Goal: Contribute content: Contribute content

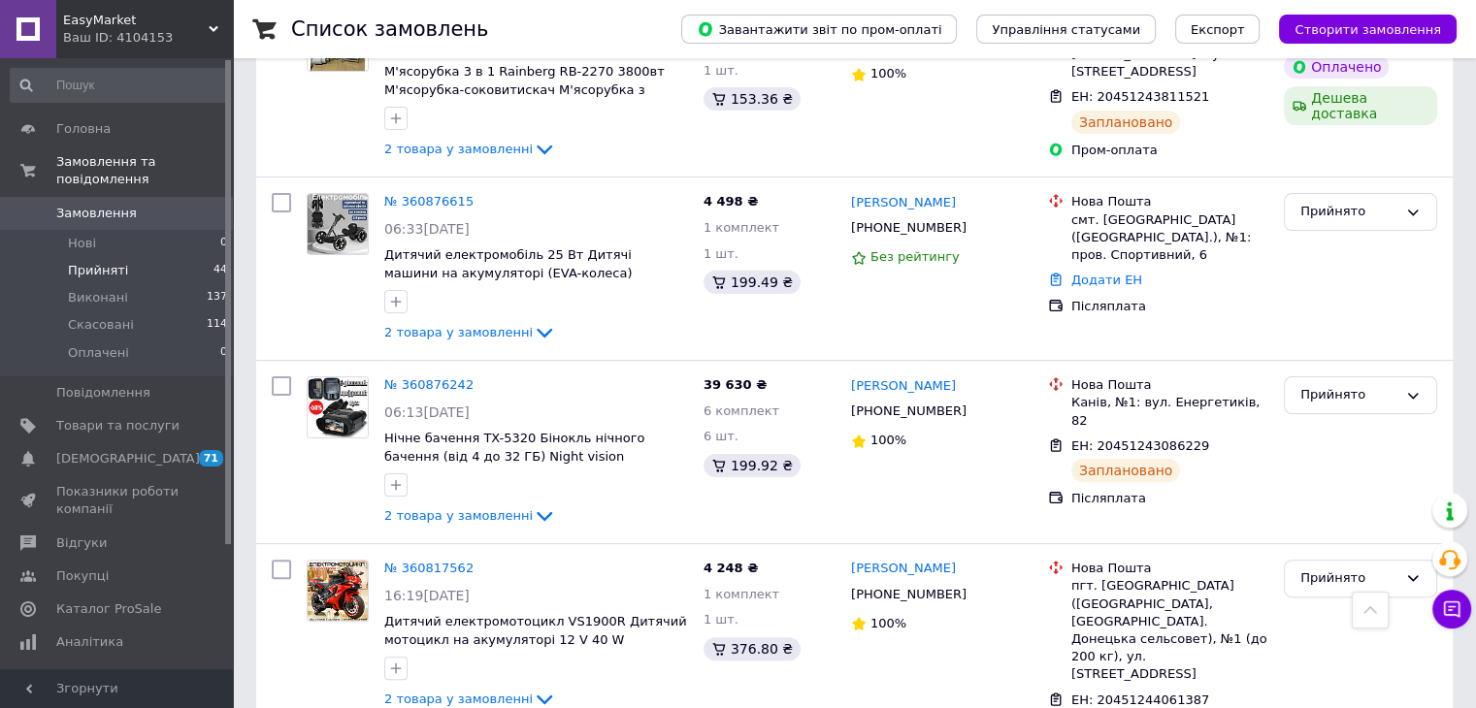
click at [102, 262] on span "Прийняті" at bounding box center [98, 270] width 60 height 17
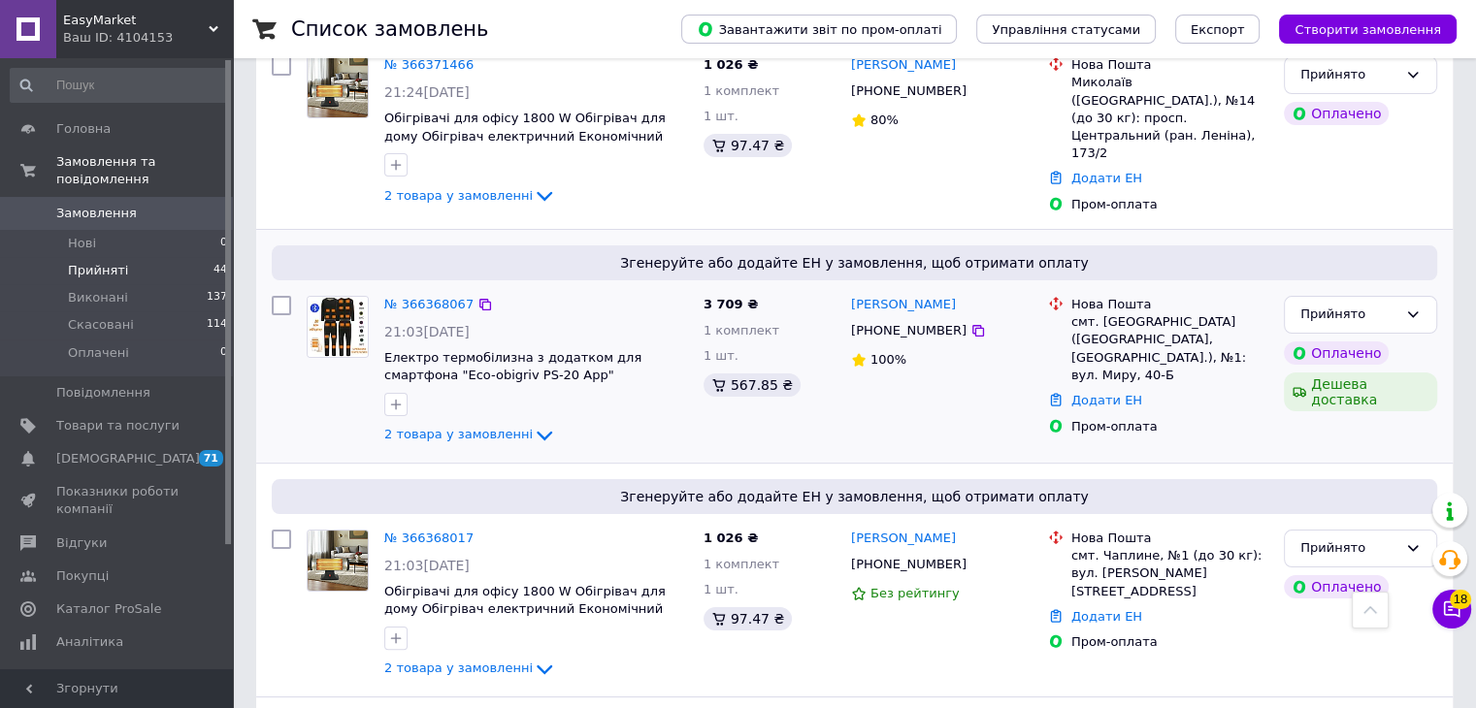
scroll to position [194, 0]
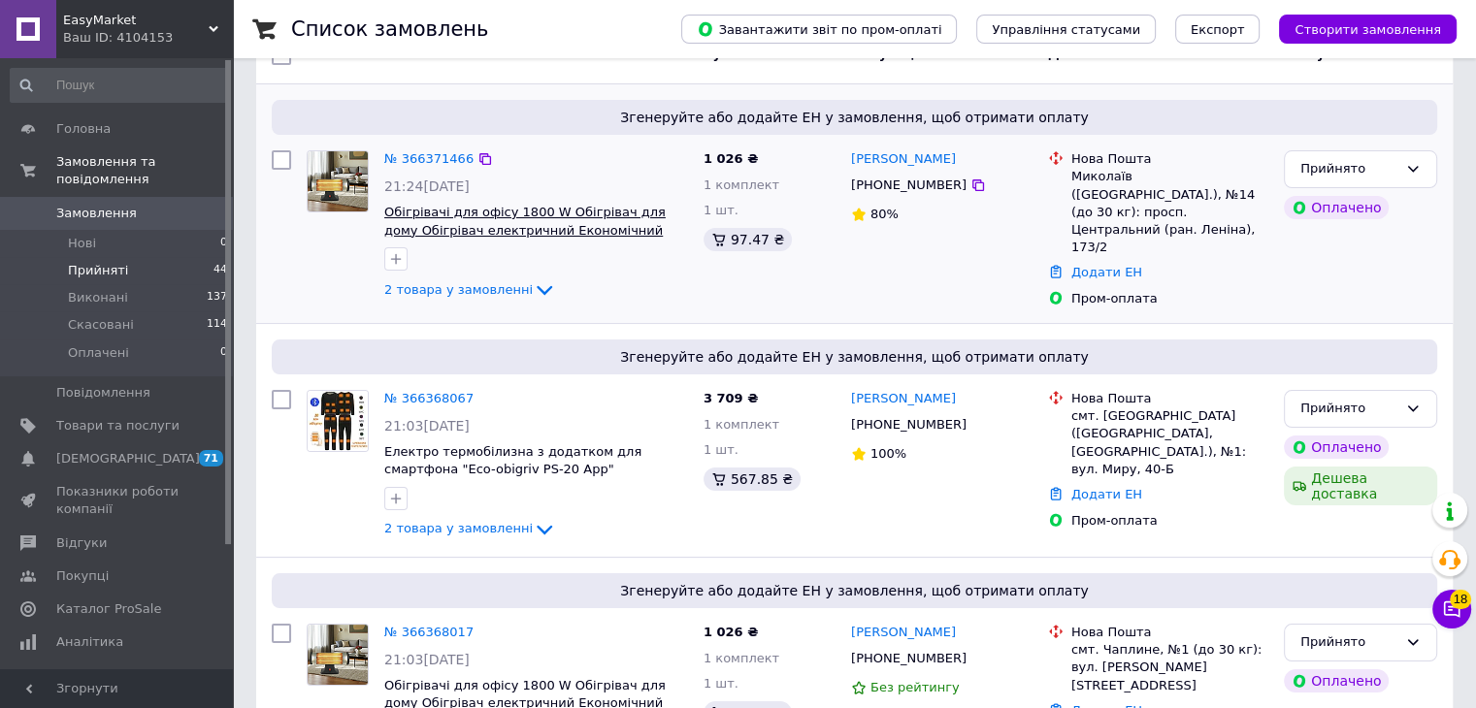
click at [530, 212] on span "Обігрівачі для офісу 1800 W Обігрівач для дому Обігрівач електричний Економічни…" at bounding box center [524, 230] width 281 height 50
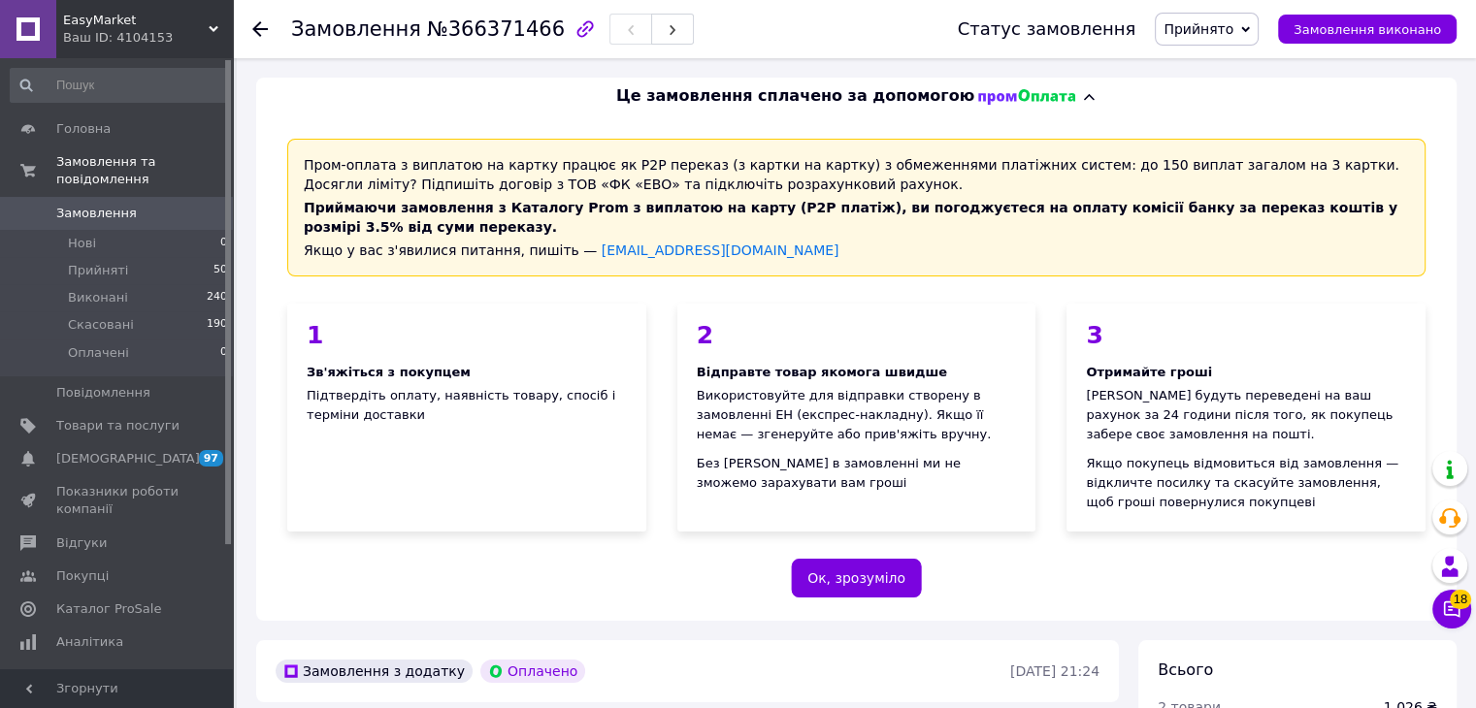
scroll to position [485, 0]
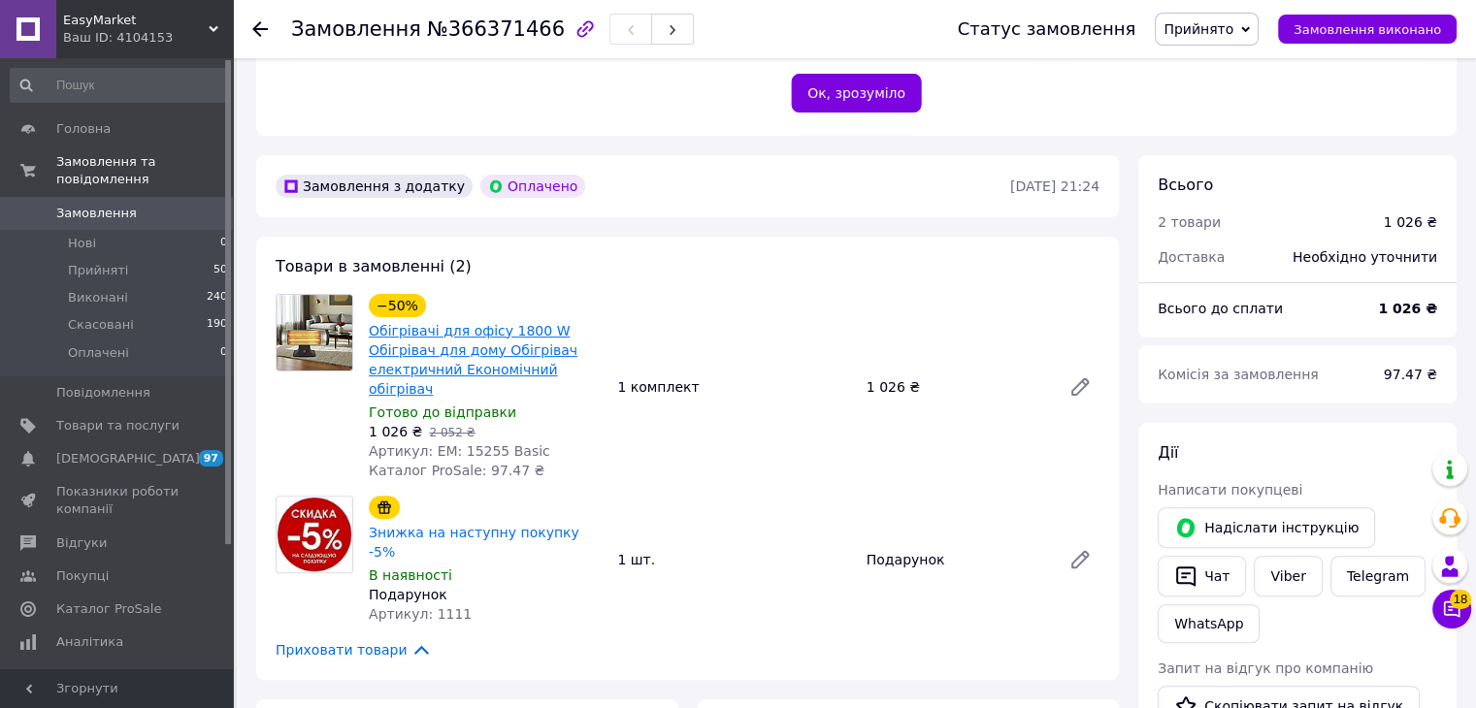
click at [475, 357] on link "Обігрівачі для офісу 1800 W Обігрівач для дому Обігрівач електричний Економічни…" at bounding box center [473, 360] width 209 height 74
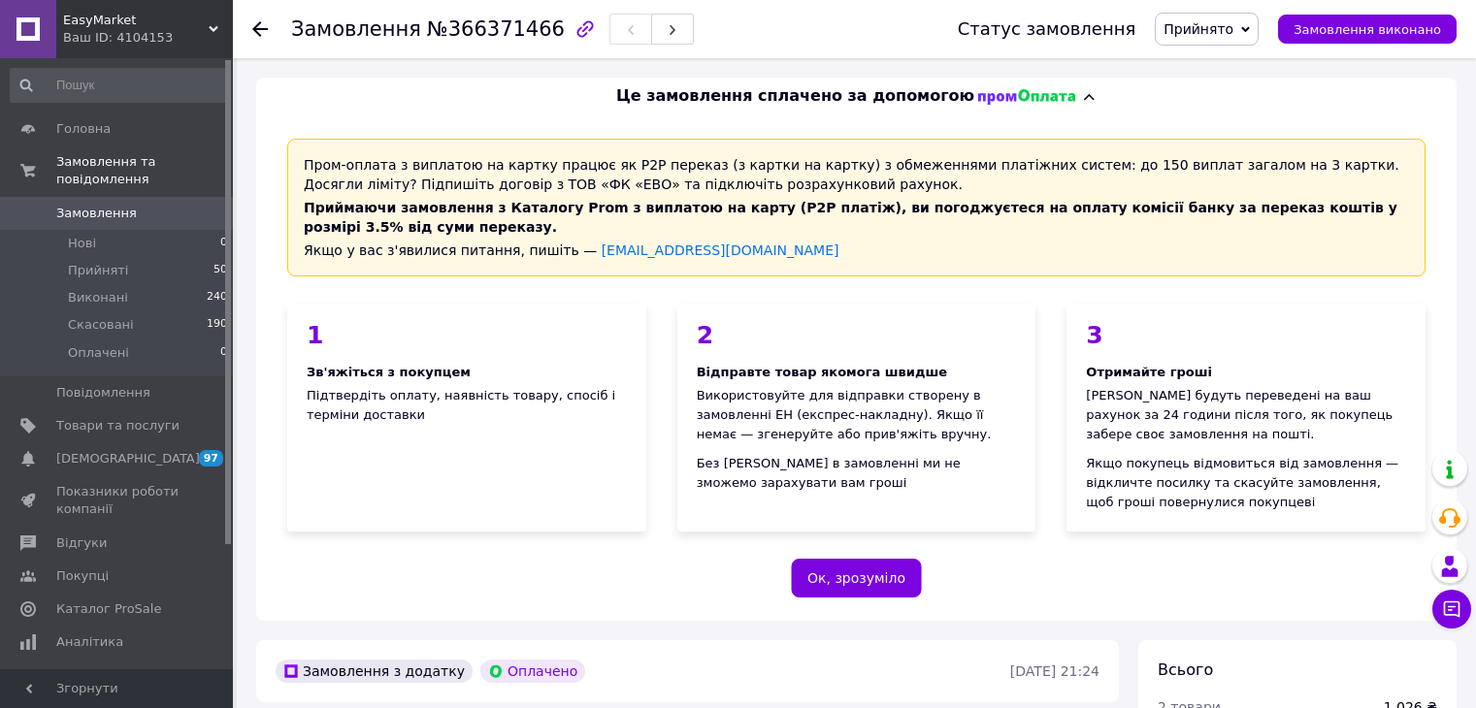
scroll to position [485, 0]
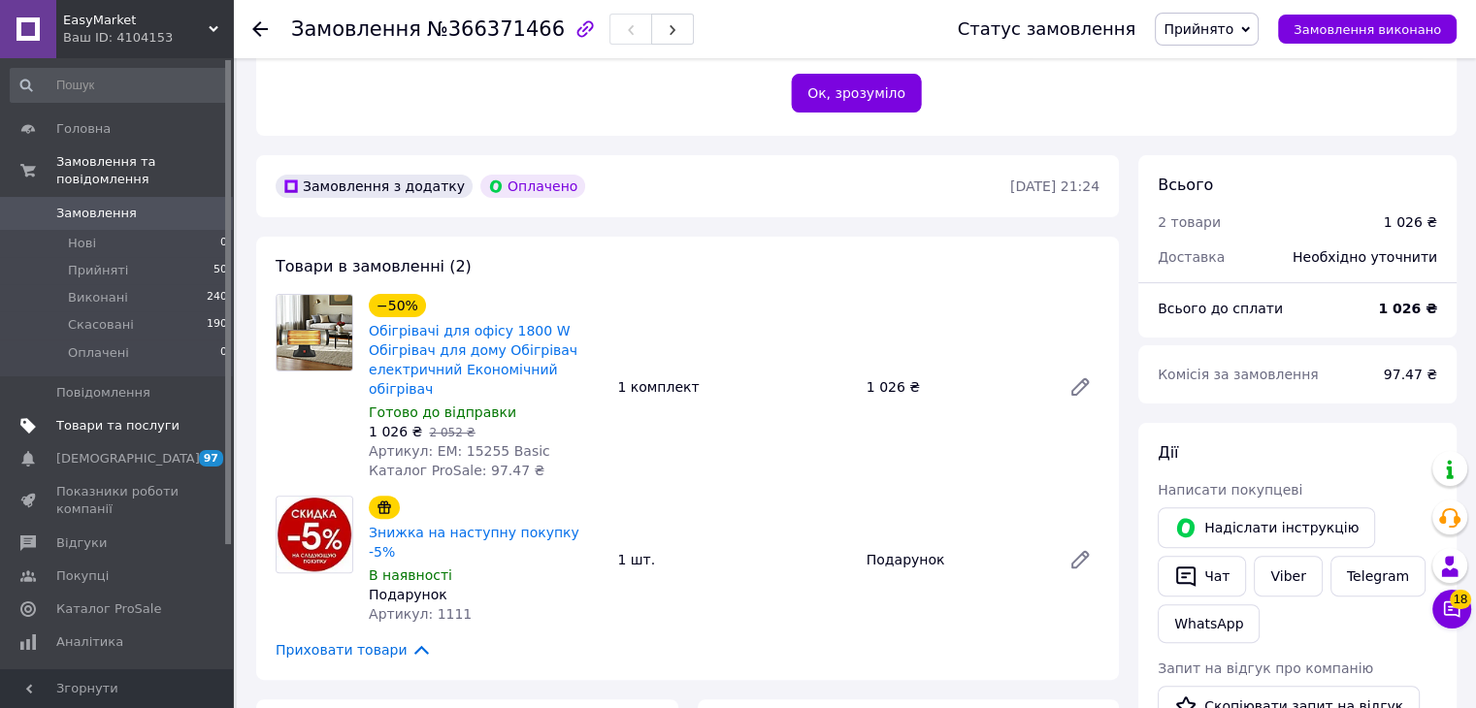
click at [104, 417] on span "Товари та послуги" at bounding box center [117, 425] width 123 height 17
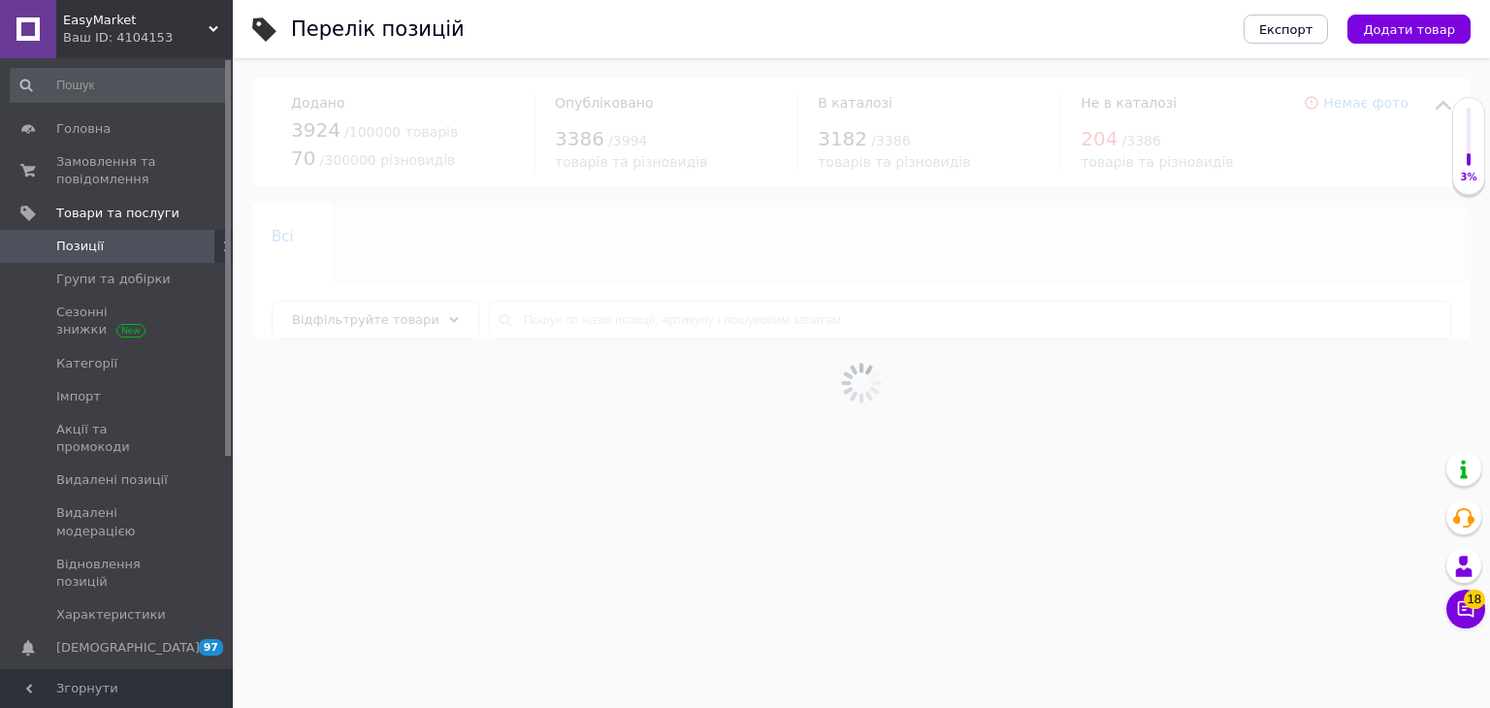
click at [1440, 29] on span "Додати товар" at bounding box center [1409, 29] width 92 height 15
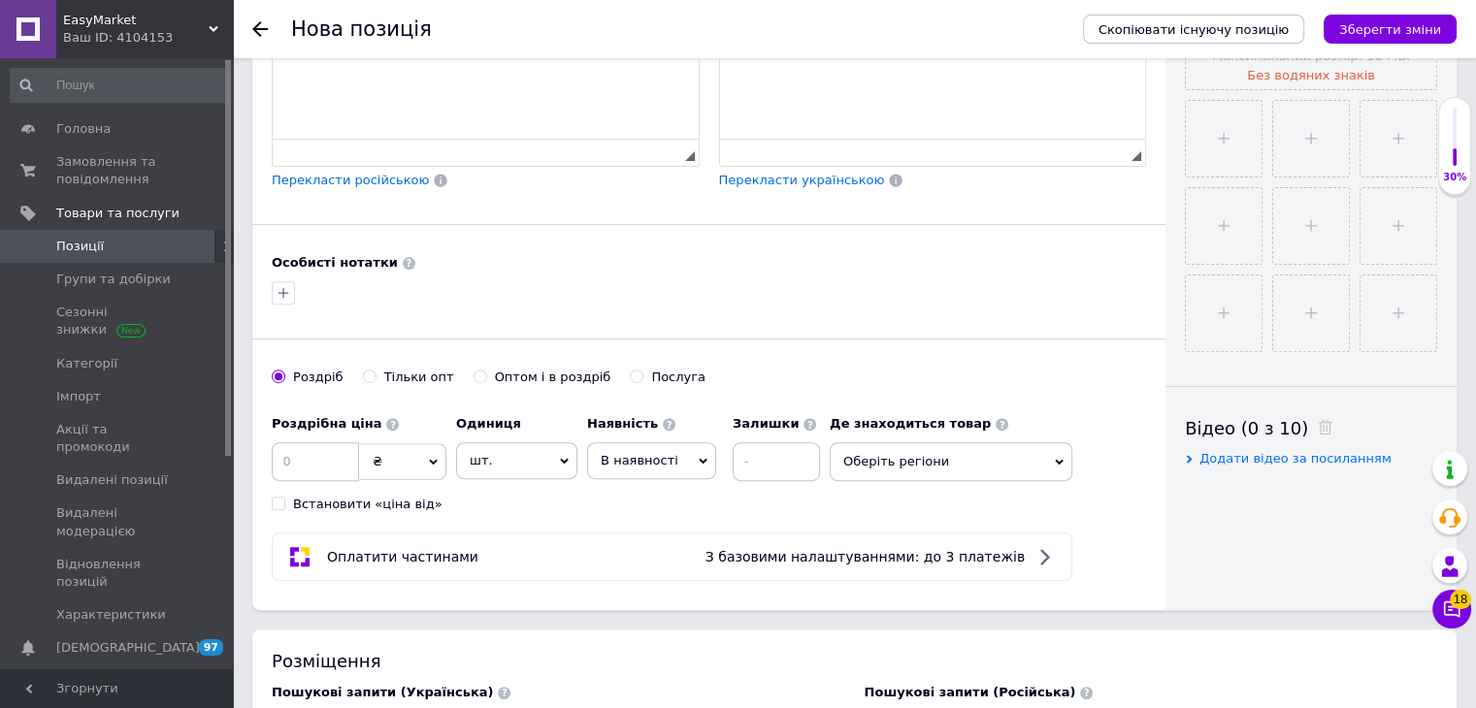
scroll to position [776, 0]
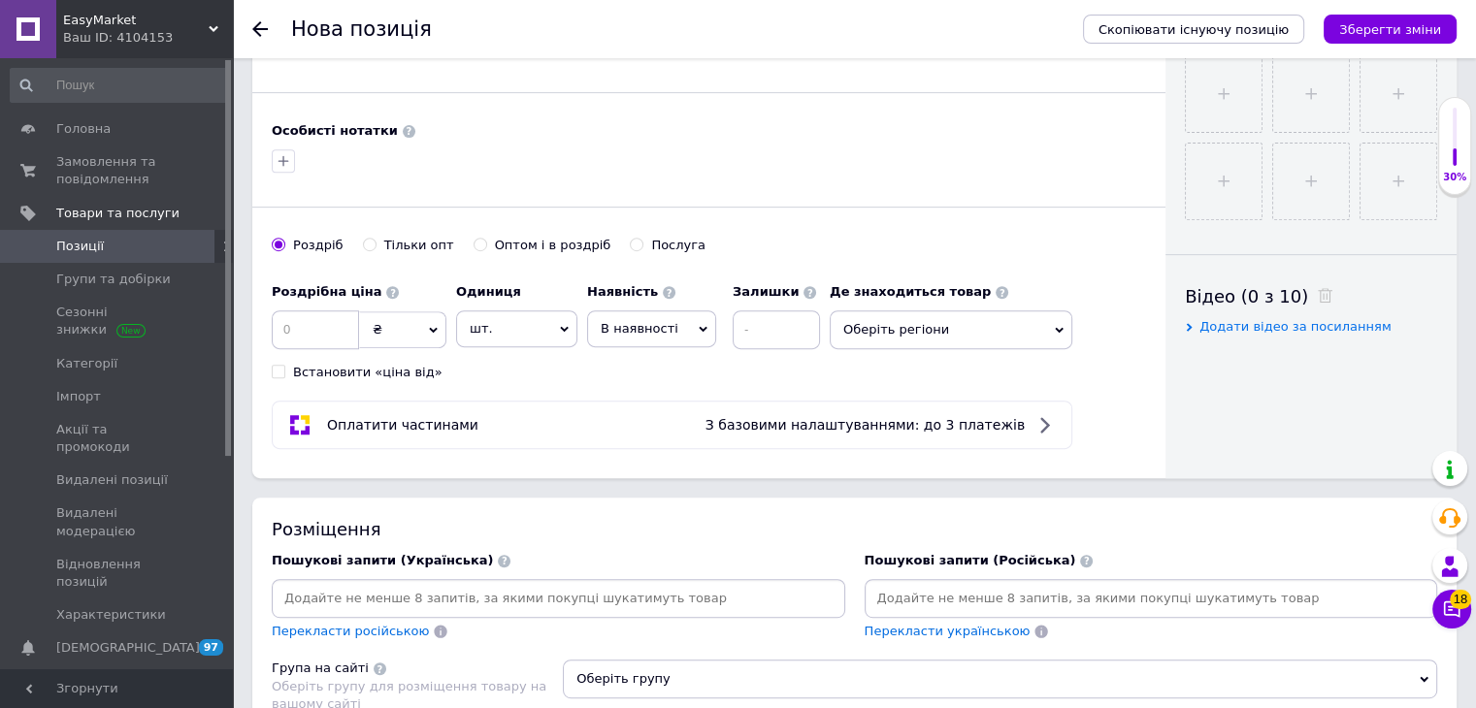
click at [1037, 584] on input at bounding box center [1151, 598] width 566 height 29
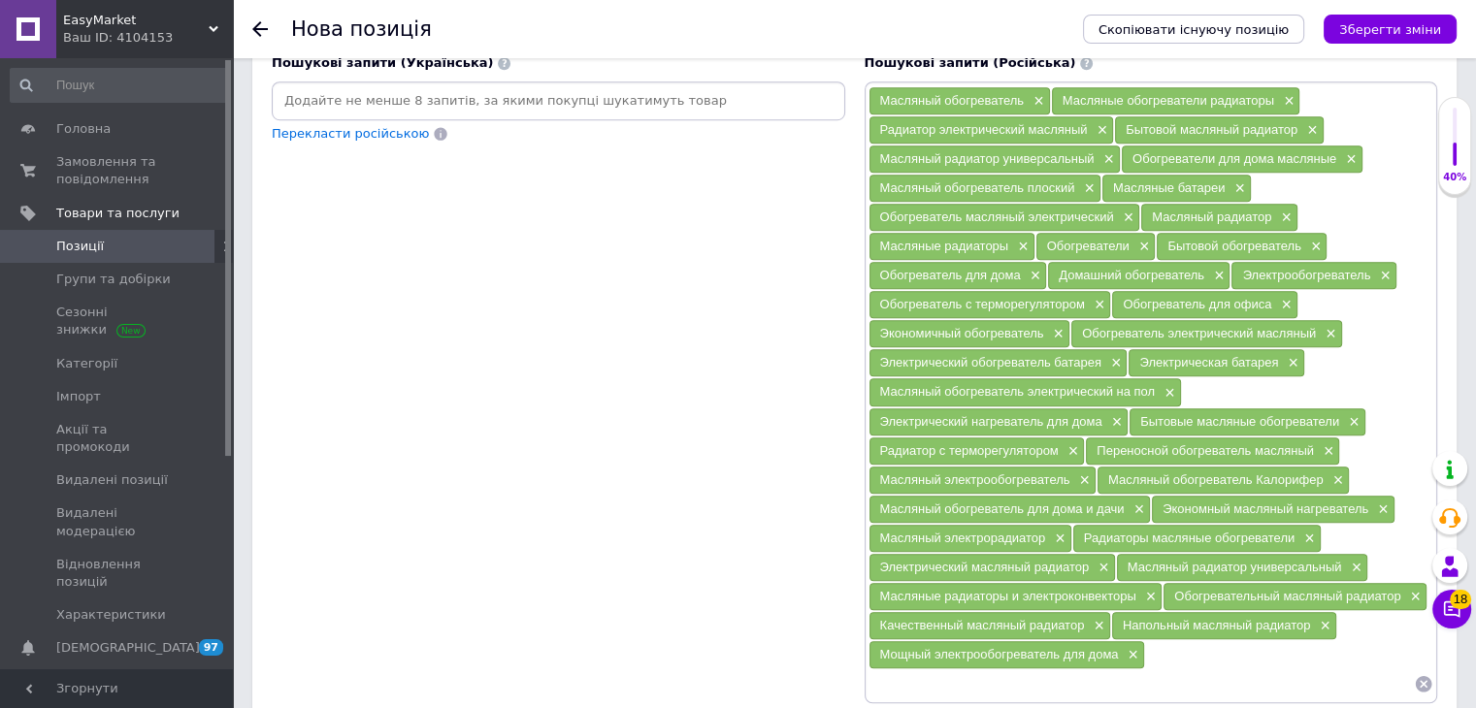
scroll to position [1358, 0]
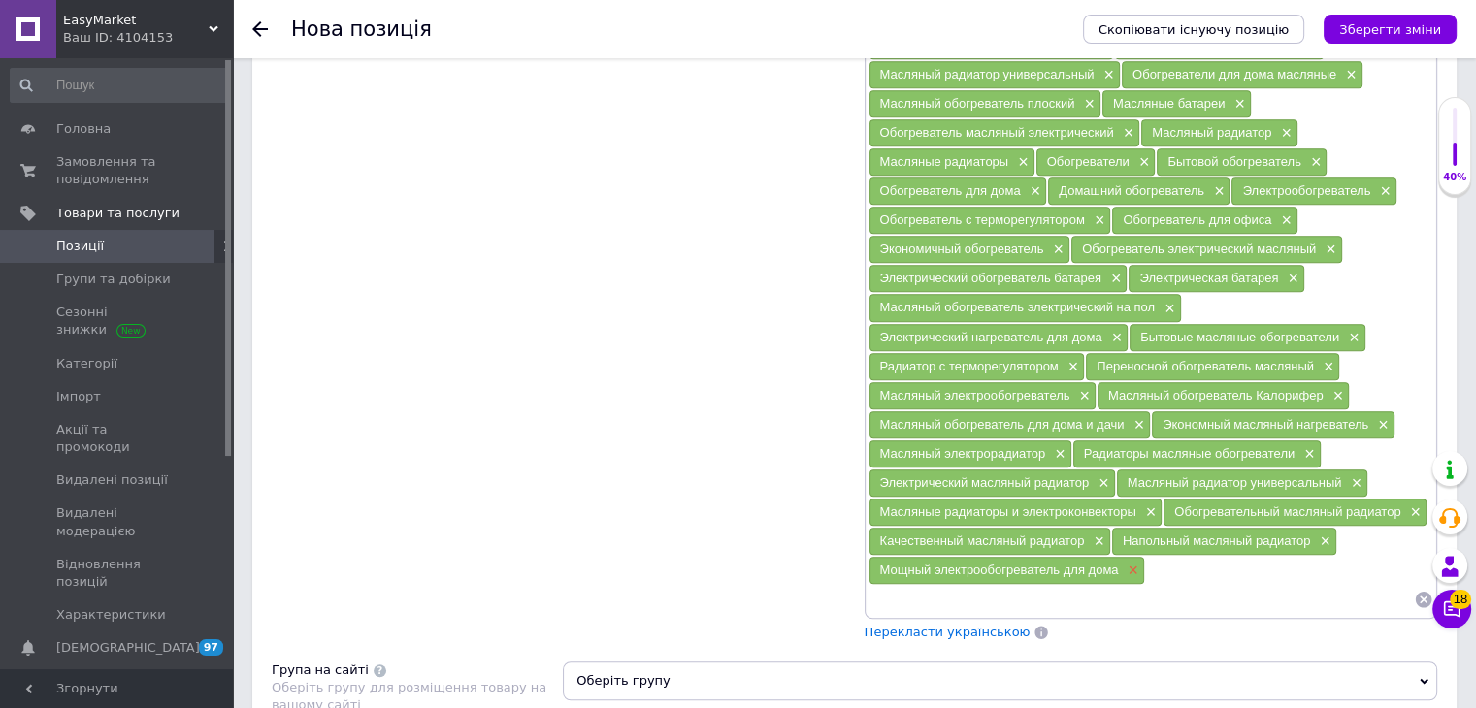
click at [1129, 563] on span "×" at bounding box center [1131, 571] width 16 height 16
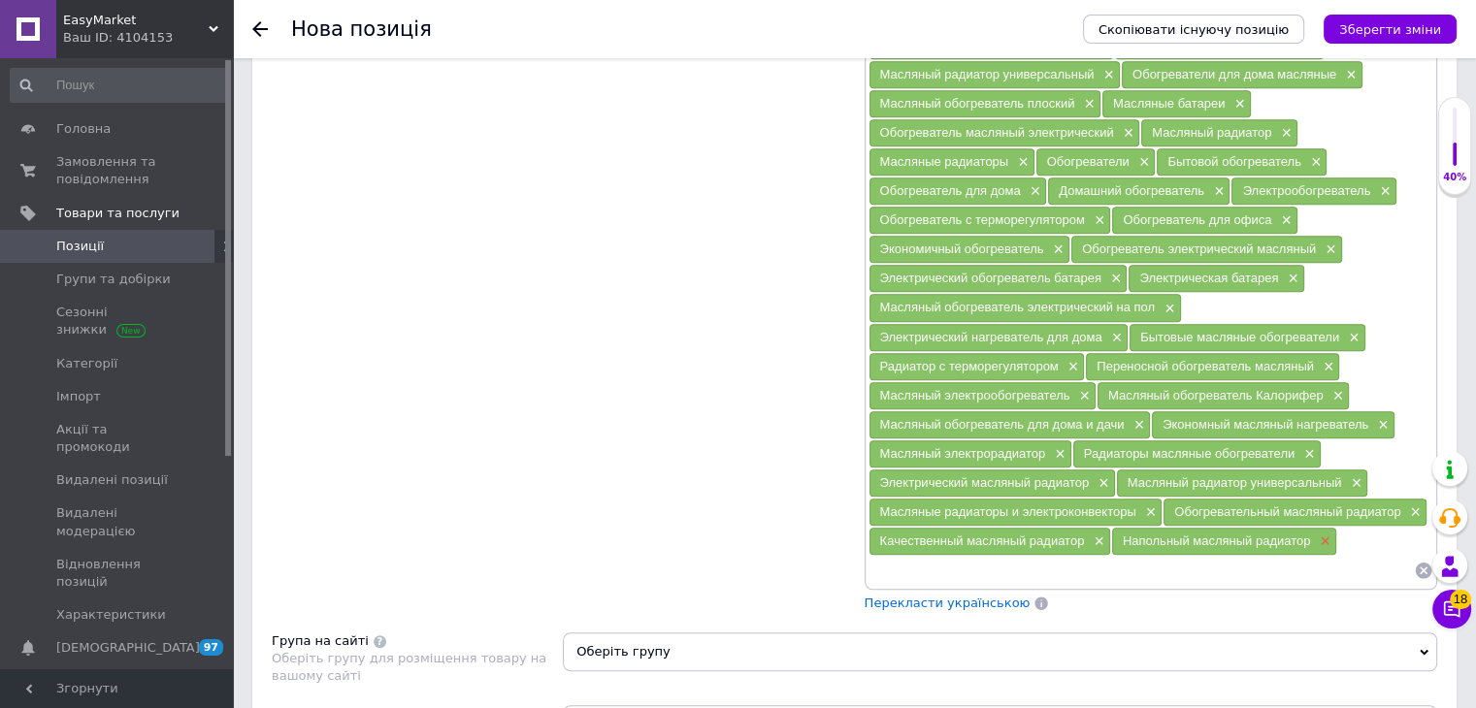
click at [1328, 534] on span "×" at bounding box center [1323, 542] width 16 height 16
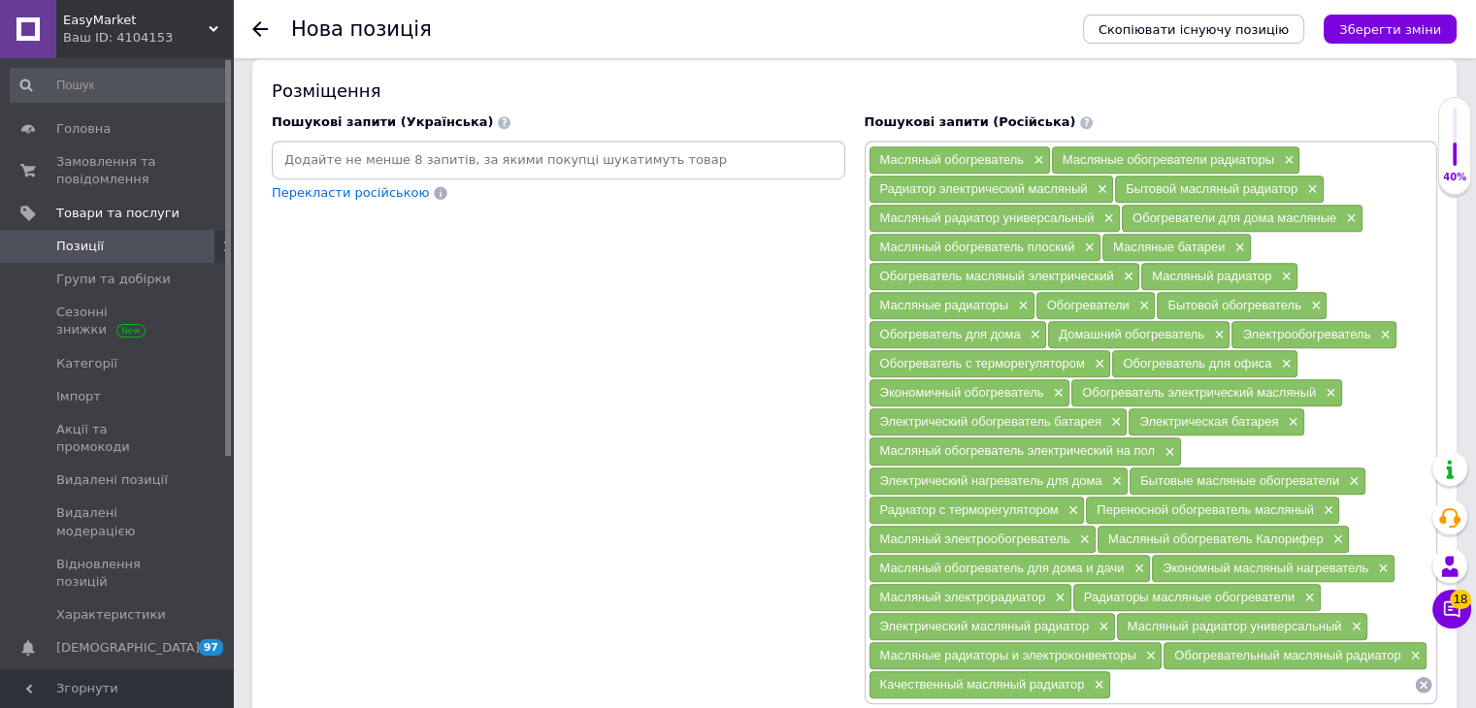
scroll to position [1261, 0]
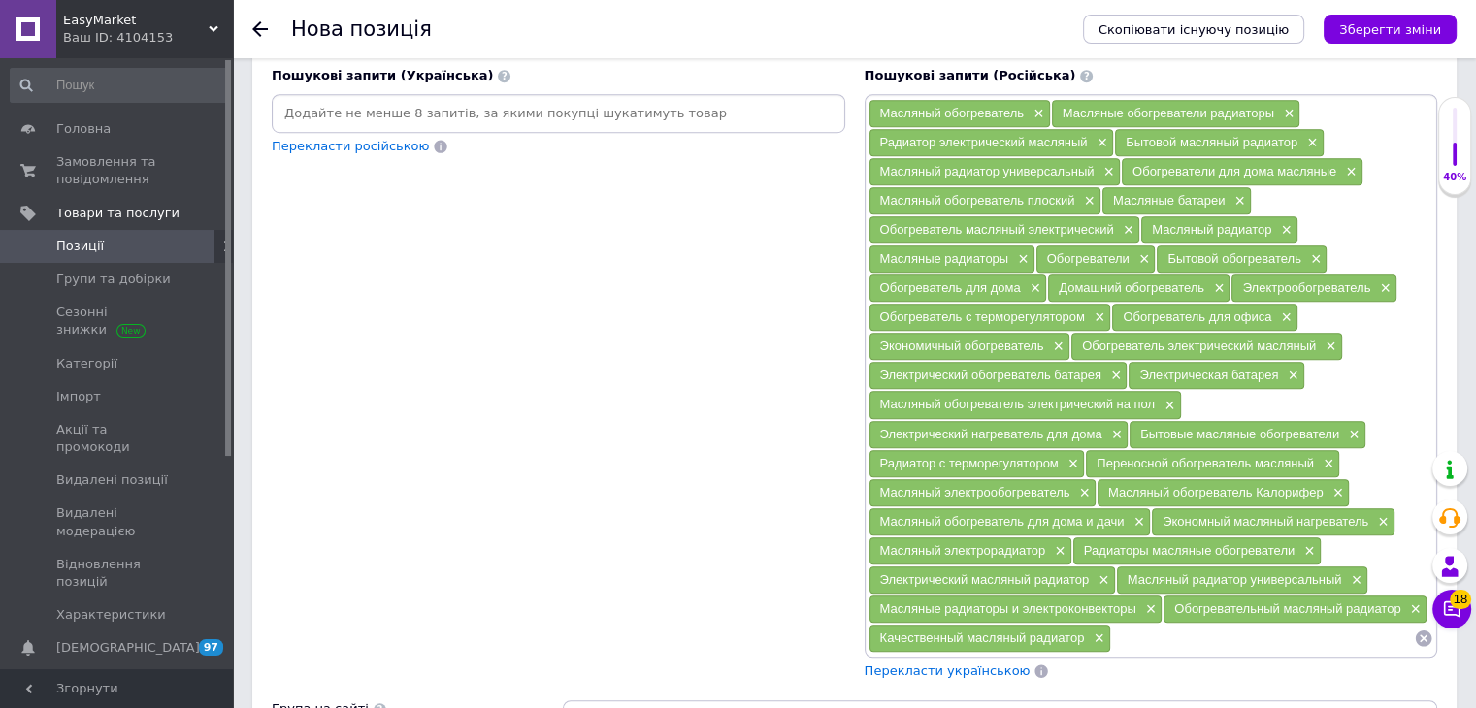
click at [980, 664] on span "Перекласти українською" at bounding box center [948, 671] width 166 height 15
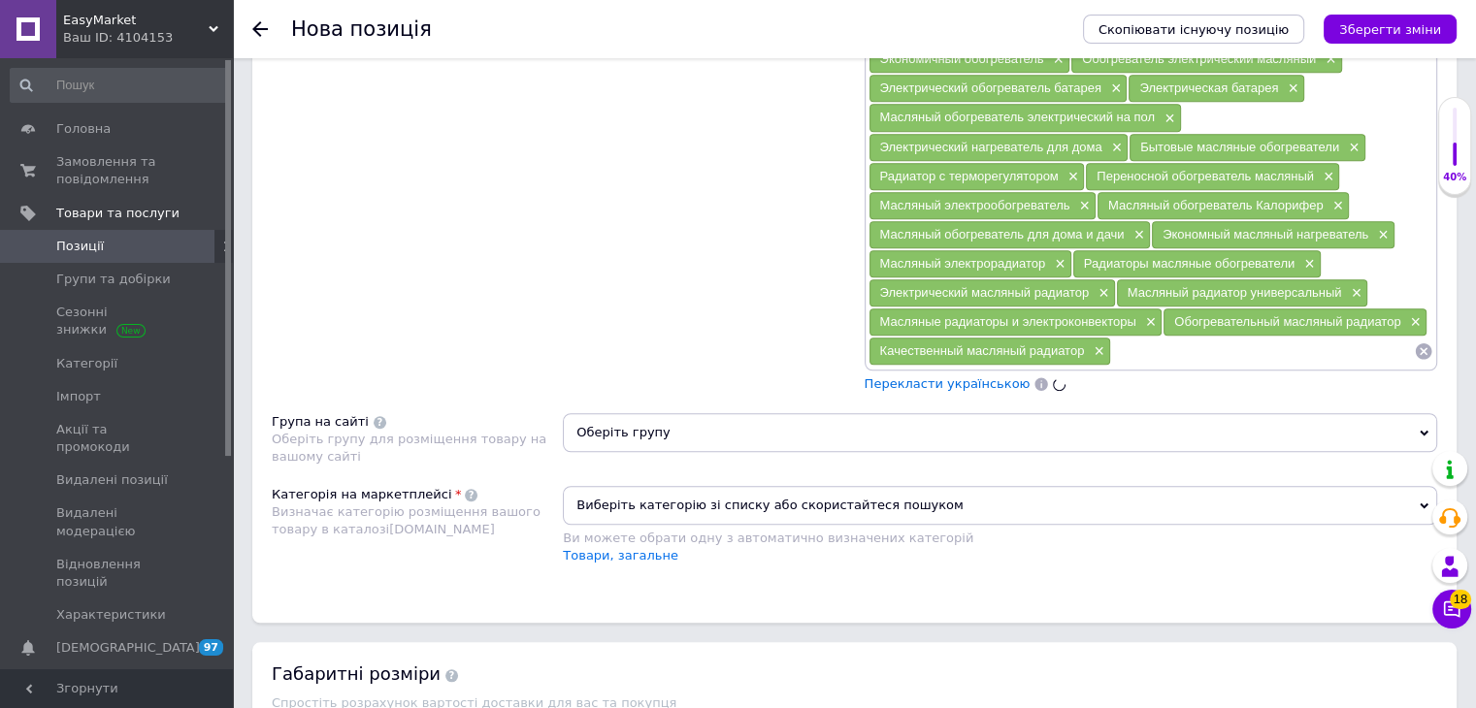
scroll to position [1553, 0]
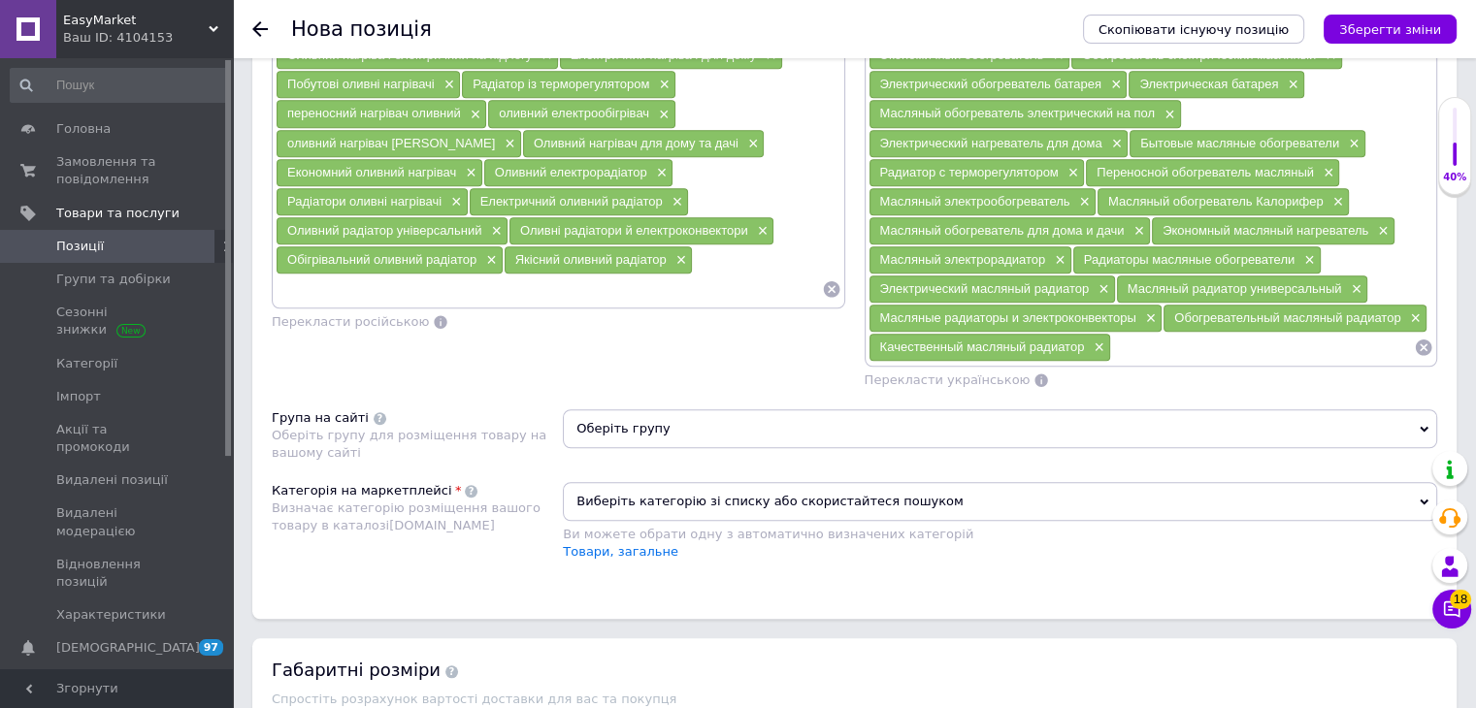
click at [663, 422] on span "Оберіть групу" at bounding box center [1000, 428] width 874 height 39
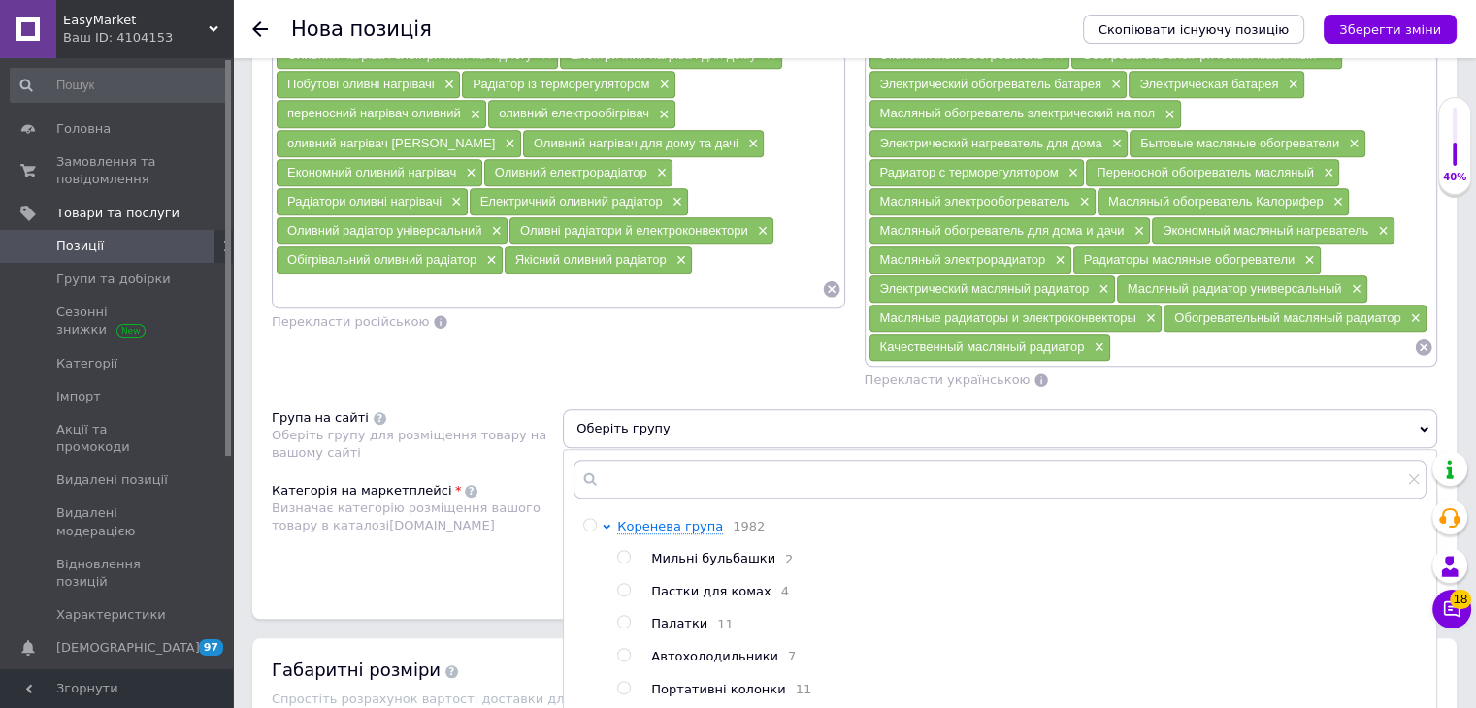
click at [679, 421] on span "Оберіть групу" at bounding box center [1000, 428] width 874 height 39
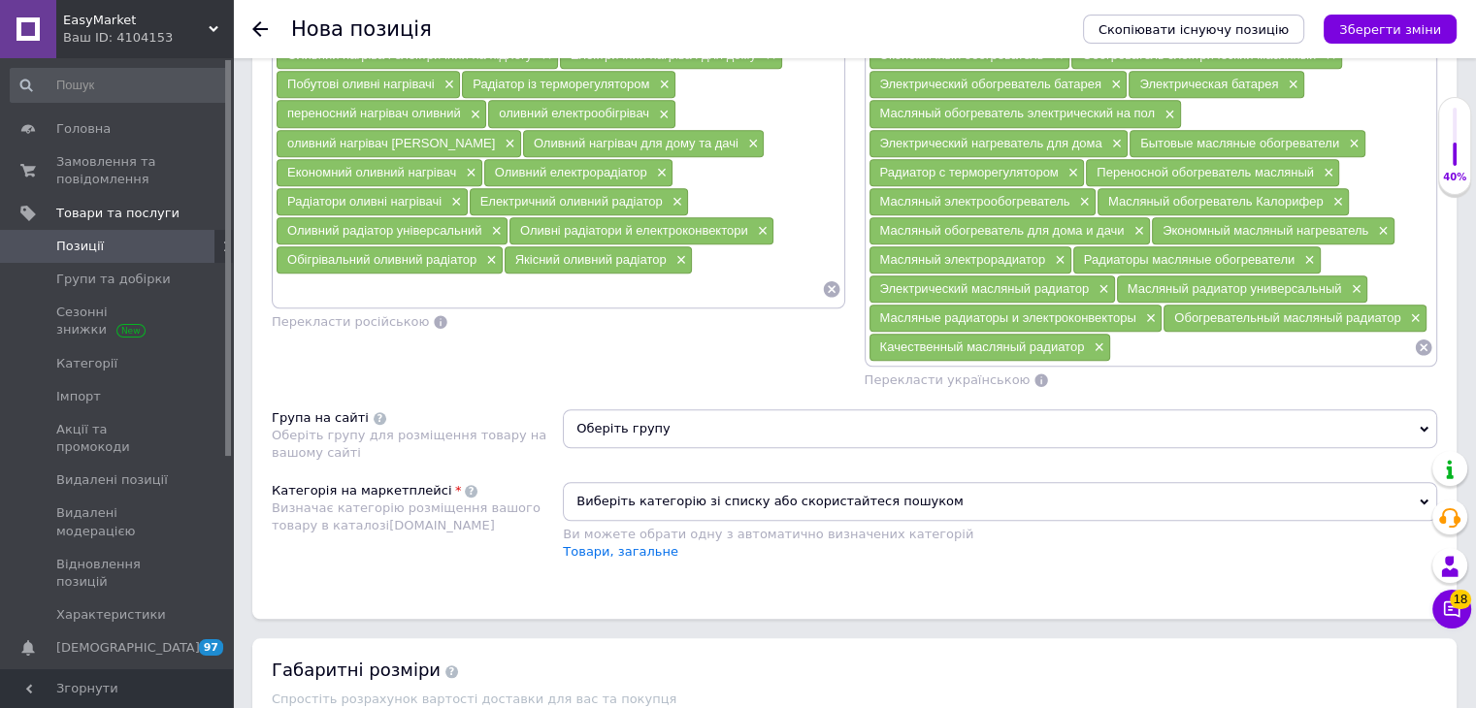
click at [698, 420] on span "Оберіть групу" at bounding box center [1000, 428] width 874 height 39
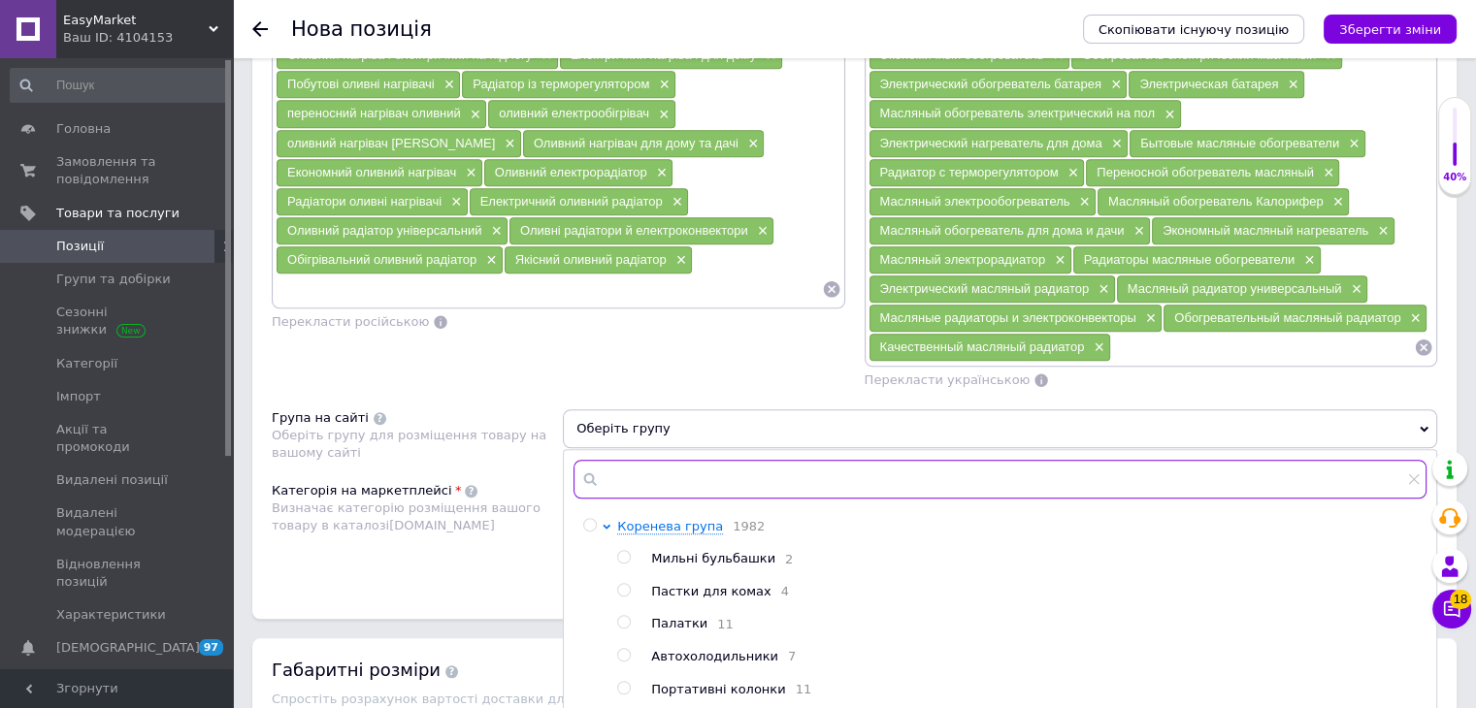
click at [690, 460] on input "text" at bounding box center [999, 479] width 853 height 39
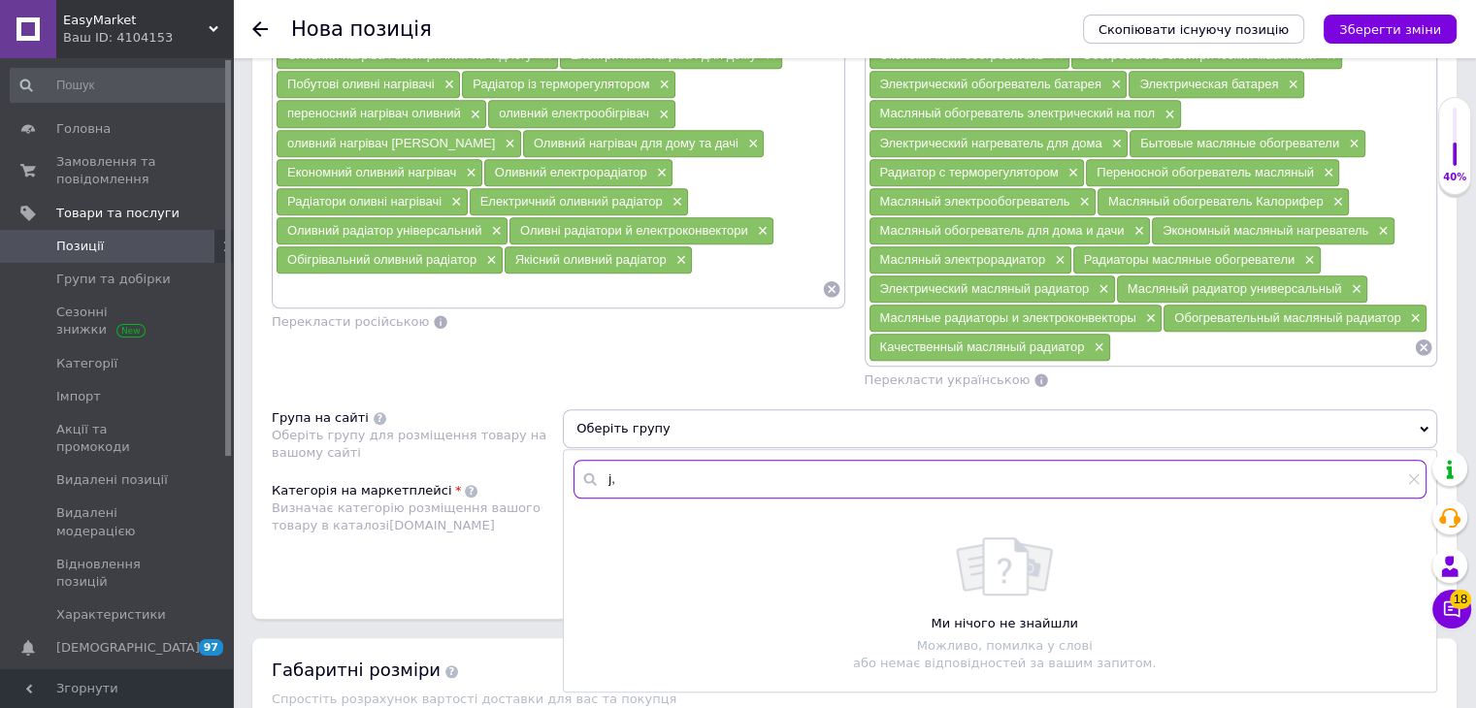
drag, startPoint x: 630, startPoint y: 462, endPoint x: 604, endPoint y: 467, distance: 26.6
click at [604, 467] on input "j," at bounding box center [999, 479] width 853 height 39
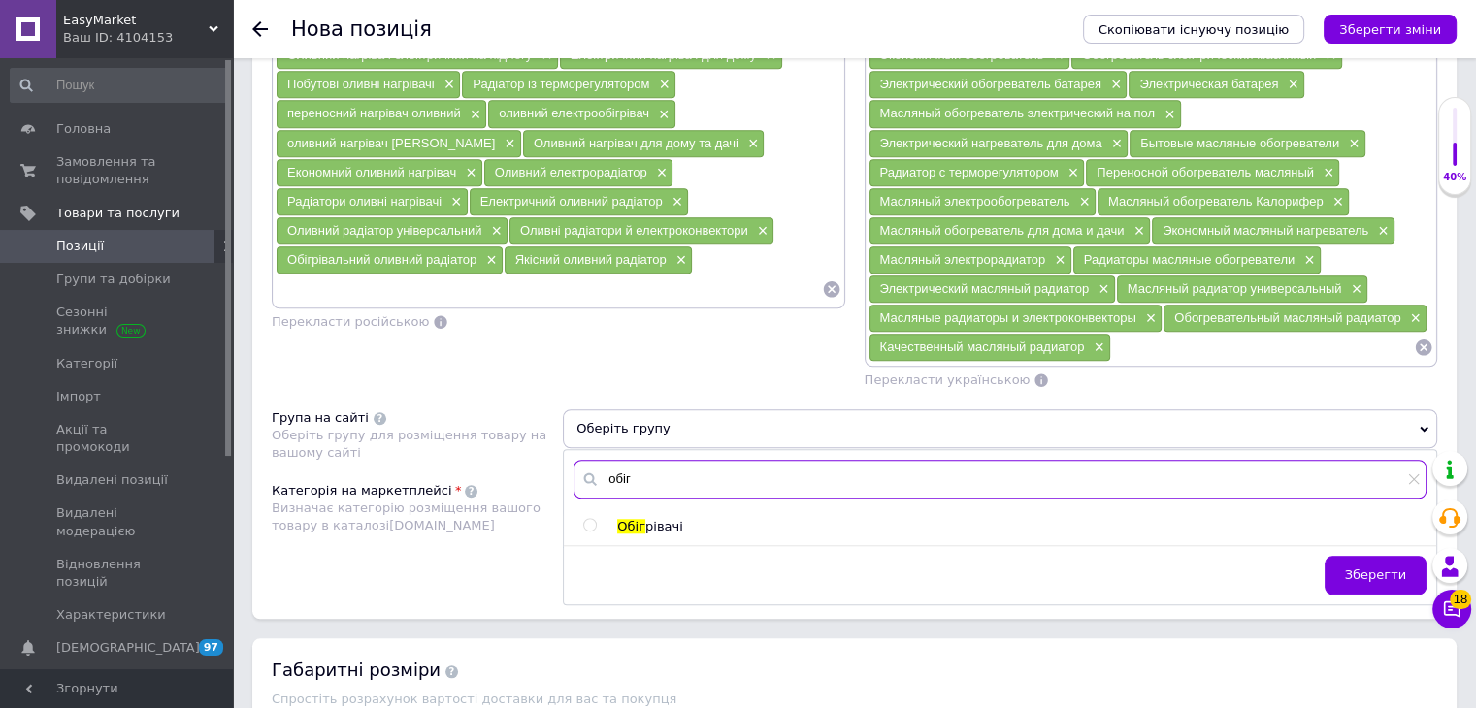
type input "обіг"
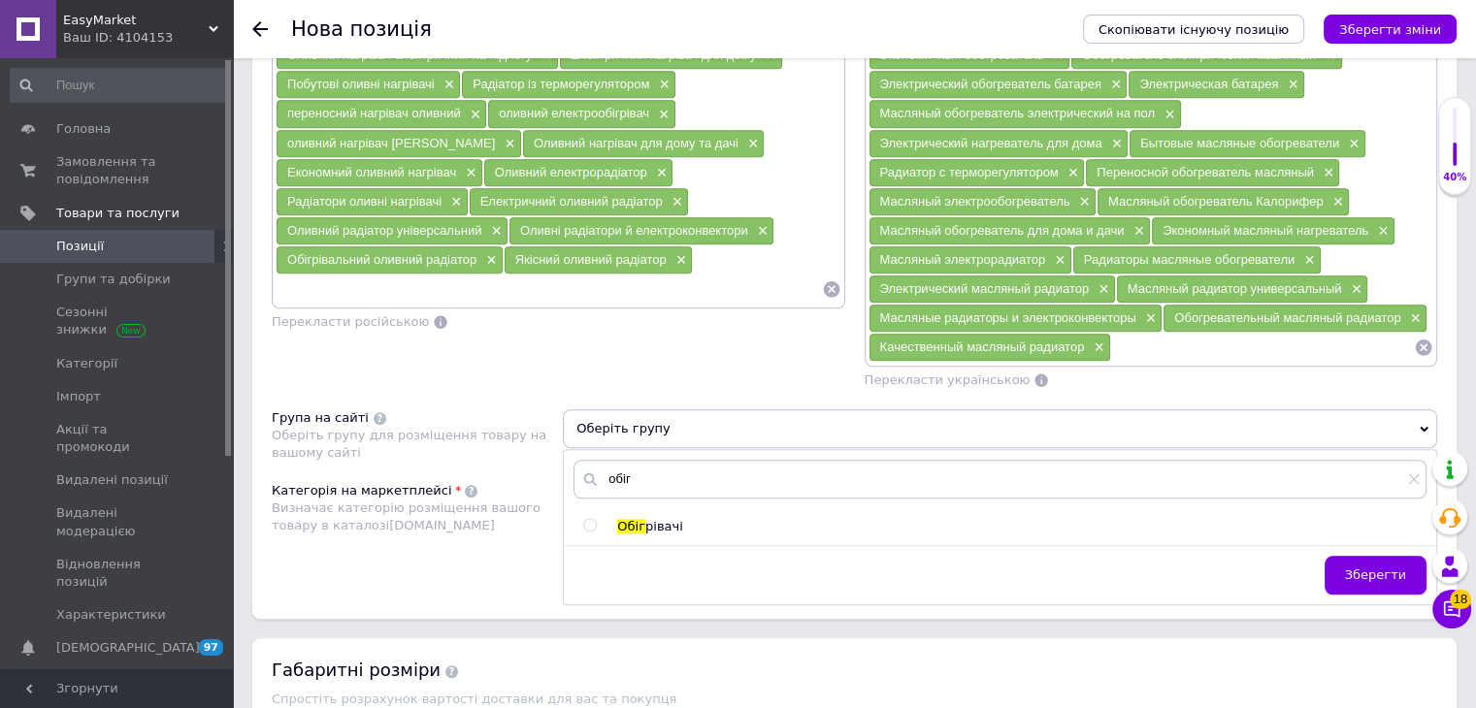
click at [645, 519] on span "рівачі" at bounding box center [664, 526] width 38 height 15
radio input "true"
click at [1399, 568] on span "Зберегти" at bounding box center [1375, 575] width 61 height 15
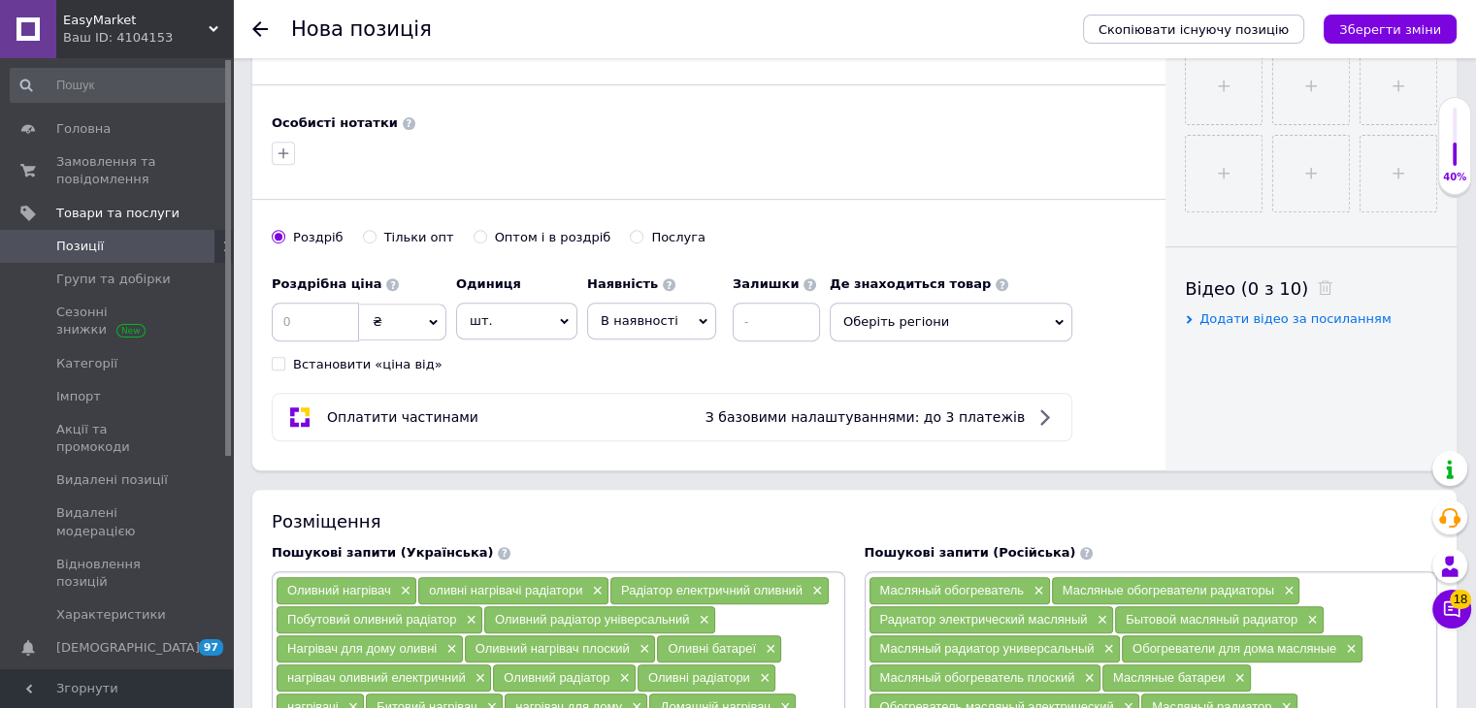
scroll to position [679, 0]
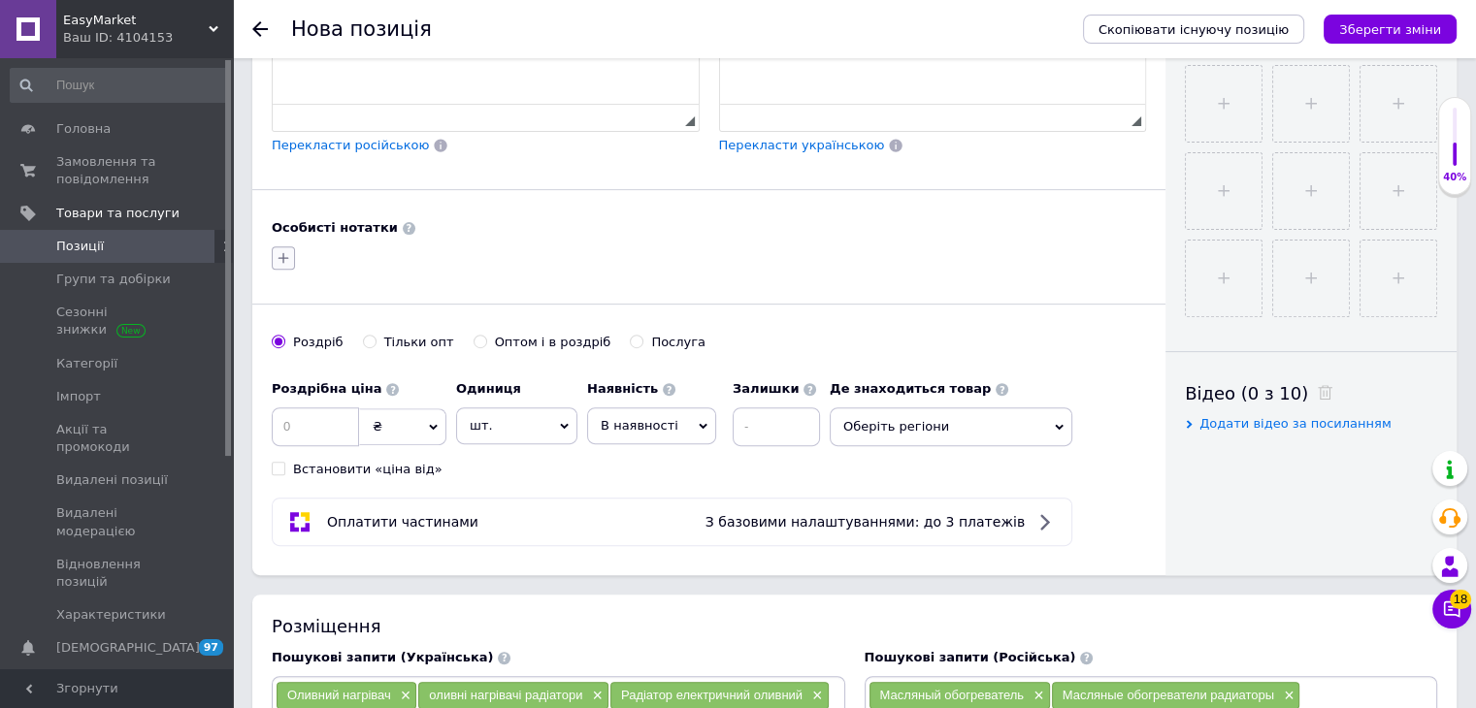
click at [282, 258] on icon "button" at bounding box center [284, 258] width 16 height 16
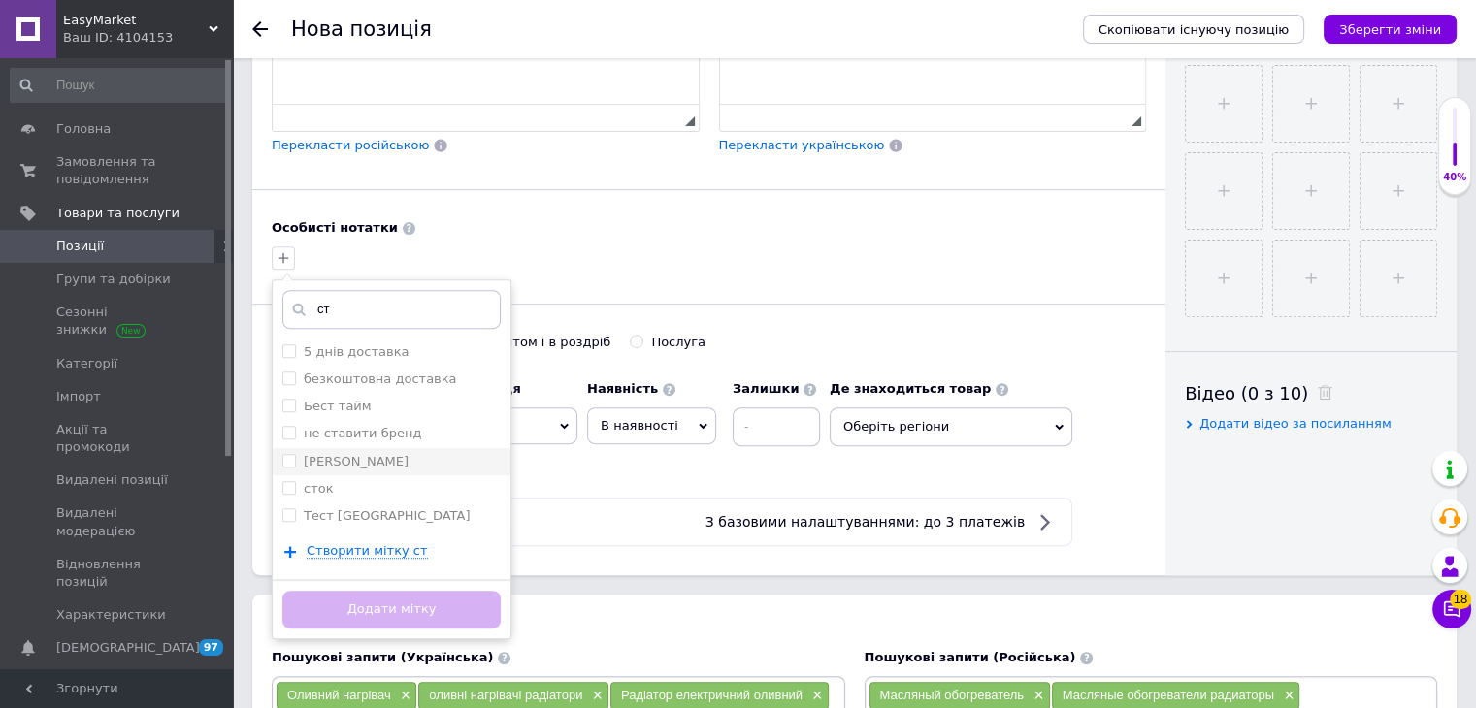
type input "ст"
click at [365, 459] on div "[PERSON_NAME]" at bounding box center [391, 461] width 218 height 17
checkbox input "true"
click at [406, 608] on button "Додати мітку" at bounding box center [391, 610] width 218 height 38
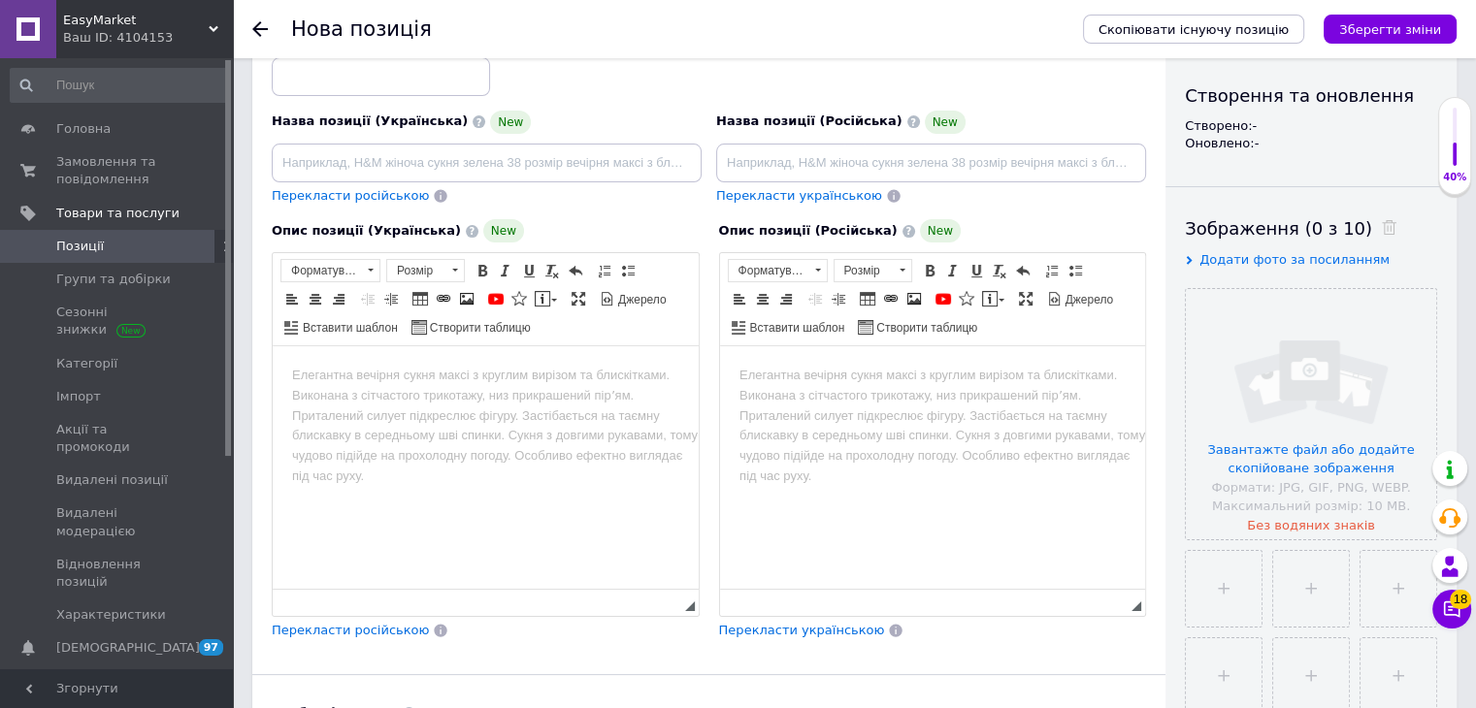
scroll to position [0, 0]
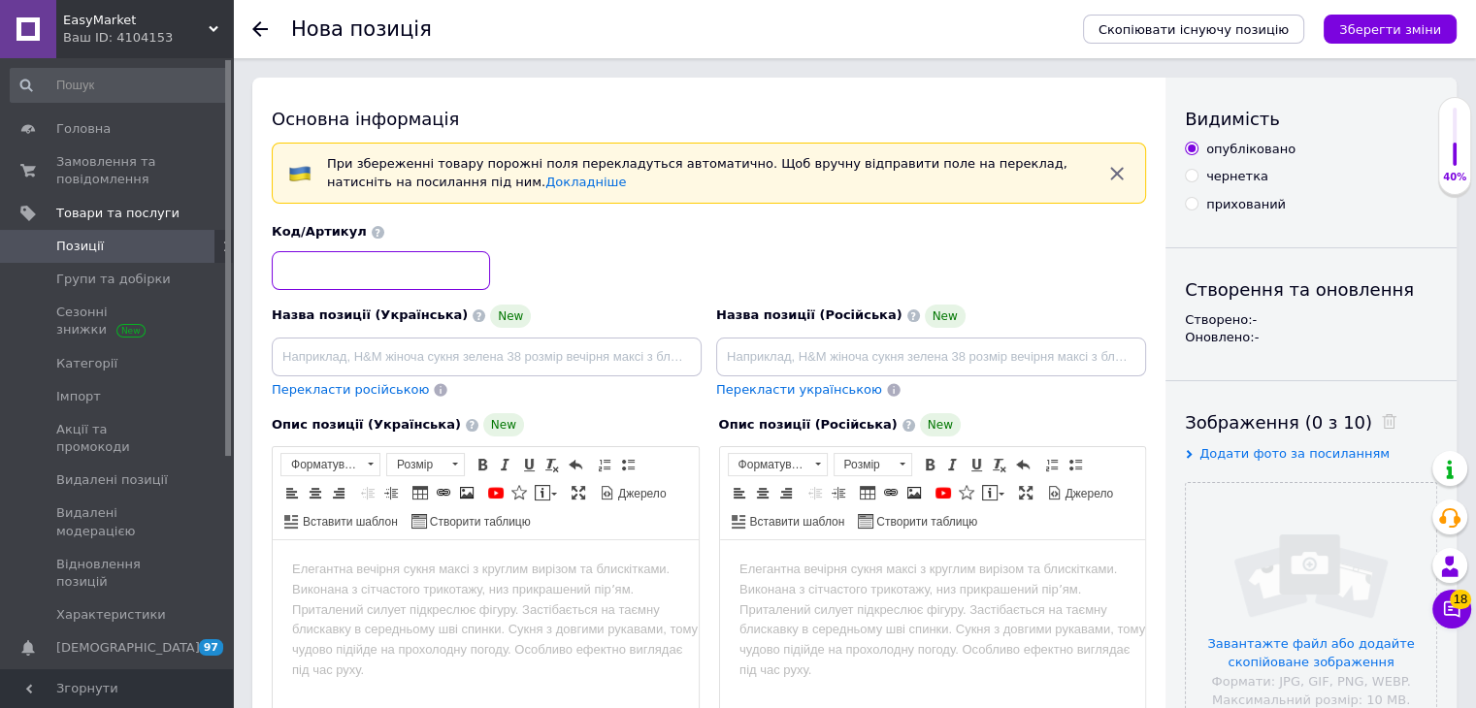
click at [406, 273] on input at bounding box center [381, 270] width 218 height 39
paste input "WOH-9VB"
drag, startPoint x: 361, startPoint y: 273, endPoint x: 297, endPoint y: 276, distance: 64.1
type input "EM:WOH-9VB"
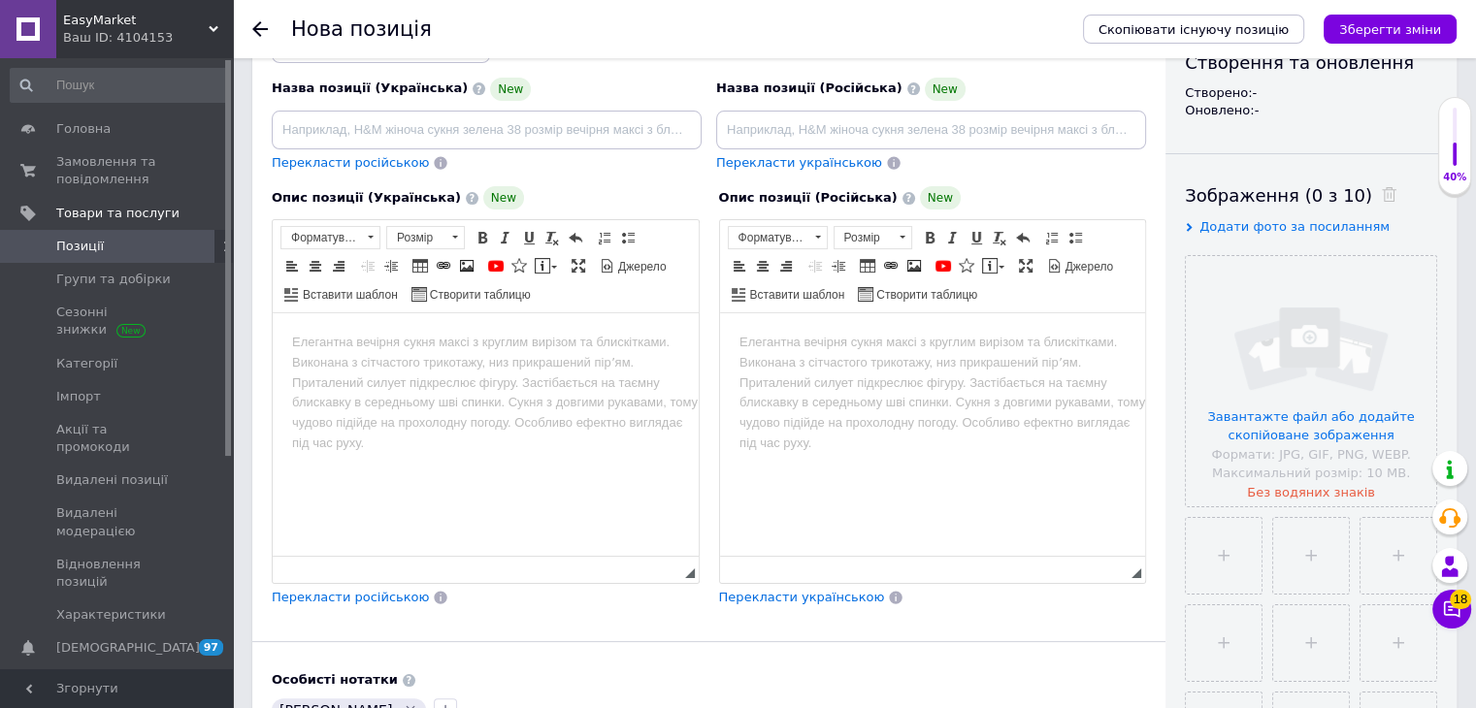
scroll to position [582, 0]
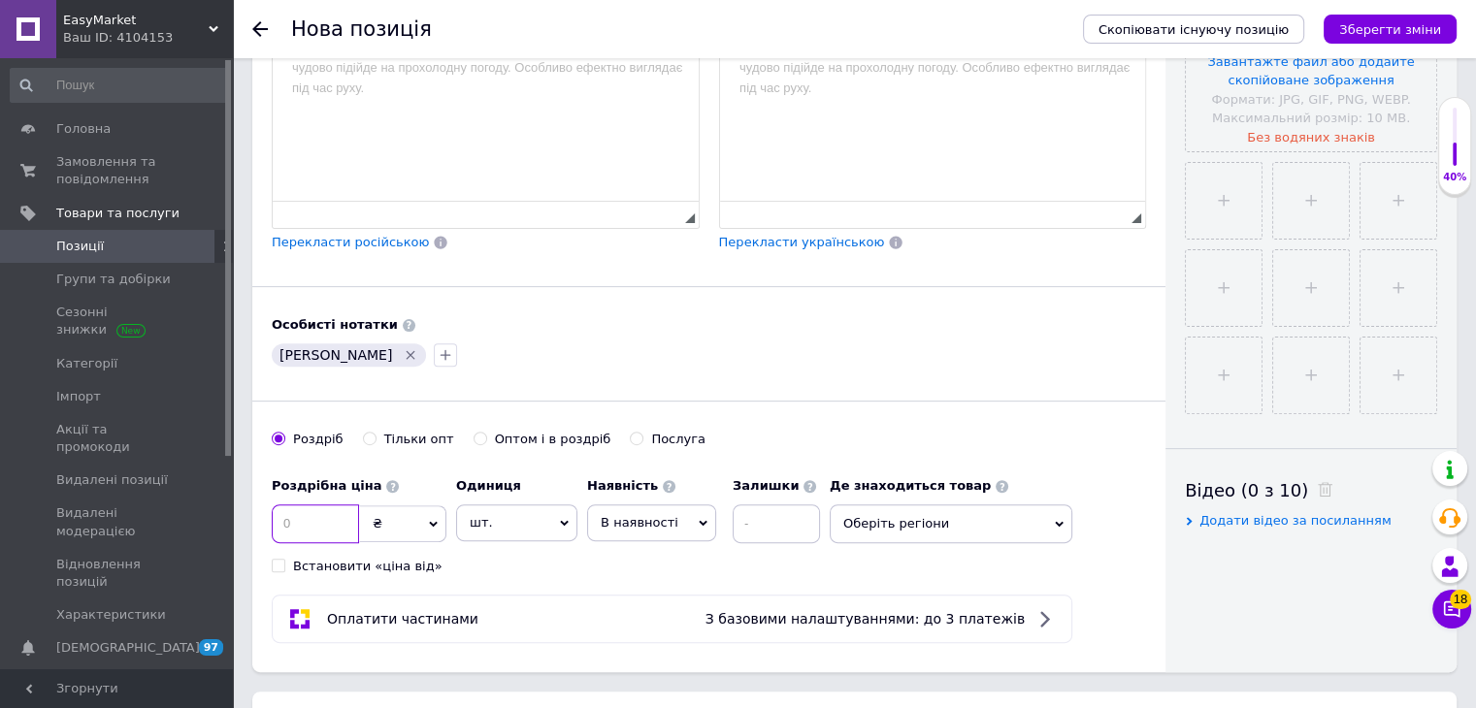
click at [326, 514] on input at bounding box center [315, 524] width 87 height 39
type input "5720"
click at [474, 432] on input "Оптом і в роздріб" at bounding box center [480, 438] width 13 height 13
radio input "true"
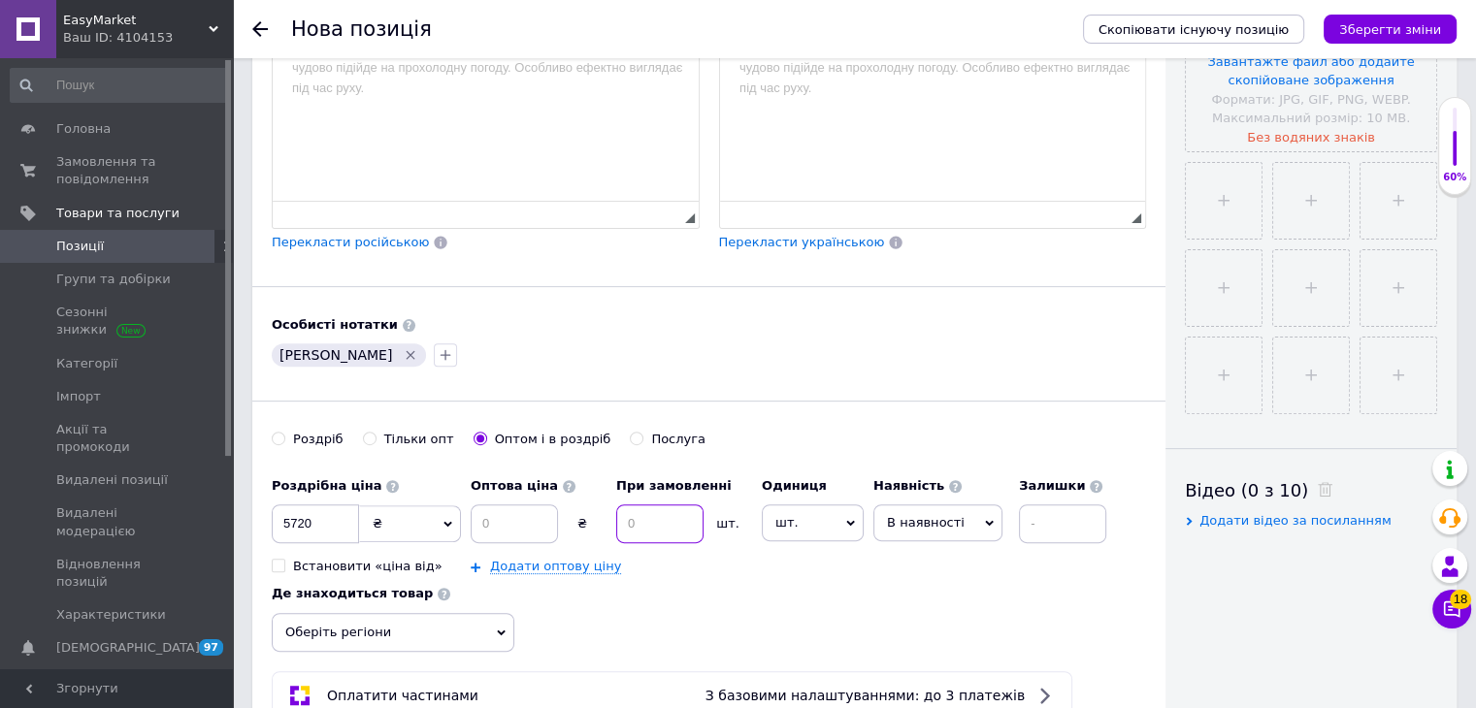
click at [674, 518] on input at bounding box center [659, 524] width 87 height 39
type input "2"
click at [558, 569] on link "Додати оптову ціну" at bounding box center [555, 567] width 131 height 16
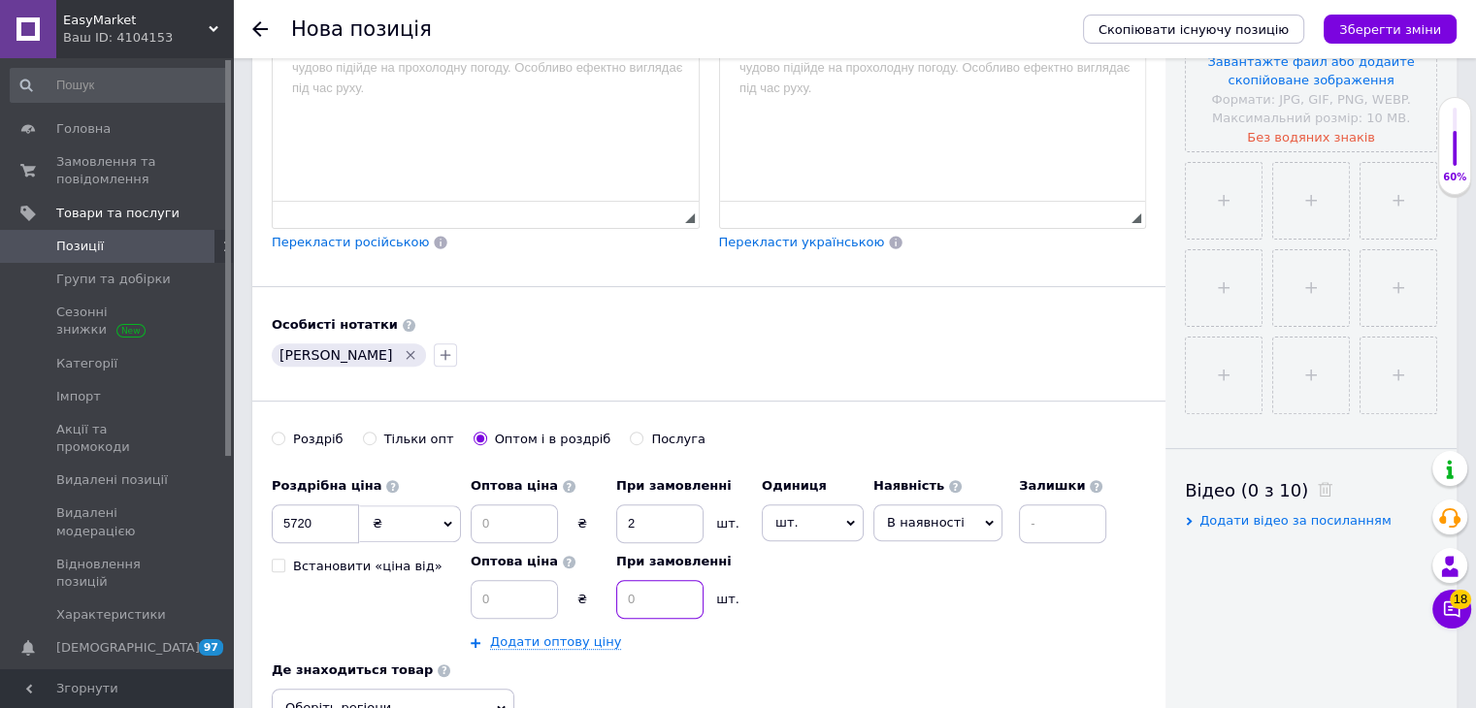
click at [656, 589] on input at bounding box center [659, 599] width 87 height 39
type input "4"
click at [521, 509] on input at bounding box center [514, 524] width 87 height 39
type input "2774"
click at [512, 614] on div "Оптова ціна 2774 ₴ При замовленні 2 шт. Оптова ціна ₴ При замовленні 4 шт. Дода…" at bounding box center [611, 560] width 281 height 184
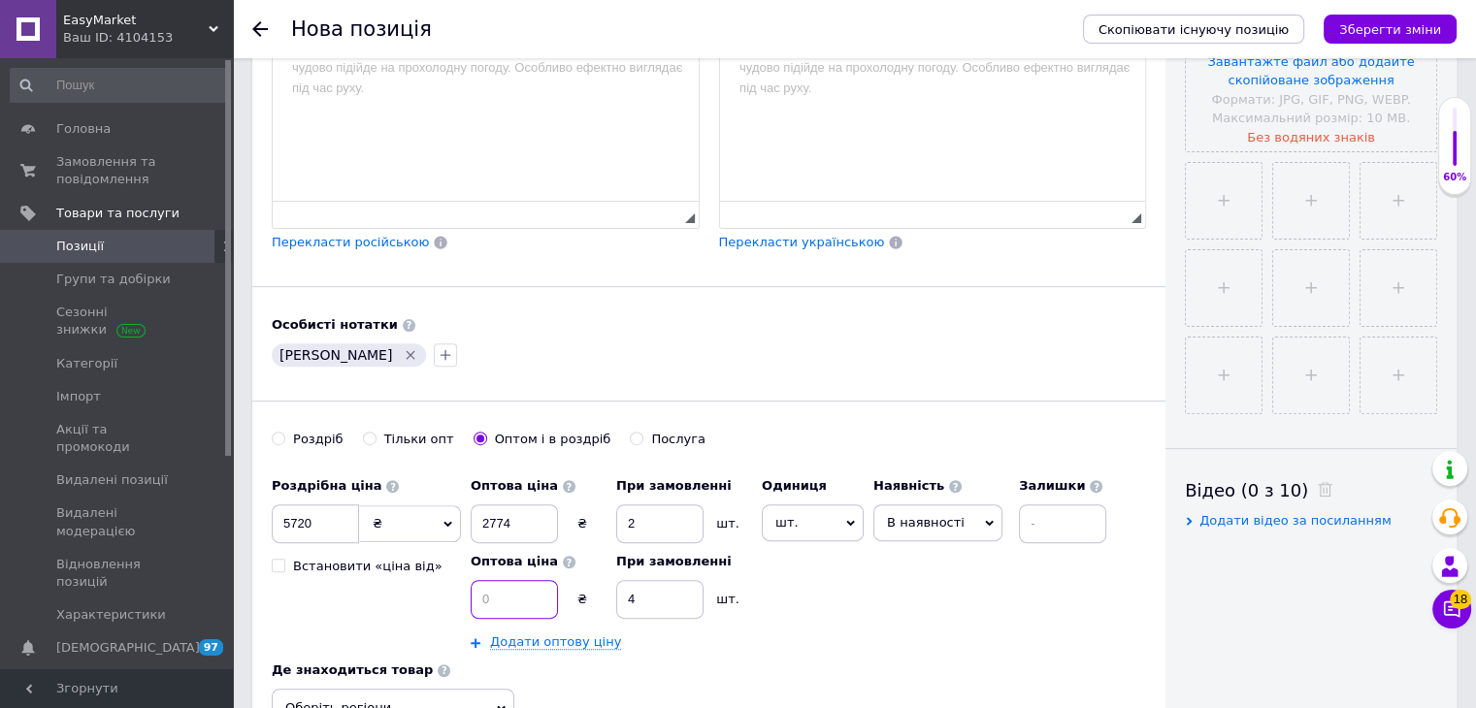
click at [512, 599] on input at bounding box center [514, 599] width 87 height 39
type input "2717"
click at [852, 606] on div "Роздрібна ціна 5720 ₴ $ EUR CHF GBP ¥ PLN ₸ MDL HUF KGS CNY TRY KRW lei Встанов…" at bounding box center [694, 560] width 844 height 184
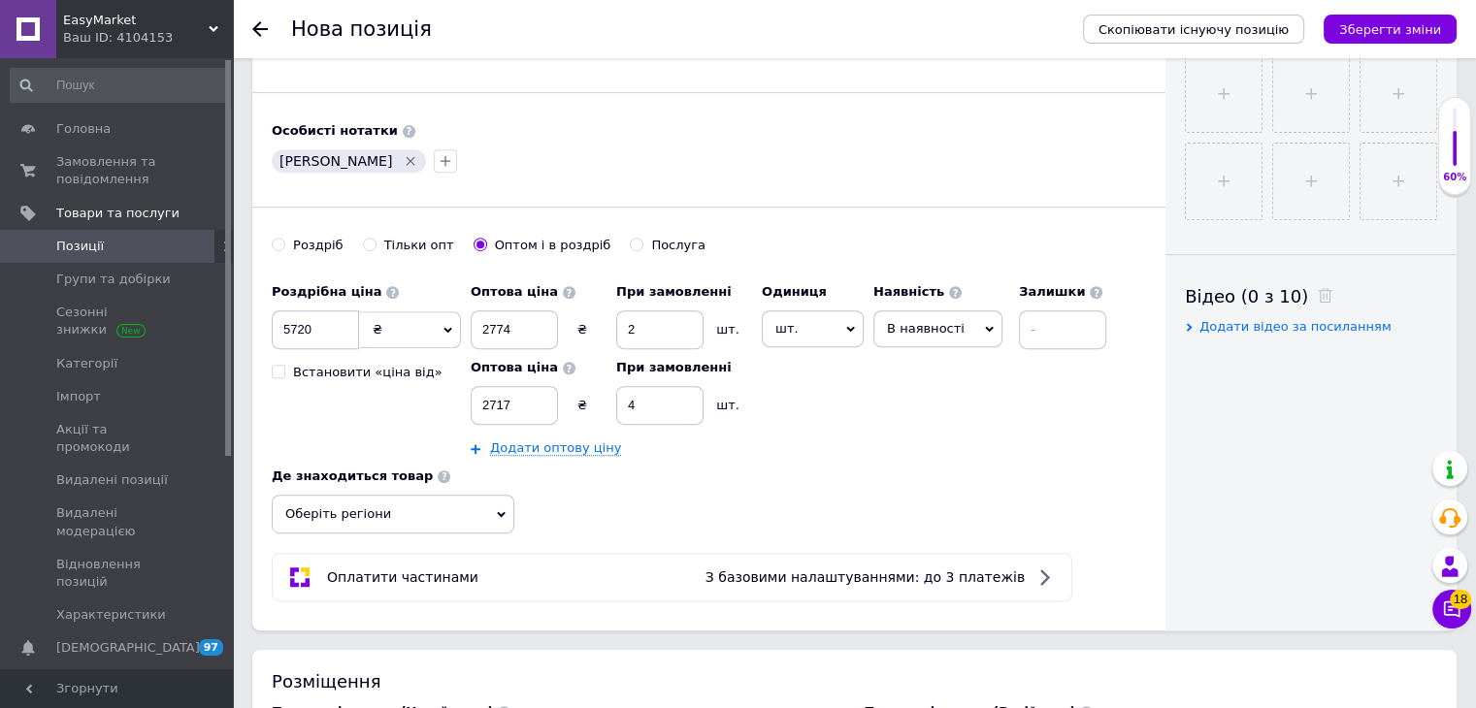
click at [835, 322] on span "шт." at bounding box center [813, 329] width 102 height 37
drag, startPoint x: 800, startPoint y: 441, endPoint x: 817, endPoint y: 432, distance: 19.5
click at [800, 442] on li "комплект" at bounding box center [822, 445] width 119 height 27
drag, startPoint x: 946, startPoint y: 323, endPoint x: 943, endPoint y: 345, distance: 22.5
click at [944, 331] on span "В наявності" at bounding box center [939, 328] width 78 height 15
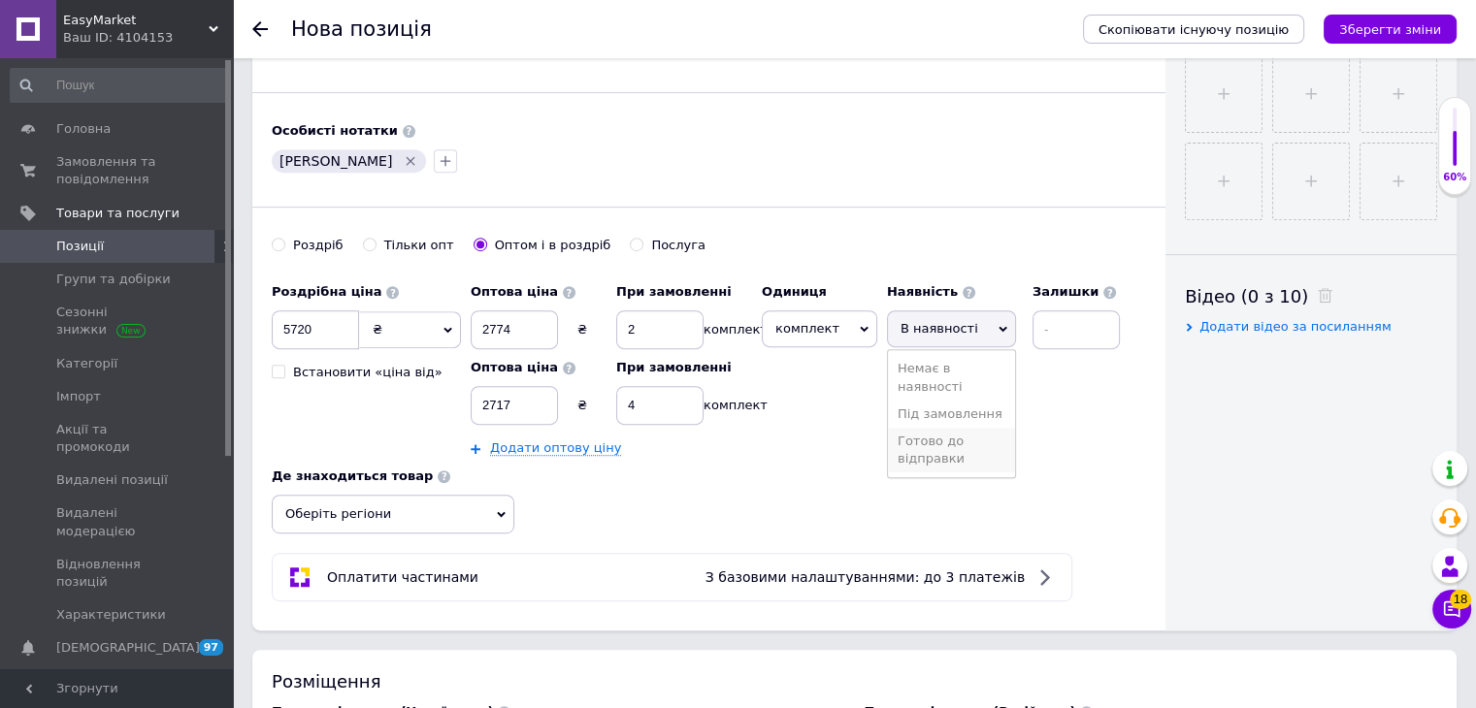
click at [910, 443] on li "Готово до відправки" at bounding box center [951, 450] width 127 height 45
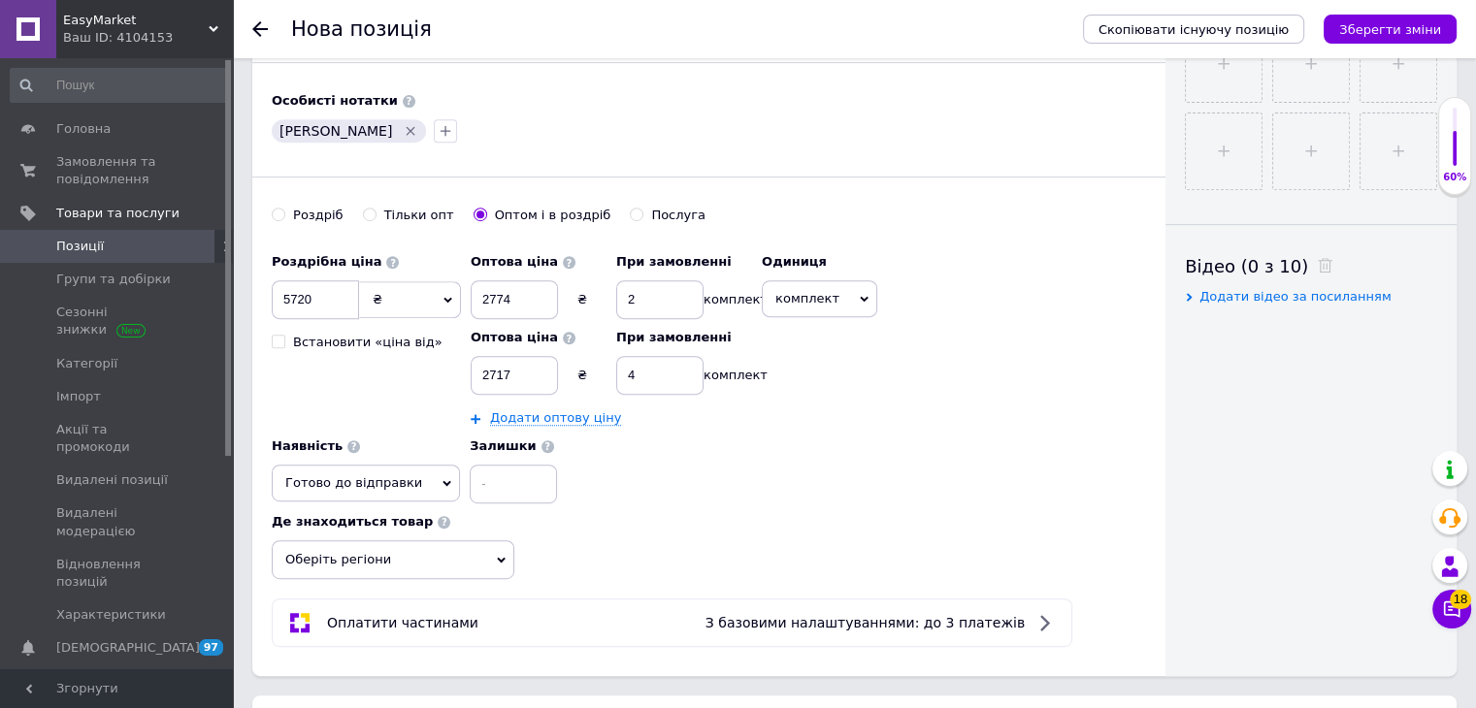
scroll to position [1067, 0]
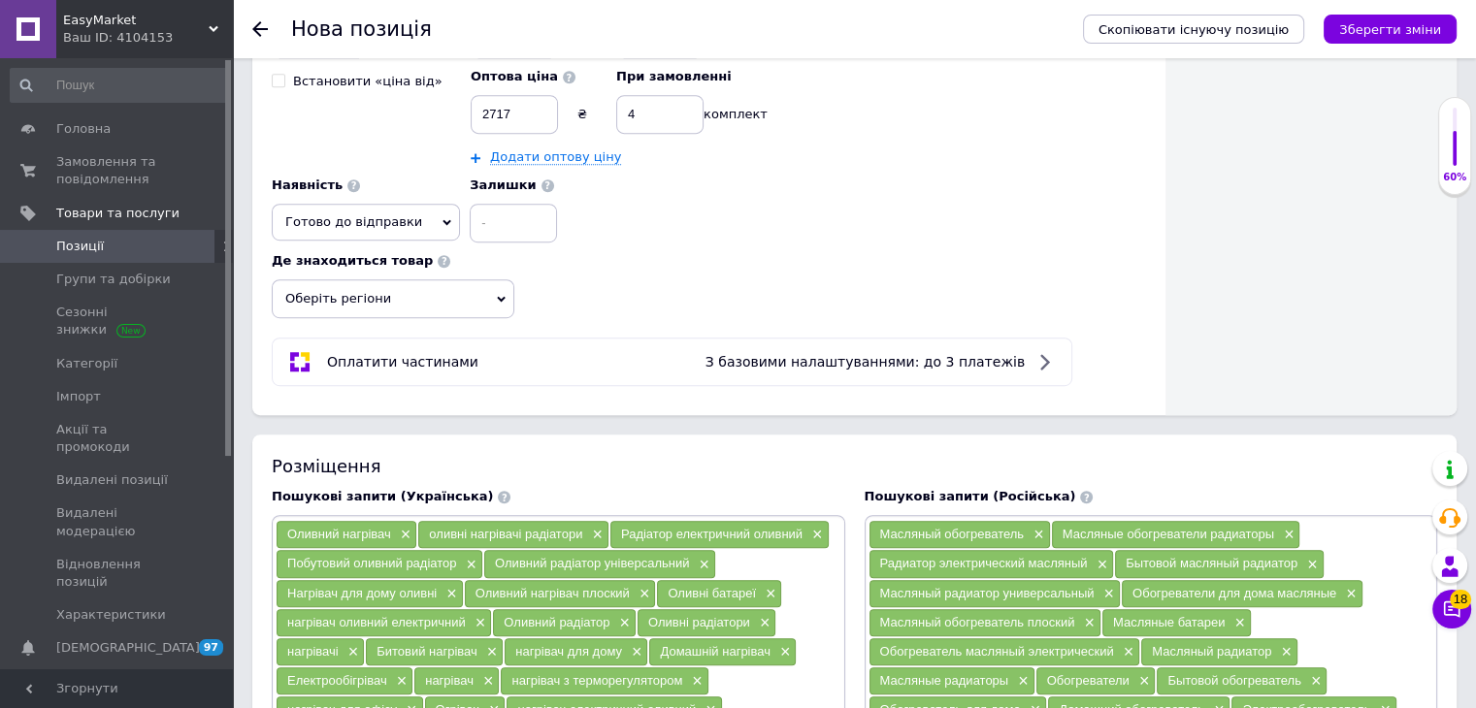
click at [416, 292] on span "Оберіть регіони" at bounding box center [393, 298] width 243 height 39
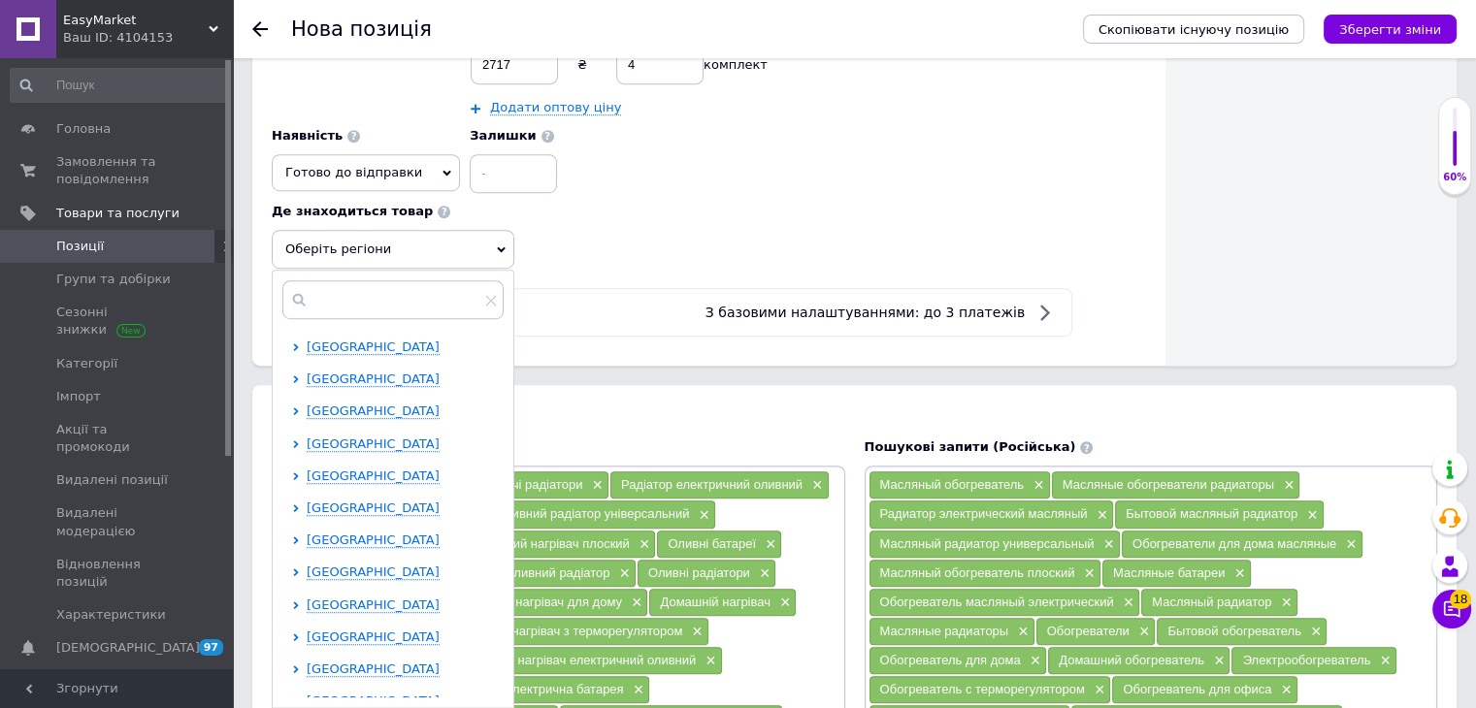
scroll to position [1164, 0]
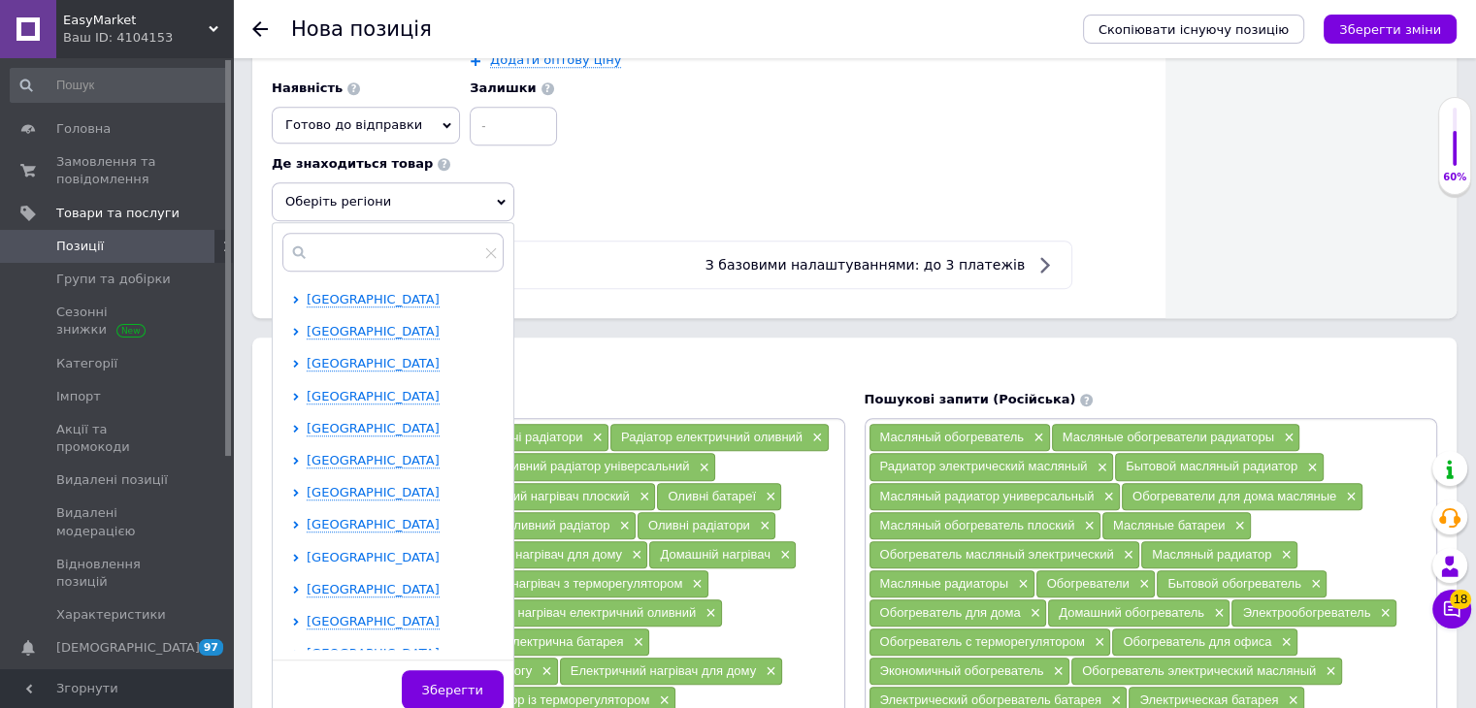
click at [373, 550] on span "[GEOGRAPHIC_DATA]" at bounding box center [373, 557] width 133 height 15
click at [311, 582] on input "checkbox" at bounding box center [313, 588] width 13 height 13
checkbox input "true"
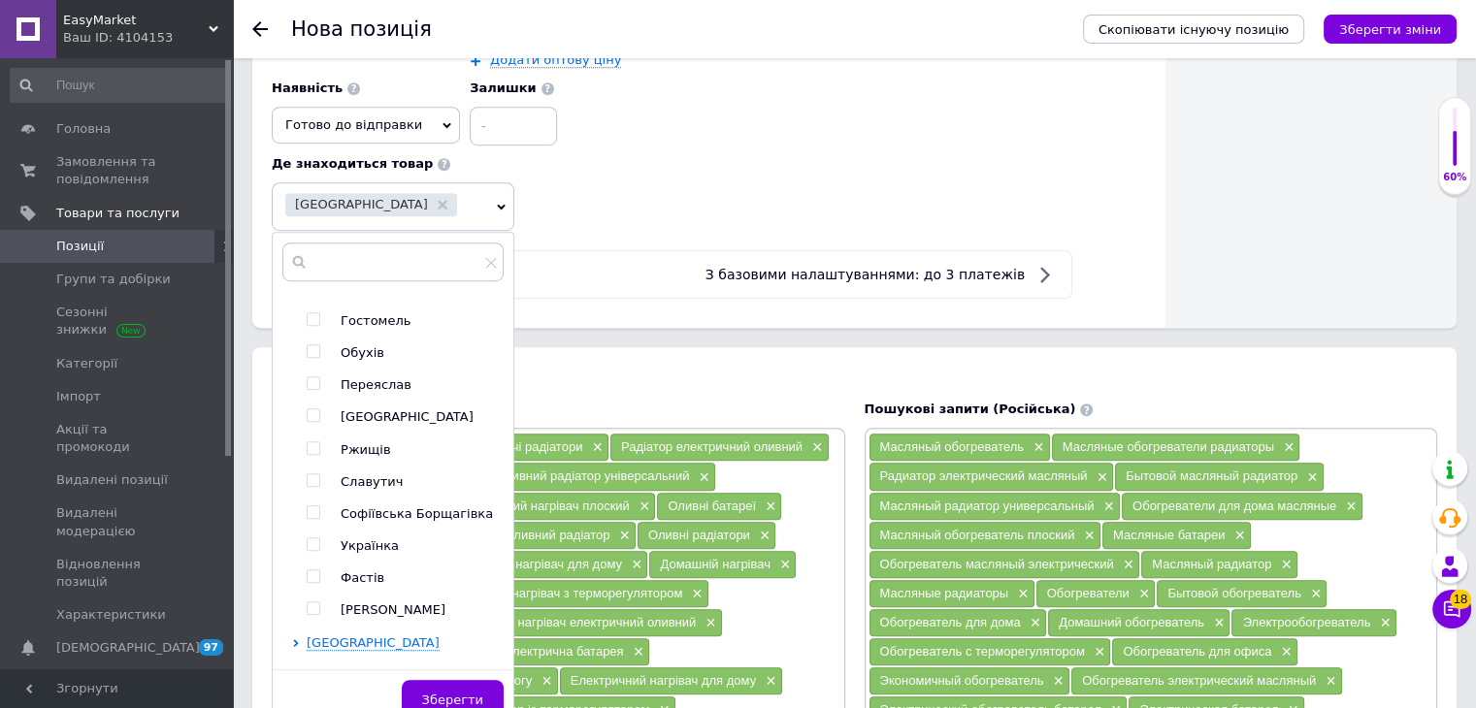
scroll to position [776, 0]
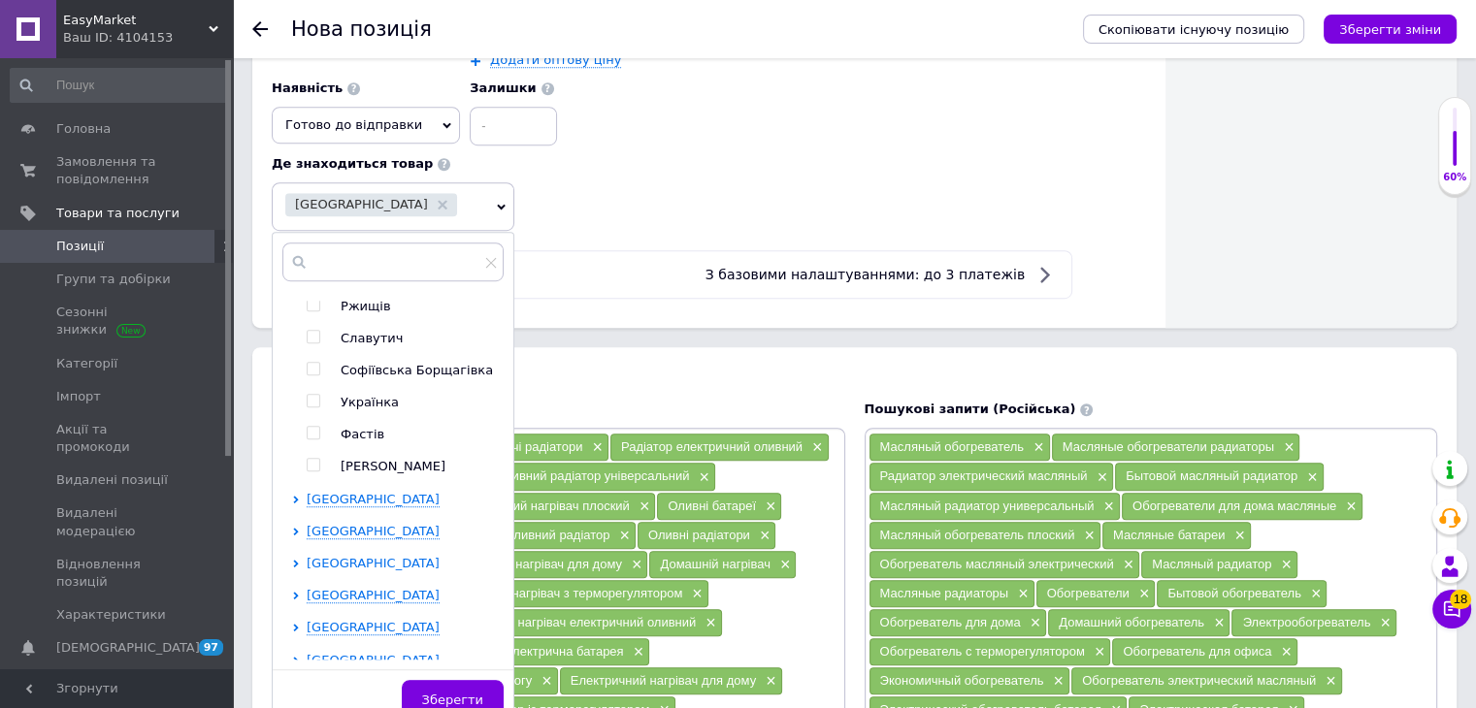
click at [357, 571] on span "[GEOGRAPHIC_DATA]" at bounding box center [373, 563] width 133 height 15
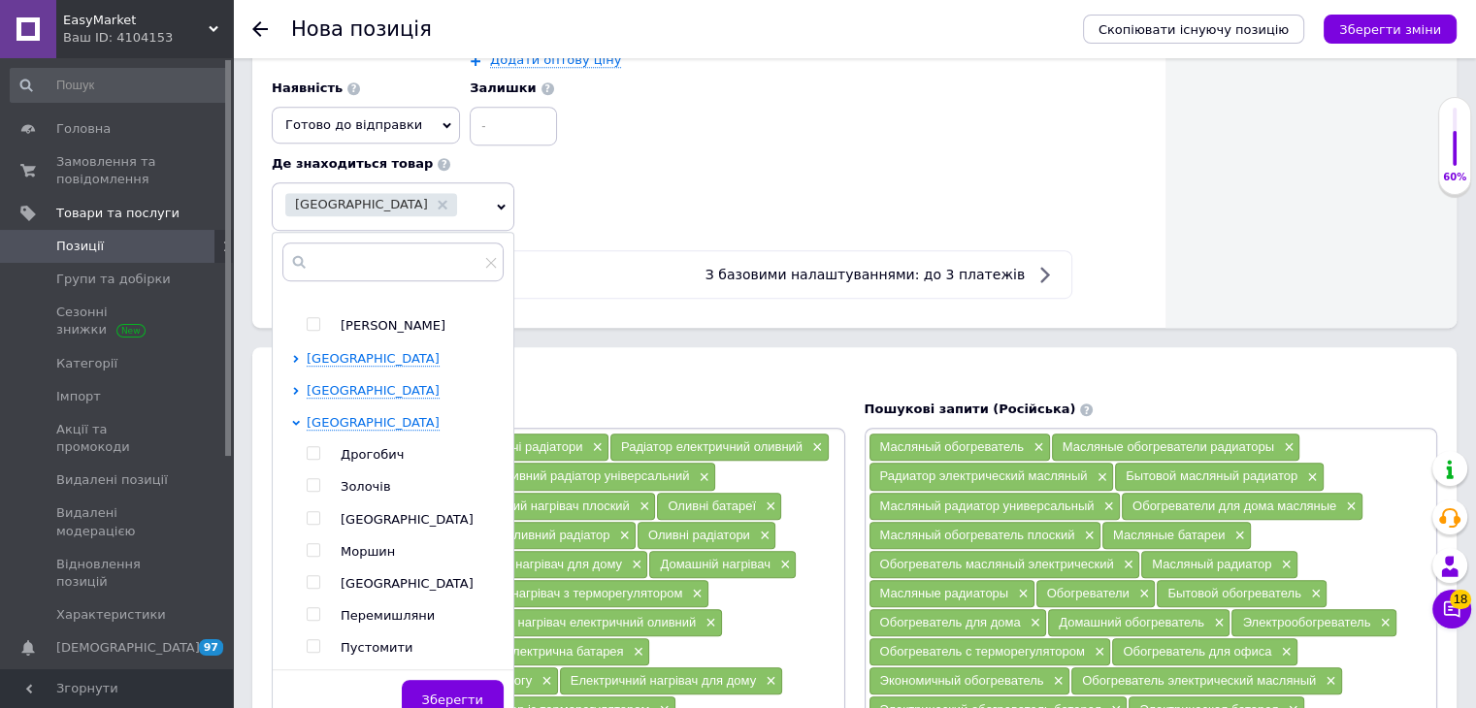
scroll to position [1067, 0]
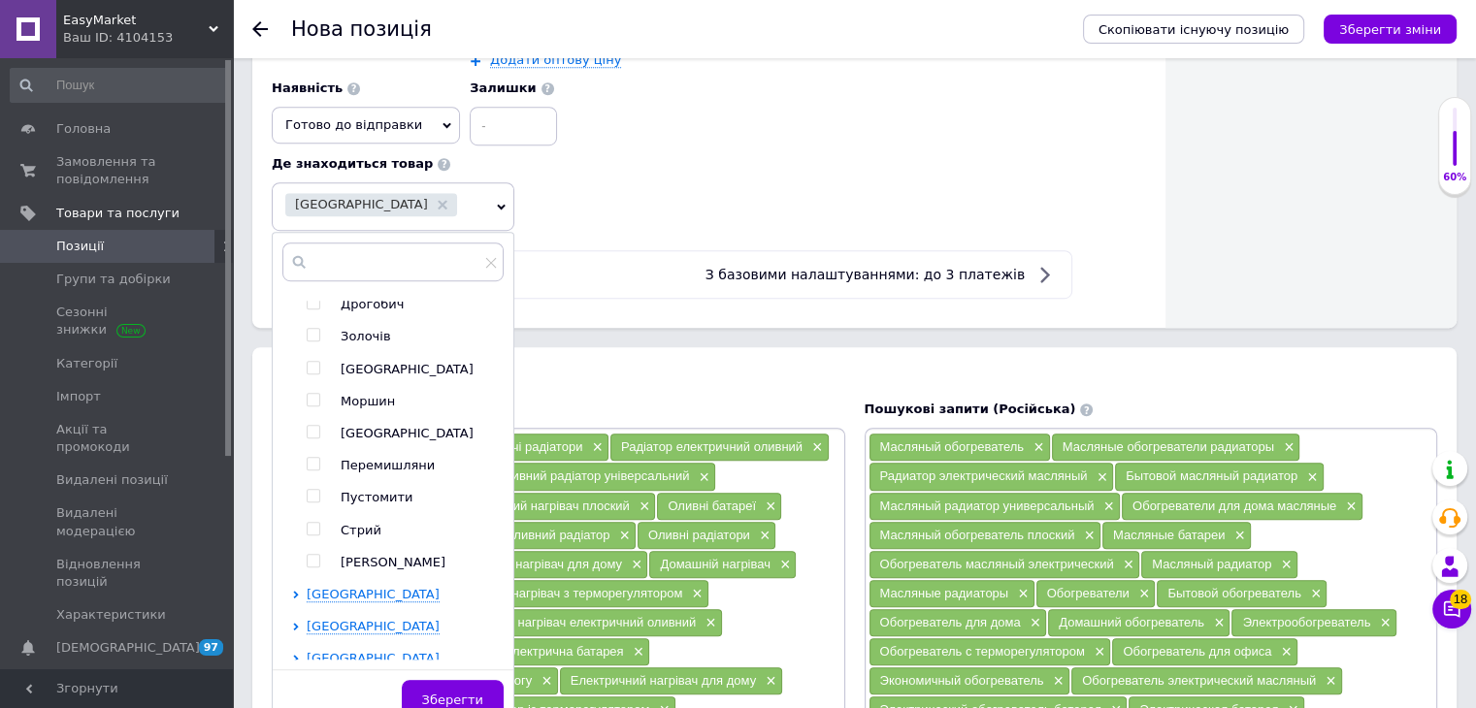
click at [315, 374] on input "checkbox" at bounding box center [313, 368] width 13 height 13
checkbox input "true"
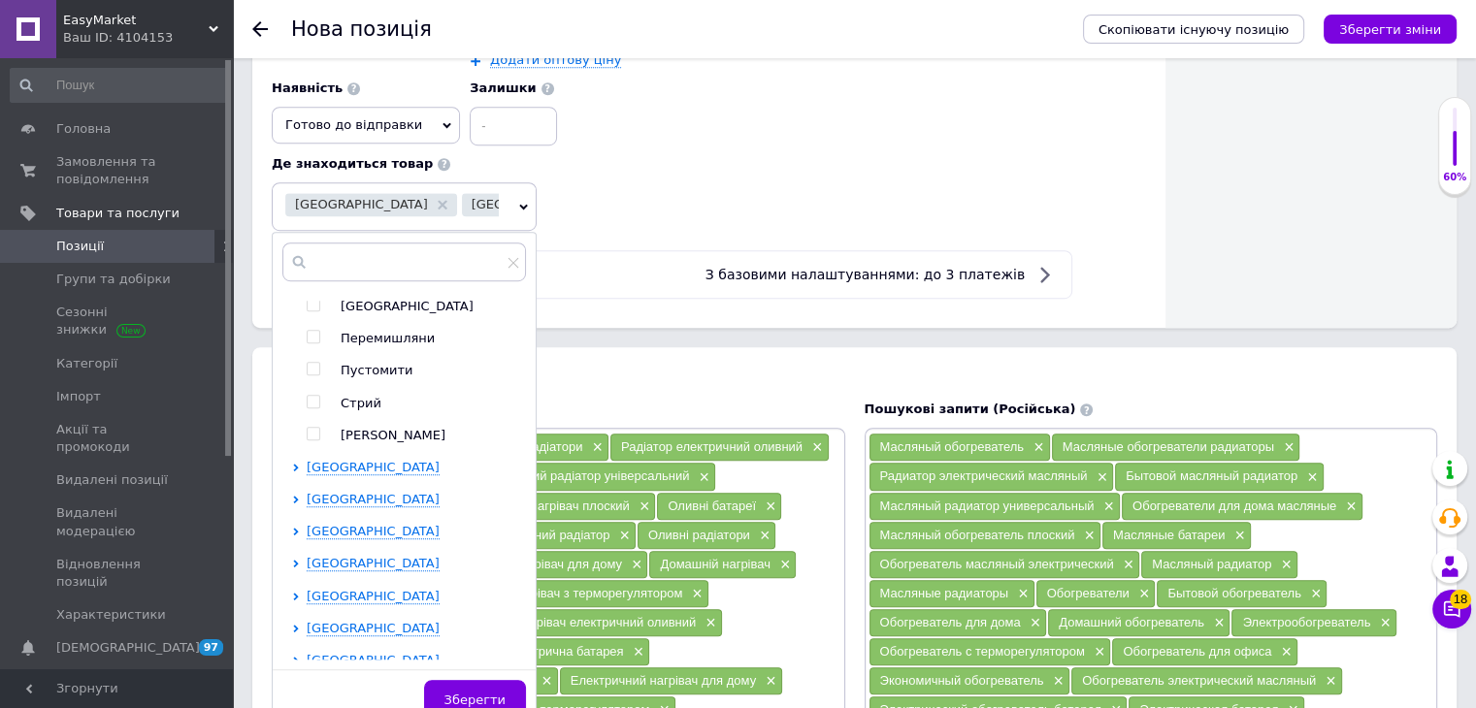
scroll to position [1358, 0]
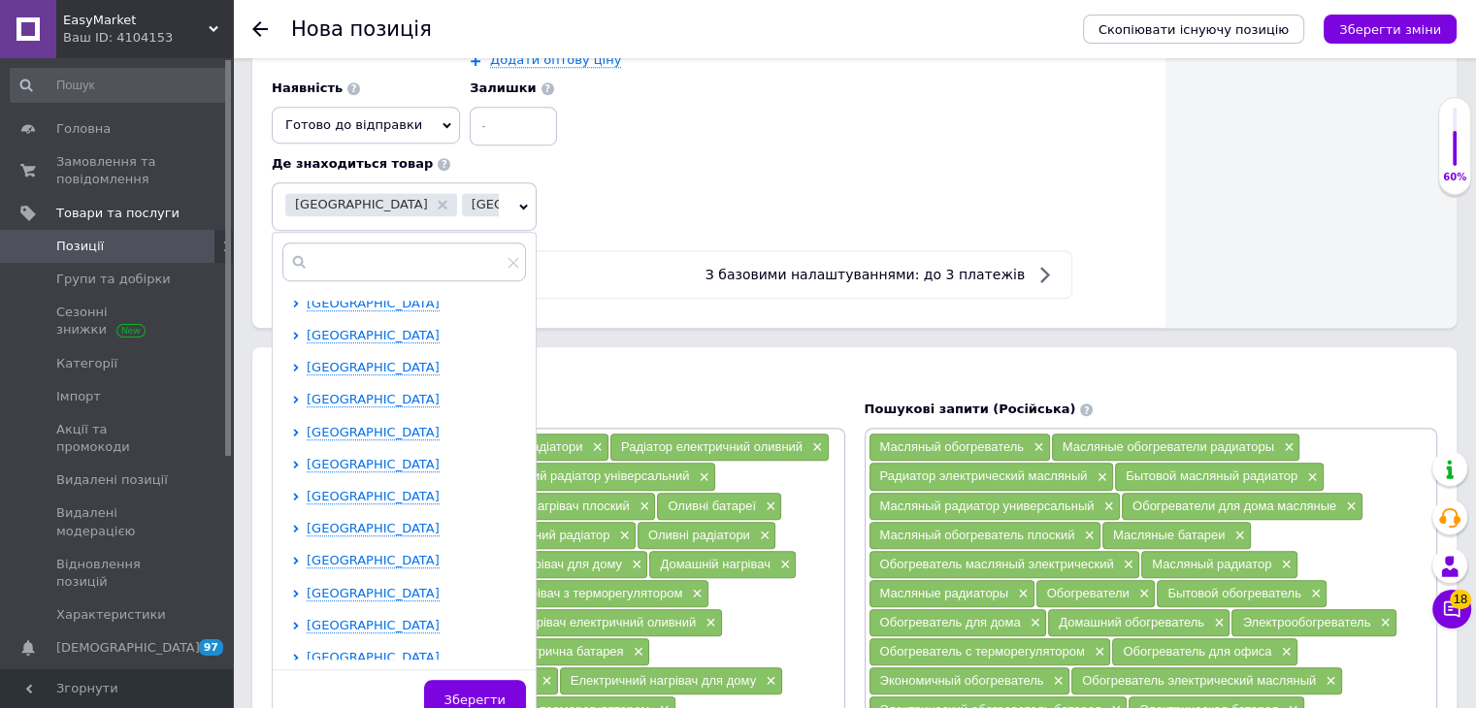
drag, startPoint x: 372, startPoint y: 344, endPoint x: 371, endPoint y: 369, distance: 25.2
click at [374, 343] on span "[GEOGRAPHIC_DATA]" at bounding box center [373, 335] width 133 height 15
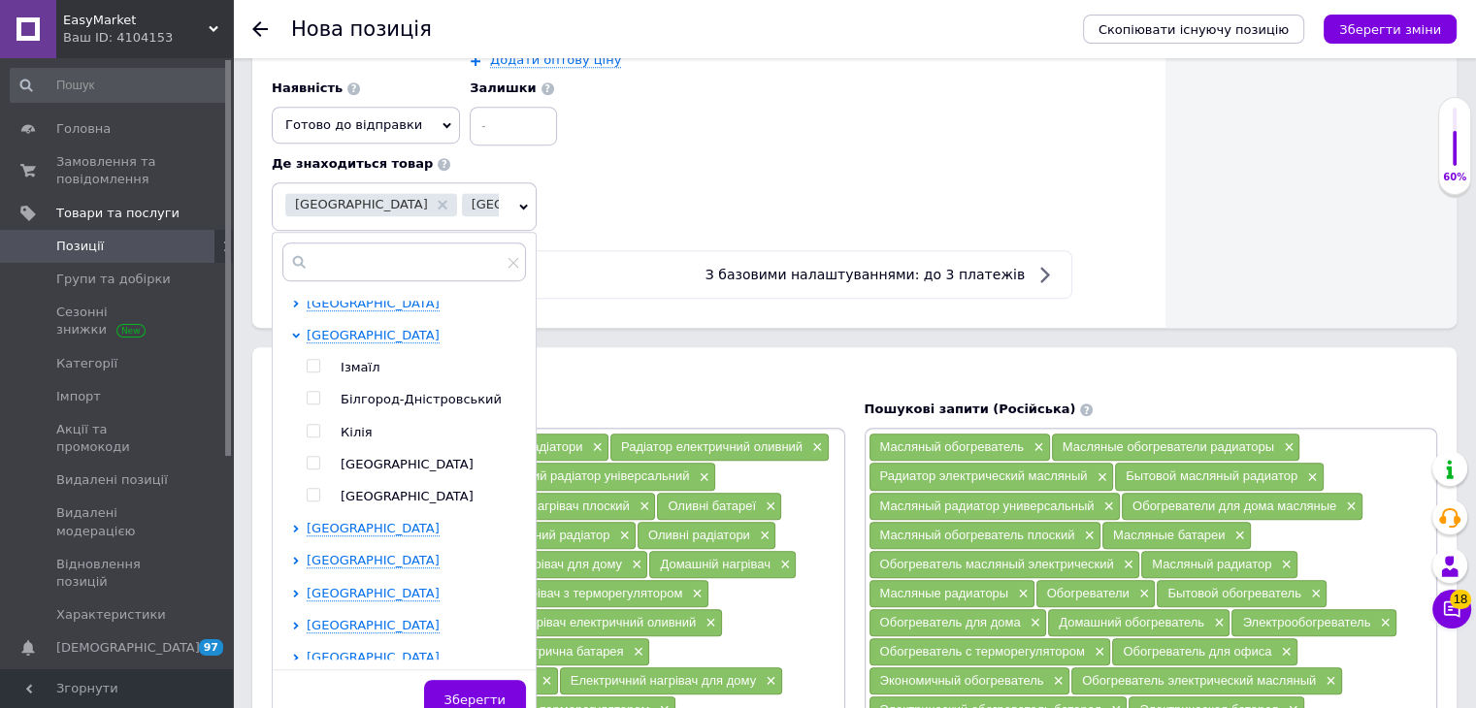
click at [314, 470] on input "checkbox" at bounding box center [313, 463] width 13 height 13
checkbox input "true"
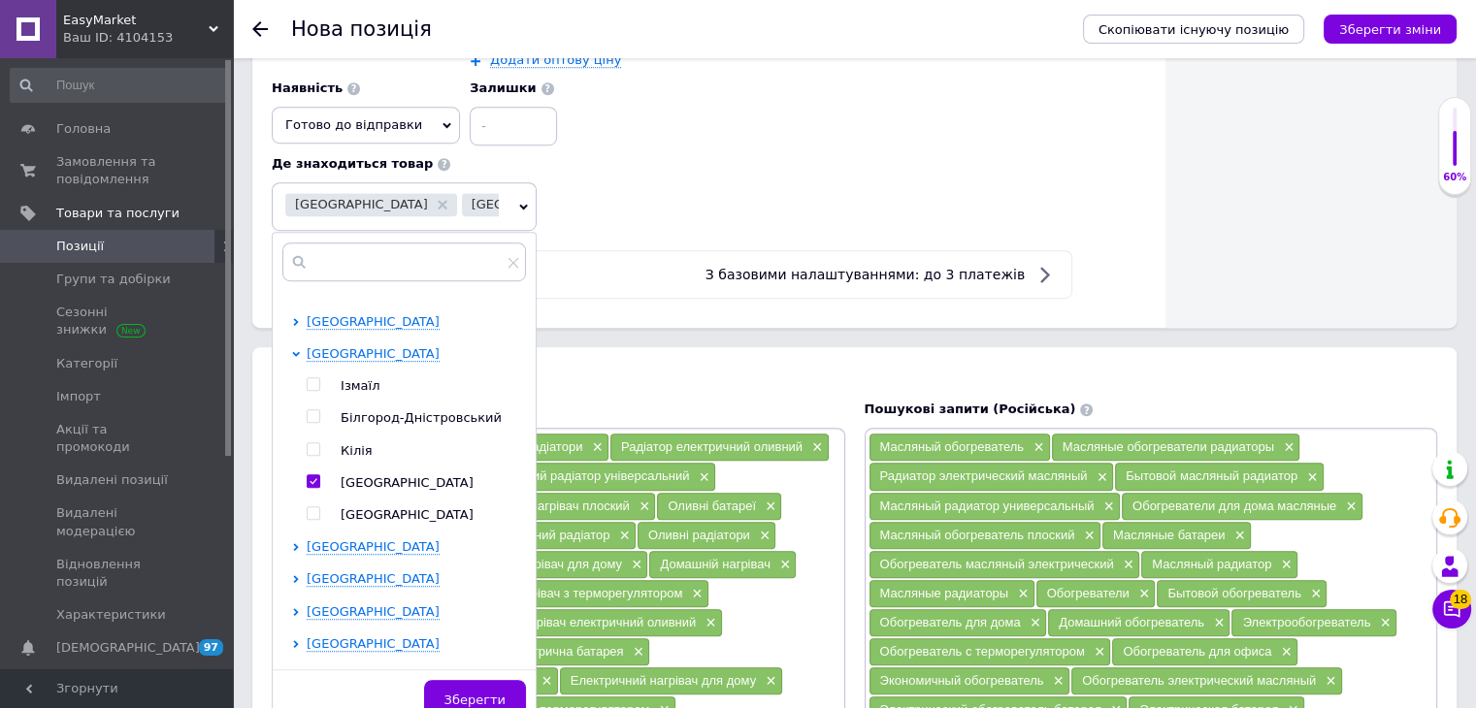
drag, startPoint x: 467, startPoint y: 683, endPoint x: 492, endPoint y: 678, distance: 25.7
click at [466, 684] on button "Зберегти" at bounding box center [475, 699] width 102 height 39
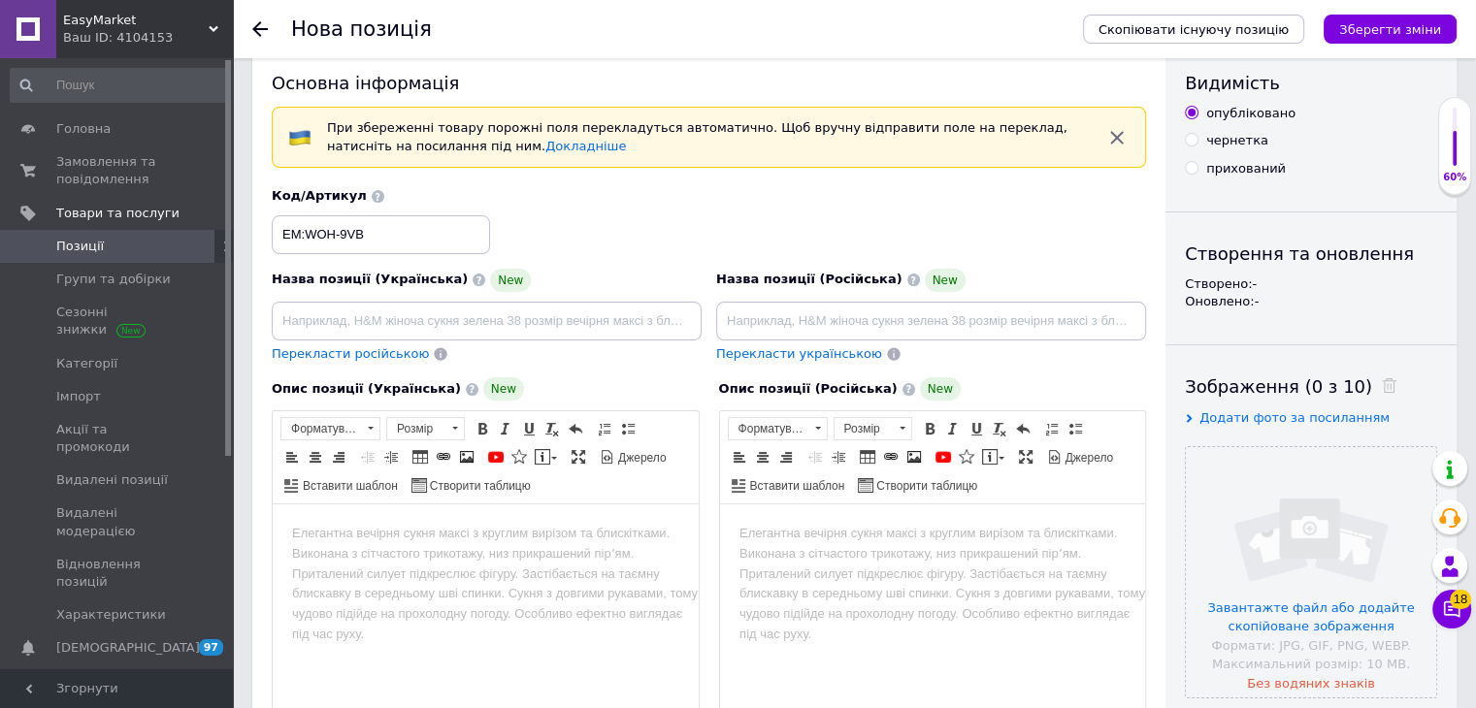
scroll to position [0, 0]
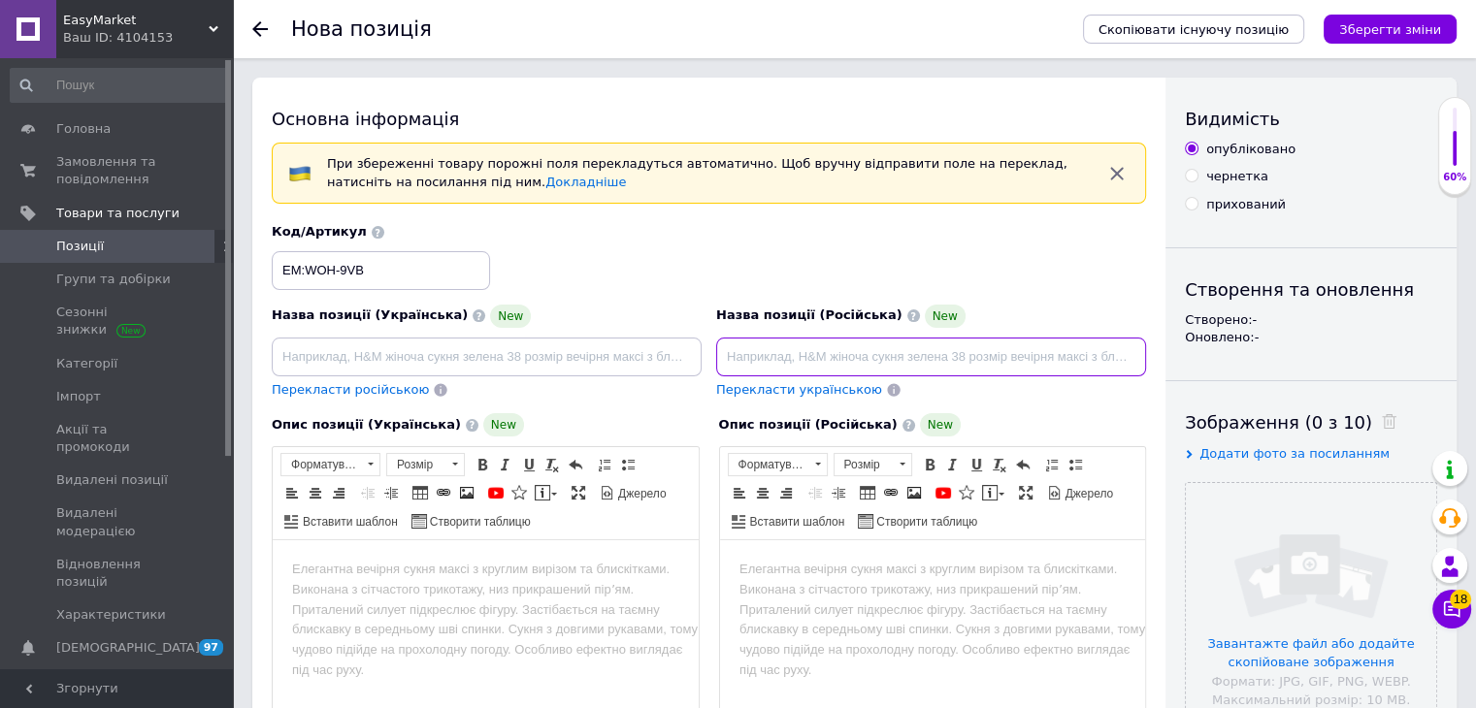
click at [787, 360] on input at bounding box center [931, 357] width 430 height 39
paste input "Радиатор электрический масляный WetAir WOH-9VB Обогреватели для дома масляные 2…"
type input "Радиатор электрический масляный WetAir WOH-9VB Обогреватели для дома масляные 2…"
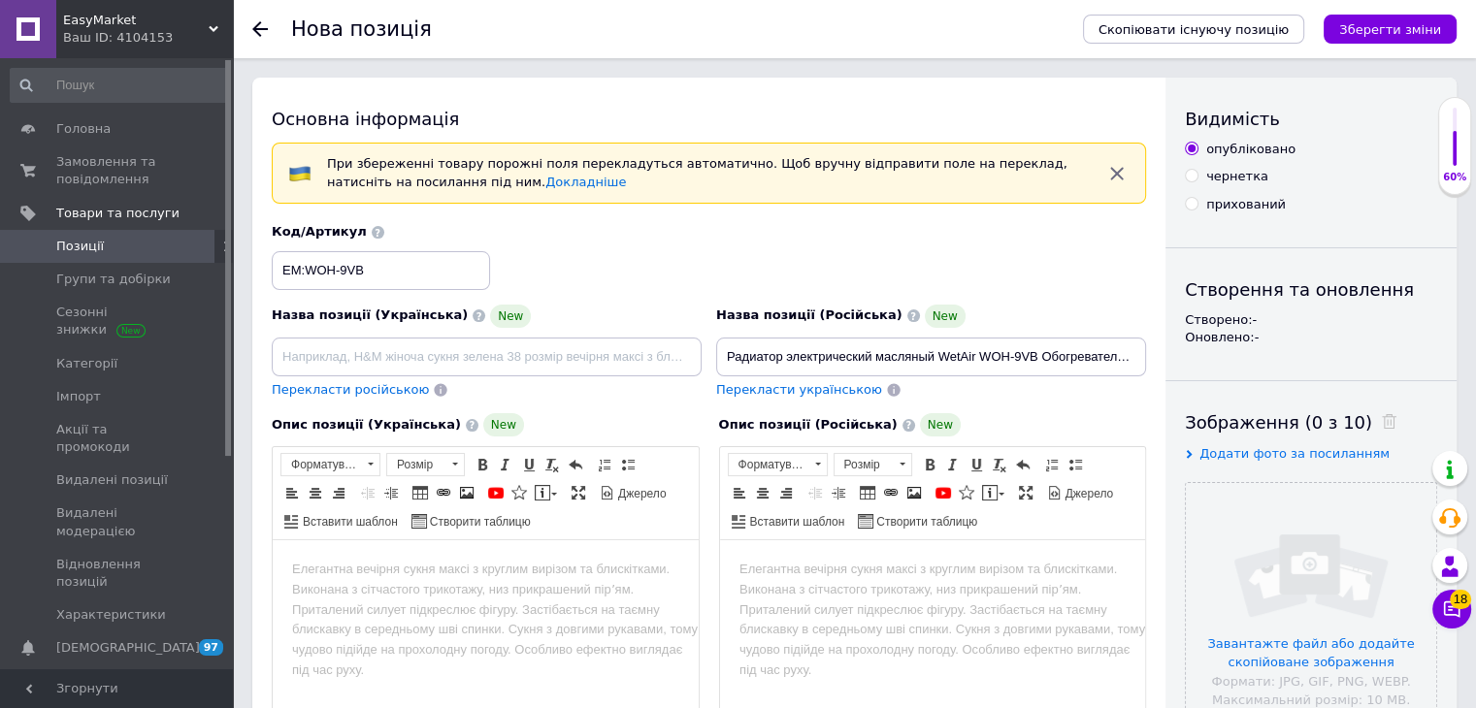
click at [799, 600] on html at bounding box center [932, 569] width 426 height 59
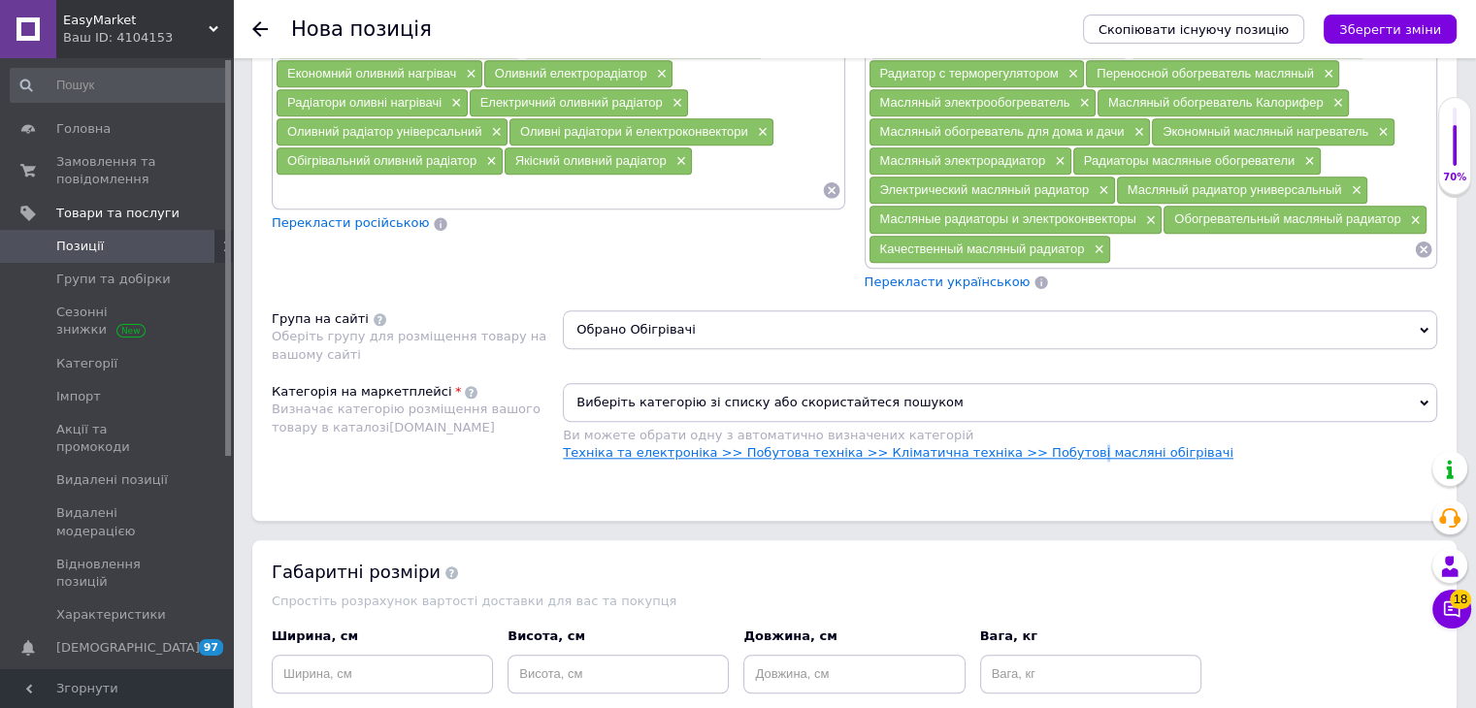
click at [1025, 445] on link "Техніка та електроніка >> Побутова техніка >> Кліматична техніка >> Побутові ма…" at bounding box center [898, 452] width 671 height 15
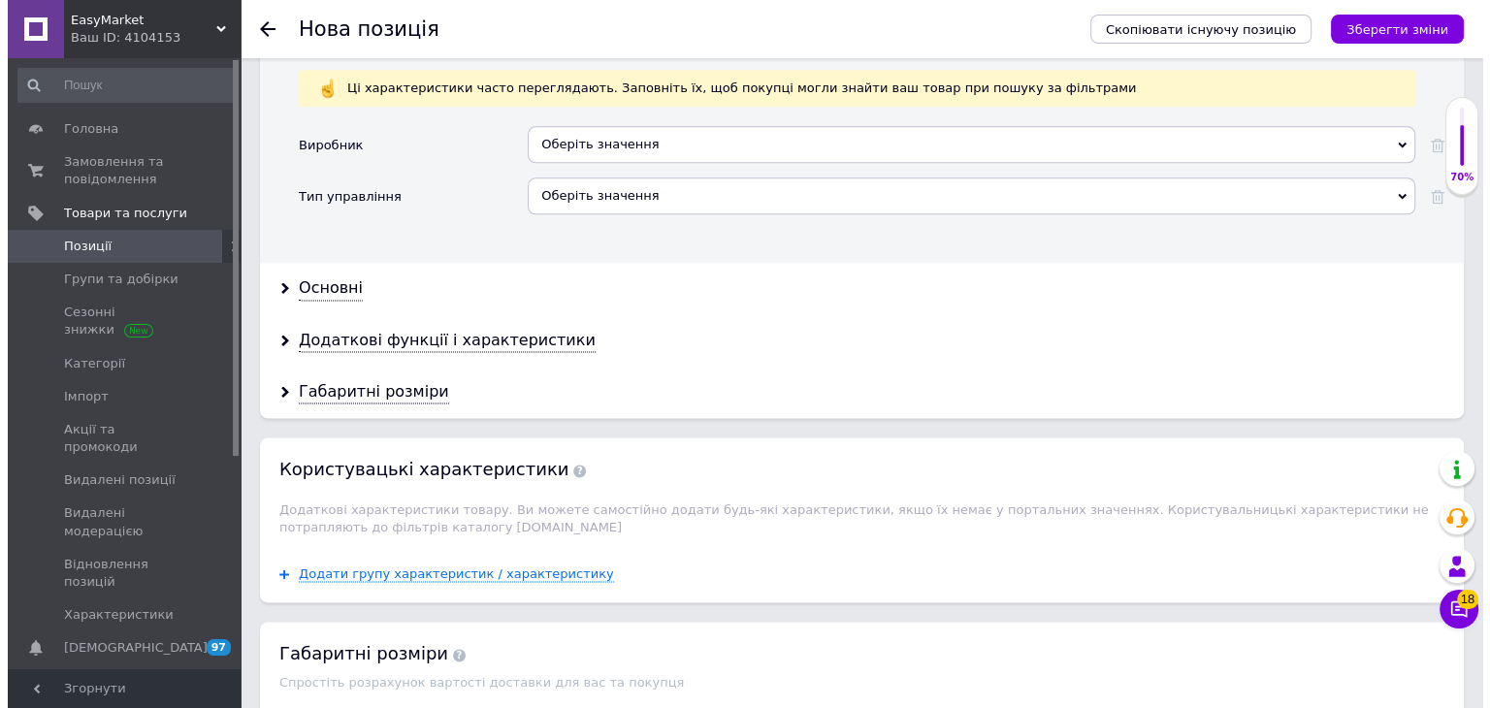
scroll to position [2665, 0]
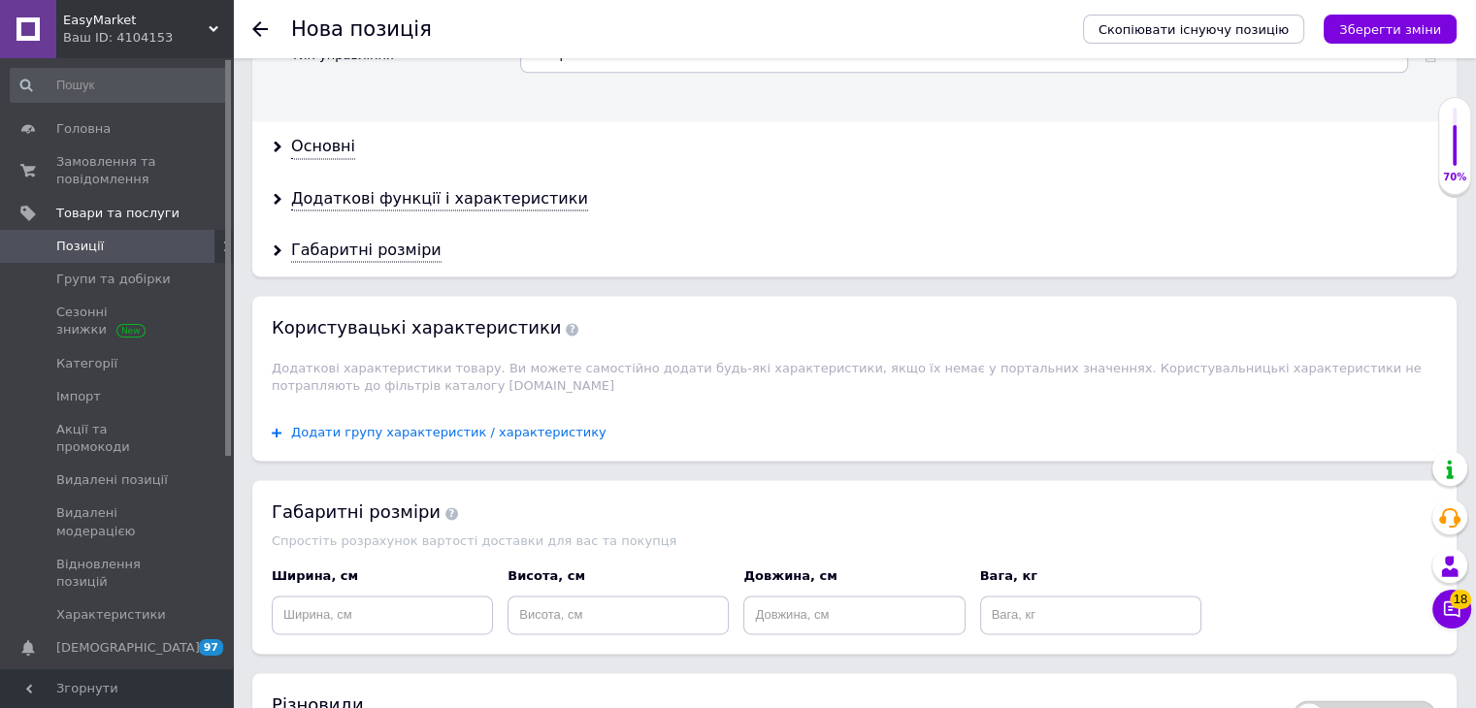
click at [468, 425] on span "Додати групу характеристик / характеристику" at bounding box center [448, 433] width 315 height 16
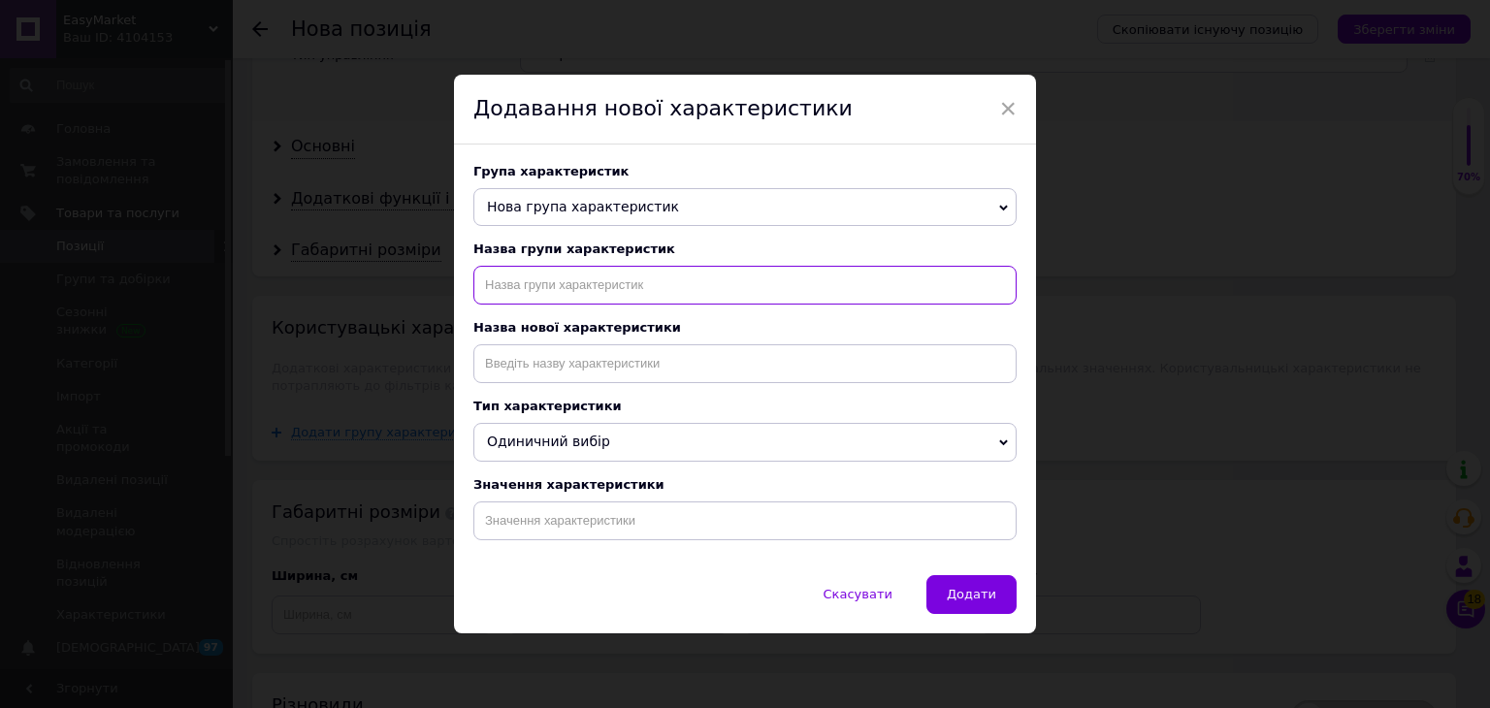
click at [615, 277] on input "text" at bounding box center [745, 285] width 543 height 39
type input "Тип назначения"
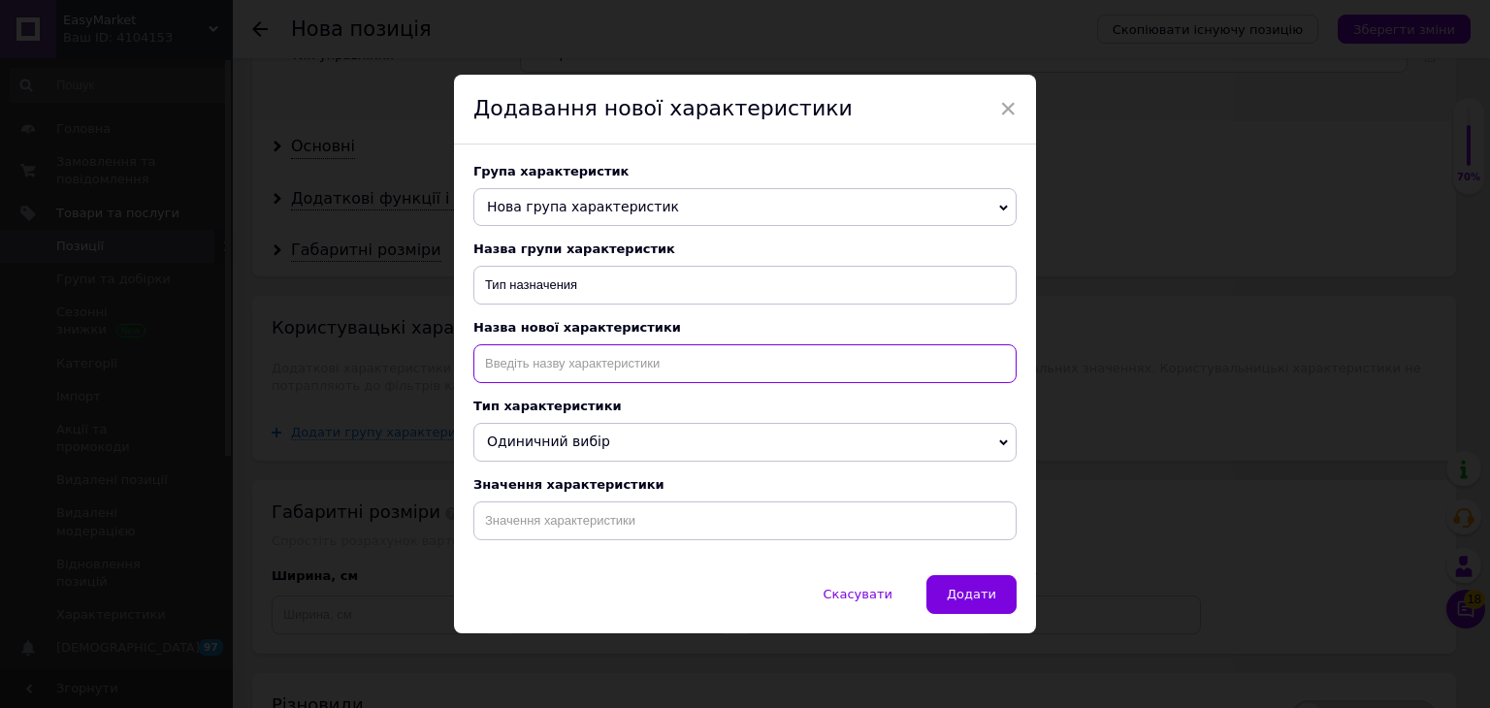
click at [550, 358] on input at bounding box center [745, 363] width 543 height 39
type input "Тип назначения"
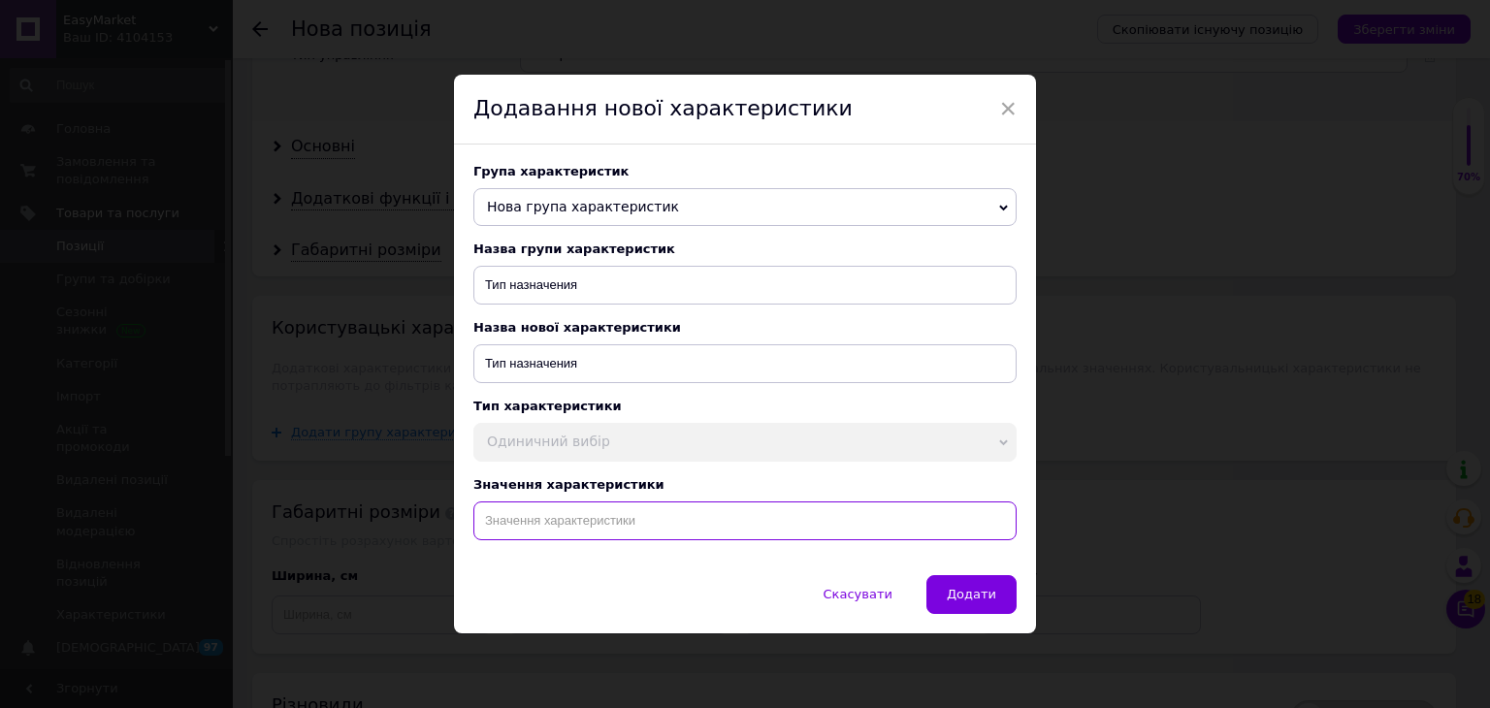
click at [564, 518] on input at bounding box center [745, 521] width 543 height 39
paste input "Радиатор электрический масляный WetAir WOH-9VB Обогреватели для дома масляные 2…"
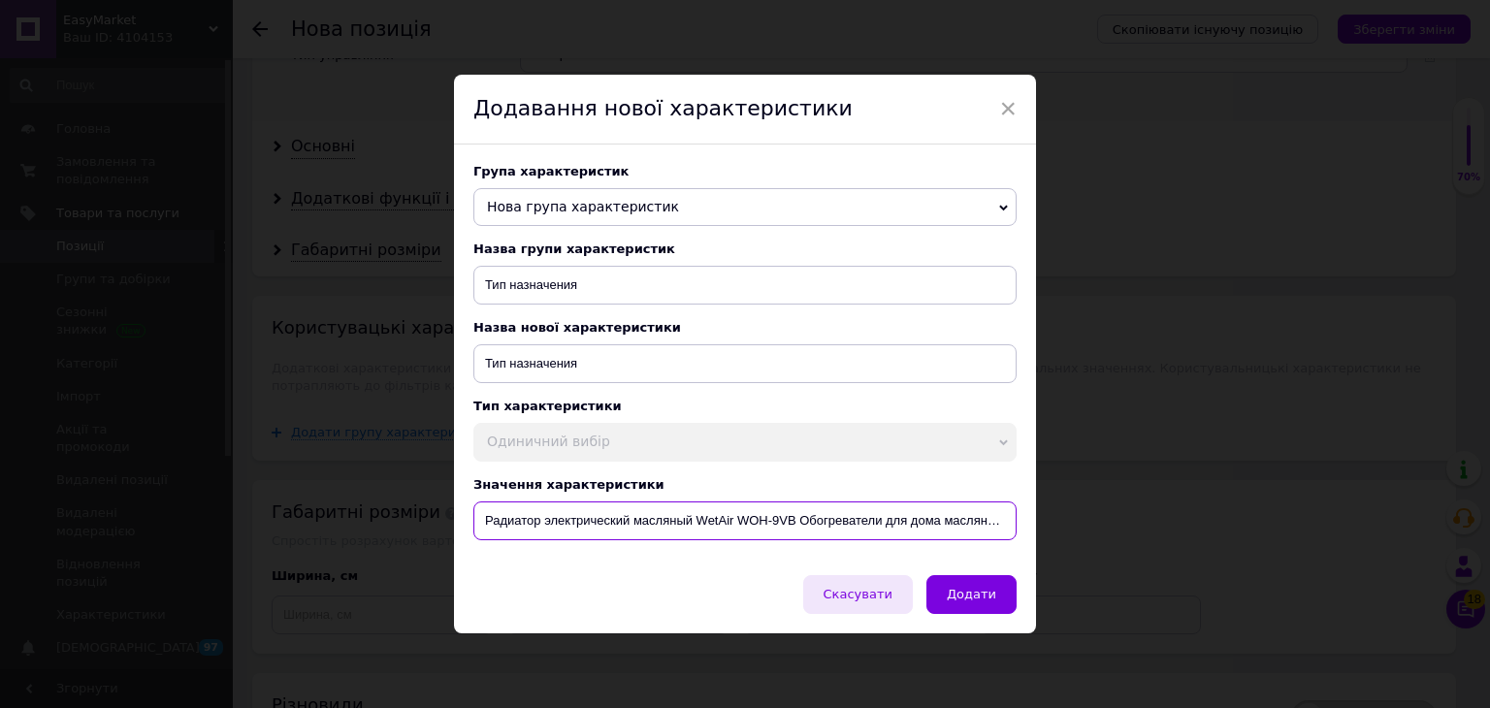
scroll to position [0, 272]
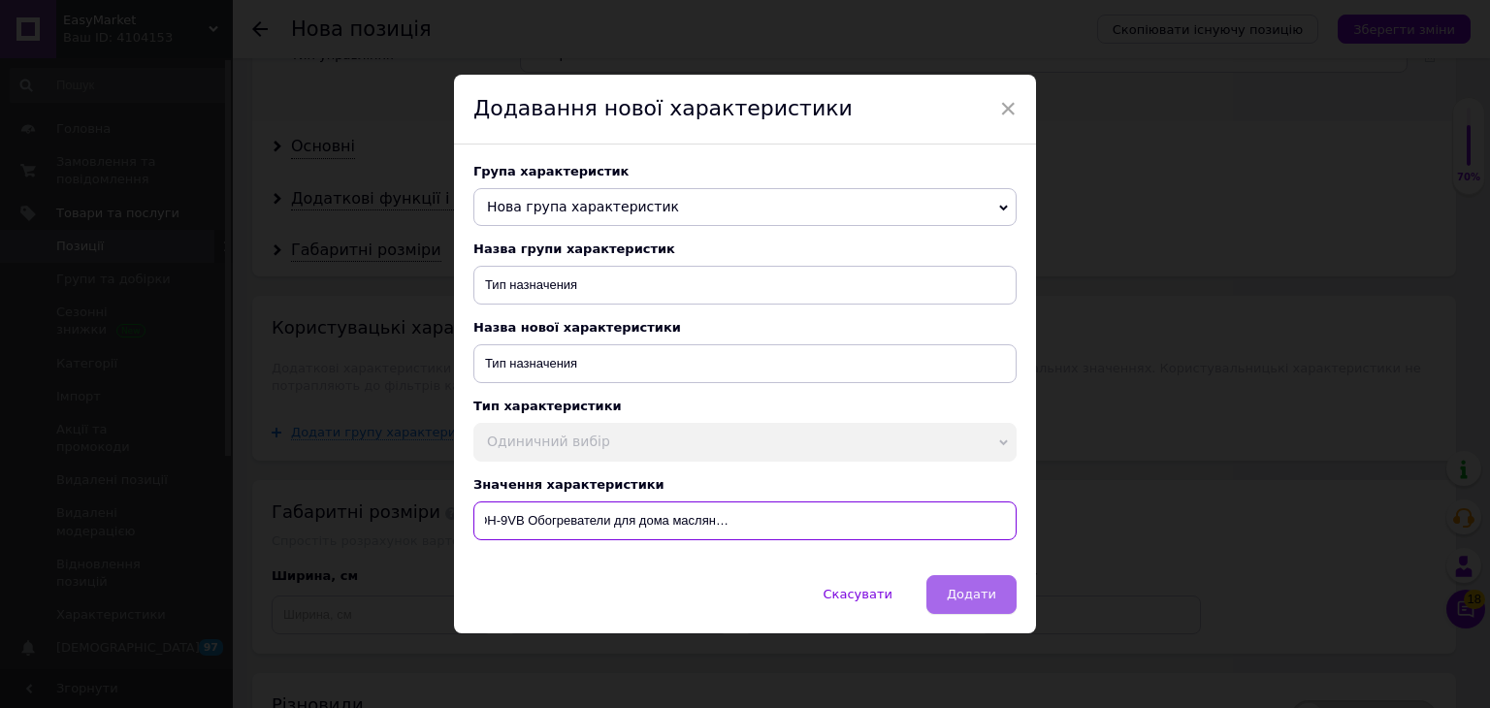
type input "Радиатор электрический масляный WetAir WOH-9VB Обогреватели для дома масляные 2…"
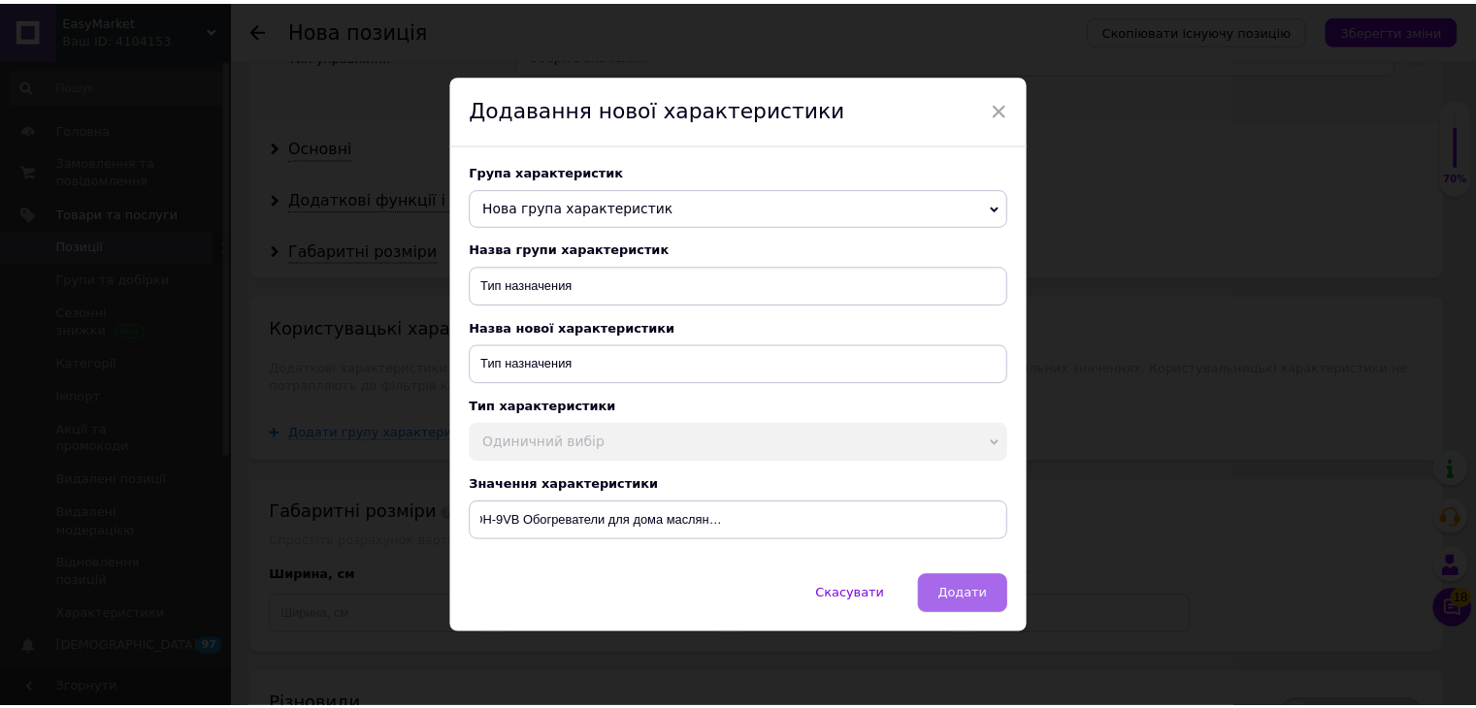
scroll to position [0, 0]
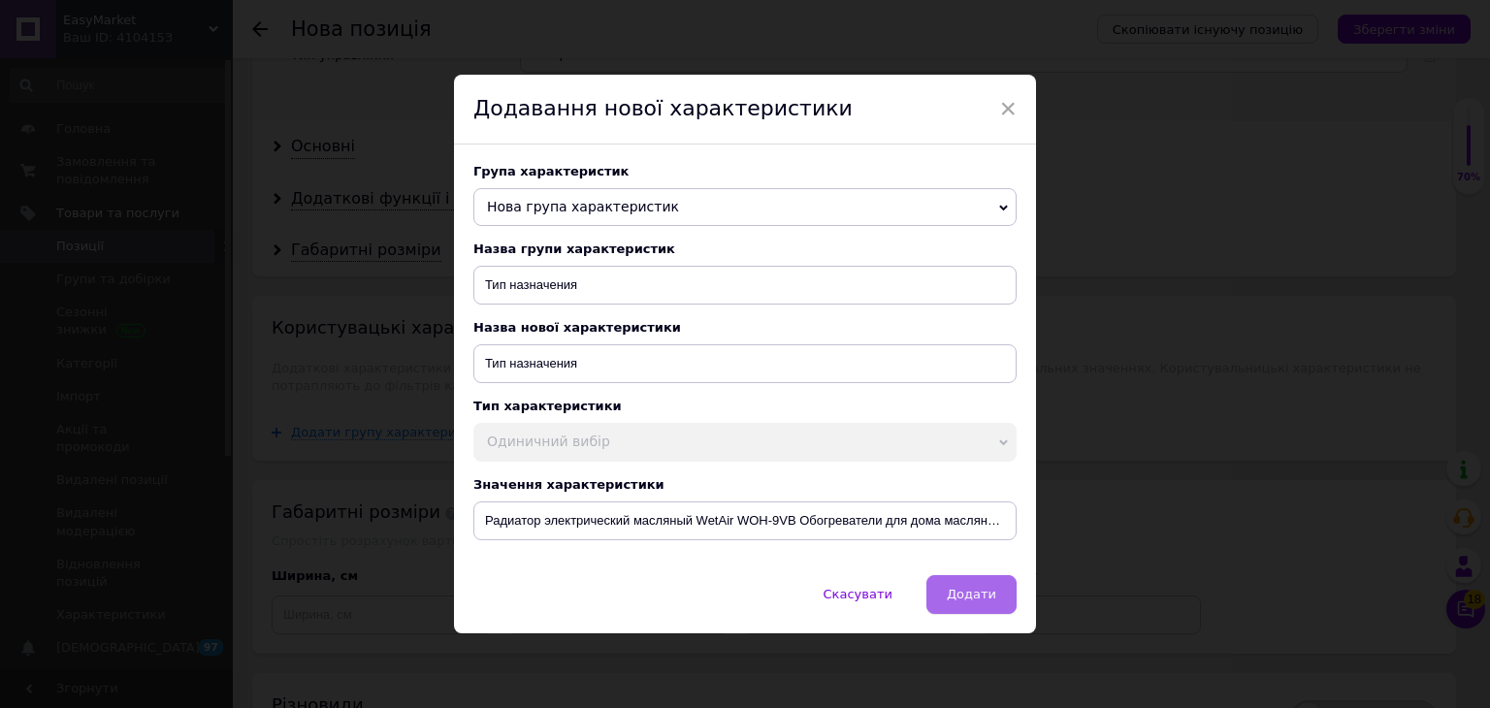
click at [985, 602] on span "Додати" at bounding box center [971, 594] width 49 height 15
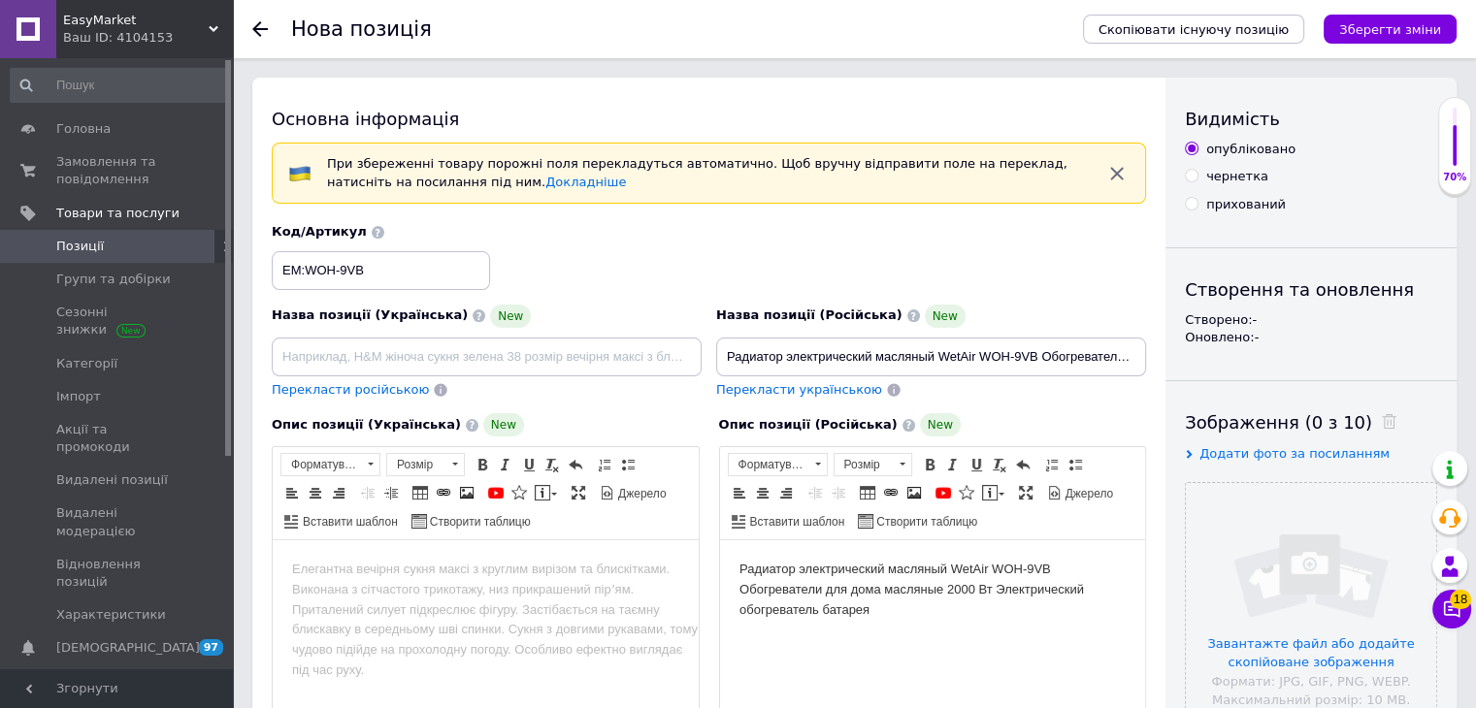
click at [919, 616] on body "Радиатор электрический масляный WetAir WOH-9VB Обогреватели для дома масляные 2…" at bounding box center [931, 590] width 387 height 60
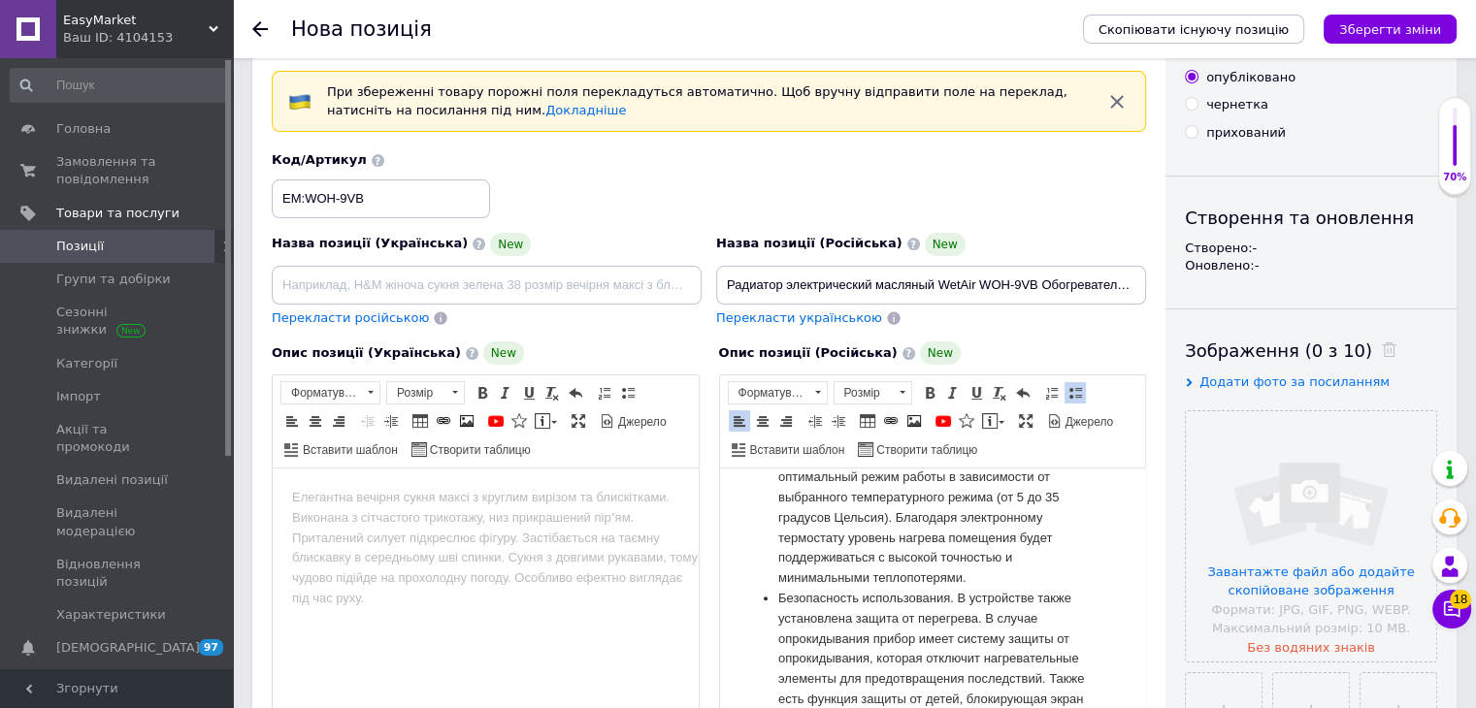
scroll to position [921, 0]
click at [1018, 418] on span at bounding box center [1026, 421] width 16 height 16
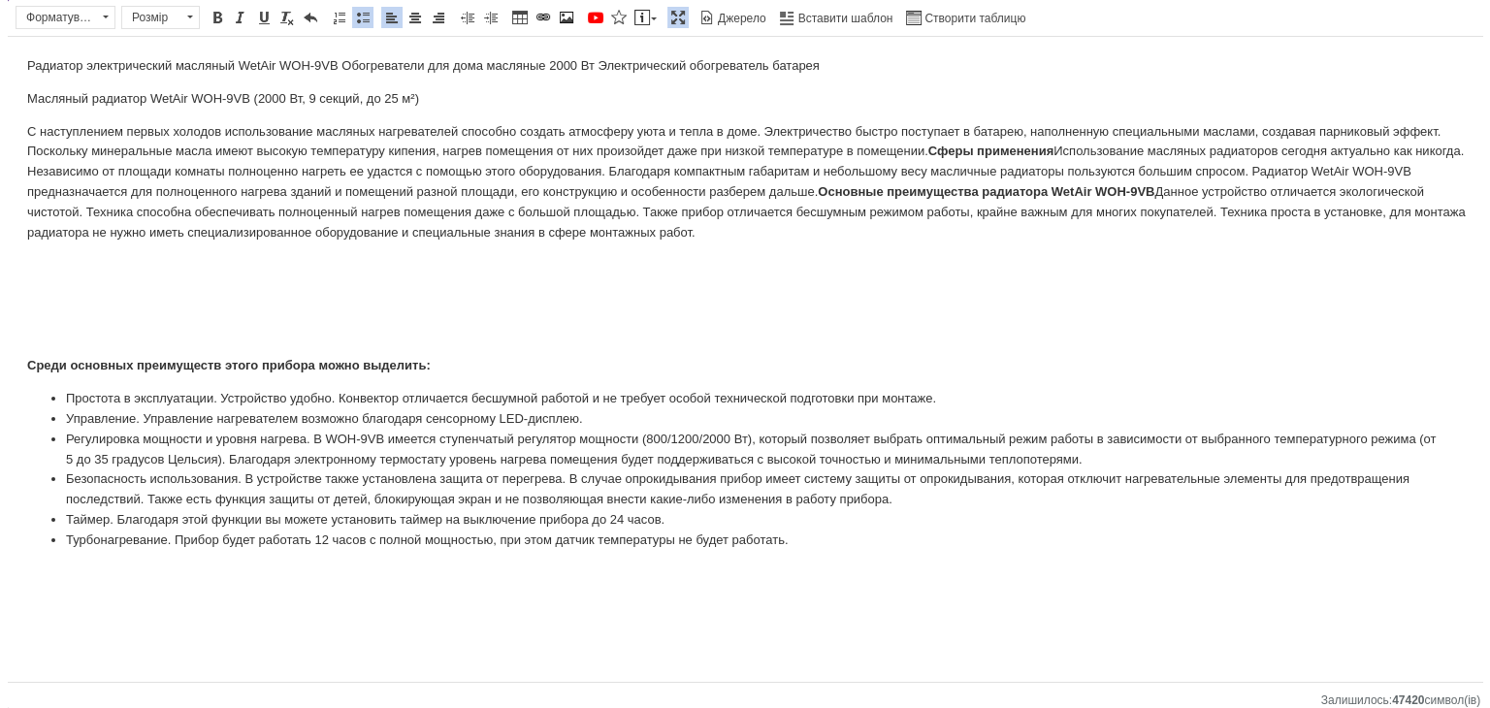
scroll to position [0, 0]
click at [148, 571] on html "Радиатор электрический масляный WetAir WOH-9VB Обогреватели для дома масляные 2…" at bounding box center [745, 304] width 1490 height 534
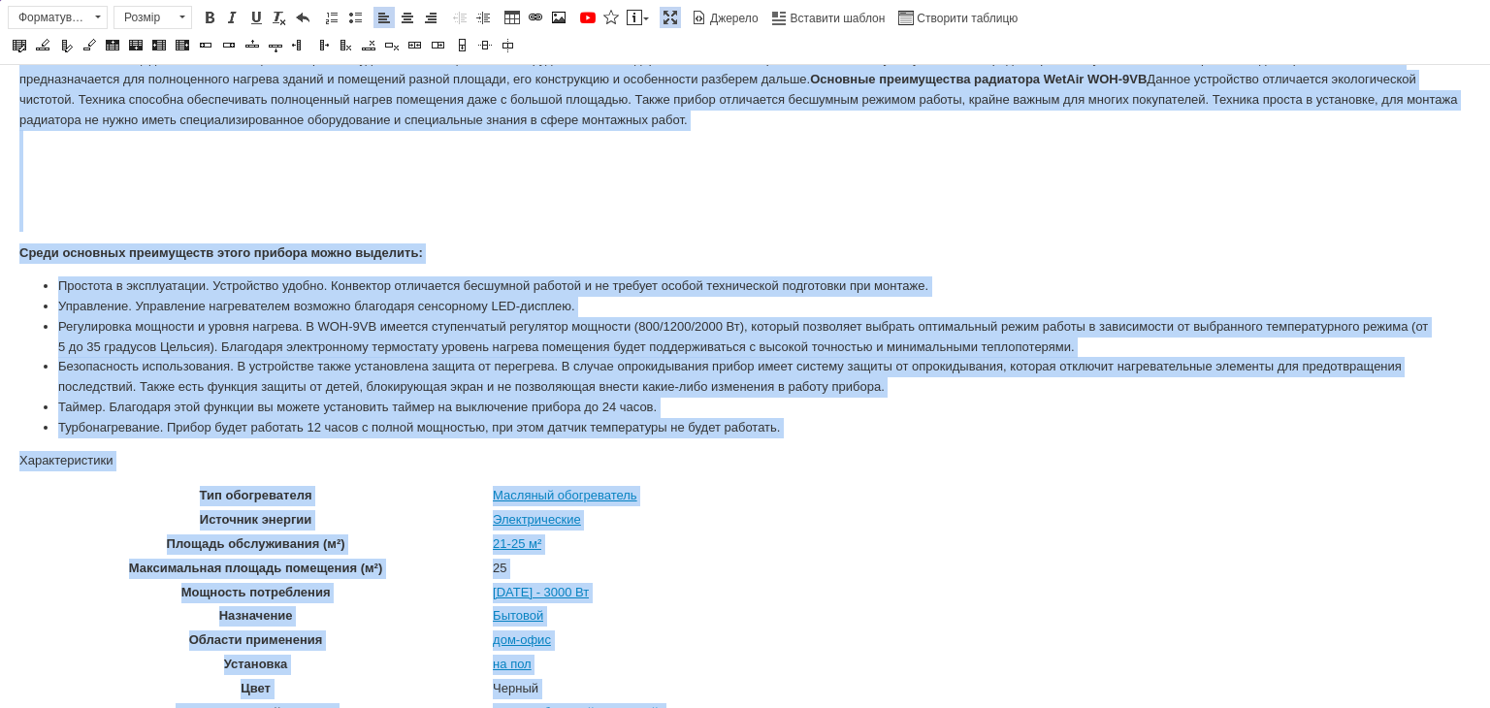
scroll to position [52, 0]
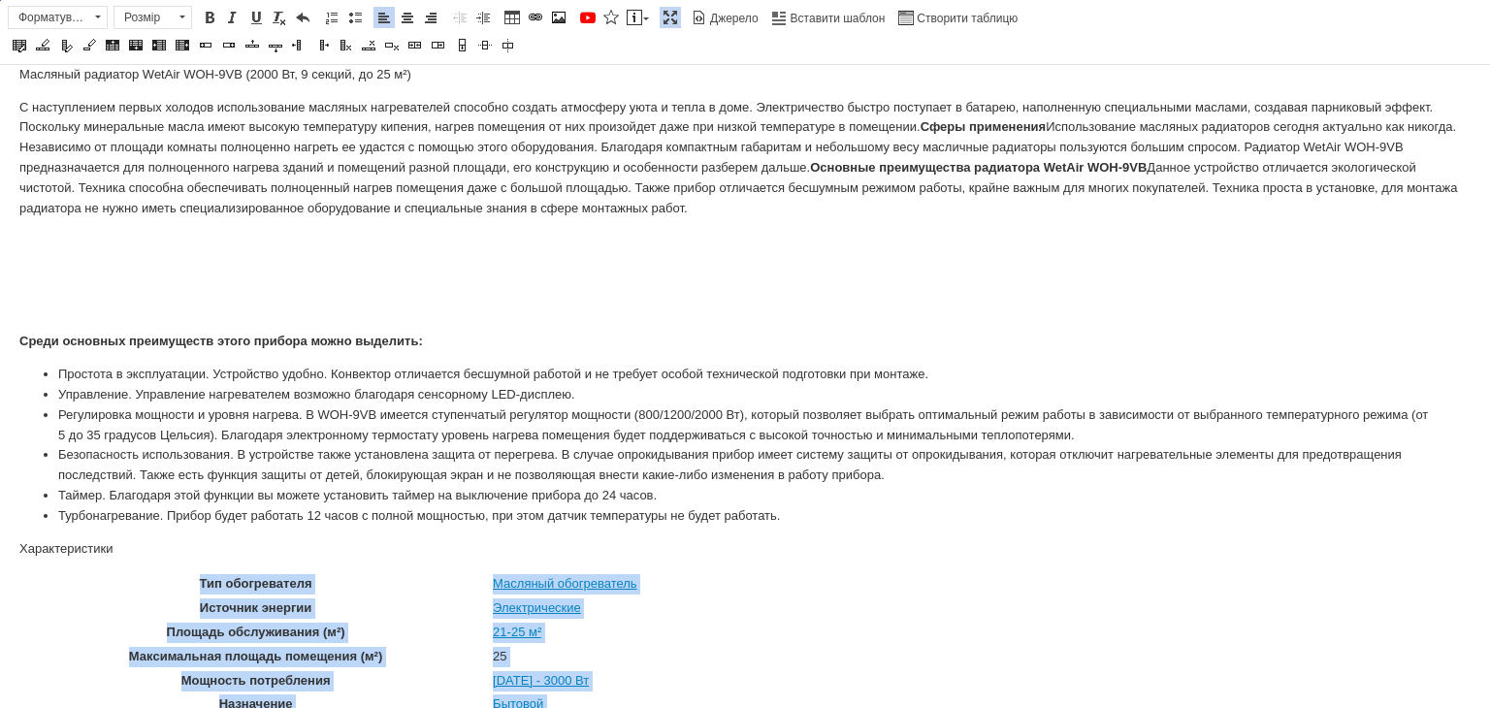
drag, startPoint x: 539, startPoint y: 649, endPoint x: 73, endPoint y: 587, distance: 469.9
click at [73, 587] on body "Радиатор электрический масляный WetAir WOH-9VB Обогреватели для дома масляные 2…" at bounding box center [745, 668] width 1452 height 1272
click at [383, 16] on span at bounding box center [384, 18] width 16 height 16
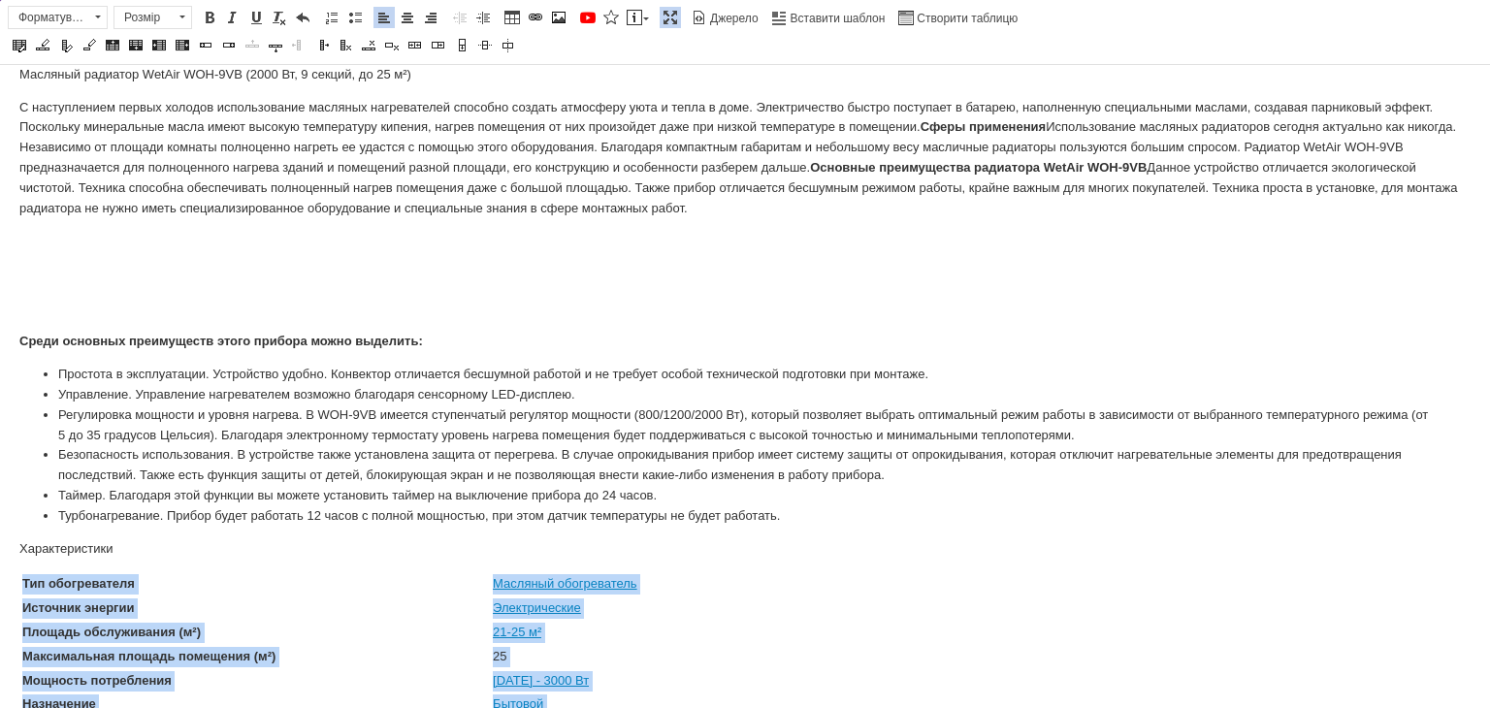
scroll to position [441, 0]
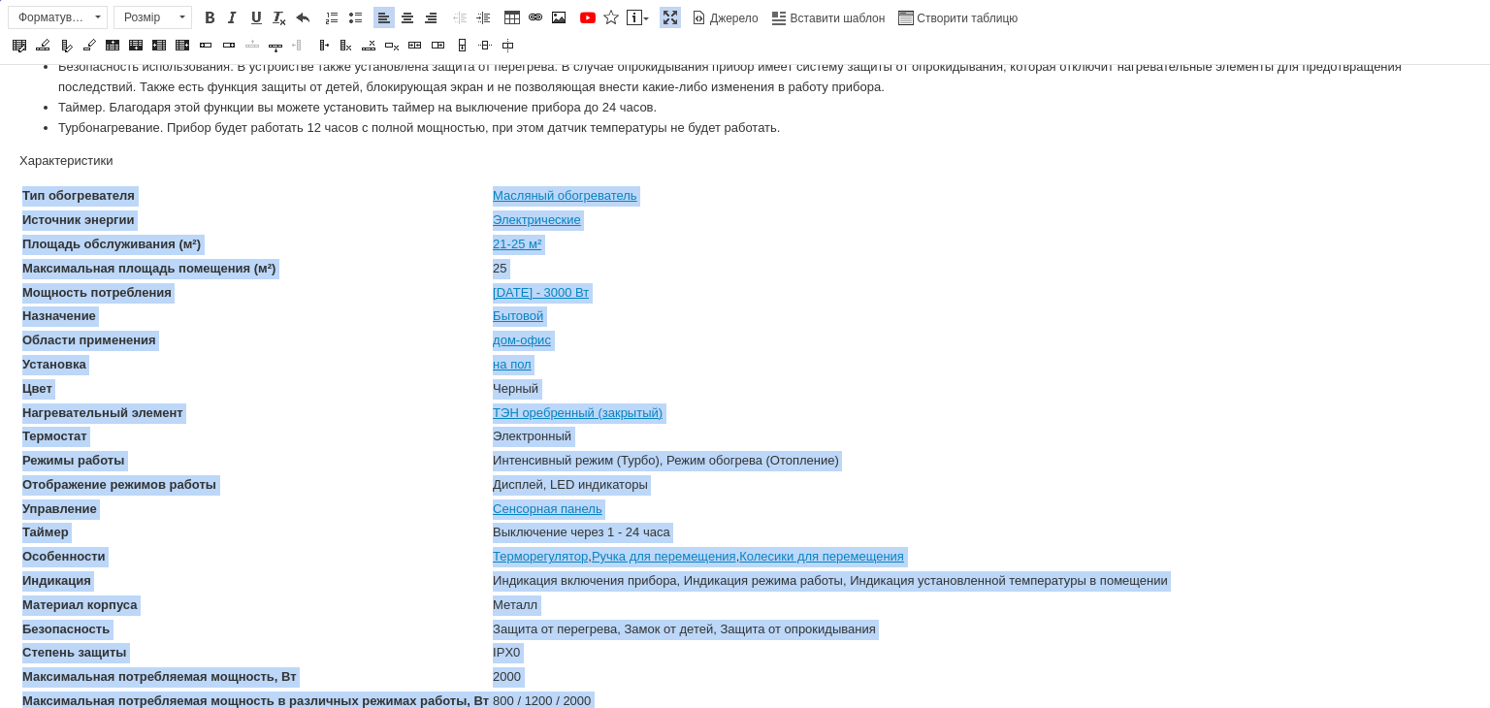
click at [766, 382] on td "Черный" at bounding box center [830, 389] width 677 height 22
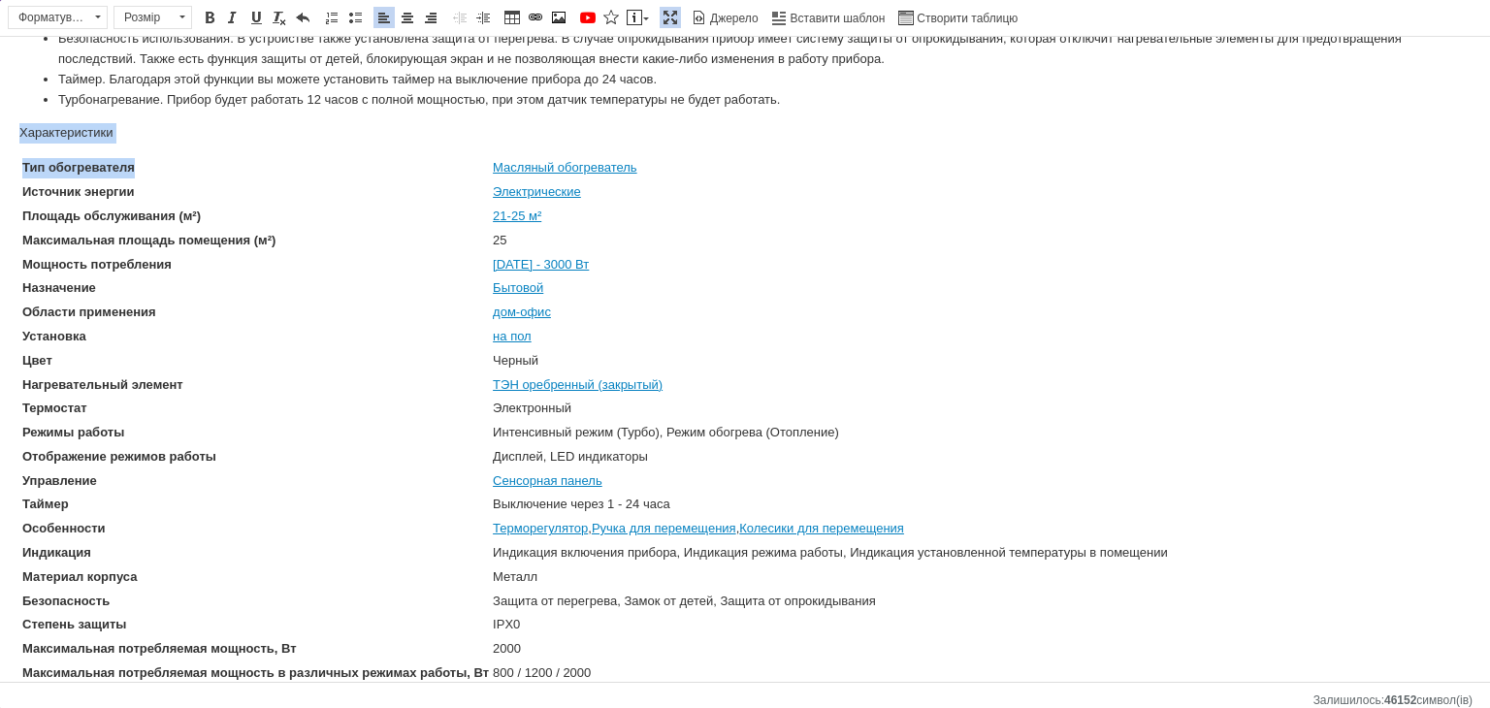
drag, startPoint x: 0, startPoint y: 129, endPoint x: 188, endPoint y: 160, distance: 190.8
click at [188, 160] on html "Радиатор электрический масляный WetAir WOH-9VB Обогреватели для дома масляные 2…" at bounding box center [745, 251] width 1490 height 1311
click at [120, 153] on body "Радиатор электрический масляный WetAir WOH-9VB Обогреватели для дома масляные 2…" at bounding box center [745, 252] width 1452 height 1272
drag, startPoint x: 125, startPoint y: 130, endPoint x: 0, endPoint y: 125, distance: 125.3
click at [0, 125] on html "Радиатор электрический масляный WetAir WOH-9VB Обогреватели для дома масляные 2…" at bounding box center [745, 251] width 1490 height 1311
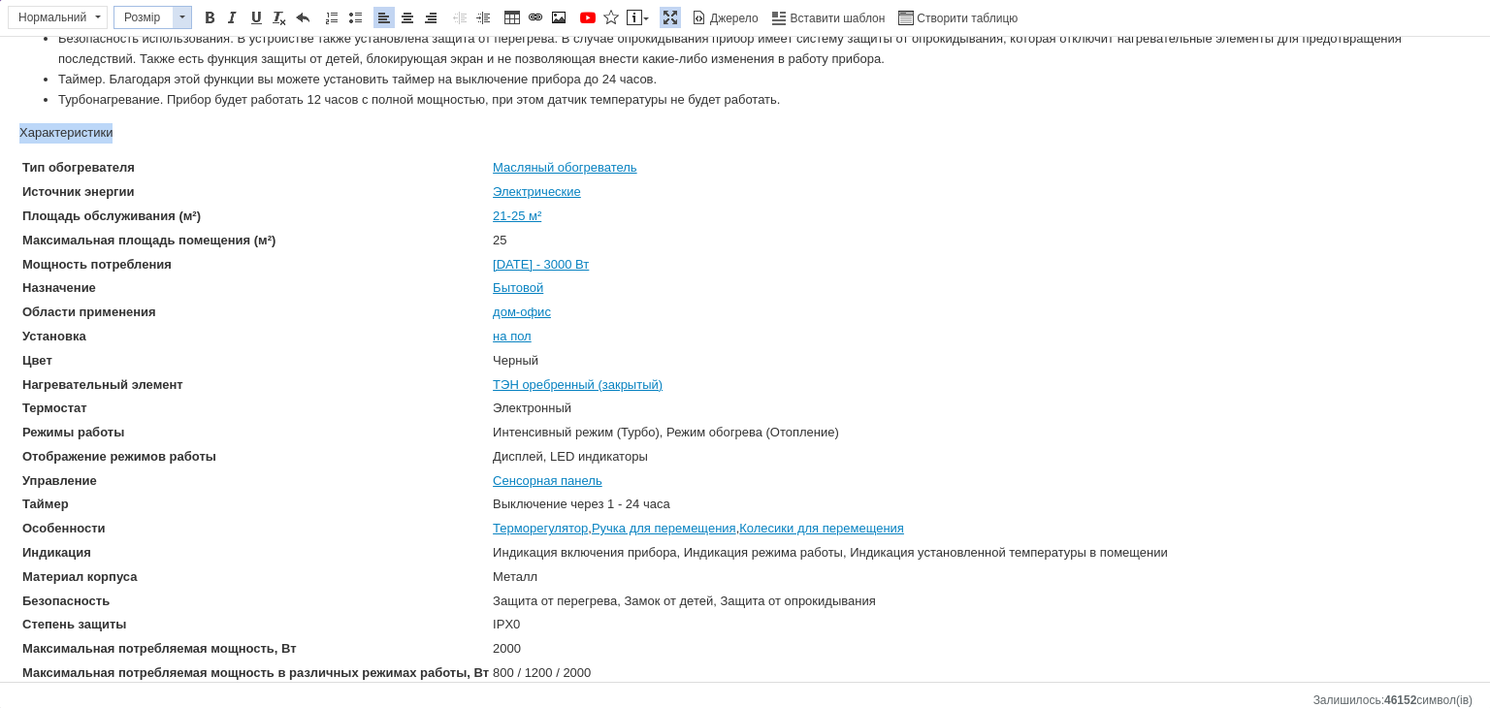
click at [178, 15] on span at bounding box center [182, 17] width 18 height 21
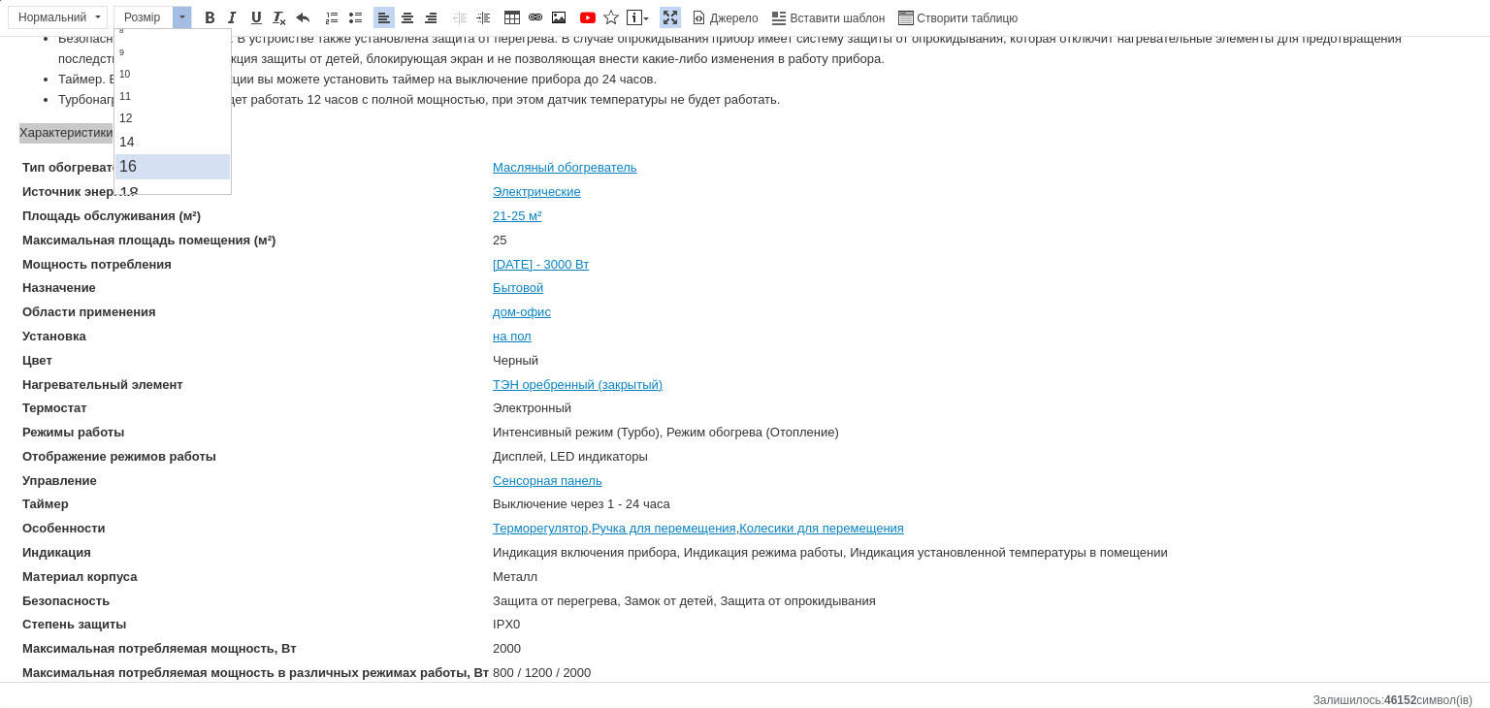
scroll to position [97, 0]
click at [157, 134] on link "16" at bounding box center [172, 131] width 115 height 25
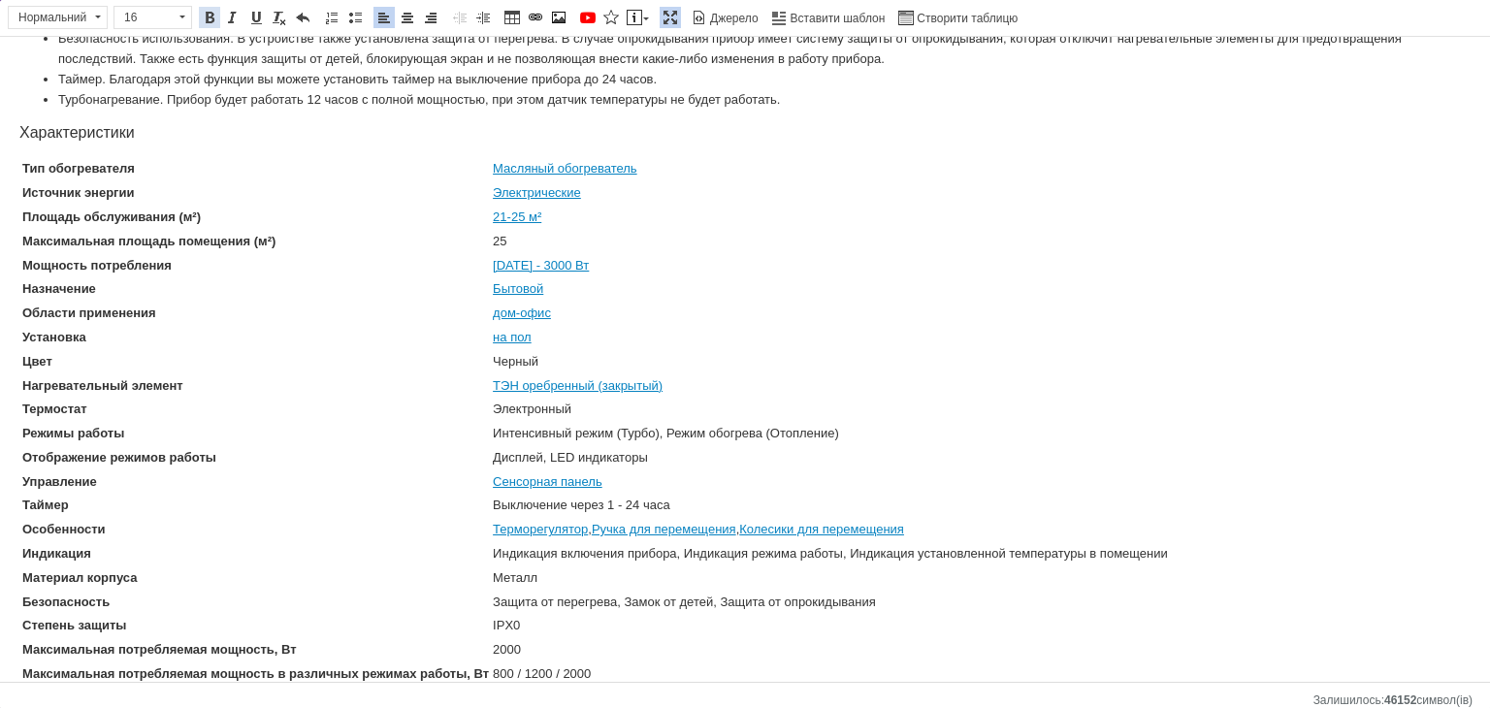
click at [203, 12] on span at bounding box center [210, 18] width 16 height 16
click at [0, 136] on html "Радиатор электрический масляный WetAir WOH-9VB Обогреватели для дома масляные 2…" at bounding box center [745, 252] width 1490 height 1312
click at [23, 132] on span "Характеристики" at bounding box center [80, 132] width 123 height 16
click at [24, 129] on span "Характеристики" at bounding box center [80, 132] width 123 height 16
click at [16, 130] on html "Радиатор электрический масляный WetAir WOH-9VB Обогреватели для дома масляные 2…" at bounding box center [745, 252] width 1490 height 1312
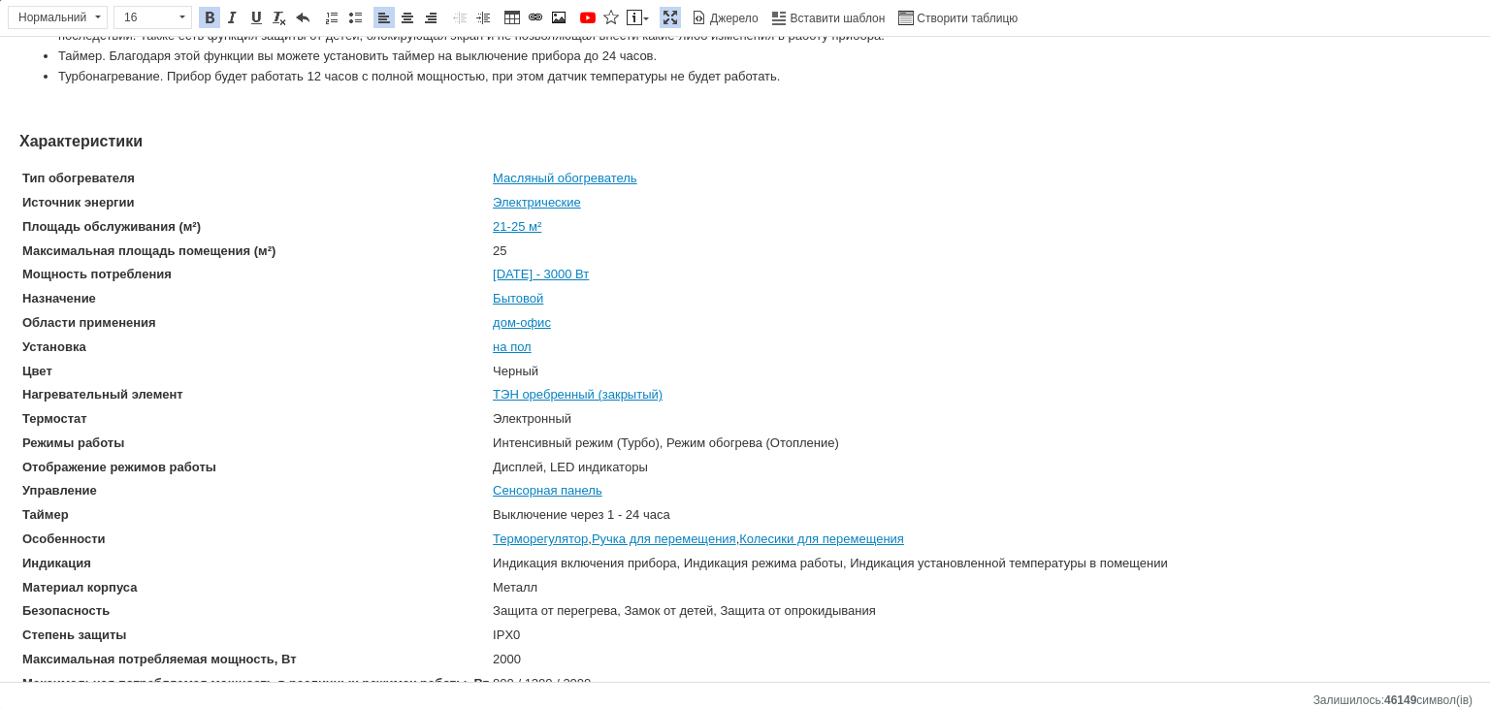
scroll to position [635, 0]
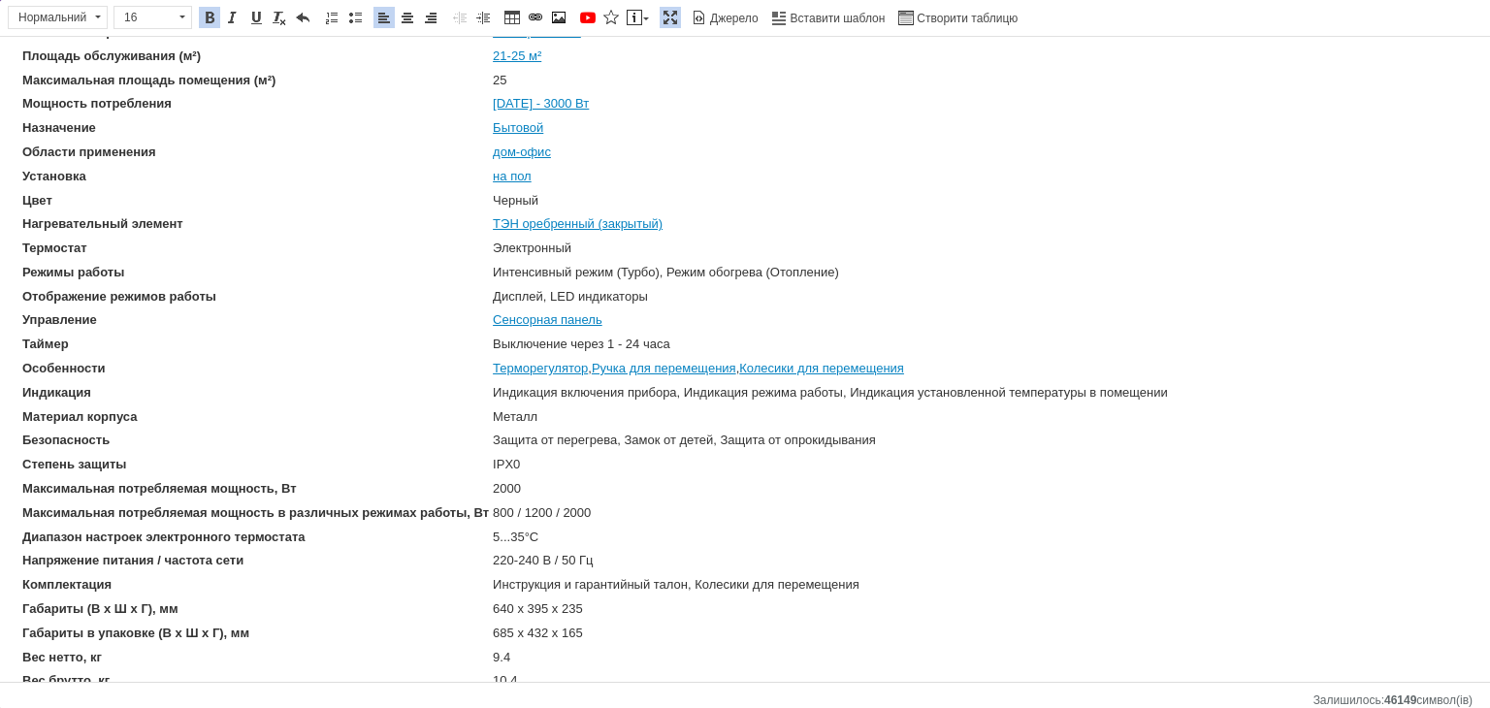
click at [591, 478] on td "2000" at bounding box center [830, 489] width 677 height 22
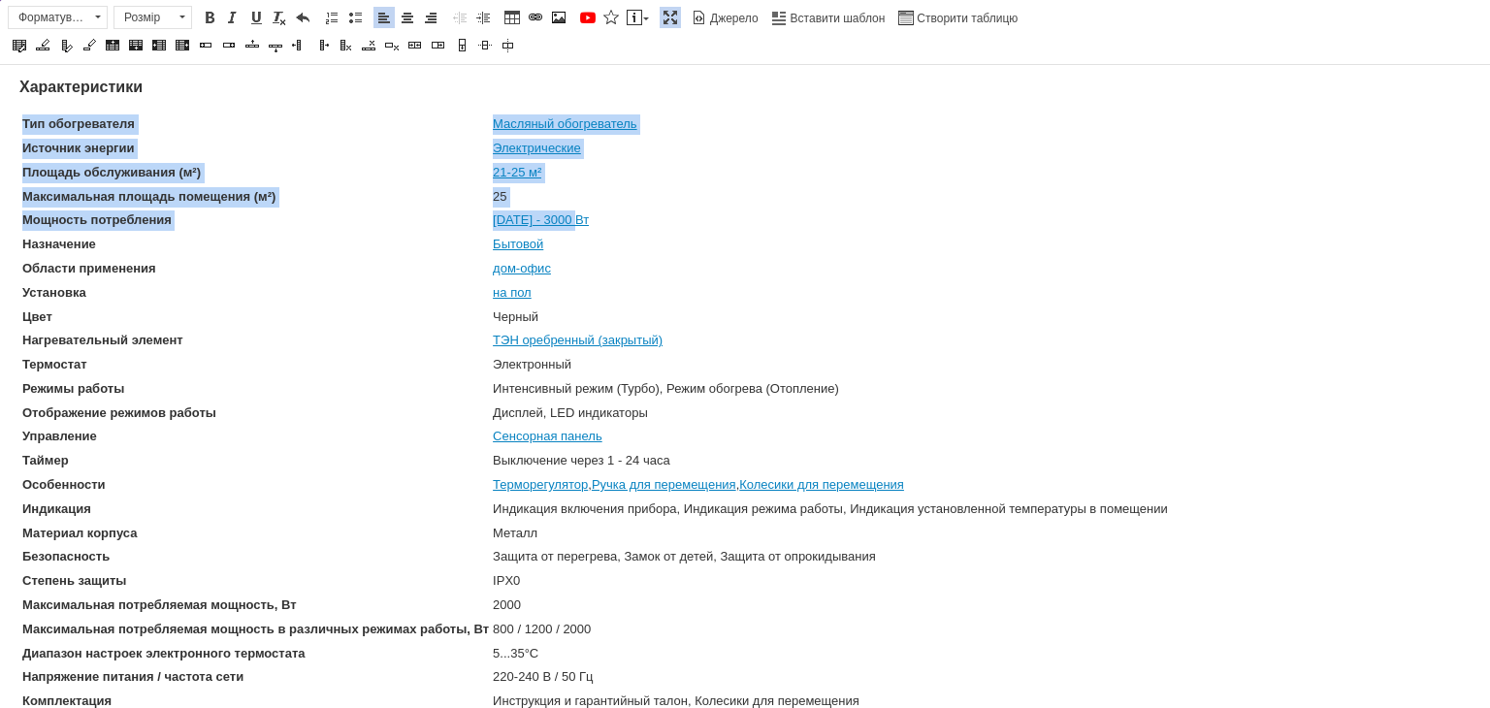
scroll to position [544, 0]
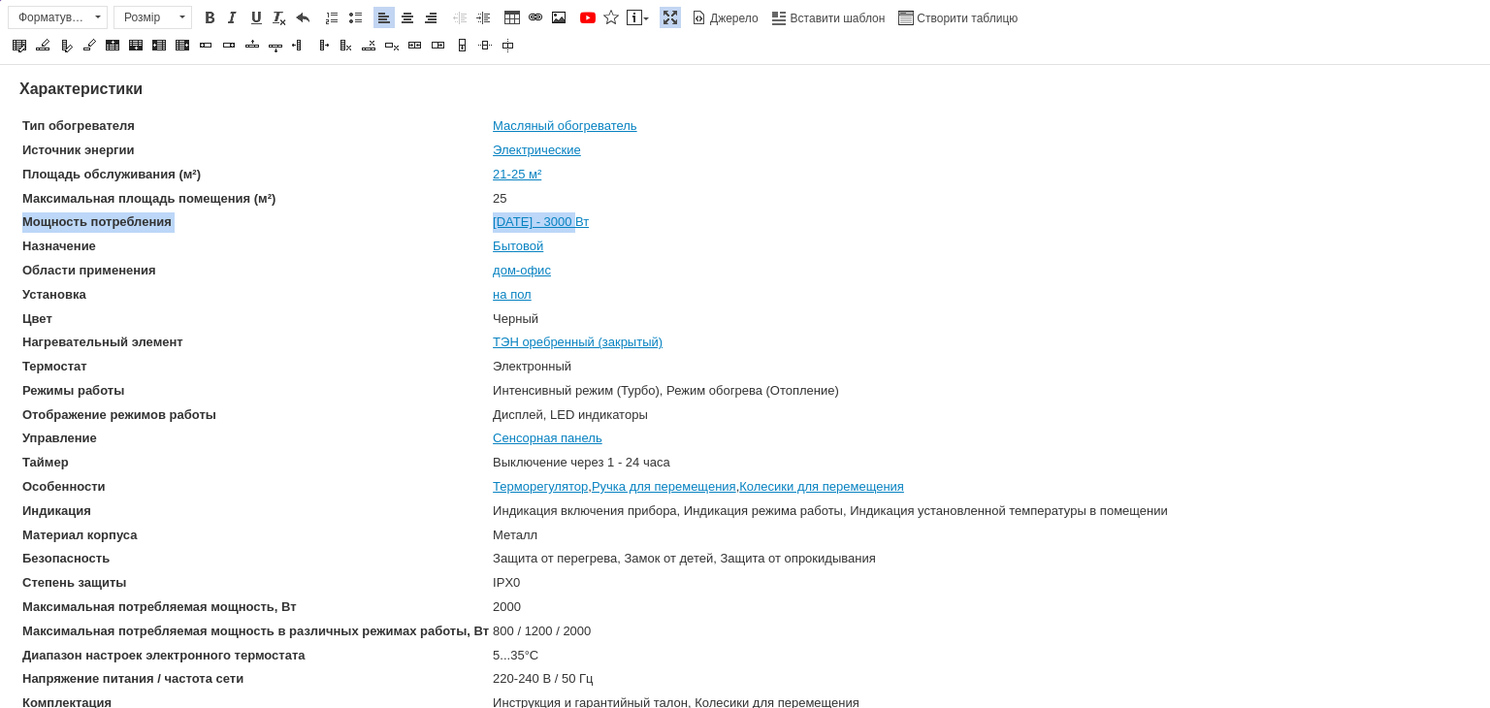
drag, startPoint x: 581, startPoint y: 75, endPoint x: 27, endPoint y: 219, distance: 572.6
click at [27, 219] on tr "Мощность потребления [DATE] - 3000 Вт" at bounding box center [595, 223] width 1148 height 22
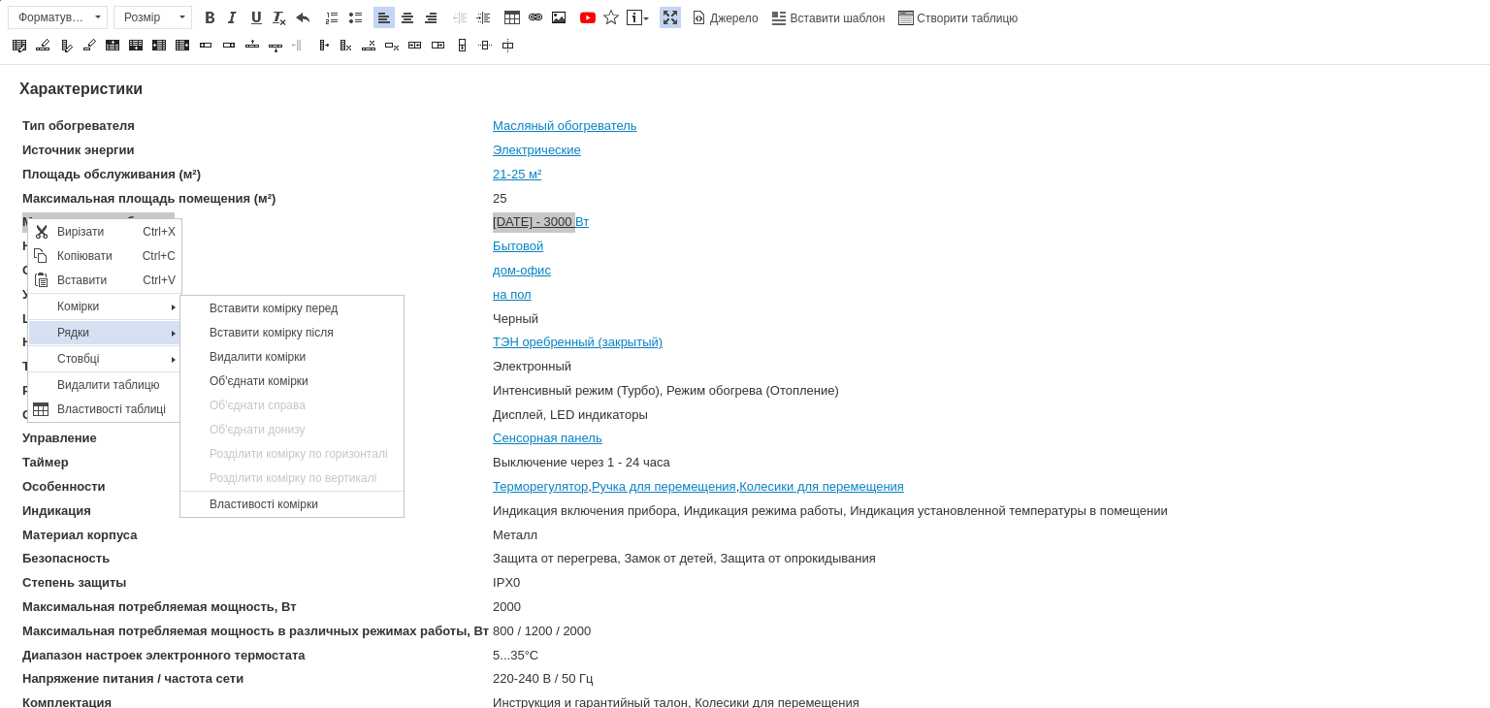
scroll to position [0, 0]
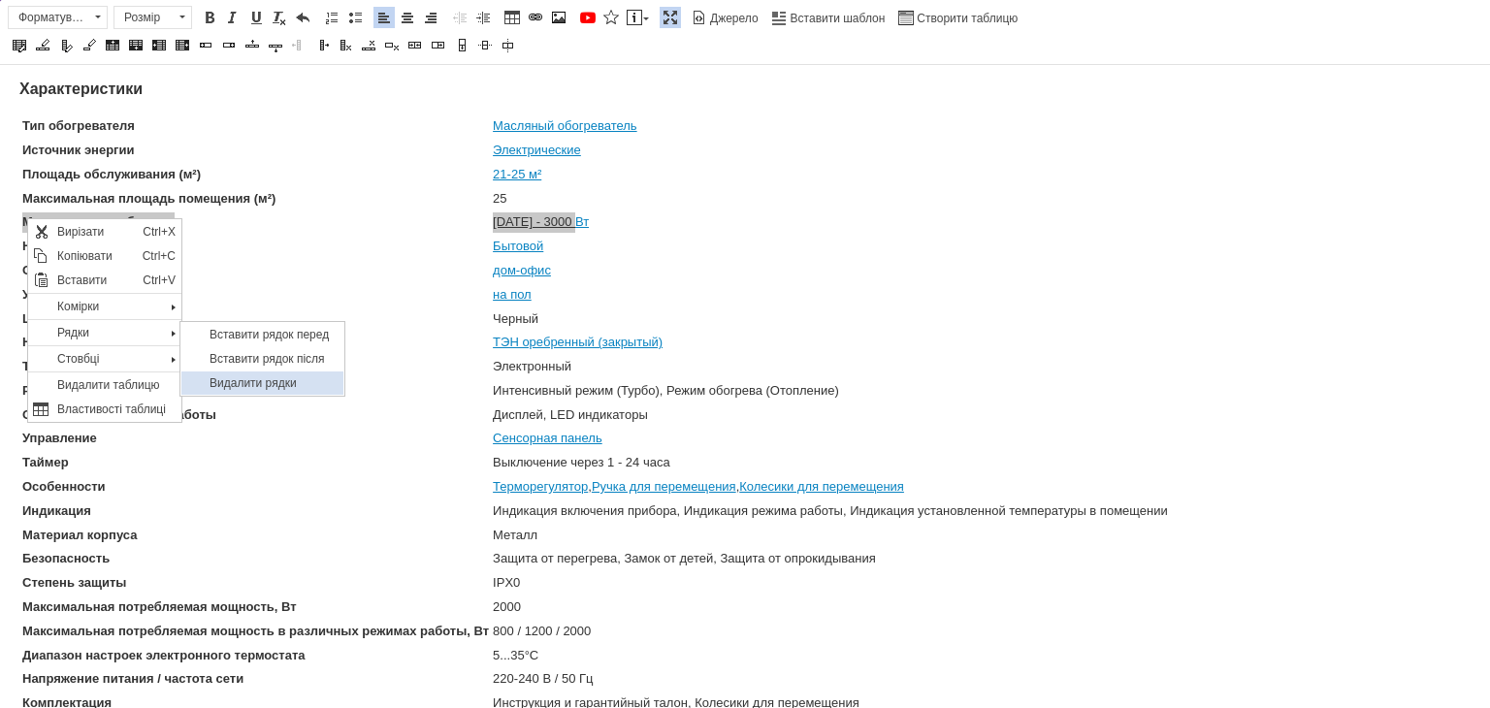
click at [242, 378] on span "Видалити рядки" at bounding box center [273, 382] width 139 height 23
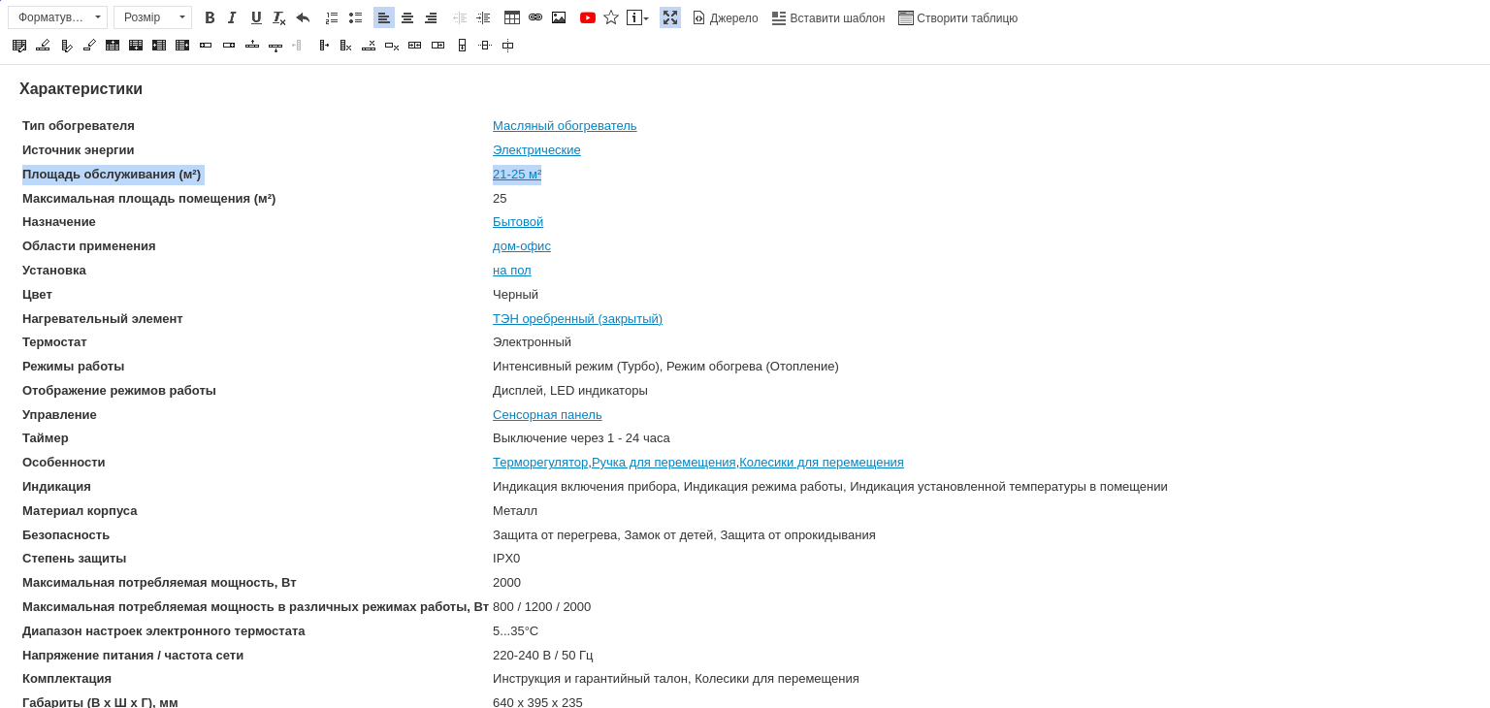
drag, startPoint x: 546, startPoint y: 173, endPoint x: 22, endPoint y: 175, distance: 524.0
click at [22, 175] on tr "Площадь обслуживания (м²) 21-25 м²" at bounding box center [595, 175] width 1148 height 22
click at [967, 212] on td "Бытовой" at bounding box center [830, 223] width 677 height 22
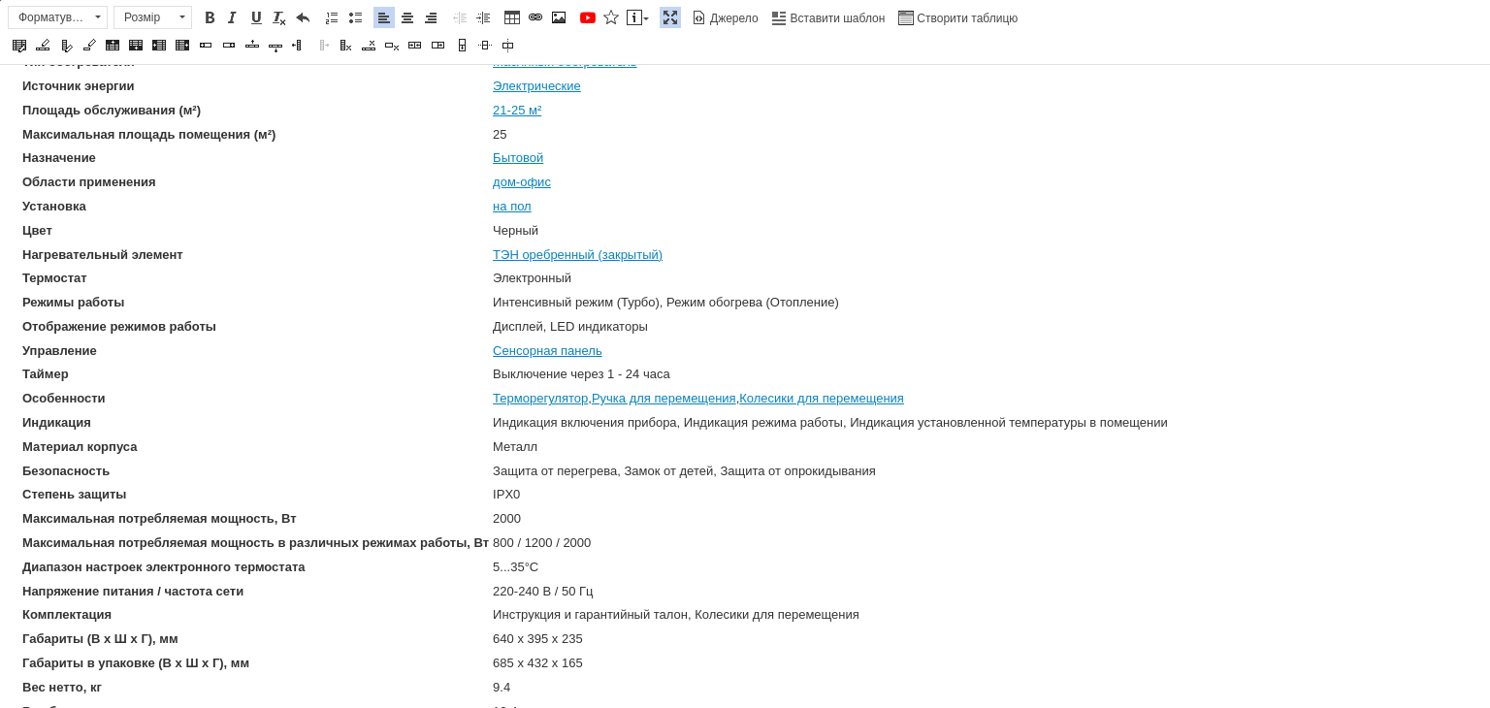
scroll to position [641, 0]
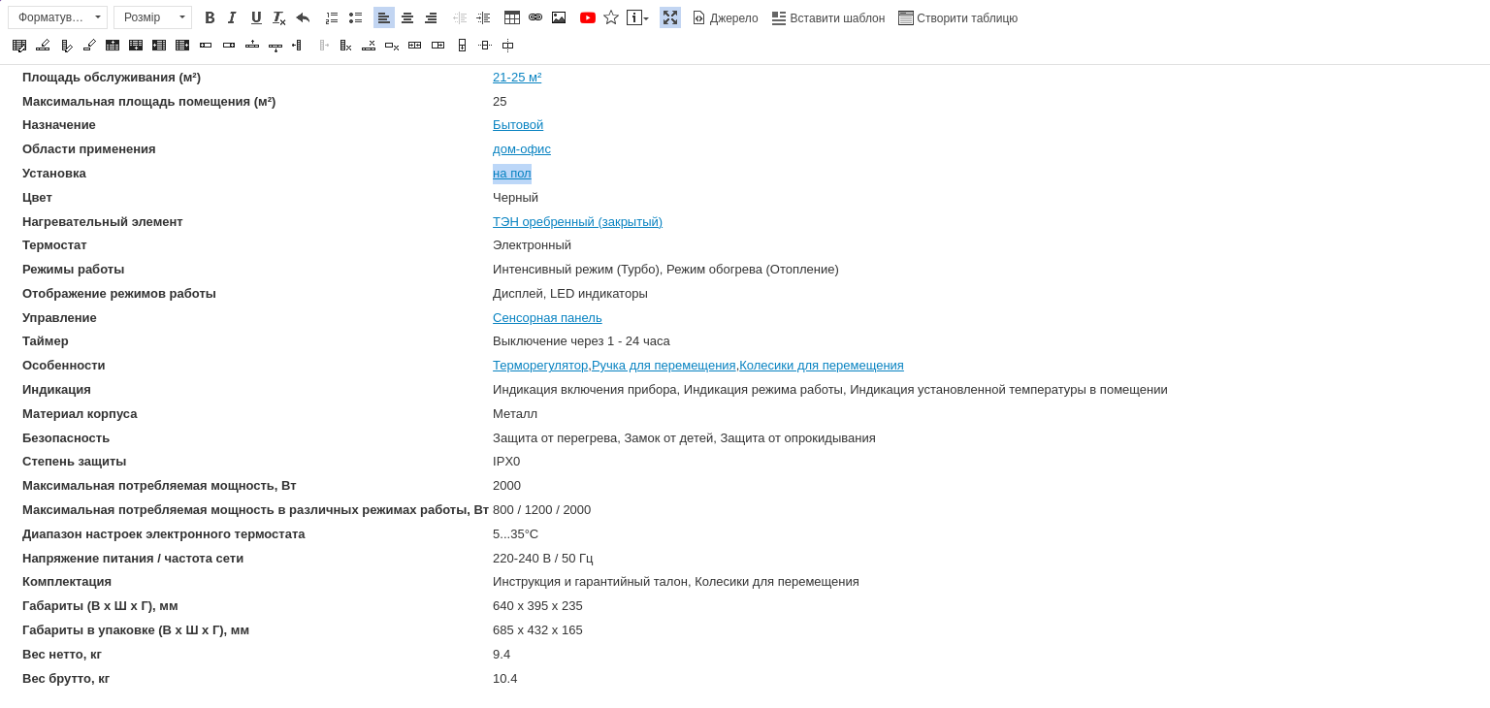
drag, startPoint x: 567, startPoint y: 176, endPoint x: 246, endPoint y: 170, distance: 320.3
click at [233, 170] on tr "Установка на пол" at bounding box center [595, 174] width 1148 height 22
click at [345, 173] on th "Установка" at bounding box center [255, 174] width 469 height 22
click at [737, 224] on td "ТЭН оребренный (закрытый)" at bounding box center [830, 223] width 677 height 22
drag, startPoint x: 672, startPoint y: 220, endPoint x: 501, endPoint y: 222, distance: 171.8
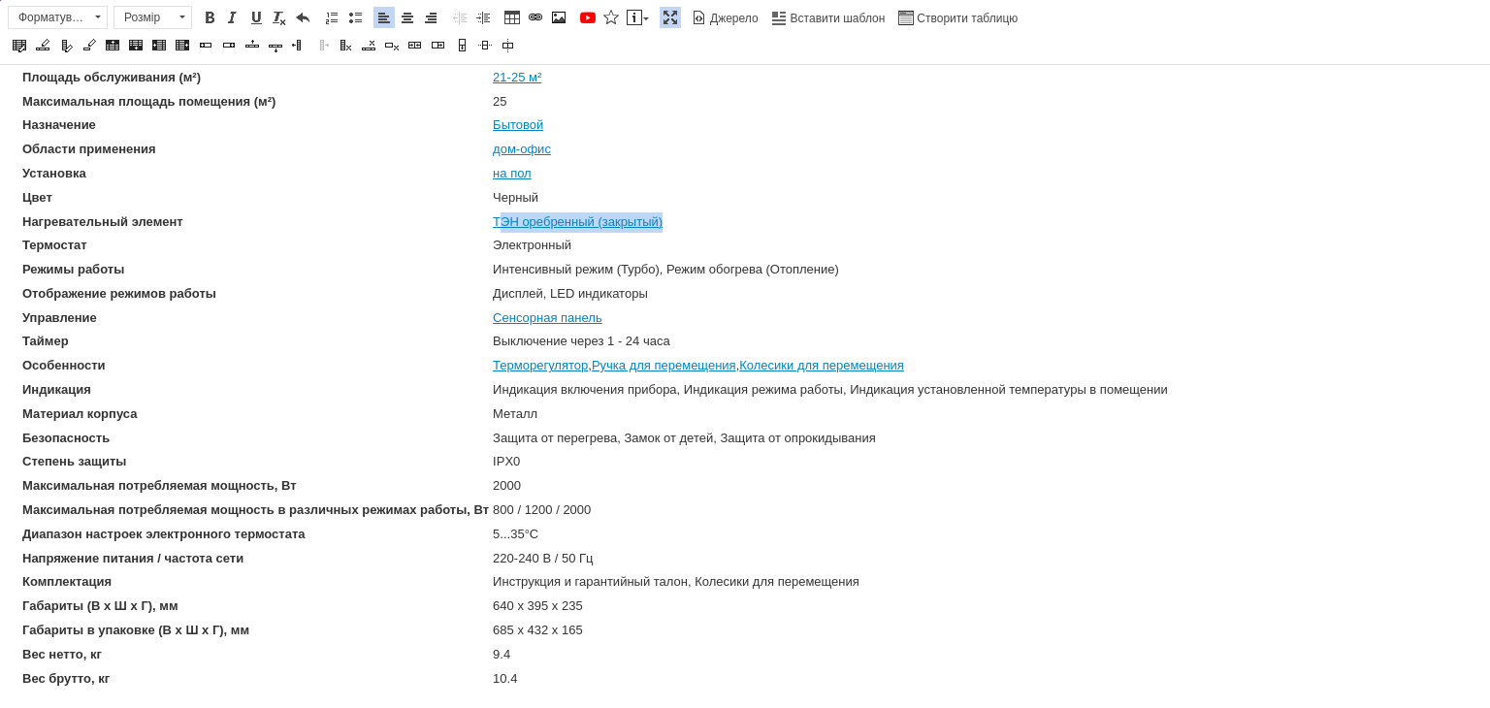
click at [501, 222] on td "ТЭН оребренный (закрытый)" at bounding box center [830, 223] width 677 height 22
click at [442, 249] on th "Термостат" at bounding box center [255, 246] width 469 height 22
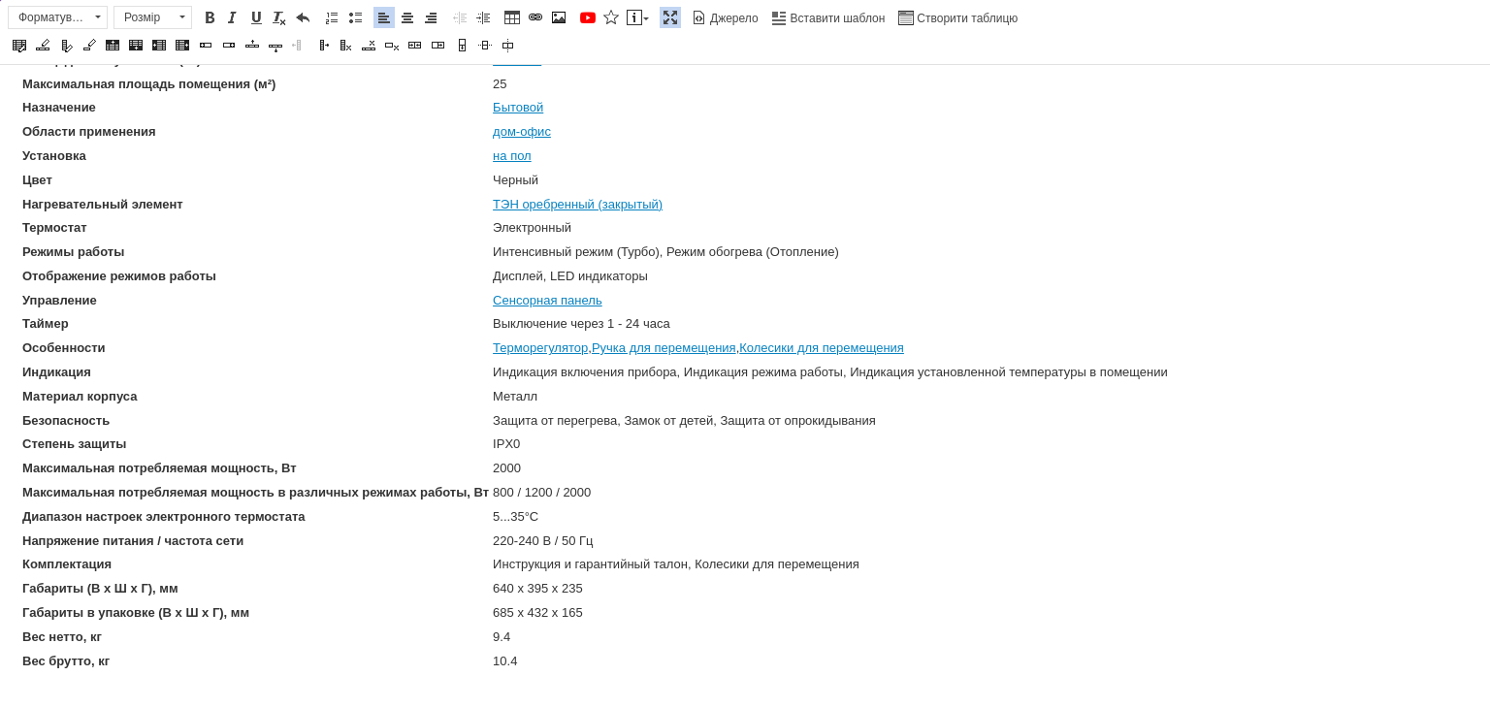
scroll to position [664, 0]
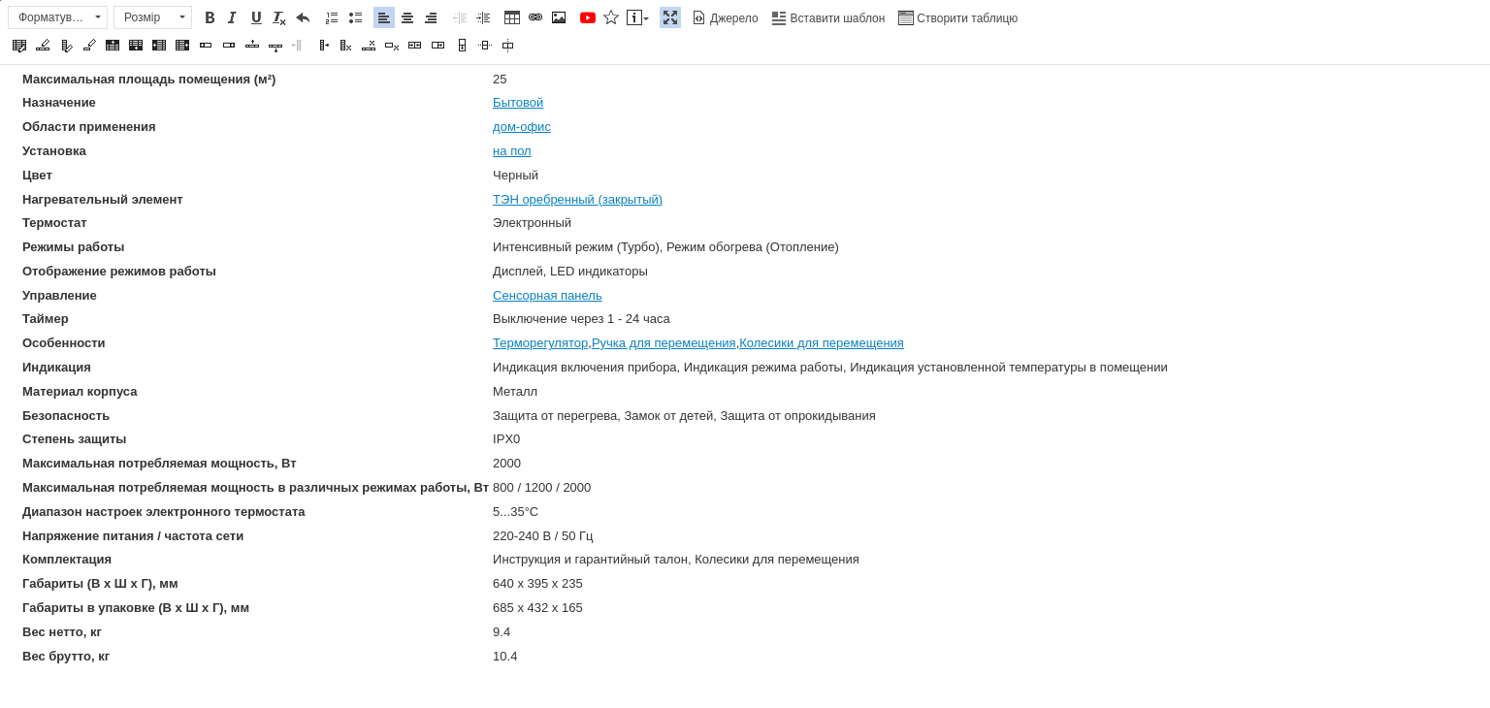
click at [683, 273] on td "Дисплей, LED индикаторы" at bounding box center [830, 272] width 677 height 22
click at [664, 292] on td "Сенсорная панель" at bounding box center [830, 296] width 677 height 22
click at [718, 309] on td "Выключение через 1 - 24 часа" at bounding box center [830, 320] width 677 height 22
click at [1025, 340] on td "Терморегулятор , Ручка для перемещения , Колесики для перемещения" at bounding box center [830, 344] width 677 height 22
click at [1068, 372] on table "Тип обогревателя Масляный обогреватель Источник энергии Электрические Площадь о…" at bounding box center [595, 331] width 1152 height 675
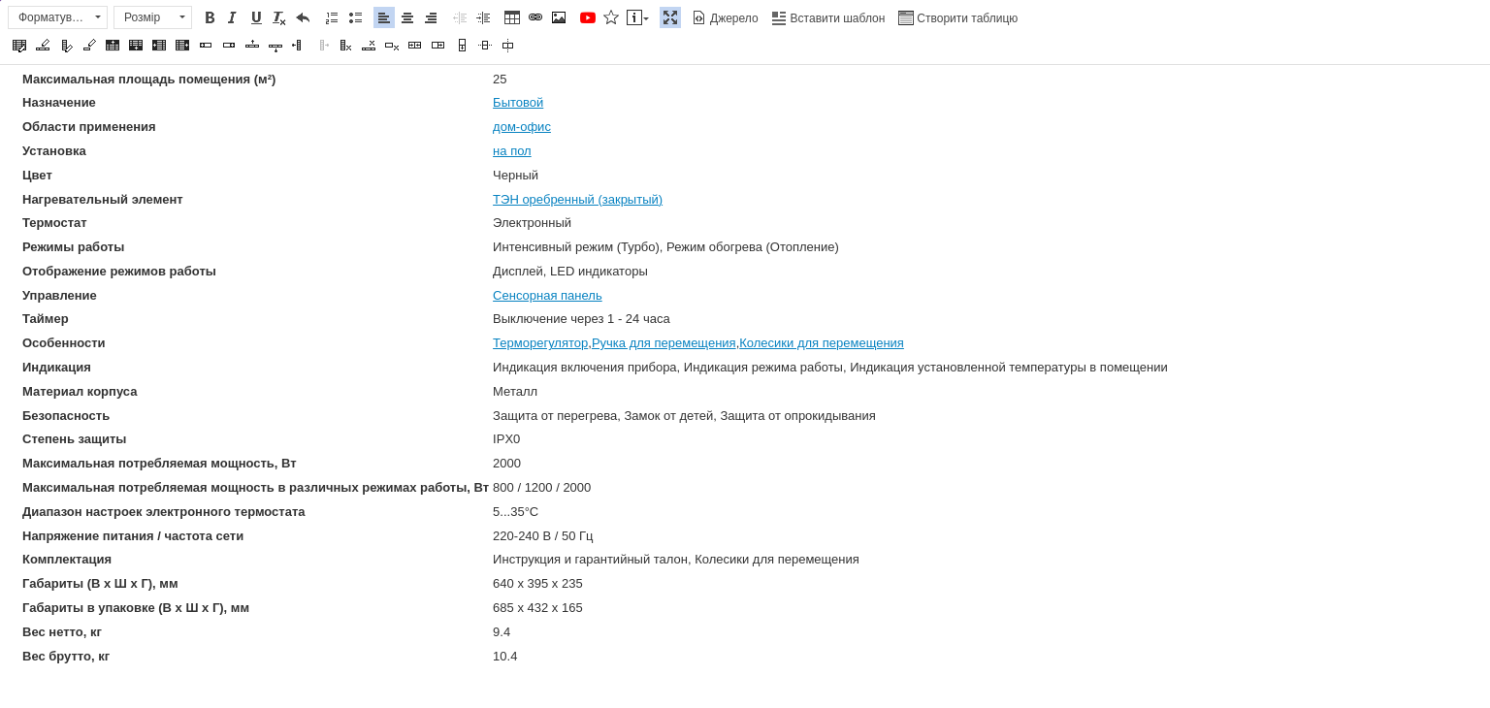
click at [1182, 369] on body "Радиатор электрический масляный WetAir WOH-9VB Обогреватели для дома масляные 2…" at bounding box center [745, 62] width 1452 height 1282
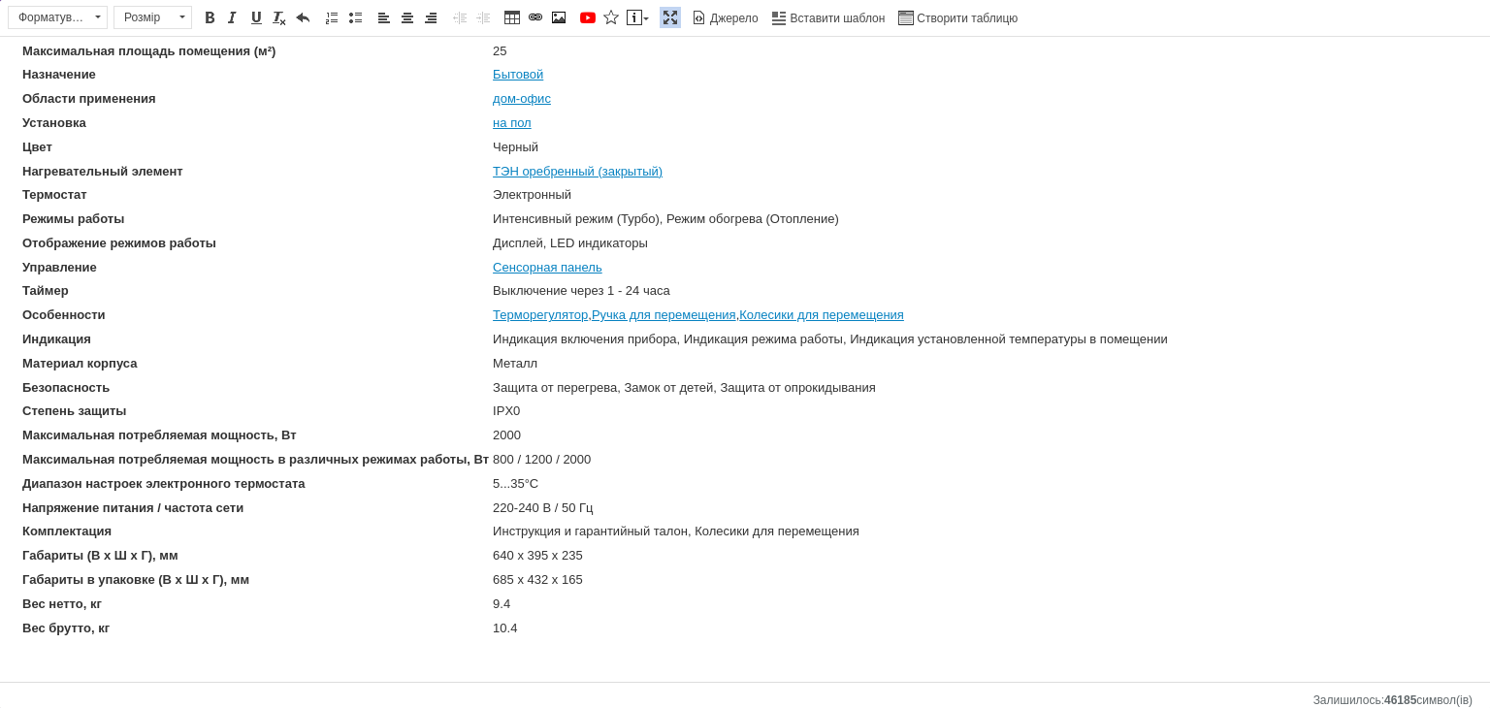
click at [585, 362] on td "Металл" at bounding box center [830, 364] width 677 height 22
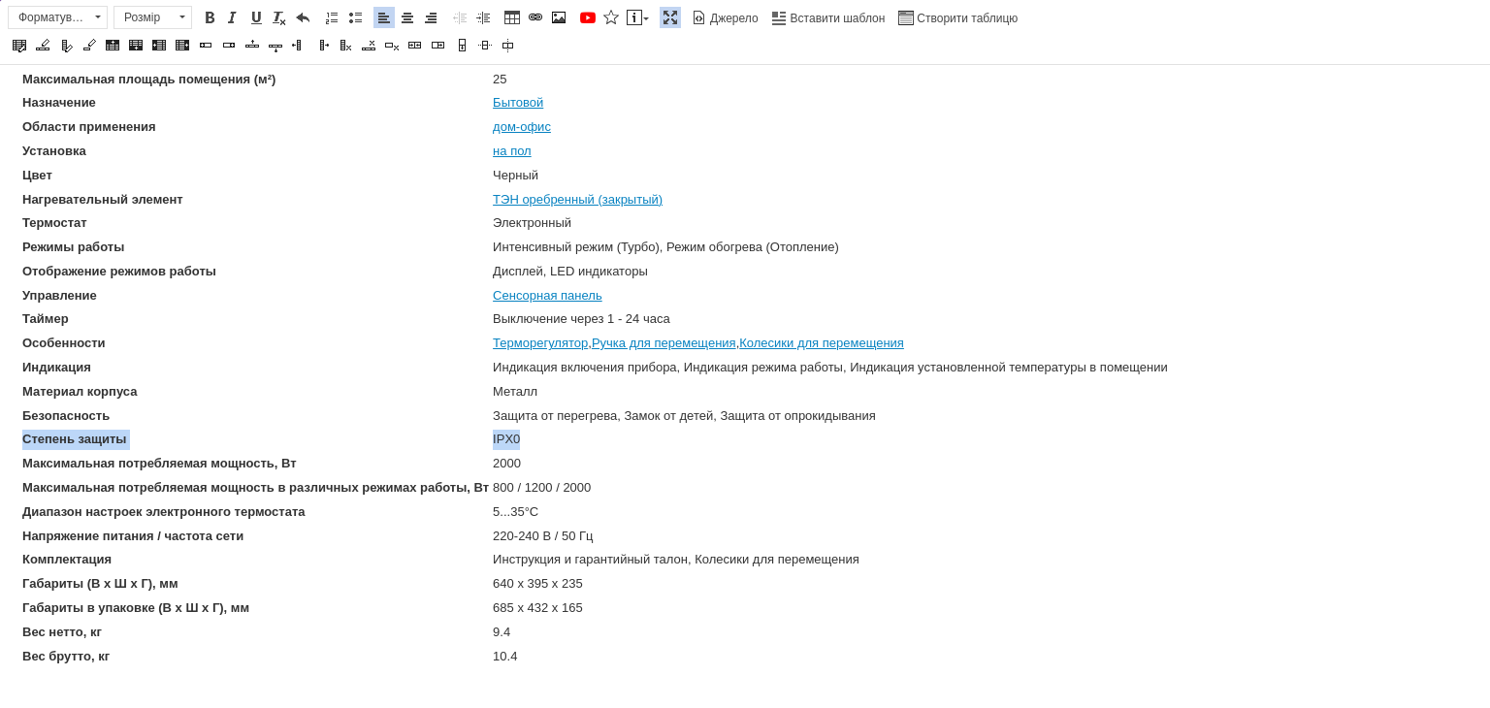
drag, startPoint x: 530, startPoint y: 431, endPoint x: 20, endPoint y: 434, distance: 509.4
click at [21, 434] on tr "Степень защиты IPX0" at bounding box center [595, 440] width 1148 height 22
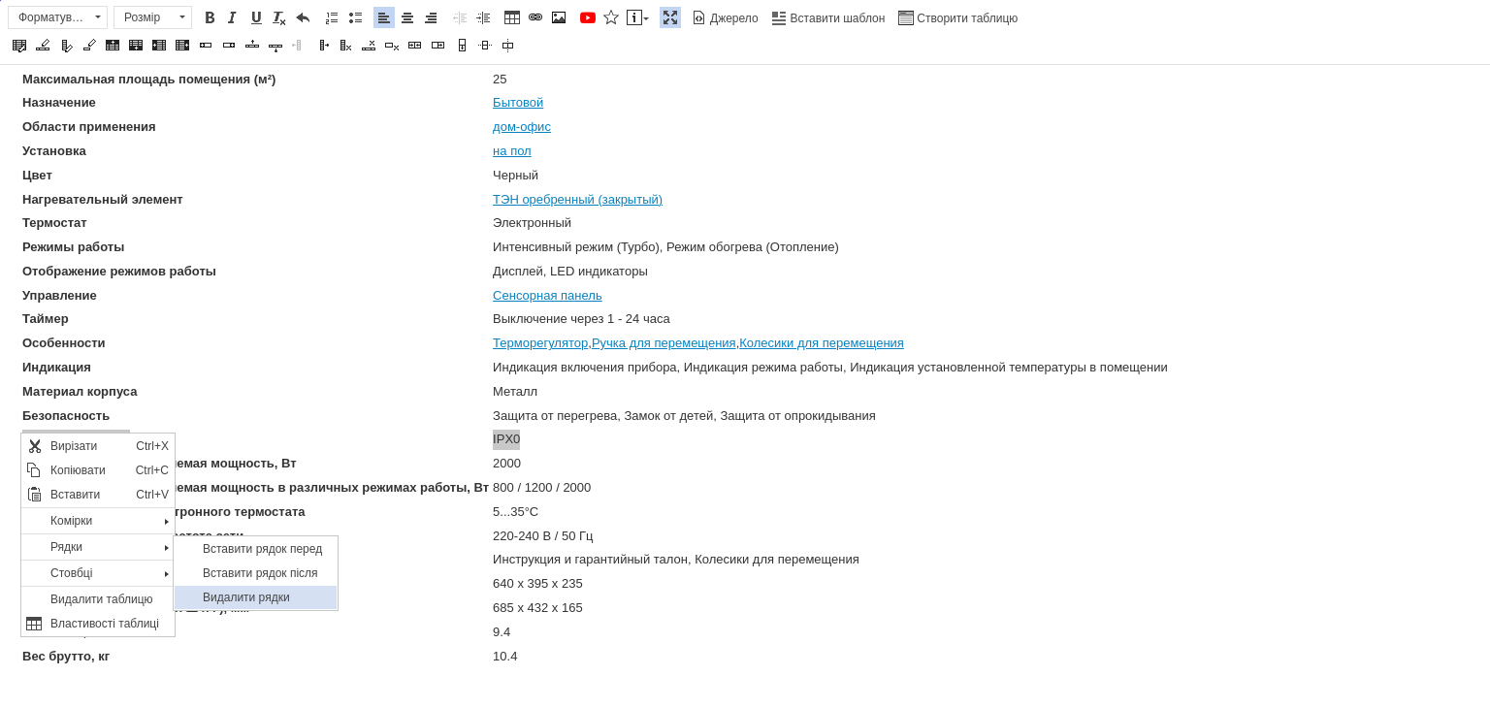
click at [256, 591] on span "Видалити рядки" at bounding box center [266, 596] width 139 height 23
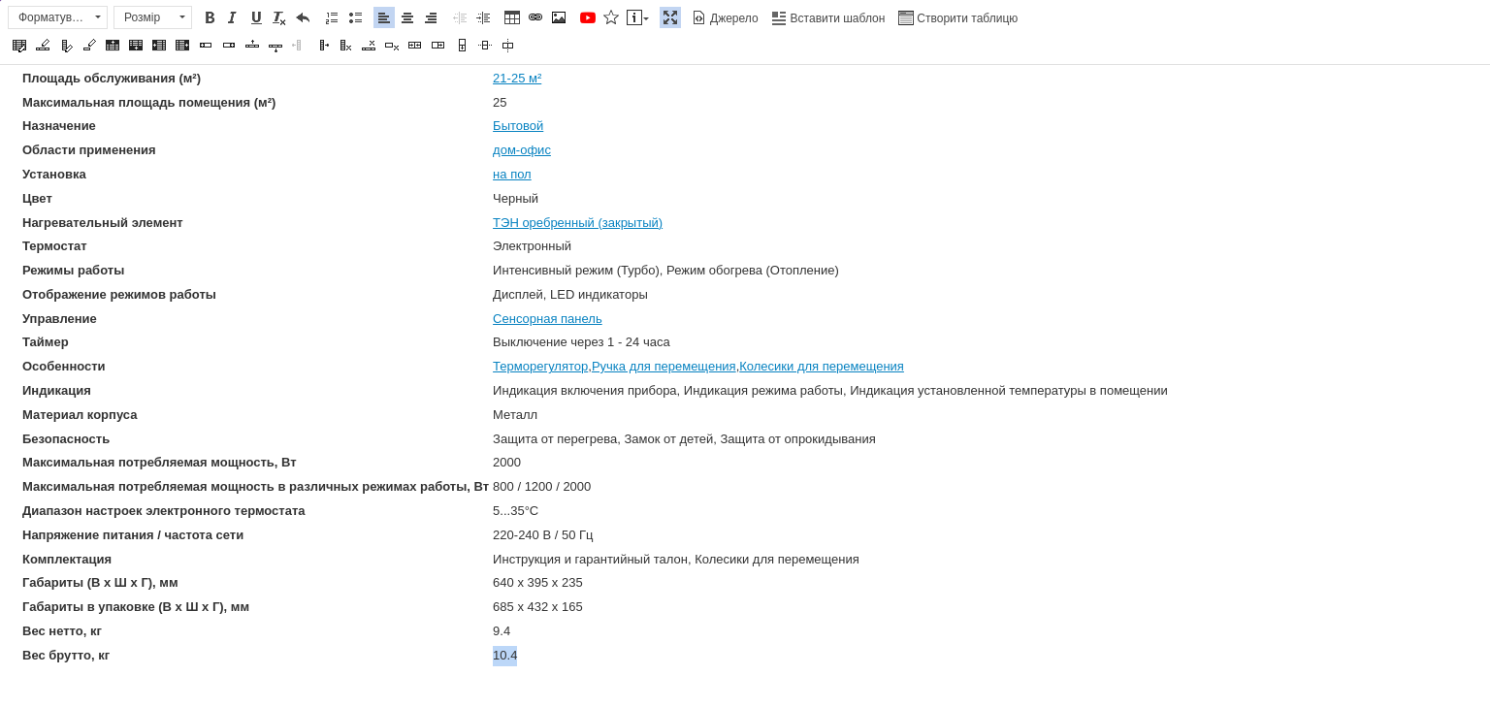
drag, startPoint x: 533, startPoint y: 646, endPoint x: 244, endPoint y: 654, distance: 289.3
click at [244, 654] on tr "Вес брутто, кг 10.4" at bounding box center [595, 656] width 1148 height 22
click at [625, 452] on td "2000" at bounding box center [830, 463] width 677 height 22
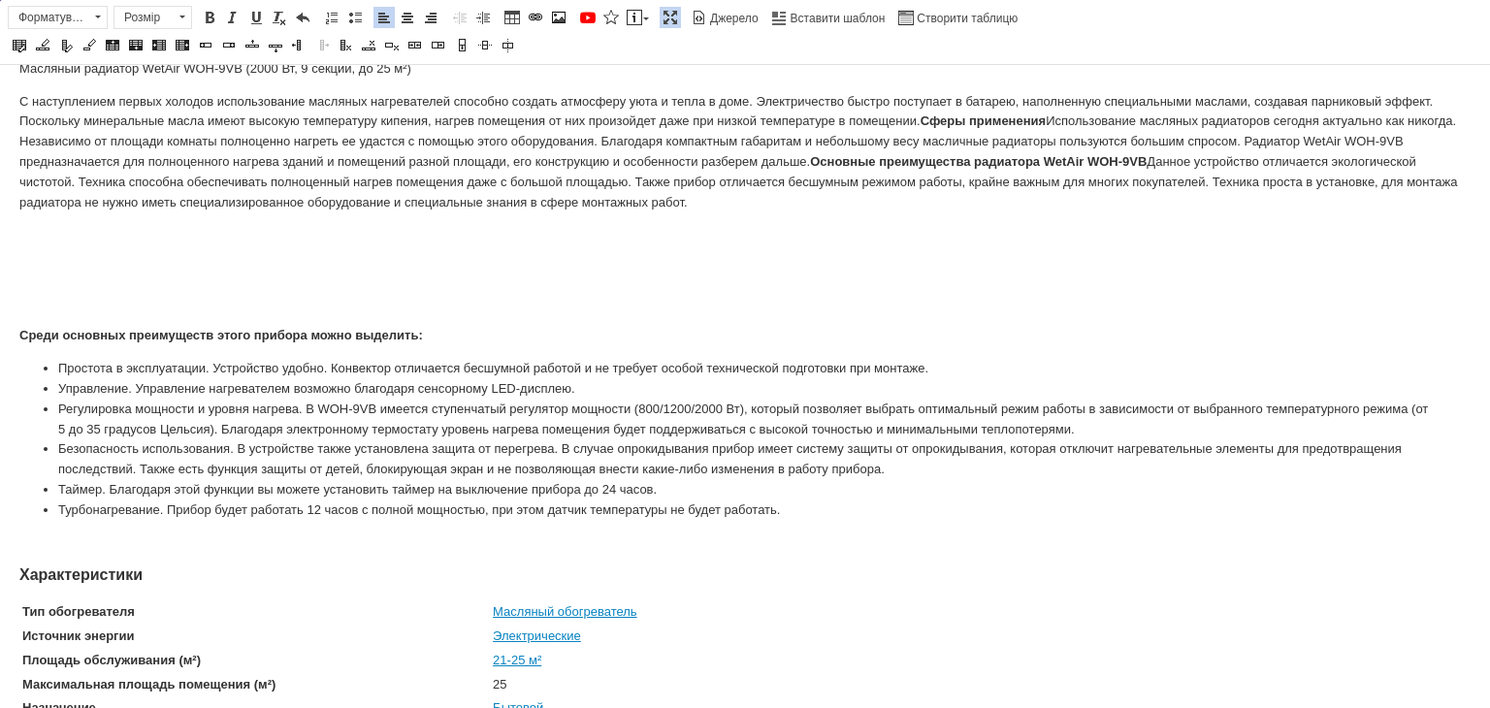
scroll to position [0, 0]
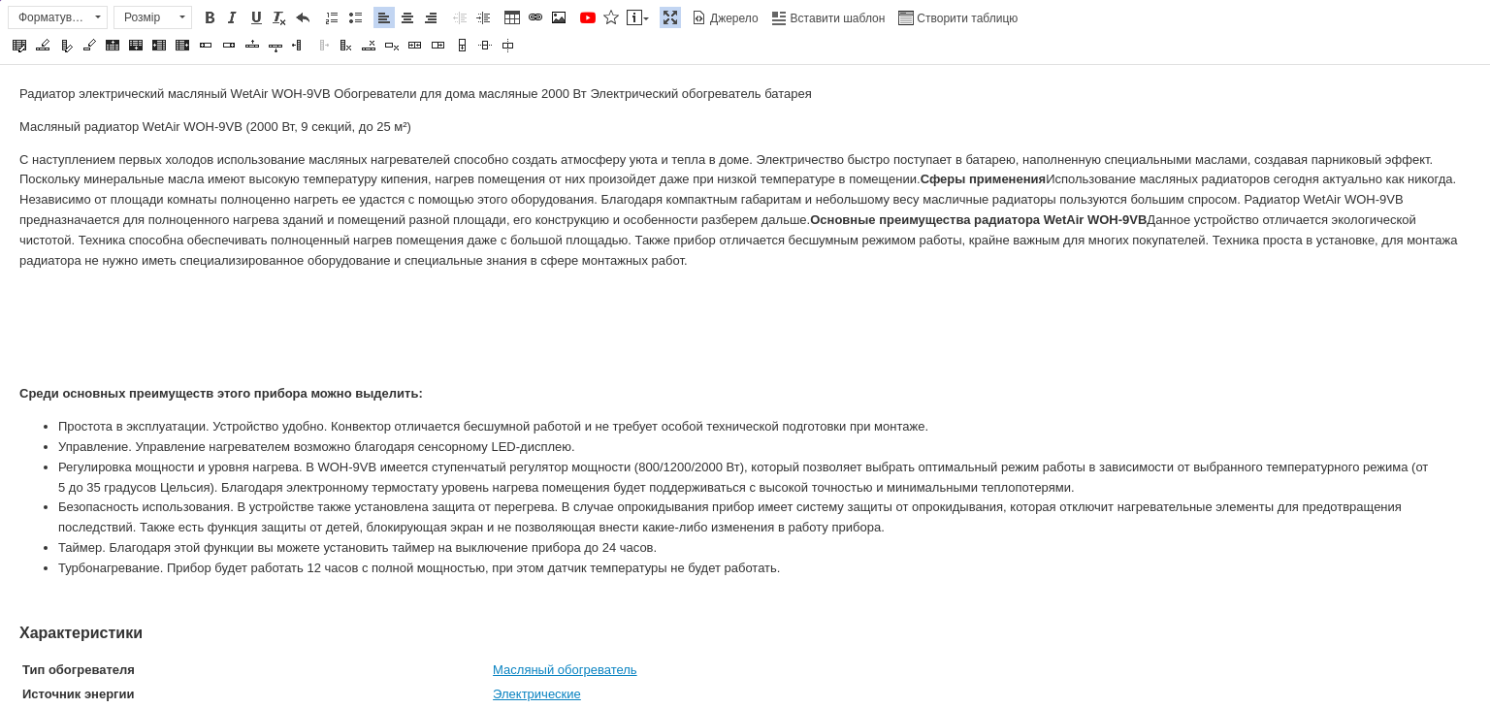
click at [48, 362] on p "С наступлением первых холодов использование масляных нагревателей способно созд…" at bounding box center [745, 261] width 1452 height 222
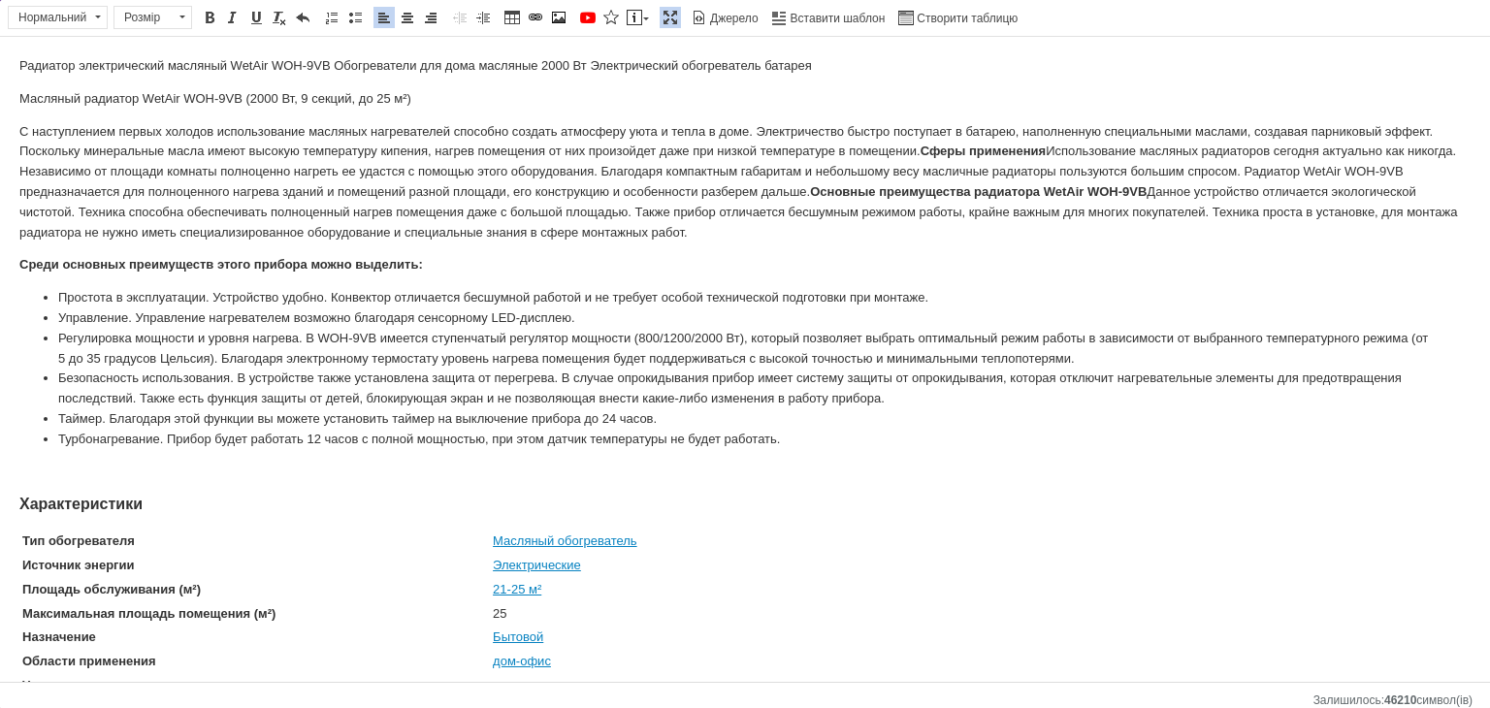
click at [663, 18] on span at bounding box center [671, 18] width 16 height 16
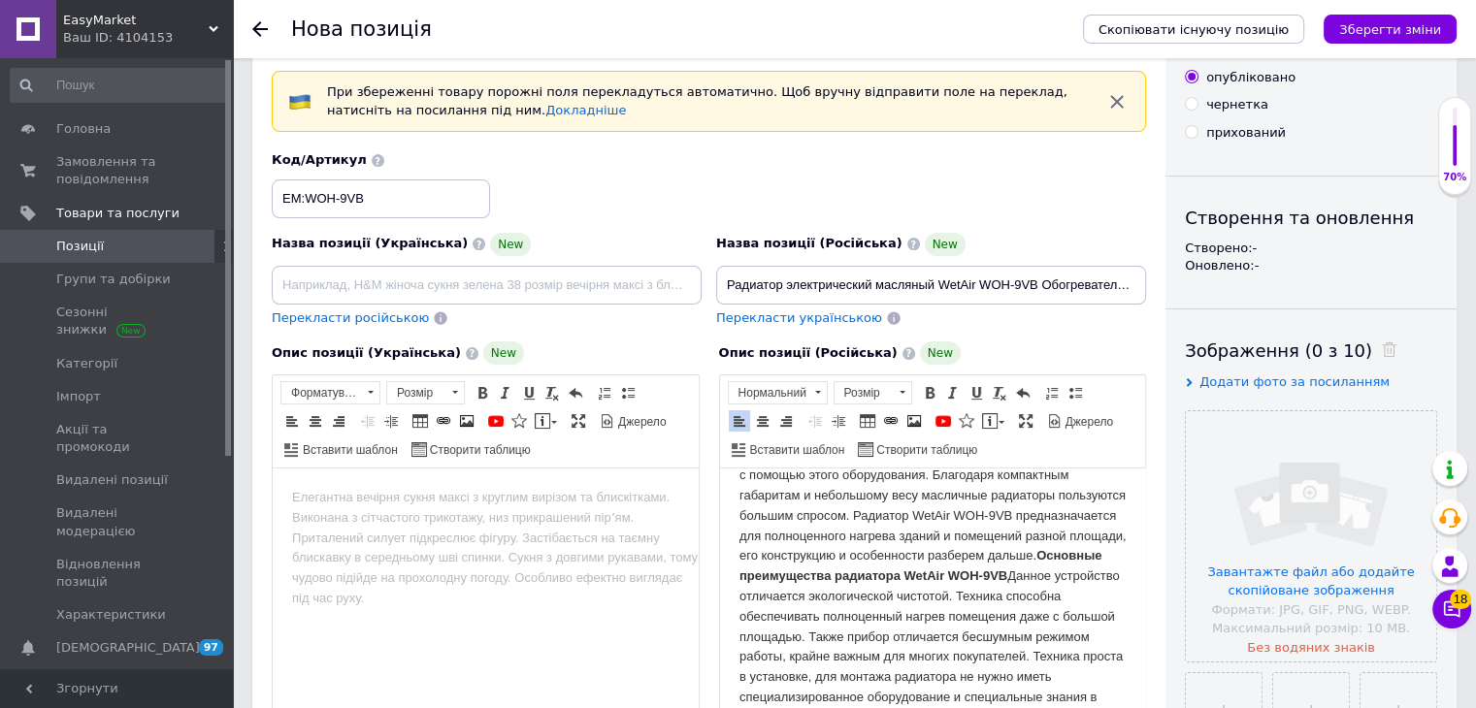
scroll to position [411, 0]
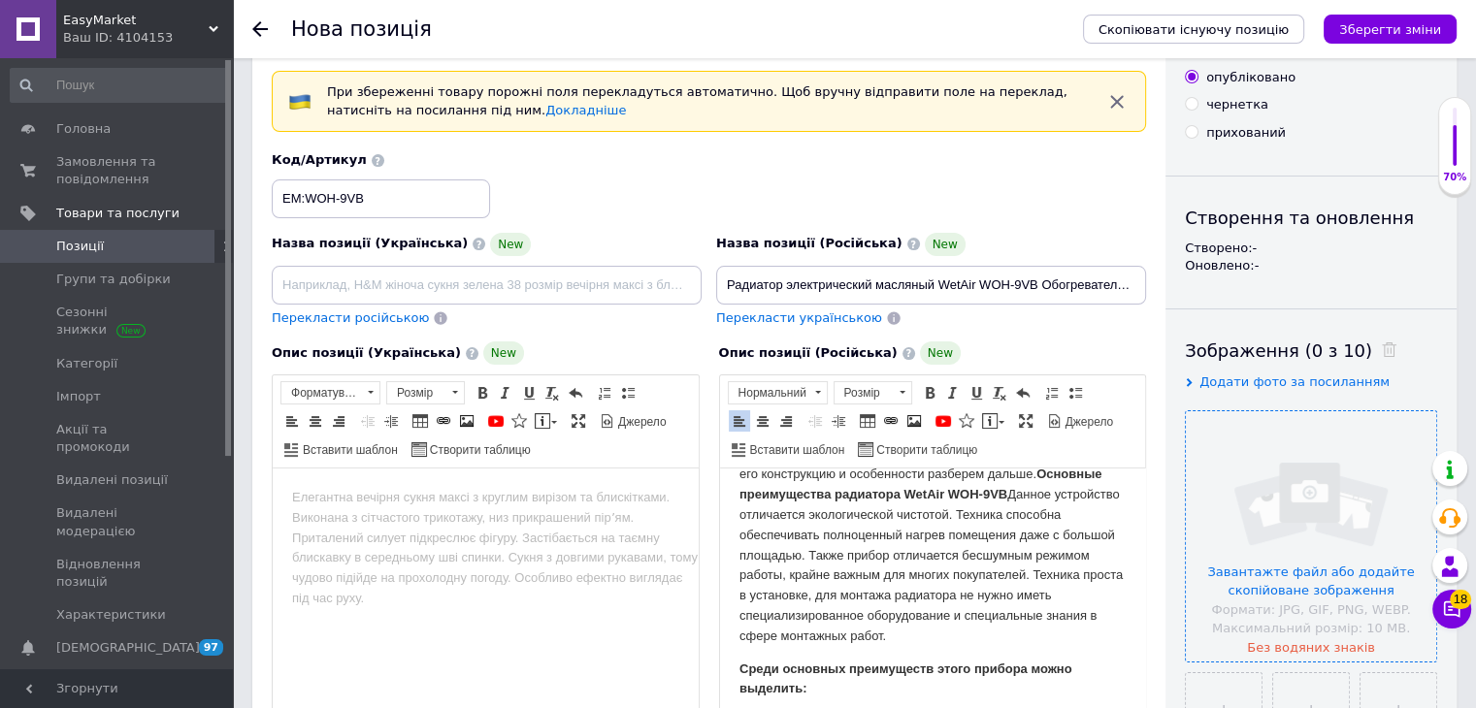
click at [1308, 498] on input "file" at bounding box center [1311, 536] width 250 height 250
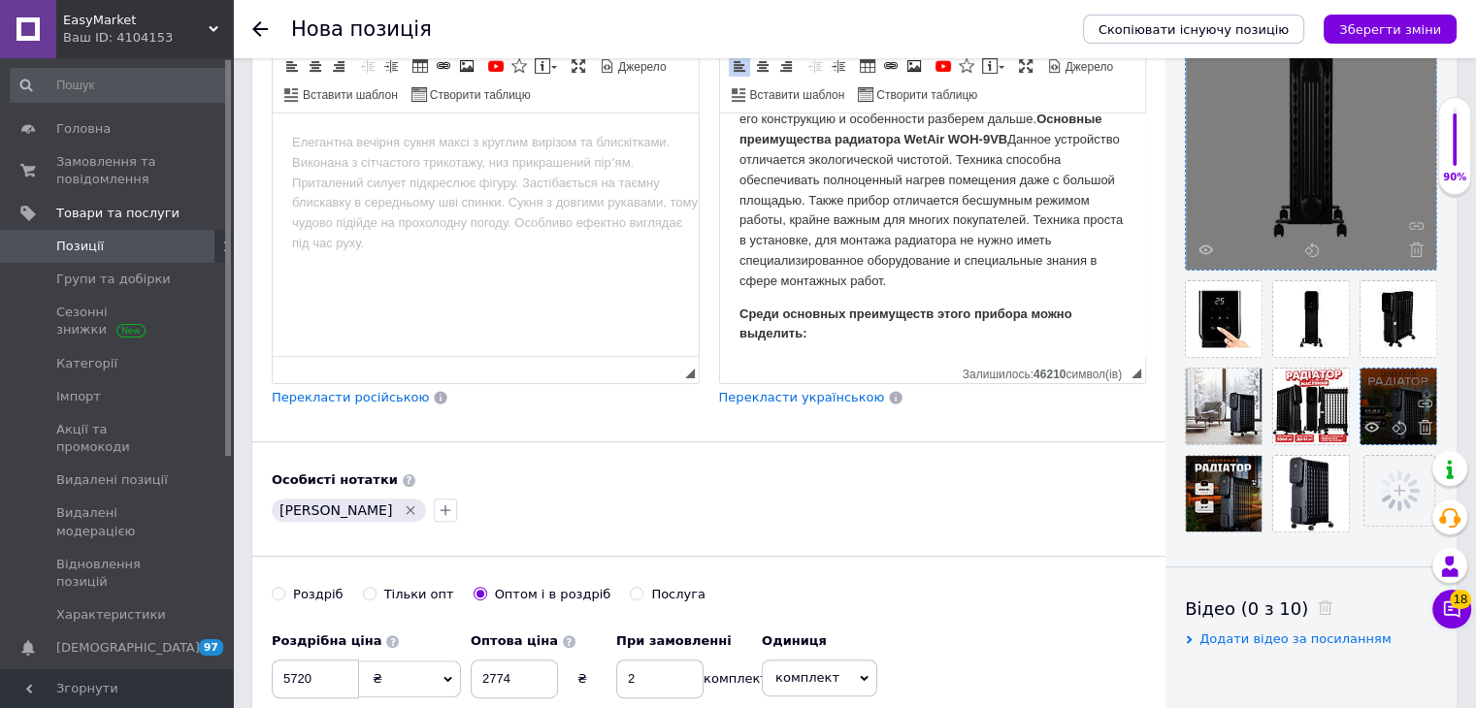
scroll to position [460, 0]
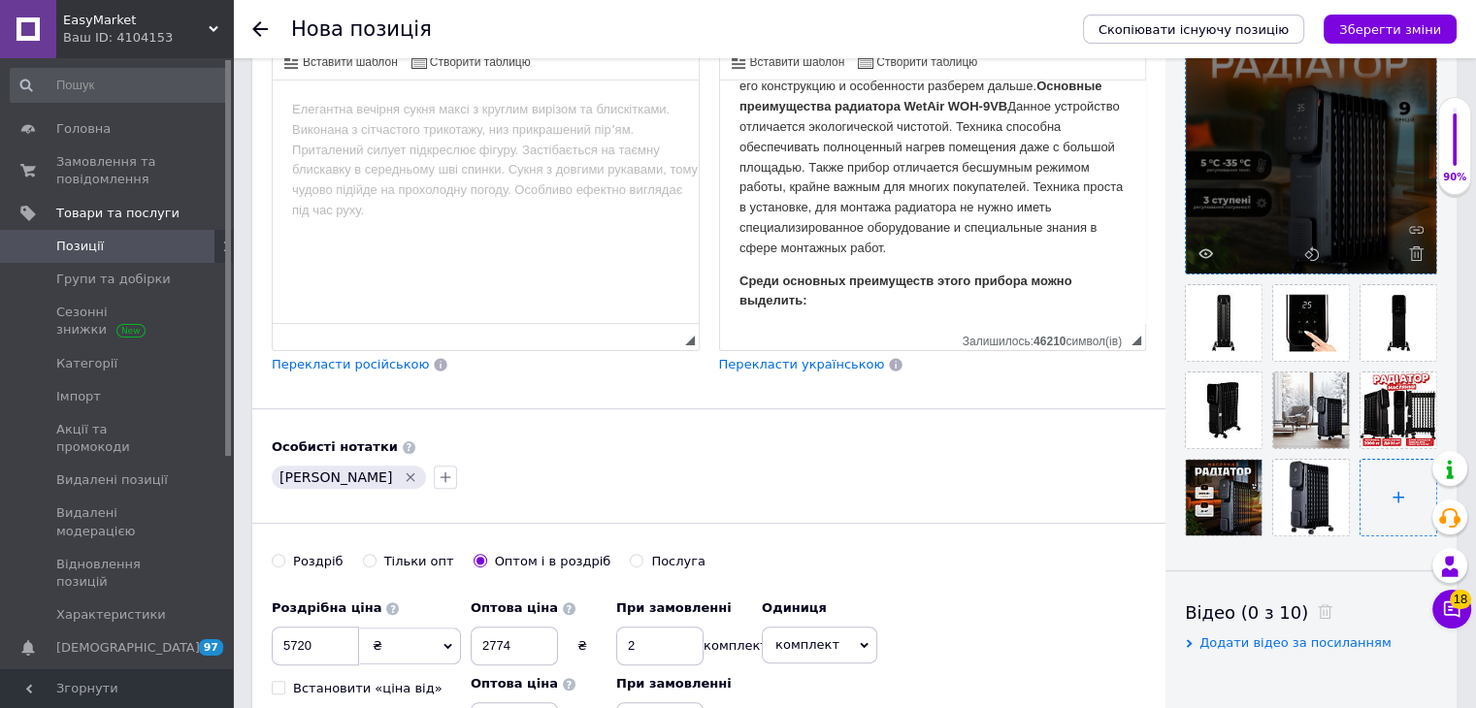
click at [1401, 508] on input "file" at bounding box center [1398, 498] width 76 height 76
click at [1381, 515] on input "file" at bounding box center [1398, 498] width 76 height 76
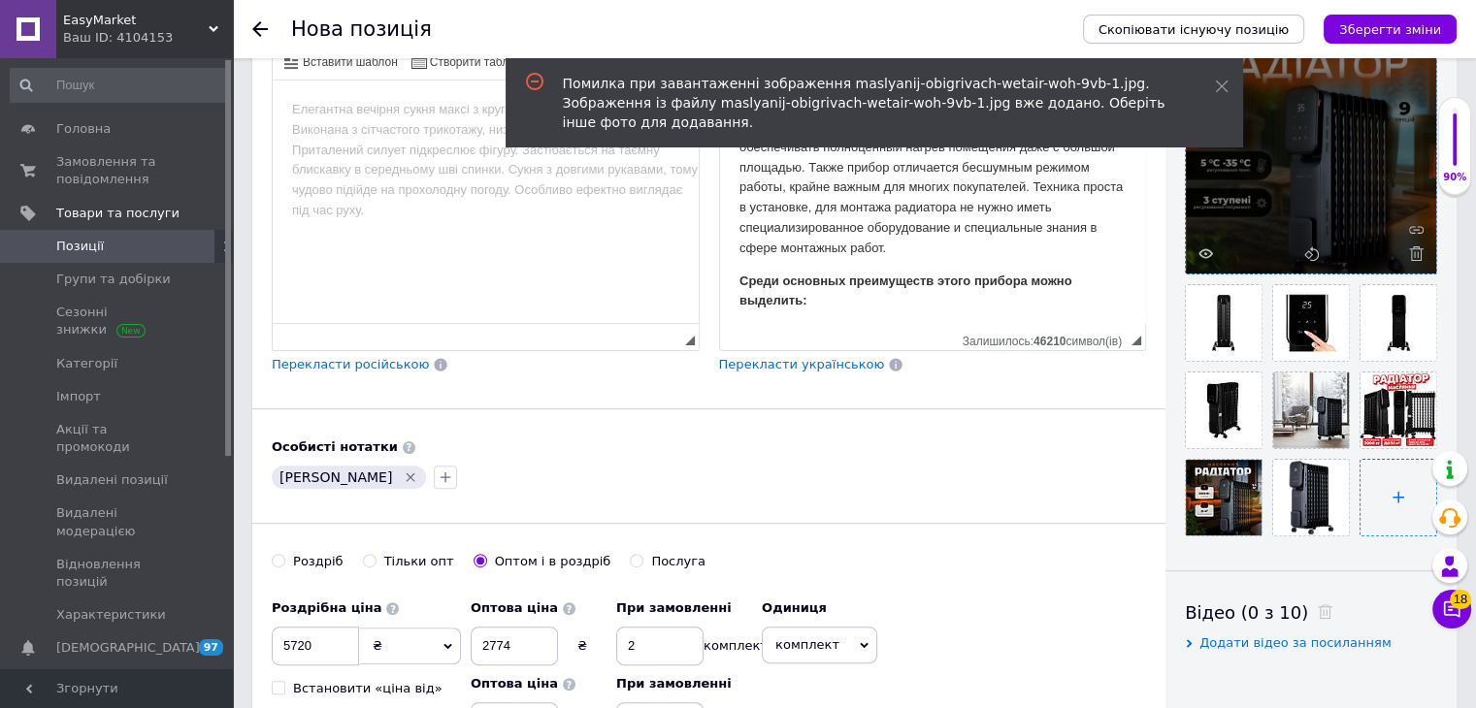
click at [1391, 520] on input "file" at bounding box center [1398, 498] width 76 height 76
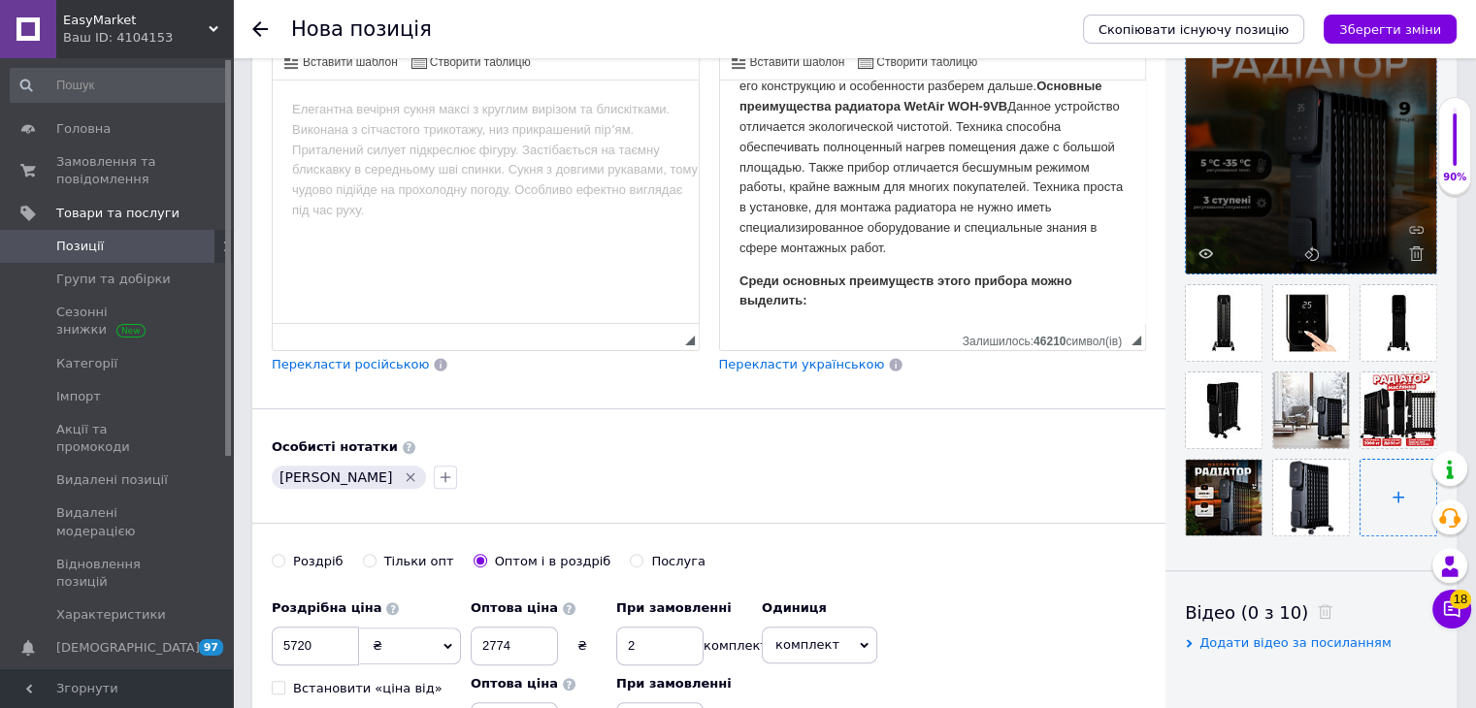
click at [1397, 494] on input "file" at bounding box center [1398, 498] width 76 height 76
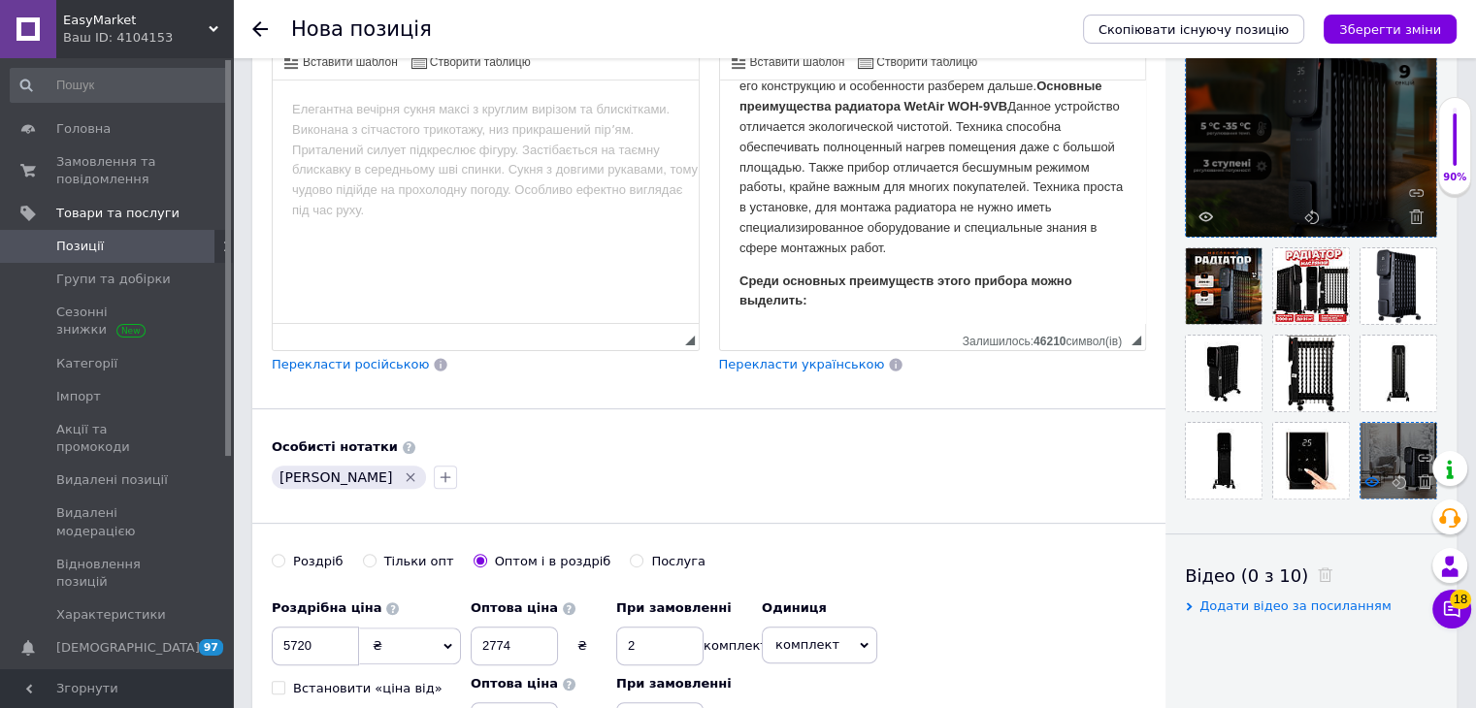
click at [1365, 477] on icon at bounding box center [1371, 482] width 15 height 15
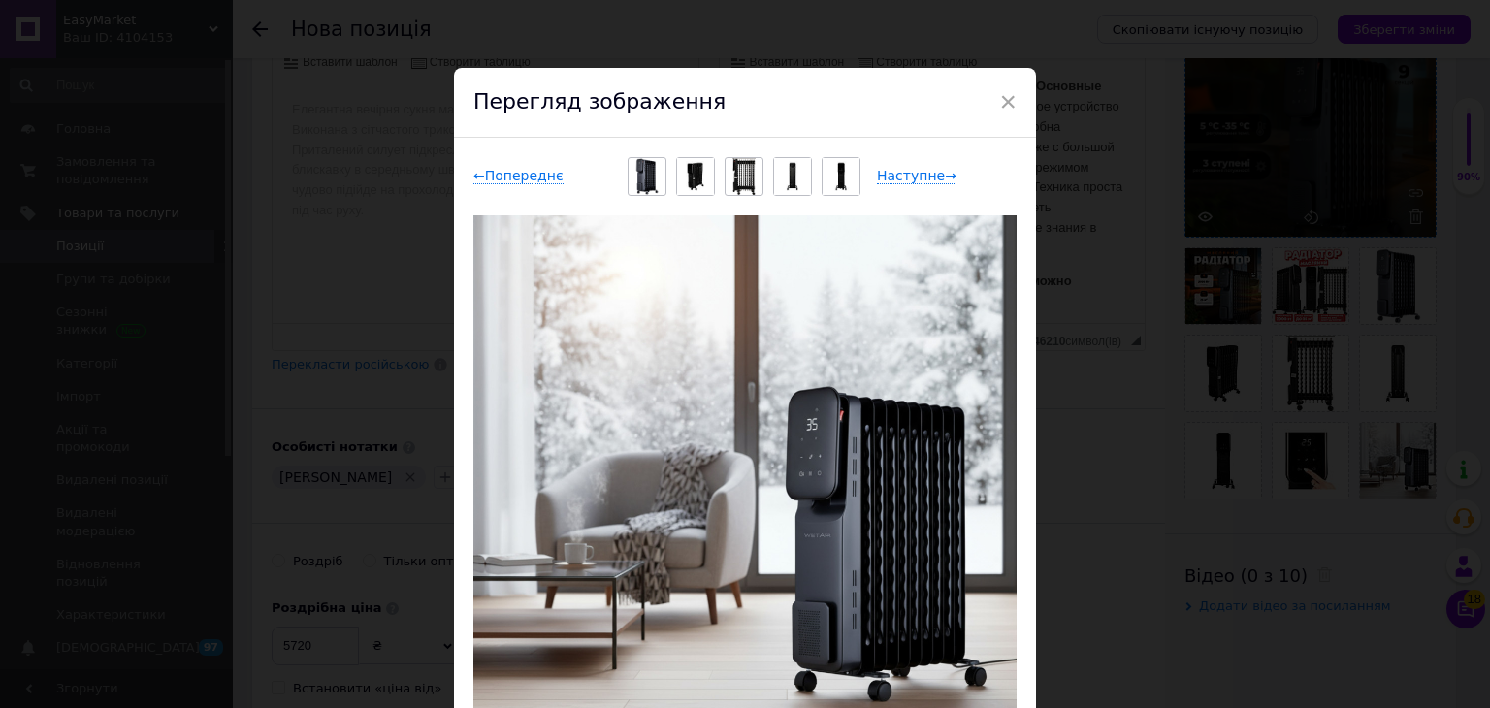
click at [1314, 591] on div "× Перегляд зображення ← Попереднє Наступне → Видалити зображення Видалити всі з…" at bounding box center [745, 354] width 1490 height 708
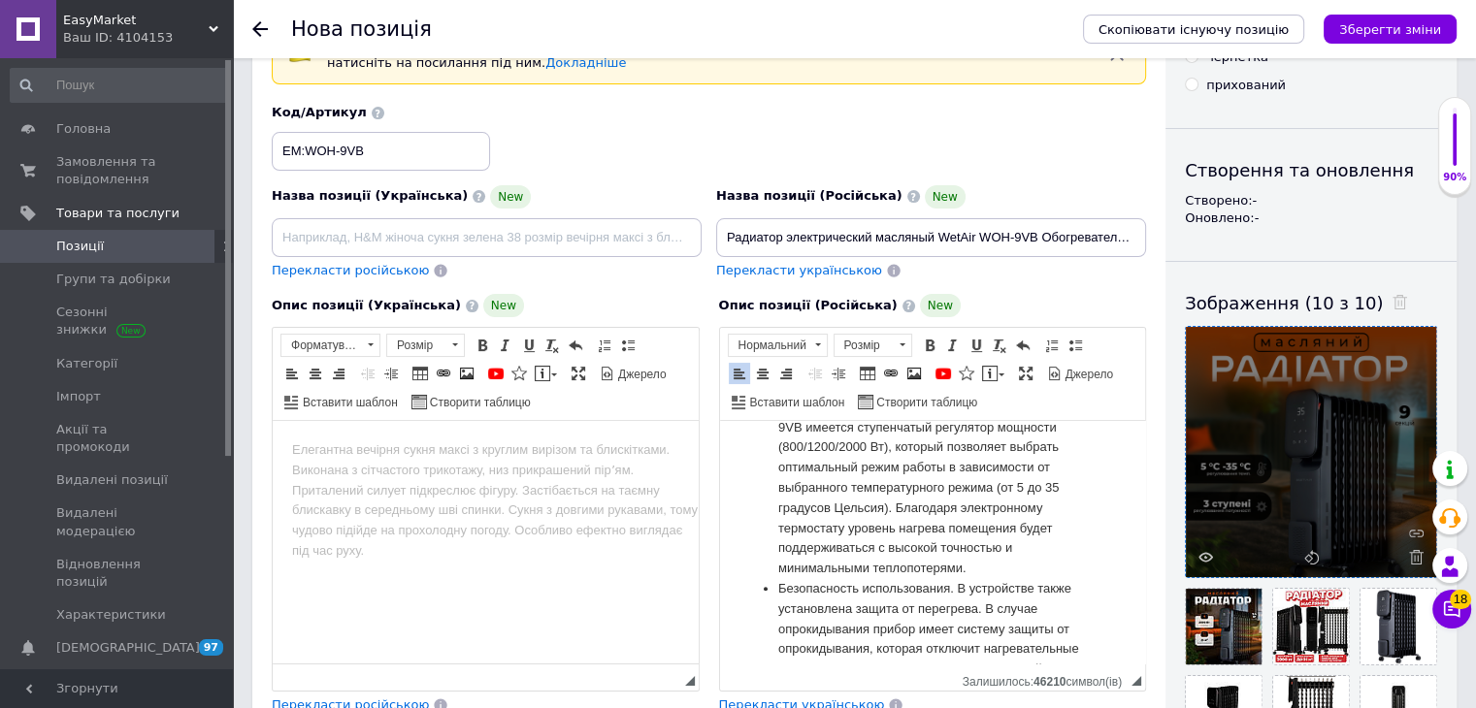
scroll to position [72, 0]
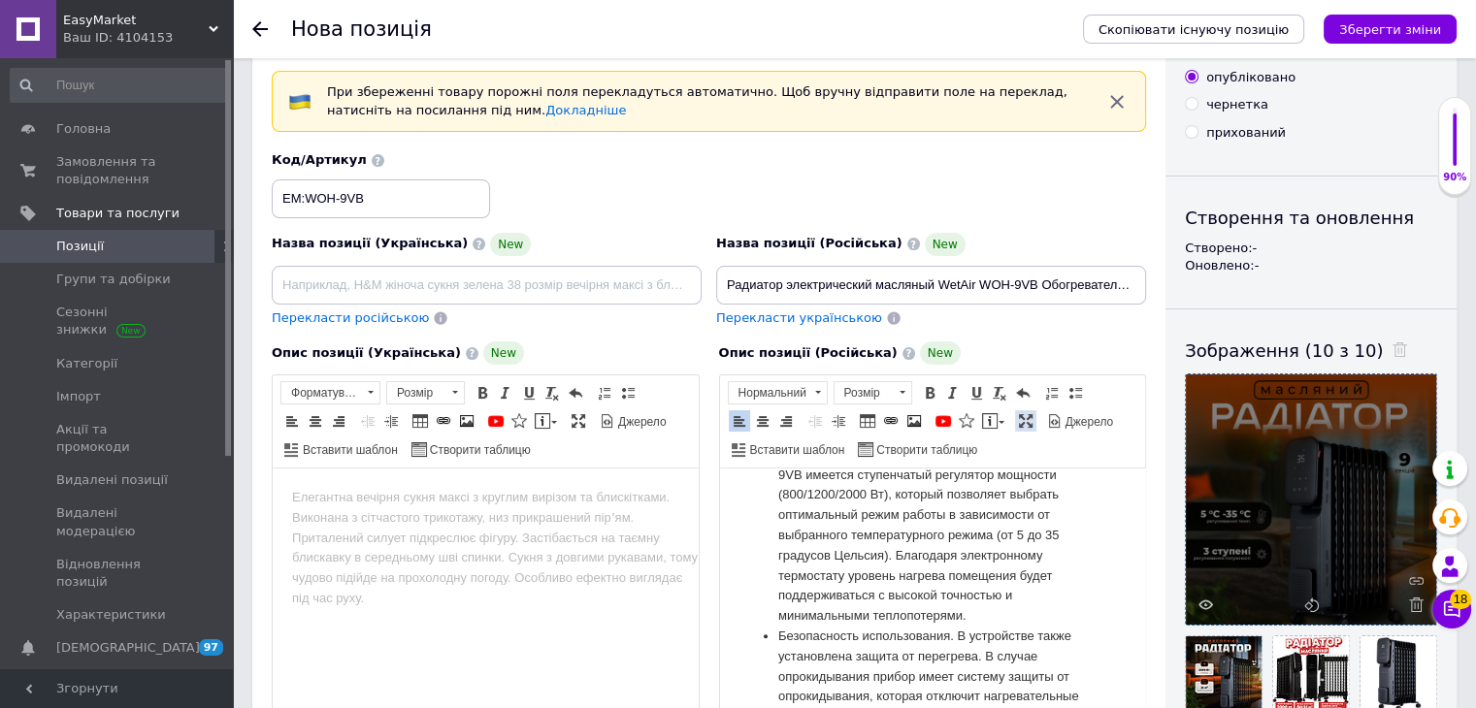
drag, startPoint x: 1013, startPoint y: 417, endPoint x: 1015, endPoint y: 382, distance: 35.0
click at [1018, 417] on span at bounding box center [1026, 421] width 16 height 16
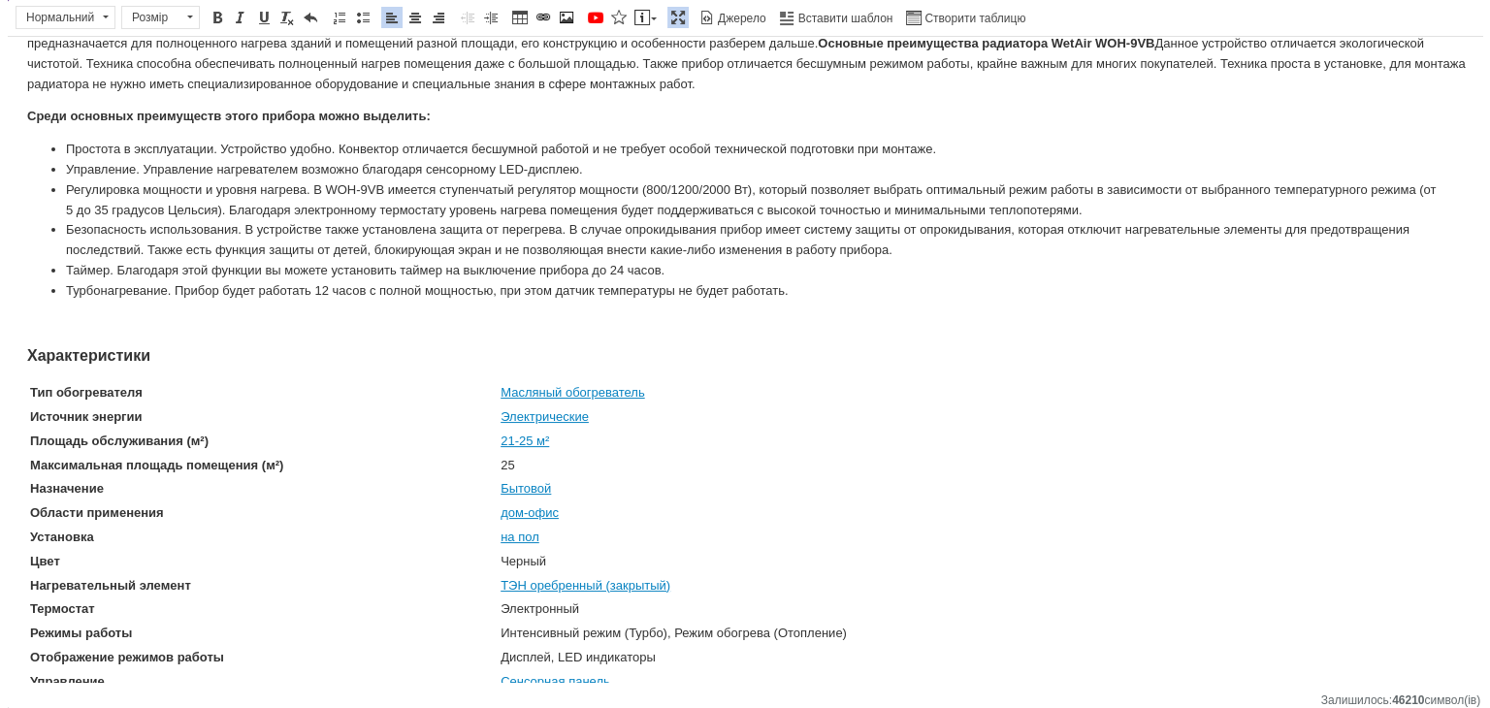
scroll to position [0, 0]
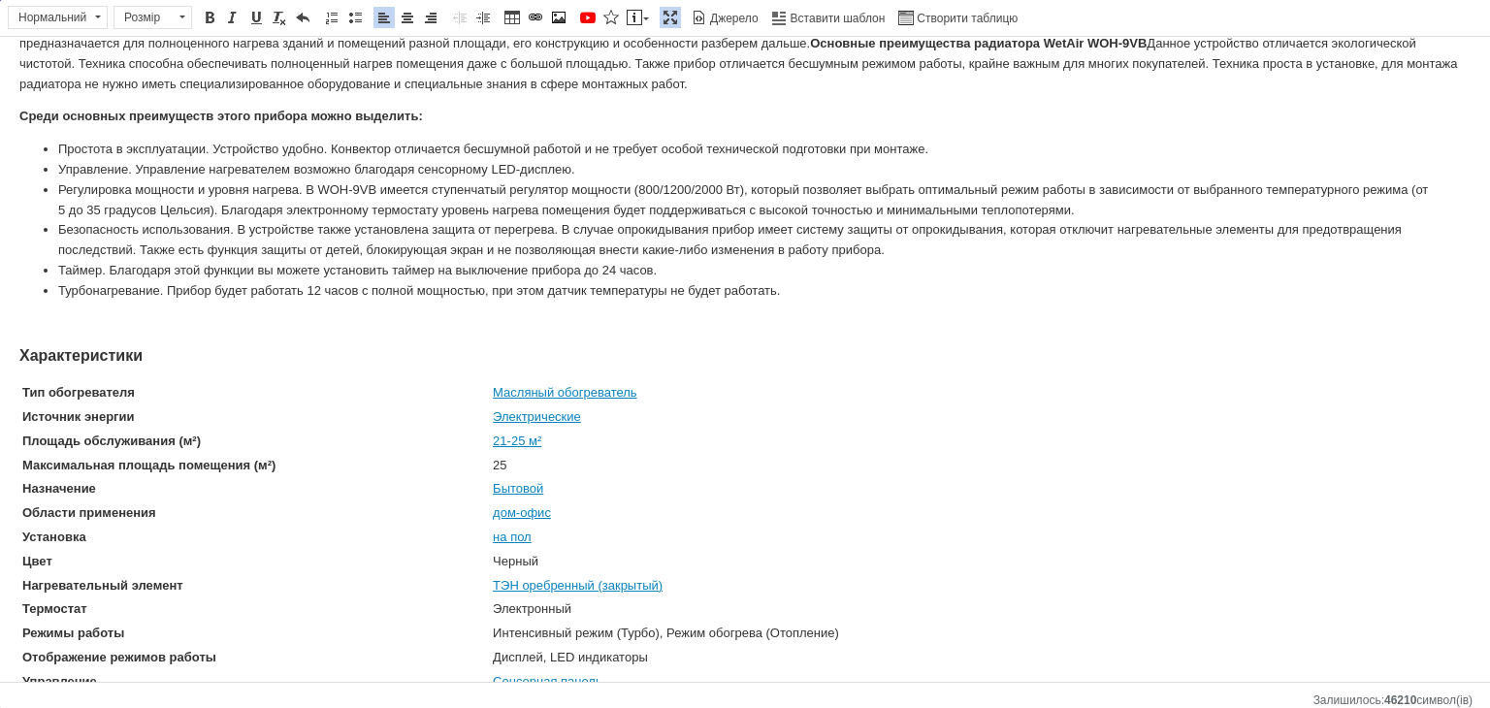
click at [100, 324] on p "Редактор, 987C9D52-C8B3-422F-9094-EA5E173382A5" at bounding box center [745, 324] width 1452 height 20
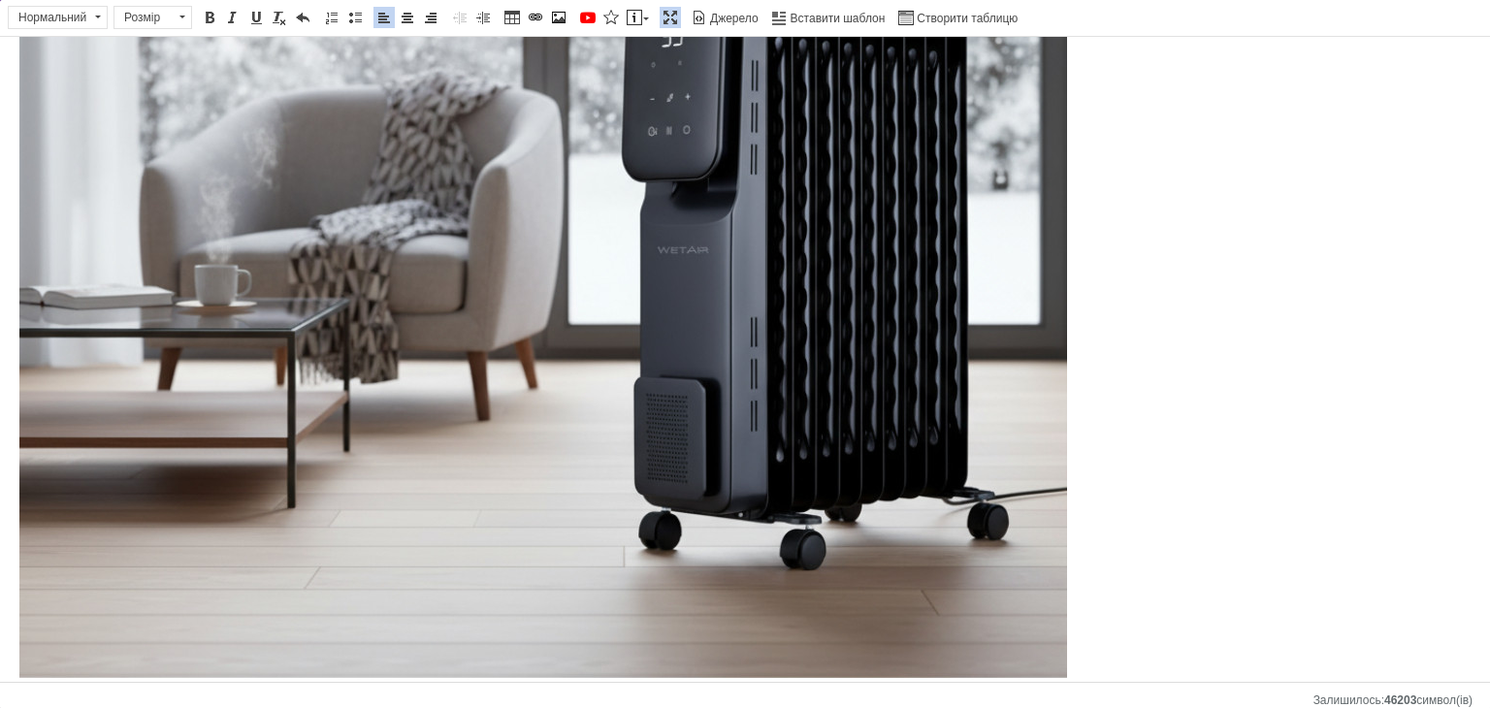
scroll to position [863, 0]
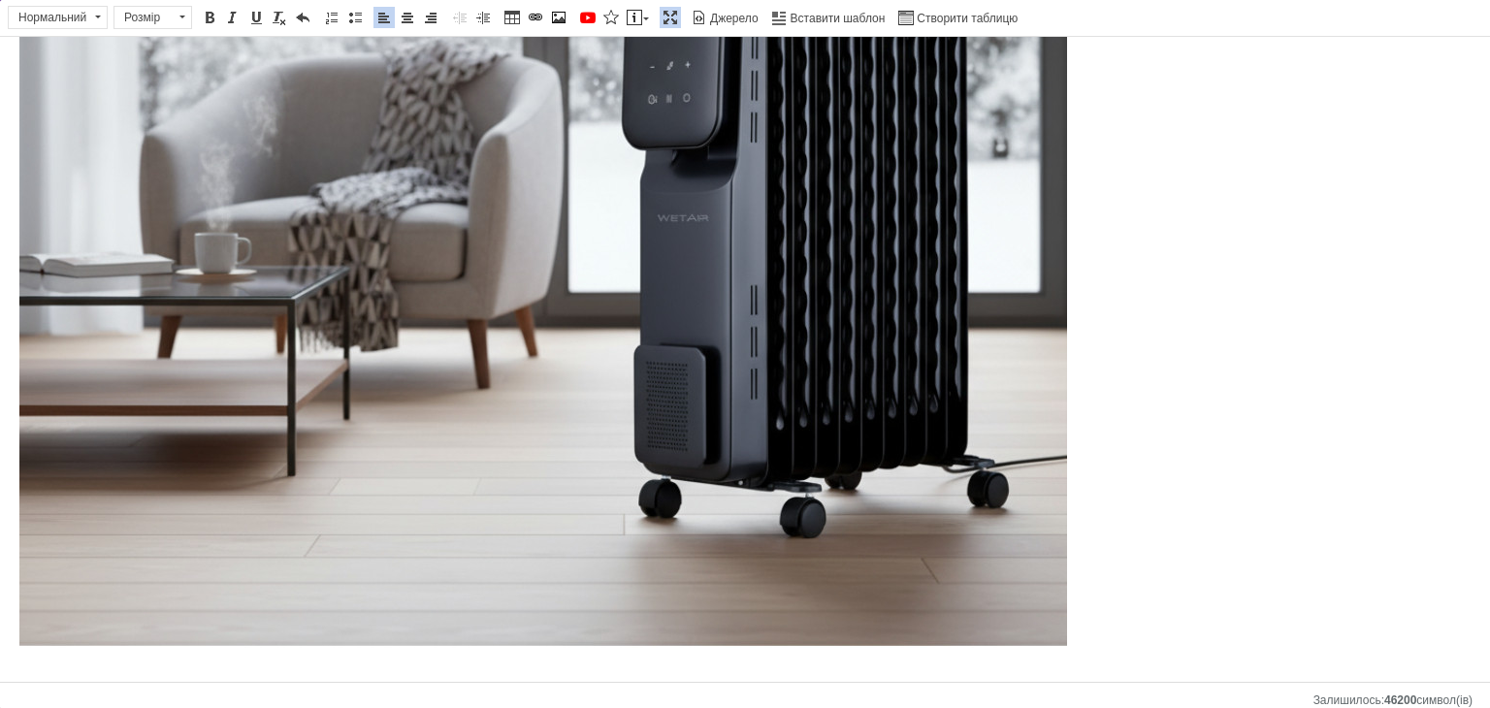
click at [0, 114] on html "Радиатор электрический масляный WetAir WOH-9VB Обогреватели для дома масляные 2…" at bounding box center [745, 305] width 1490 height 2263
click at [403, 15] on span at bounding box center [408, 18] width 16 height 16
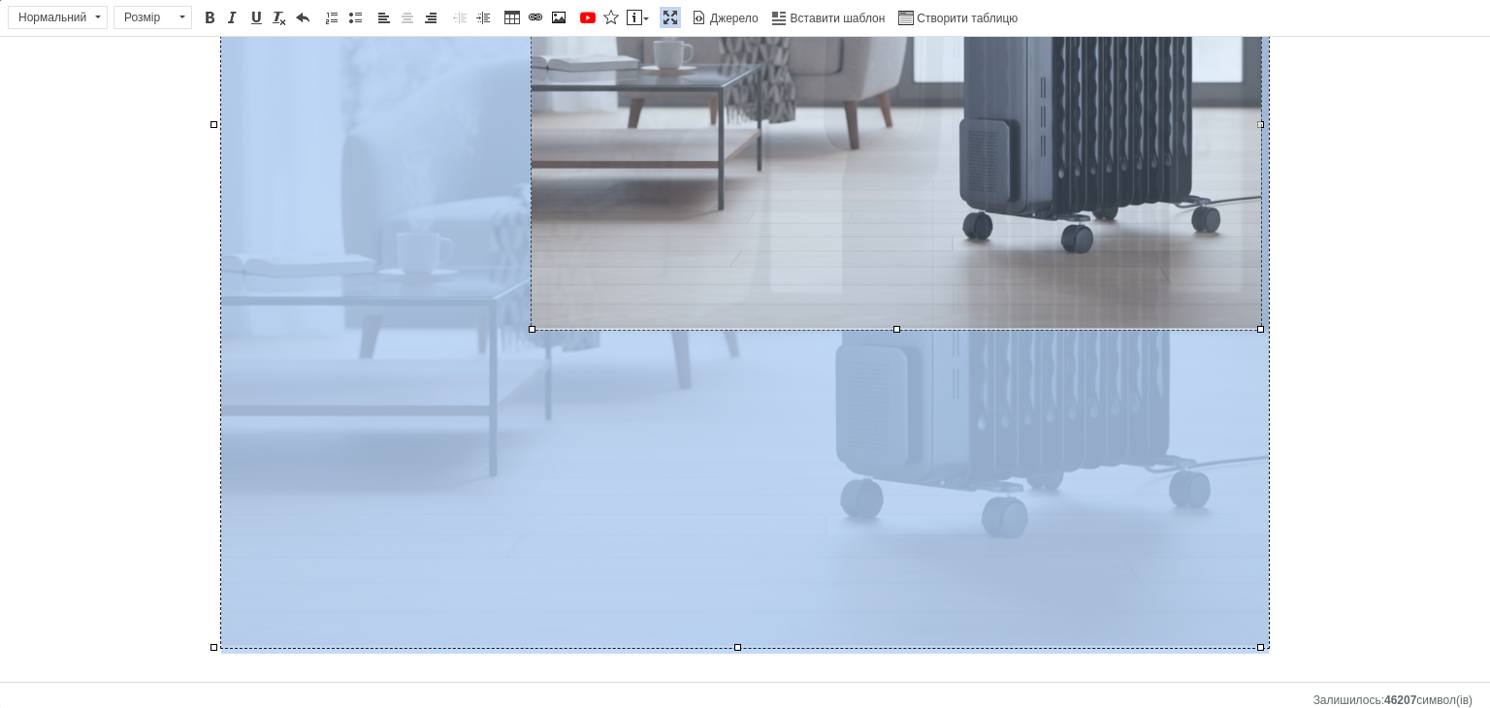
drag, startPoint x: 213, startPoint y: 644, endPoint x: 748, endPoint y: 267, distance: 655.3
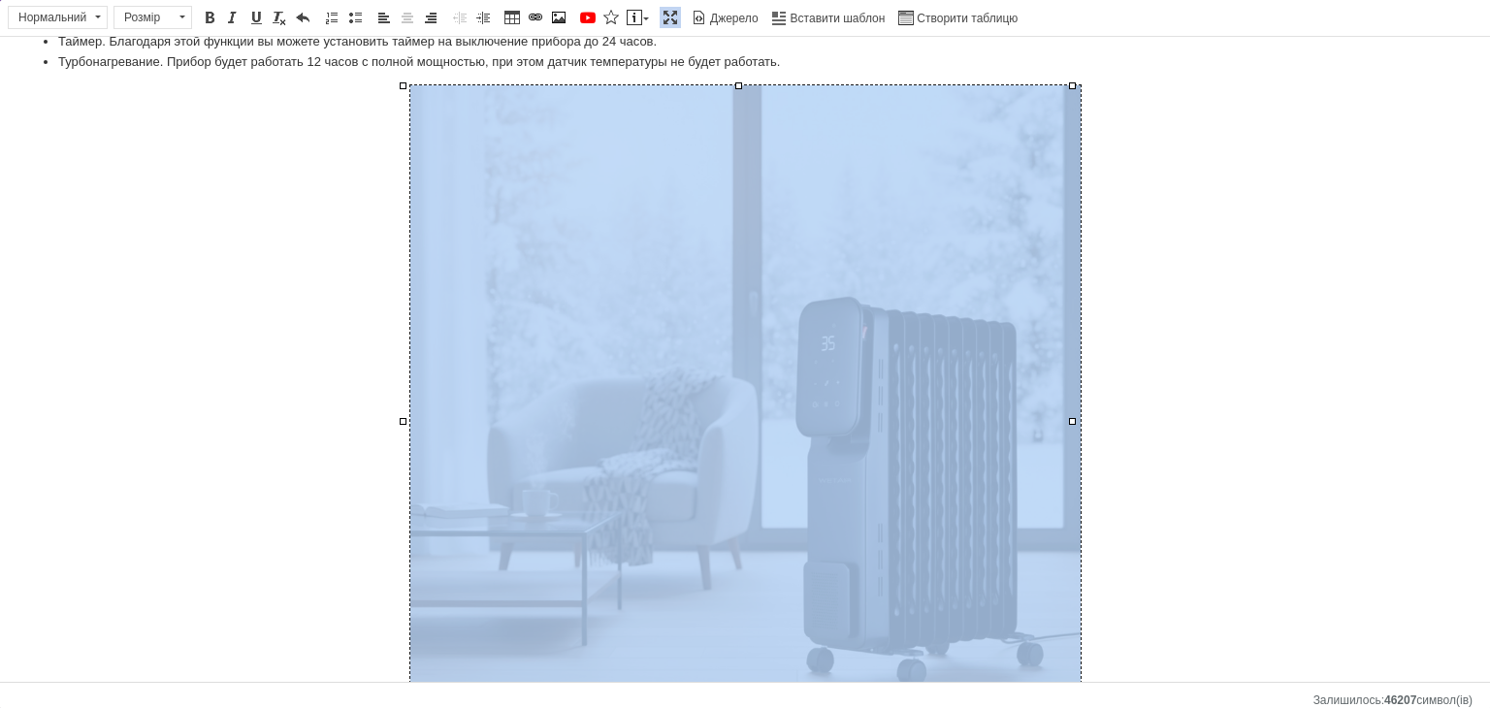
scroll to position [183, 0]
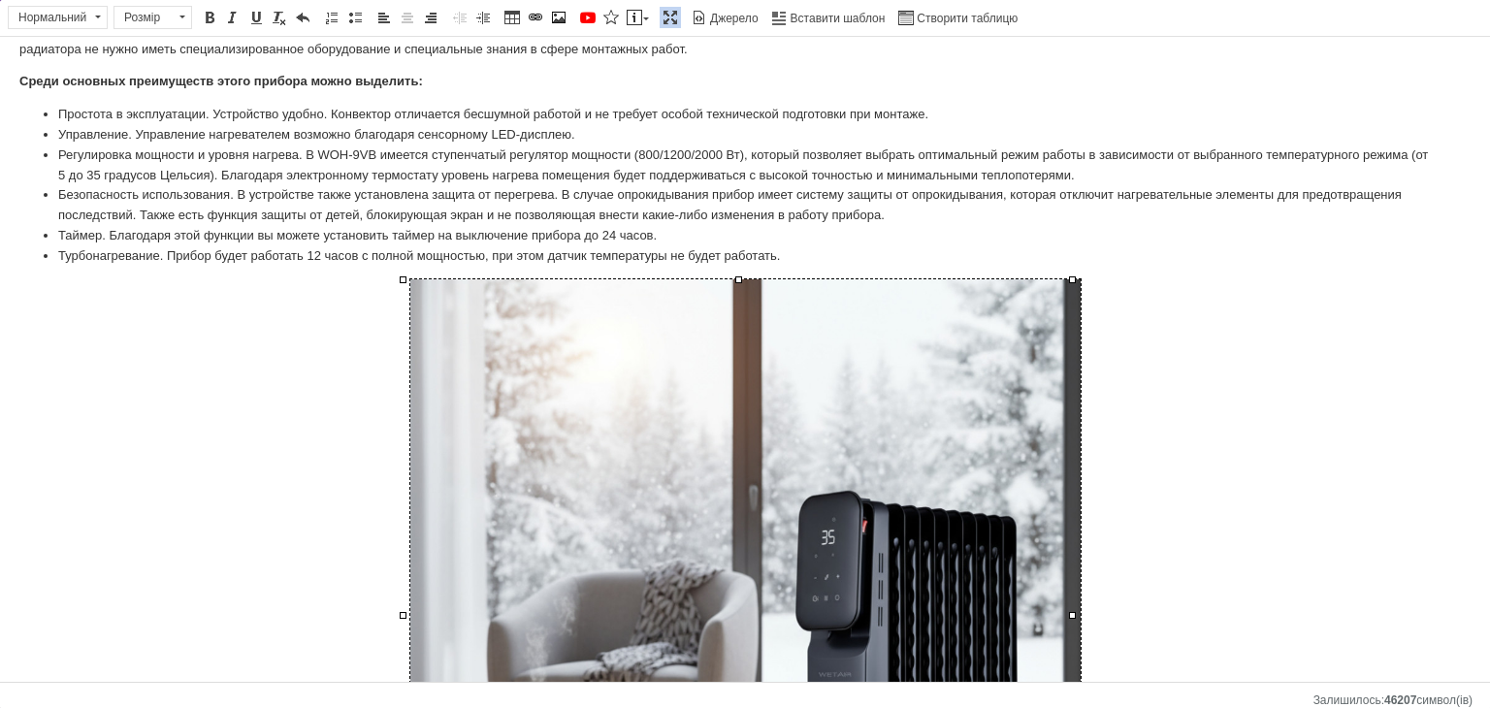
click at [819, 255] on li "Турбонагревание. Прибор будет работать 12 часов с полной мощностью, при этом да…" at bounding box center [745, 256] width 1374 height 20
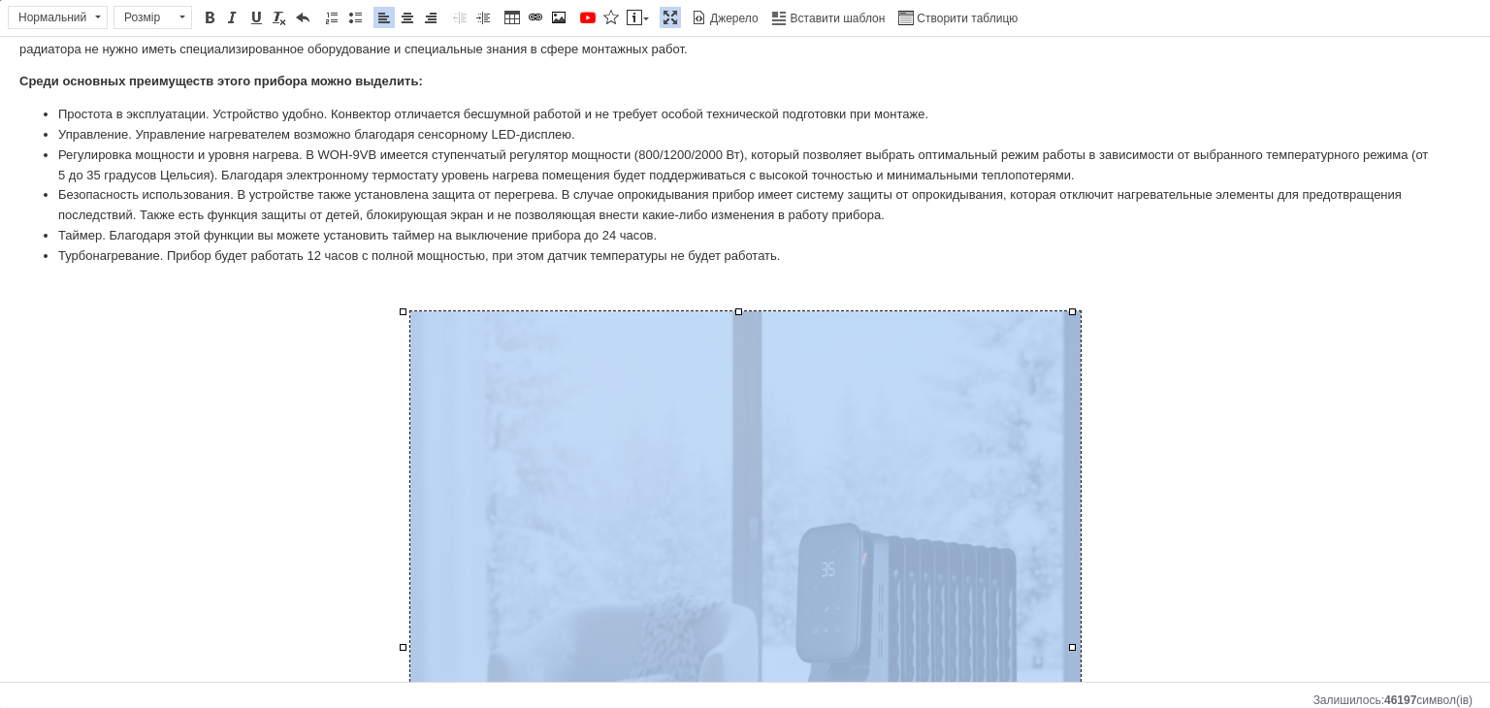
click at [1040, 423] on img "Редактор, 987C9D52-C8B3-422F-9094-EA5E173382A5" at bounding box center [745, 646] width 671 height 671
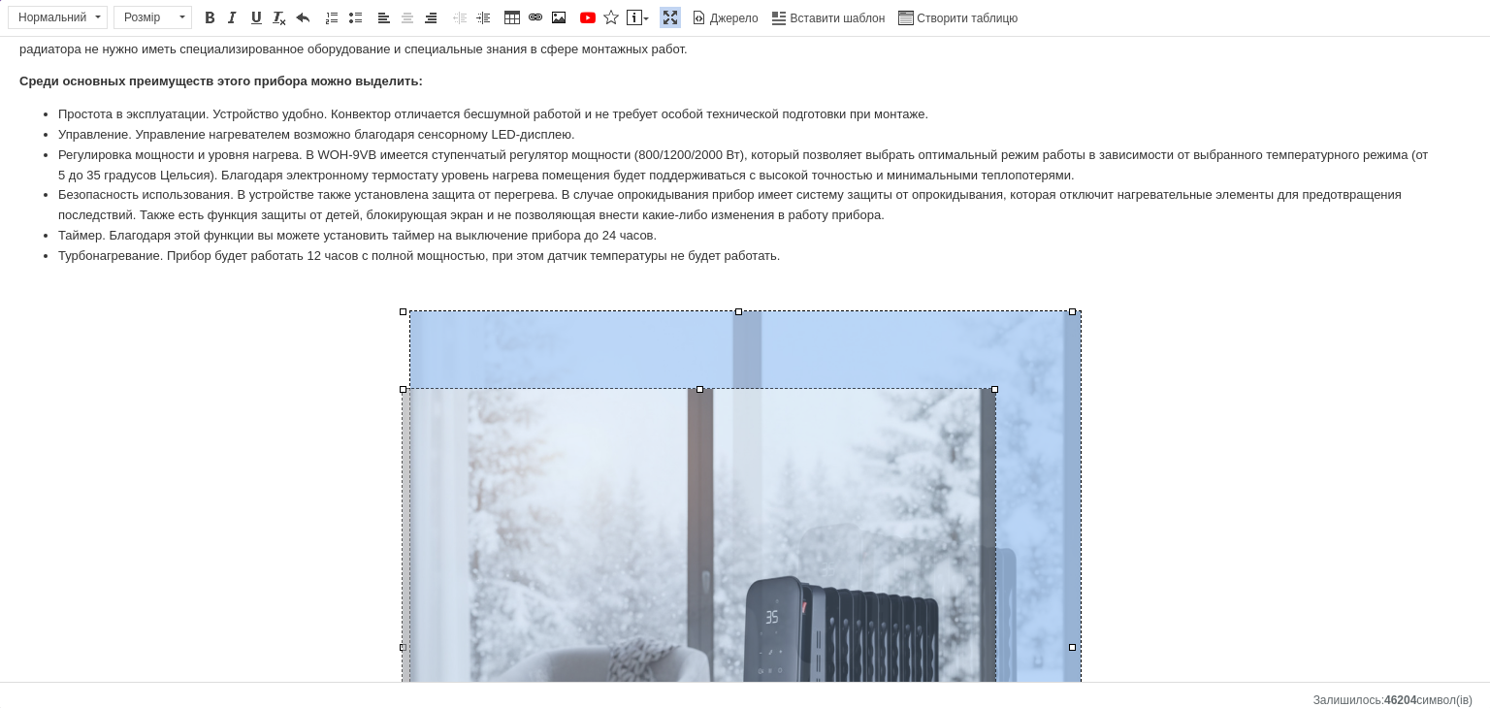
drag, startPoint x: 1069, startPoint y: 314, endPoint x: 992, endPoint y: 392, distance: 109.8
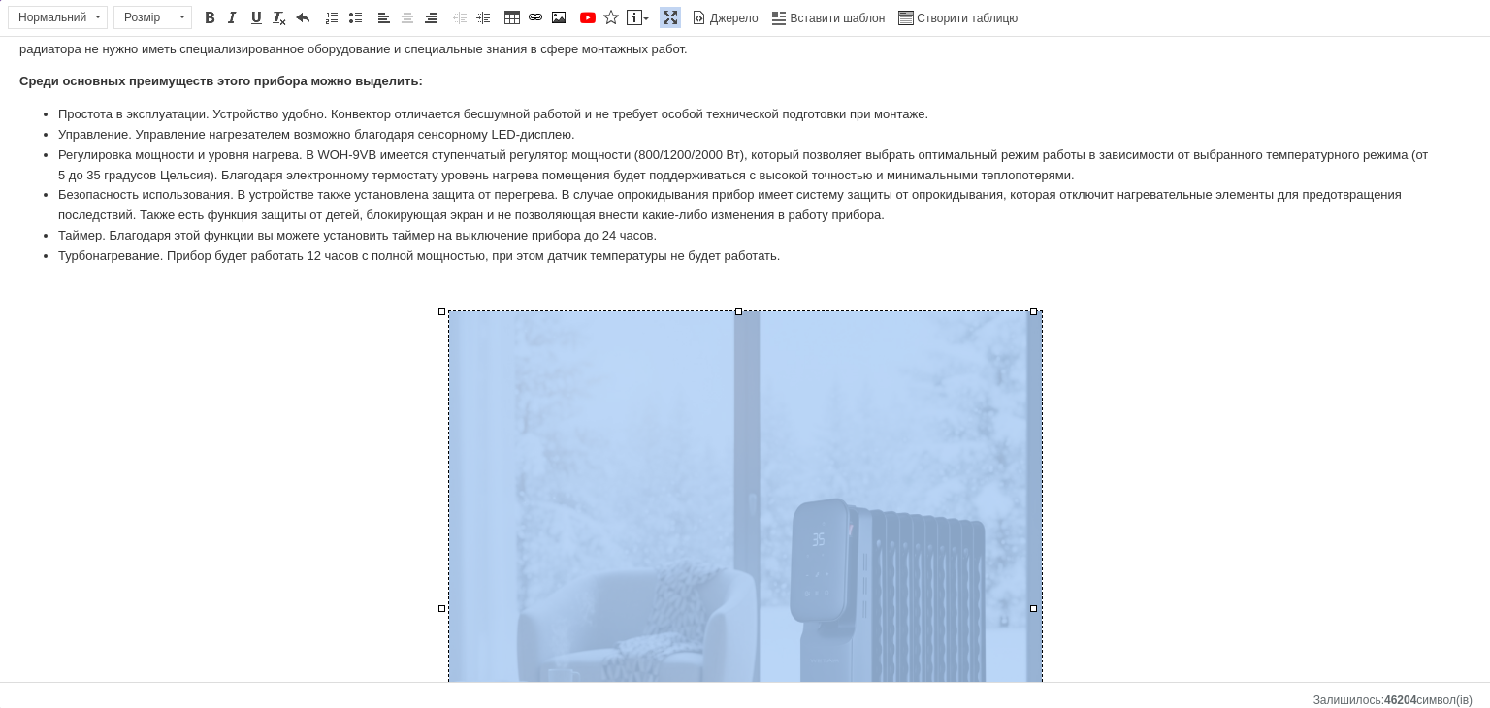
click at [663, 21] on span at bounding box center [671, 18] width 16 height 16
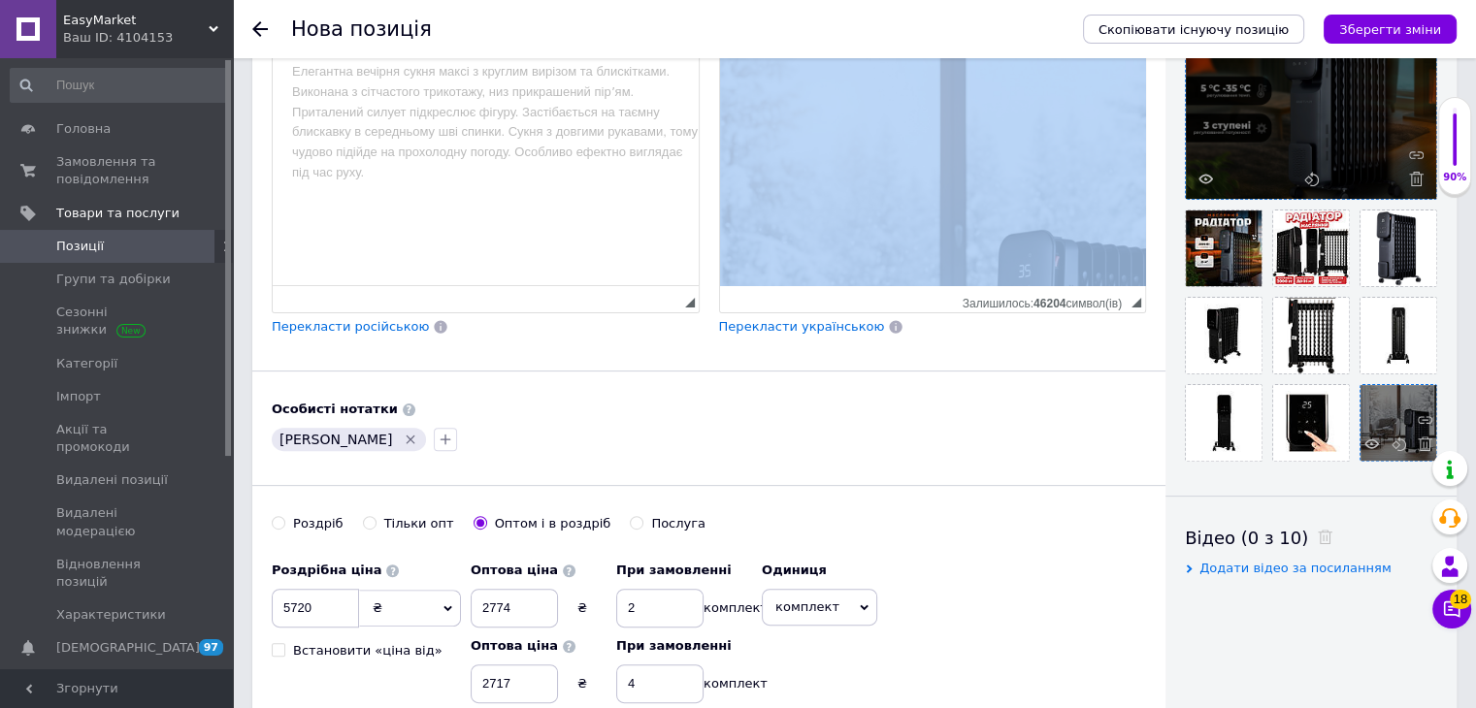
scroll to position [1306, 84]
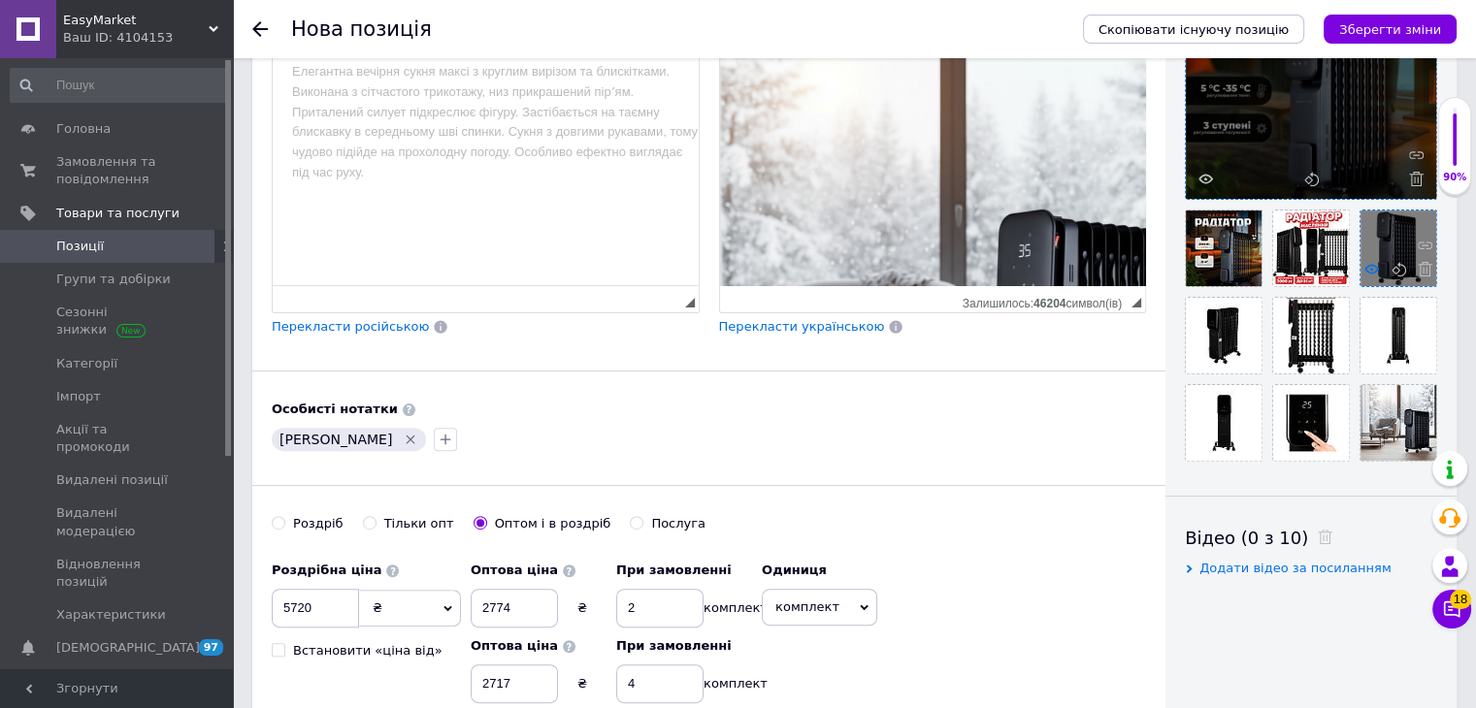
click at [1374, 269] on icon at bounding box center [1371, 269] width 15 height 15
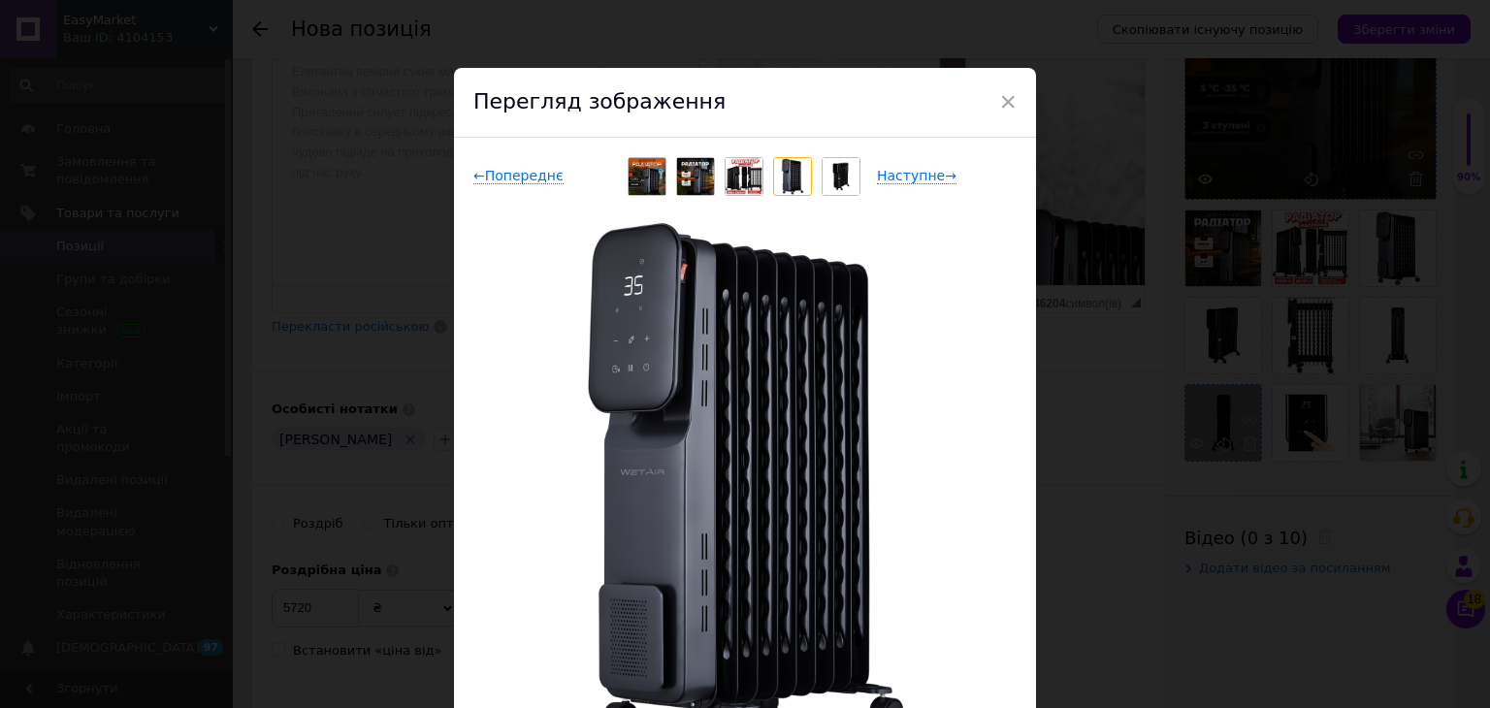
click at [1195, 458] on div "× Перегляд зображення ← Попереднє Наступне → Видалити зображення Видалити всі з…" at bounding box center [745, 354] width 1490 height 708
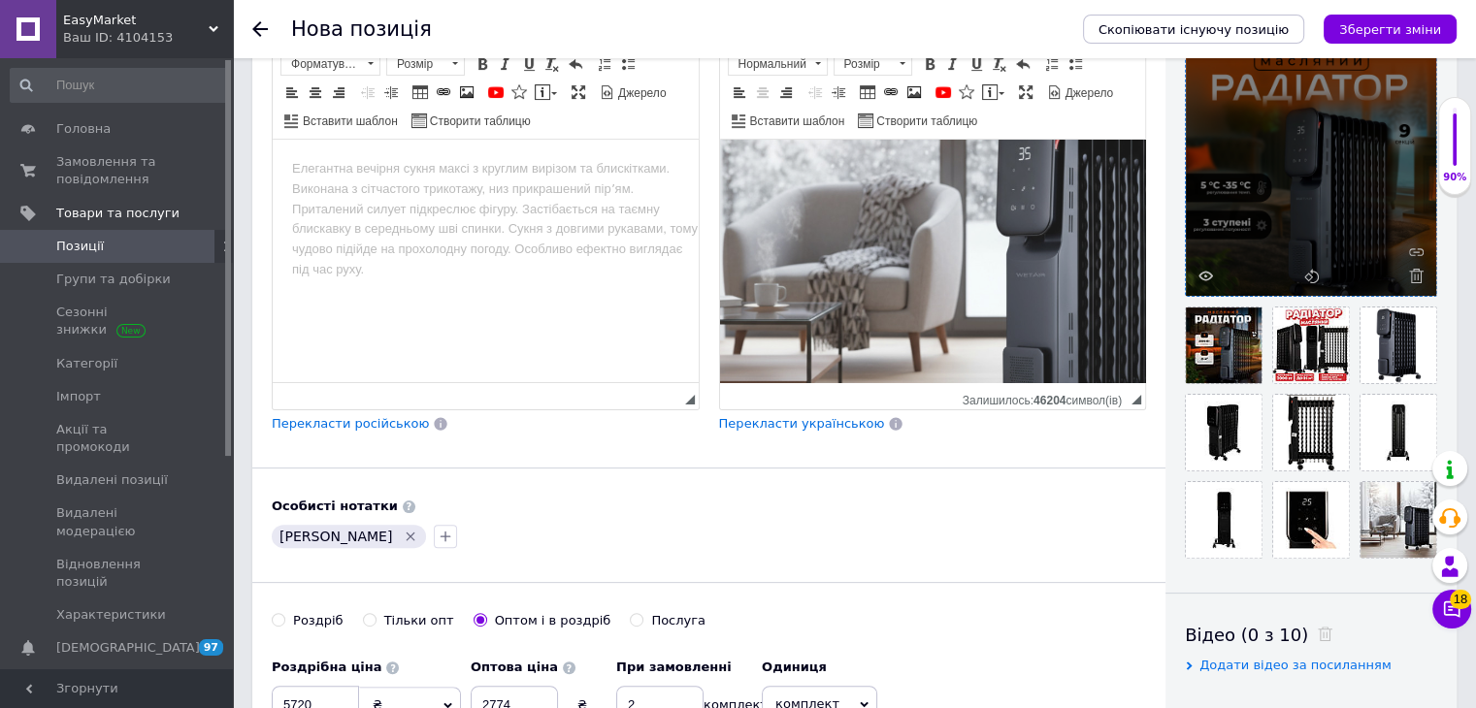
scroll to position [1597, 84]
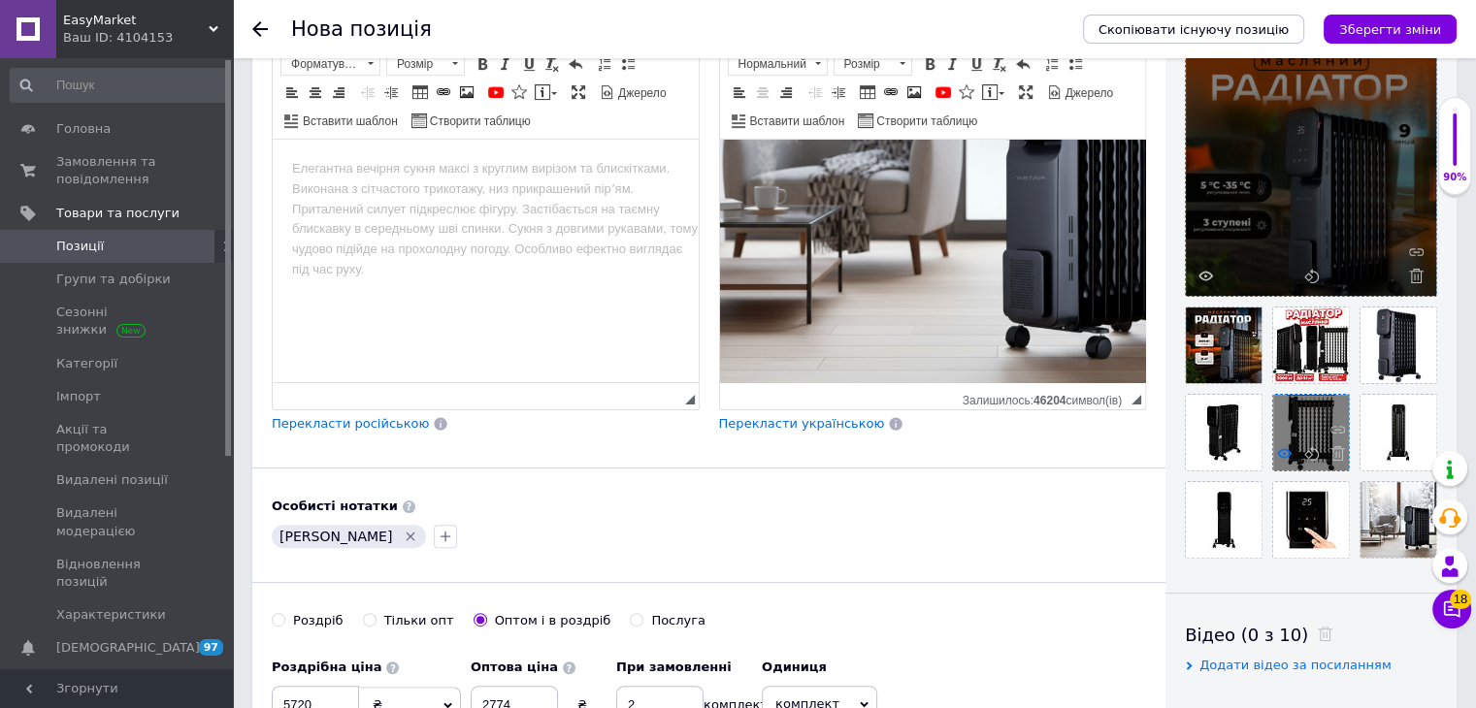
click at [1287, 451] on icon at bounding box center [1284, 453] width 15 height 15
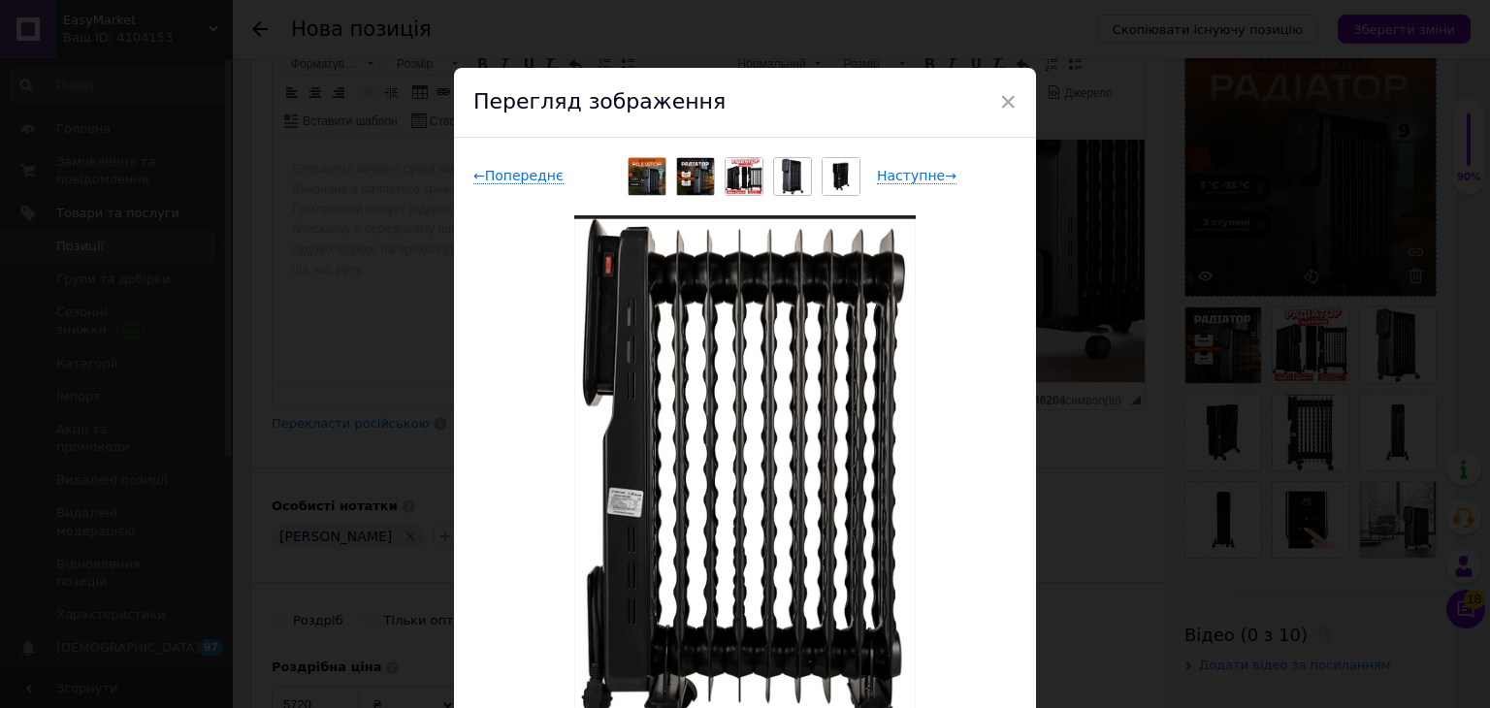
click at [1104, 480] on div "× Перегляд зображення ← Попереднє Наступне → Видалити зображення Видалити всі з…" at bounding box center [745, 354] width 1490 height 708
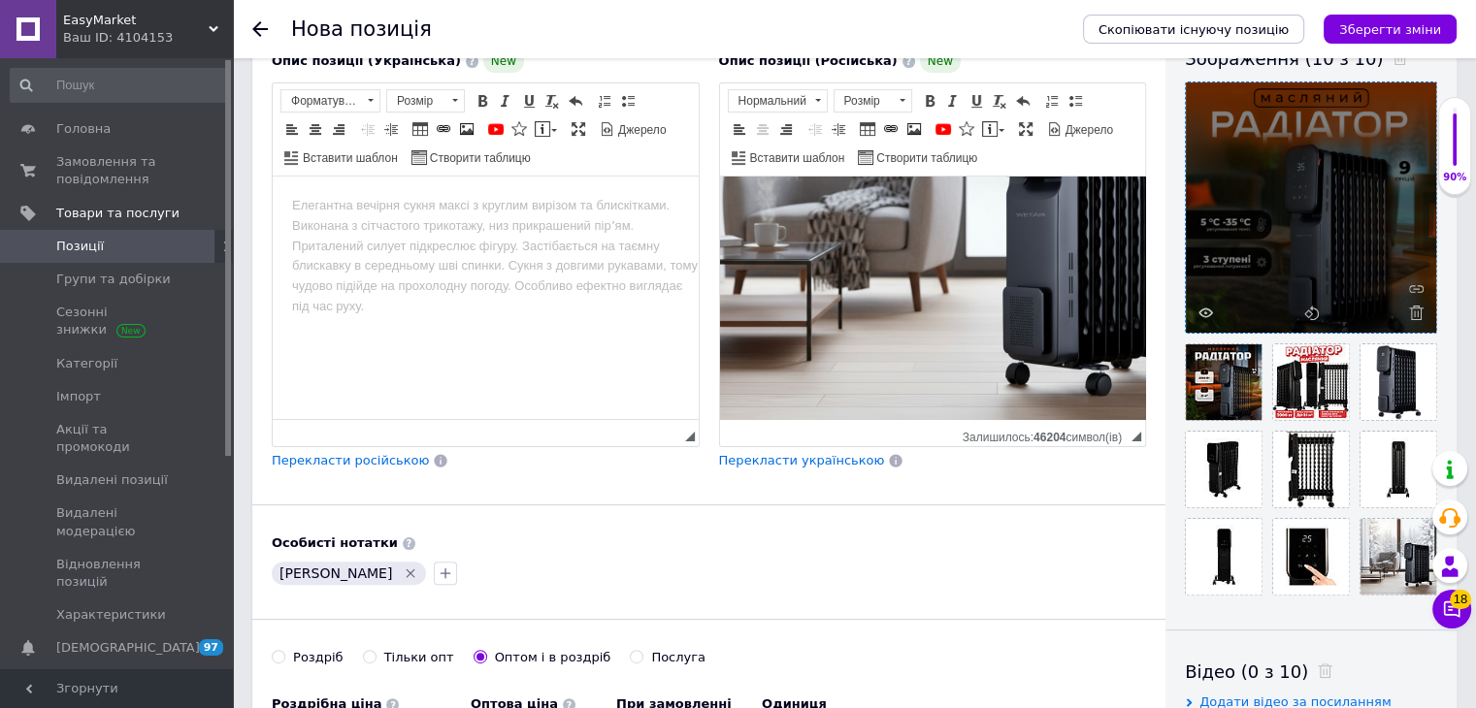
scroll to position [13, 0]
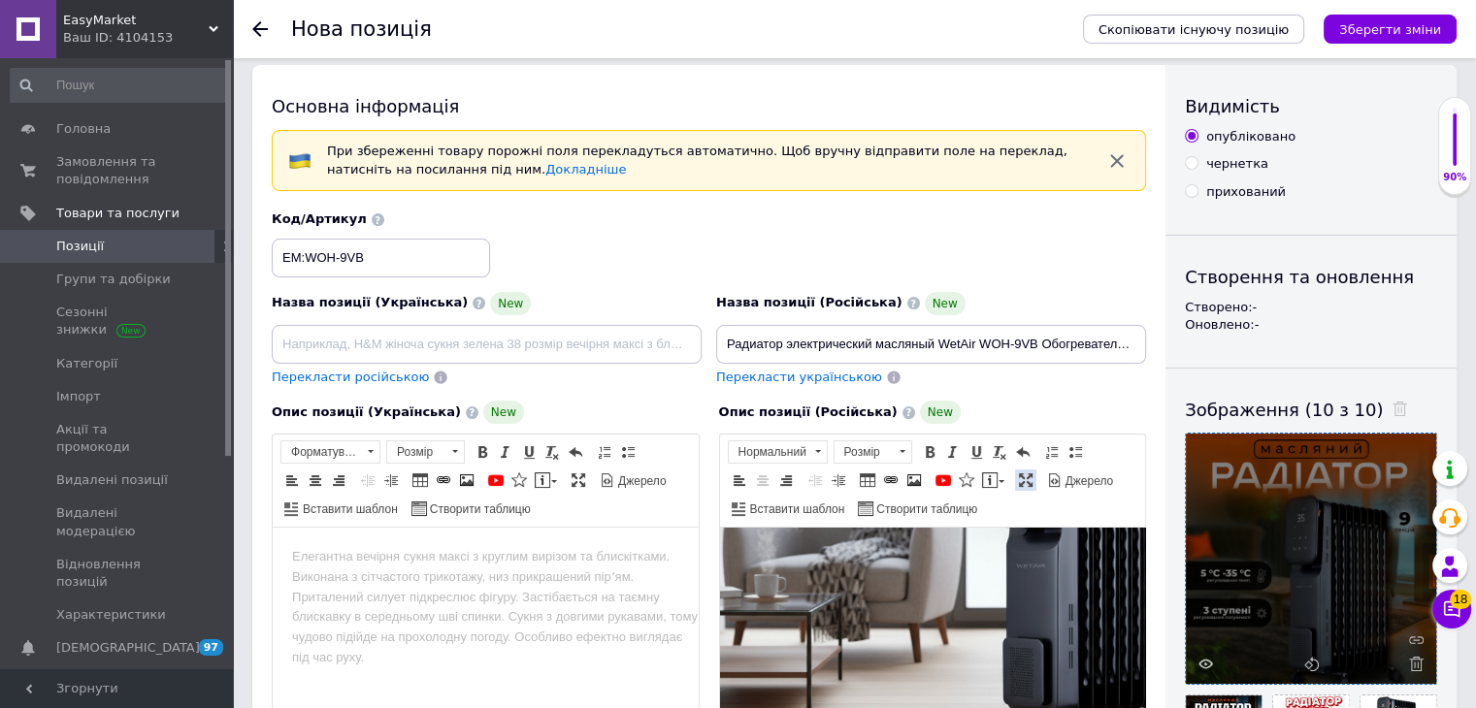
click at [1025, 480] on span at bounding box center [1026, 481] width 16 height 16
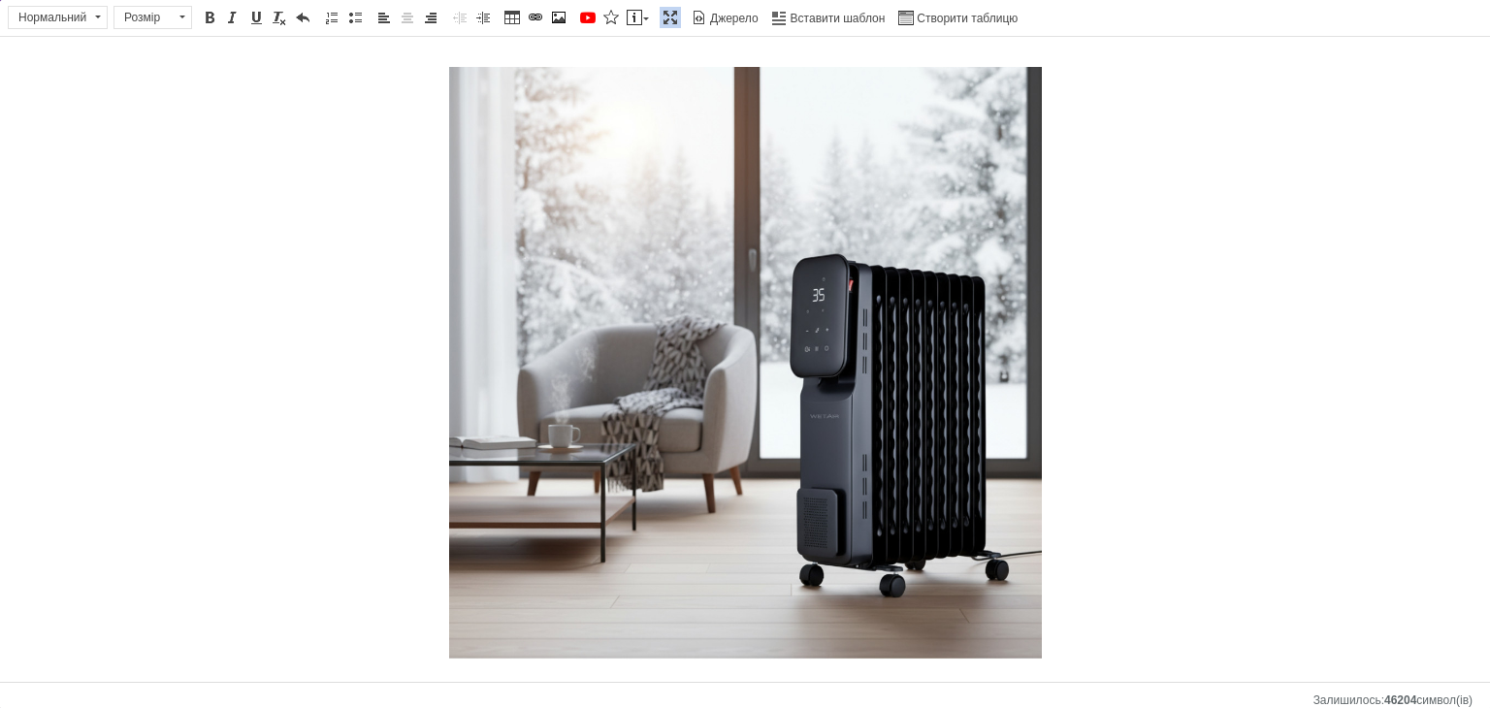
scroll to position [0, 0]
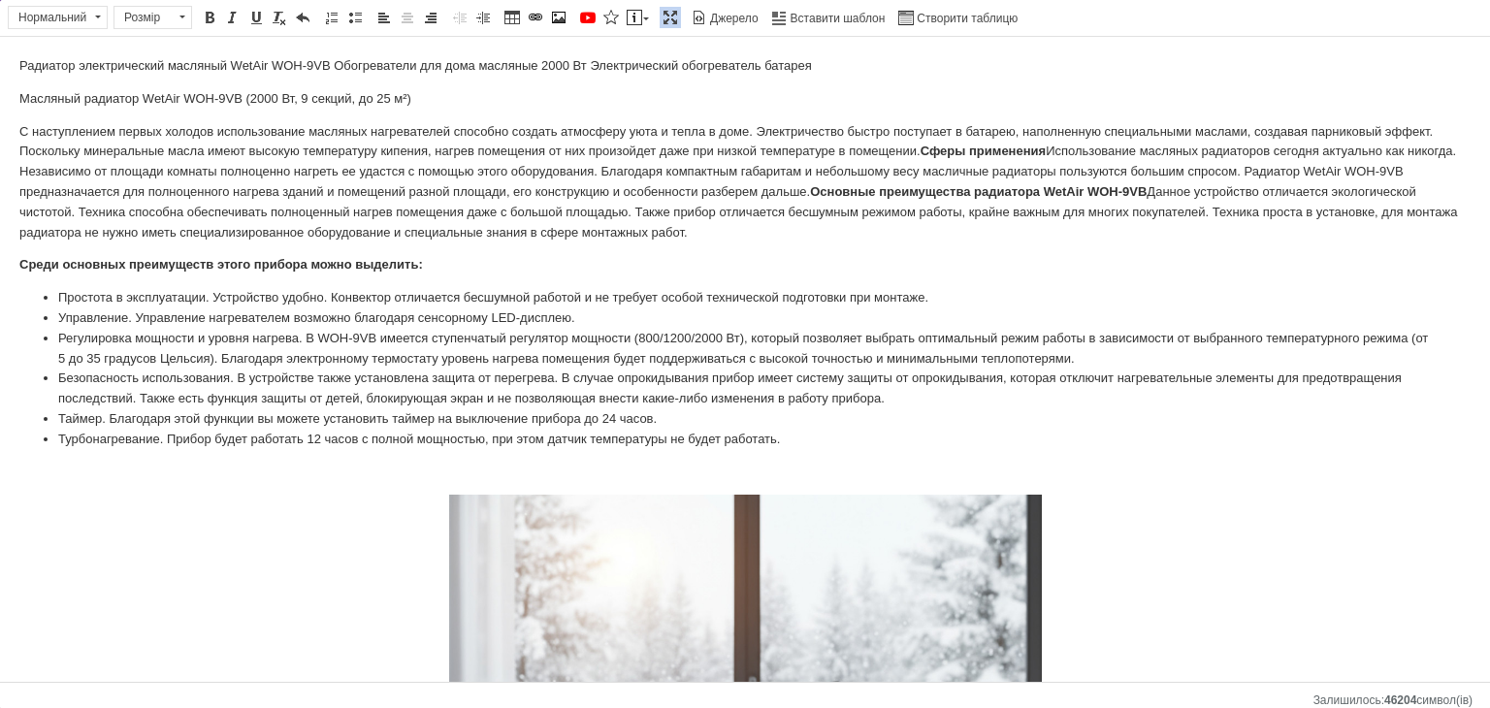
click at [858, 241] on p "С наступлением первых холодов использование масляных нагревателей способно созд…" at bounding box center [745, 182] width 1452 height 121
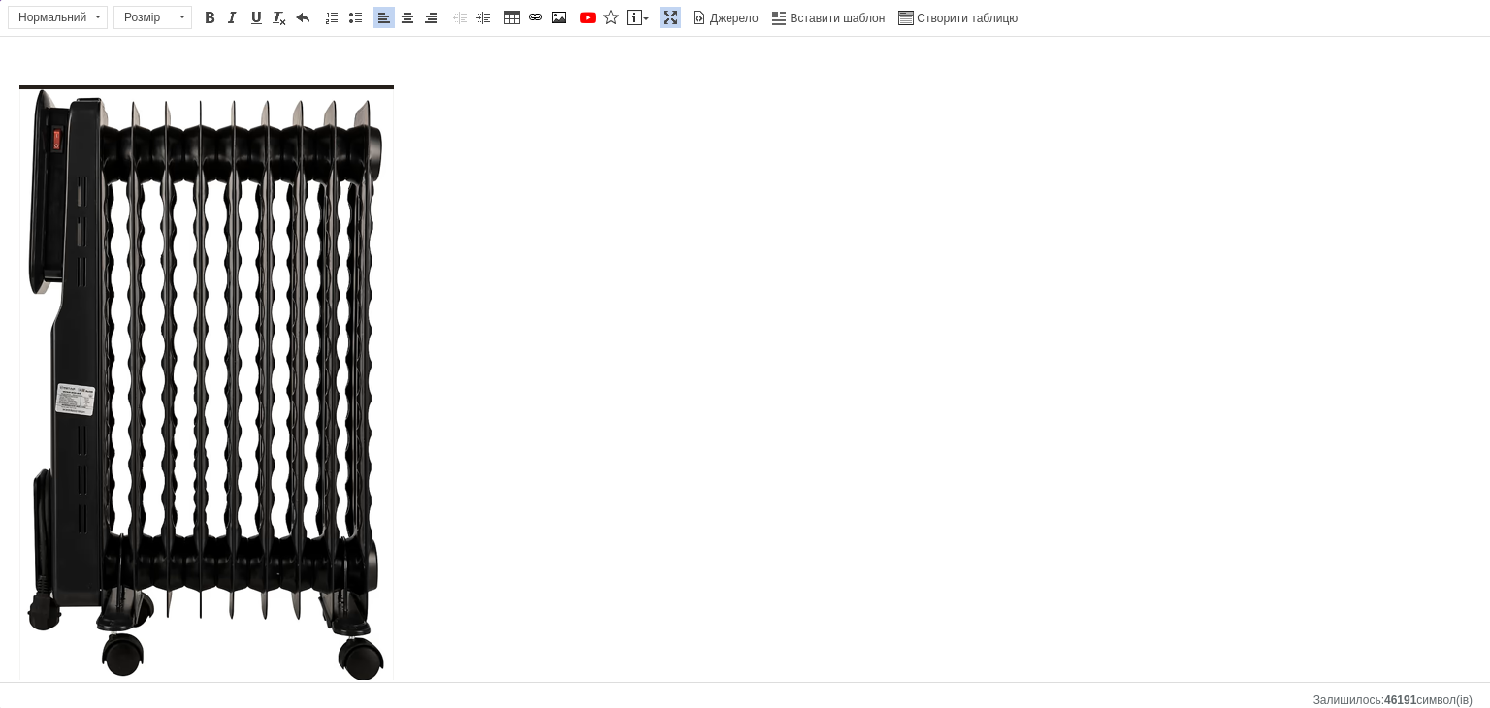
scroll to position [236, 0]
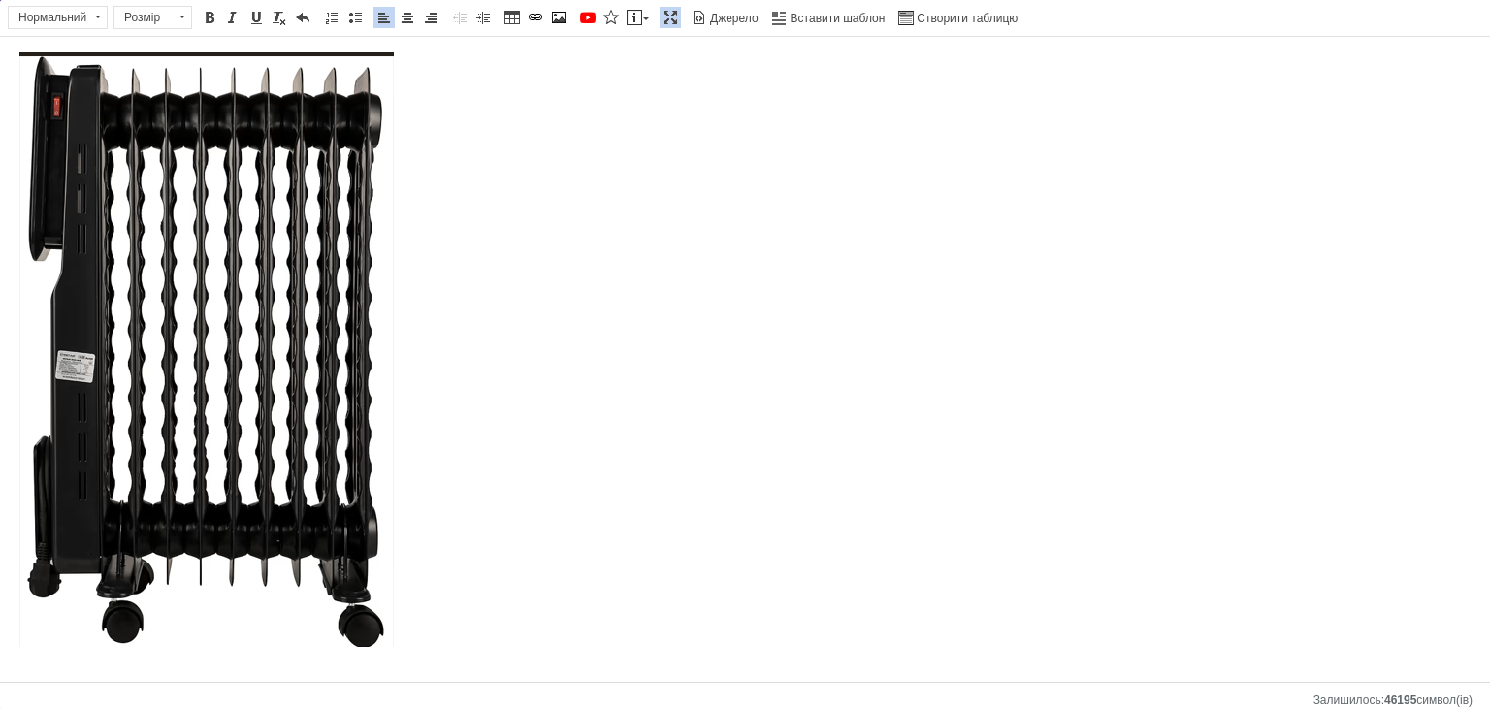
click at [400, 16] on span at bounding box center [408, 18] width 16 height 16
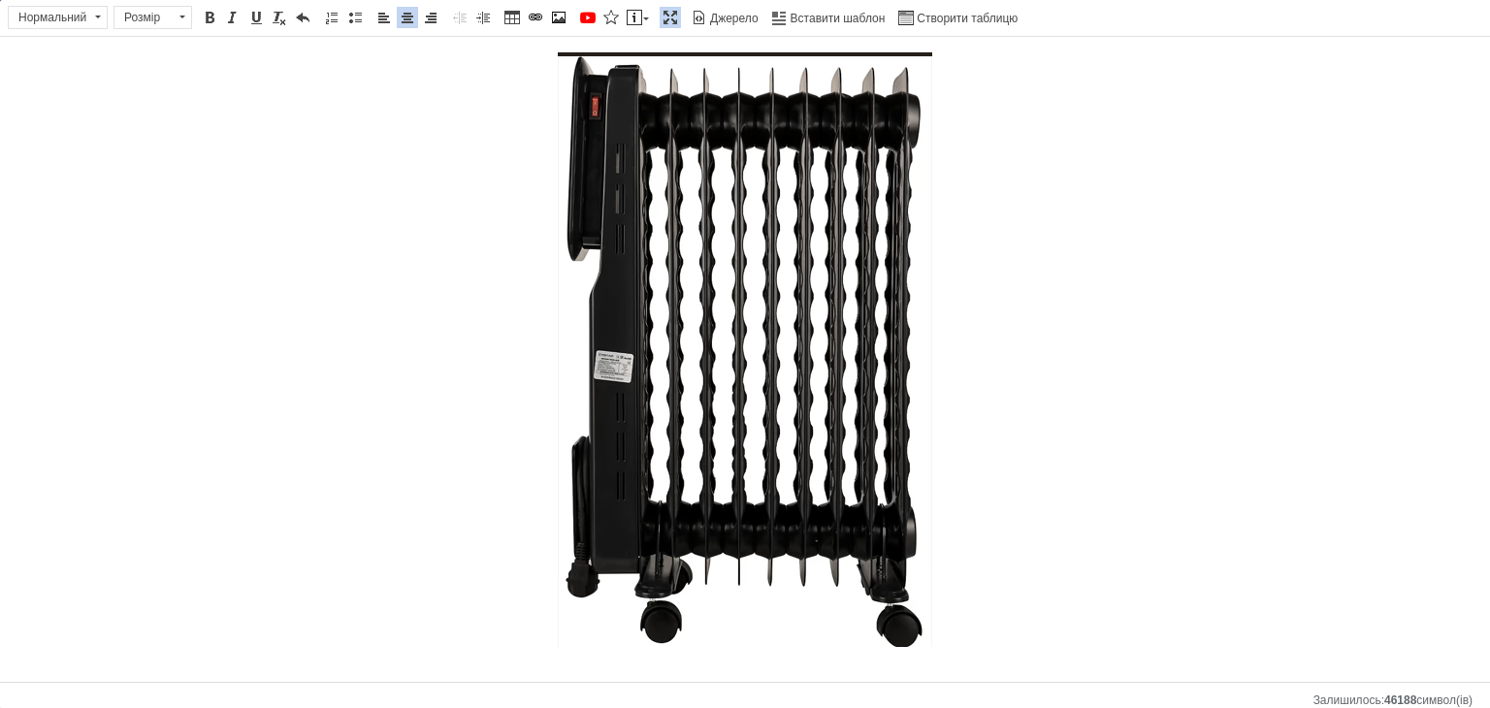
click at [955, 470] on p "​​​​​​​" at bounding box center [745, 353] width 1452 height 602
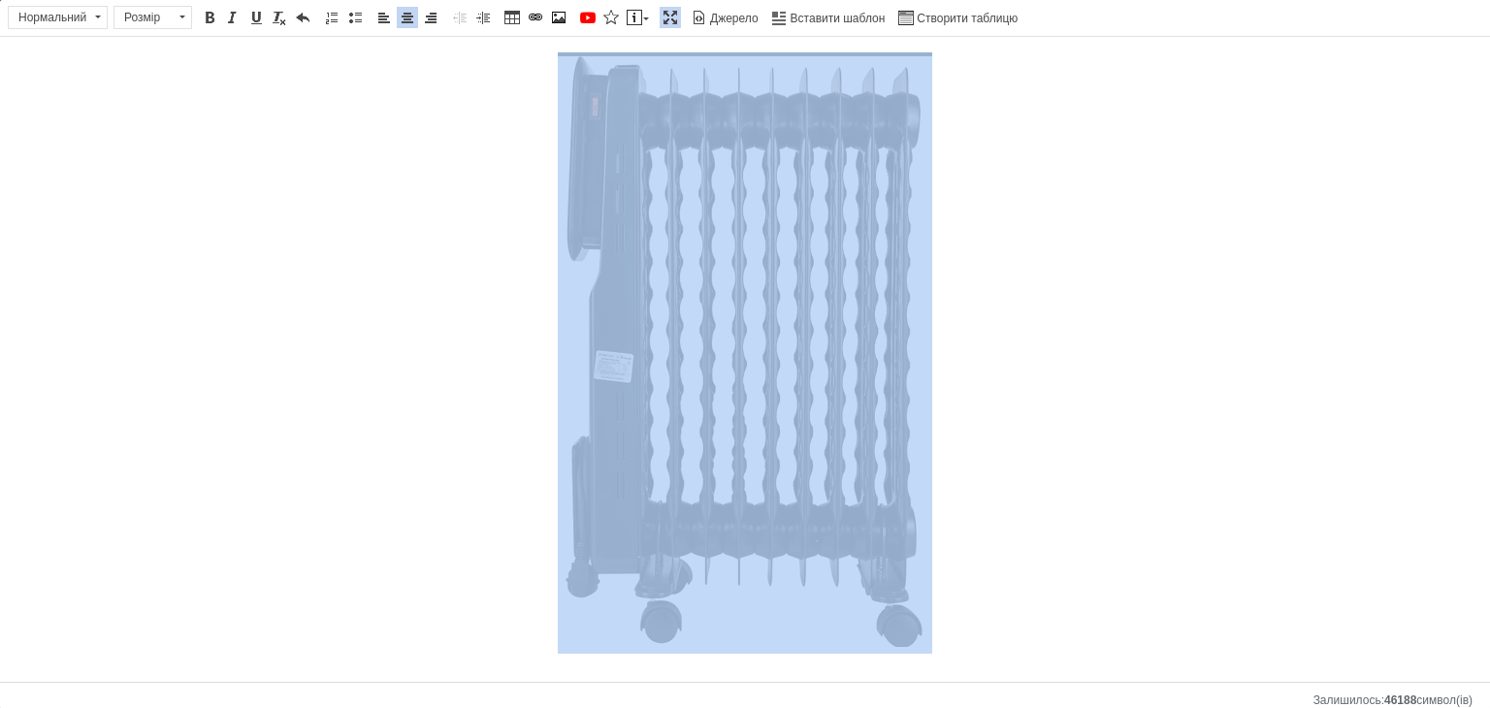
click at [898, 603] on img "Редактор, 987C9D52-C8B3-422F-9094-EA5E173382A5" at bounding box center [745, 349] width 375 height 595
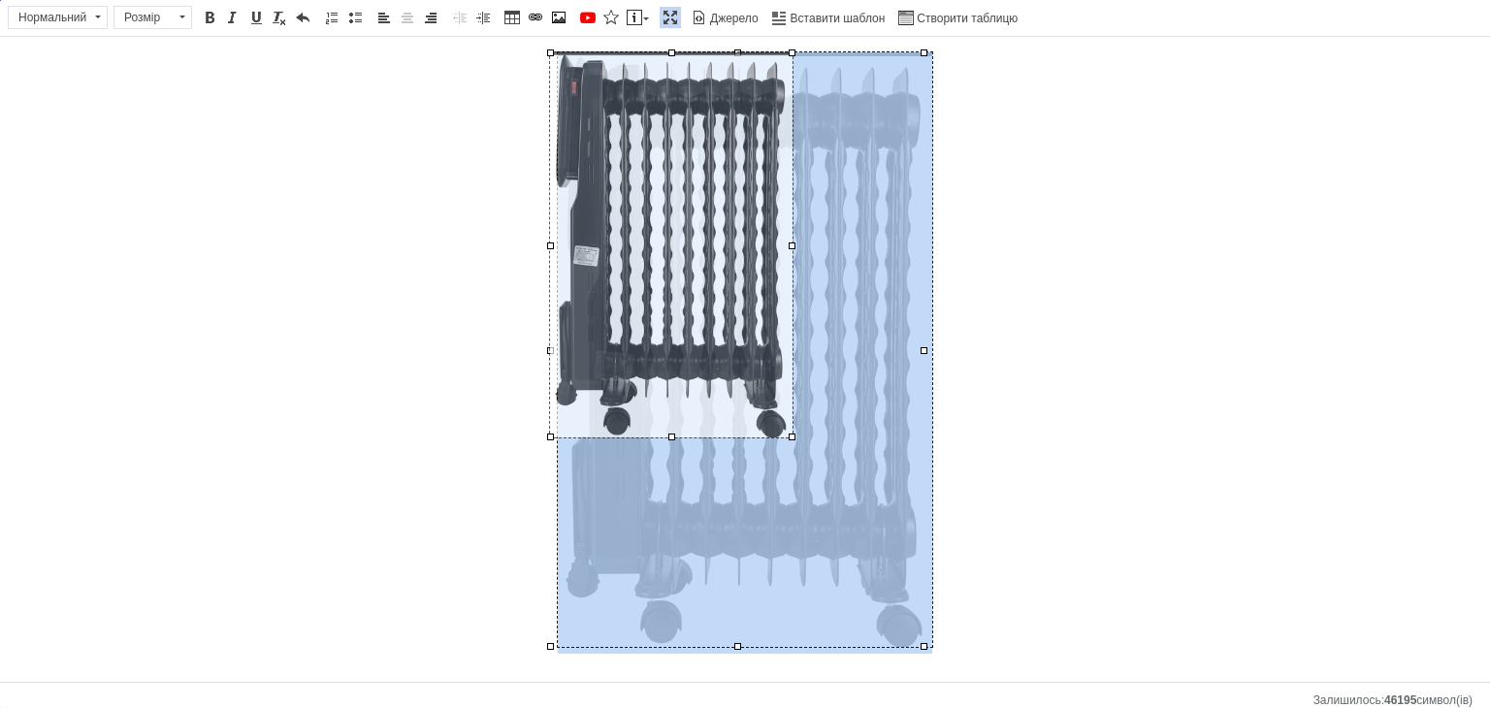
drag, startPoint x: 922, startPoint y: 644, endPoint x: 769, endPoint y: 338, distance: 342.8
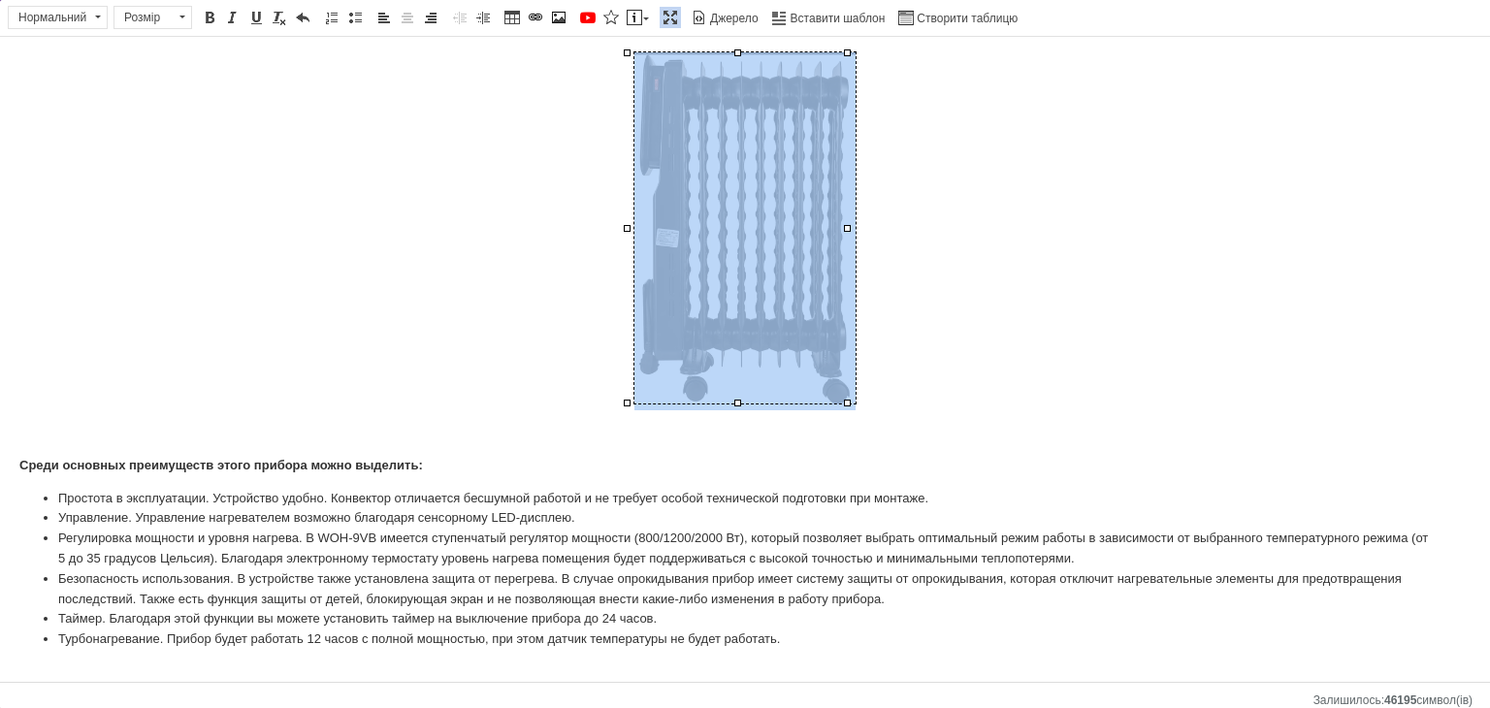
click at [1189, 315] on p "Редактор, 987C9D52-C8B3-422F-9094-EA5E173382A5" at bounding box center [745, 231] width 1452 height 358
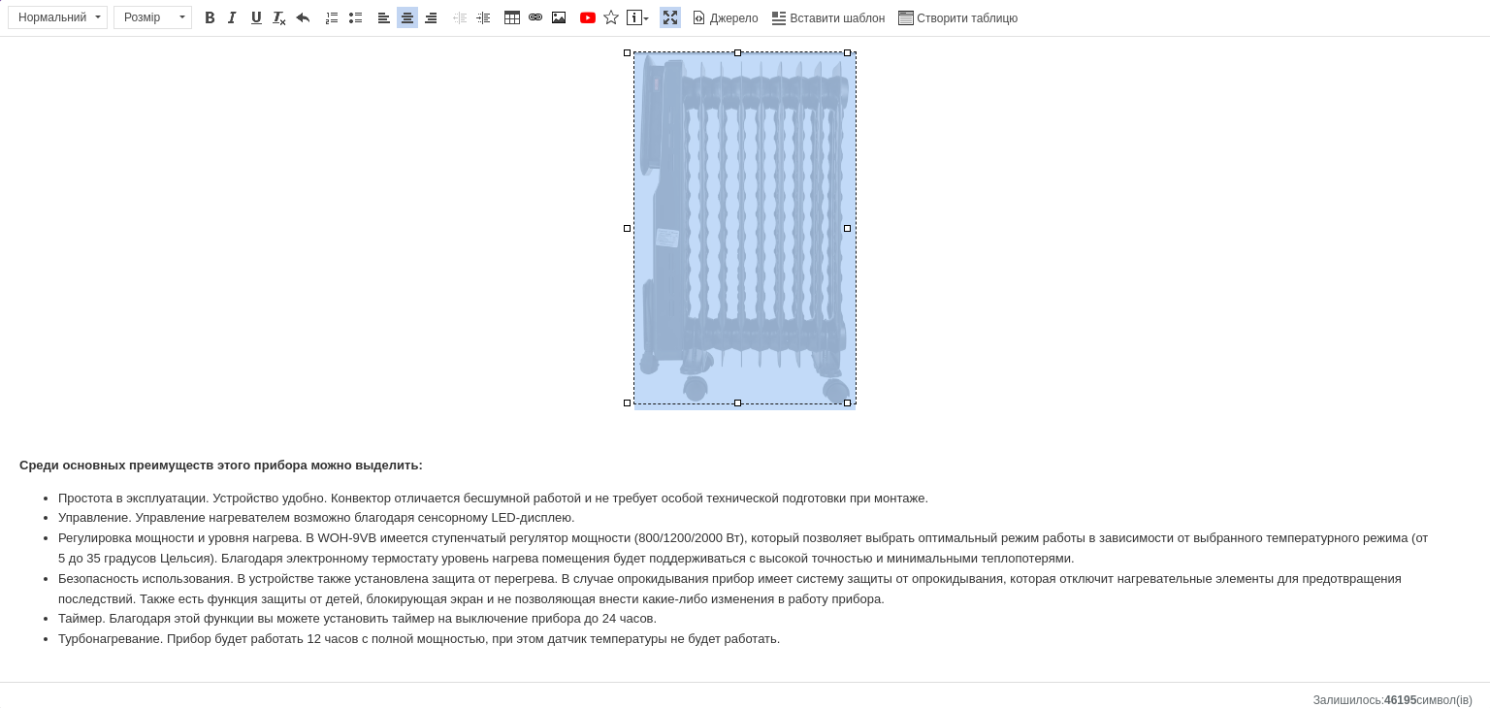
click at [737, 290] on img "Редактор, 987C9D52-C8B3-422F-9094-EA5E173382A5" at bounding box center [745, 227] width 221 height 351
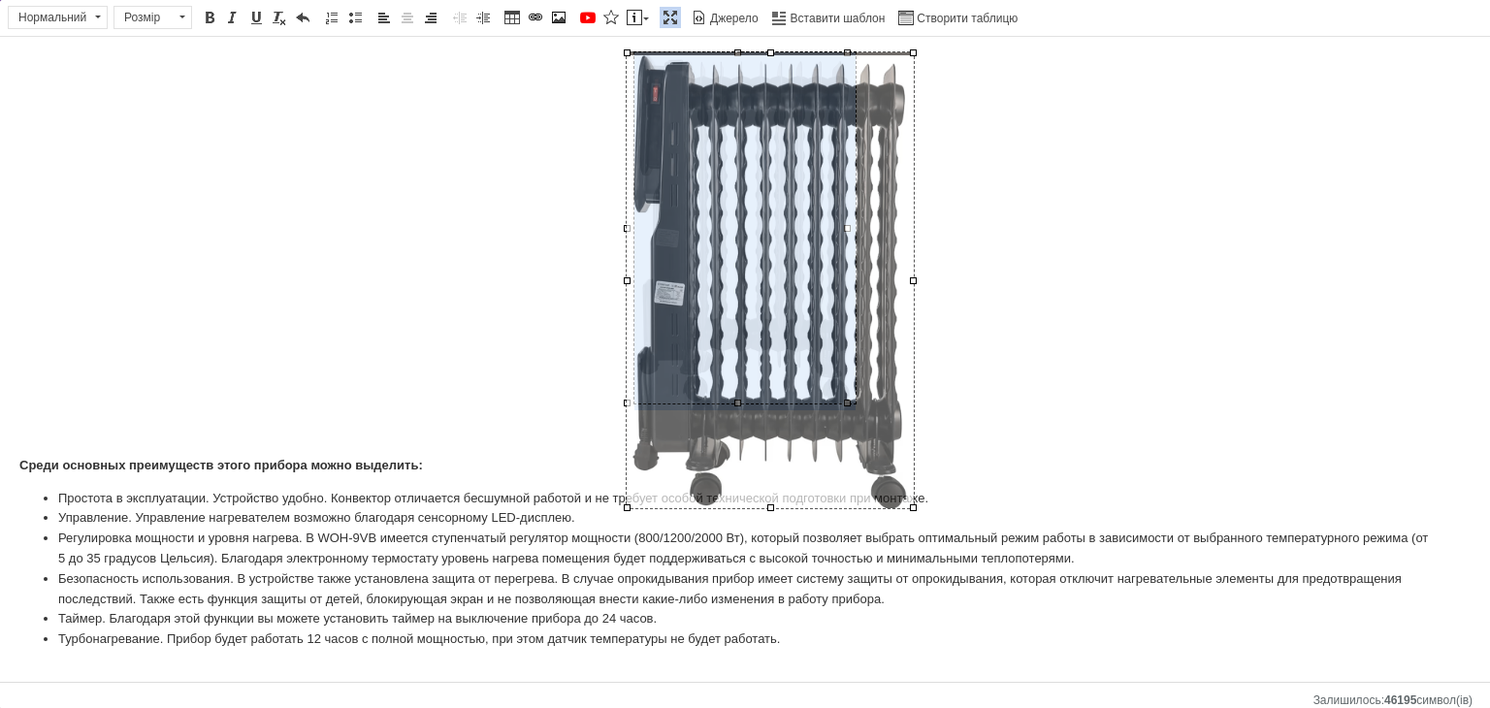
drag, startPoint x: 846, startPoint y: 403, endPoint x: 912, endPoint y: 431, distance: 71.7
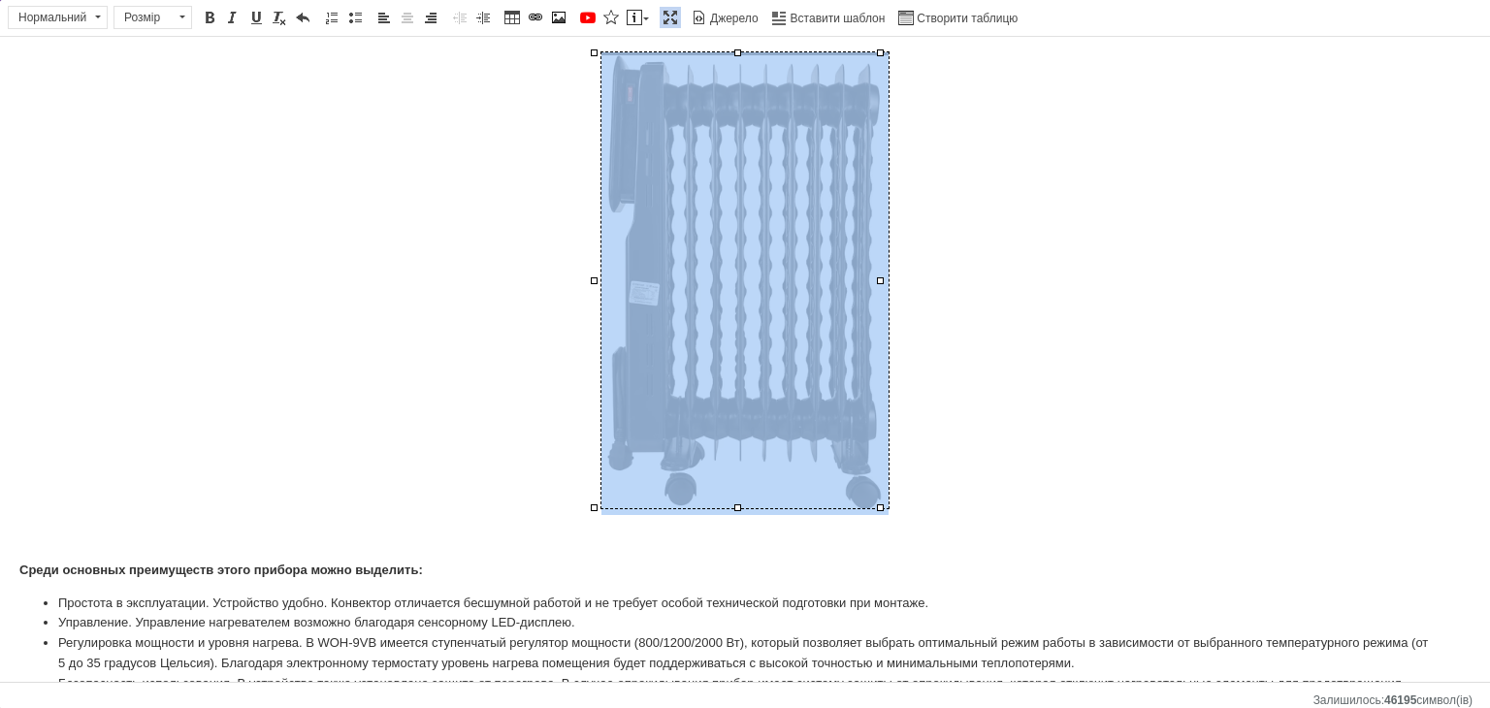
scroll to position [0, 0]
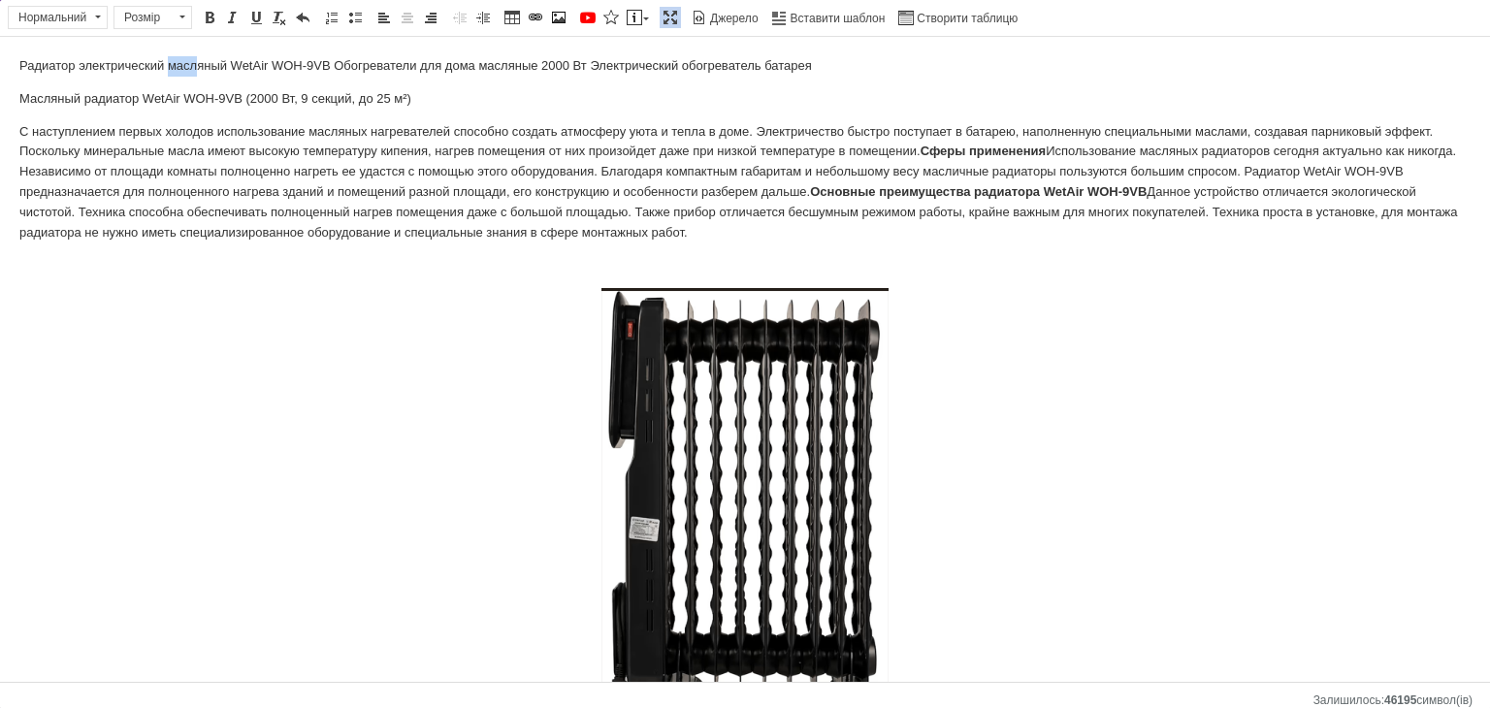
drag, startPoint x: 180, startPoint y: 46, endPoint x: 194, endPoint y: 46, distance: 13.6
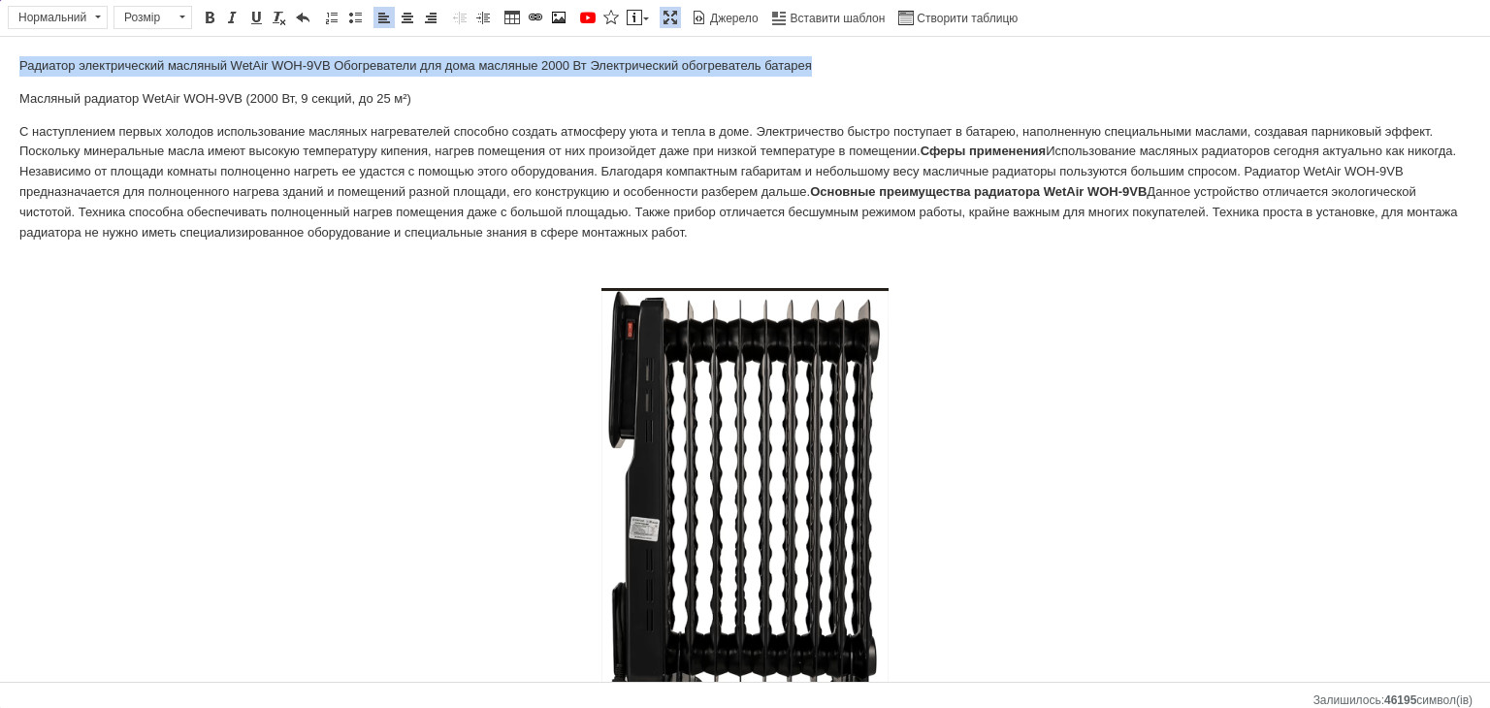
drag, startPoint x: 819, startPoint y: 66, endPoint x: 167, endPoint y: 69, distance: 652.1
click at [213, 23] on span at bounding box center [210, 18] width 16 height 16
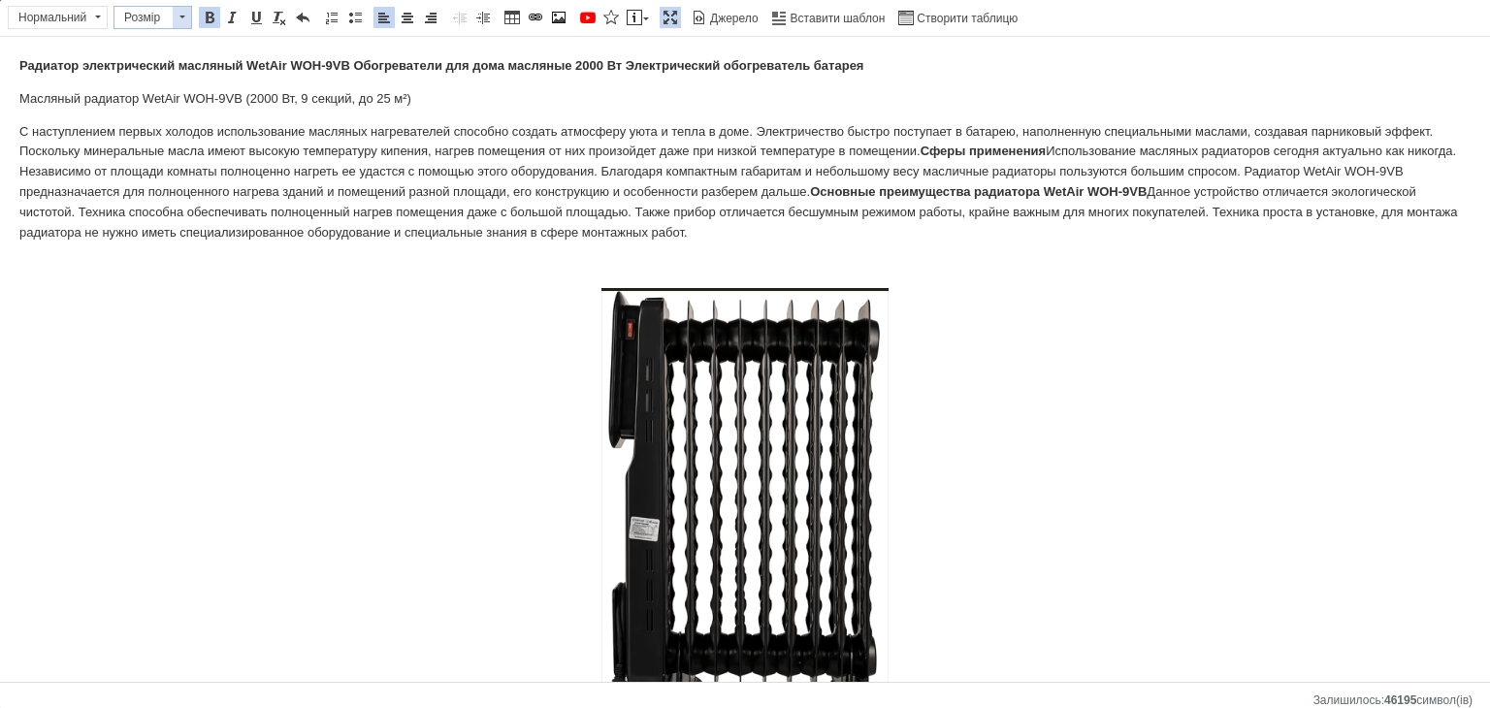
click at [177, 14] on span at bounding box center [182, 17] width 18 height 21
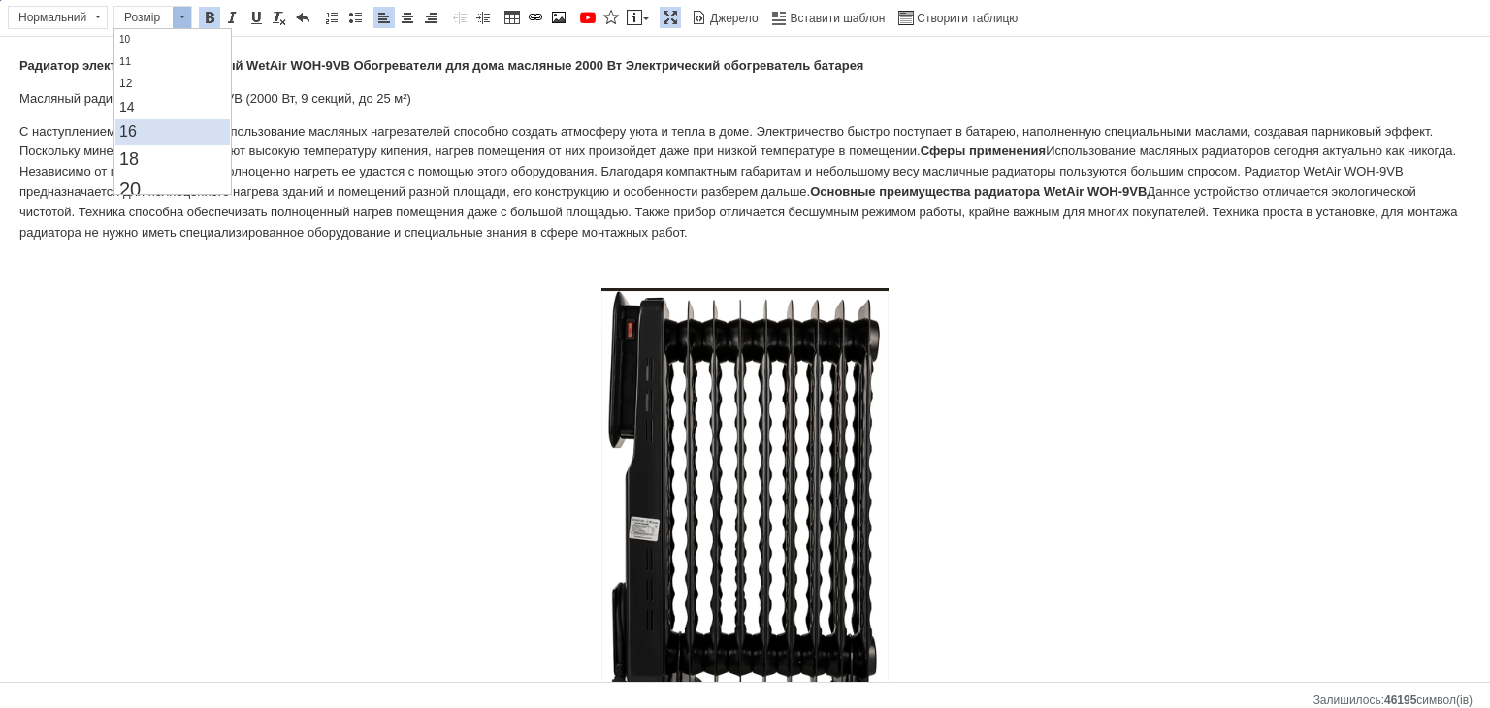
drag, startPoint x: 165, startPoint y: 129, endPoint x: 346, endPoint y: 82, distance: 187.6
click at [165, 130] on link "16" at bounding box center [172, 131] width 115 height 25
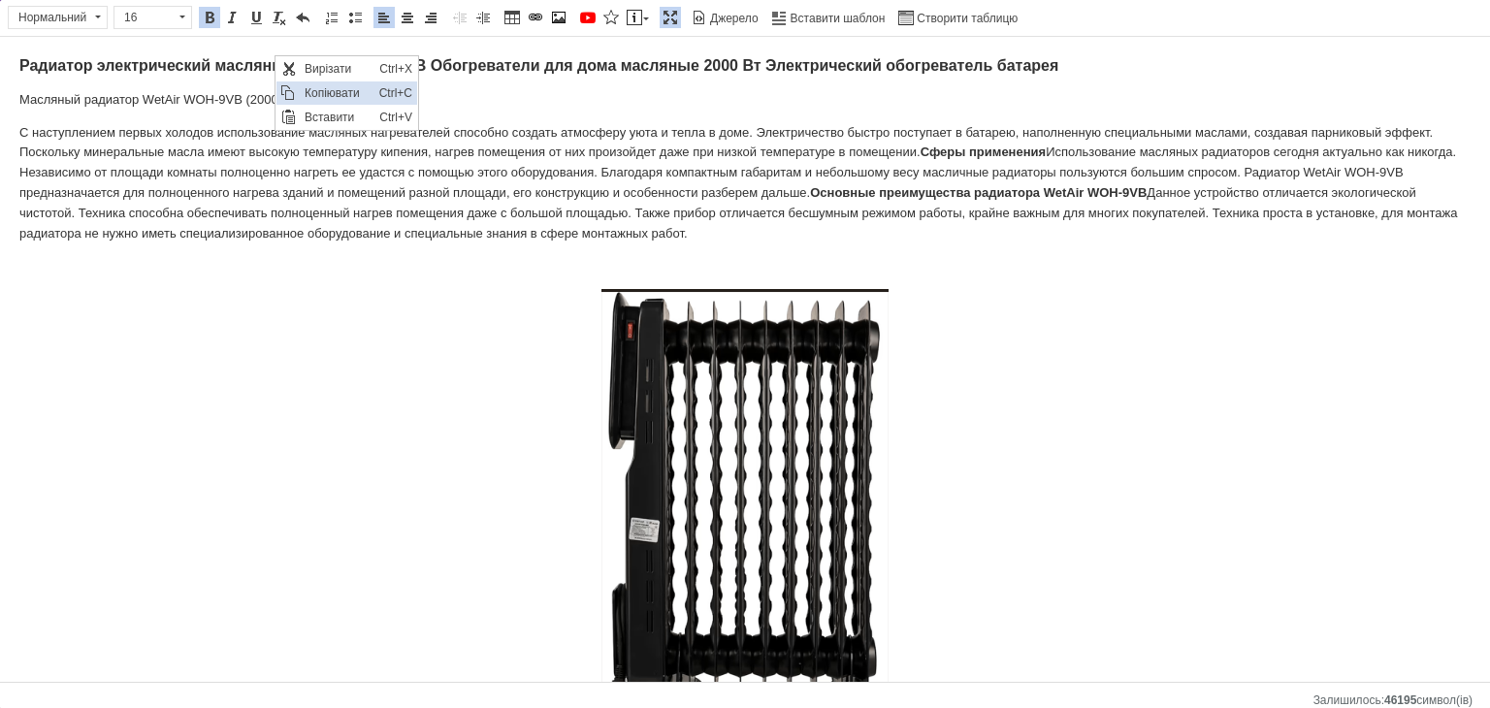
click at [320, 100] on span "Копіювати" at bounding box center [337, 93] width 75 height 23
click at [633, 16] on span at bounding box center [635, 18] width 16 height 16
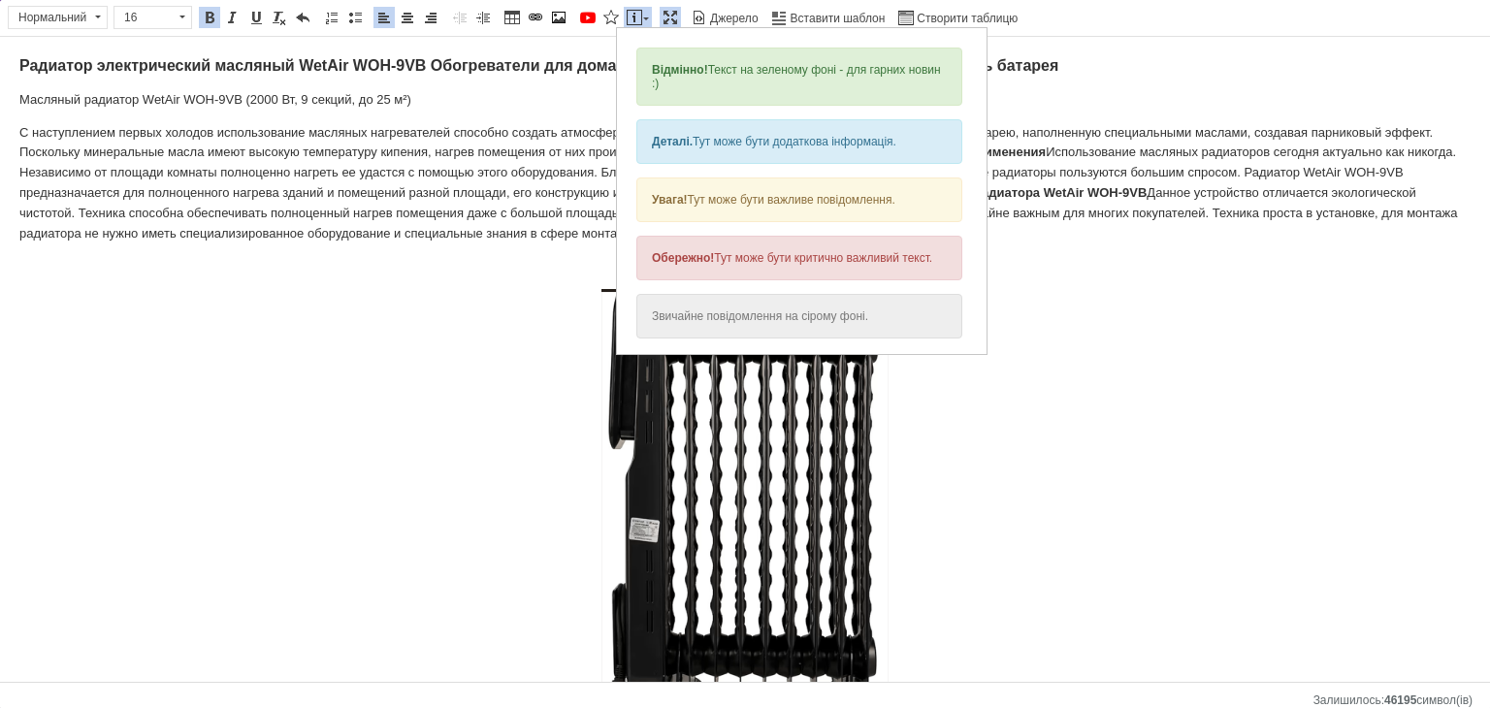
click at [722, 41] on div "Відмінно! Текст на зеленому фоні - для гарних новин :)" at bounding box center [800, 77] width 340 height 72
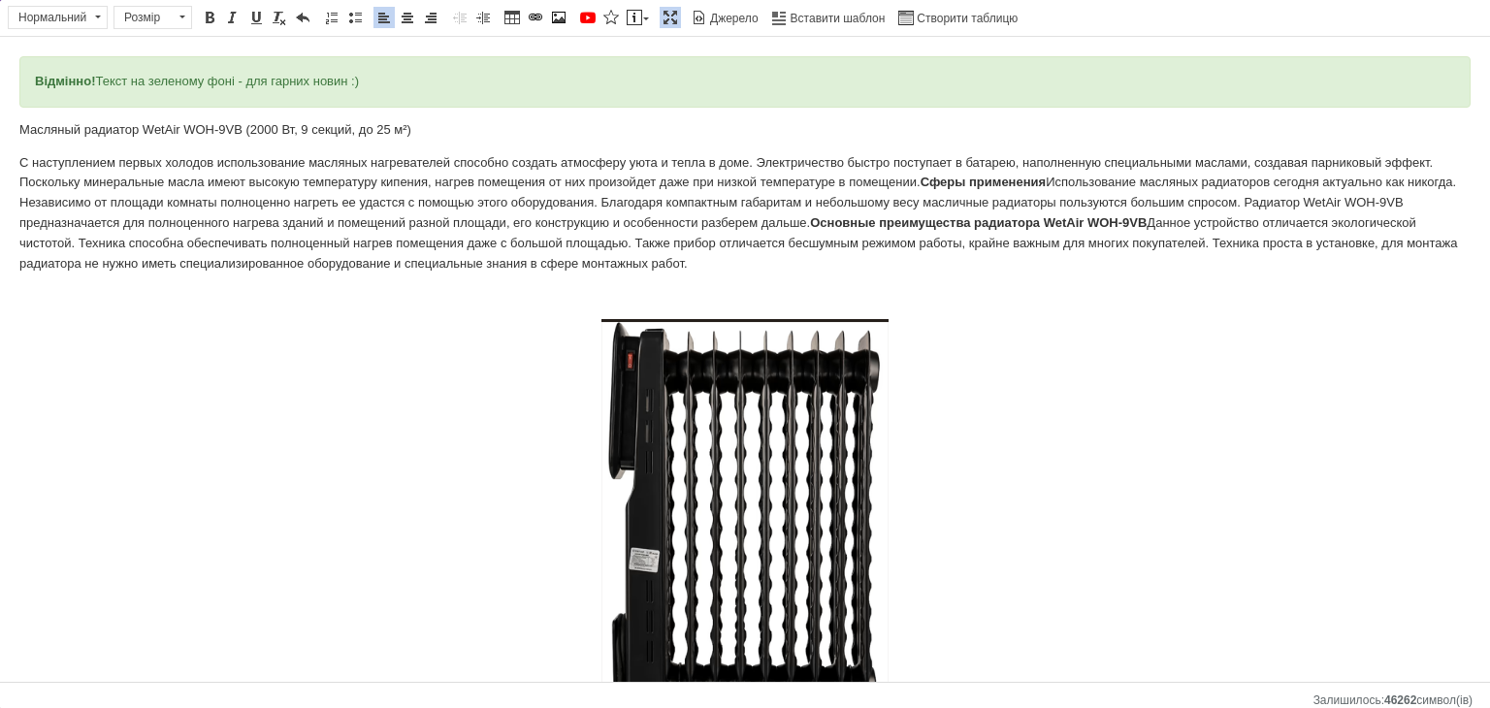
drag, startPoint x: 443, startPoint y: 99, endPoint x: 0, endPoint y: 61, distance: 445.1
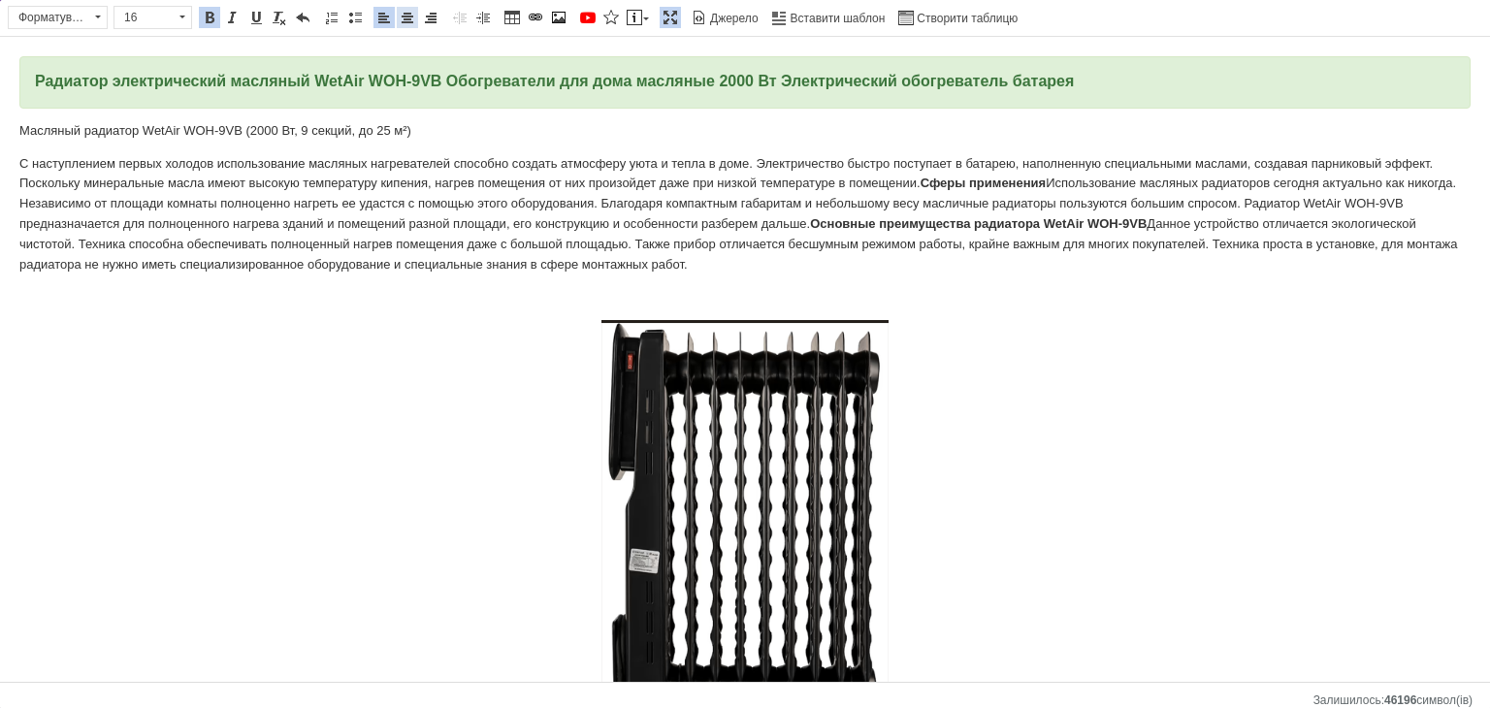
click at [405, 19] on span at bounding box center [408, 18] width 16 height 16
drag, startPoint x: 414, startPoint y: 134, endPoint x: 0, endPoint y: 128, distance: 414.4
click at [205, 23] on span at bounding box center [210, 18] width 16 height 16
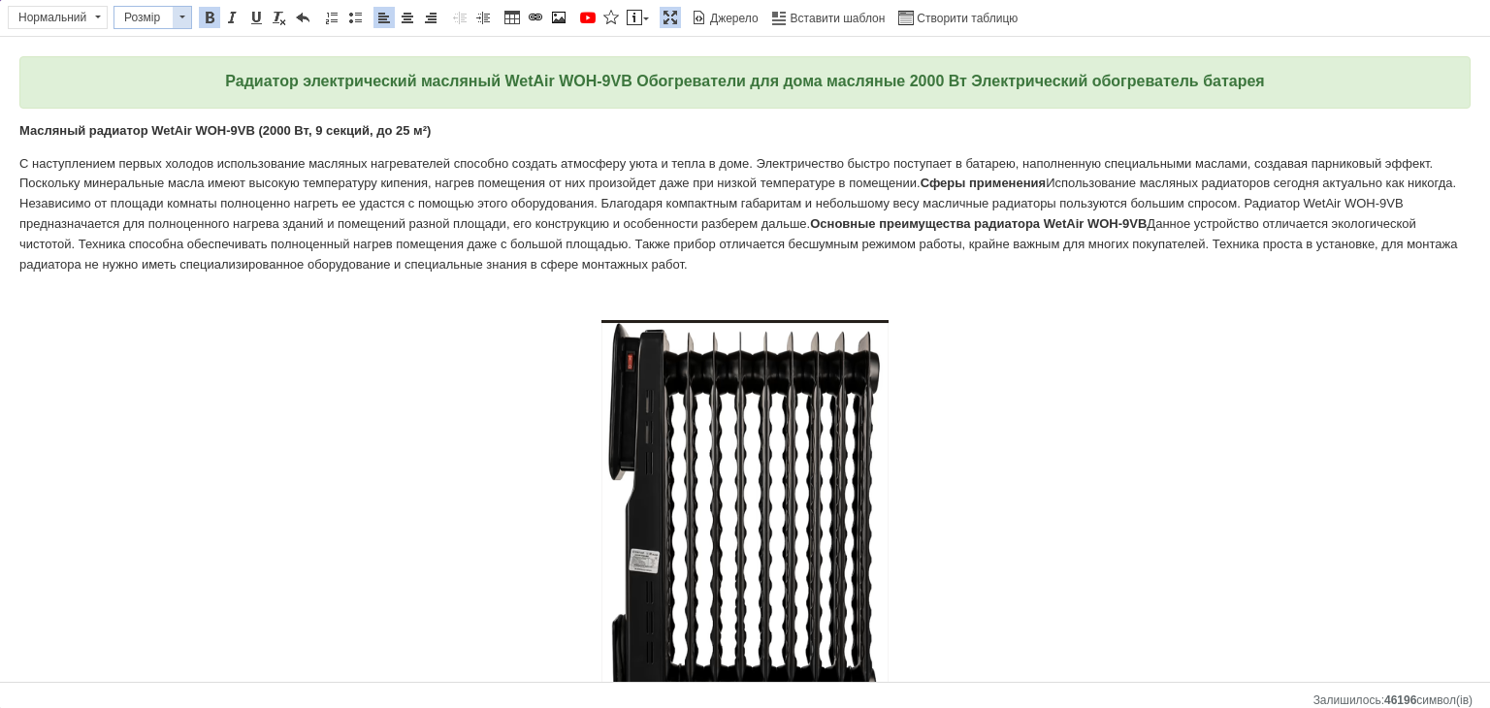
click at [183, 16] on span at bounding box center [182, 17] width 18 height 21
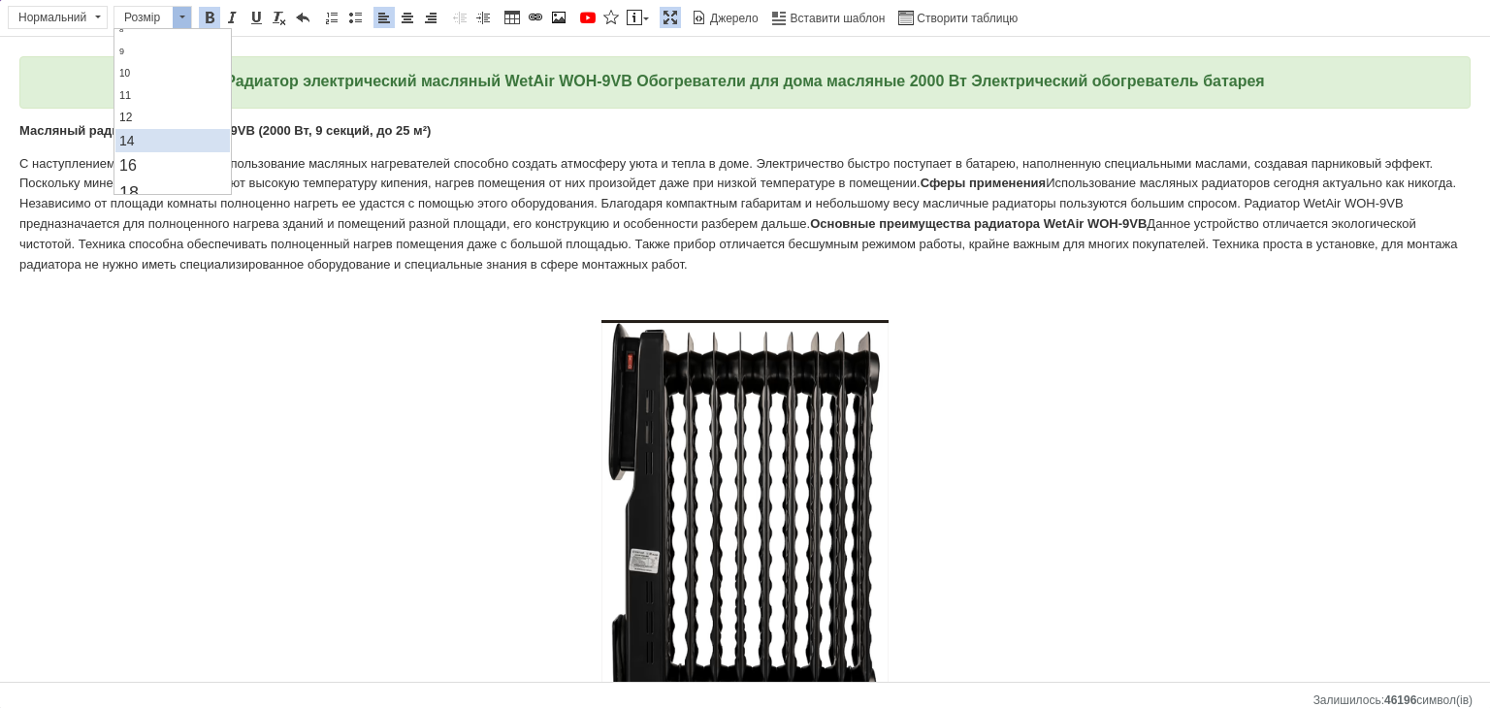
scroll to position [97, 0]
click at [149, 127] on link "16" at bounding box center [172, 131] width 115 height 25
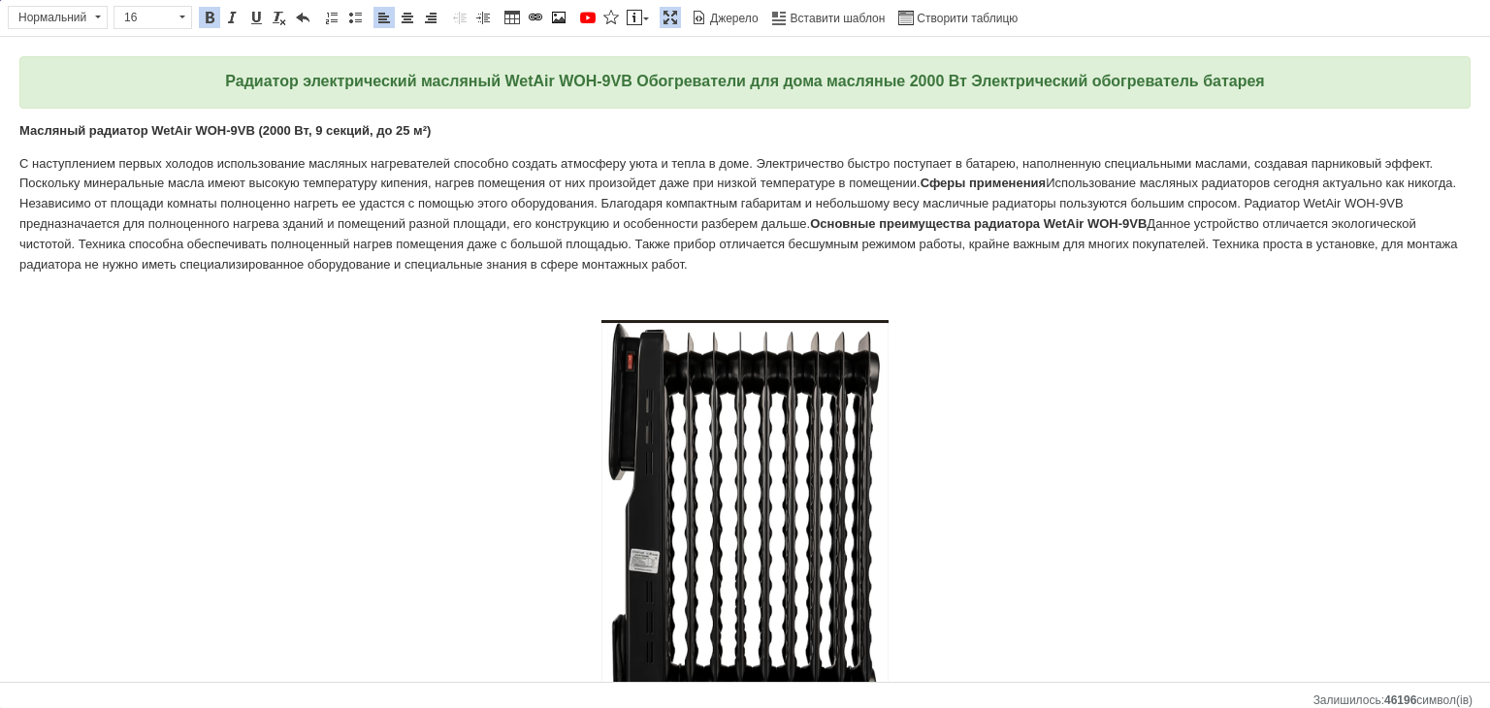
scroll to position [0, 0]
click at [409, 11] on span at bounding box center [408, 18] width 16 height 16
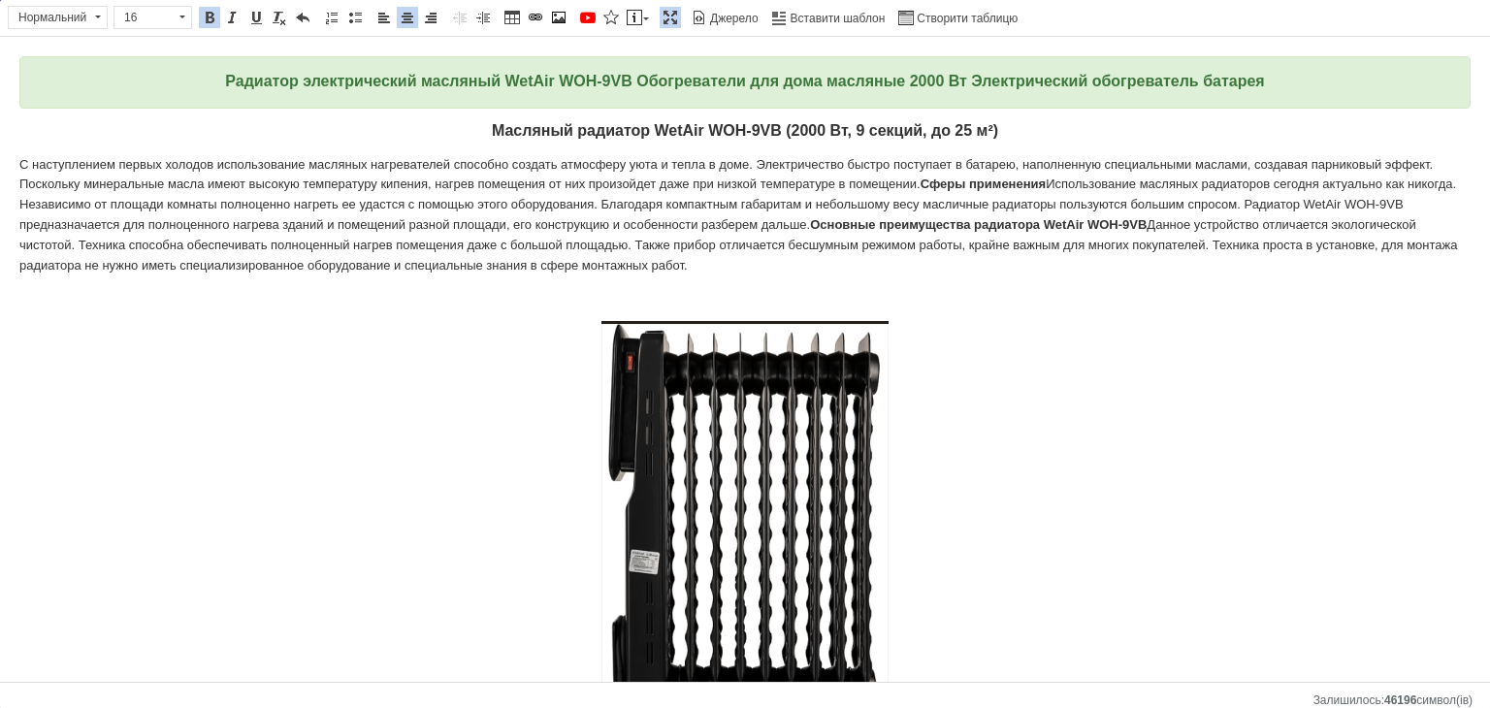
click at [809, 217] on font "Использование масляных радиаторов сегодня актуально как никогда. Независимо от …" at bounding box center [737, 204] width 1437 height 55
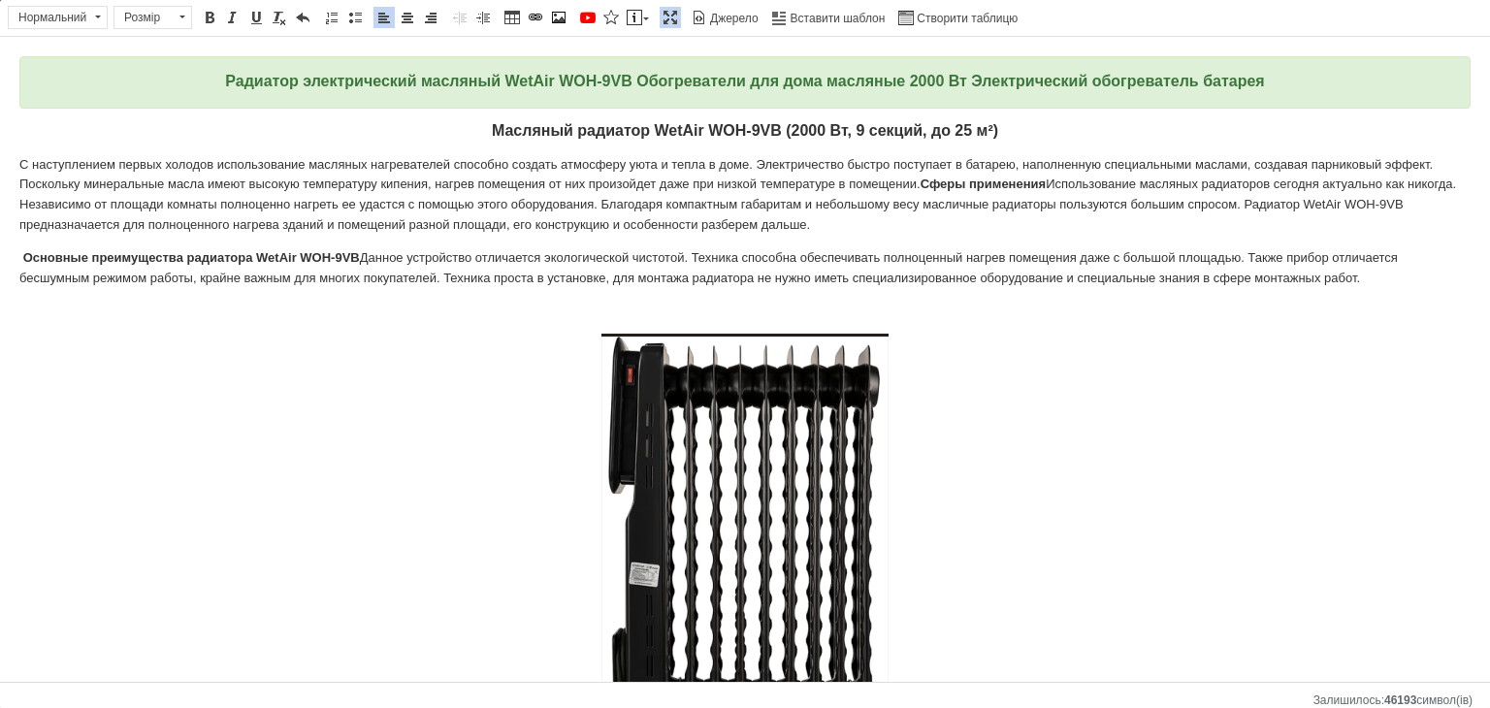
click at [925, 183] on font "Сферы применения" at bounding box center [983, 184] width 125 height 15
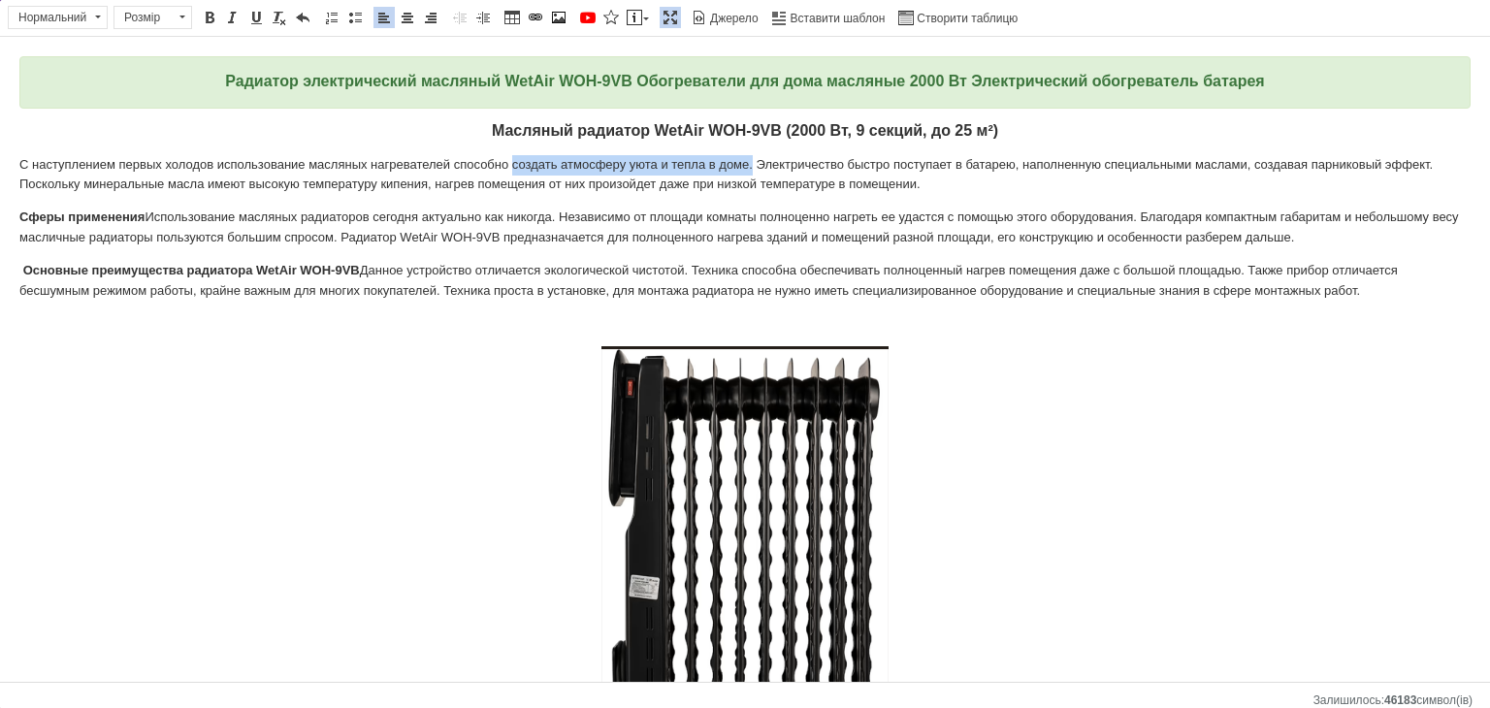
drag, startPoint x: 510, startPoint y: 162, endPoint x: 751, endPoint y: 160, distance: 240.7
click at [752, 159] on font "С наступлением первых холодов использование масляных нагревателей способно созд…" at bounding box center [726, 174] width 1414 height 35
click at [202, 14] on span at bounding box center [210, 18] width 16 height 16
click at [777, 269] on font "Данное устройство отличается экологической чистотой. Техника способна обеспечив…" at bounding box center [708, 280] width 1379 height 35
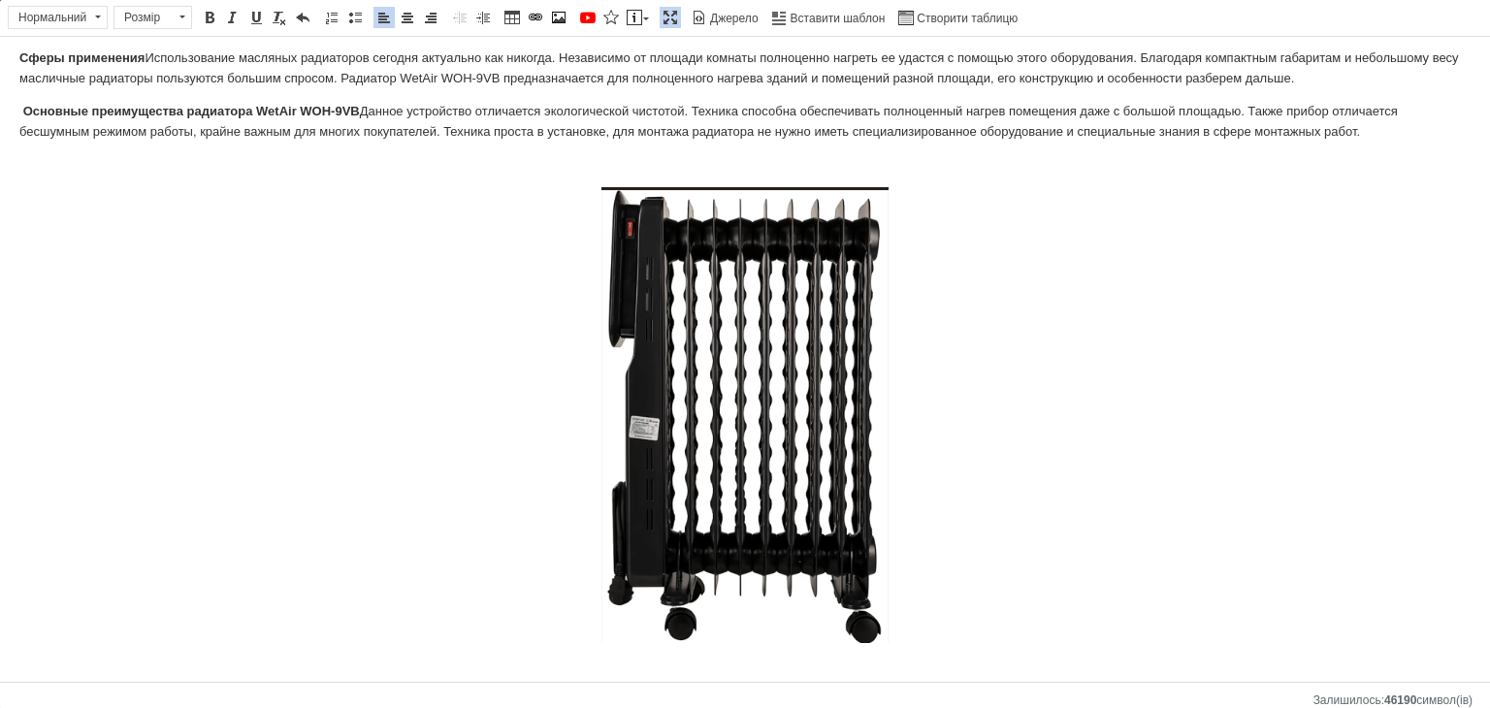
scroll to position [194, 0]
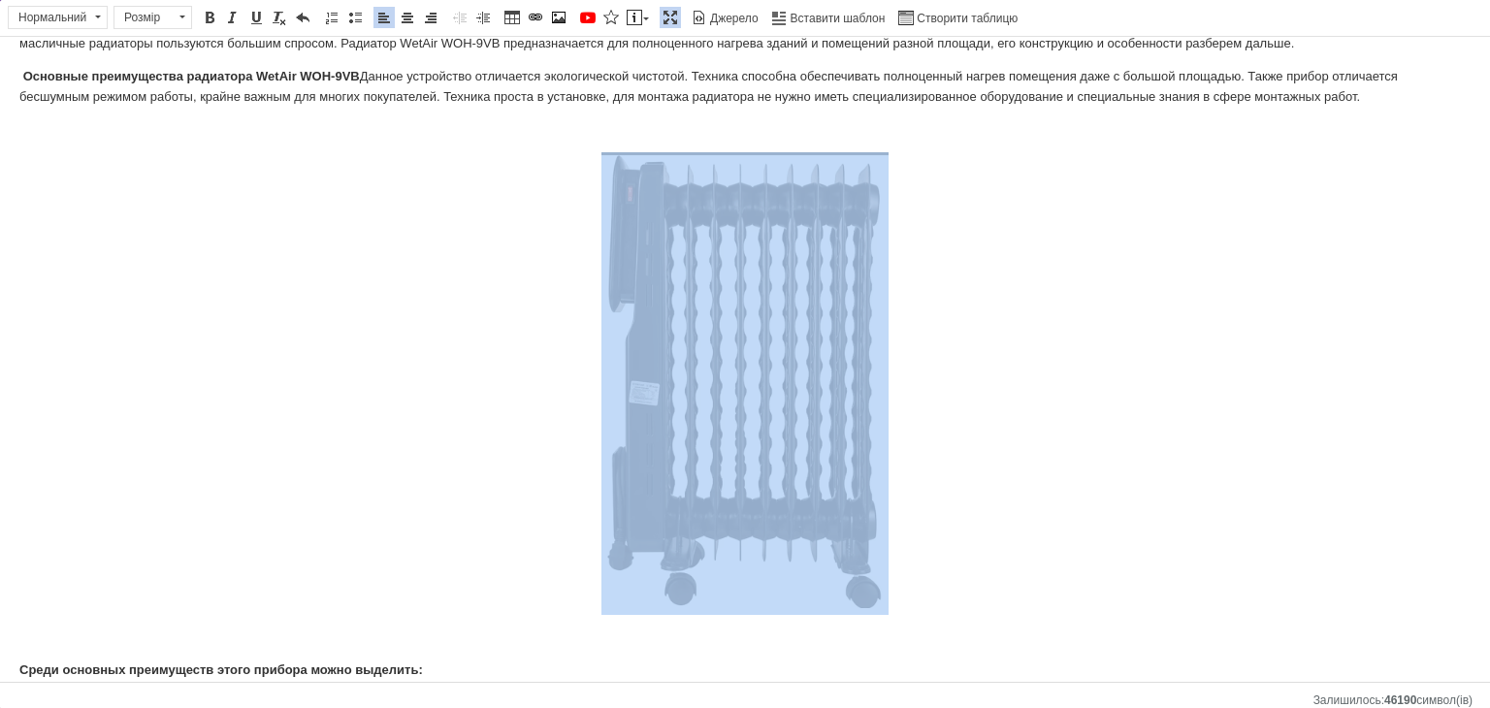
click at [840, 169] on img "Редактор, 987C9D52-C8B3-422F-9094-EA5E173382A5" at bounding box center [745, 380] width 287 height 456
click at [780, 265] on img "Редактор, 987C9D52-C8B3-422F-9094-EA5E173382A5" at bounding box center [745, 380] width 287 height 456
click at [782, 265] on img "Редактор, 987C9D52-C8B3-422F-9094-EA5E173382A5" at bounding box center [745, 380] width 287 height 456
click at [787, 264] on img "Редактор, 987C9D52-C8B3-422F-9094-EA5E173382A5" at bounding box center [745, 380] width 287 height 456
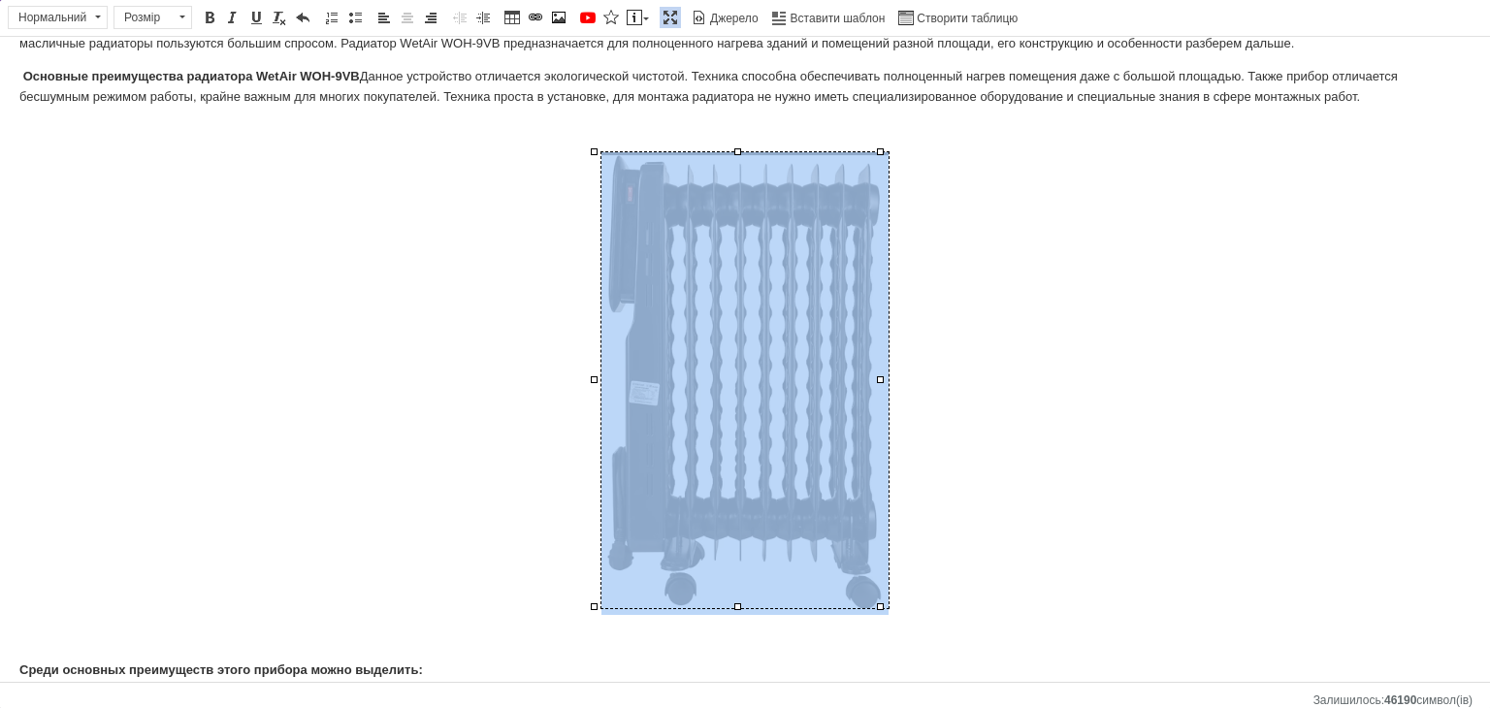
click at [1023, 214] on p "Редактор, 987C9D52-C8B3-422F-9094-EA5E173382A5" at bounding box center [745, 383] width 1452 height 463
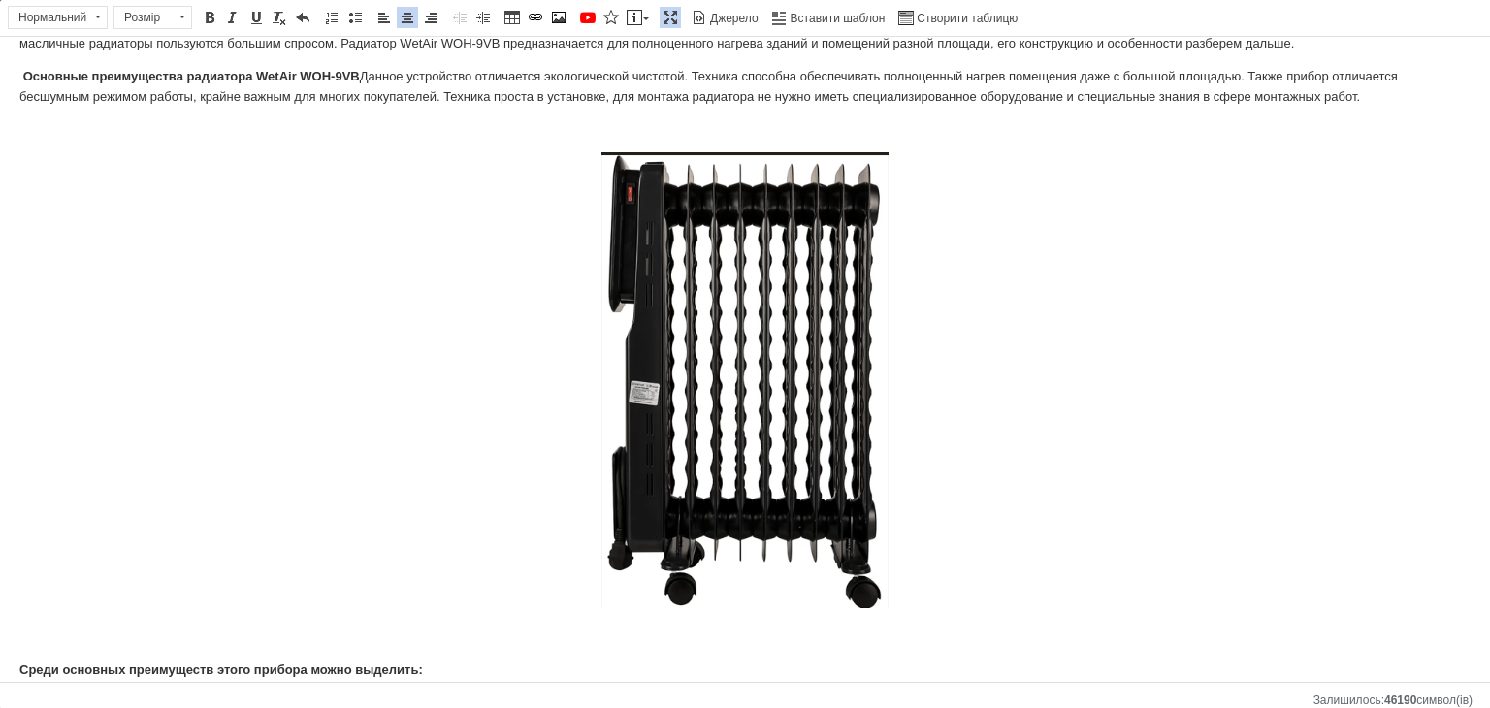
drag, startPoint x: 661, startPoint y: 10, endPoint x: 716, endPoint y: 40, distance: 63.0
click at [663, 10] on span at bounding box center [671, 18] width 16 height 16
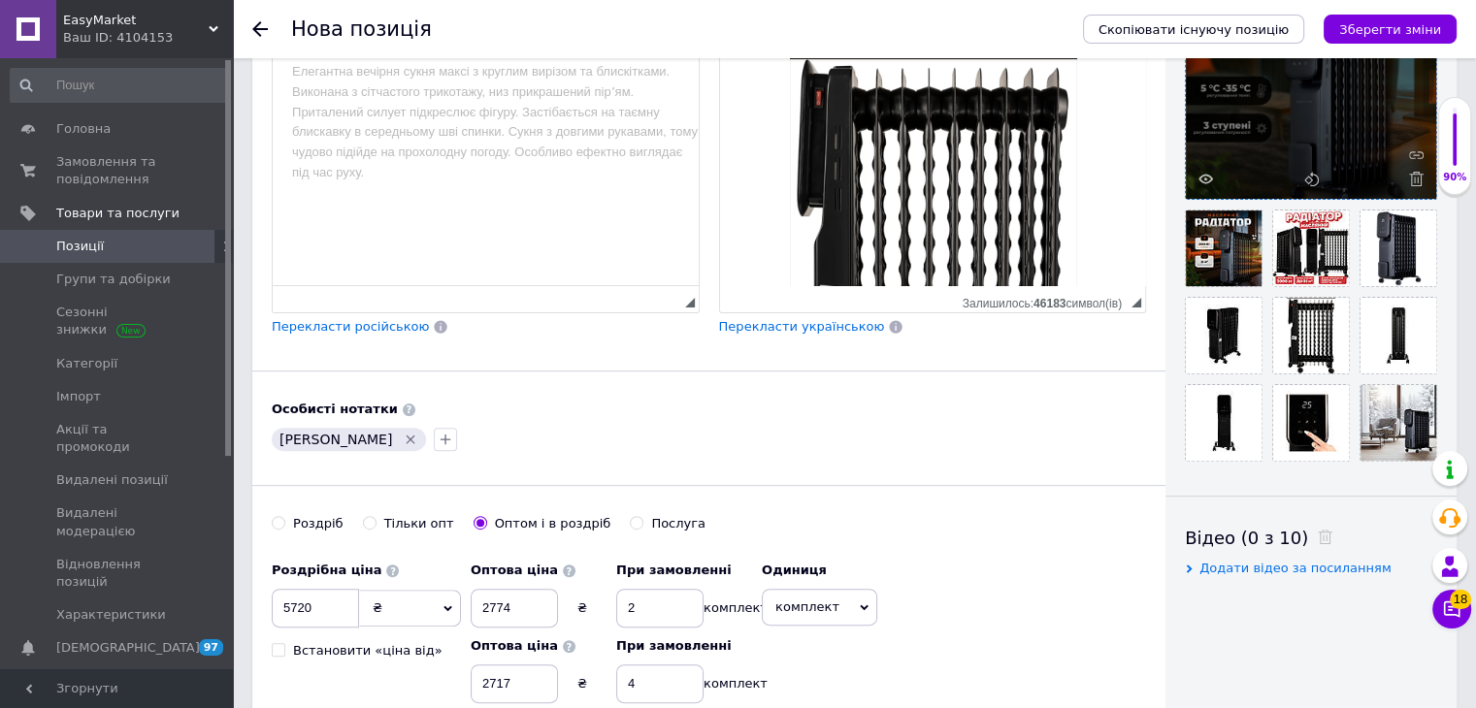
scroll to position [723, 0]
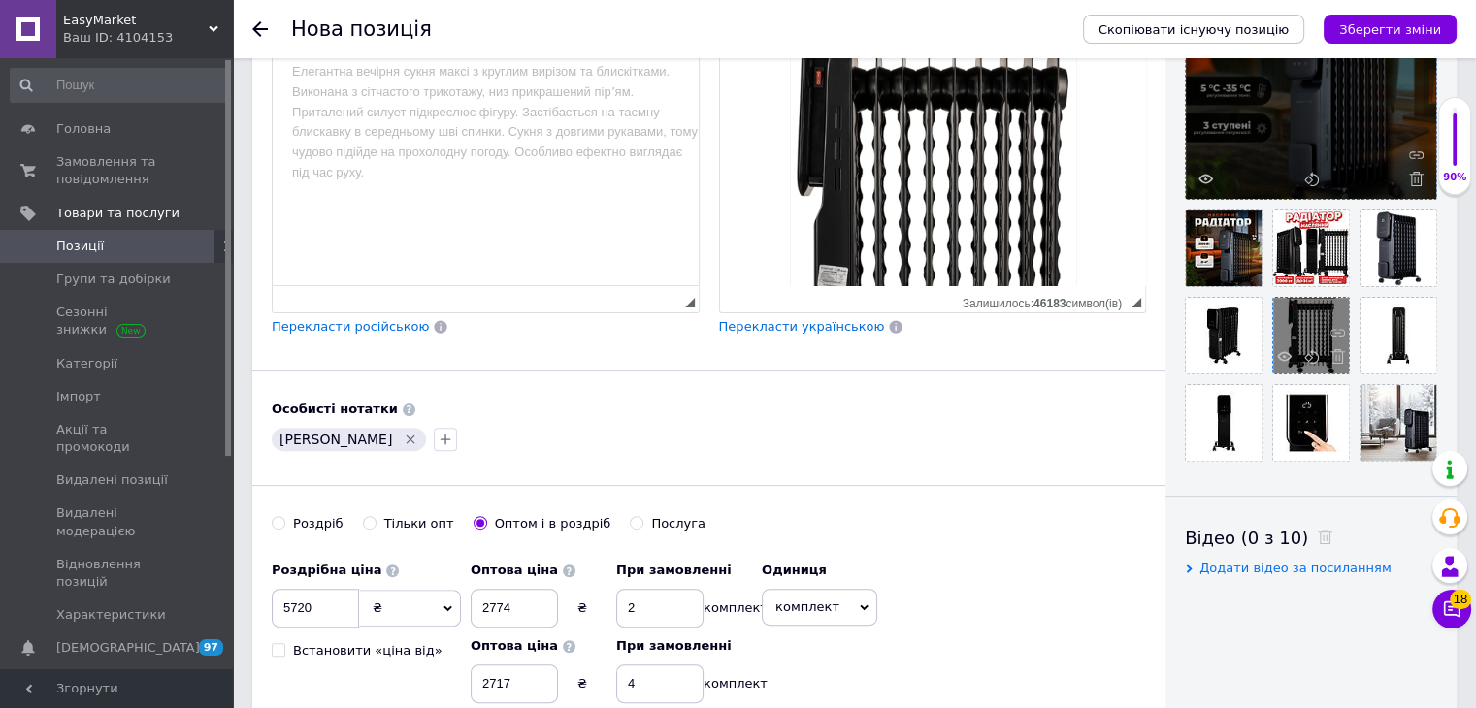
click at [1343, 364] on span at bounding box center [1333, 358] width 24 height 19
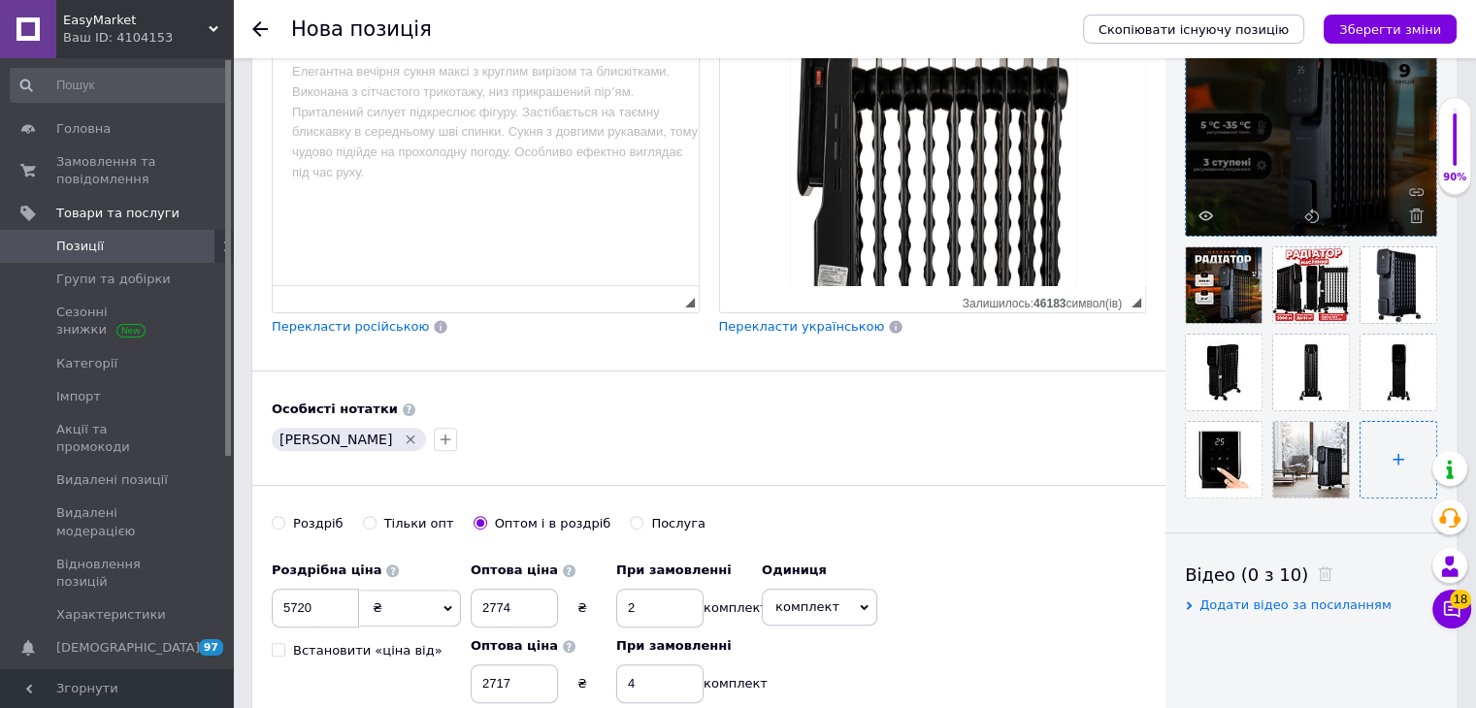
click at [1391, 471] on input "file" at bounding box center [1398, 460] width 76 height 76
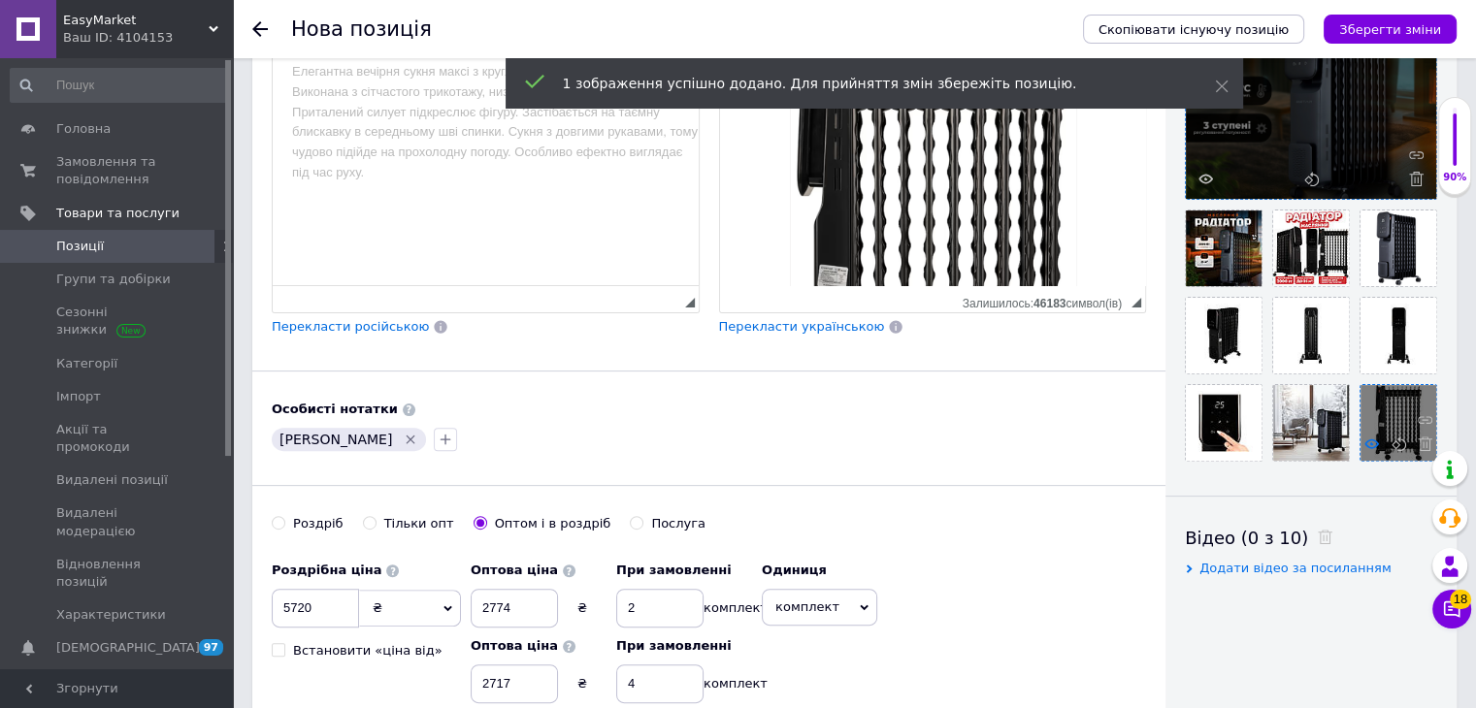
click at [1369, 444] on icon at bounding box center [1371, 444] width 15 height 15
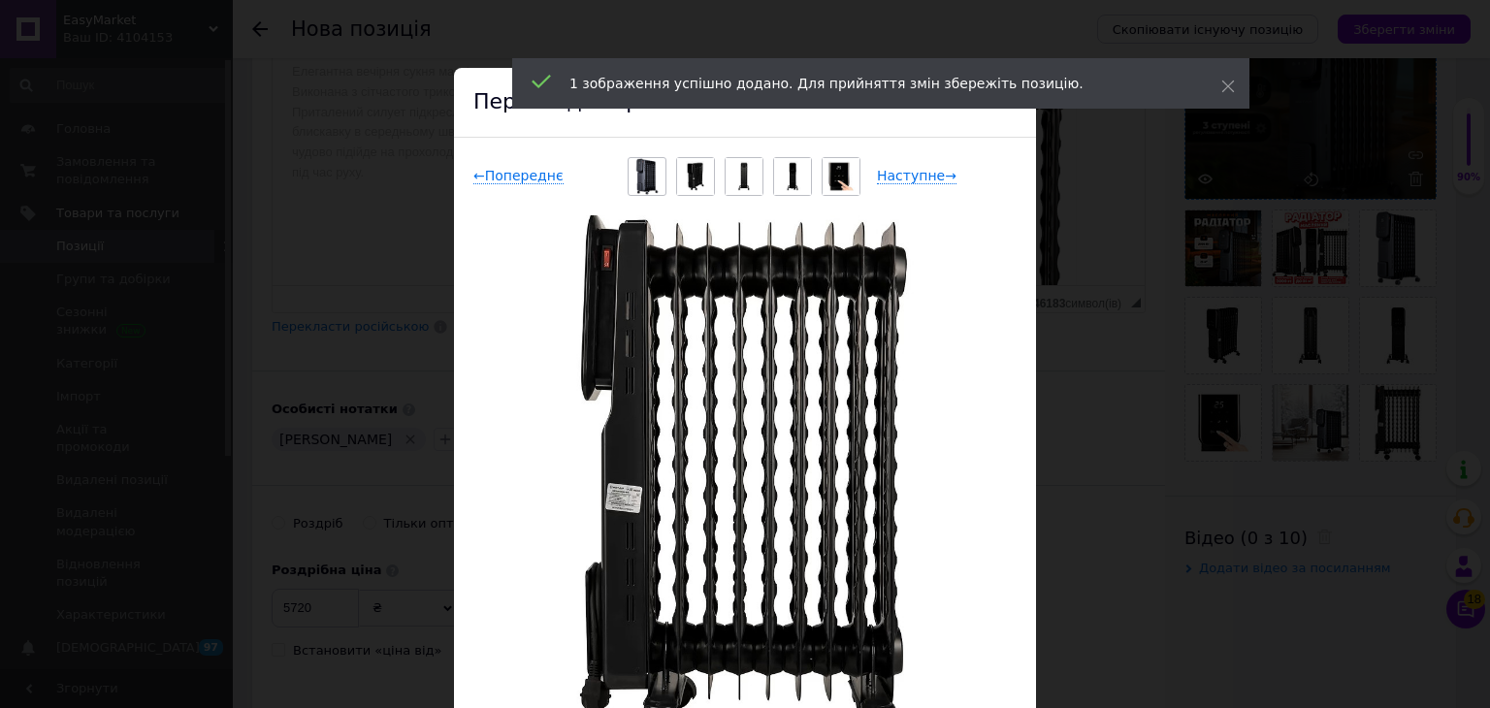
drag, startPoint x: 919, startPoint y: 436, endPoint x: 802, endPoint y: 346, distance: 146.7
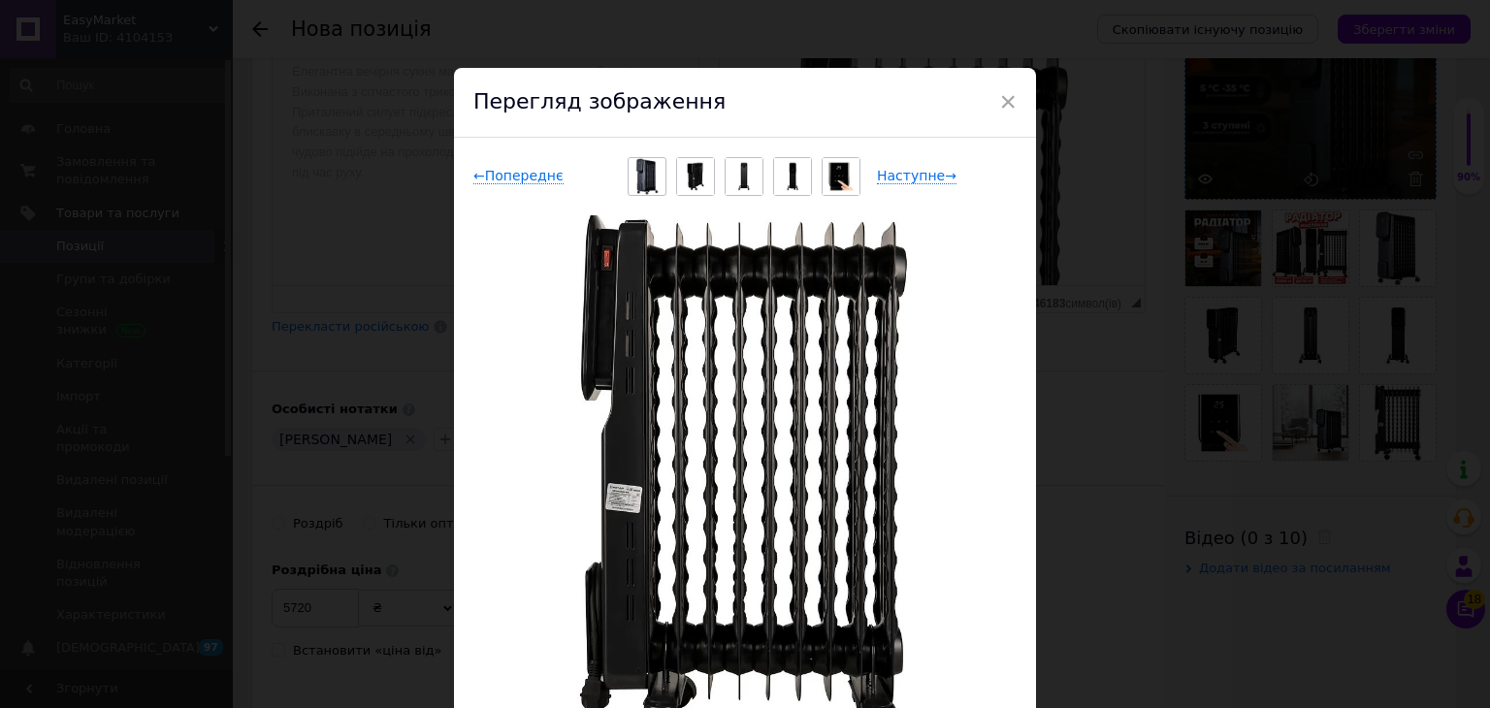
drag, startPoint x: 1212, startPoint y: 526, endPoint x: 1189, endPoint y: 503, distance: 32.9
click at [1212, 526] on div "× Перегляд зображення ← Попереднє Наступне → Видалити зображення Видалити всі з…" at bounding box center [745, 354] width 1490 height 708
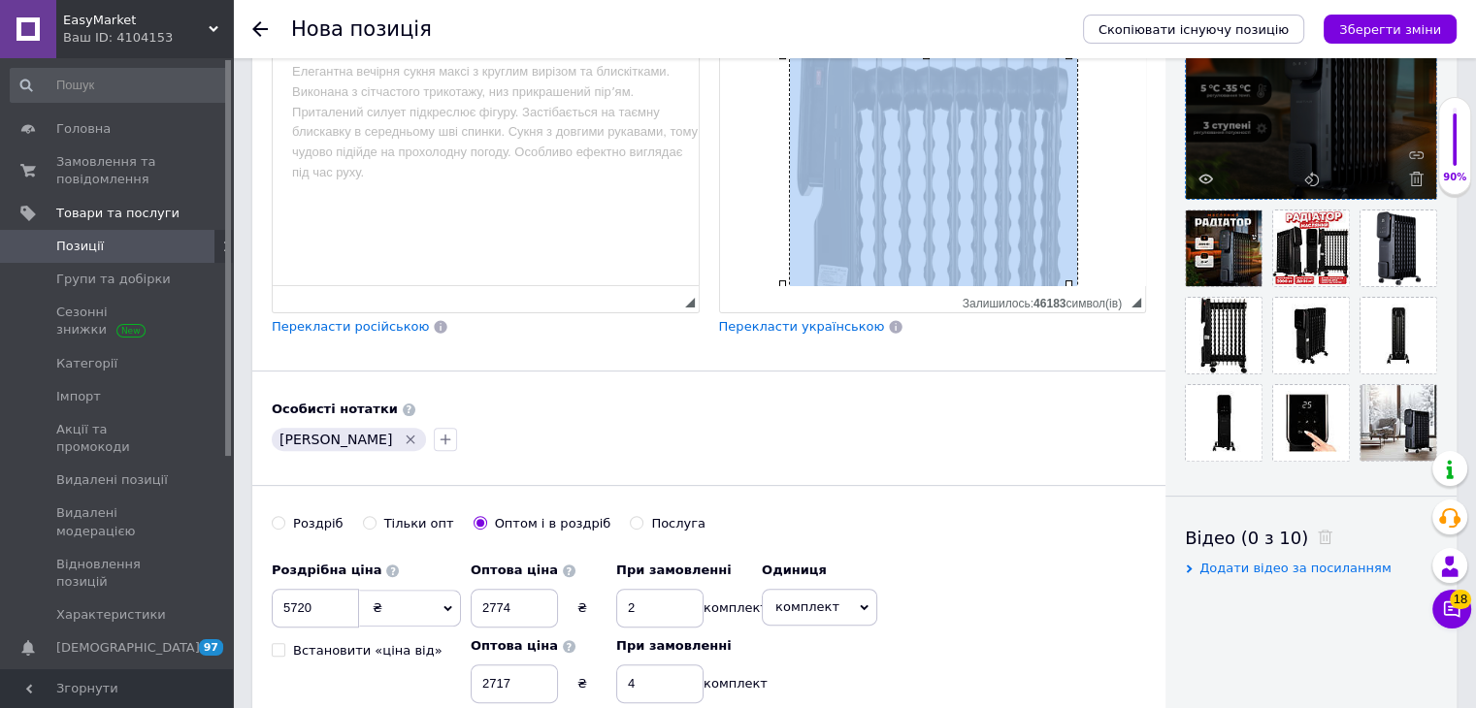
click at [908, 161] on img "Редактор, 987C9D52-C8B3-422F-9094-EA5E173382A5" at bounding box center [932, 264] width 287 height 456
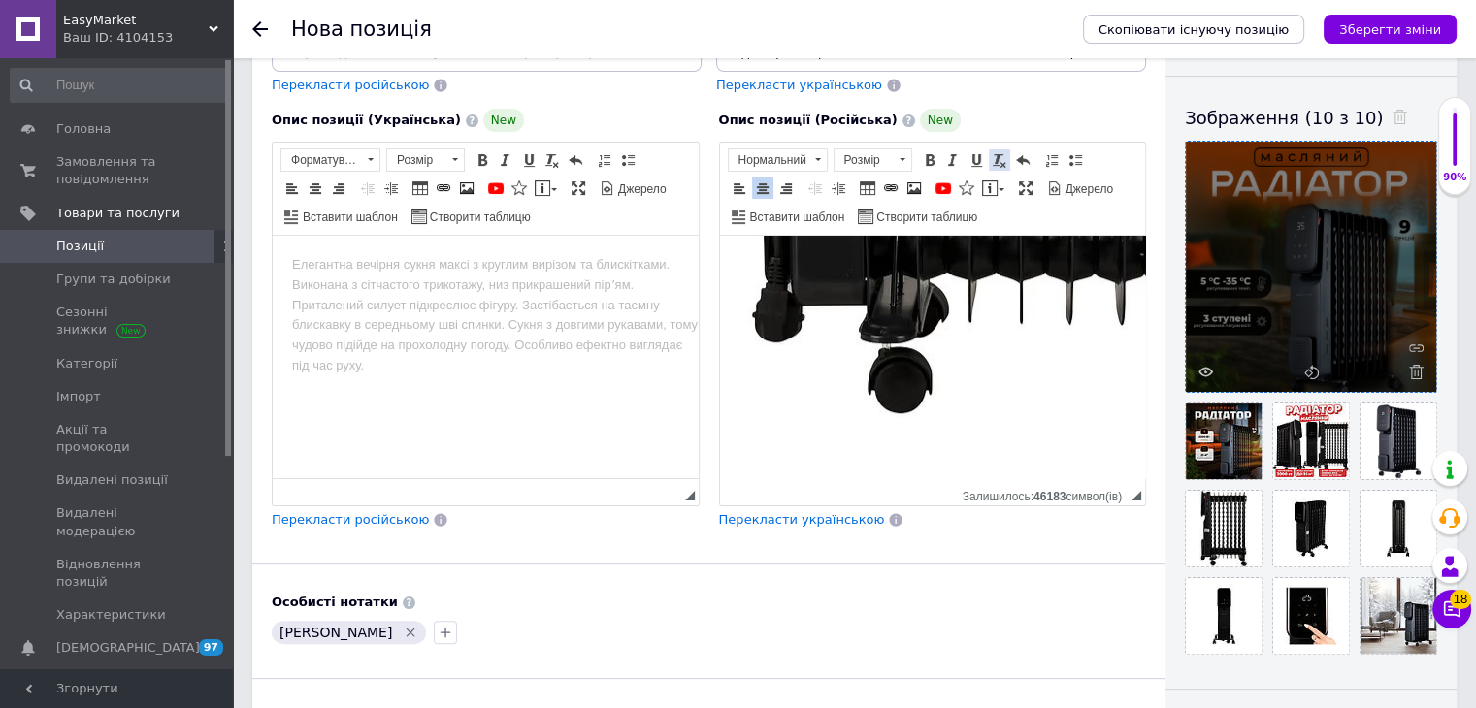
scroll to position [304, 0]
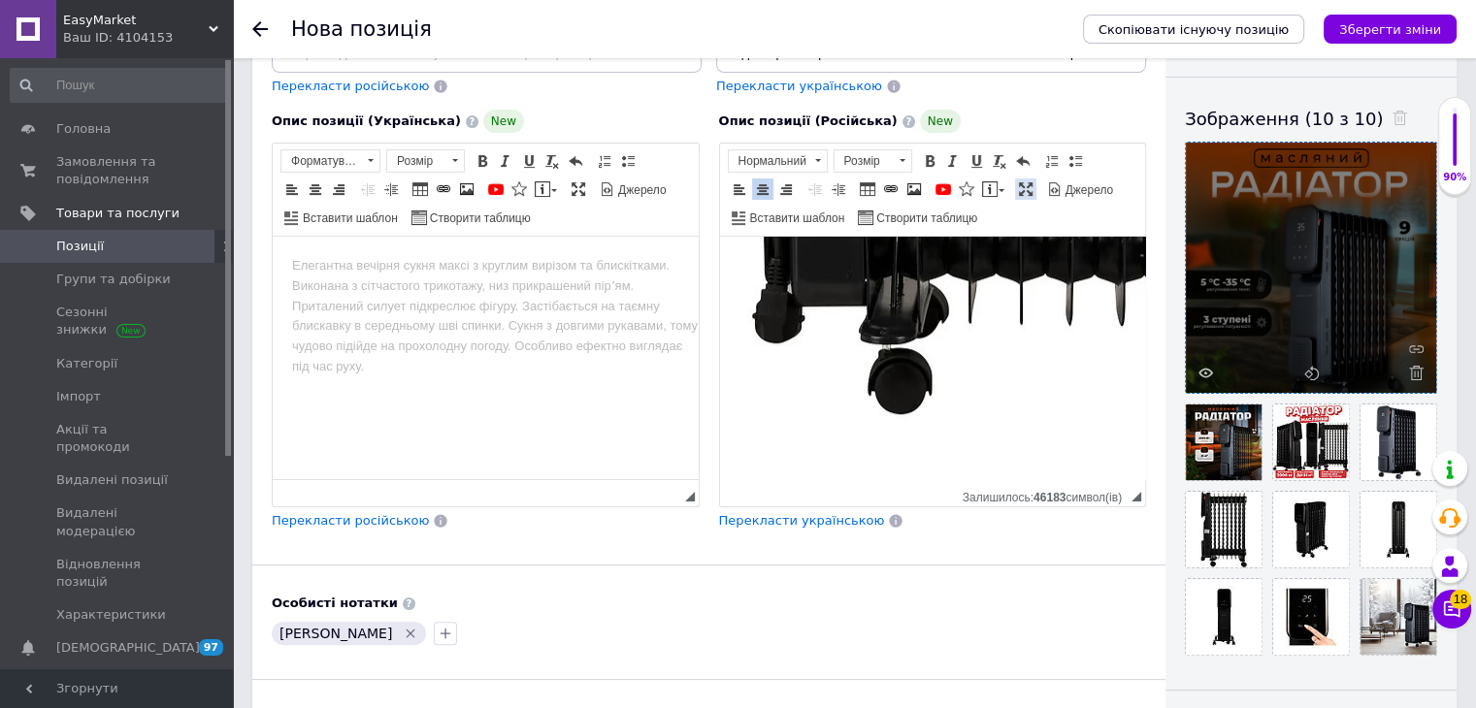
click at [1018, 184] on span at bounding box center [1026, 189] width 16 height 16
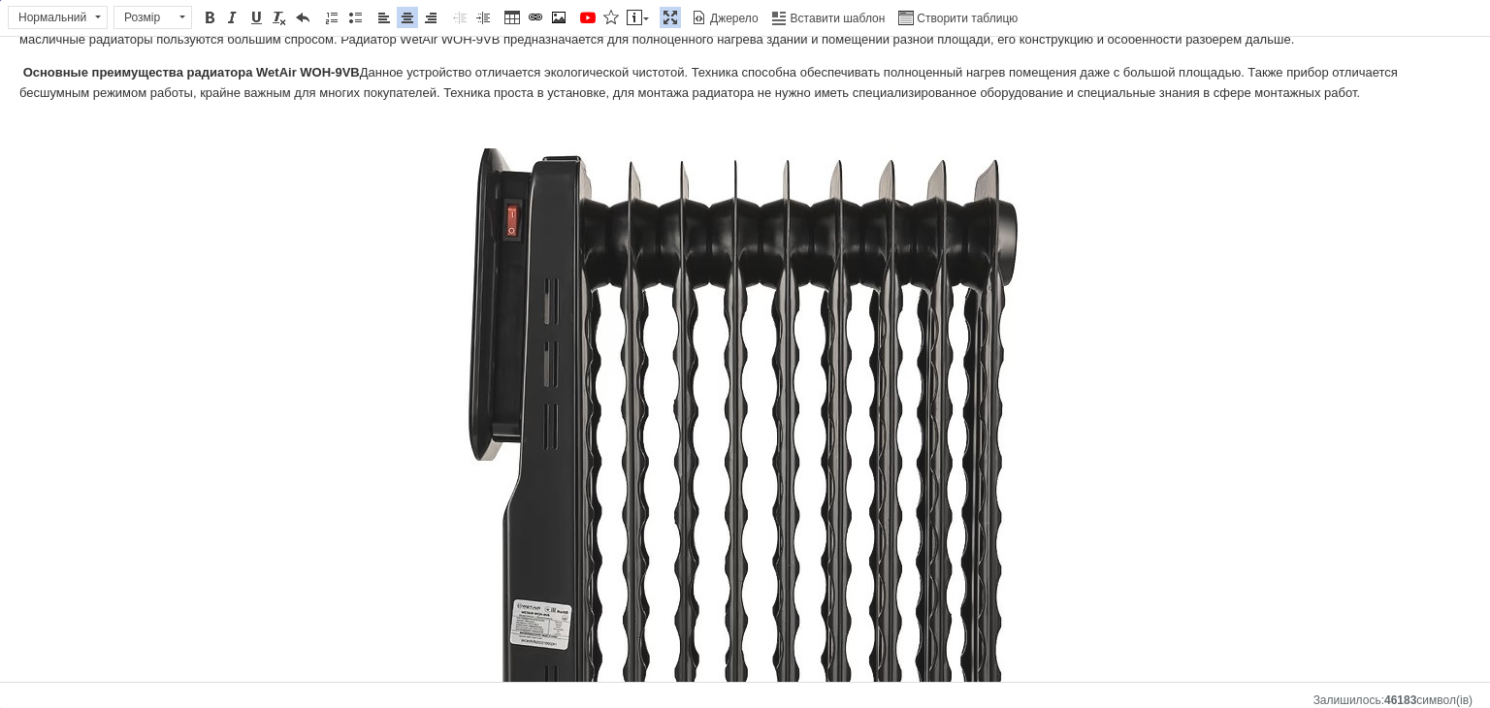
scroll to position [5, 0]
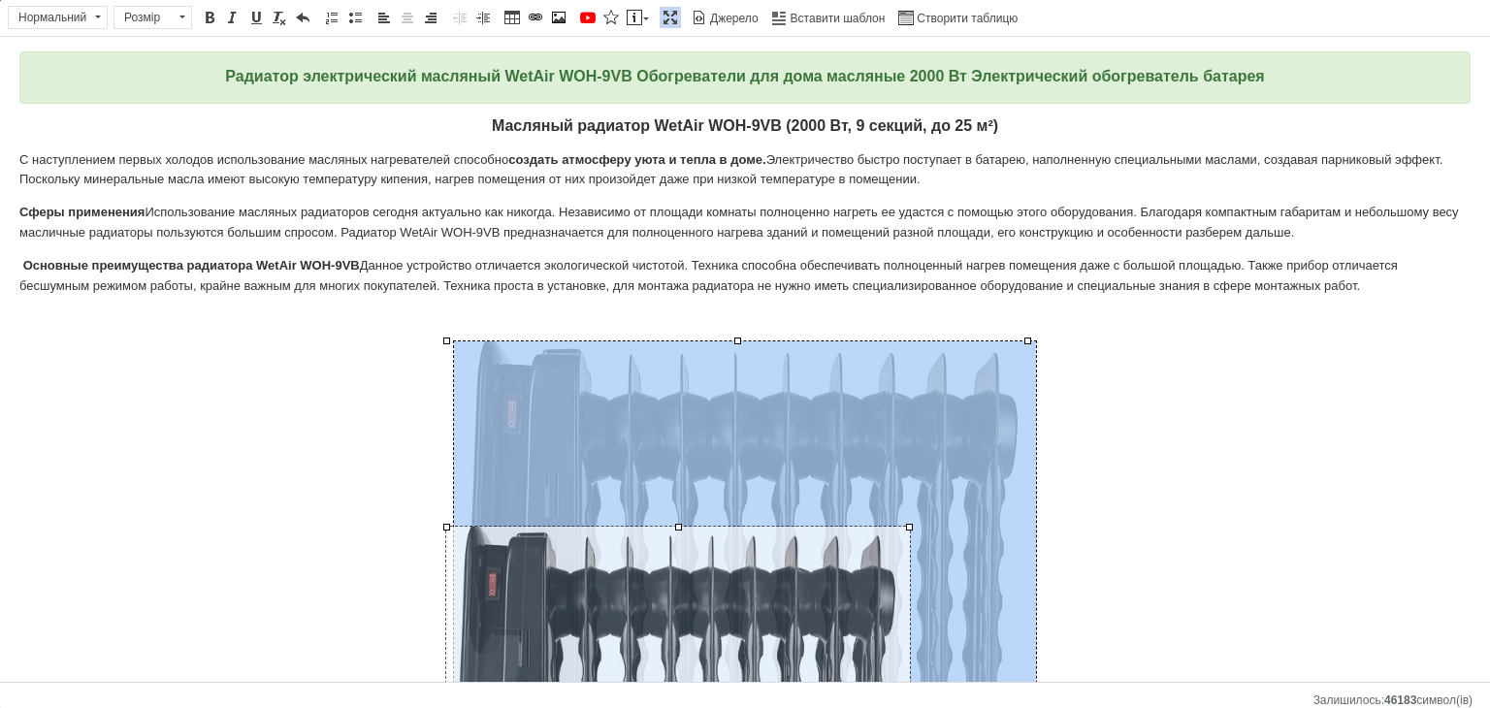
drag, startPoint x: 1027, startPoint y: 342, endPoint x: 823, endPoint y: 528, distance: 276.1
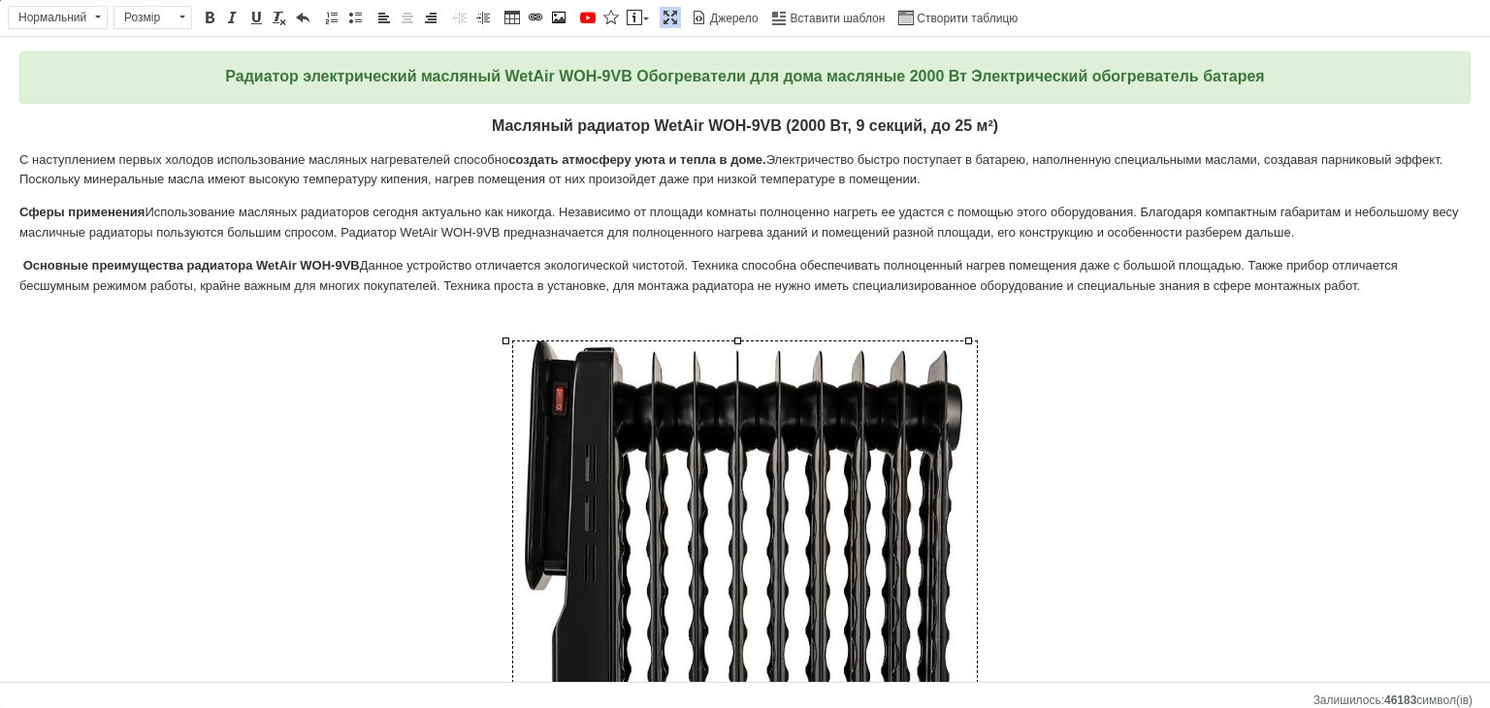
click at [1105, 263] on font "Данное устройство отличается экологической чистотой. Техника способна обеспечив…" at bounding box center [708, 275] width 1379 height 35
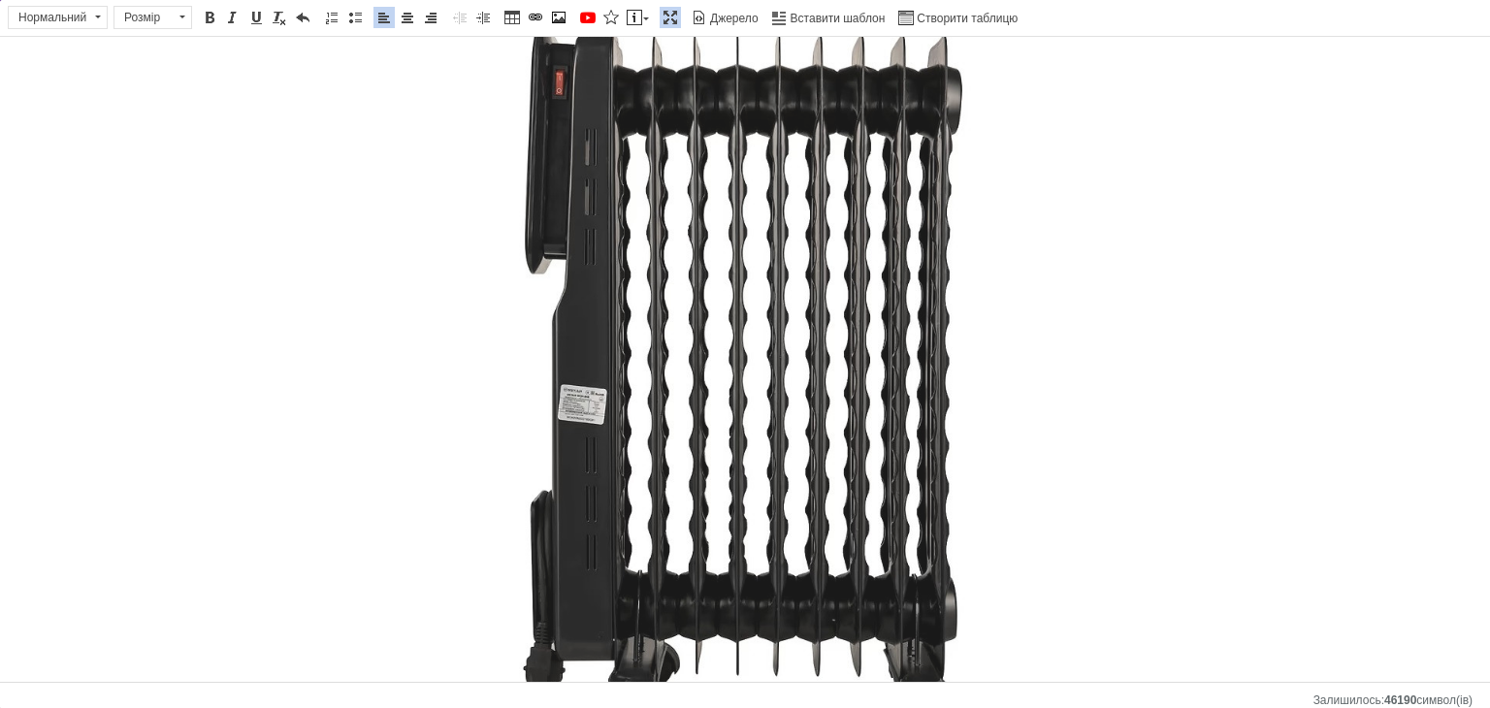
scroll to position [393, 0]
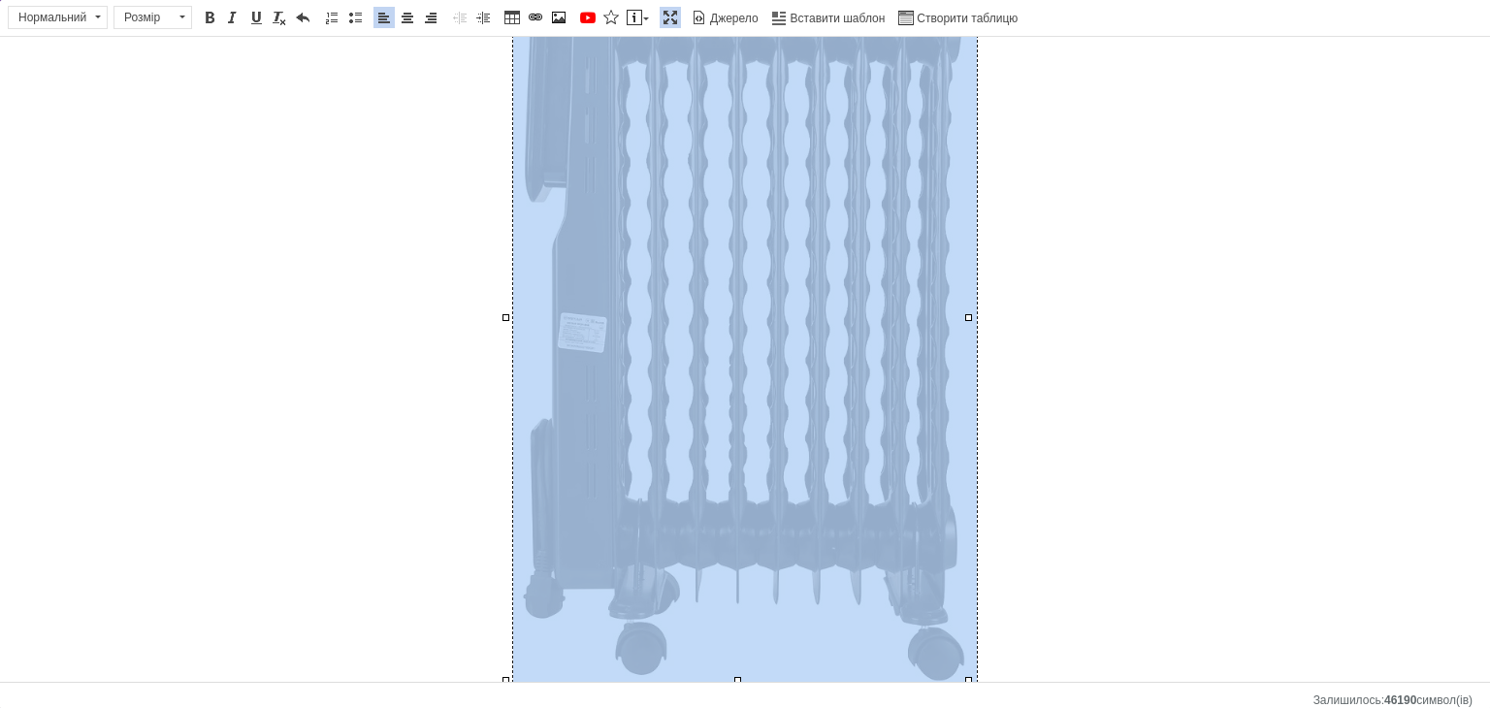
click at [870, 302] on img "Редактор, 987C9D52-C8B3-422F-9094-EA5E173382A5" at bounding box center [745, 317] width 464 height 729
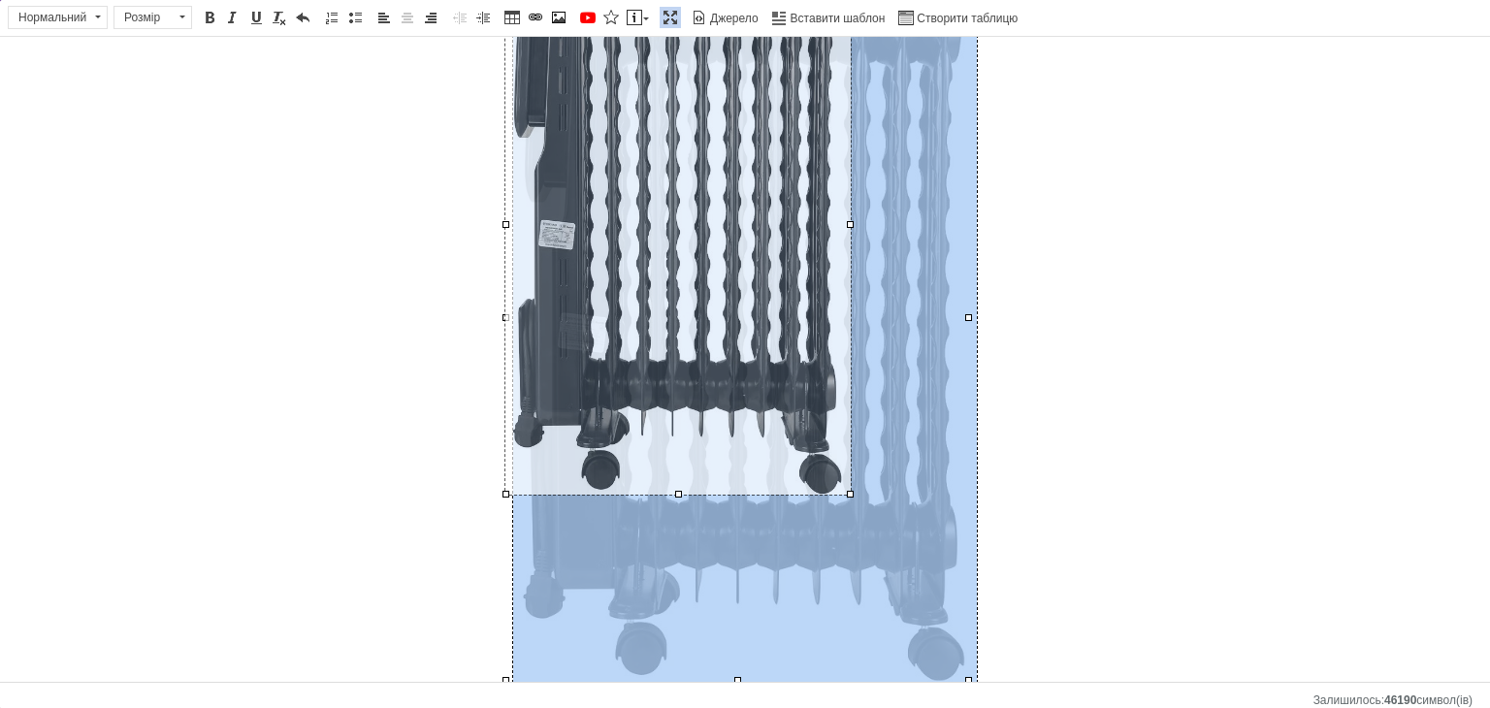
drag, startPoint x: 969, startPoint y: 679, endPoint x: 849, endPoint y: 412, distance: 292.7
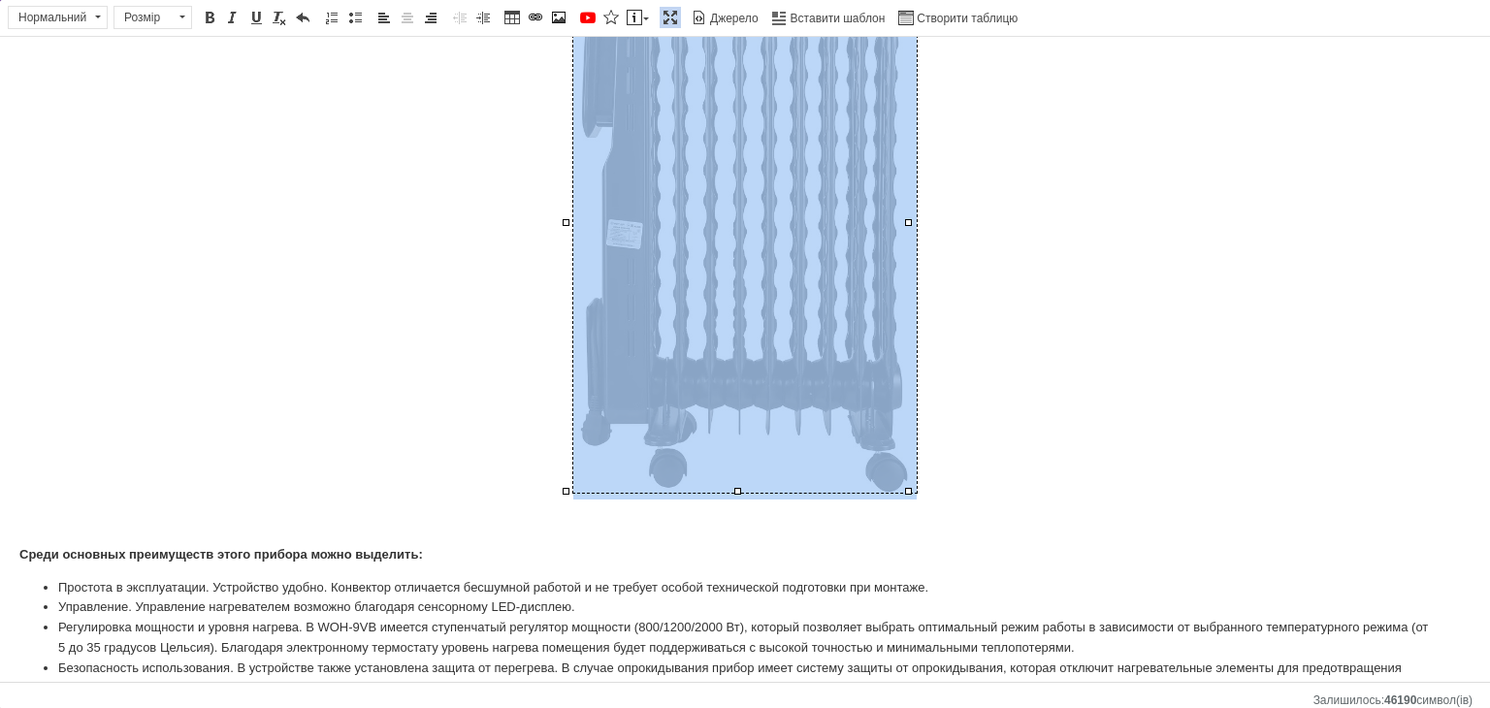
click at [1069, 340] on p "Редактор, 987C9D52-C8B3-422F-9094-EA5E173382A5" at bounding box center [745, 226] width 1452 height 546
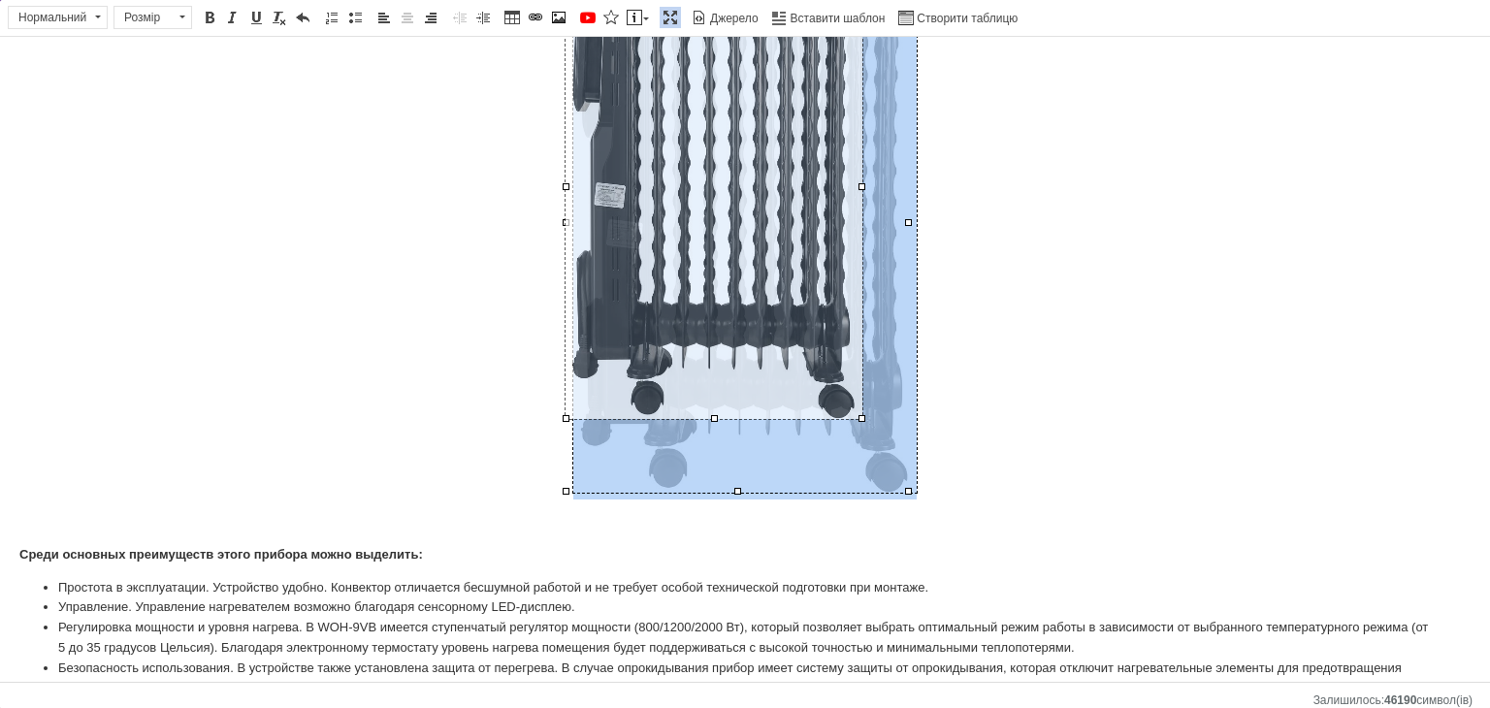
drag, startPoint x: 908, startPoint y: 489, endPoint x: 862, endPoint y: 300, distance: 194.9
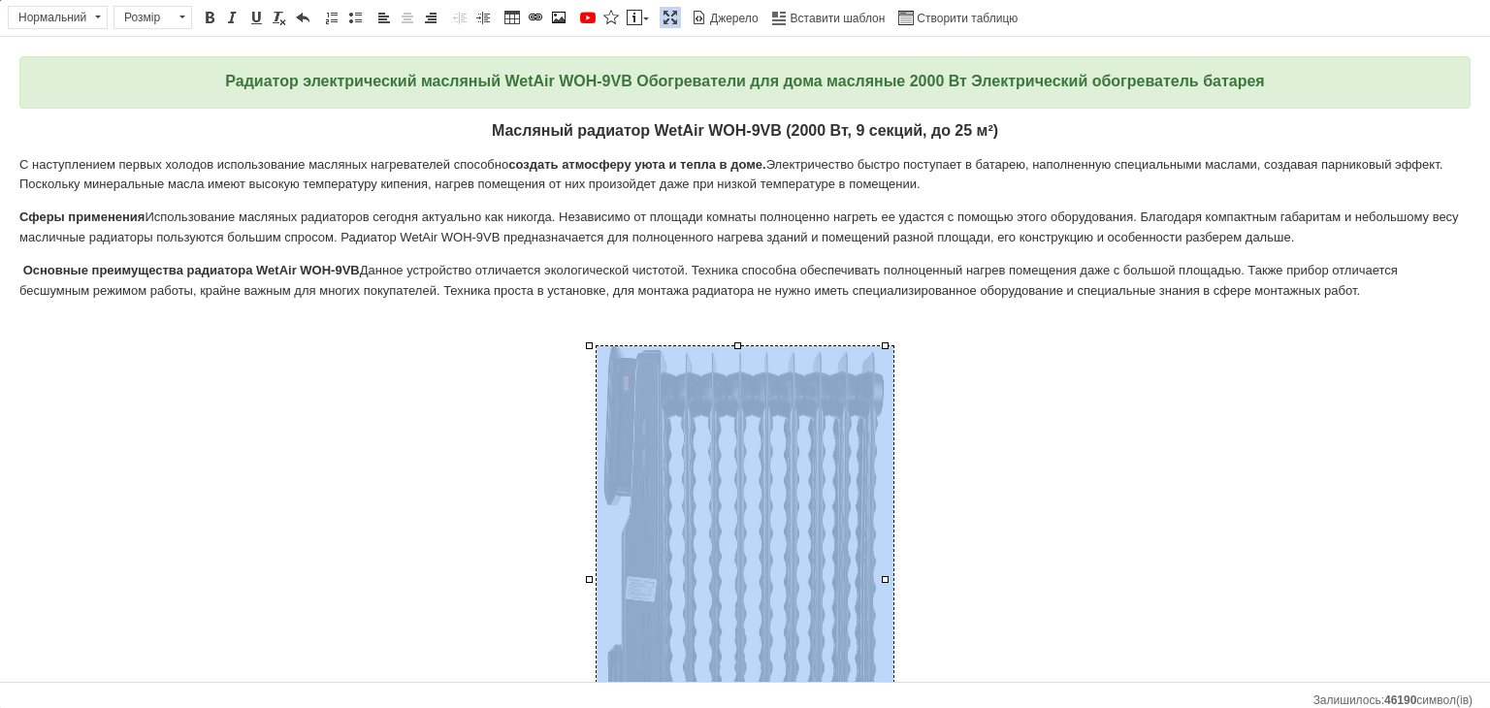
scroll to position [485, 0]
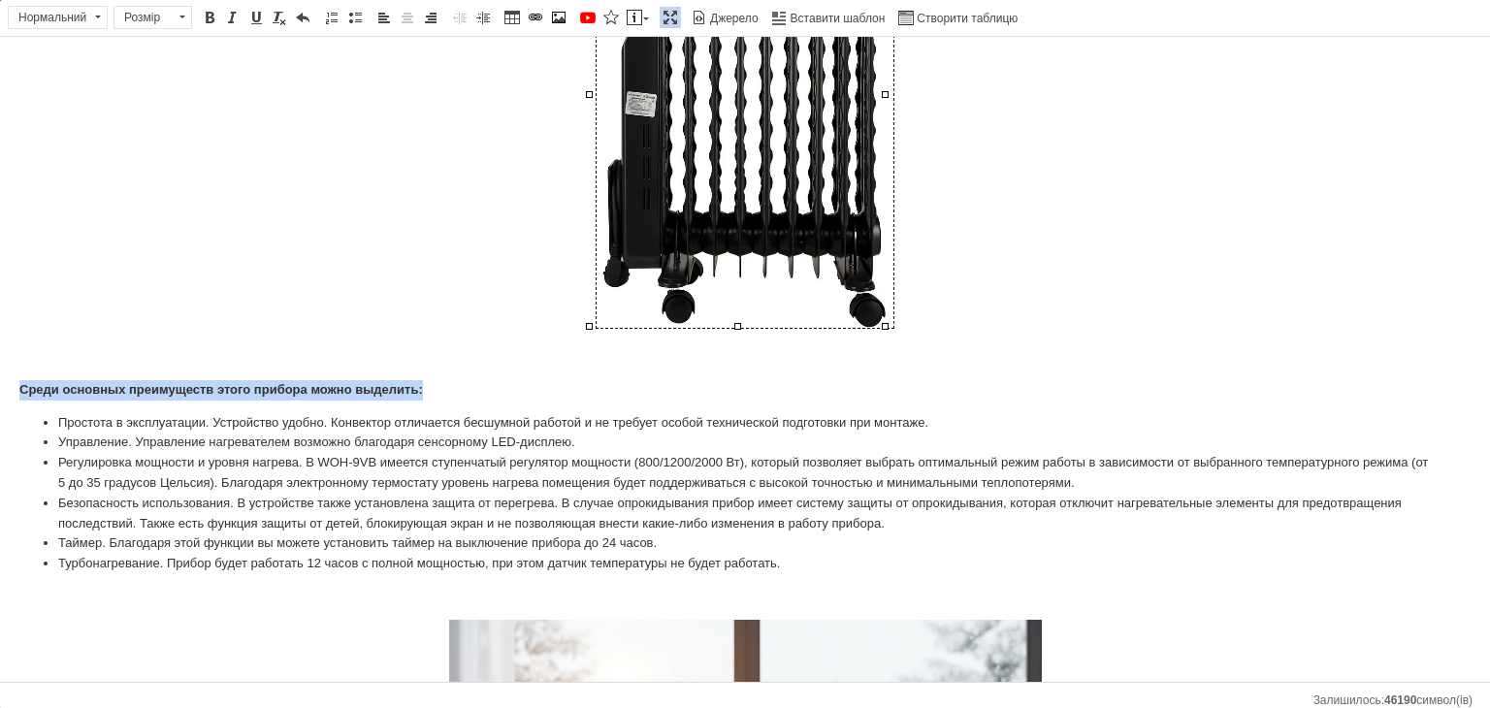
drag, startPoint x: 454, startPoint y: 384, endPoint x: 0, endPoint y: 371, distance: 454.3
click at [180, 19] on span at bounding box center [182, 17] width 18 height 21
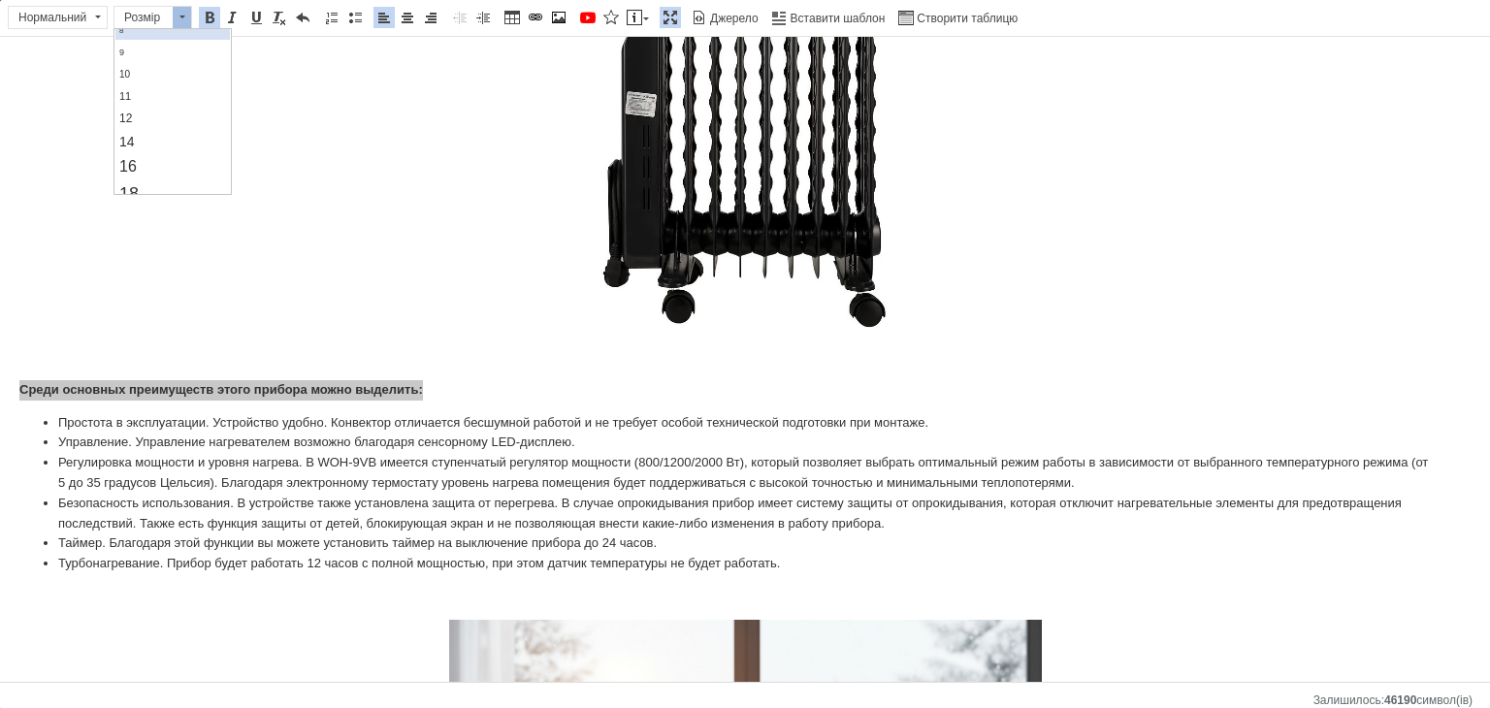
scroll to position [97, 0]
click at [153, 122] on link "16" at bounding box center [172, 131] width 115 height 25
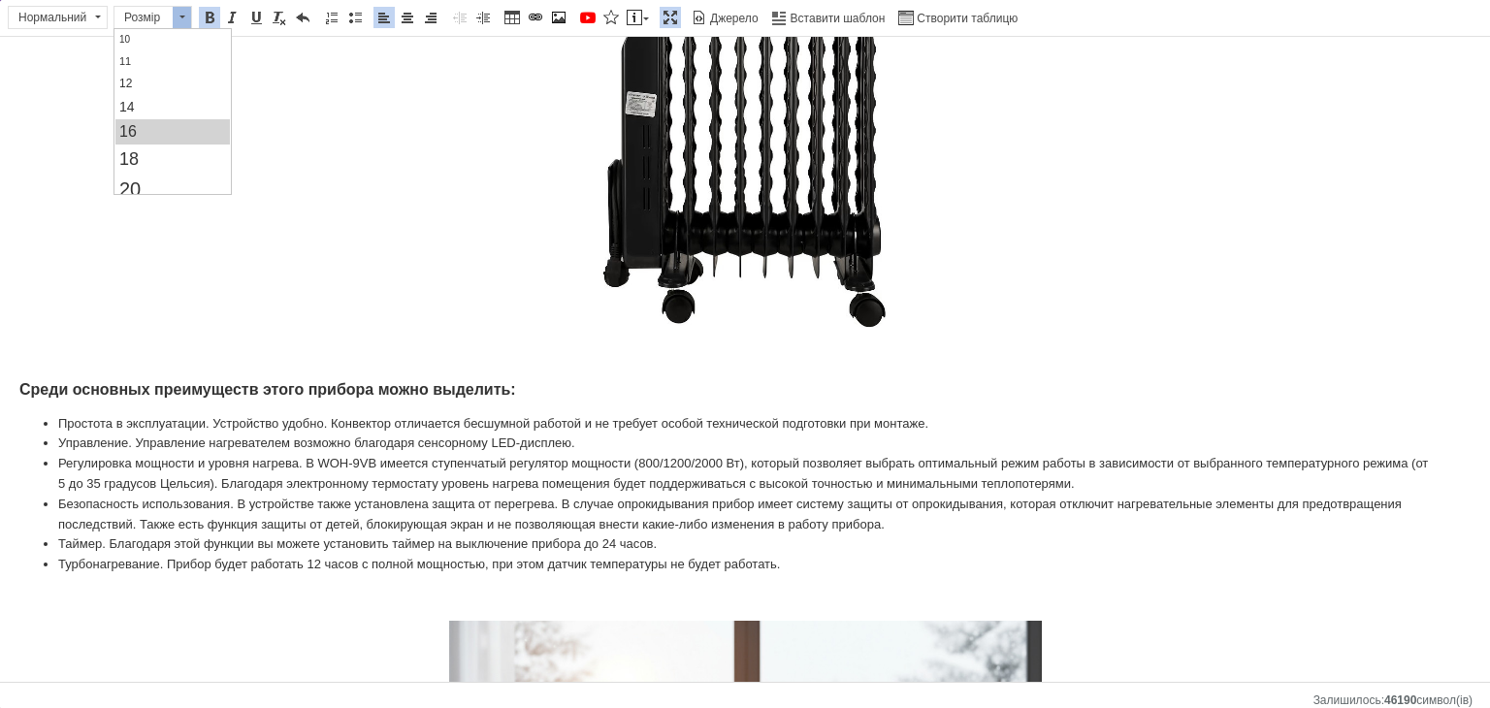
scroll to position [0, 0]
click at [303, 515] on font "Безопасность использования. В устройстве также установлена ​​защита от перегрев…" at bounding box center [730, 514] width 1344 height 35
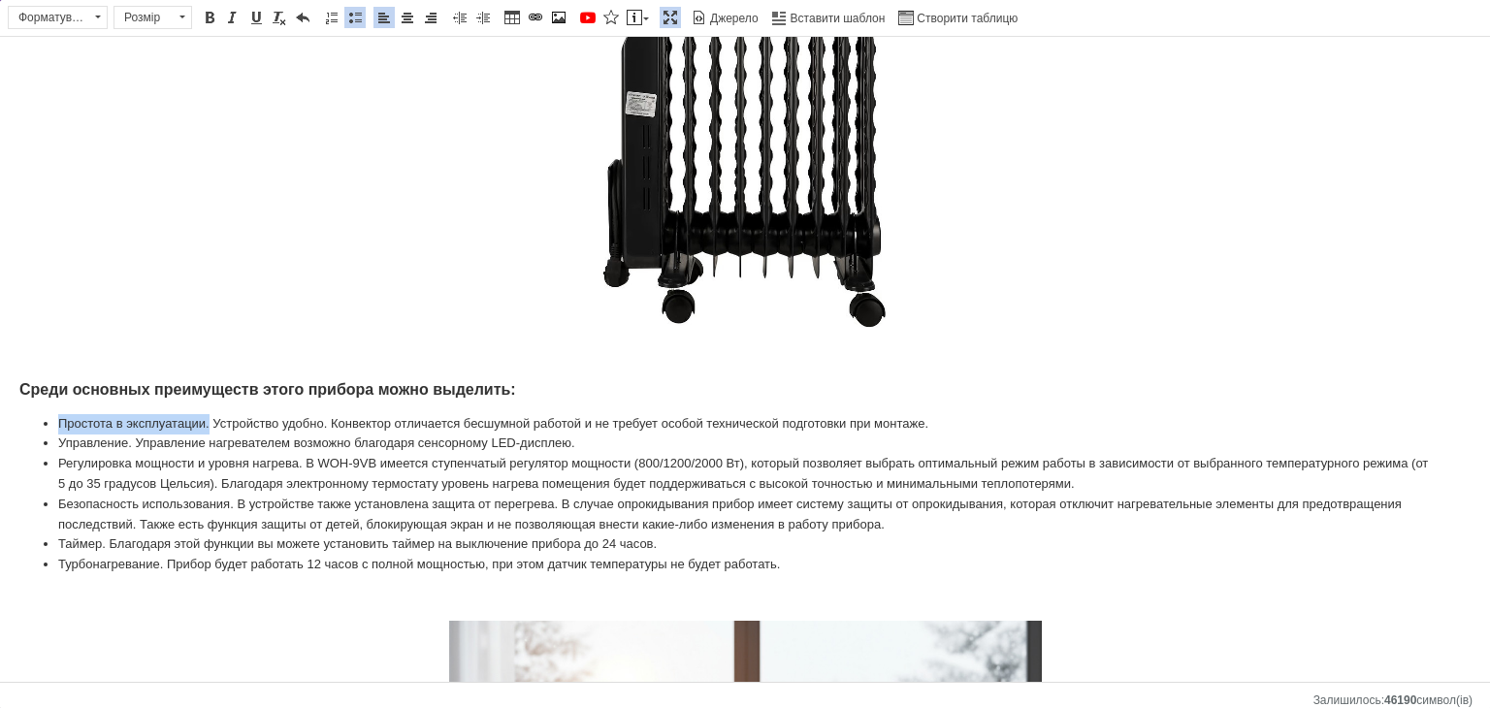
drag, startPoint x: 208, startPoint y: 427, endPoint x: 61, endPoint y: 419, distance: 146.7
click at [61, 419] on font "Простота в эксплуатации. Устройство удобно. Конвектор отличается бесшумной рабо…" at bounding box center [493, 423] width 870 height 15
drag, startPoint x: 203, startPoint y: 9, endPoint x: 179, endPoint y: 83, distance: 78.6
click at [203, 10] on span at bounding box center [210, 18] width 16 height 16
drag, startPoint x: 90, startPoint y: 442, endPoint x: 49, endPoint y: 439, distance: 41.9
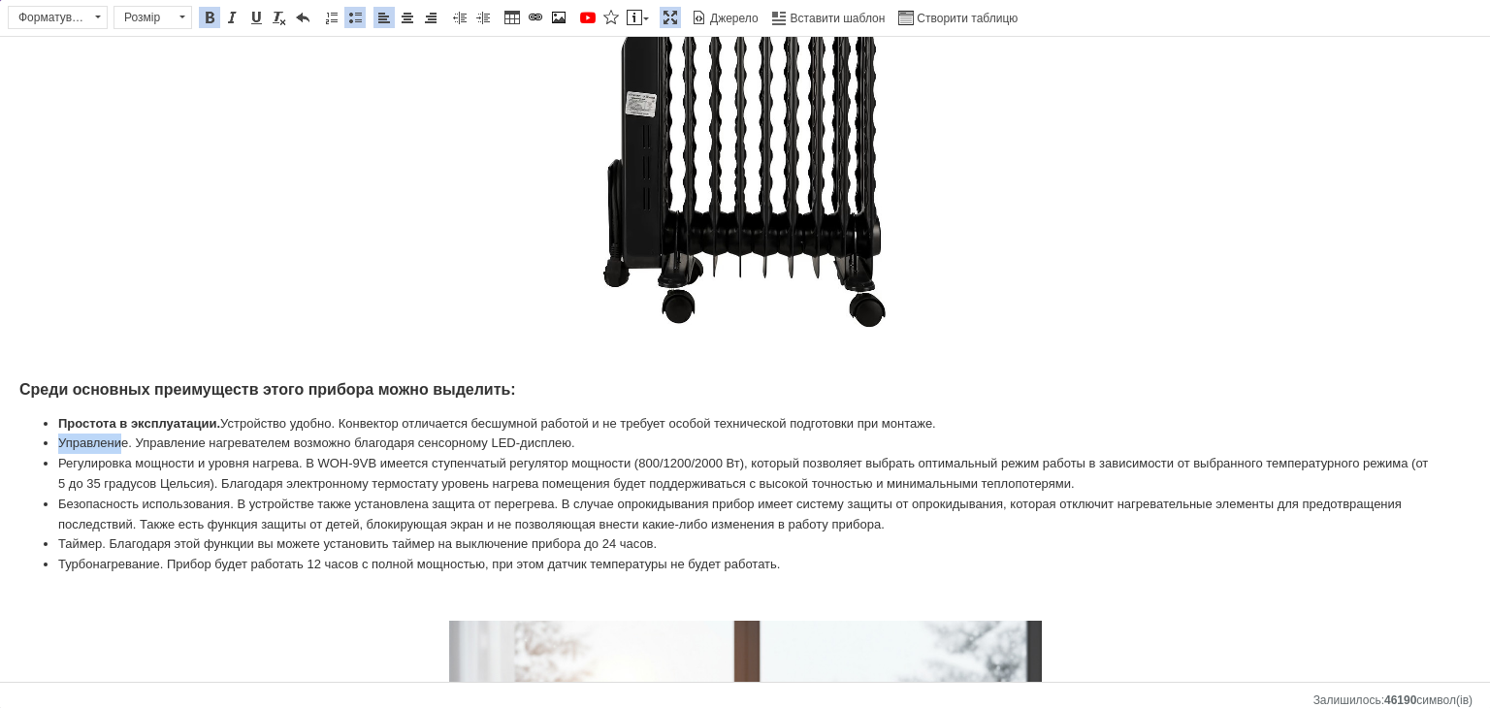
click at [58, 439] on li "Управление. Управление нагревателем возможно благодаря сенсорному LED-дисплею." at bounding box center [745, 444] width 1374 height 20
drag, startPoint x: 128, startPoint y: 446, endPoint x: 56, endPoint y: 446, distance: 71.8
click at [56, 446] on ul "Простота в эксплуатации. Устройство удобно. Конвектор отличается бесшумной рабо…" at bounding box center [745, 494] width 1452 height 161
click at [206, 17] on span at bounding box center [210, 18] width 16 height 16
drag, startPoint x: 304, startPoint y: 461, endPoint x: 53, endPoint y: 468, distance: 250.4
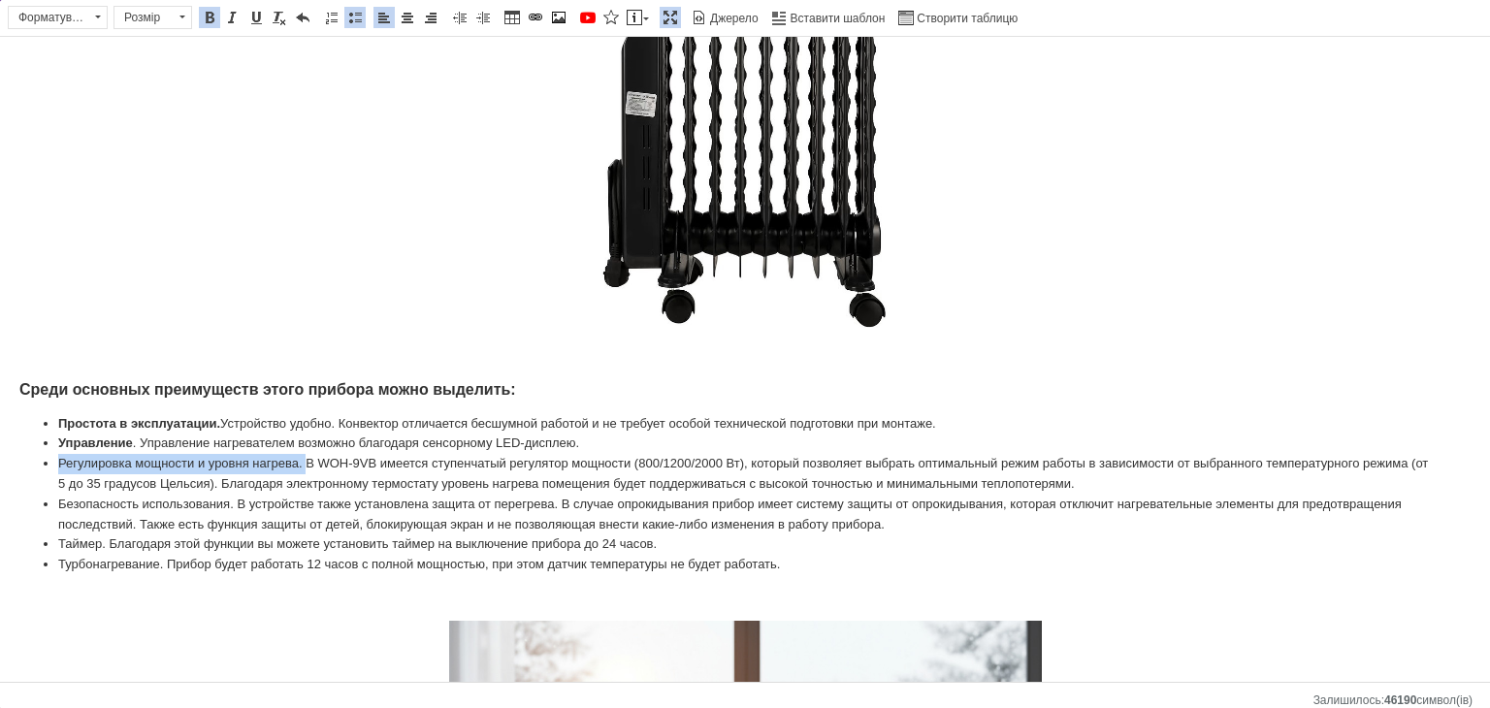
click at [53, 468] on ul "Простота в эксплуатации. Устройство удобно. Конвектор отличается бесшумной рабо…" at bounding box center [745, 494] width 1452 height 161
drag, startPoint x: 203, startPoint y: 18, endPoint x: 162, endPoint y: 112, distance: 101.7
click at [203, 18] on span at bounding box center [210, 18] width 16 height 16
drag, startPoint x: 233, startPoint y: 505, endPoint x: 78, endPoint y: 368, distance: 206.9
click at [53, 496] on ul "Простота в эксплуатации. Устройство удобно. Конвектор отличается бесшумной рабо…" at bounding box center [745, 494] width 1452 height 161
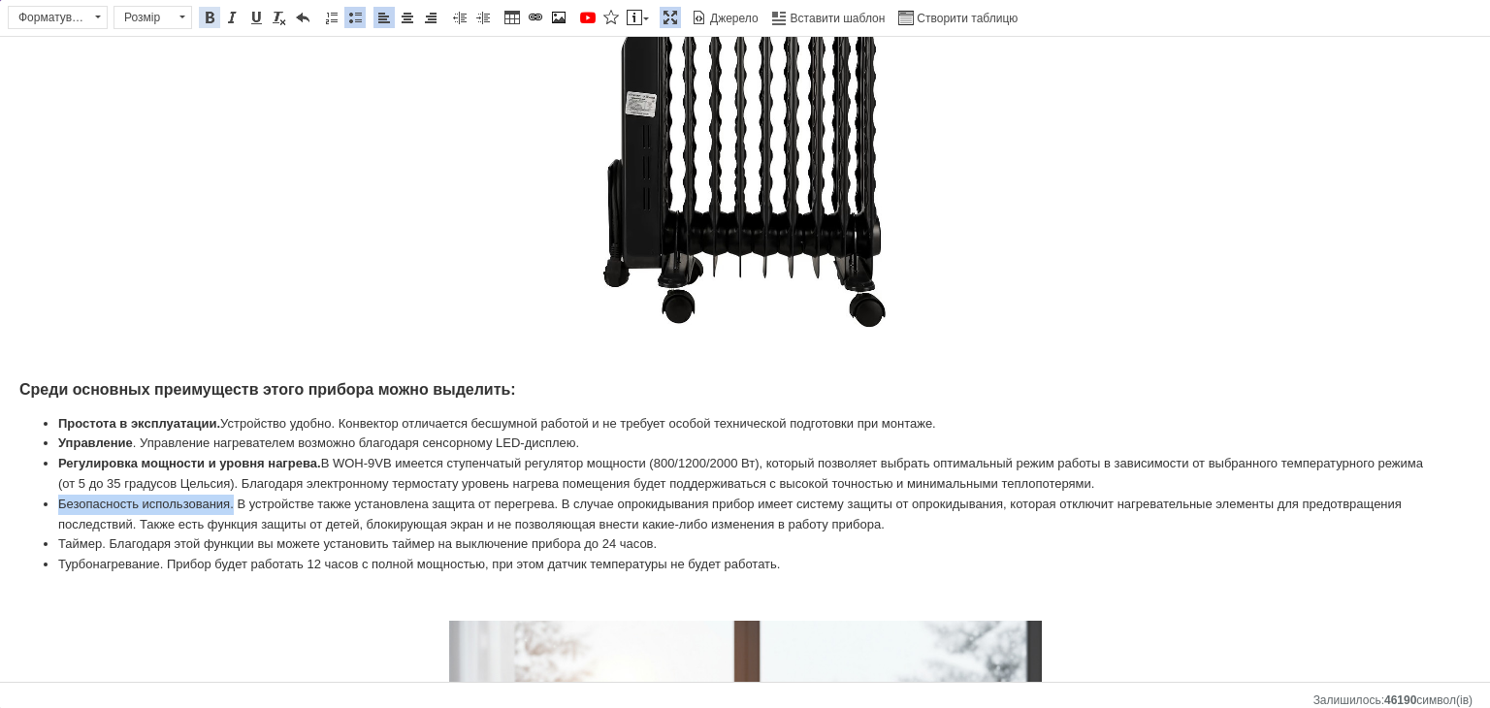
drag, startPoint x: 203, startPoint y: 17, endPoint x: 216, endPoint y: 14, distance: 14.1
click at [203, 17] on span at bounding box center [210, 18] width 16 height 16
drag, startPoint x: 108, startPoint y: 540, endPoint x: 53, endPoint y: 540, distance: 54.3
click at [53, 540] on ul "Простота в эксплуатации. Устройство удобно. Конвектор отличается бесшумной рабо…" at bounding box center [745, 494] width 1452 height 161
click at [213, 25] on link "Жирний Сполучення клавіш Ctrl+B" at bounding box center [209, 17] width 21 height 21
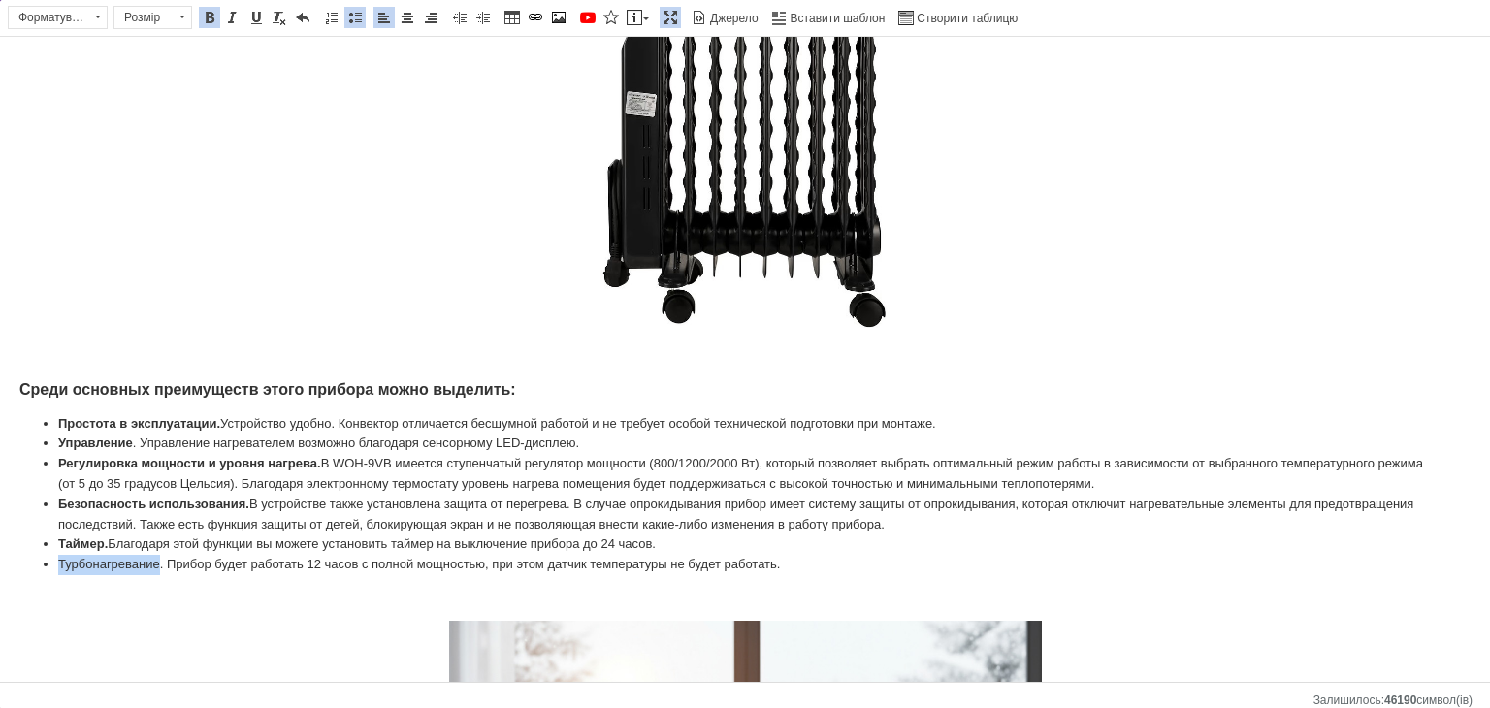
drag, startPoint x: 160, startPoint y: 563, endPoint x: 60, endPoint y: 566, distance: 100.0
click at [60, 566] on font "Турбонагревание. Прибор будет работать 12 часов с полной мощностью, при этом да…" at bounding box center [419, 564] width 722 height 15
click at [208, 13] on span at bounding box center [210, 18] width 16 height 16
click at [796, 513] on li "Безопасность использования. В устройстве также установлена ​​защита от перегрев…" at bounding box center [745, 515] width 1374 height 41
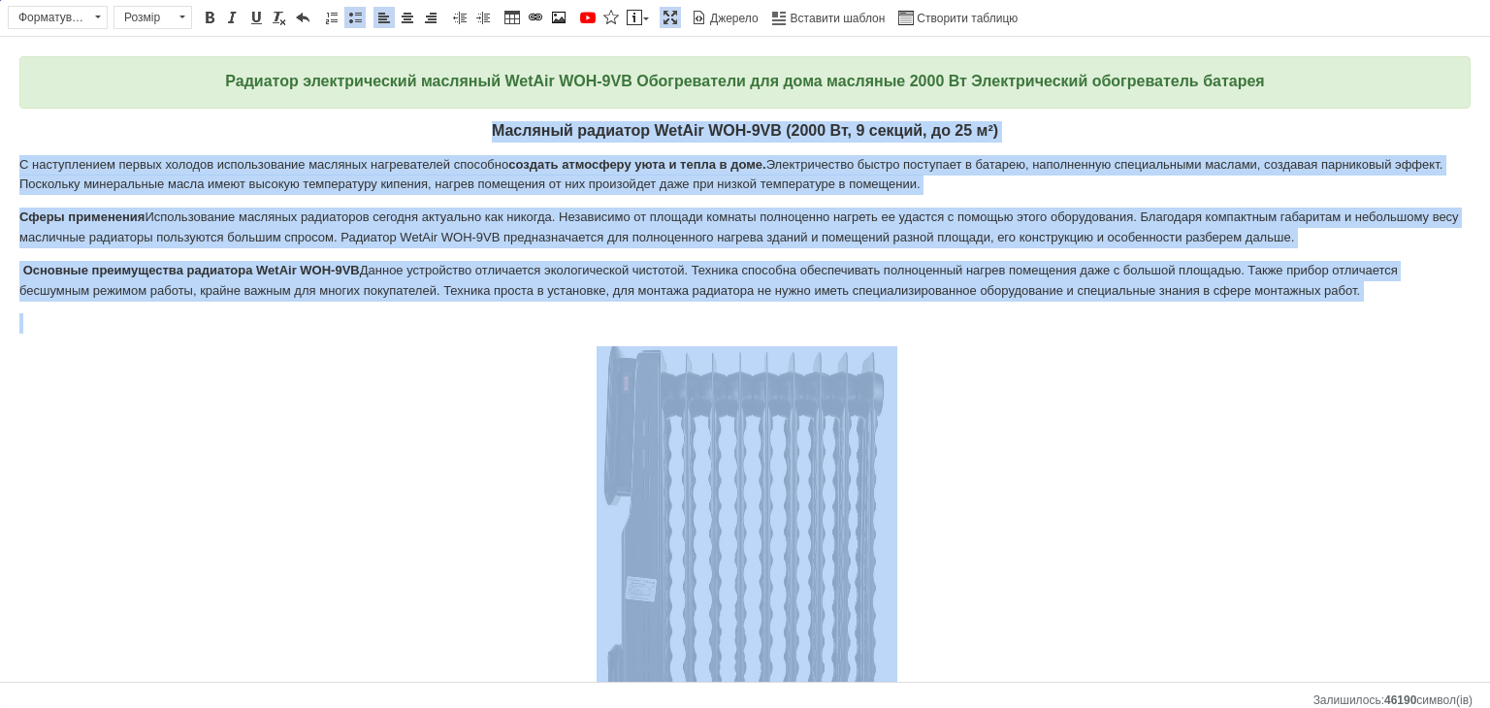
drag, startPoint x: 582, startPoint y: 624, endPoint x: 482, endPoint y: 132, distance: 502.0
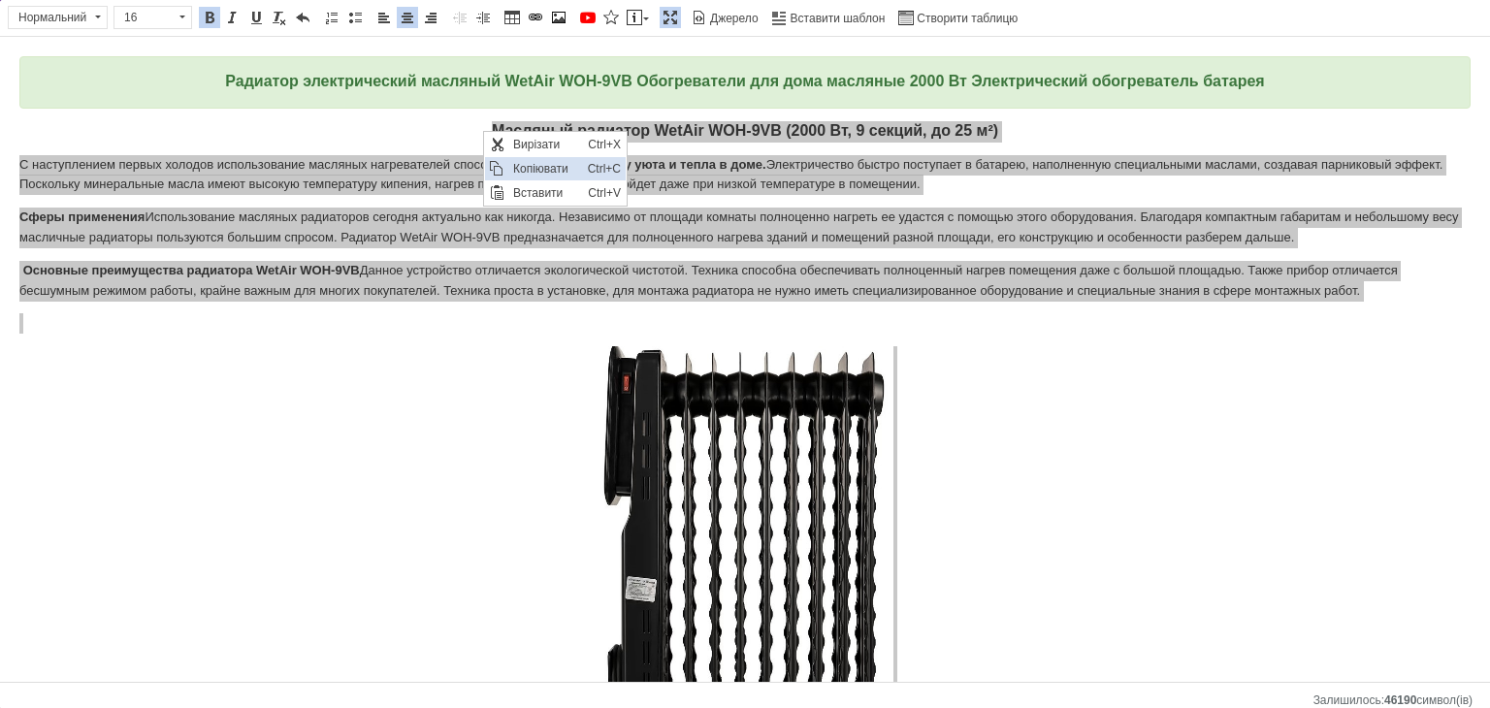
click at [517, 171] on span "Копіювати" at bounding box center [545, 168] width 75 height 23
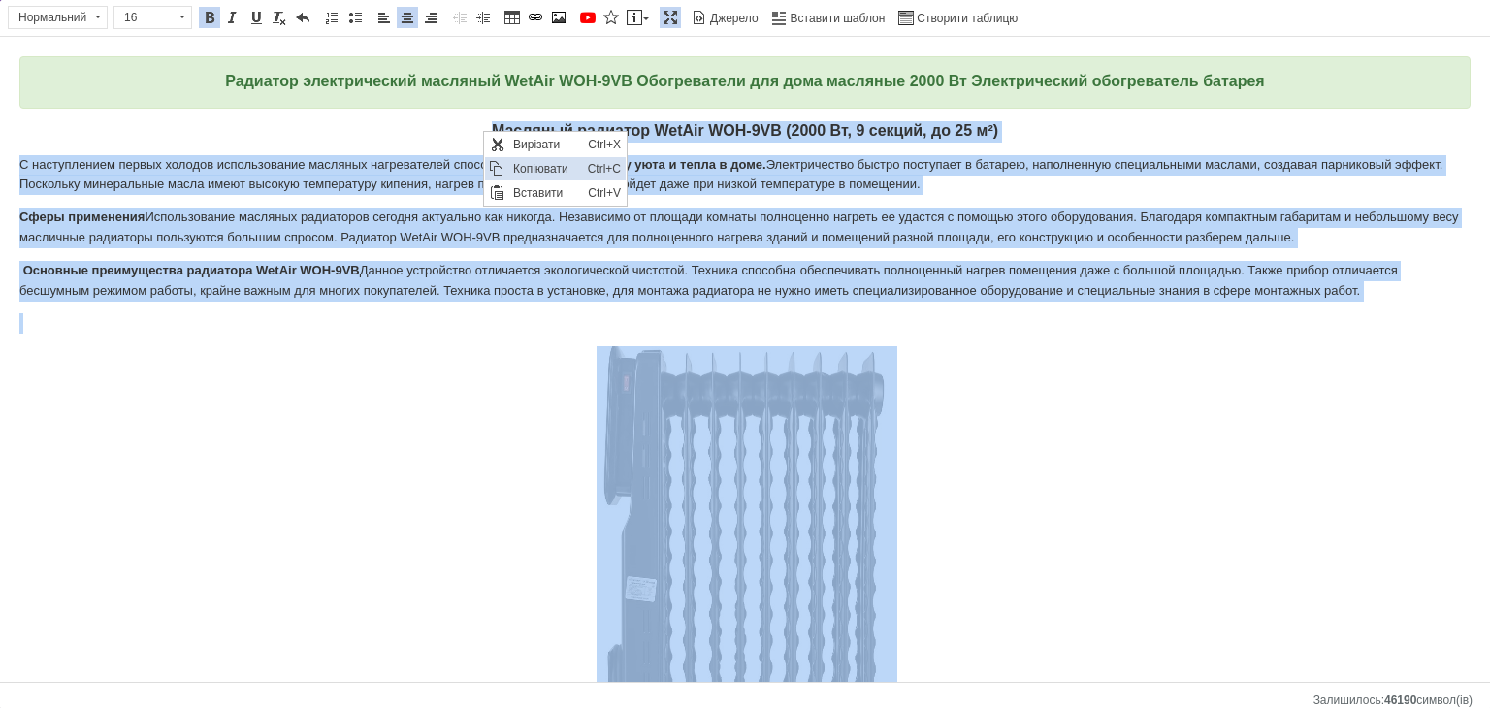
copy body "Loremips dolorsit AmeTco ADI-7EL (5924 Se, 1 doeius, te 13 i²) U laboreetdolo m…"
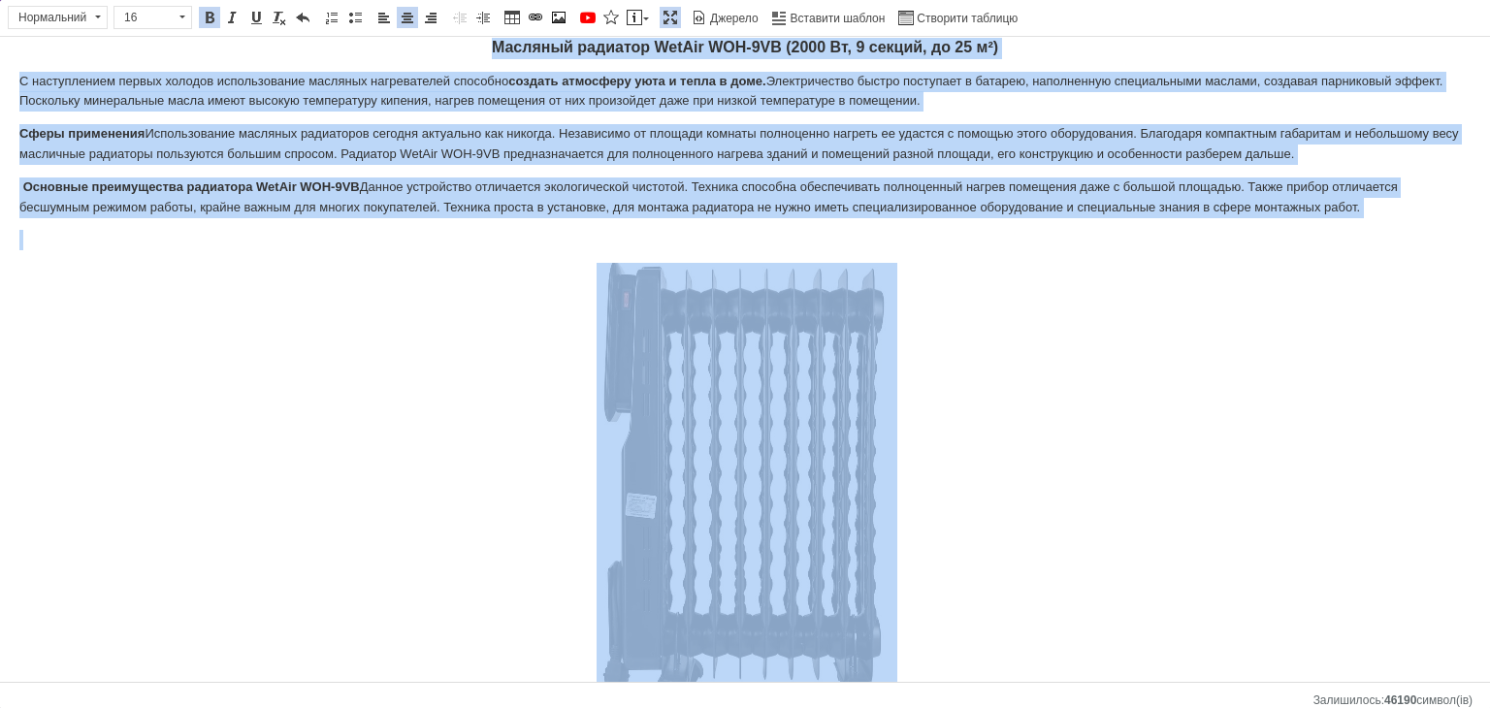
drag, startPoint x: 663, startPoint y: 19, endPoint x: 693, endPoint y: 55, distance: 46.8
click at [663, 19] on span at bounding box center [671, 18] width 16 height 16
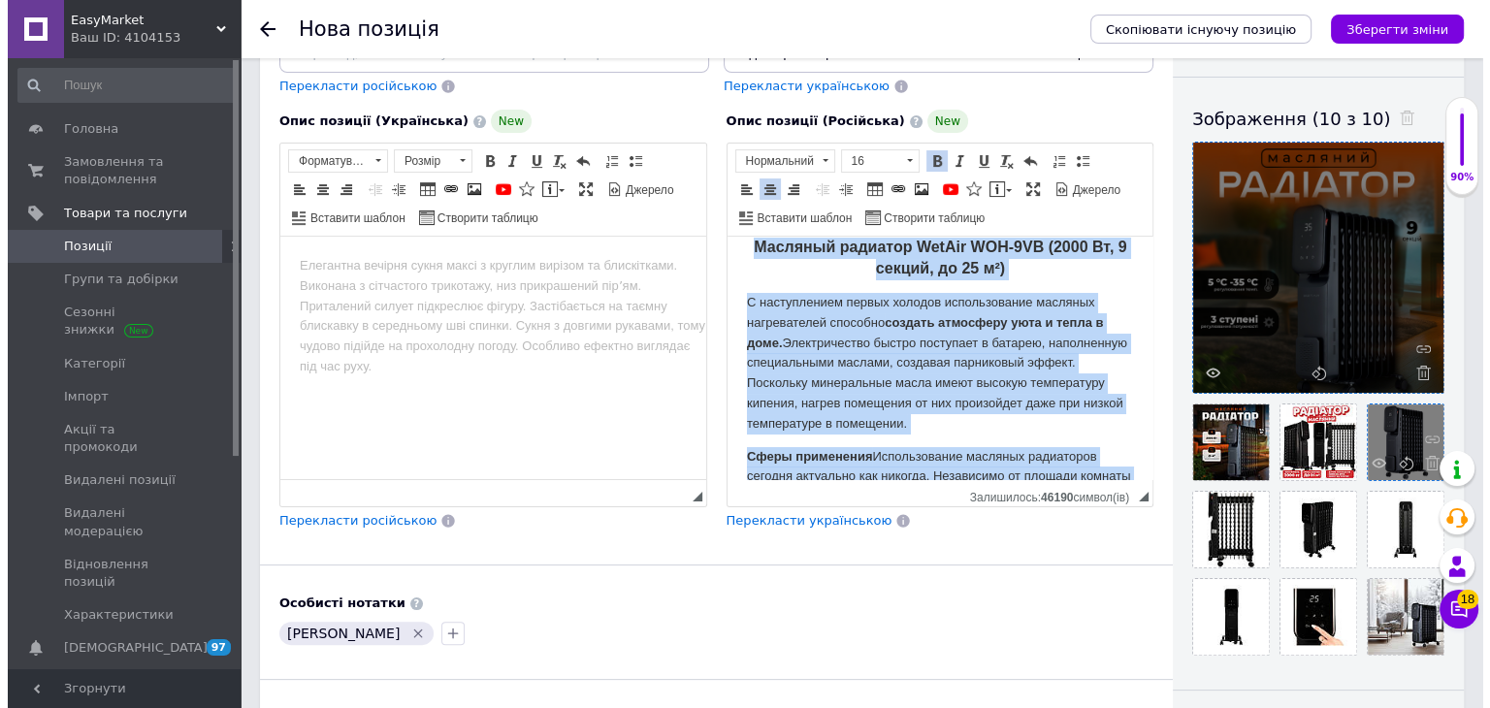
scroll to position [147, 0]
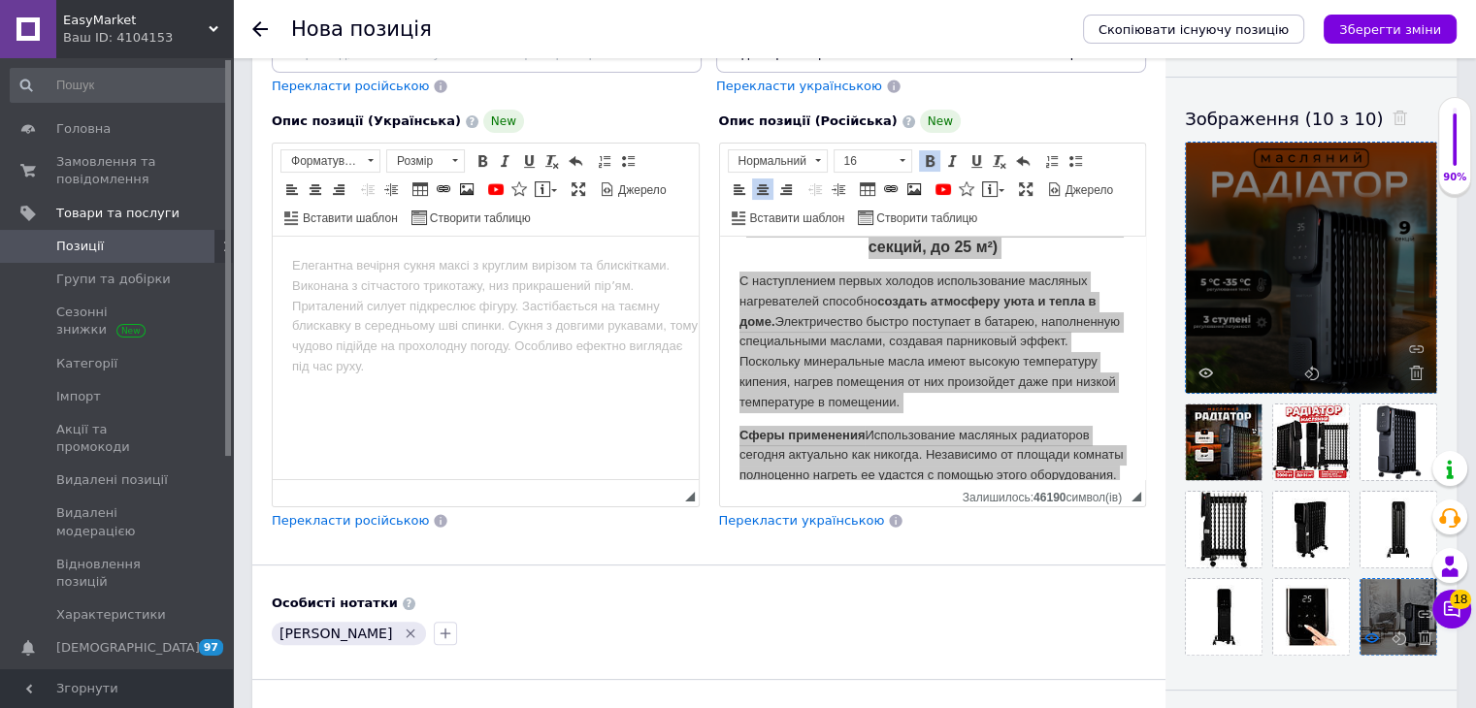
click at [1366, 637] on icon at bounding box center [1371, 638] width 15 height 15
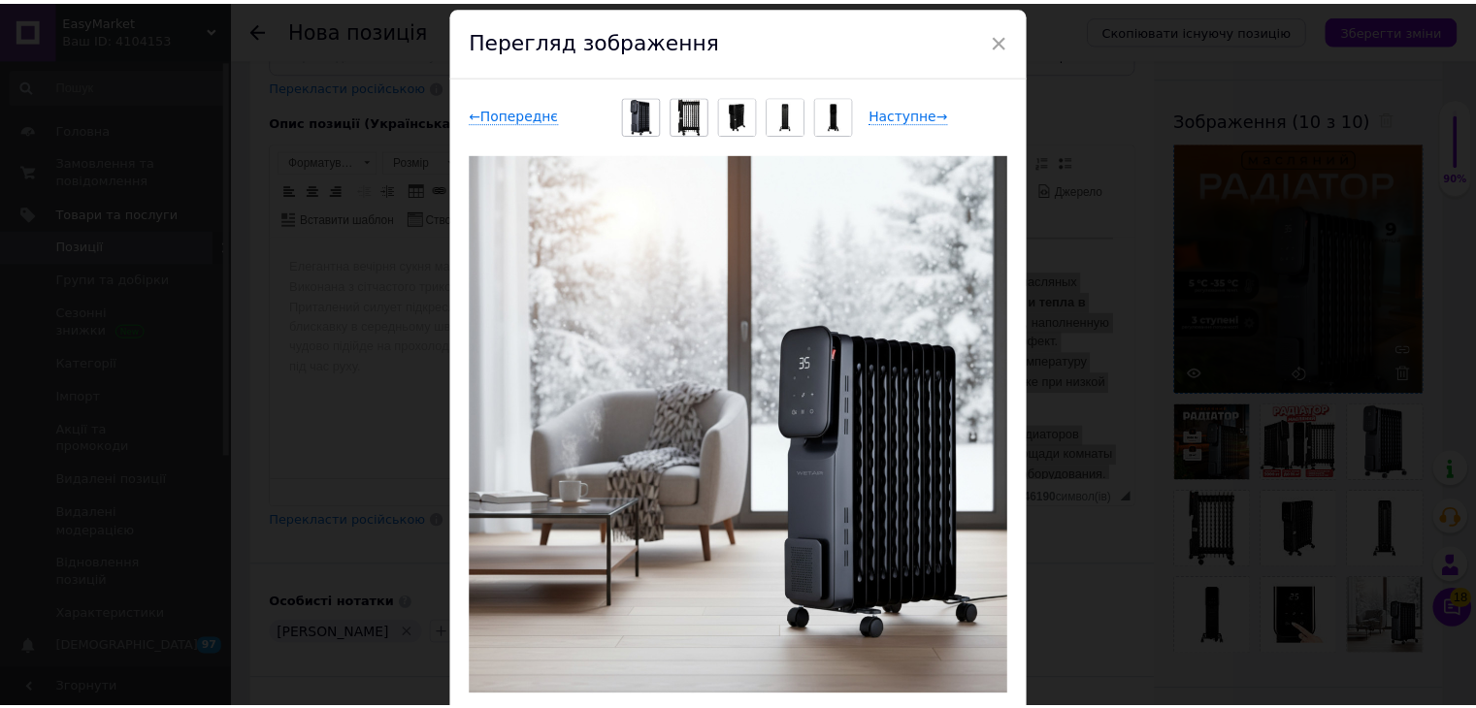
scroll to position [97, 0]
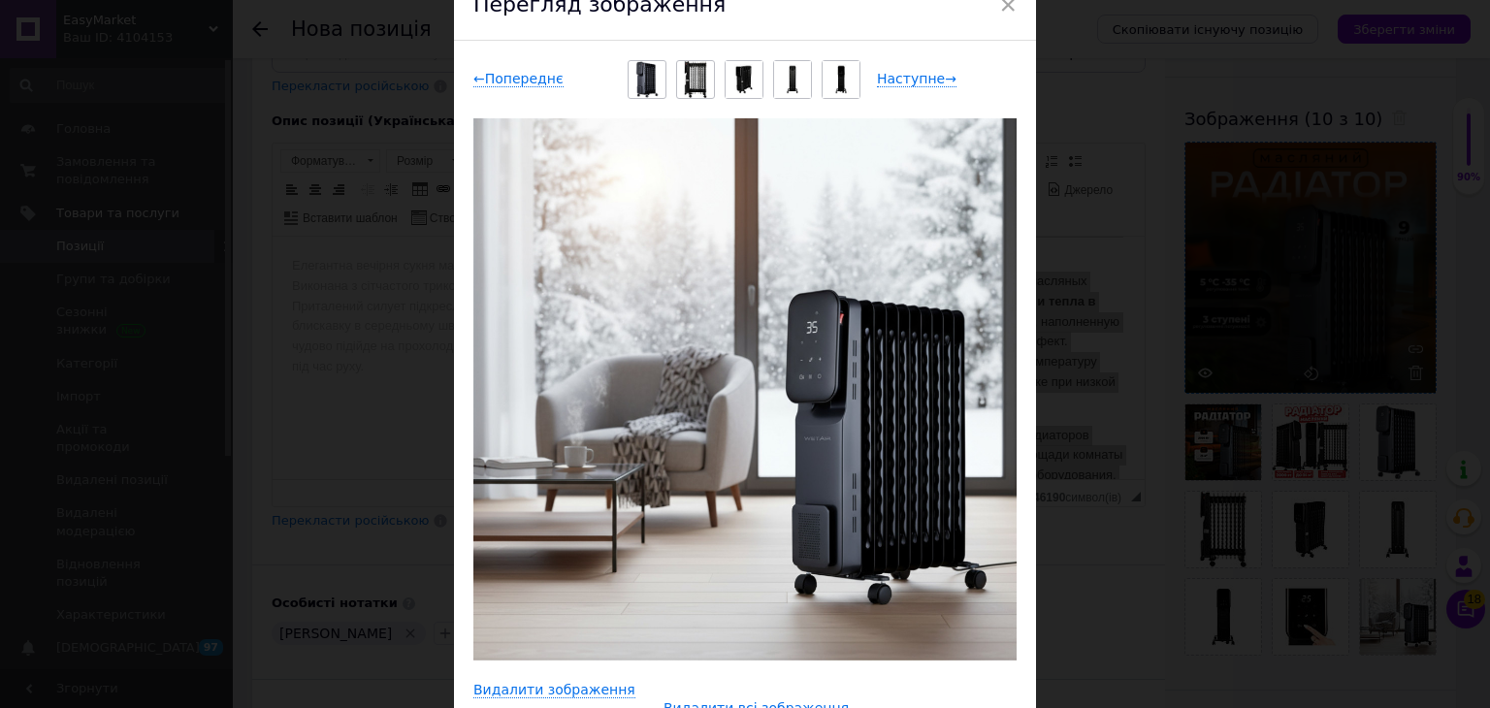
click at [1223, 81] on div "× Перегляд зображення ← Попереднє Наступне → Видалити зображення Видалити всі з…" at bounding box center [745, 354] width 1490 height 708
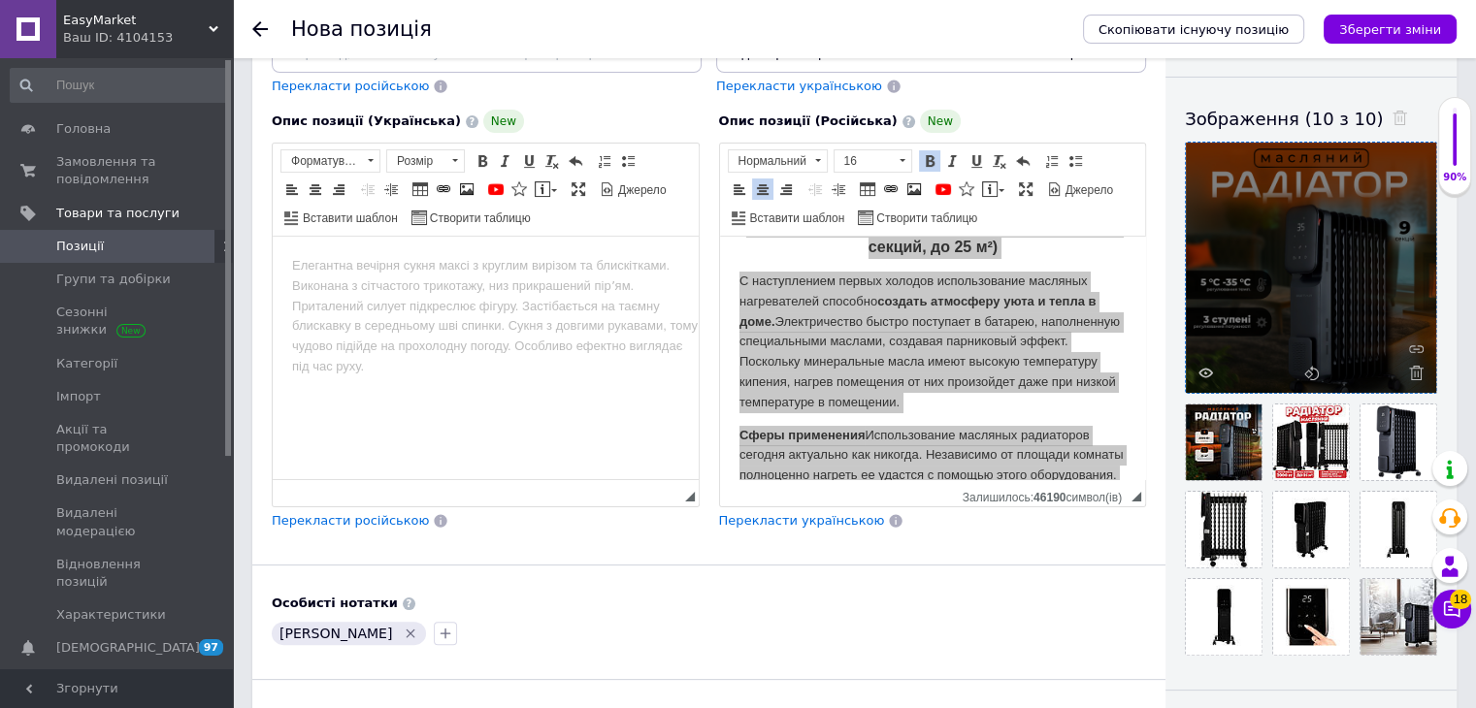
click at [1397, 47] on div "Скопіювати існуючу позицію Зберегти зміни" at bounding box center [1260, 29] width 393 height 58
click at [1400, 39] on button "Зберегти зміни" at bounding box center [1390, 29] width 133 height 29
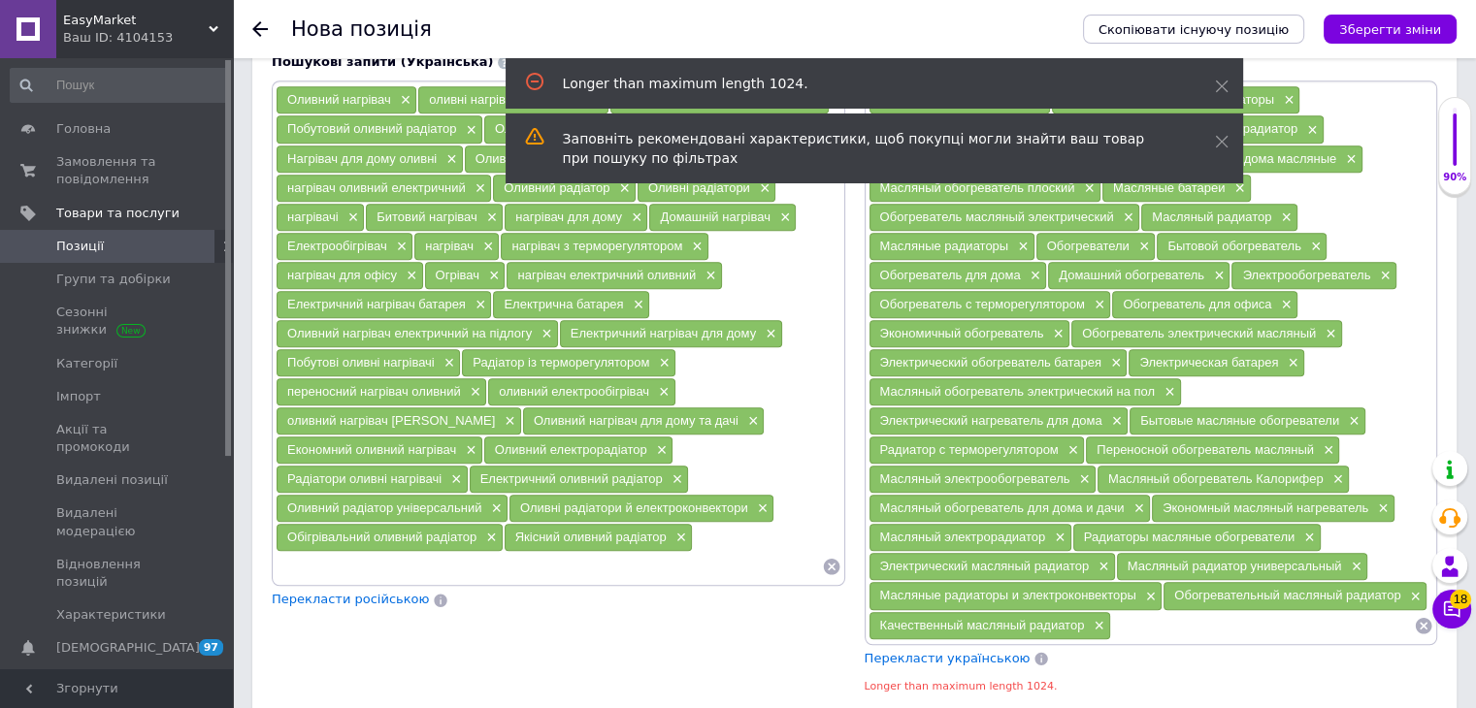
scroll to position [1443, 0]
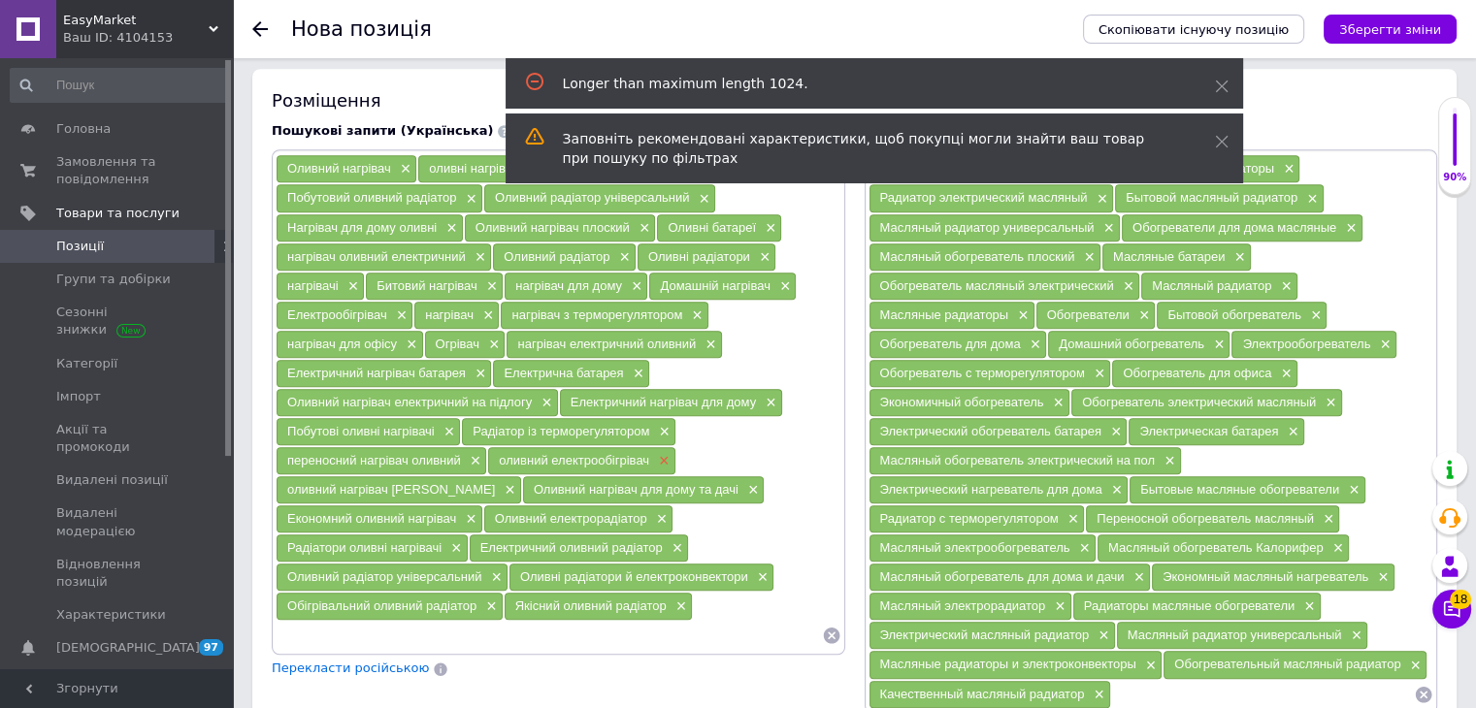
click at [659, 453] on span "×" at bounding box center [662, 461] width 16 height 16
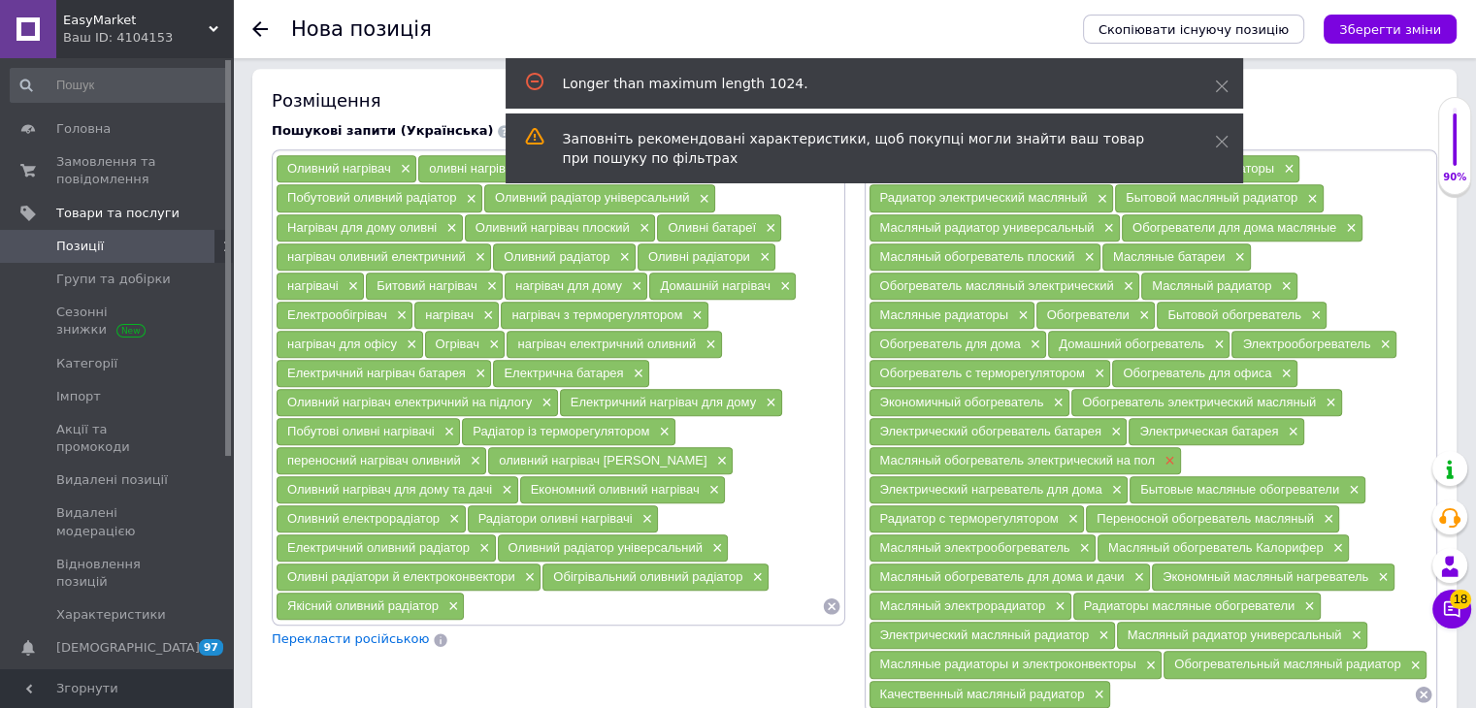
click at [1167, 455] on span "×" at bounding box center [1168, 461] width 16 height 16
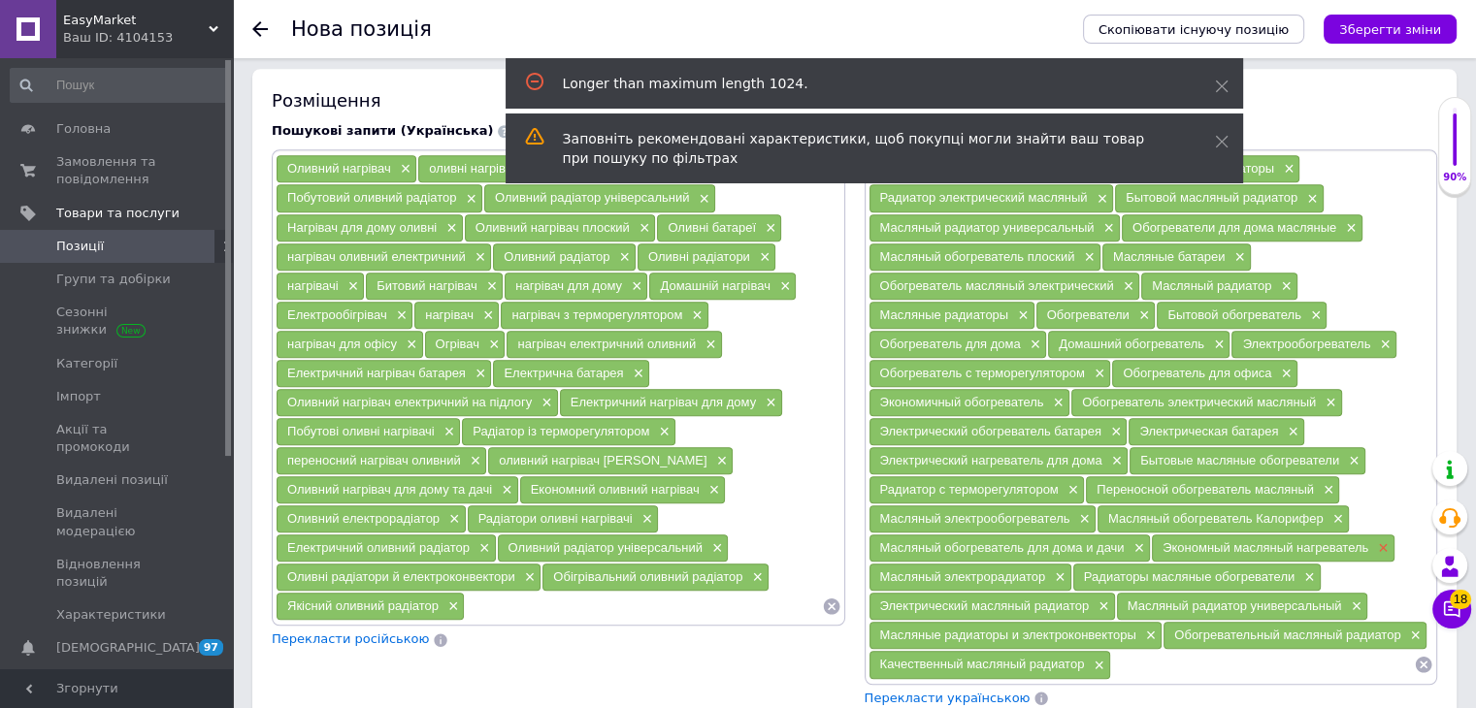
click at [1381, 540] on span "×" at bounding box center [1381, 548] width 16 height 16
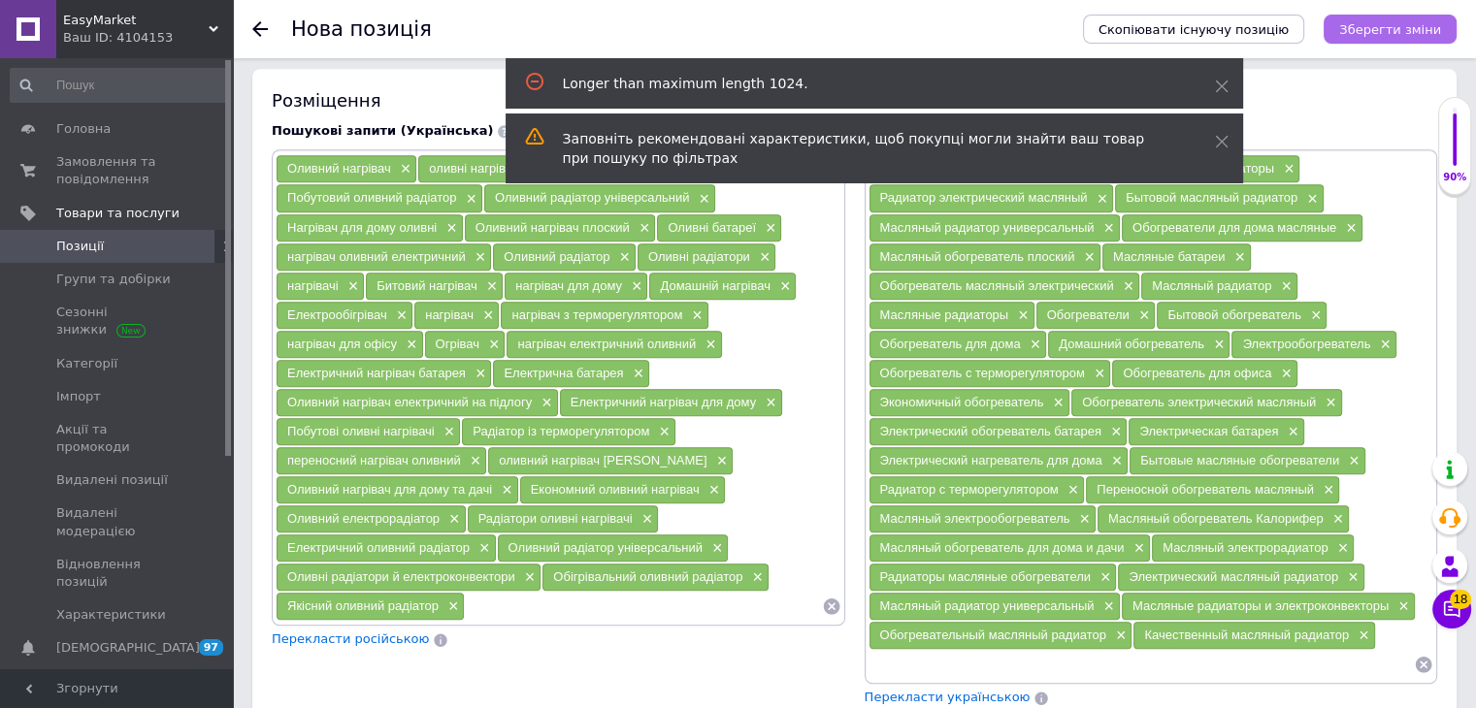
click at [1381, 30] on icon "Зберегти зміни" at bounding box center [1390, 29] width 102 height 15
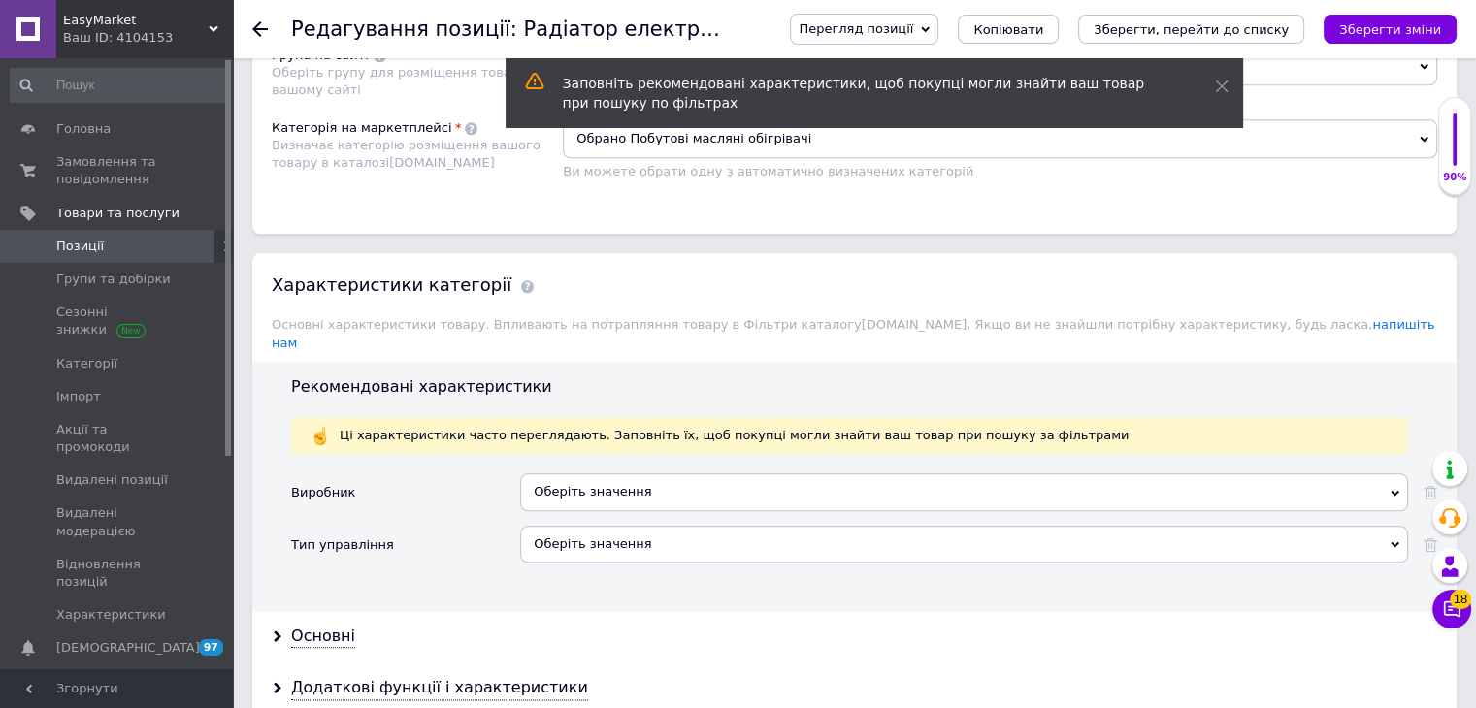
scroll to position [2135, 0]
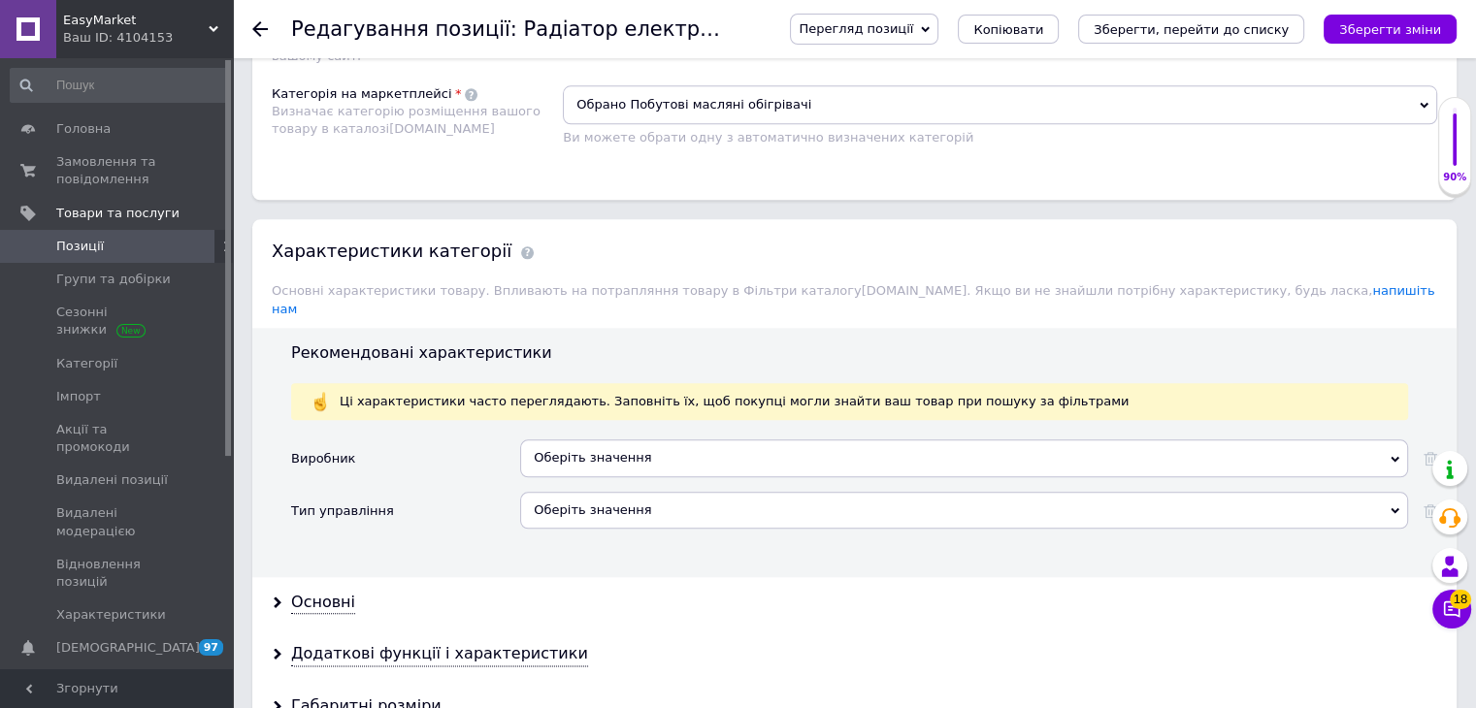
click at [629, 440] on div "Оберіть значення" at bounding box center [964, 458] width 888 height 37
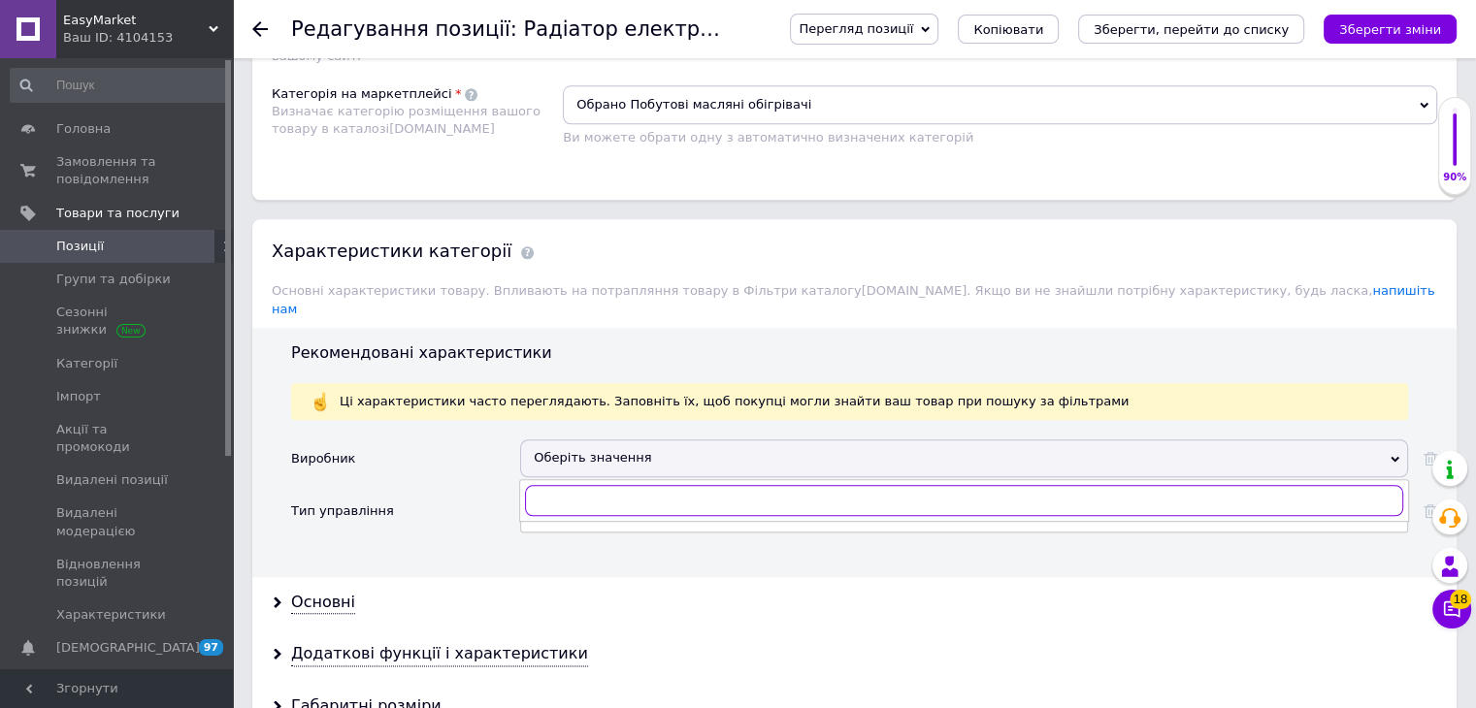
paste input "WetAir"
click at [539, 485] on input "WetAir" at bounding box center [964, 500] width 878 height 31
type input "WetAir"
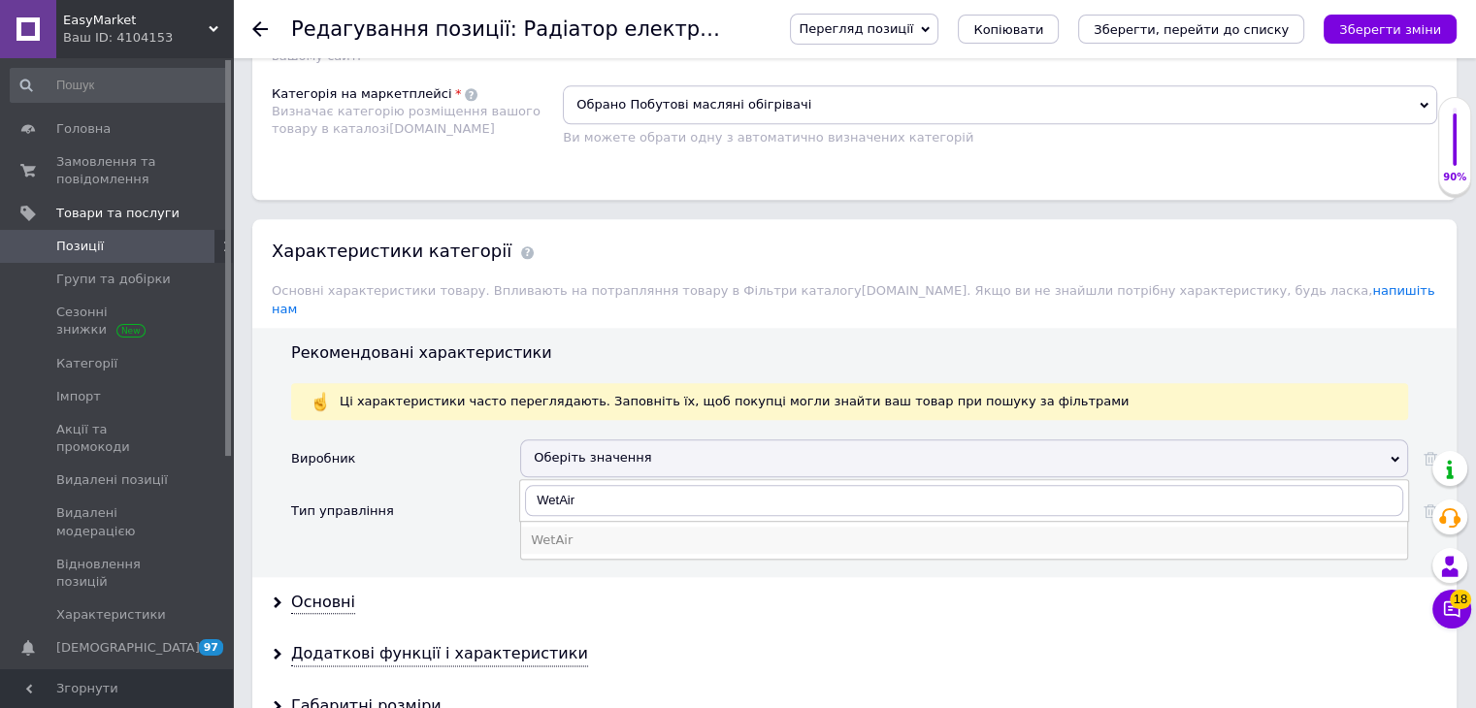
click at [565, 532] on div "WetAir" at bounding box center [964, 540] width 867 height 17
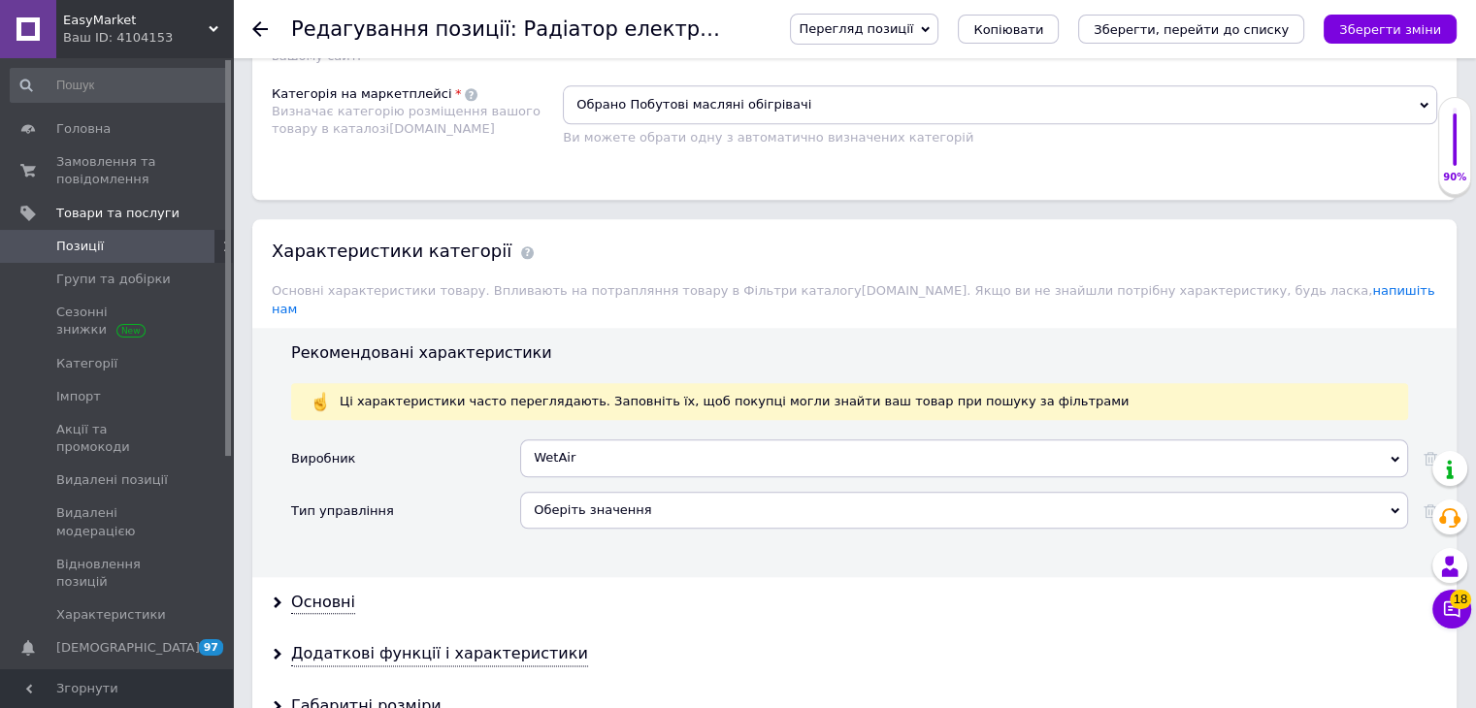
click at [558, 492] on div "Оберіть значення" at bounding box center [964, 510] width 888 height 37
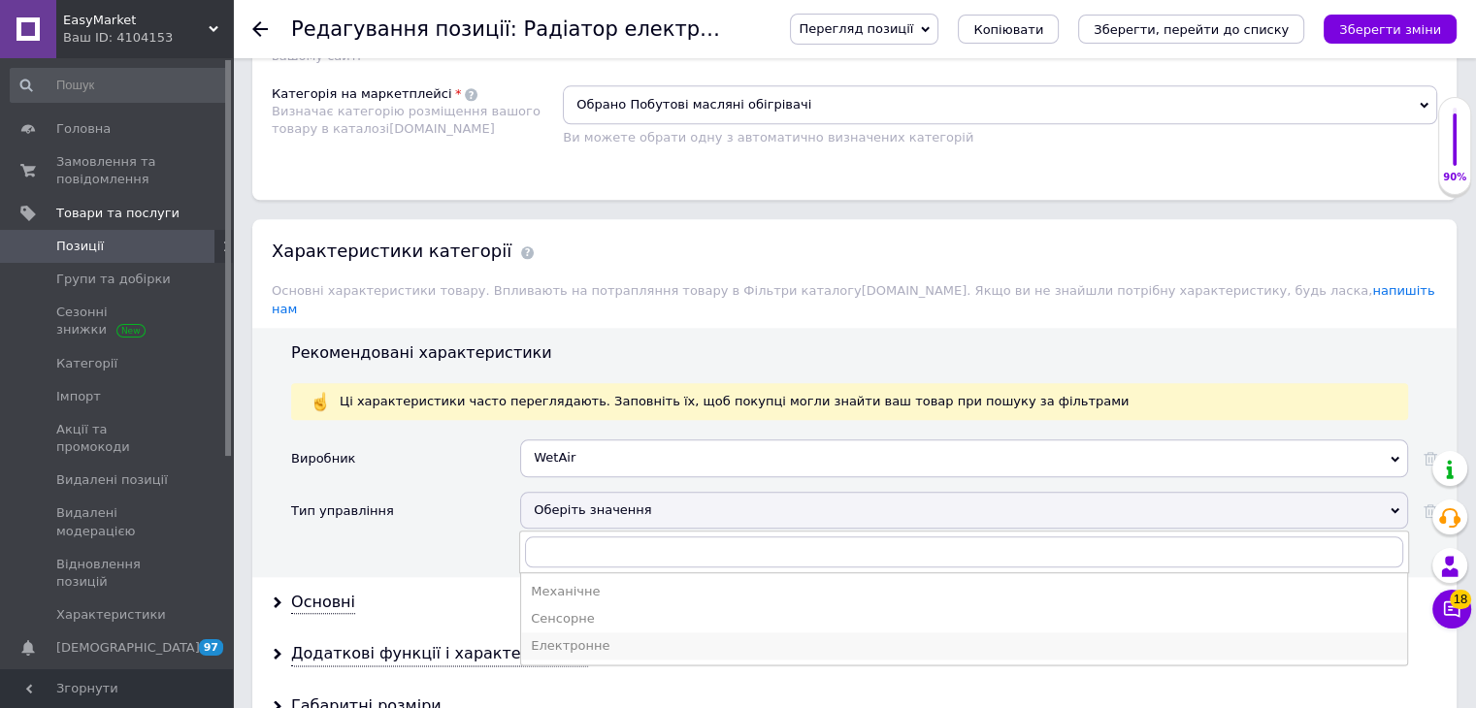
click at [564, 638] on div "Електронне" at bounding box center [964, 646] width 867 height 17
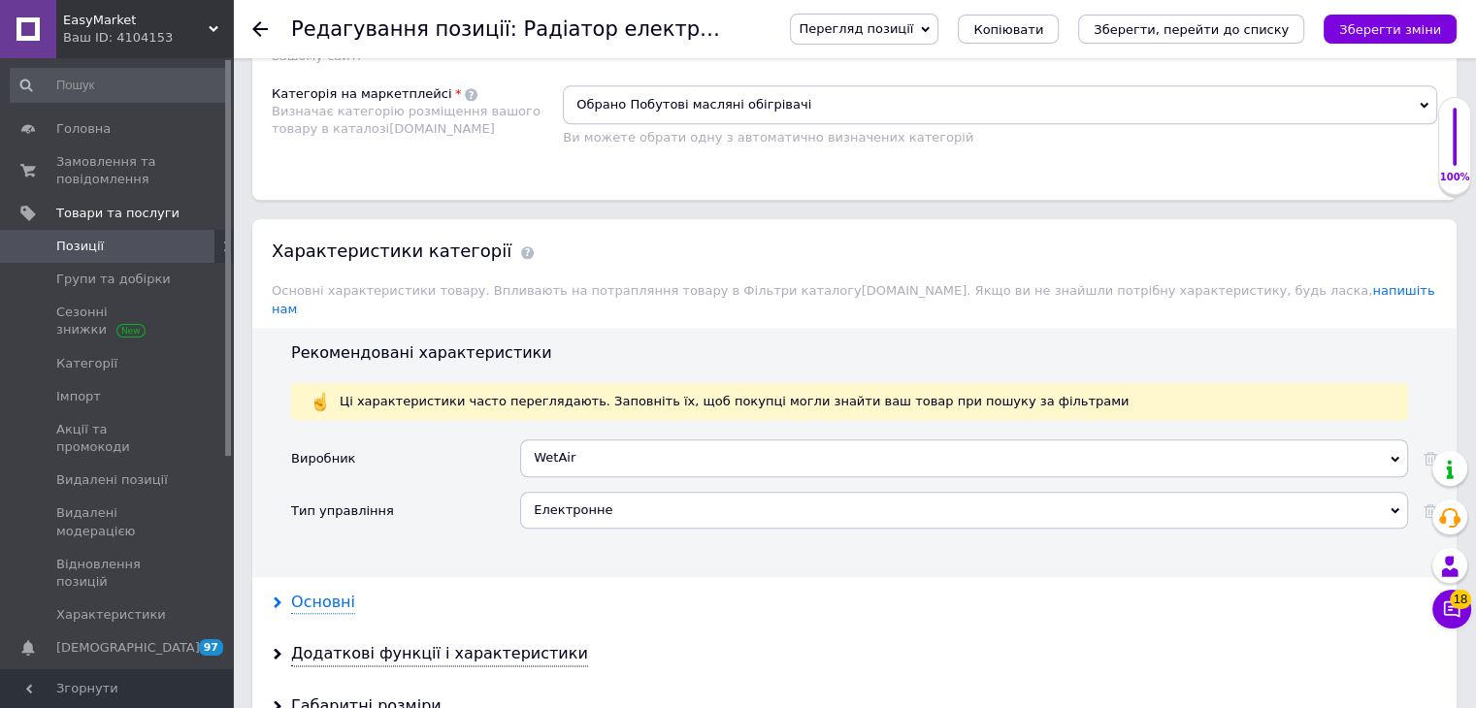
click at [316, 592] on div "Основні" at bounding box center [323, 603] width 64 height 22
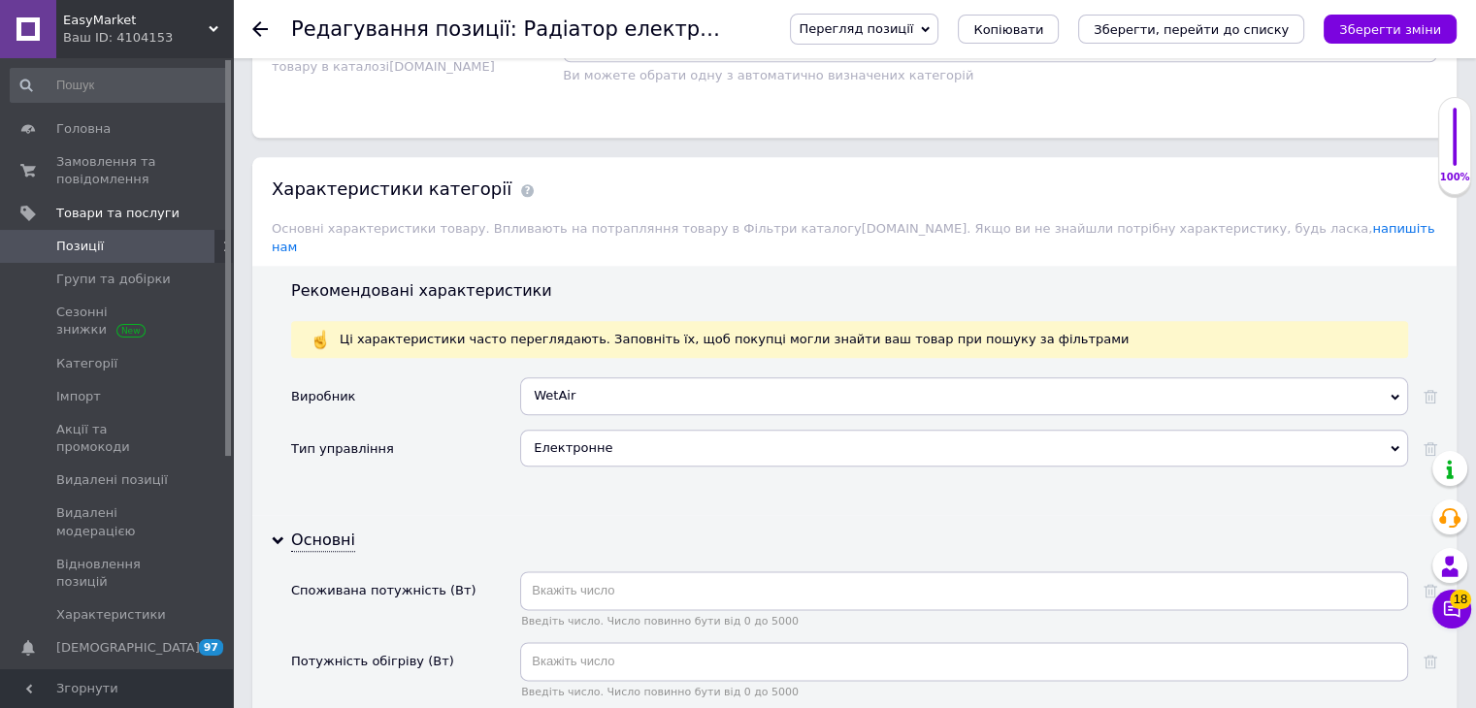
scroll to position [2232, 0]
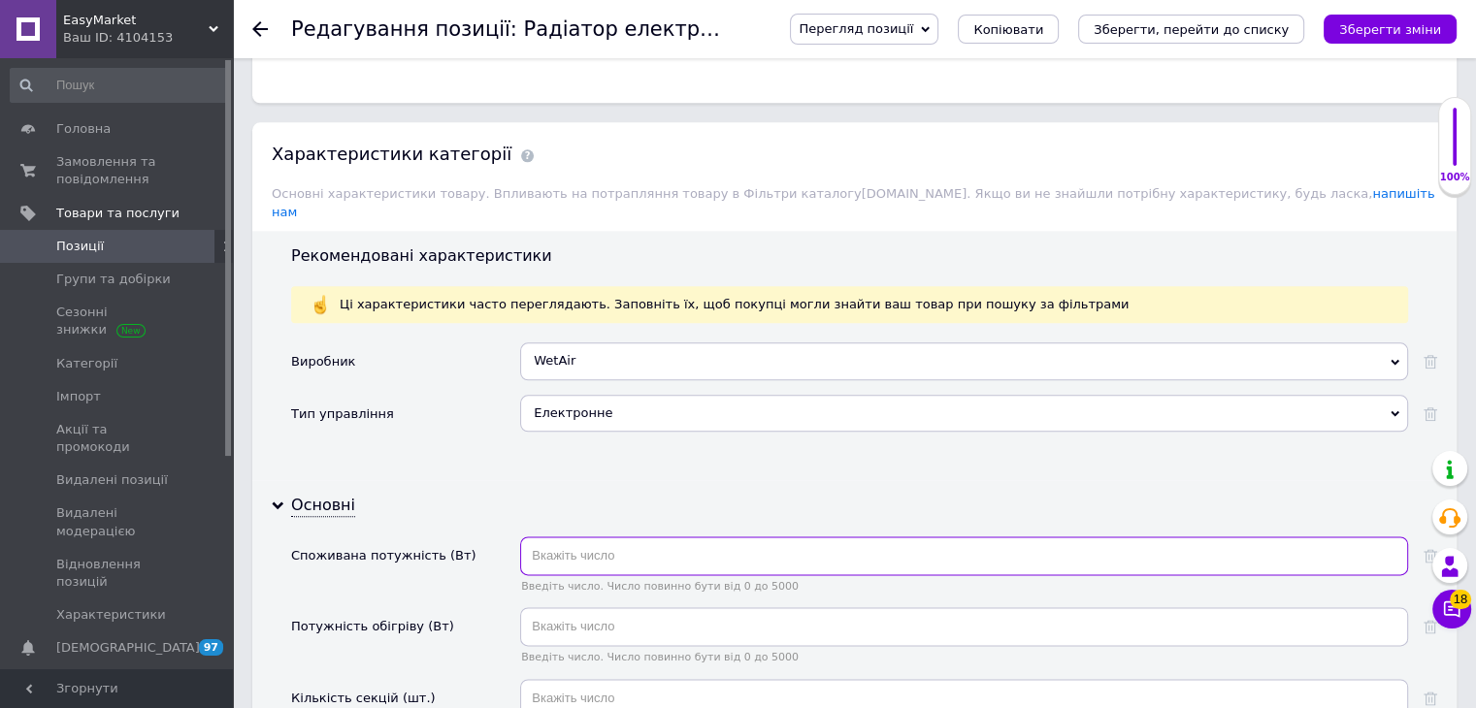
click at [664, 537] on input "text" at bounding box center [964, 556] width 888 height 39
type input "2000"
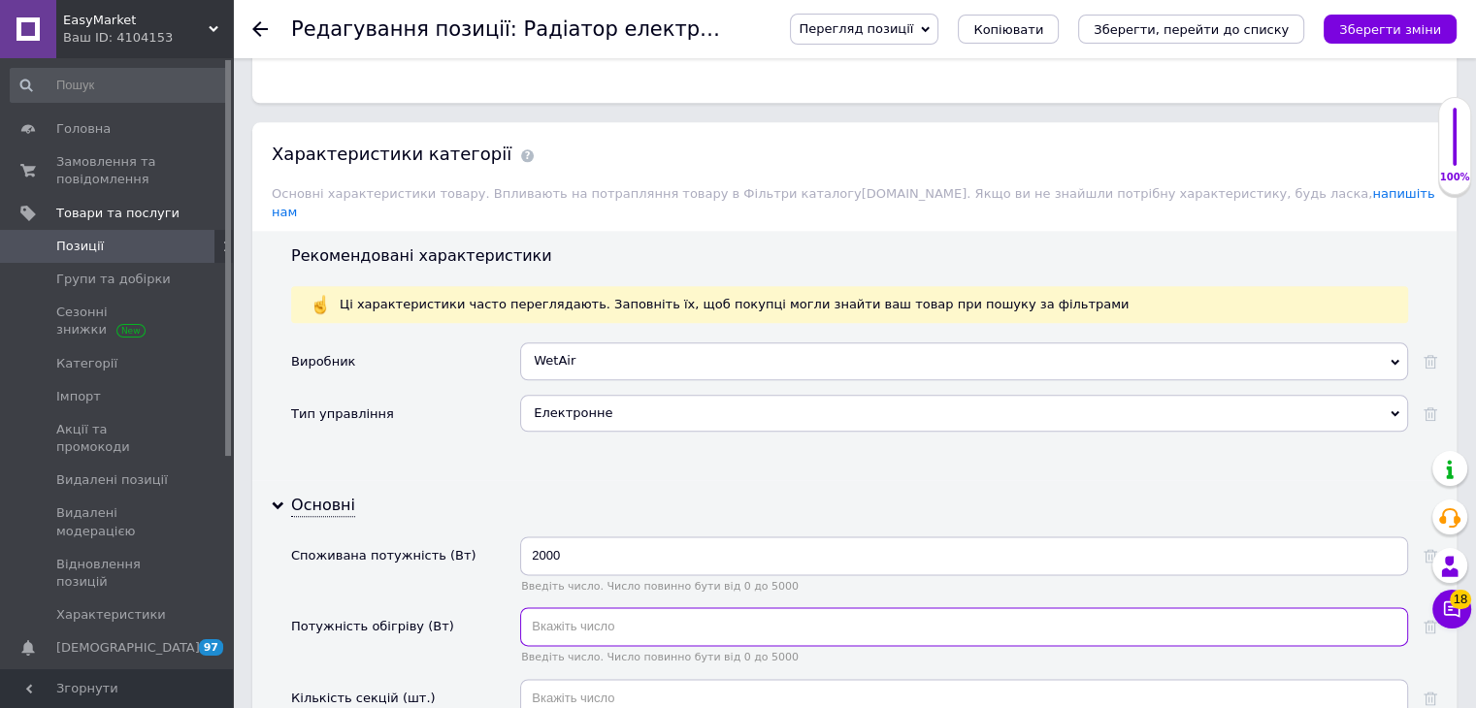
click at [641, 607] on input "text" at bounding box center [964, 626] width 888 height 39
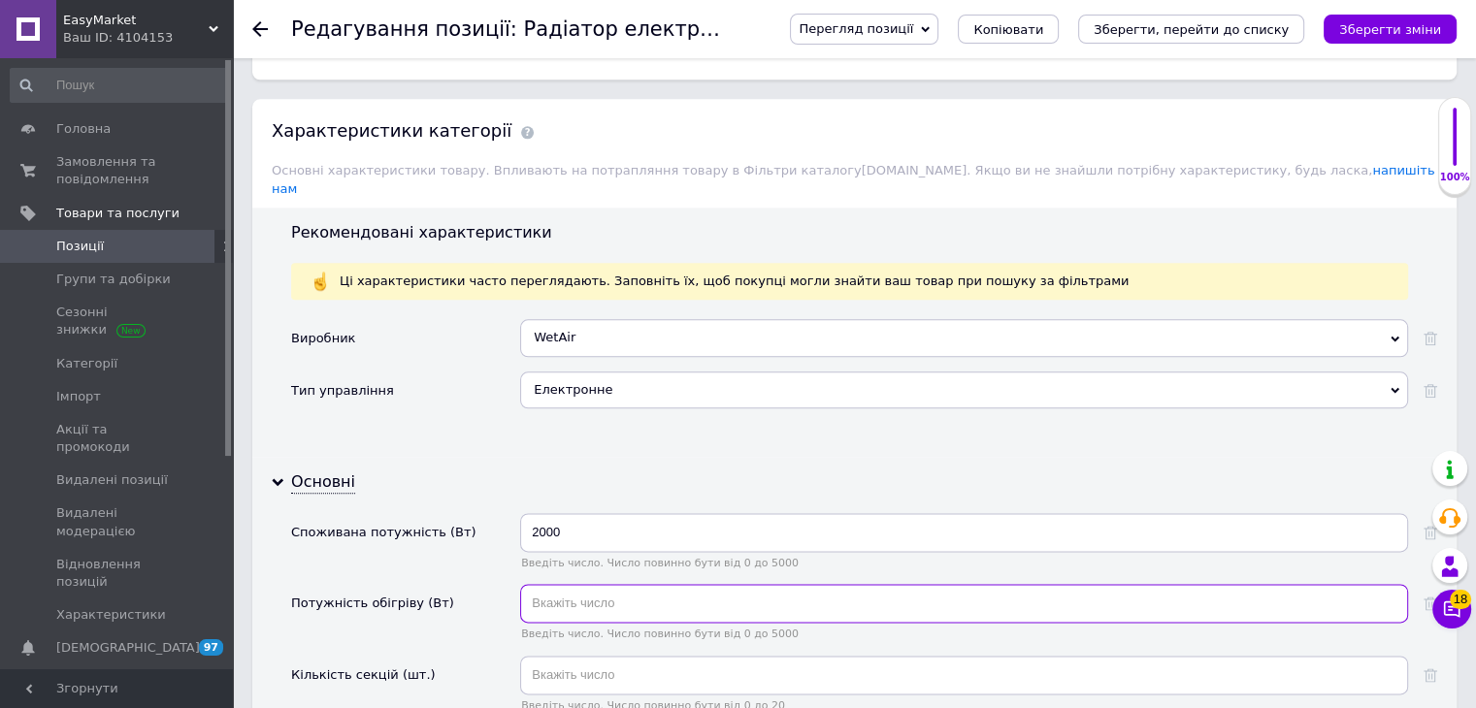
scroll to position [2426, 0]
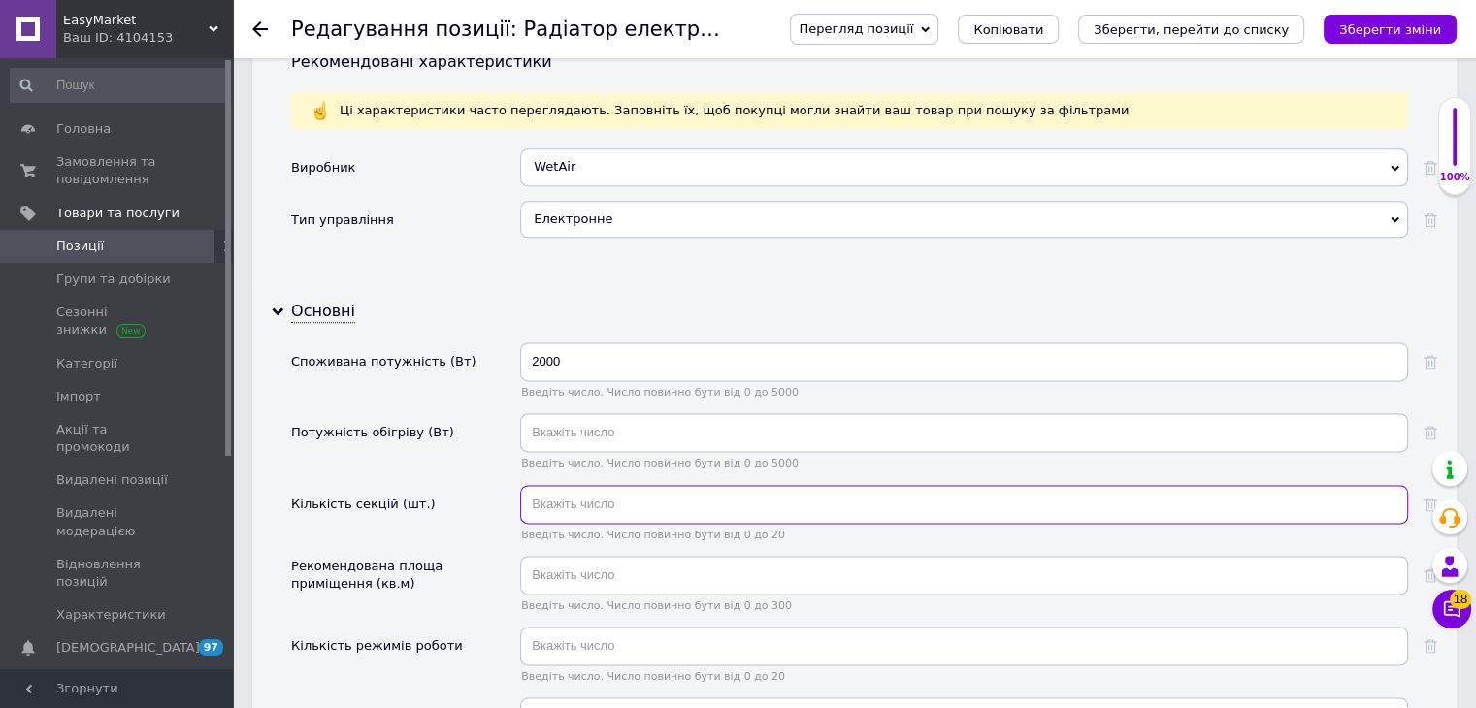
click at [624, 485] on input "text" at bounding box center [964, 504] width 888 height 39
type input "9"
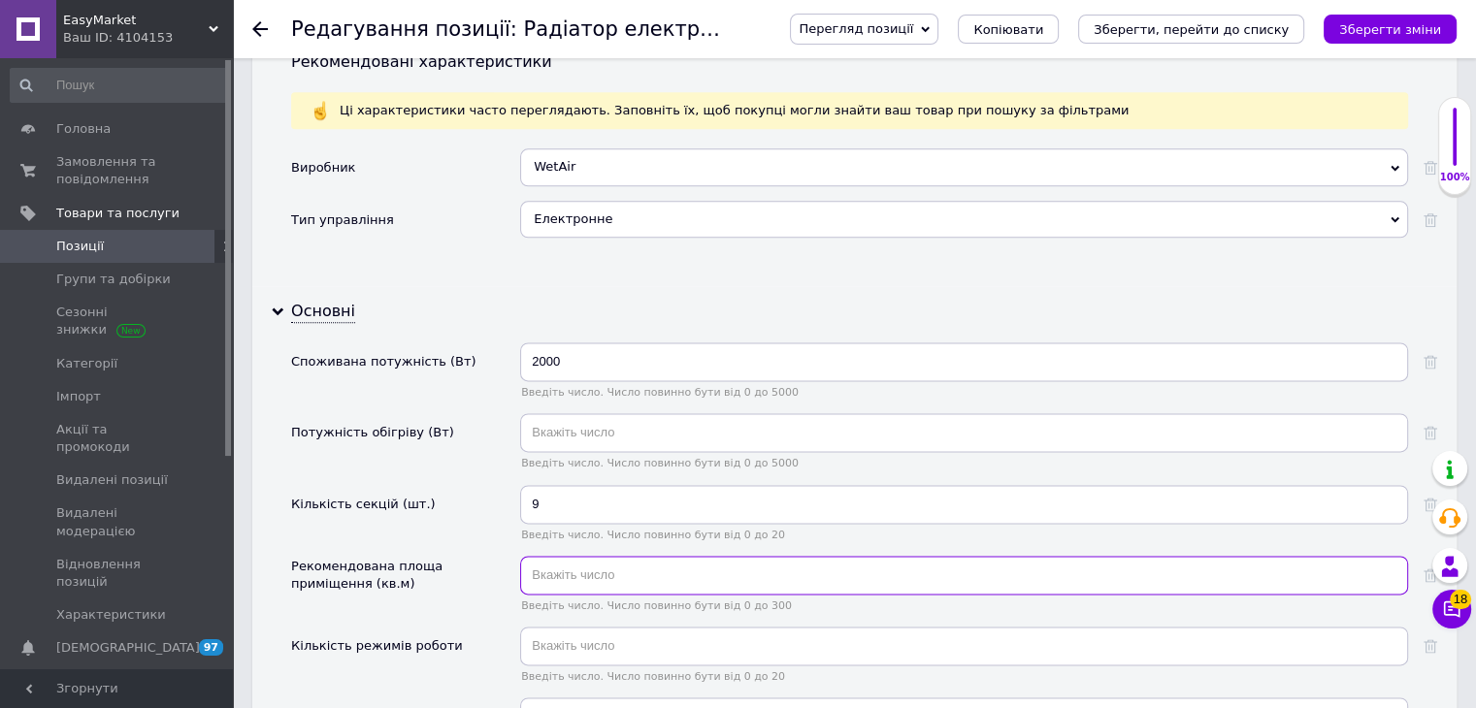
click at [621, 556] on input "text" at bounding box center [964, 575] width 888 height 39
type input "25"
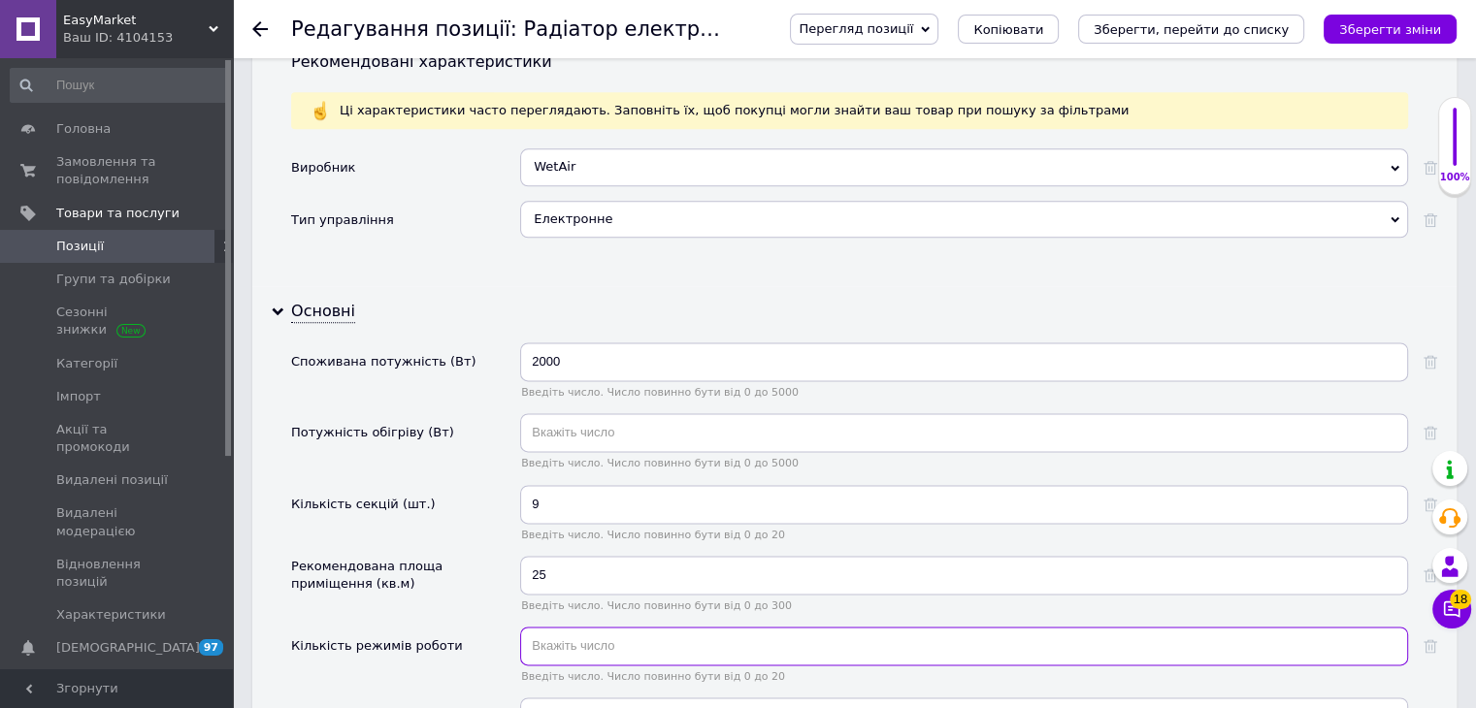
click at [603, 627] on input "text" at bounding box center [964, 646] width 888 height 39
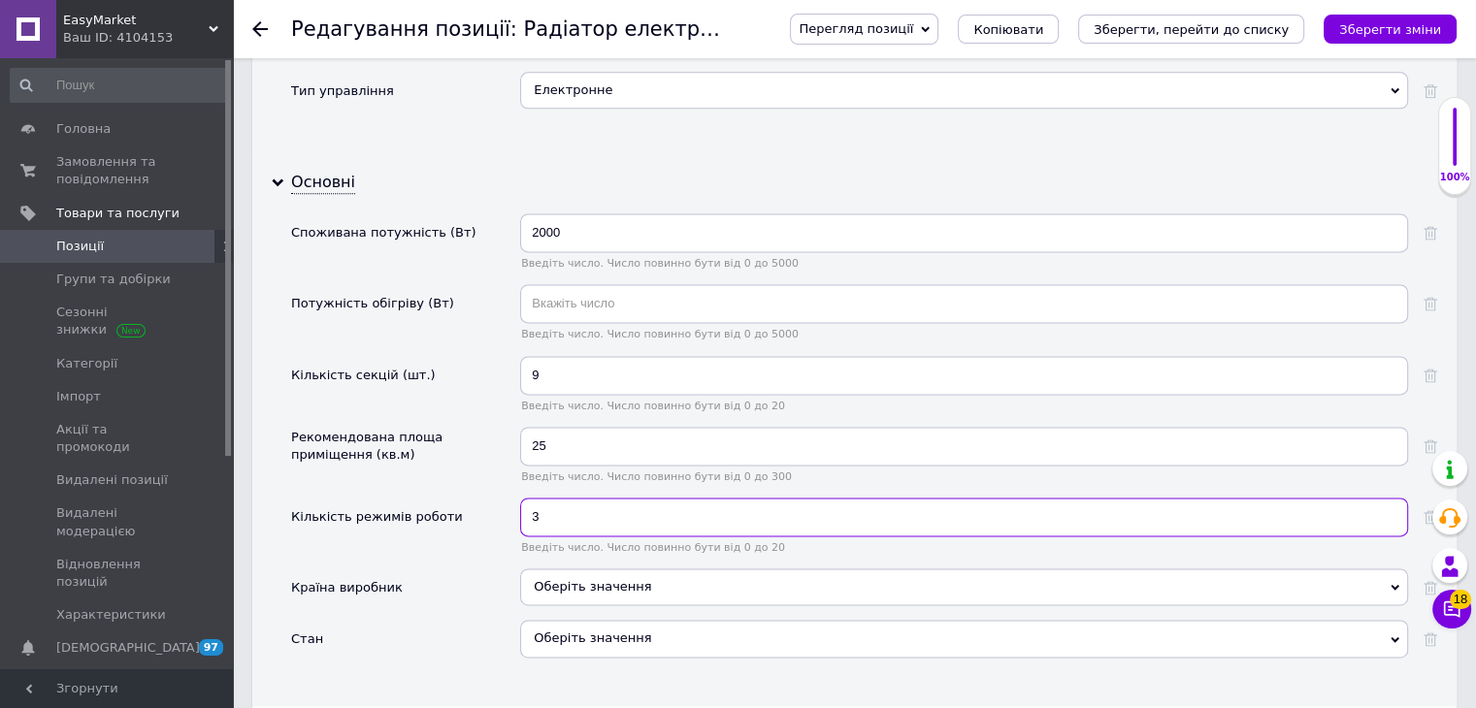
scroll to position [2717, 0]
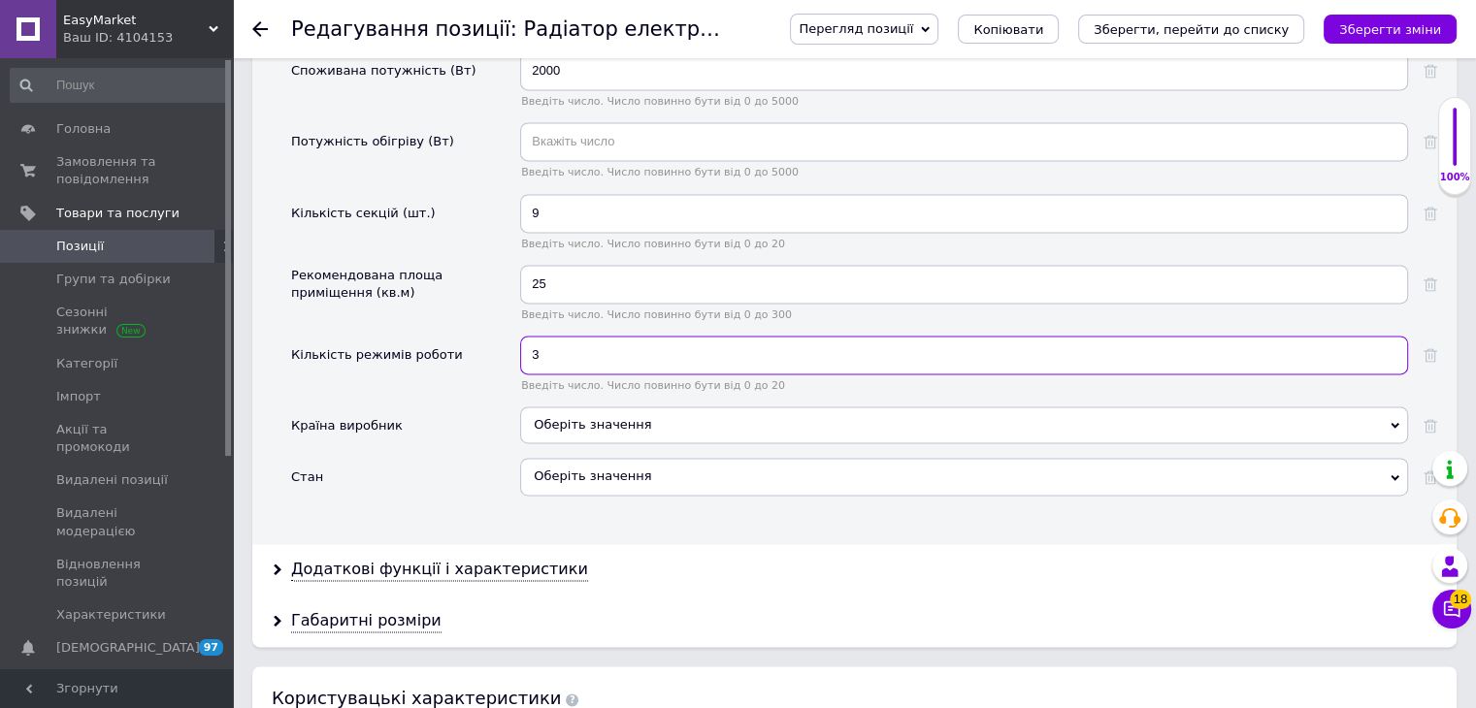
type input "3"
click at [580, 458] on div "Оберіть значення" at bounding box center [964, 476] width 888 height 37
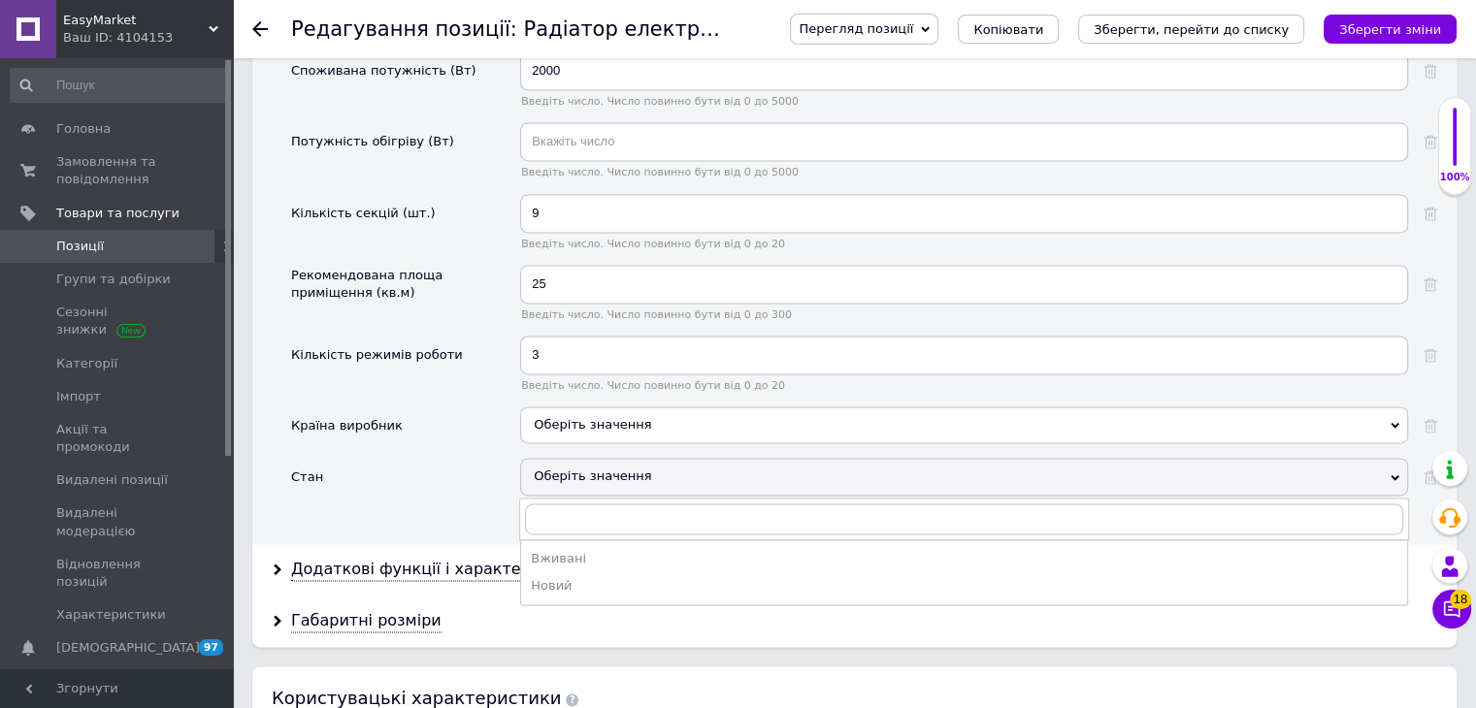
click at [538, 577] on div "Новий" at bounding box center [964, 585] width 867 height 17
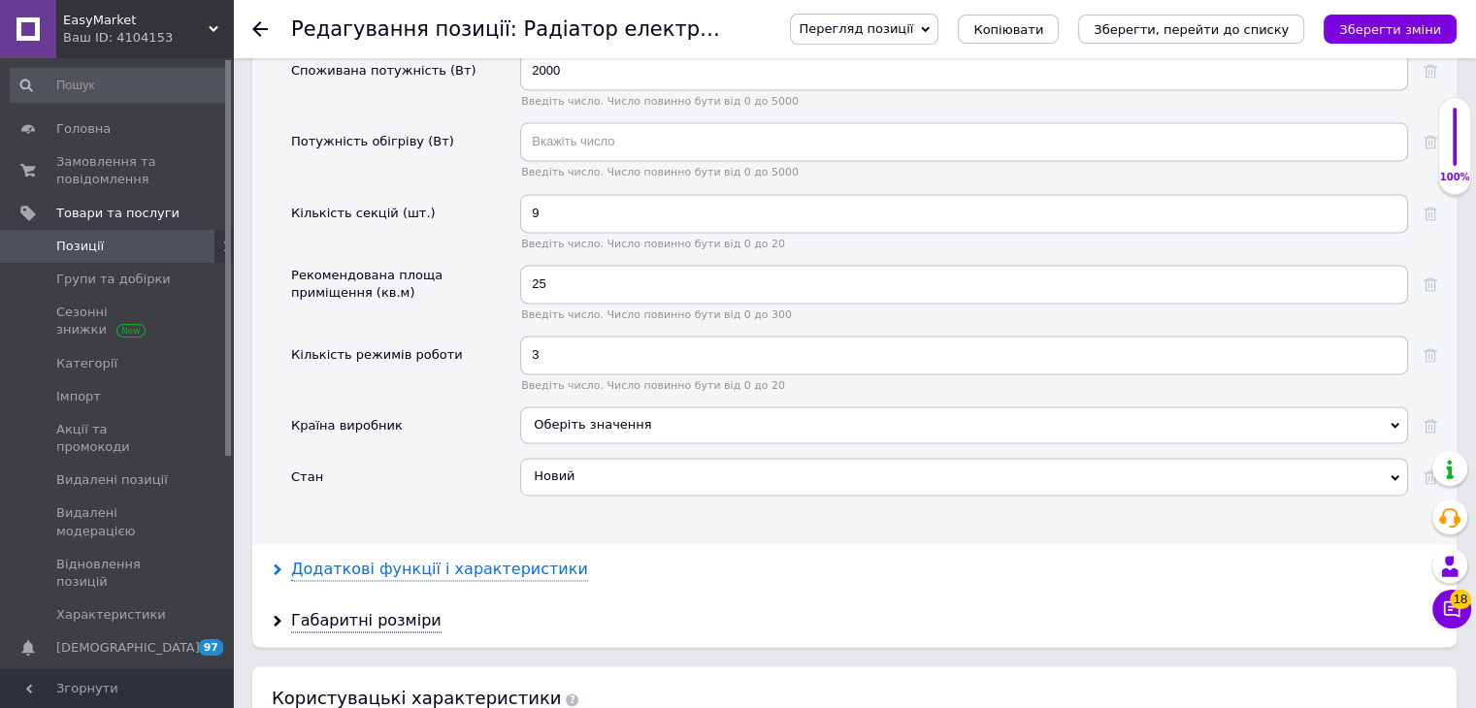
click at [382, 559] on div "Додаткові функції і характеристики" at bounding box center [439, 570] width 297 height 22
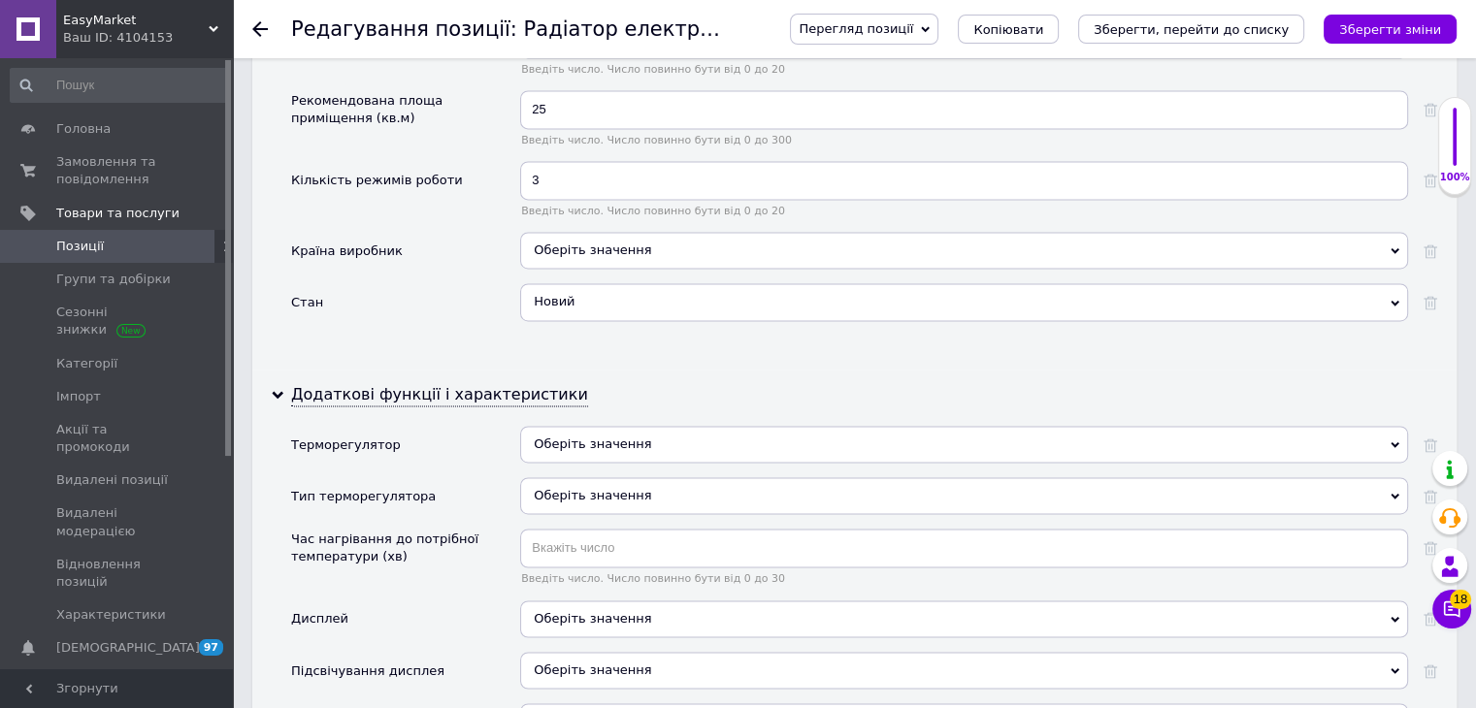
scroll to position [2911, 0]
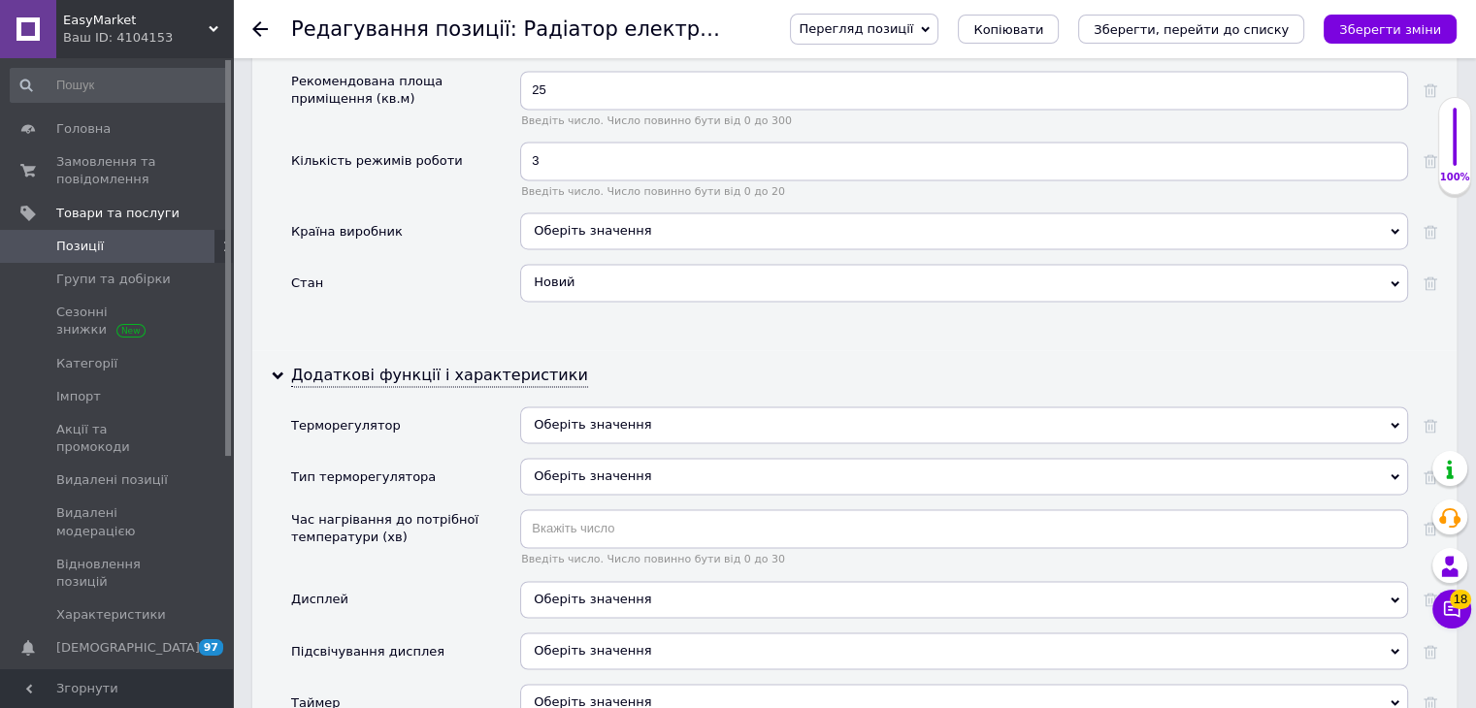
click at [586, 407] on span "Оберіть значення" at bounding box center [964, 425] width 888 height 37
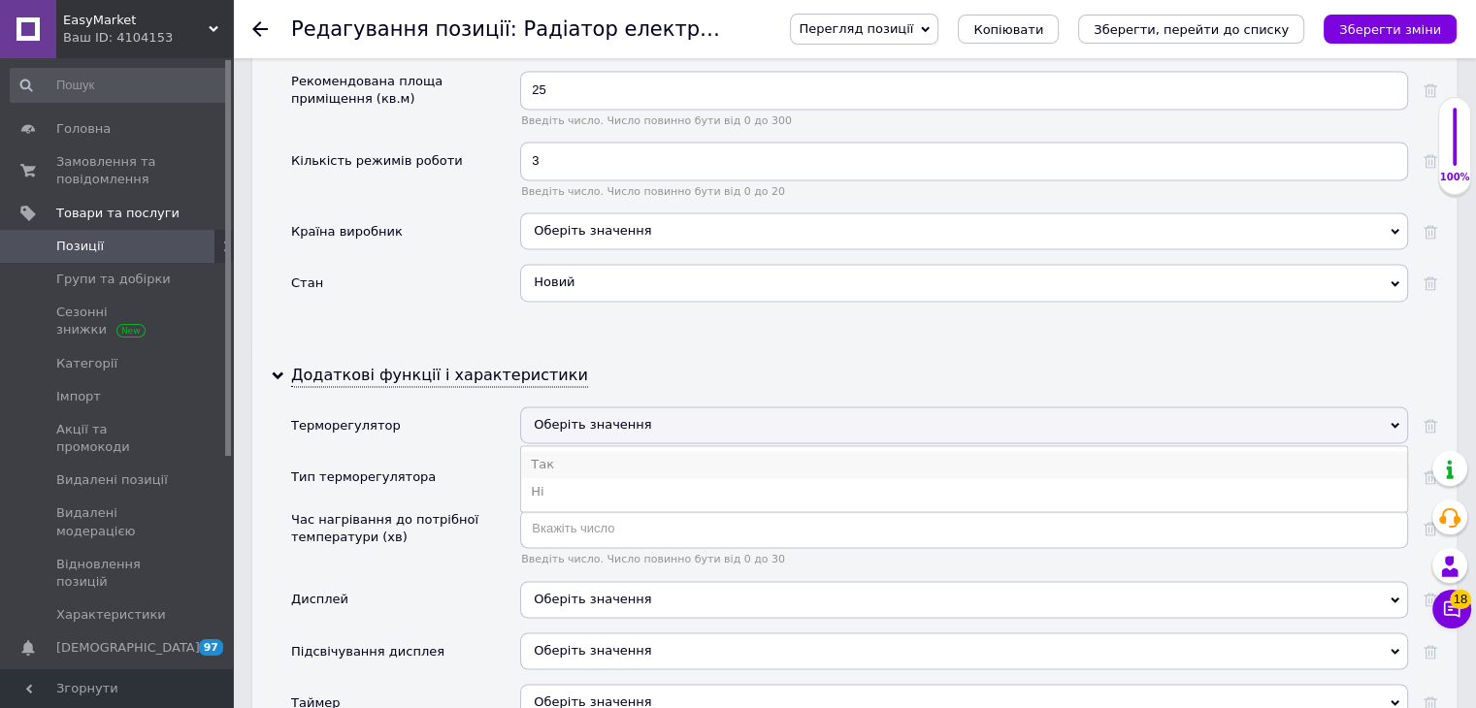
click at [563, 451] on li "Так" at bounding box center [964, 464] width 886 height 27
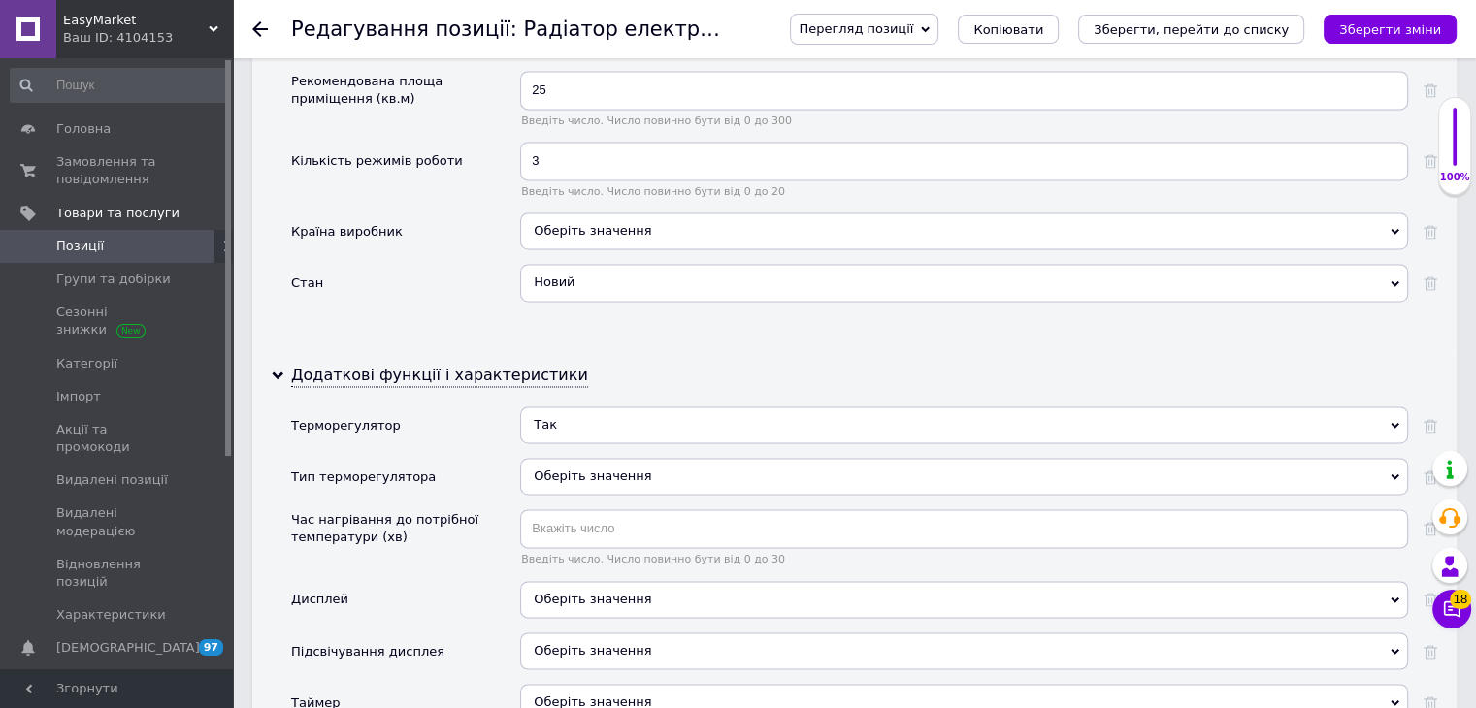
click at [574, 581] on span "Оберіть значення" at bounding box center [964, 599] width 888 height 37
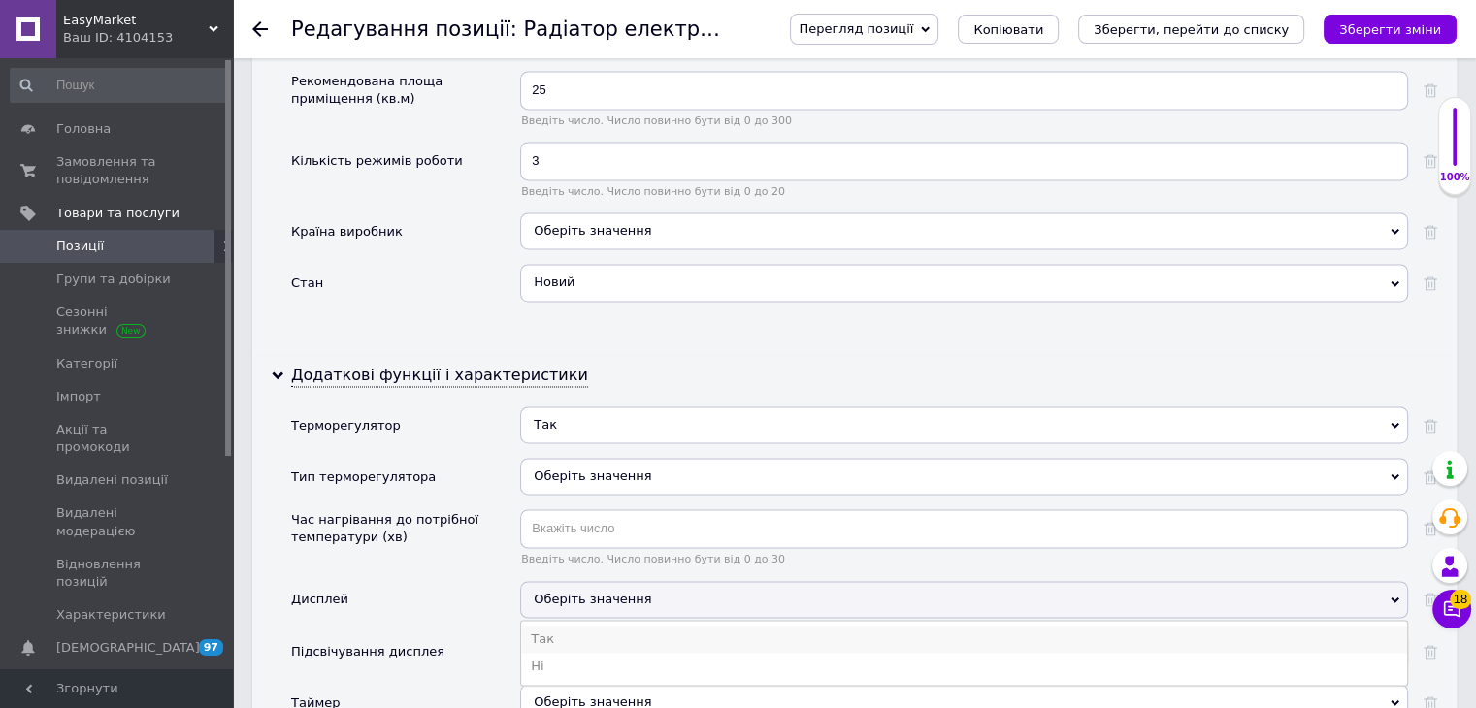
click at [548, 626] on li "Так" at bounding box center [964, 639] width 886 height 27
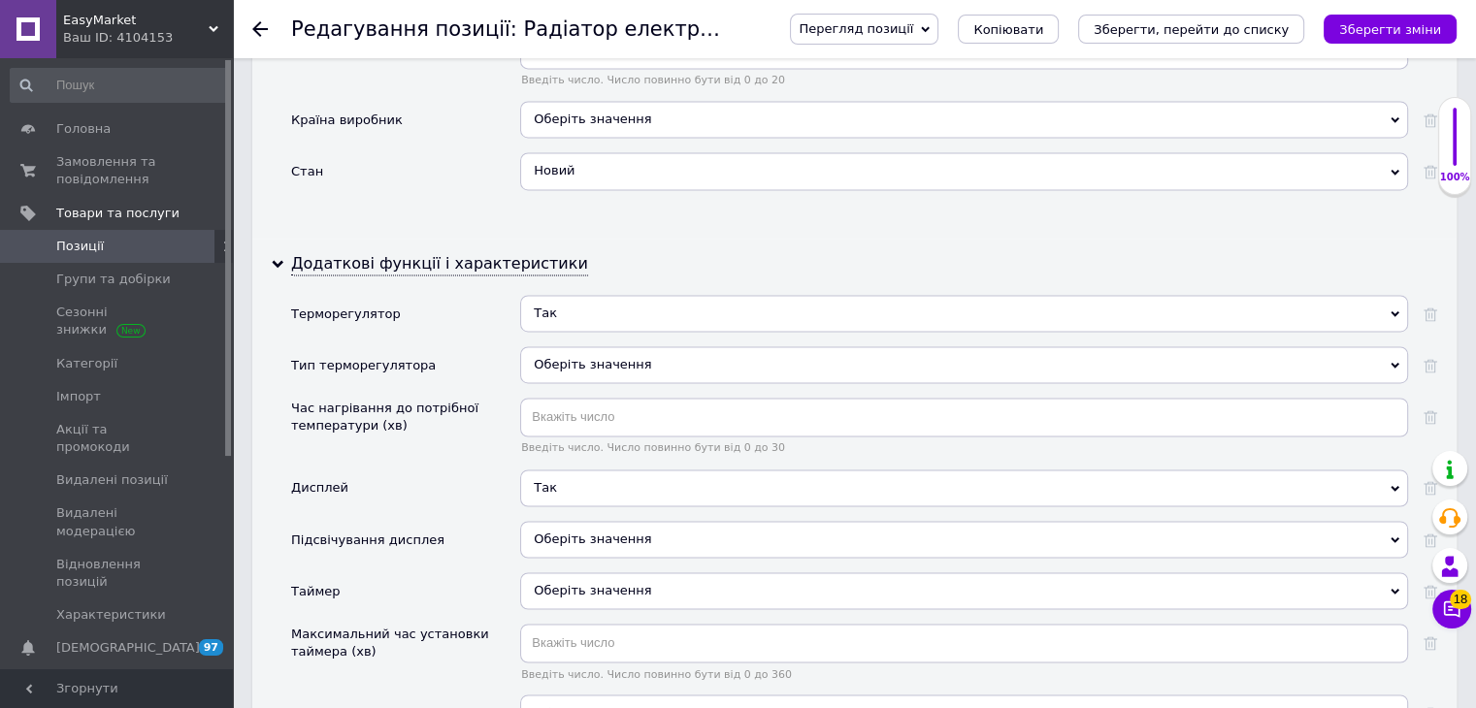
scroll to position [3202, 0]
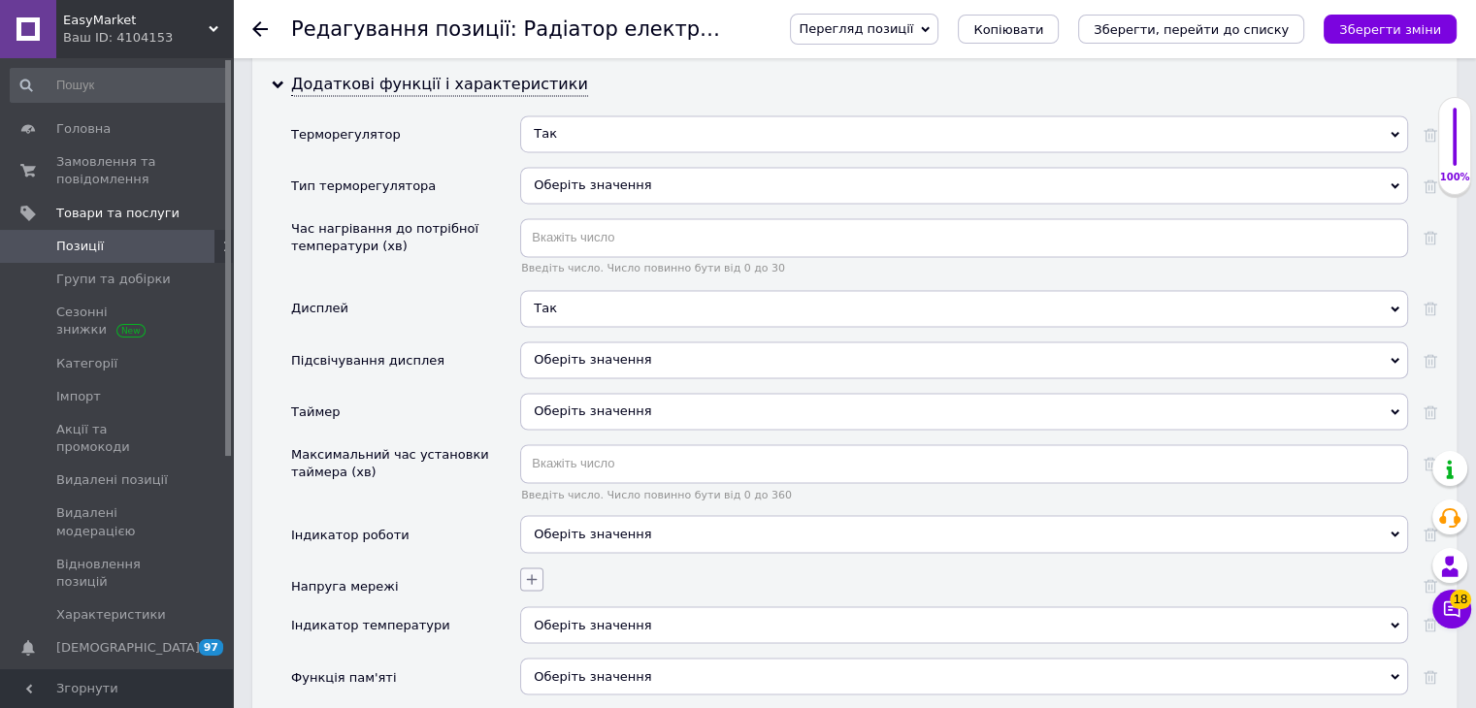
click at [533, 568] on button "button" at bounding box center [531, 579] width 23 height 23
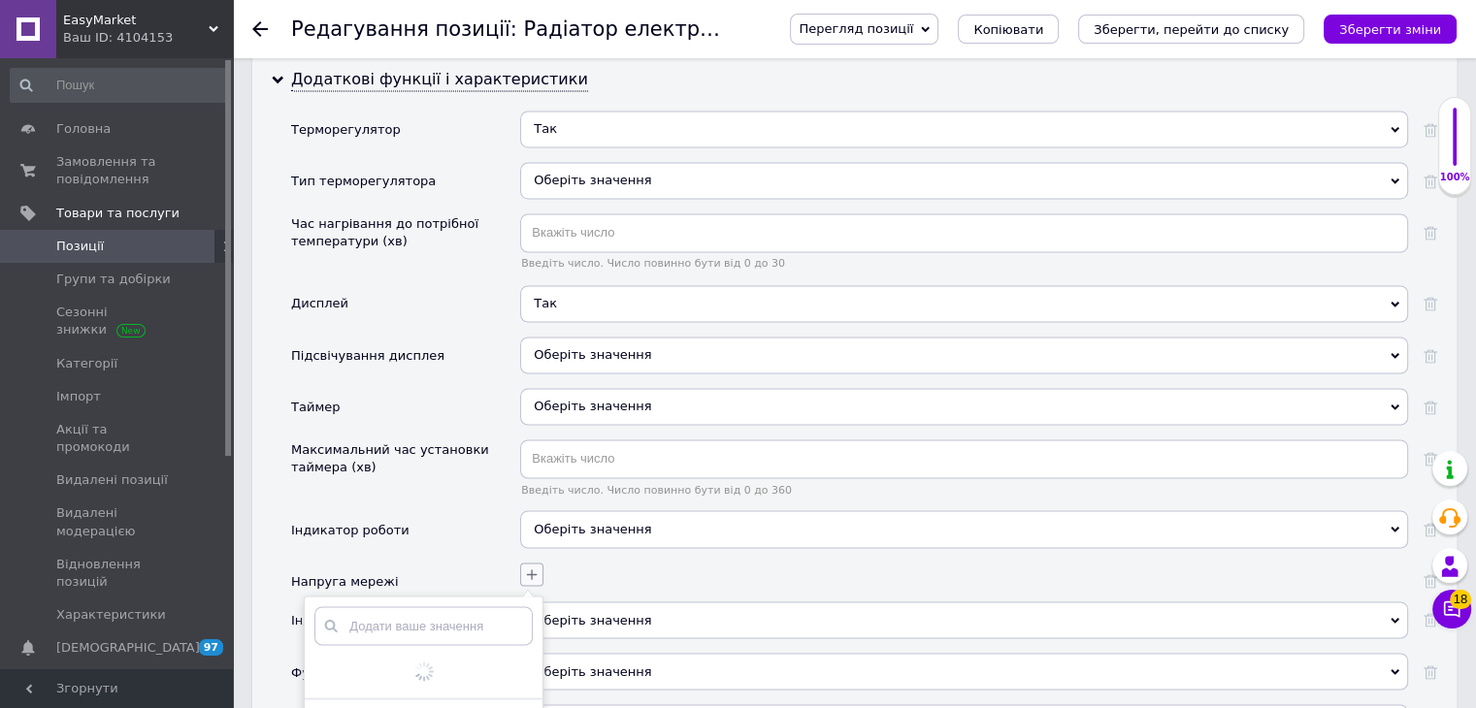
scroll to position [3299, 0]
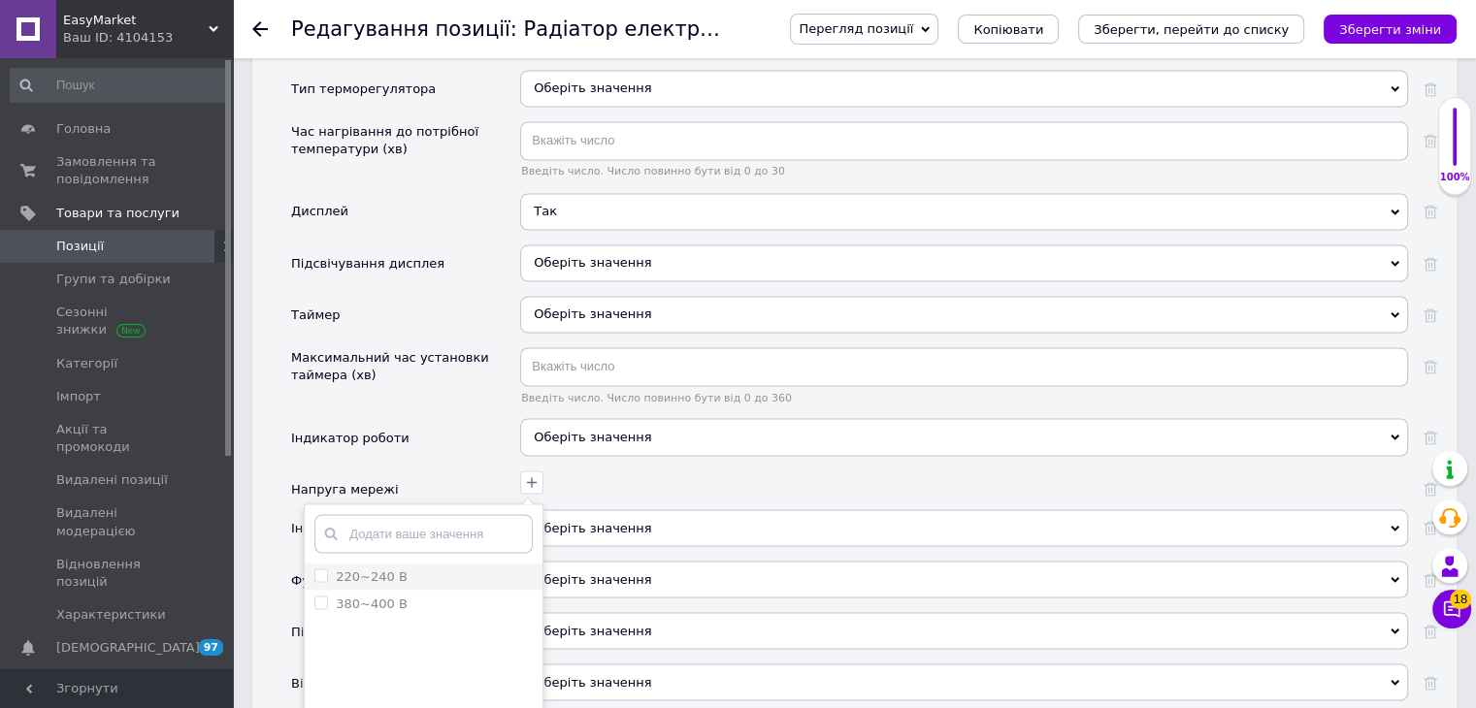
click at [411, 563] on li "220~240 В" at bounding box center [424, 576] width 238 height 27
checkbox В "true"
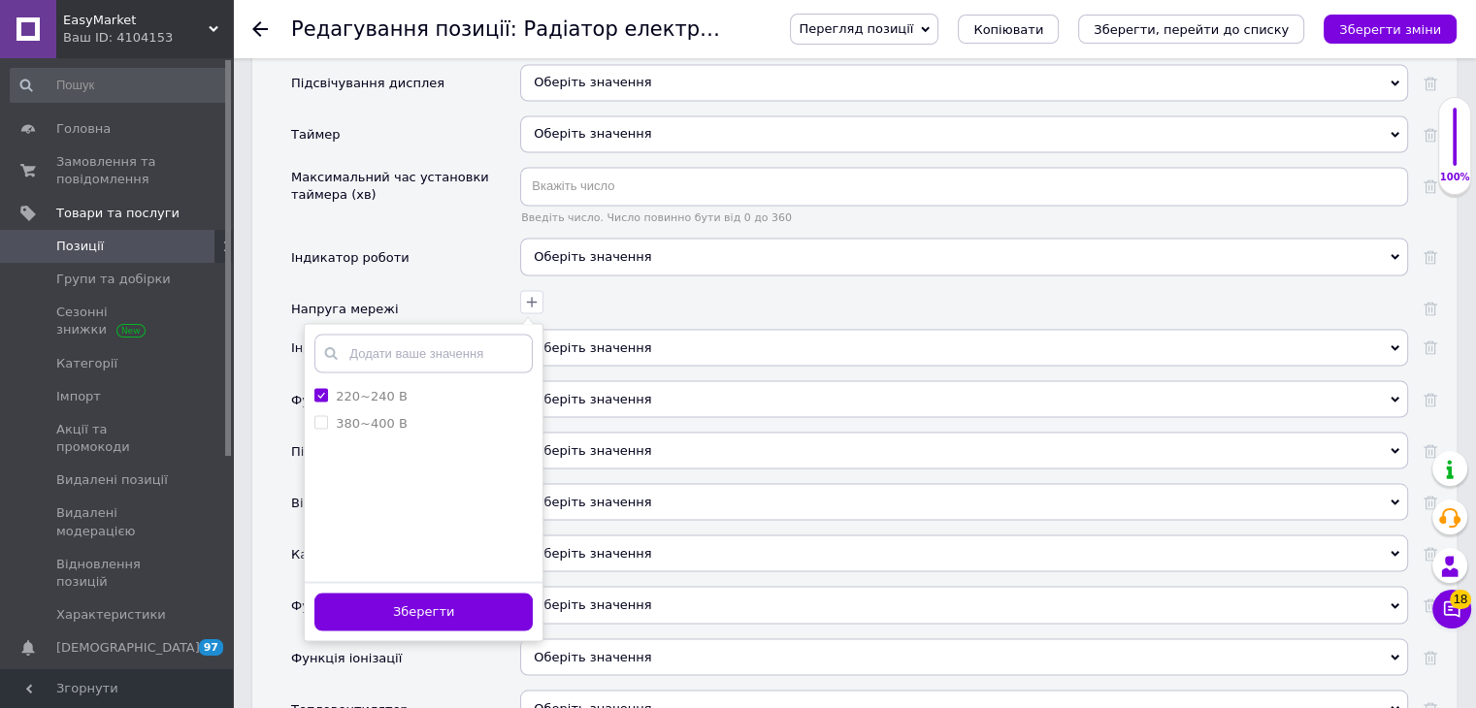
scroll to position [3590, 0]
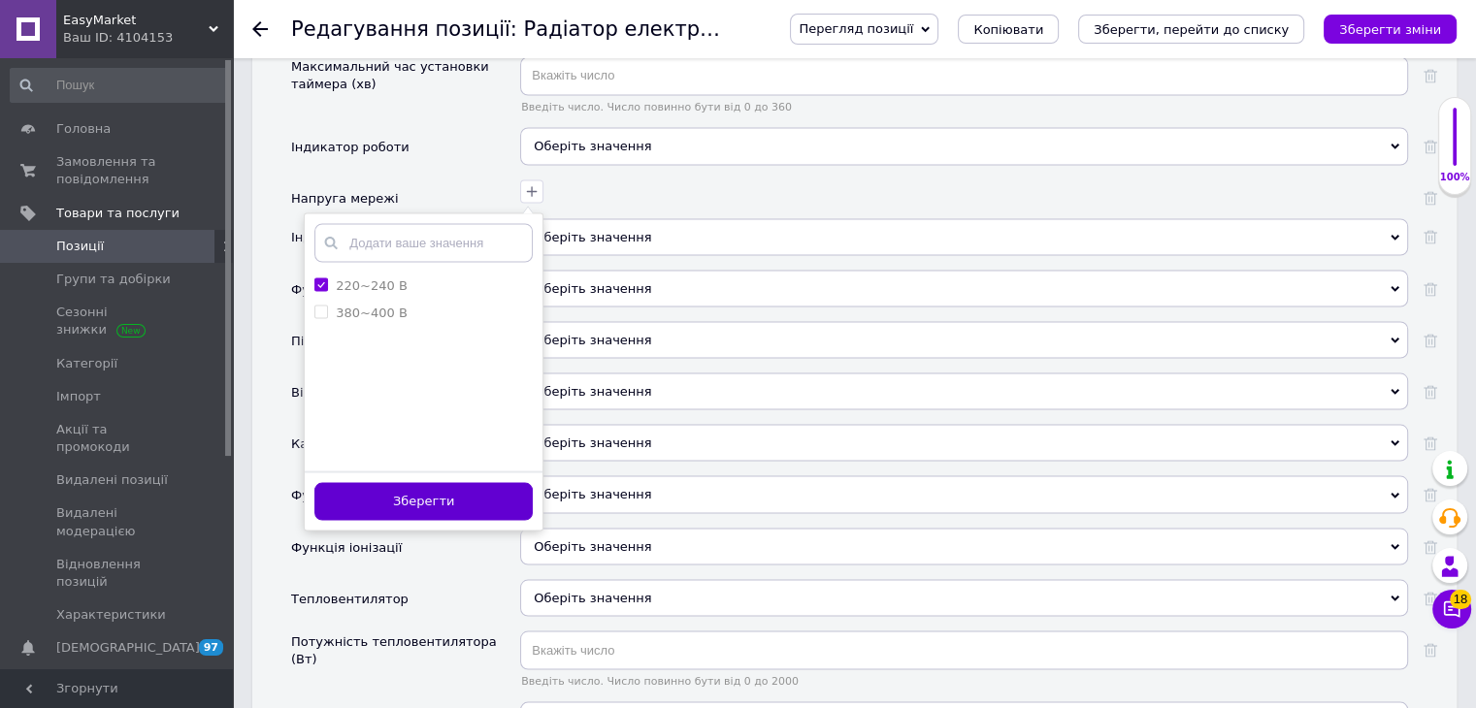
click at [427, 482] on button "Зберегти" at bounding box center [423, 501] width 218 height 38
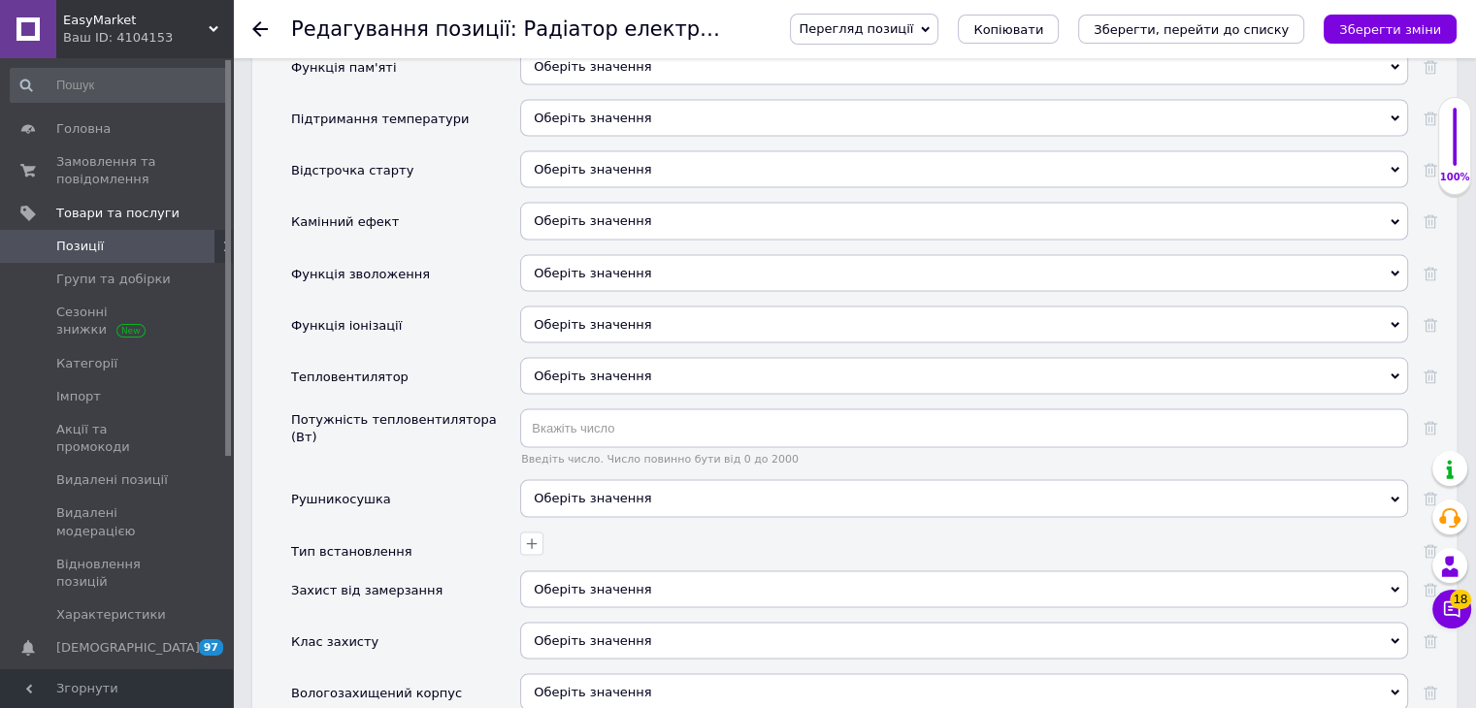
scroll to position [3978, 0]
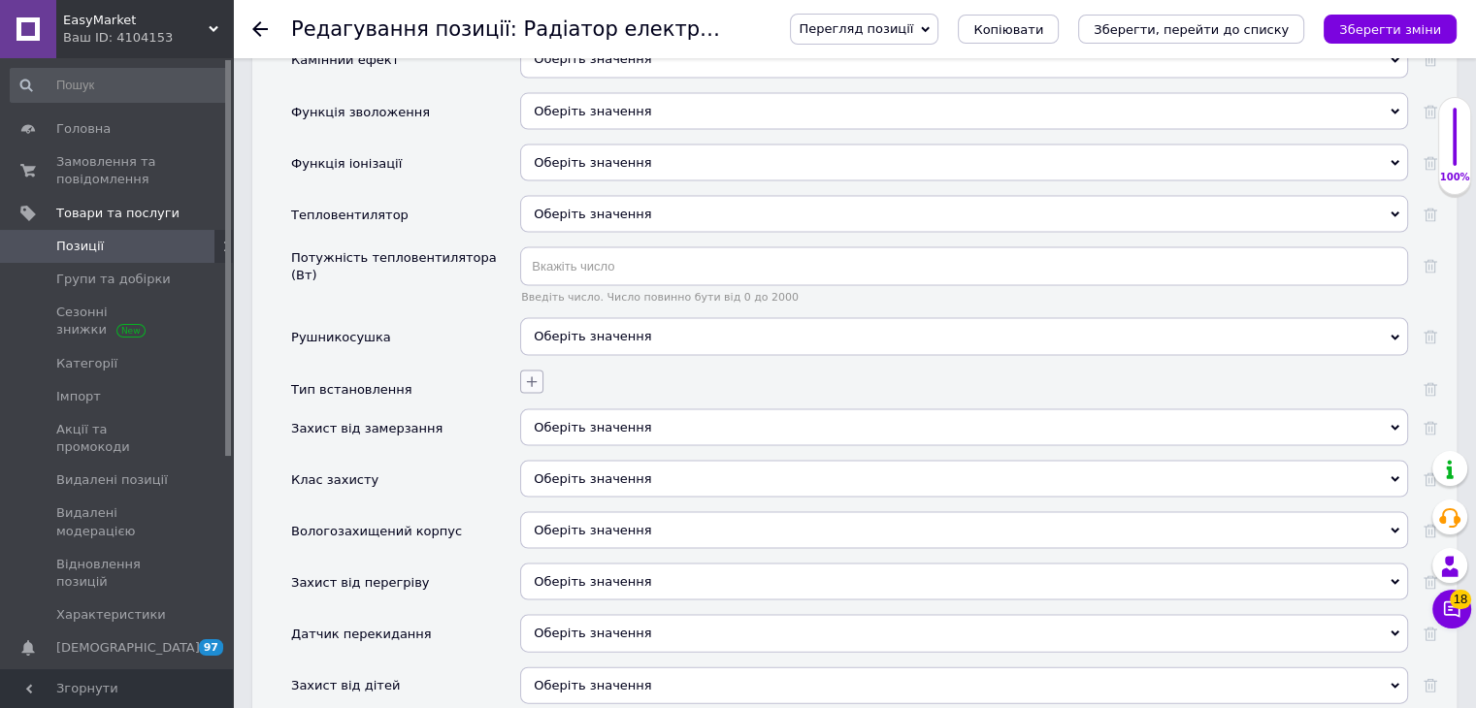
click at [529, 375] on icon "button" at bounding box center [532, 383] width 16 height 16
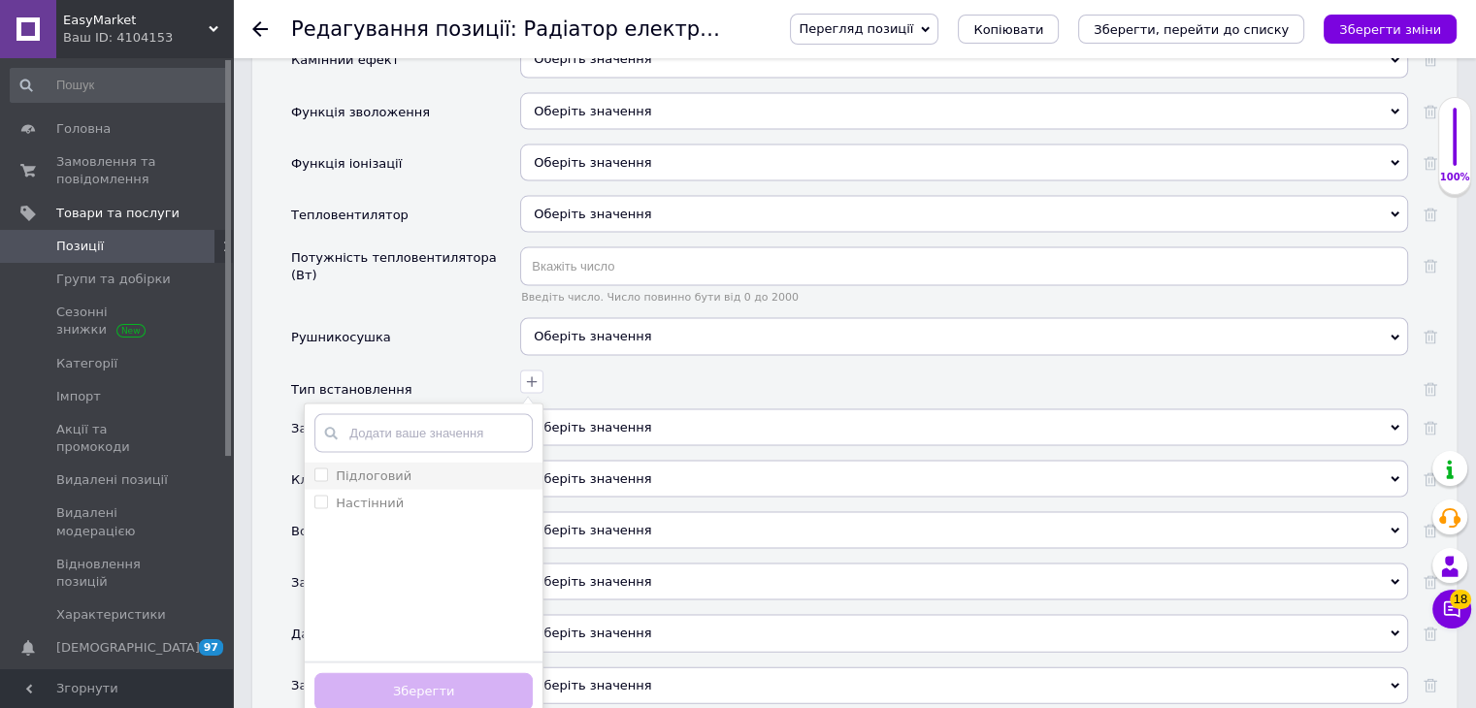
click at [396, 468] on div "Підлоговий" at bounding box center [374, 476] width 76 height 17
click at [327, 469] on input "Підлоговий" at bounding box center [320, 475] width 13 height 13
checkbox input "false"
click at [424, 673] on button "Зберегти" at bounding box center [423, 692] width 218 height 38
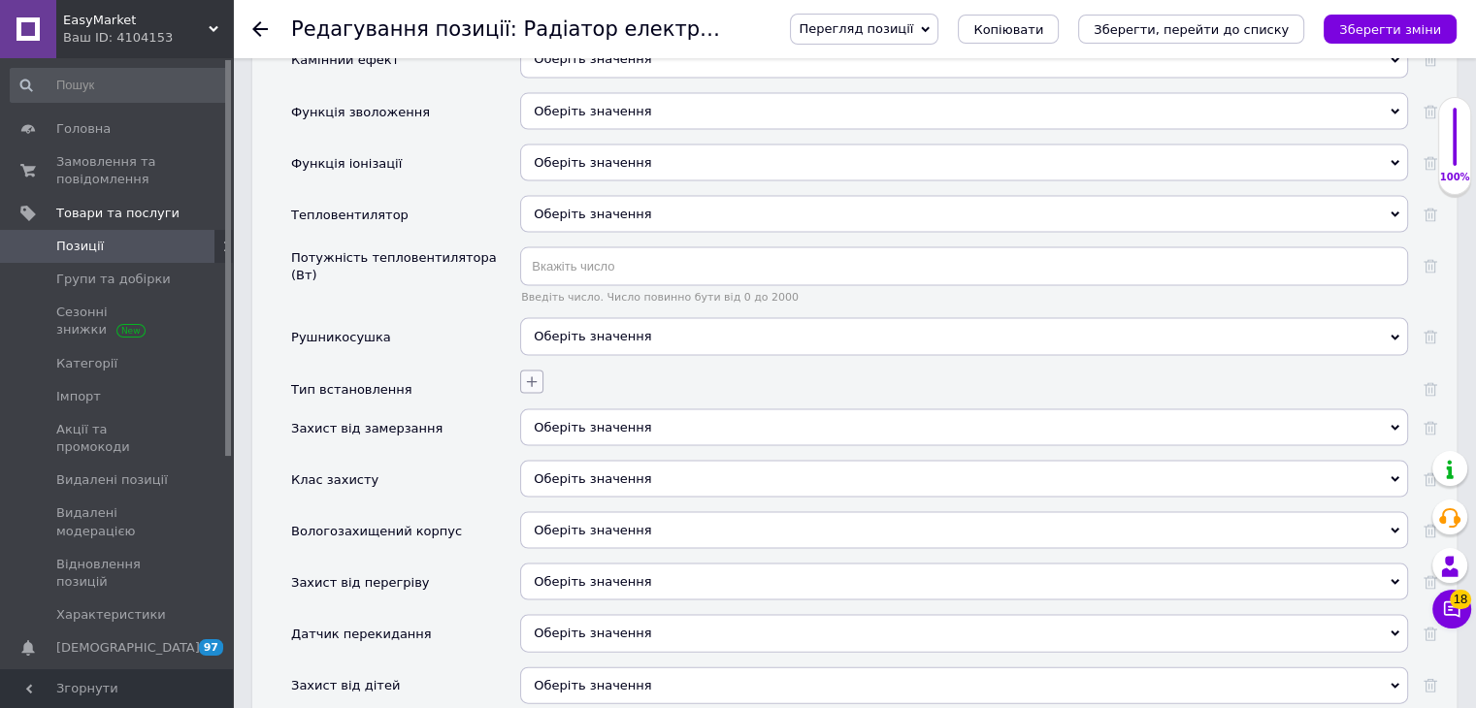
click at [536, 375] on icon "button" at bounding box center [532, 383] width 16 height 16
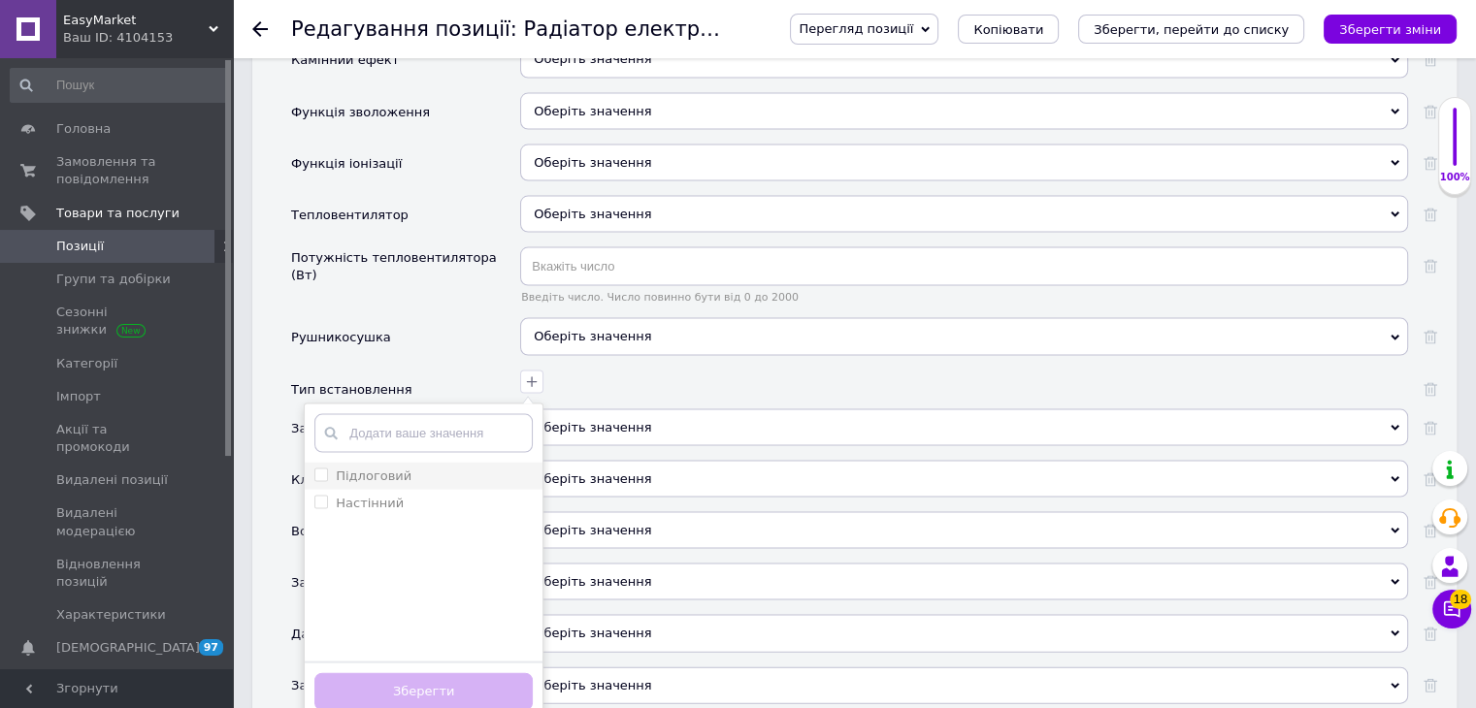
click at [402, 469] on label "Підлоговий" at bounding box center [374, 476] width 76 height 15
checkbox input "true"
click at [399, 673] on button "Зберегти" at bounding box center [423, 692] width 218 height 38
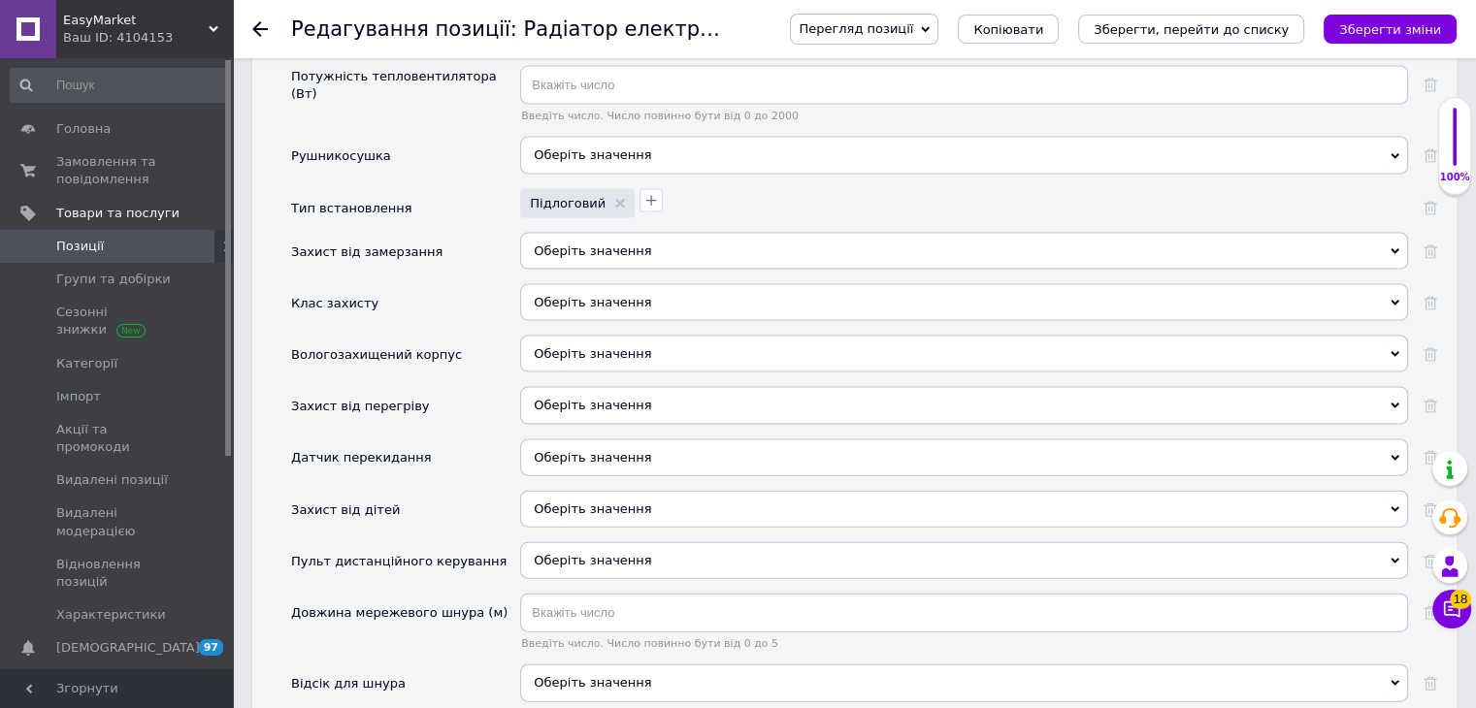
scroll to position [4270, 0]
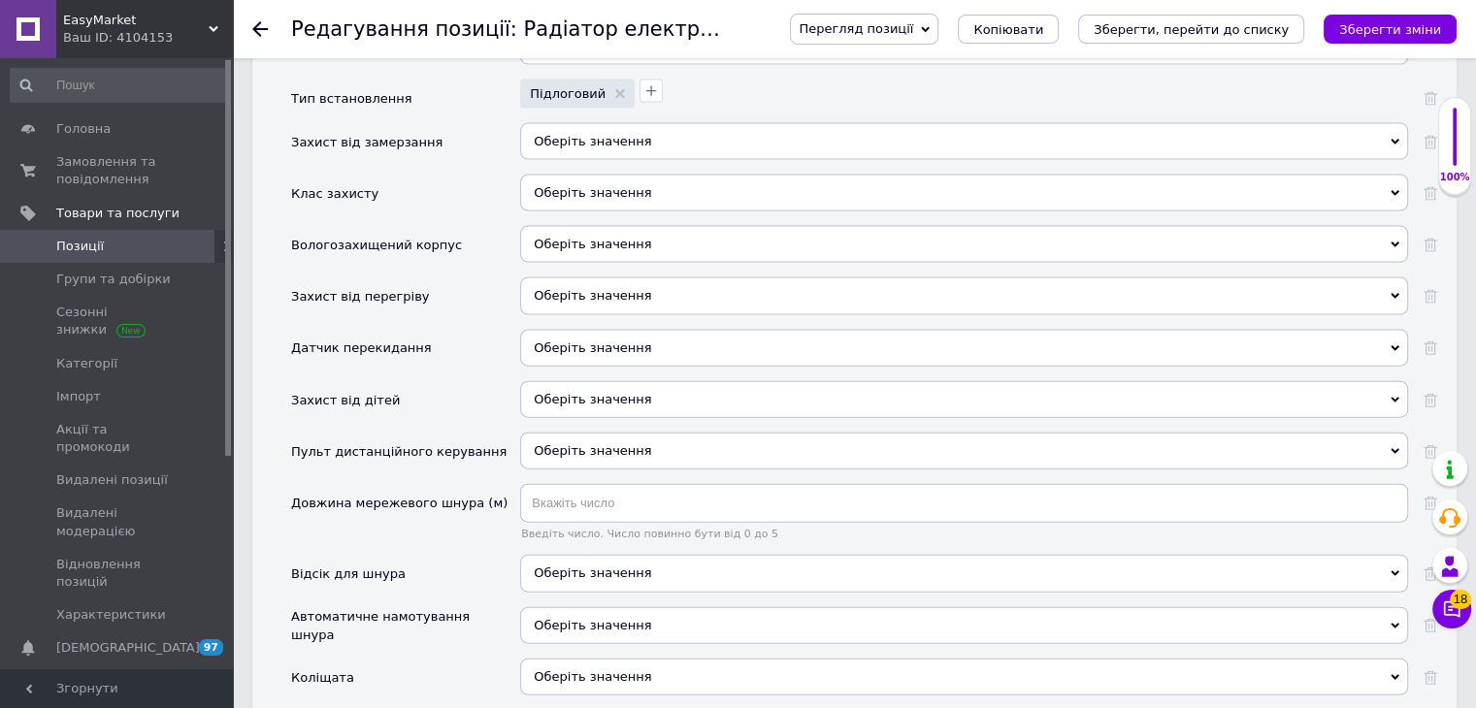
click at [588, 278] on span "Оберіть значення" at bounding box center [964, 296] width 888 height 37
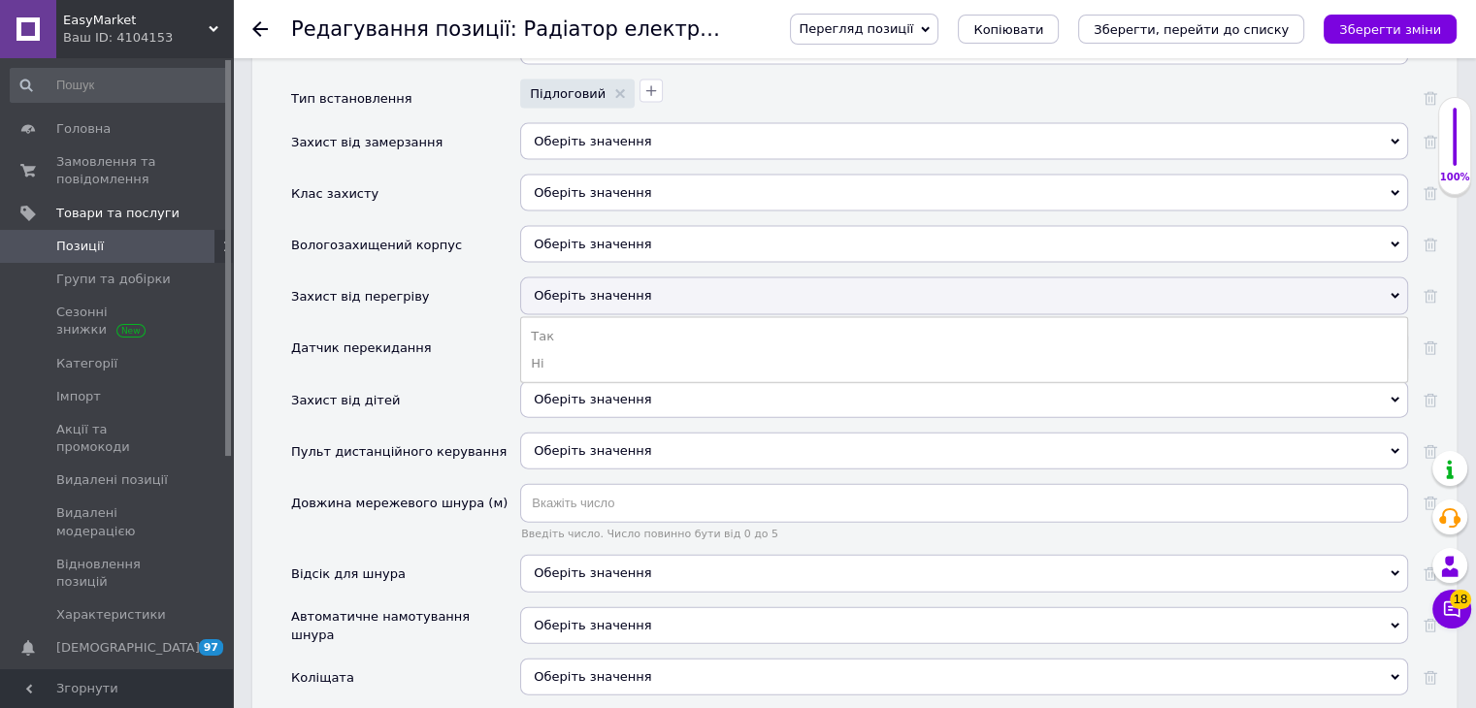
click at [566, 323] on li "Так" at bounding box center [964, 336] width 886 height 27
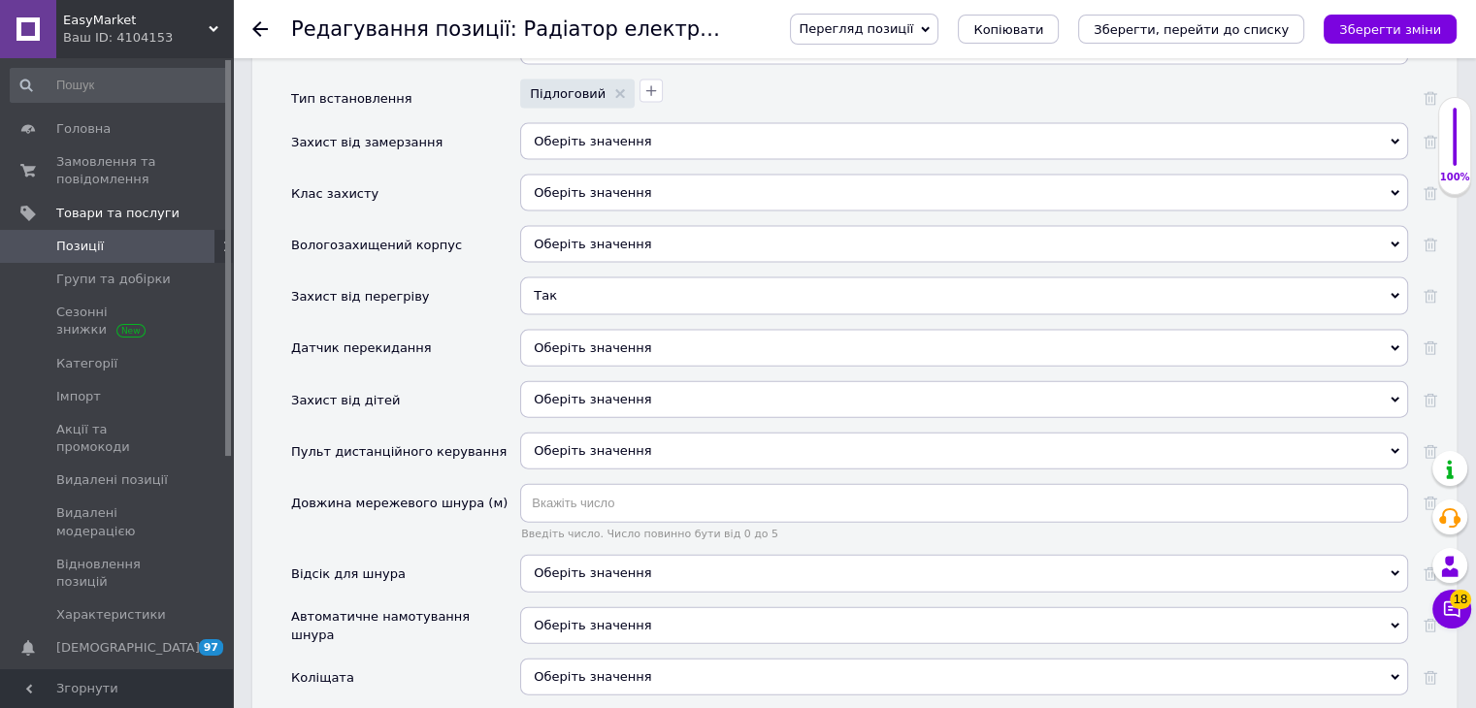
click at [562, 341] on span "Оберіть значення" at bounding box center [592, 348] width 117 height 15
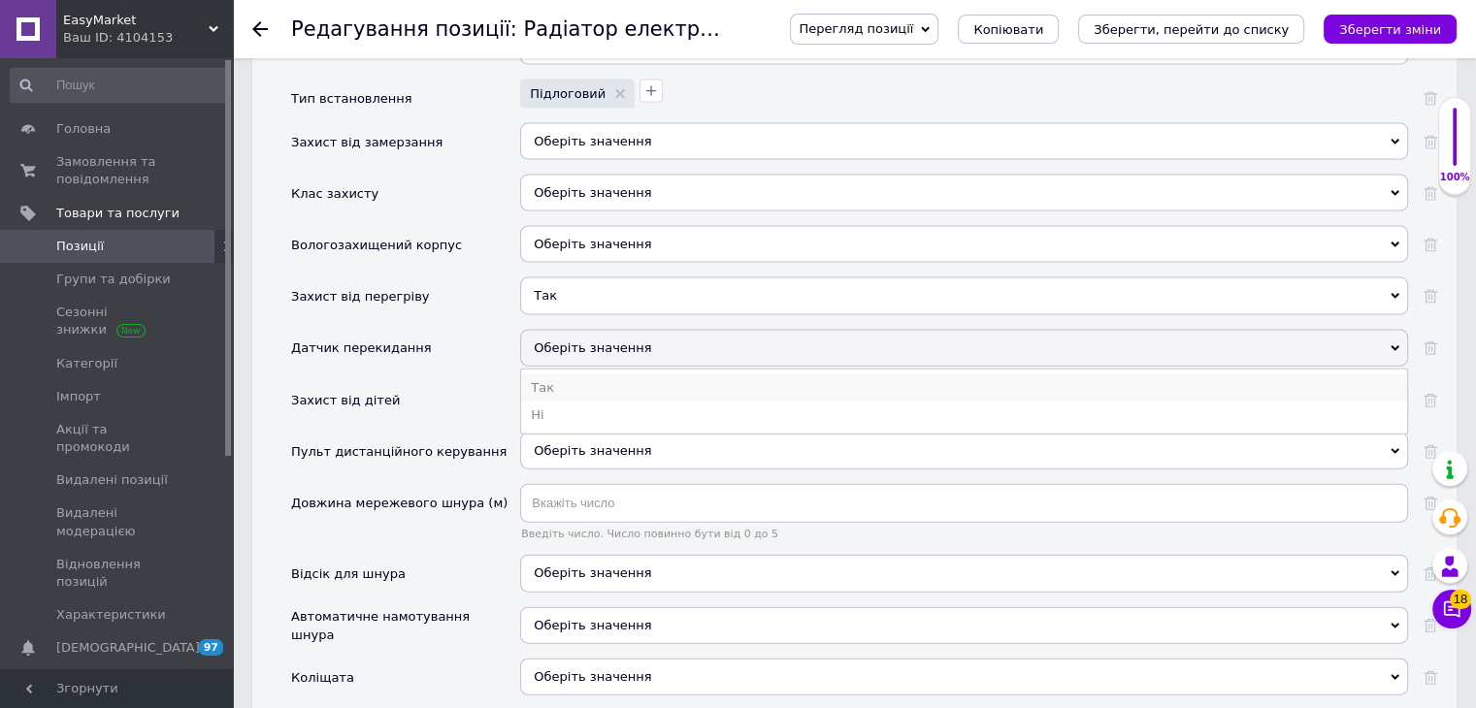
click at [554, 375] on li "Так" at bounding box center [964, 388] width 886 height 27
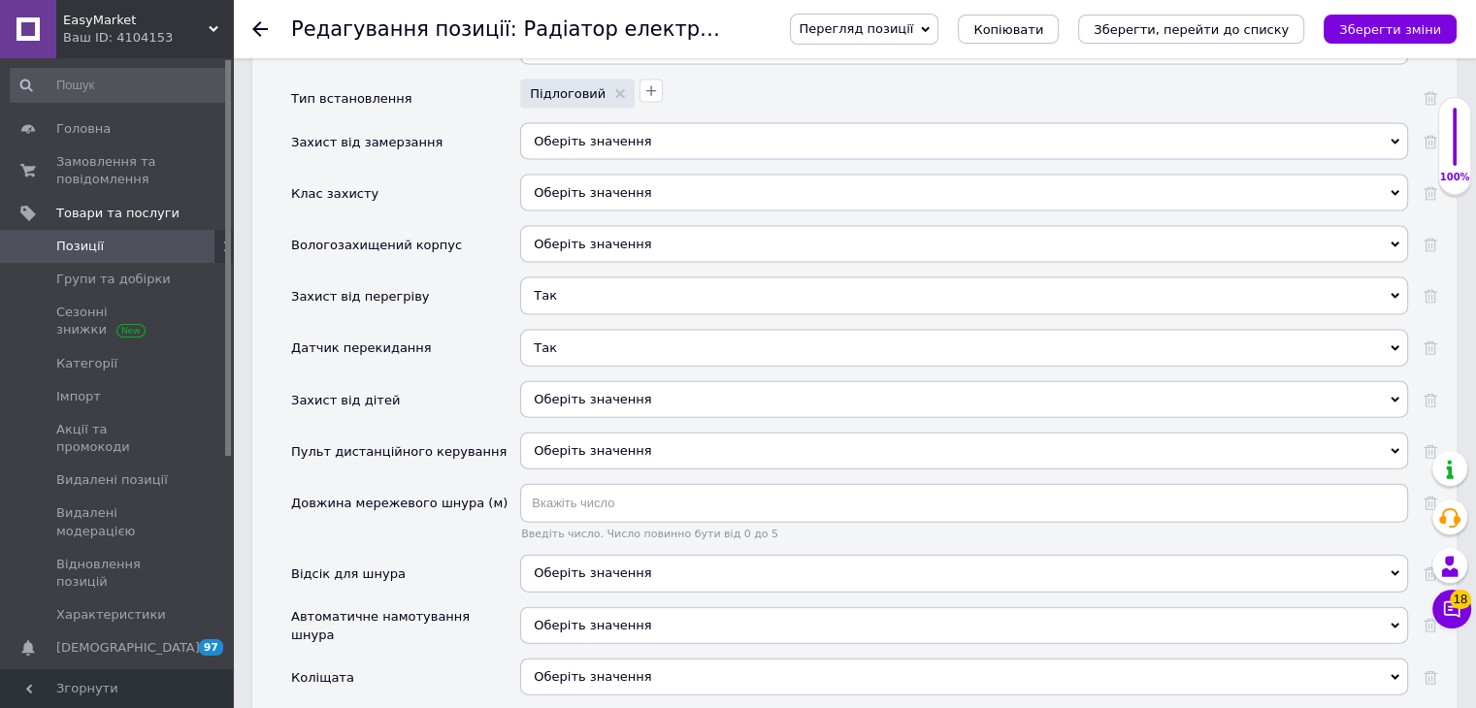
click at [540, 392] on span "Оберіть значення" at bounding box center [592, 399] width 117 height 15
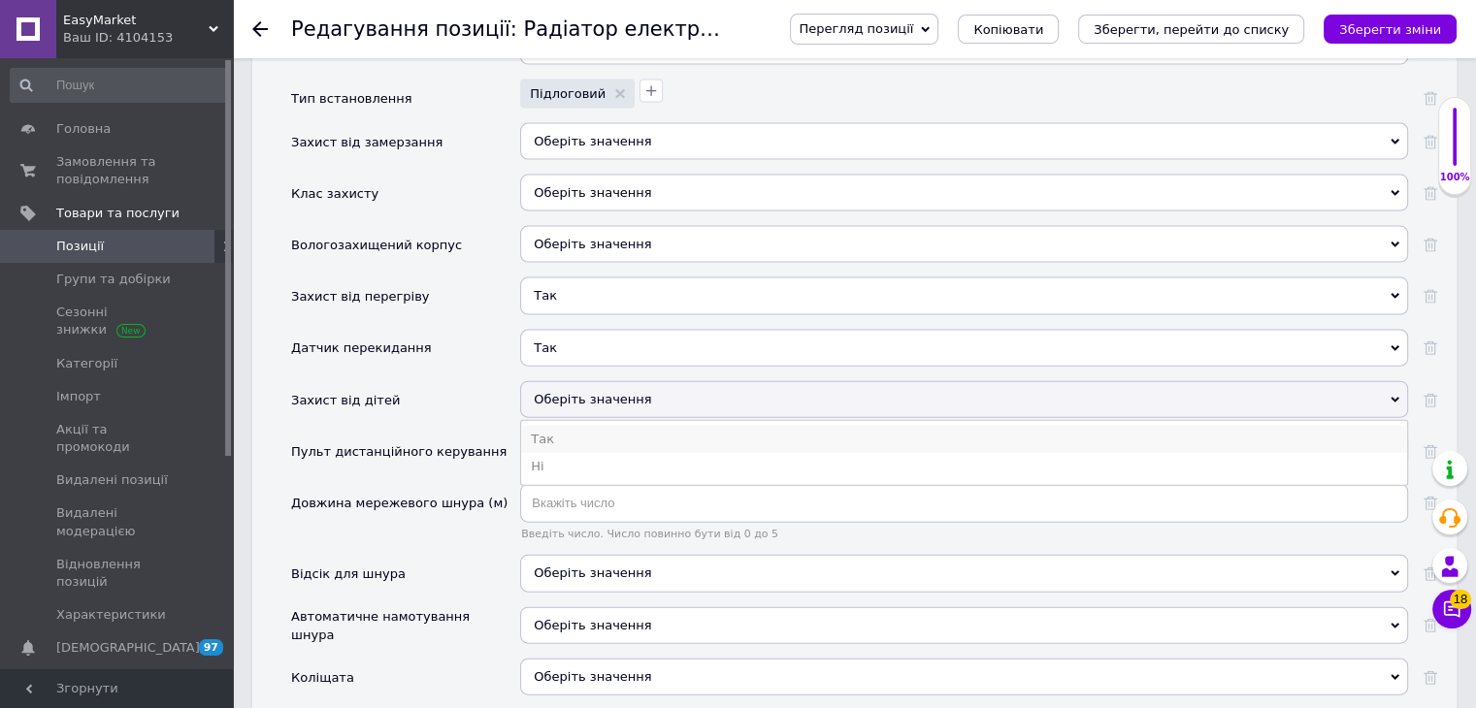
click at [533, 426] on li "Так" at bounding box center [964, 439] width 886 height 27
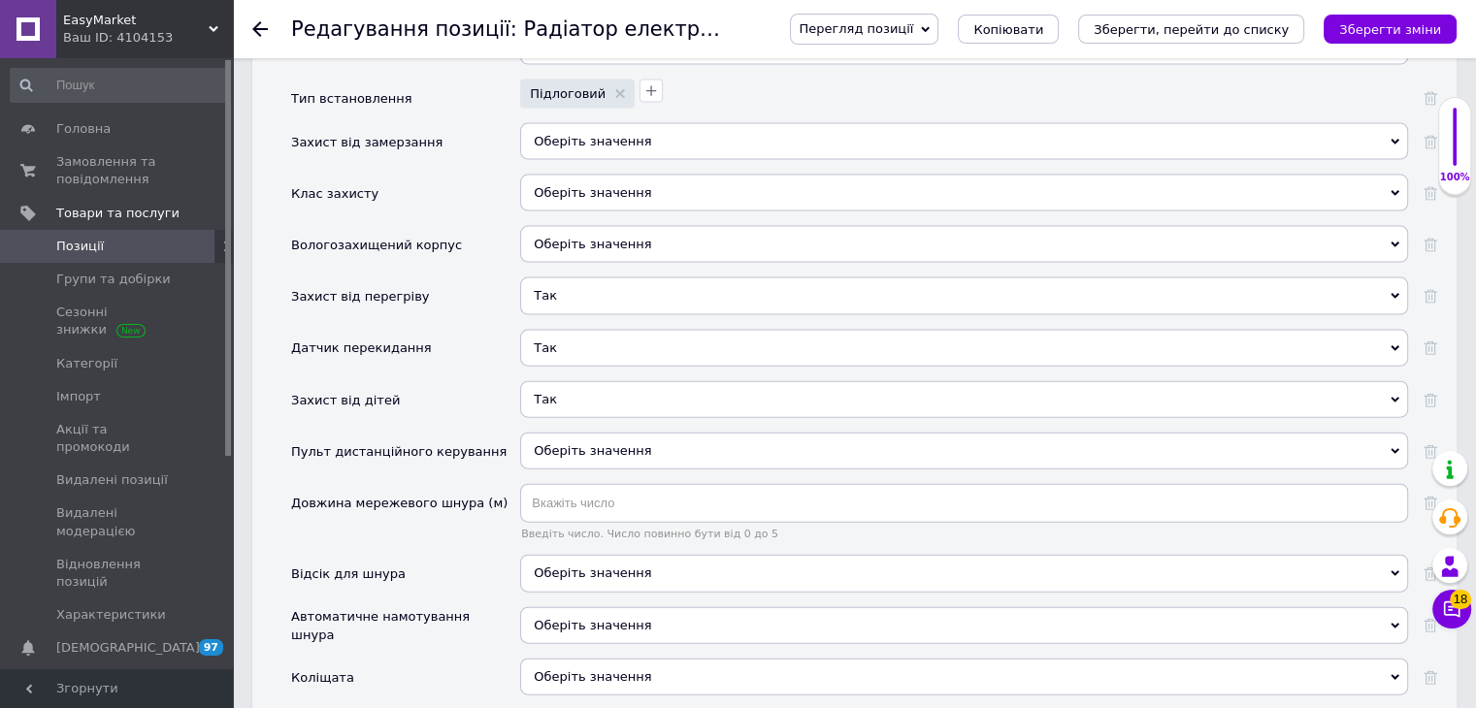
click at [559, 566] on span "Оберіть значення" at bounding box center [592, 573] width 117 height 15
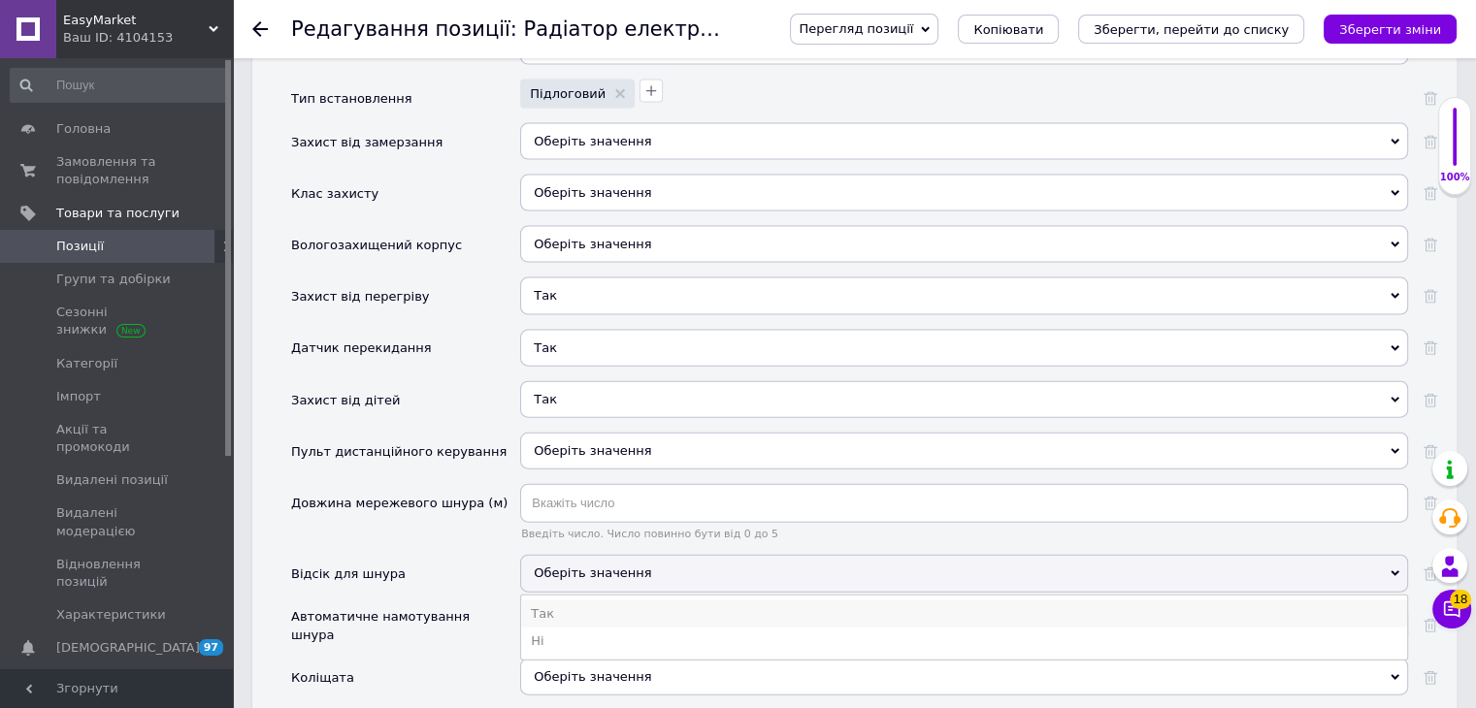
click at [551, 601] on li "Так" at bounding box center [964, 614] width 886 height 27
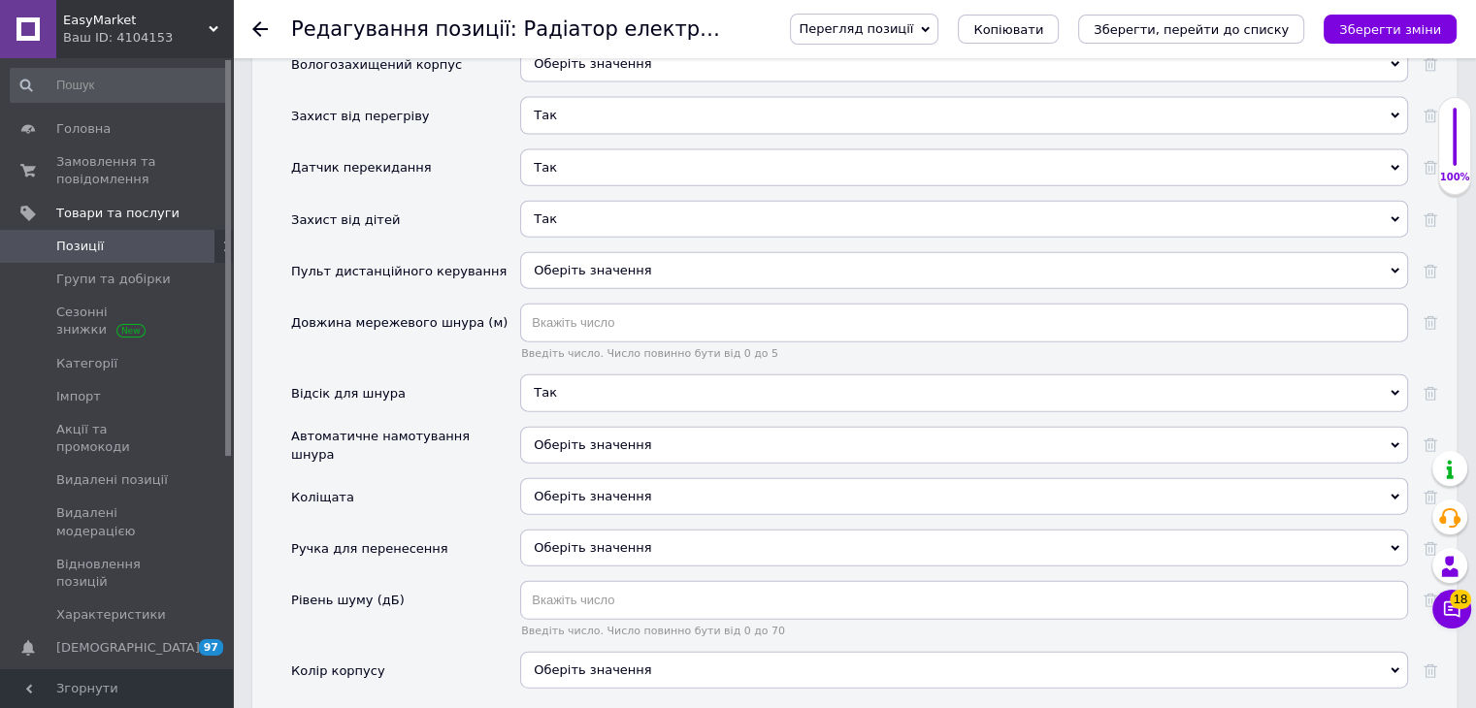
scroll to position [4464, 0]
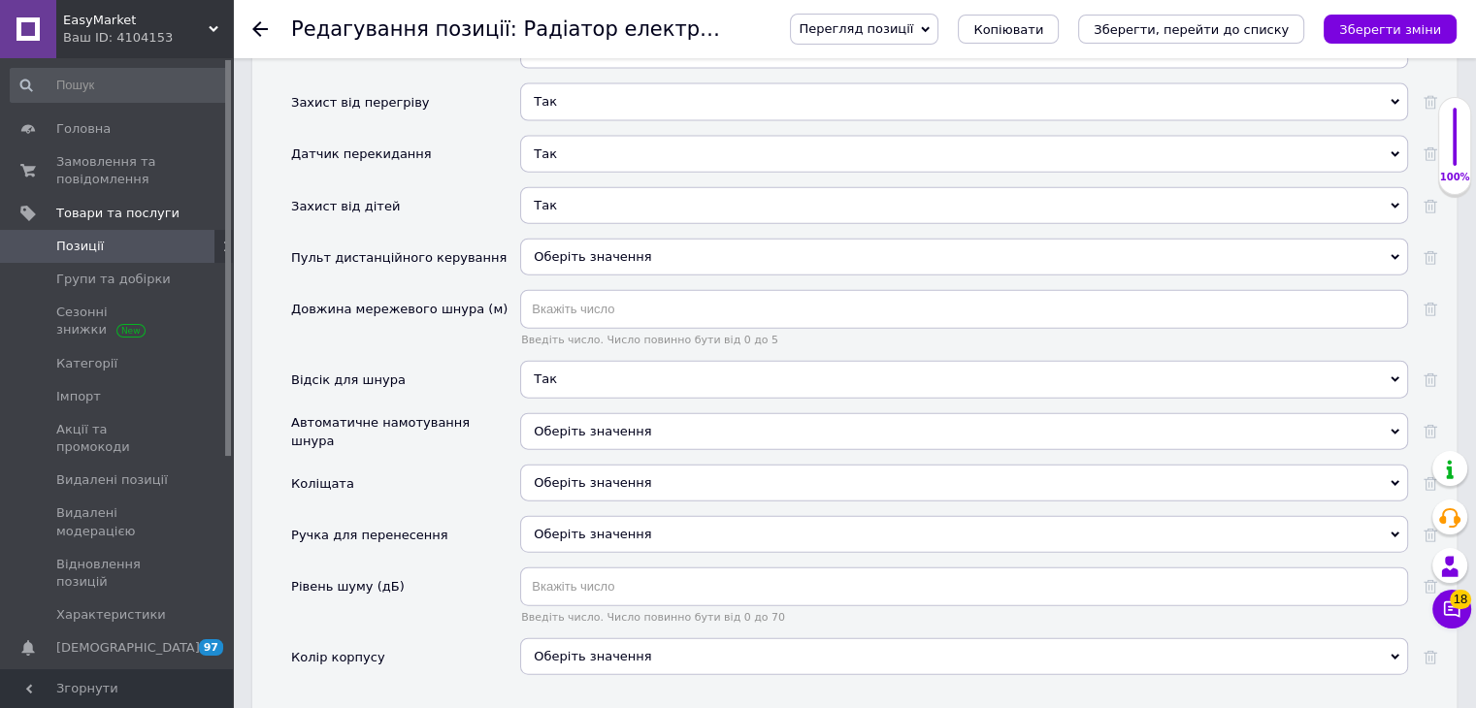
click at [576, 475] on span "Оберіть значення" at bounding box center [592, 482] width 117 height 15
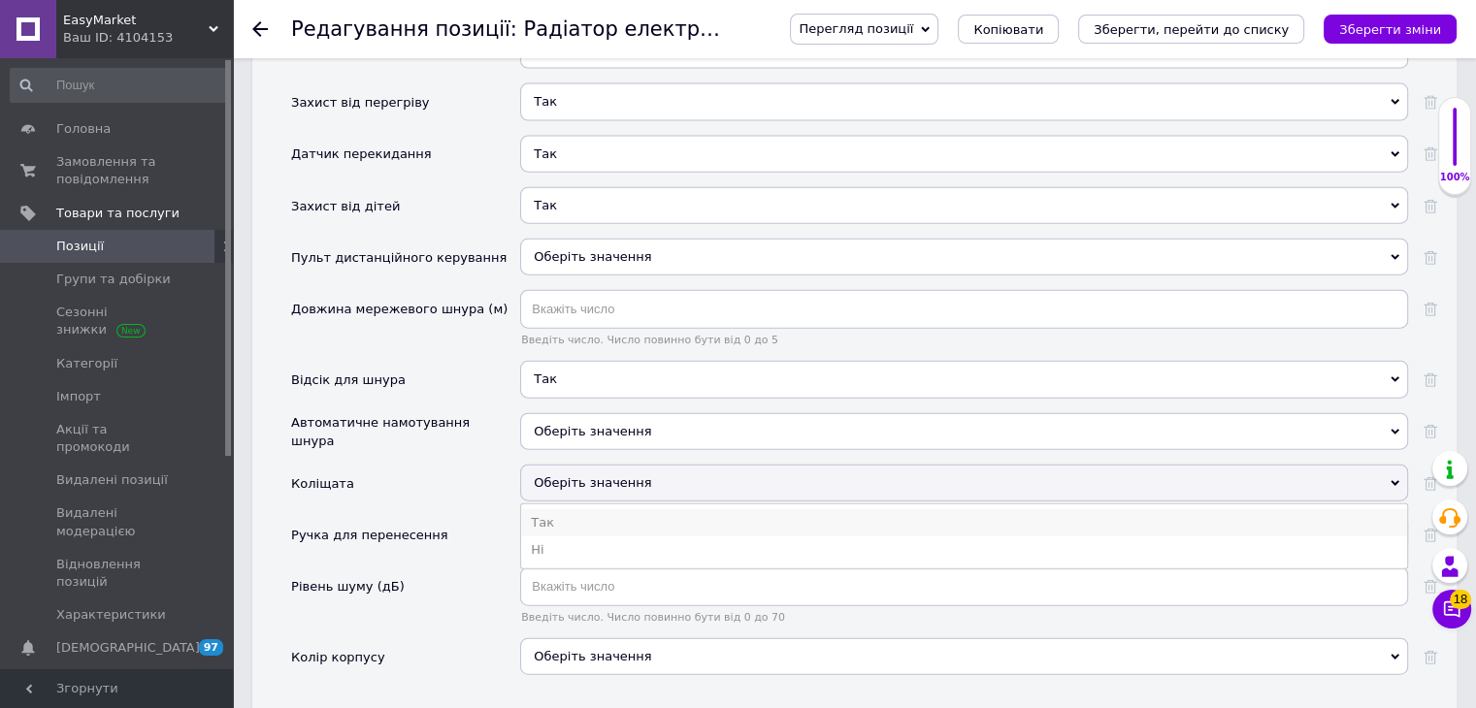
click at [566, 509] on li "Так" at bounding box center [964, 522] width 886 height 27
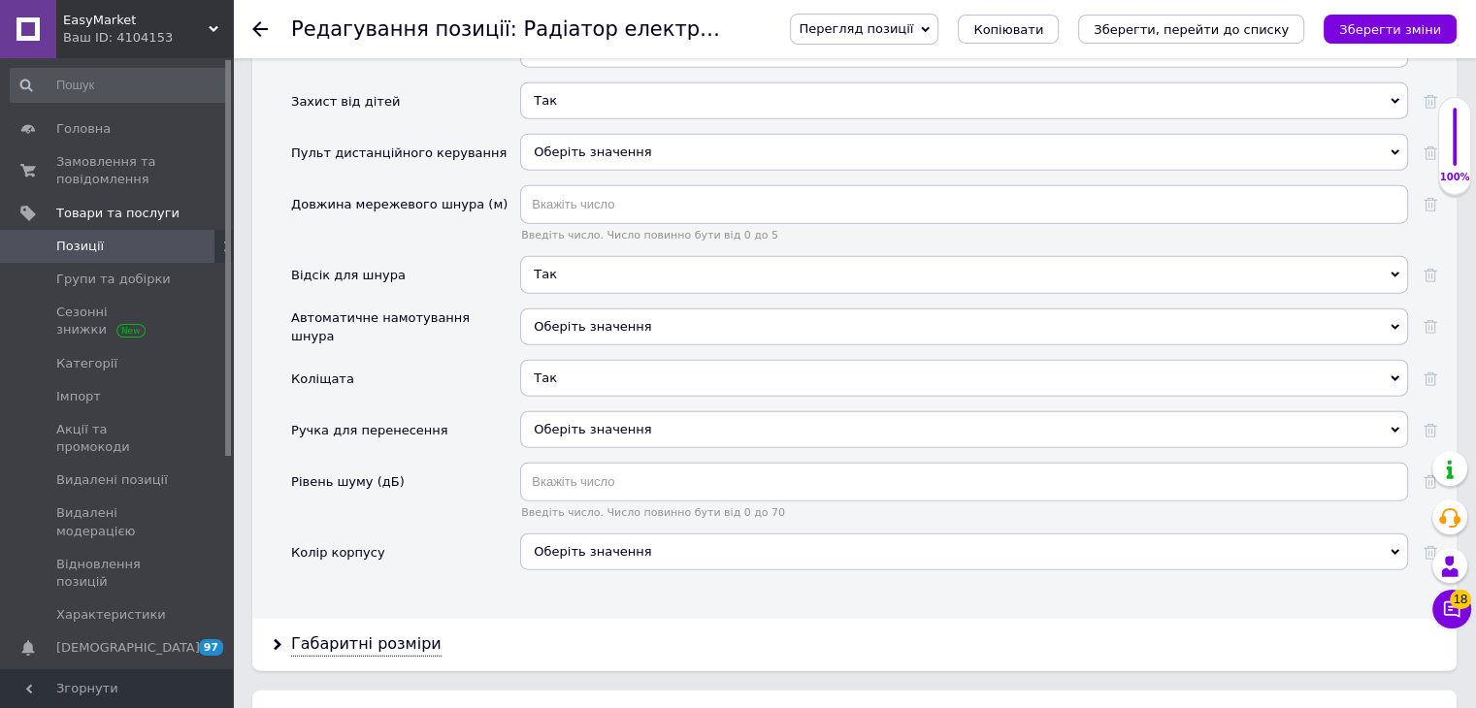
scroll to position [4755, 0]
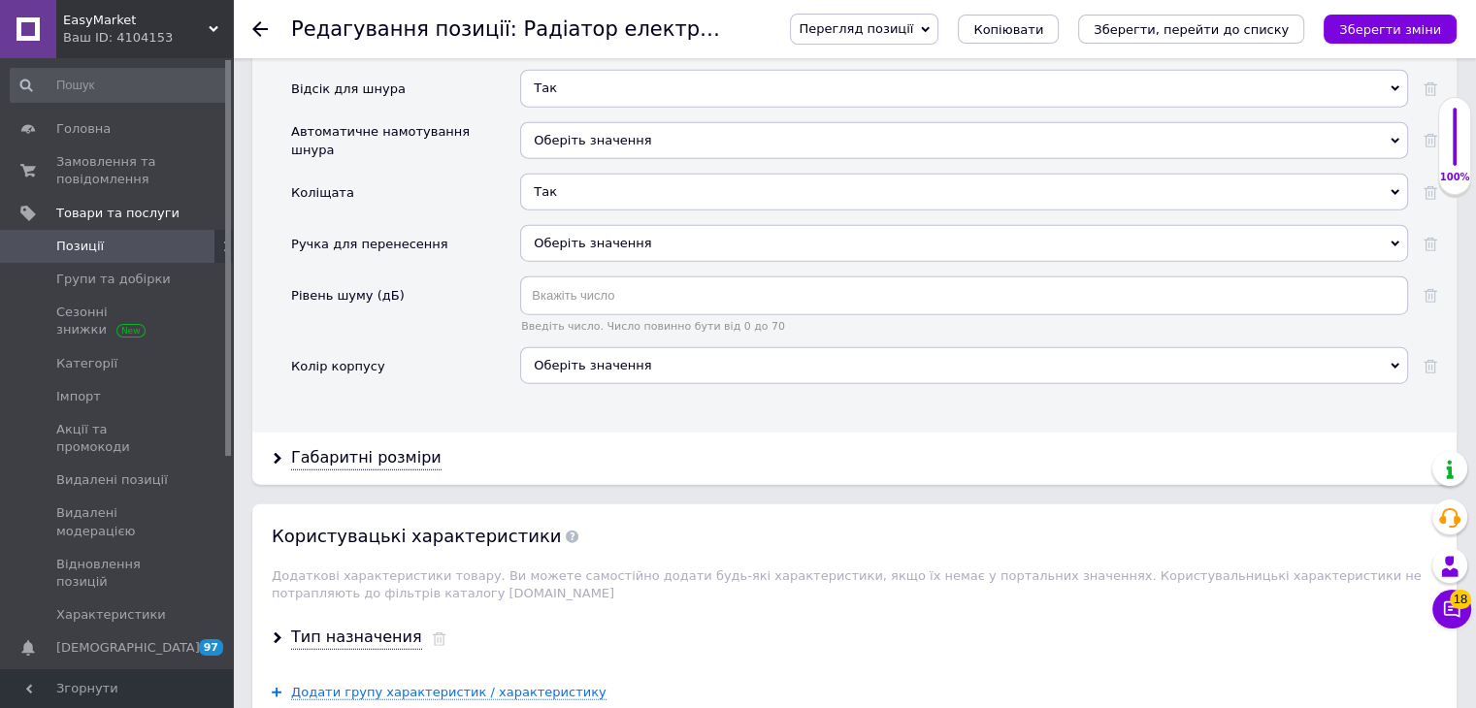
click at [578, 347] on div "Оберіть значення" at bounding box center [964, 365] width 888 height 37
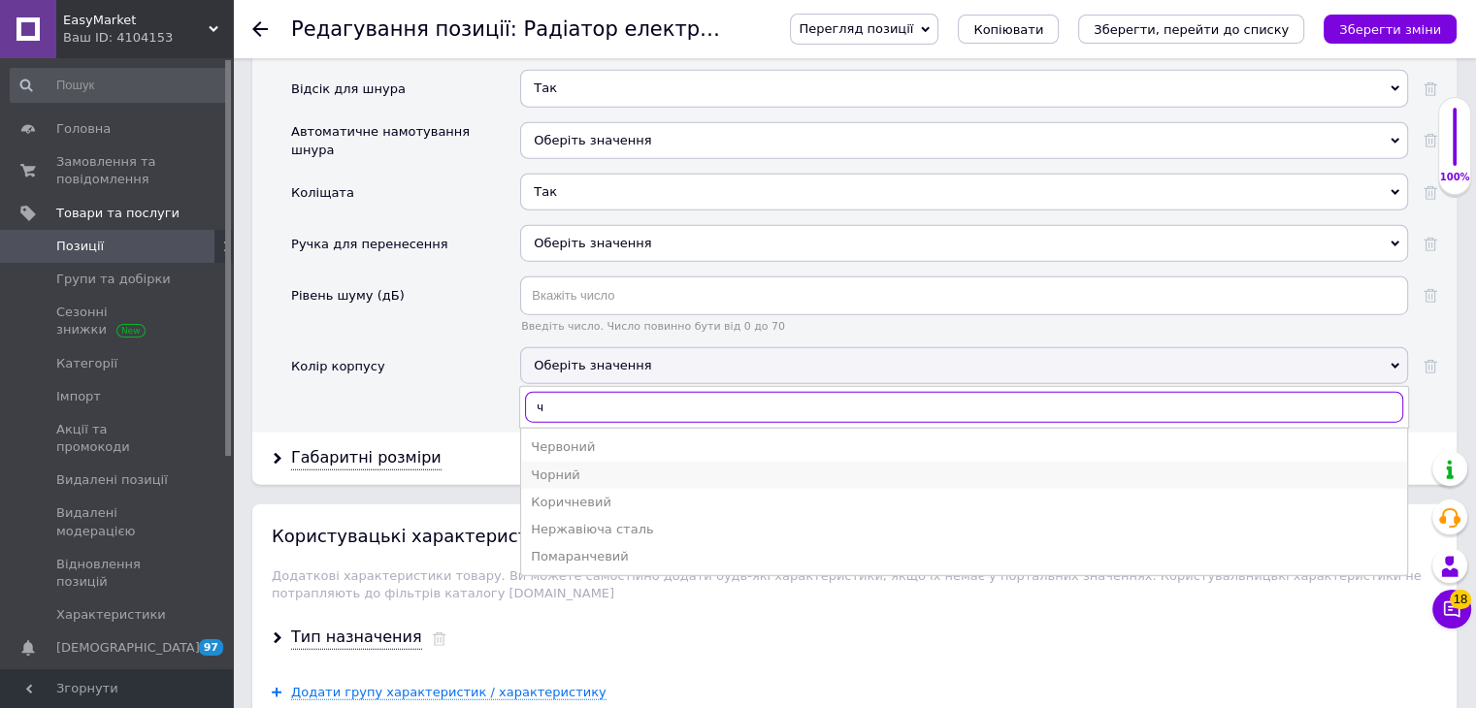
type input "ч"
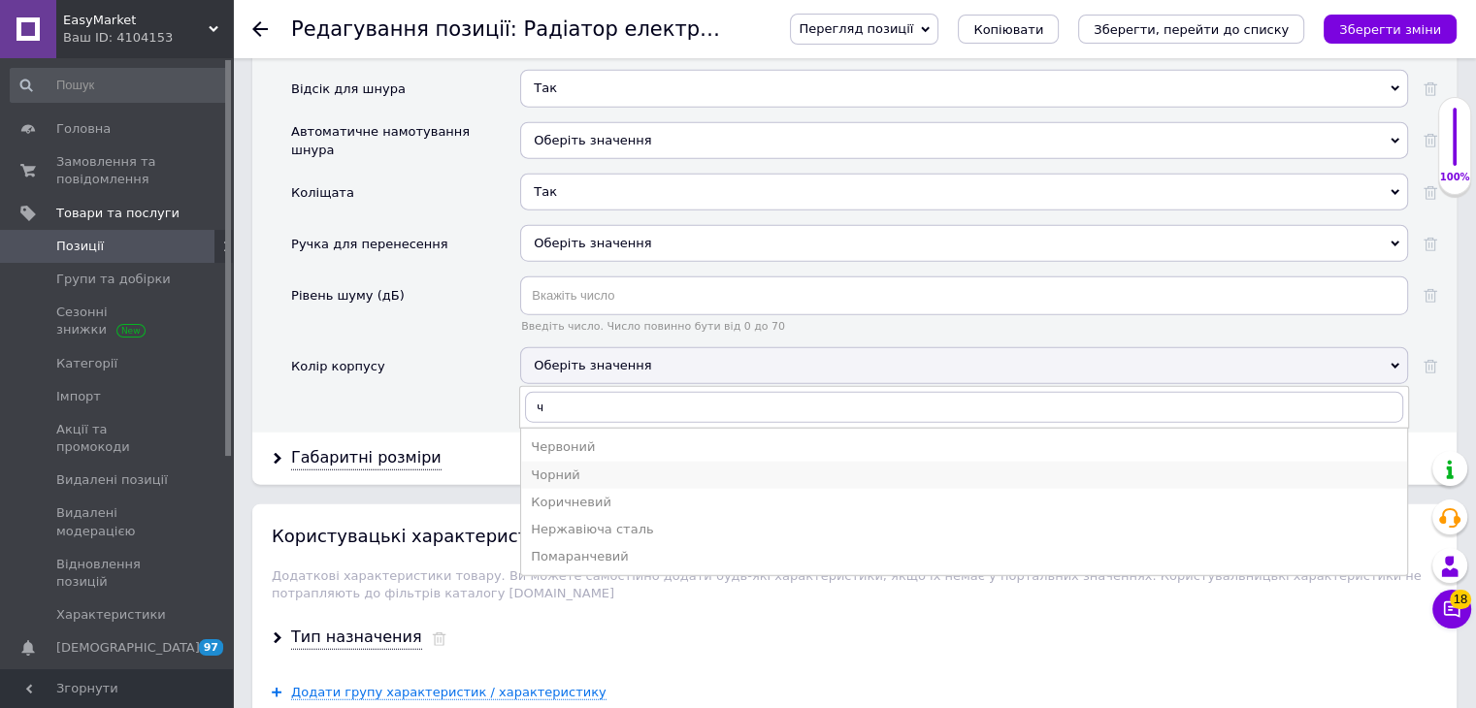
click at [598, 467] on div "Чорний" at bounding box center [964, 475] width 867 height 17
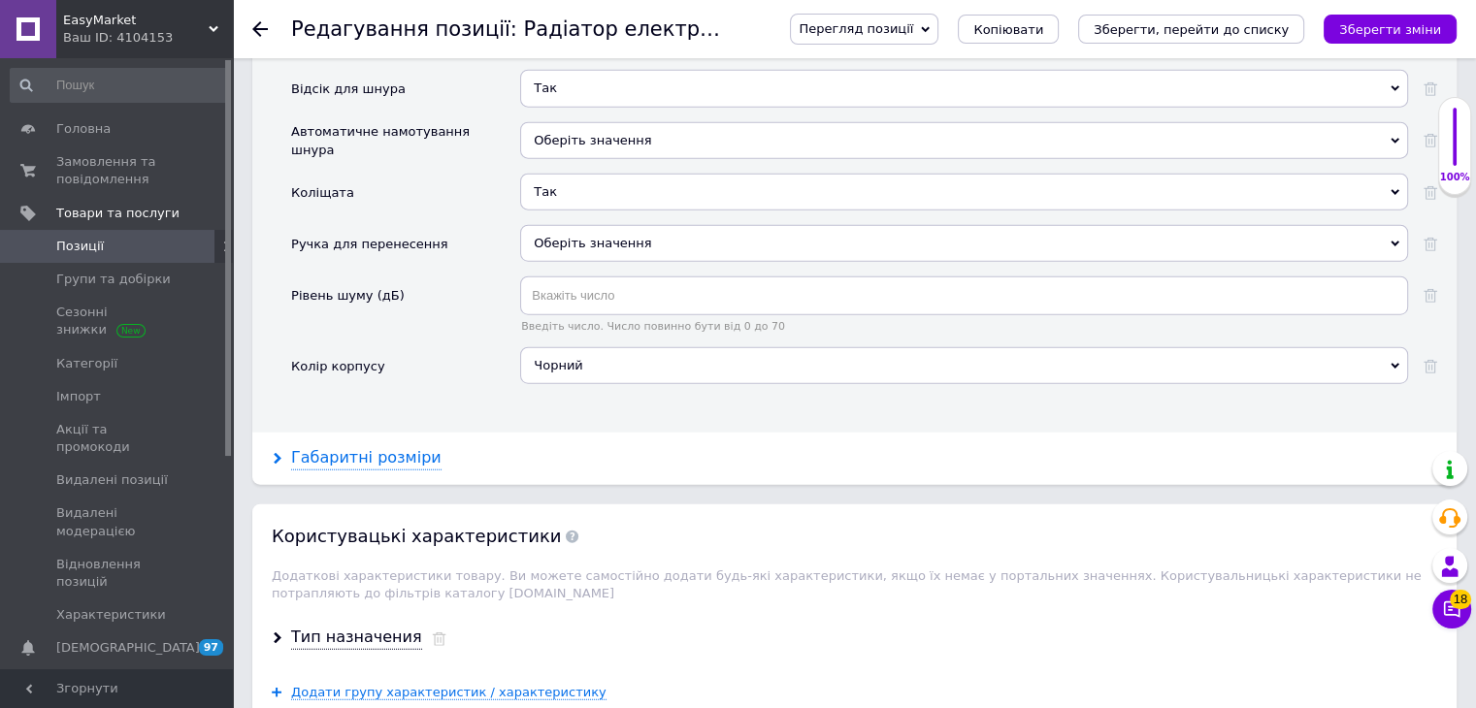
click at [417, 447] on div "Габаритні розміри" at bounding box center [366, 458] width 150 height 22
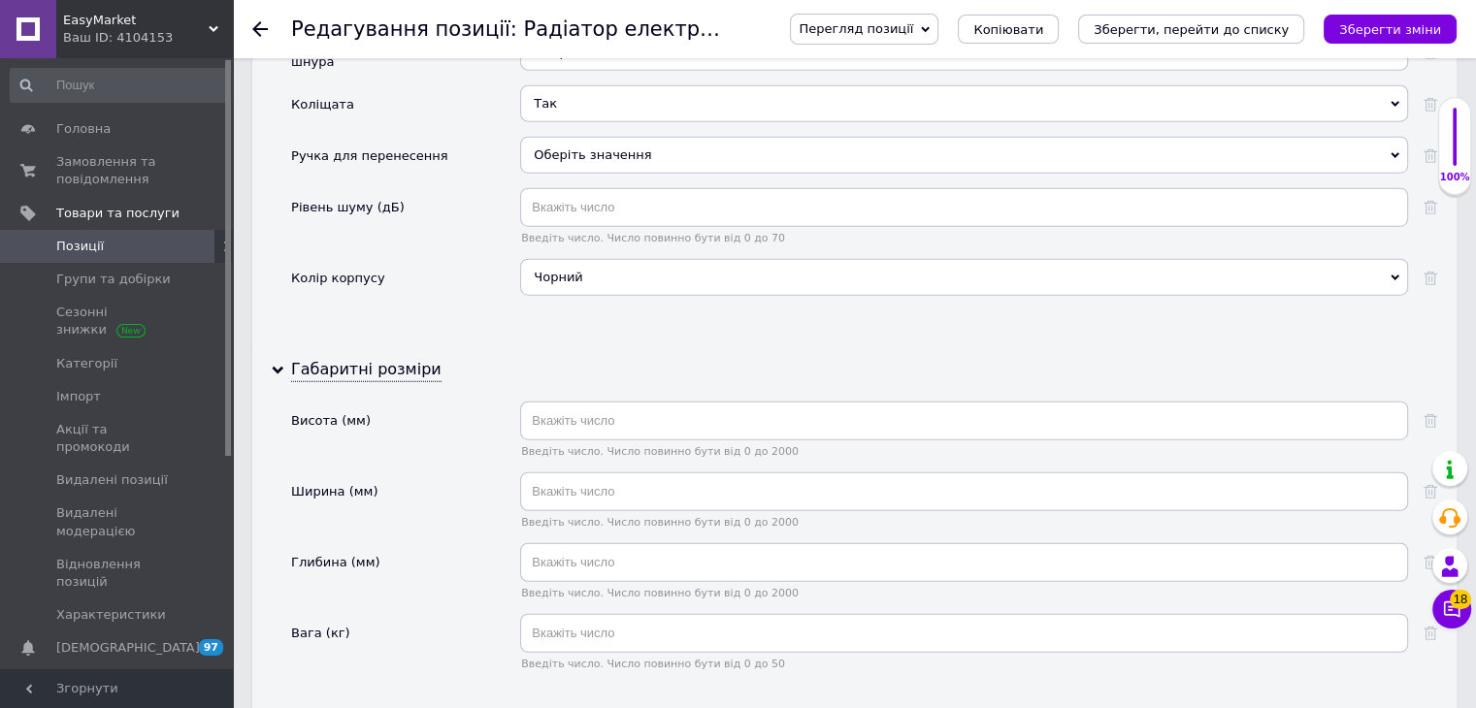
scroll to position [4949, 0]
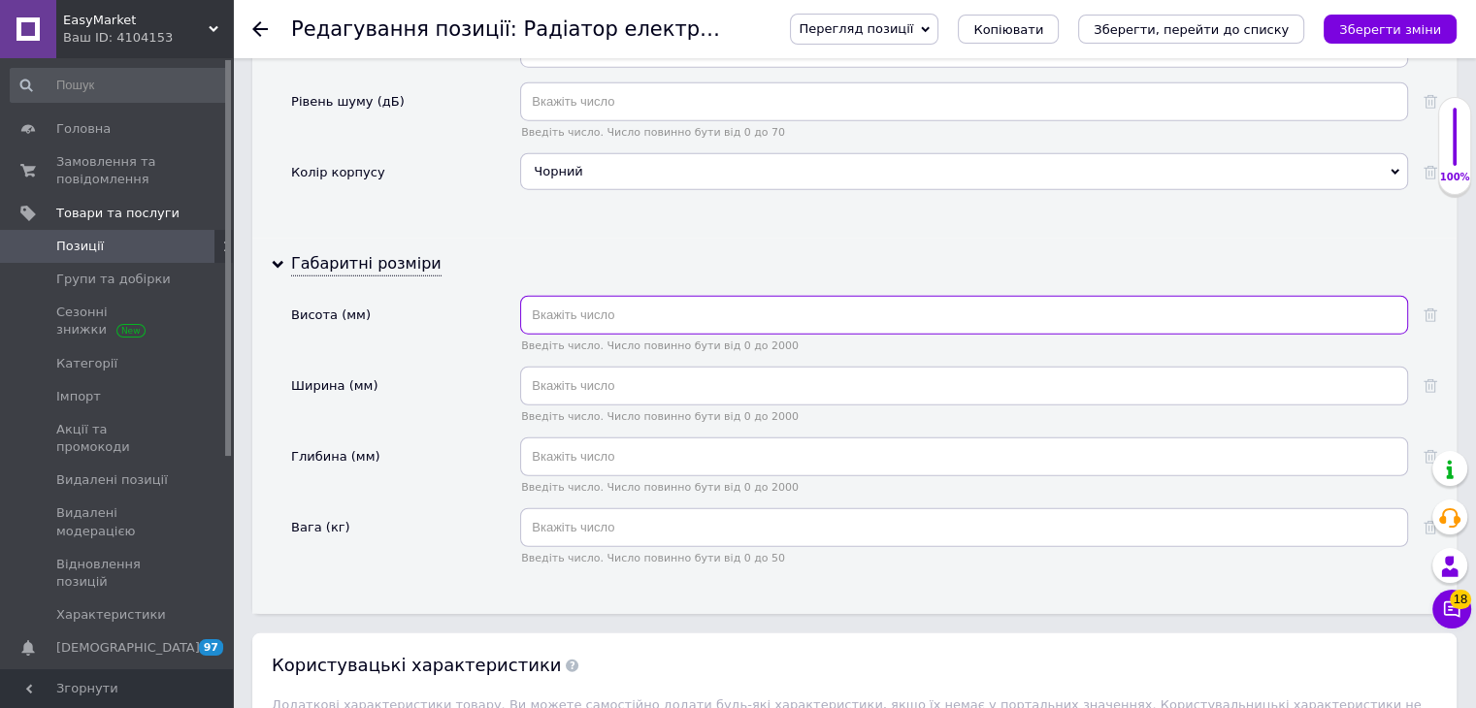
click at [577, 296] on input "text" at bounding box center [964, 315] width 888 height 39
type input "685"
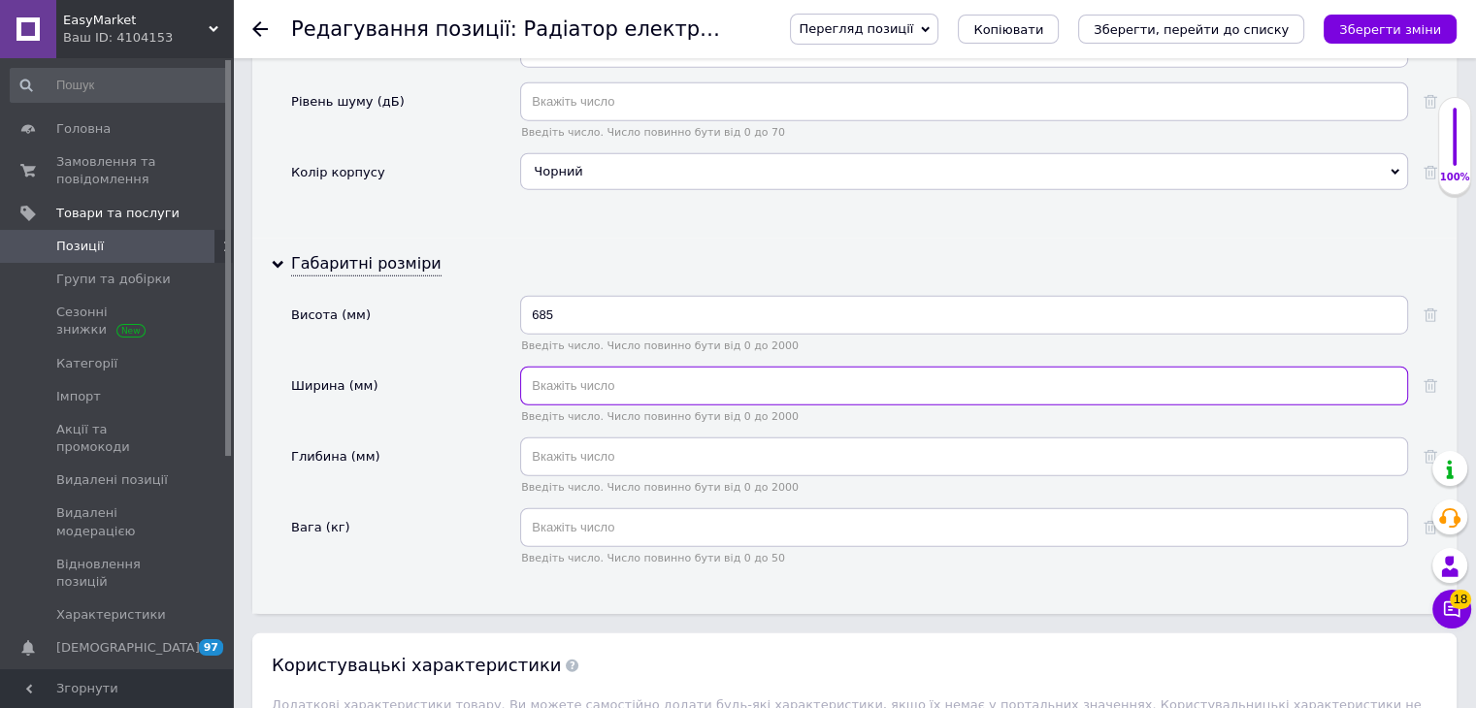
click at [563, 367] on input "text" at bounding box center [964, 386] width 888 height 39
type input "432"
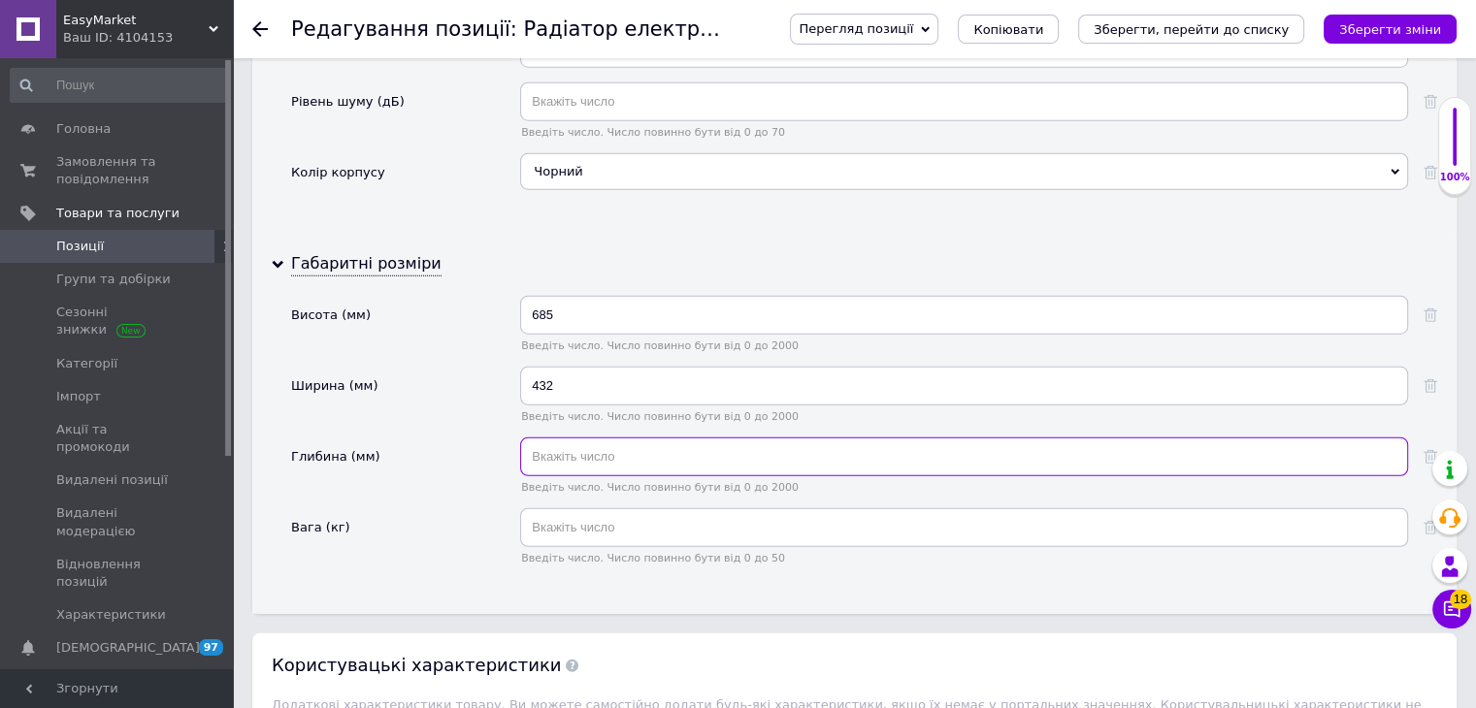
click at [578, 438] on input "text" at bounding box center [964, 457] width 888 height 39
type input "165"
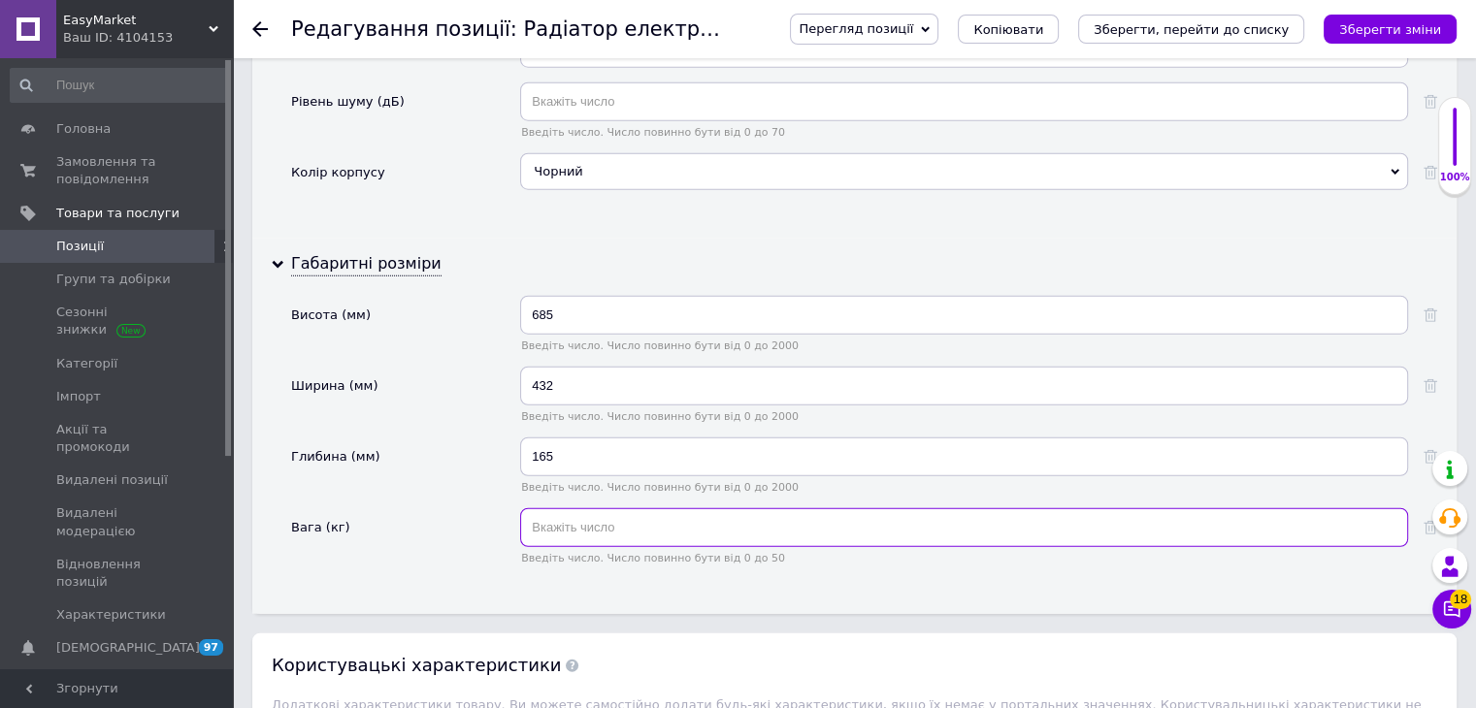
click at [636, 508] on input "text" at bounding box center [964, 527] width 888 height 39
type input "9.4"
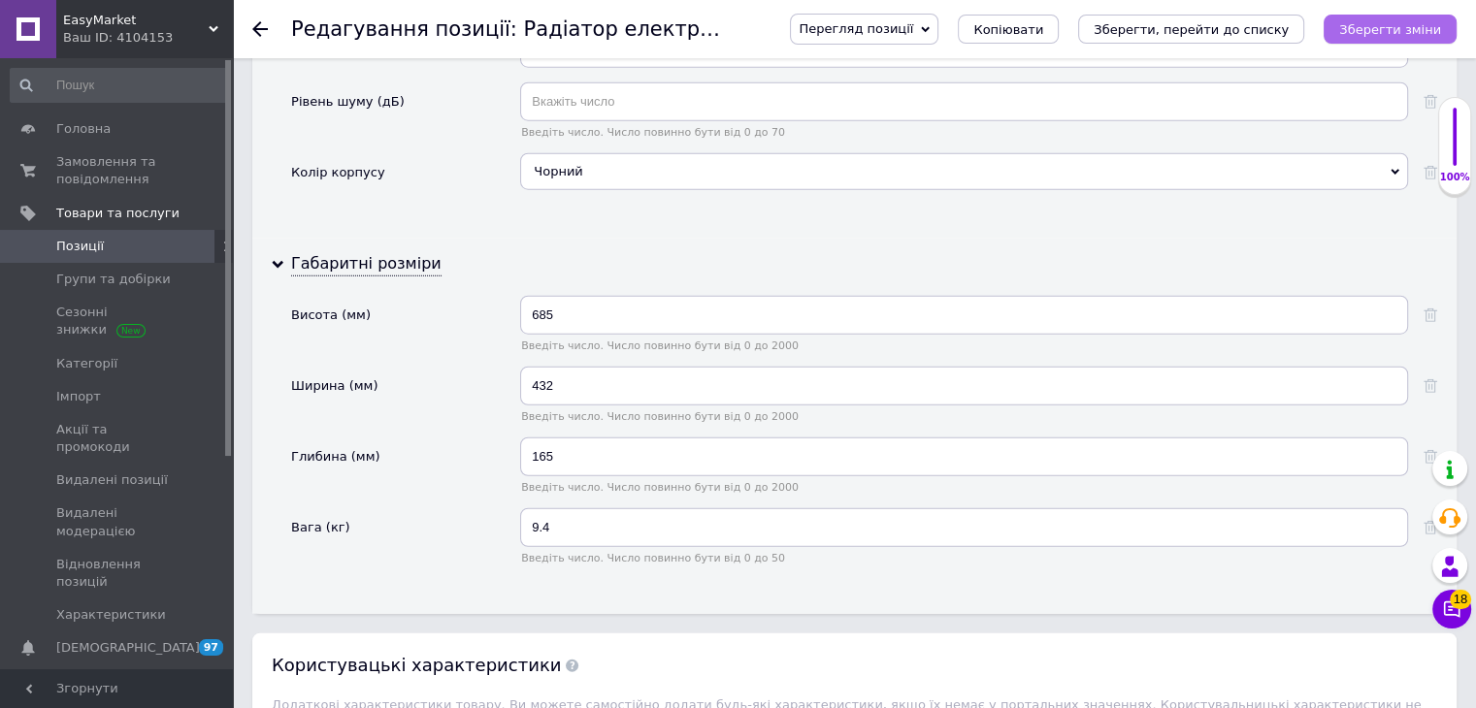
click at [1362, 28] on icon "Зберегти зміни" at bounding box center [1390, 29] width 102 height 15
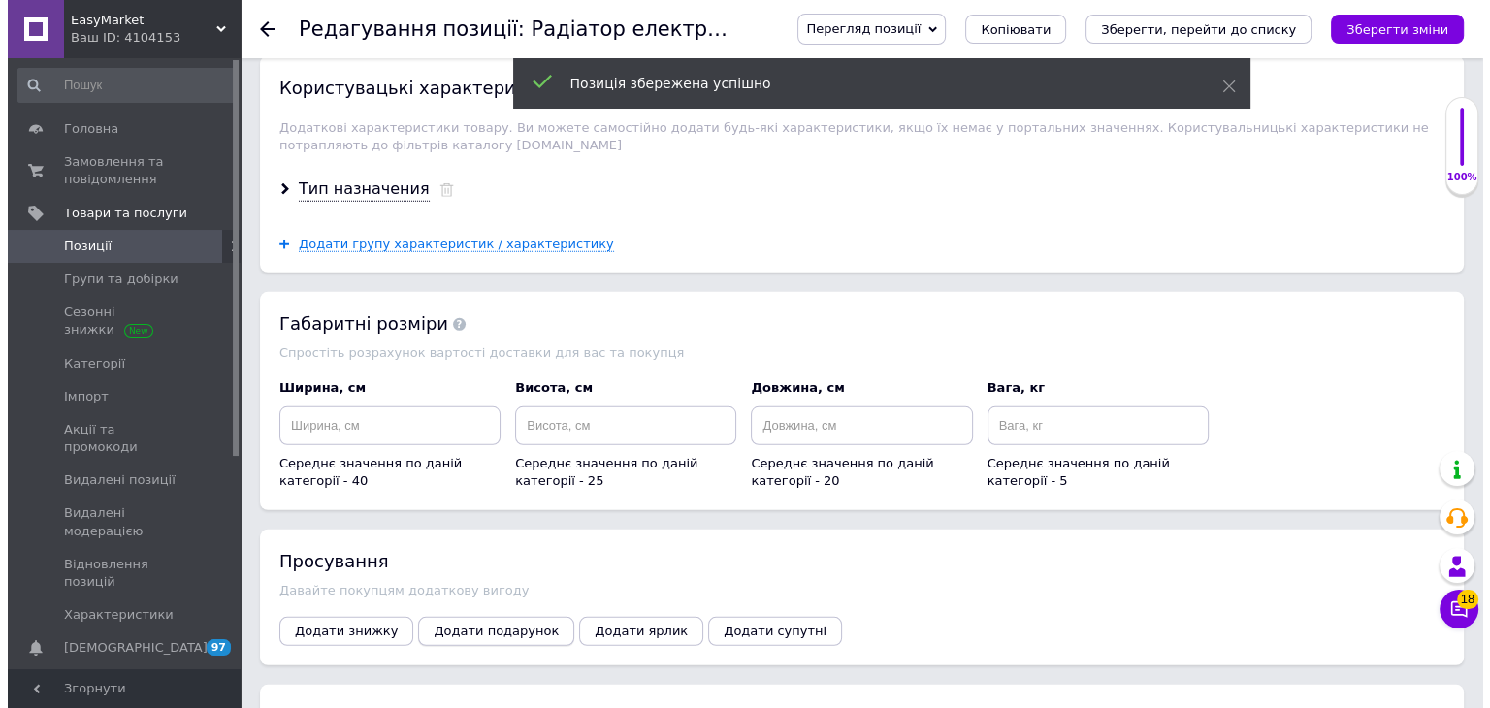
scroll to position [5531, 0]
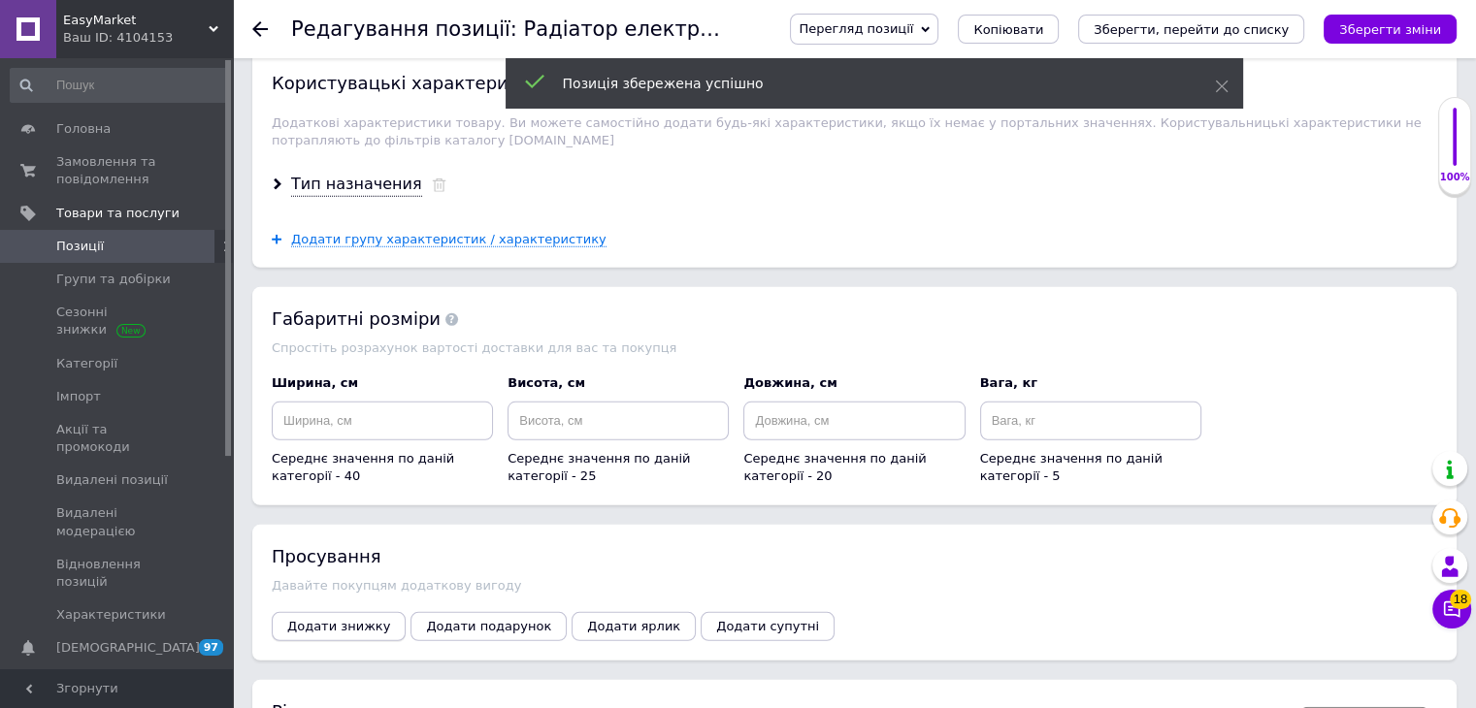
click at [330, 619] on span "Додати знижку" at bounding box center [338, 626] width 103 height 15
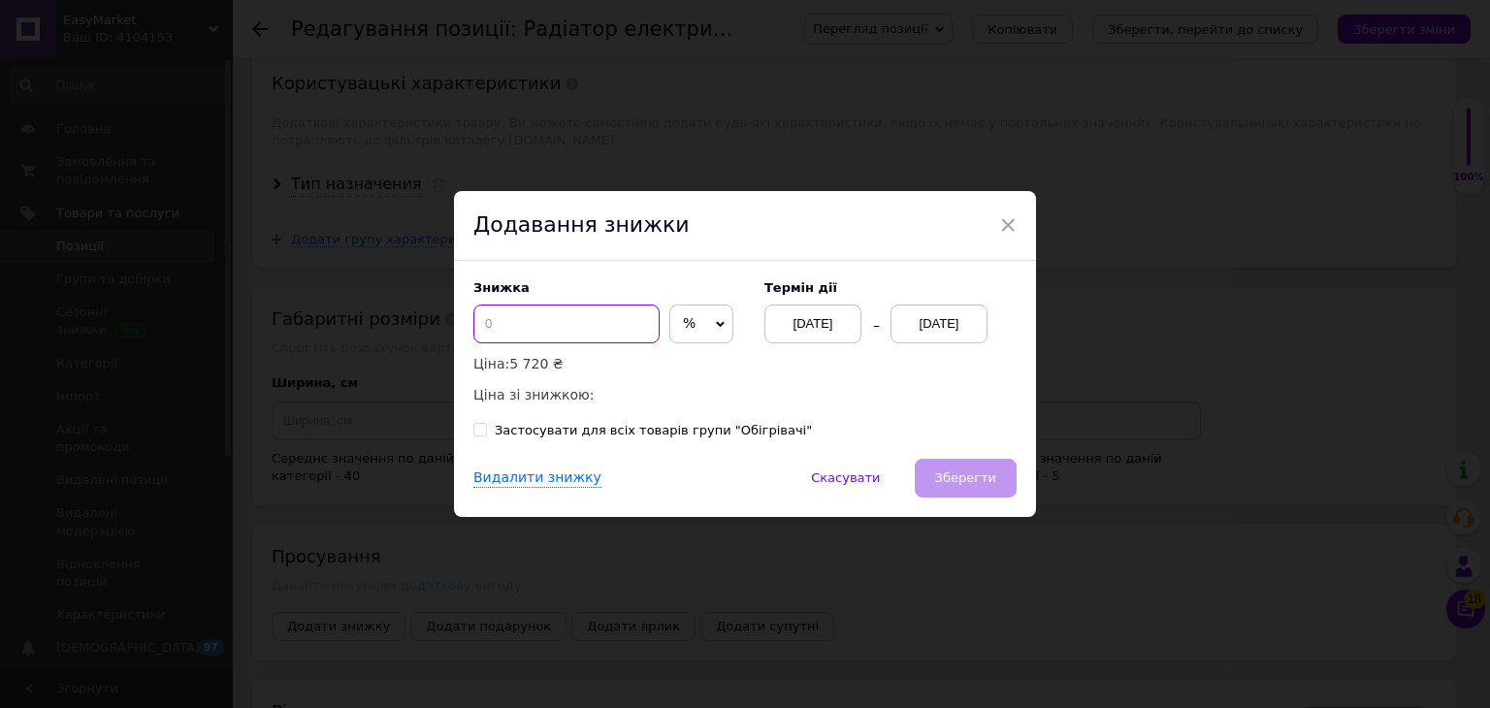
click at [524, 318] on input at bounding box center [567, 324] width 186 height 39
type input "50"
click at [912, 311] on div "[DATE]" at bounding box center [939, 324] width 97 height 39
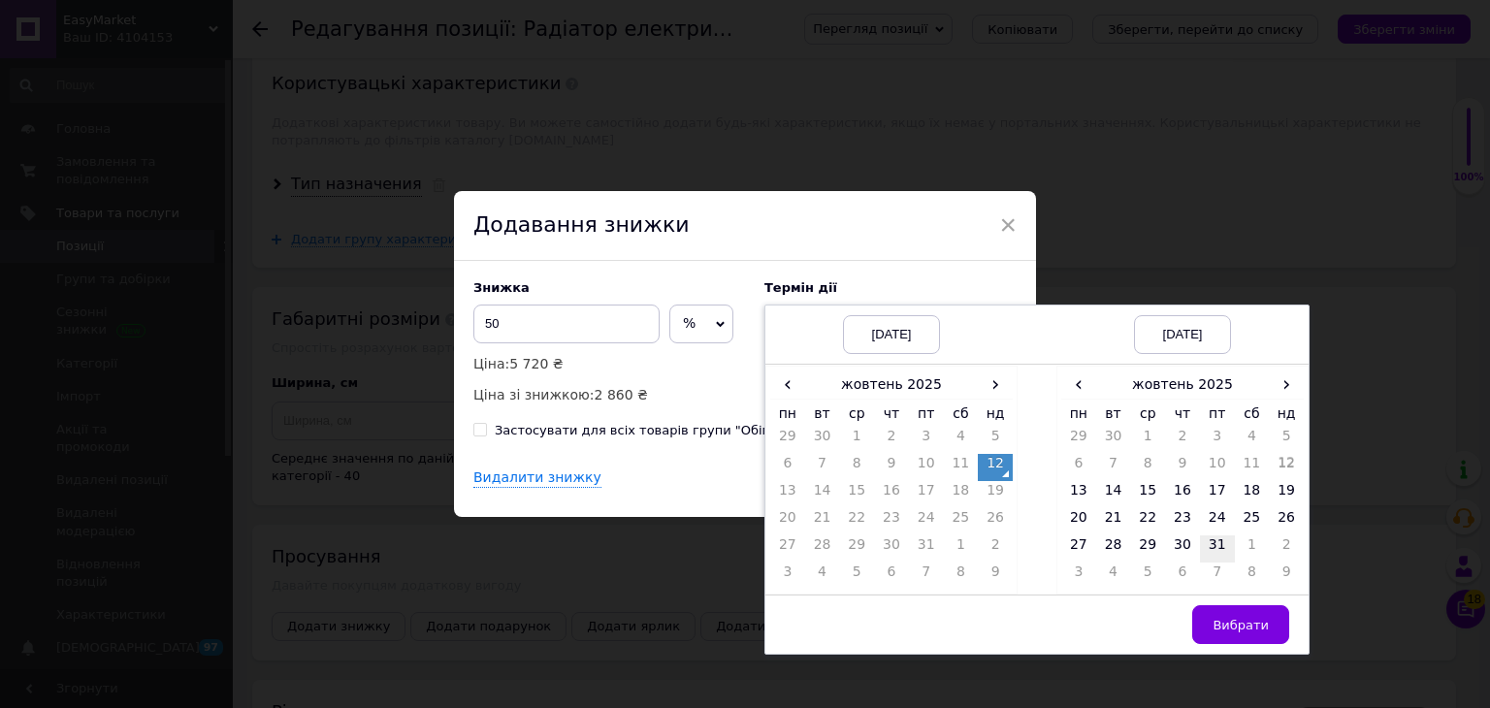
click at [1225, 551] on td "31" at bounding box center [1217, 549] width 35 height 27
click at [1227, 630] on span "Вибрати" at bounding box center [1241, 625] width 56 height 15
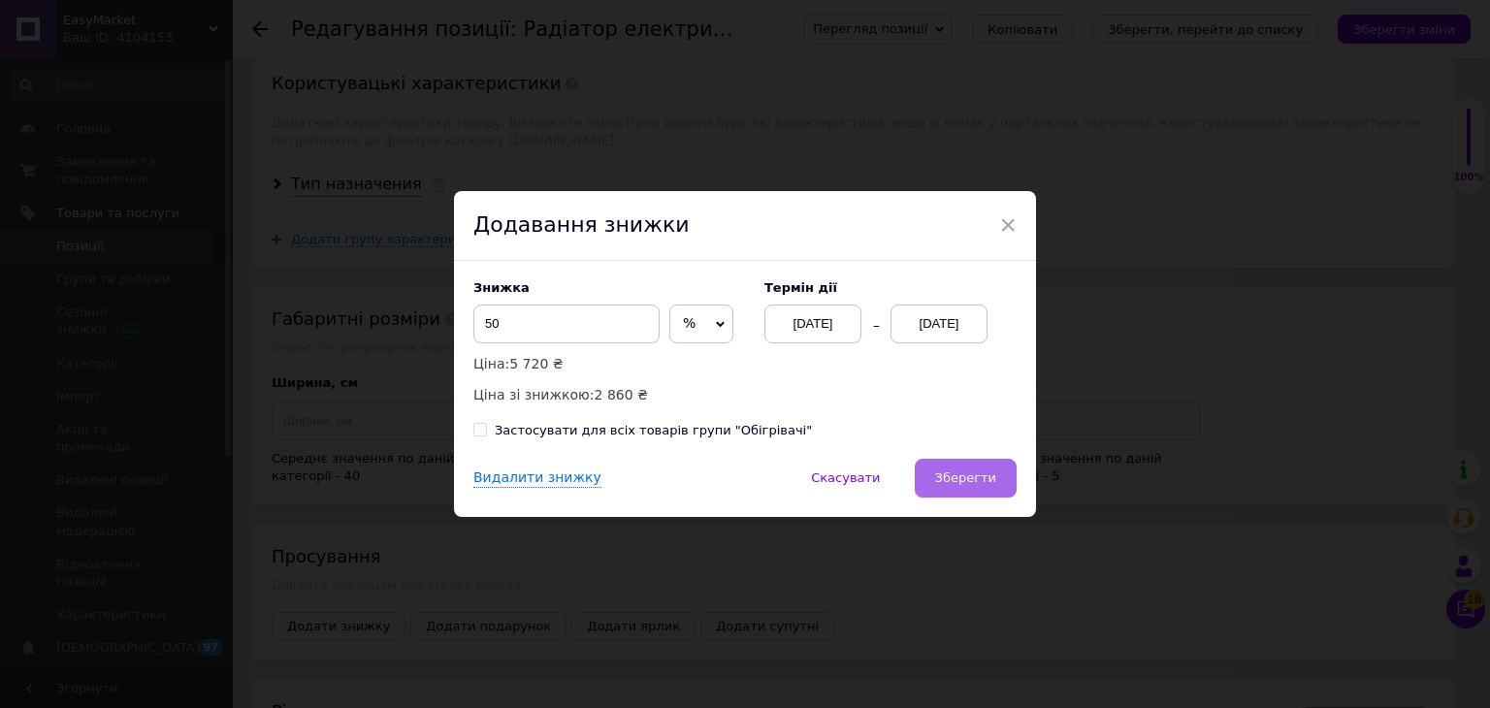
click at [979, 491] on button "Зберегти" at bounding box center [966, 478] width 102 height 39
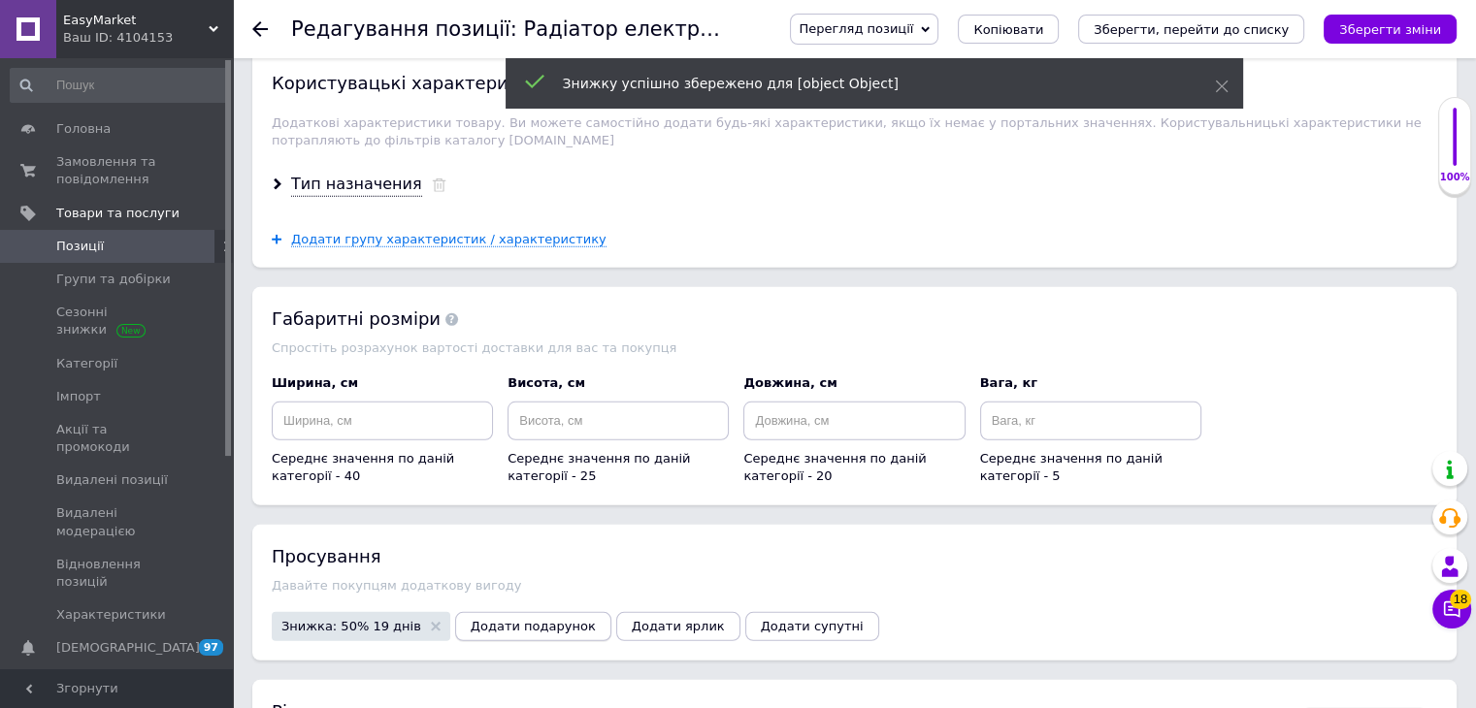
click at [530, 619] on span "Додати подарунок" at bounding box center [533, 626] width 125 height 15
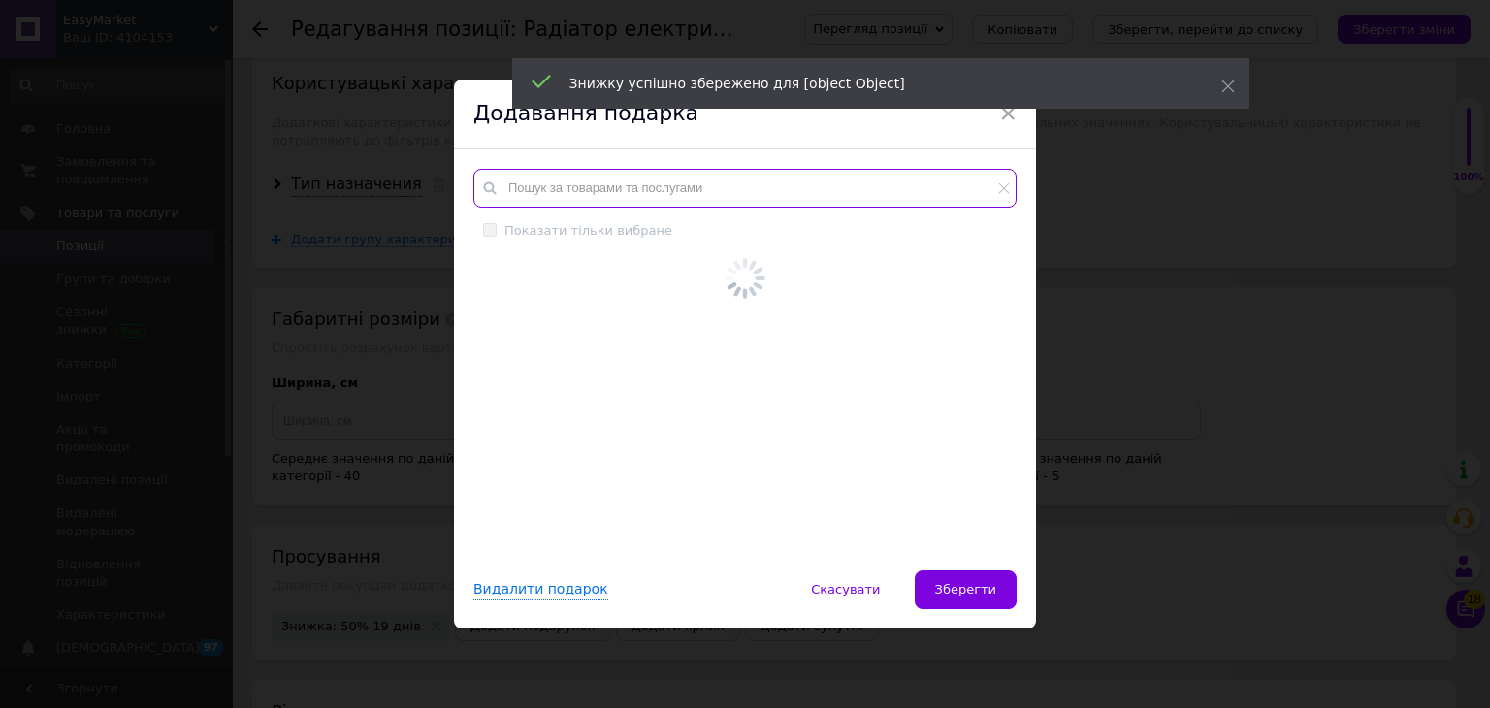
click at [644, 206] on input "text" at bounding box center [745, 188] width 543 height 39
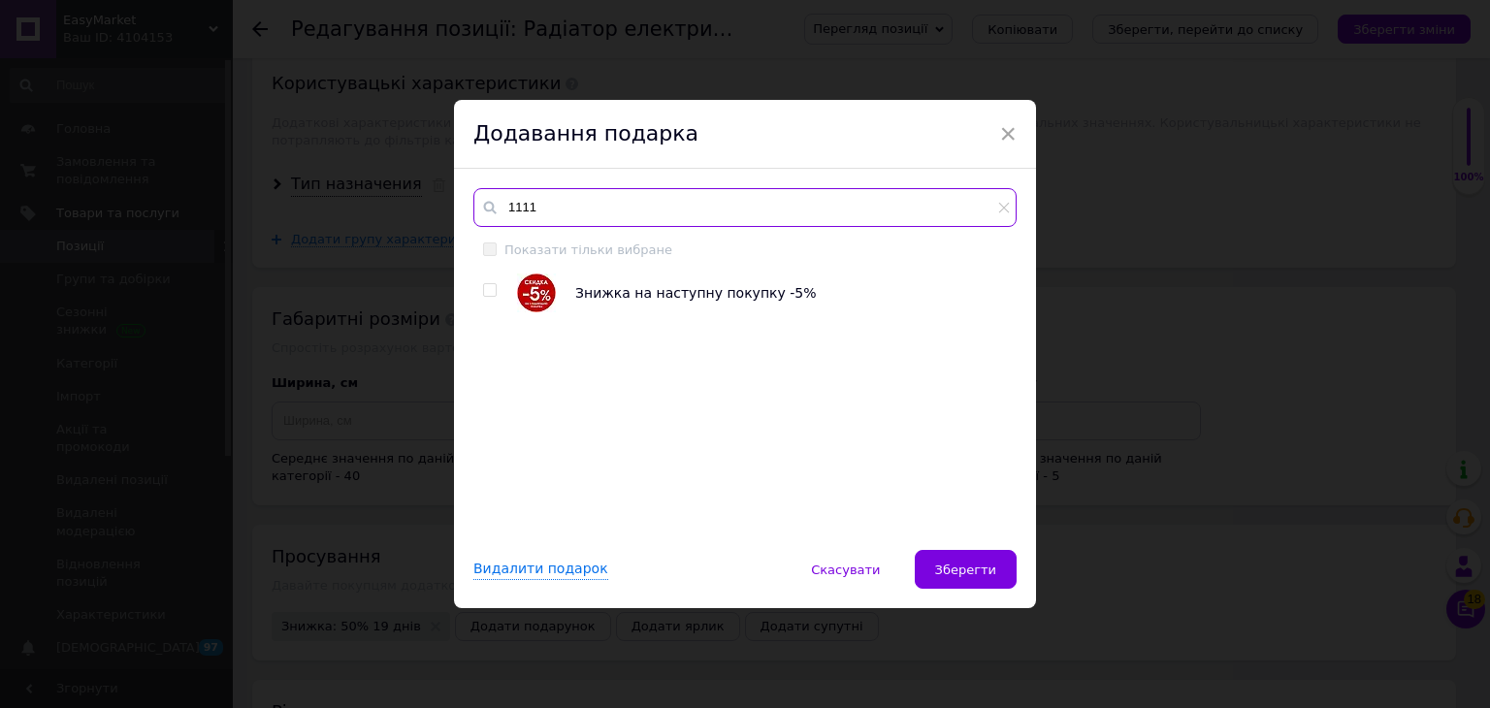
type input "1111"
click at [483, 292] on input "checkbox" at bounding box center [489, 290] width 13 height 13
checkbox input "true"
drag, startPoint x: 961, startPoint y: 571, endPoint x: 947, endPoint y: 575, distance: 14.4
click at [962, 571] on span "Зберегти" at bounding box center [965, 570] width 61 height 15
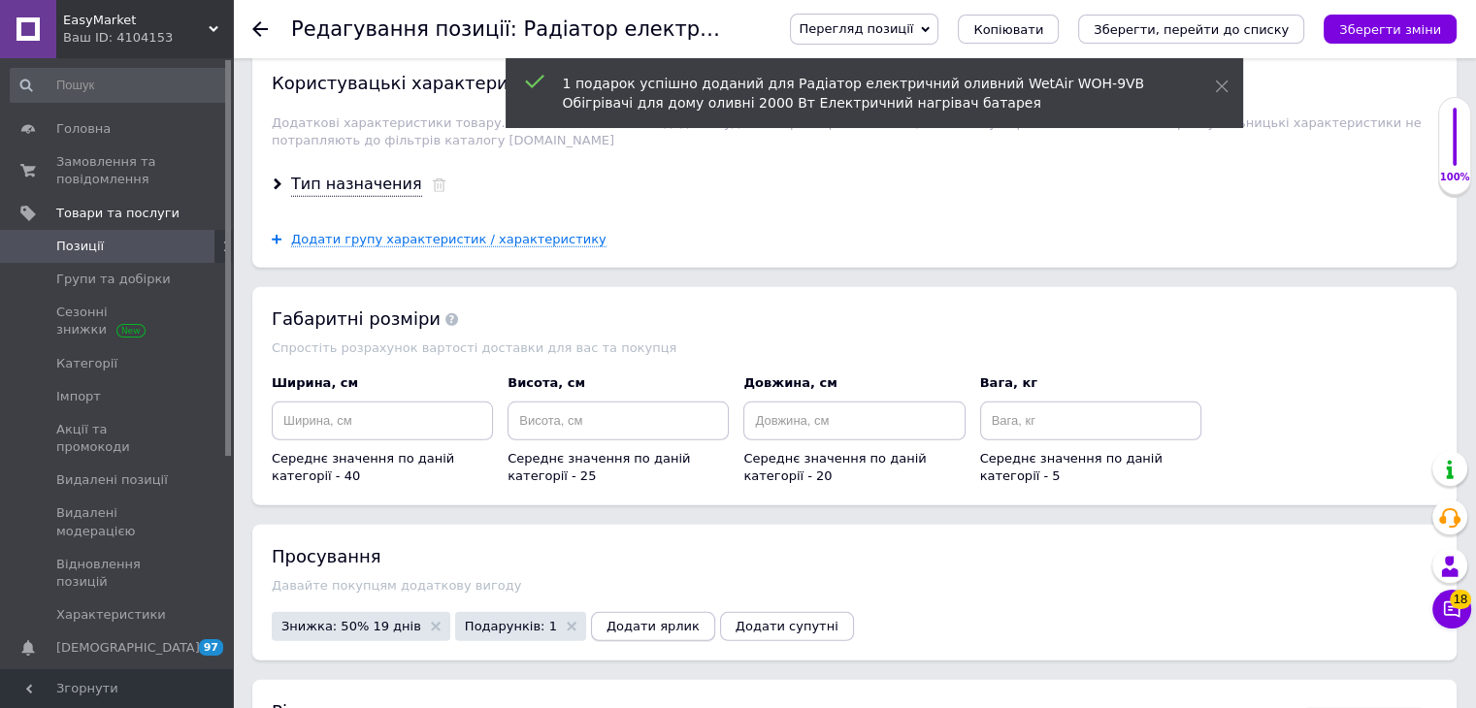
click at [617, 619] on span "Додати ярлик" at bounding box center [652, 626] width 93 height 15
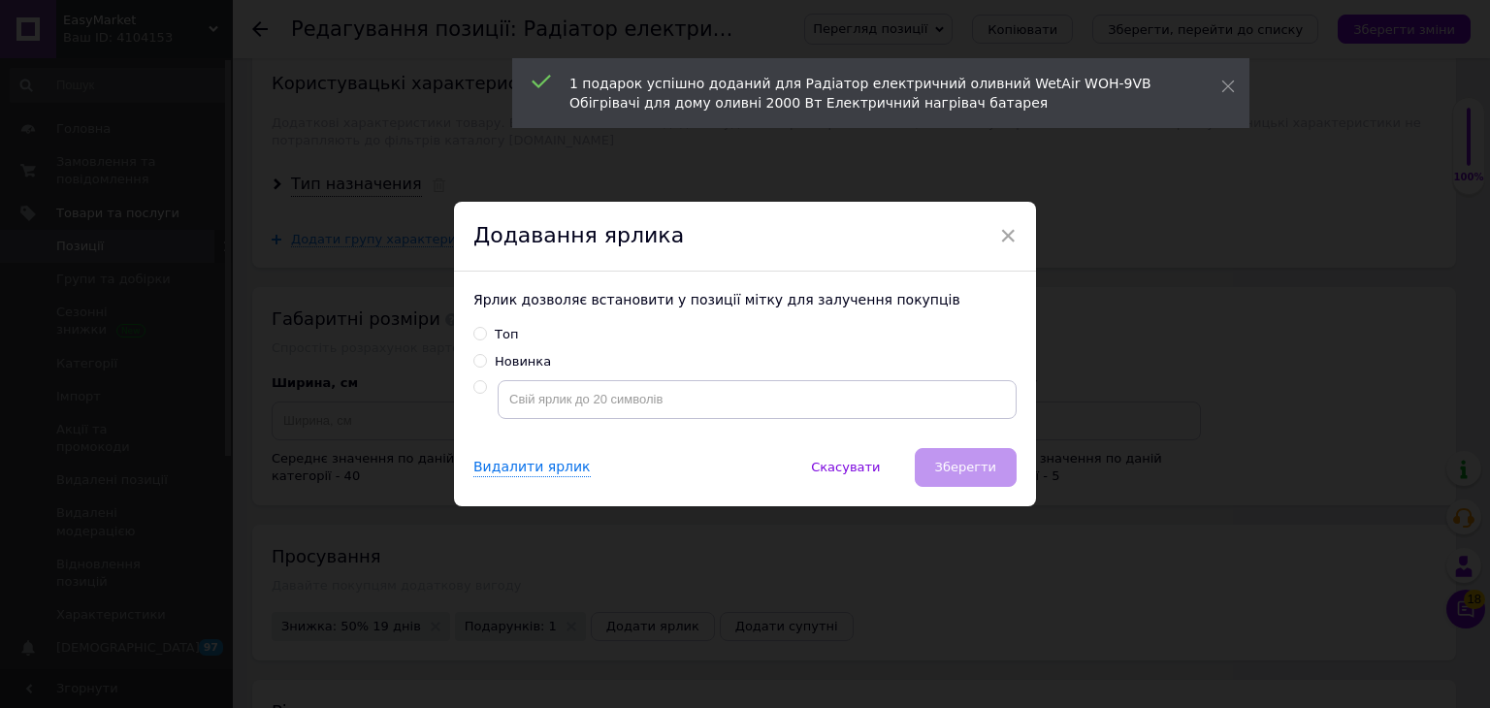
drag, startPoint x: 483, startPoint y: 333, endPoint x: 500, endPoint y: 342, distance: 18.7
click at [477, 333] on label "Топ" at bounding box center [496, 334] width 45 height 17
click at [477, 333] on input "Топ" at bounding box center [480, 333] width 13 height 13
radio input "true"
drag, startPoint x: 987, startPoint y: 481, endPoint x: 983, endPoint y: 470, distance: 12.3
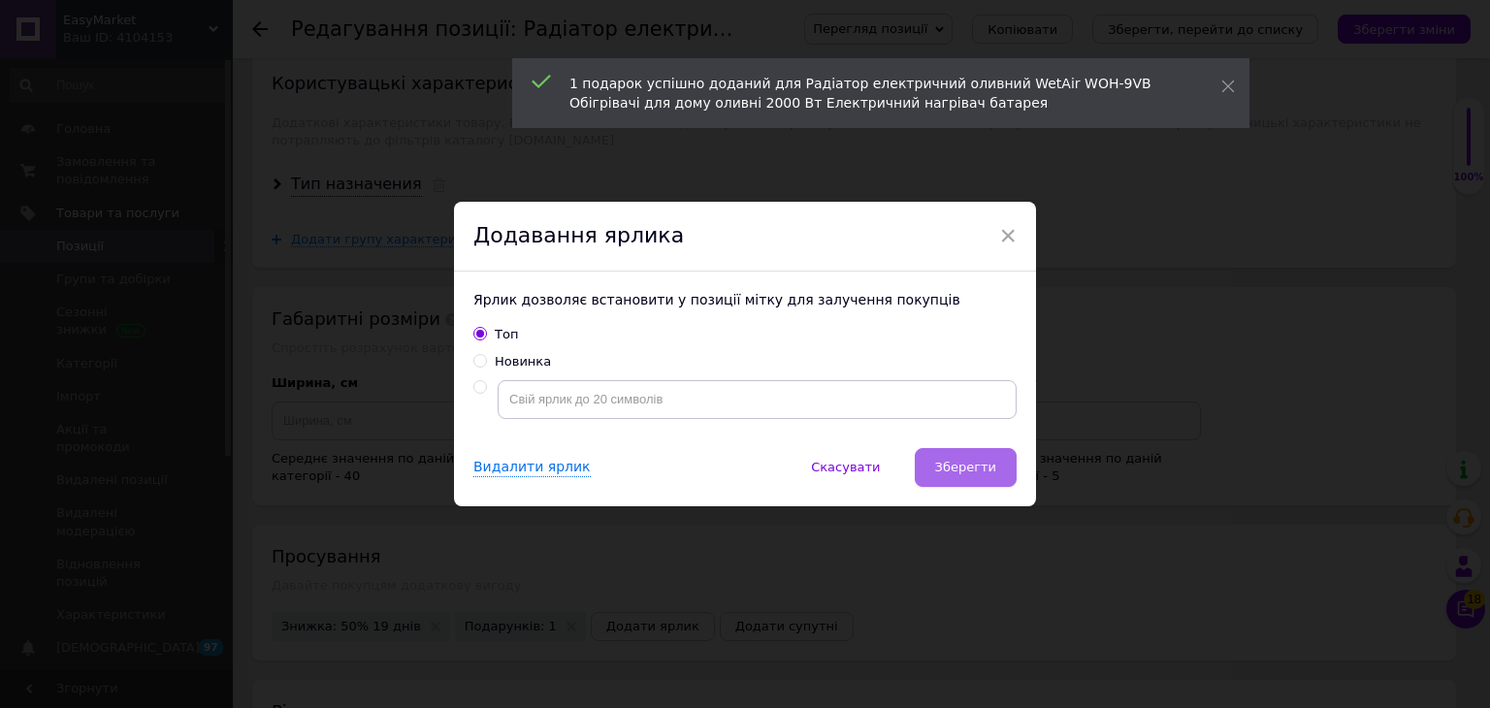
click at [987, 480] on button "Зберегти" at bounding box center [966, 467] width 102 height 39
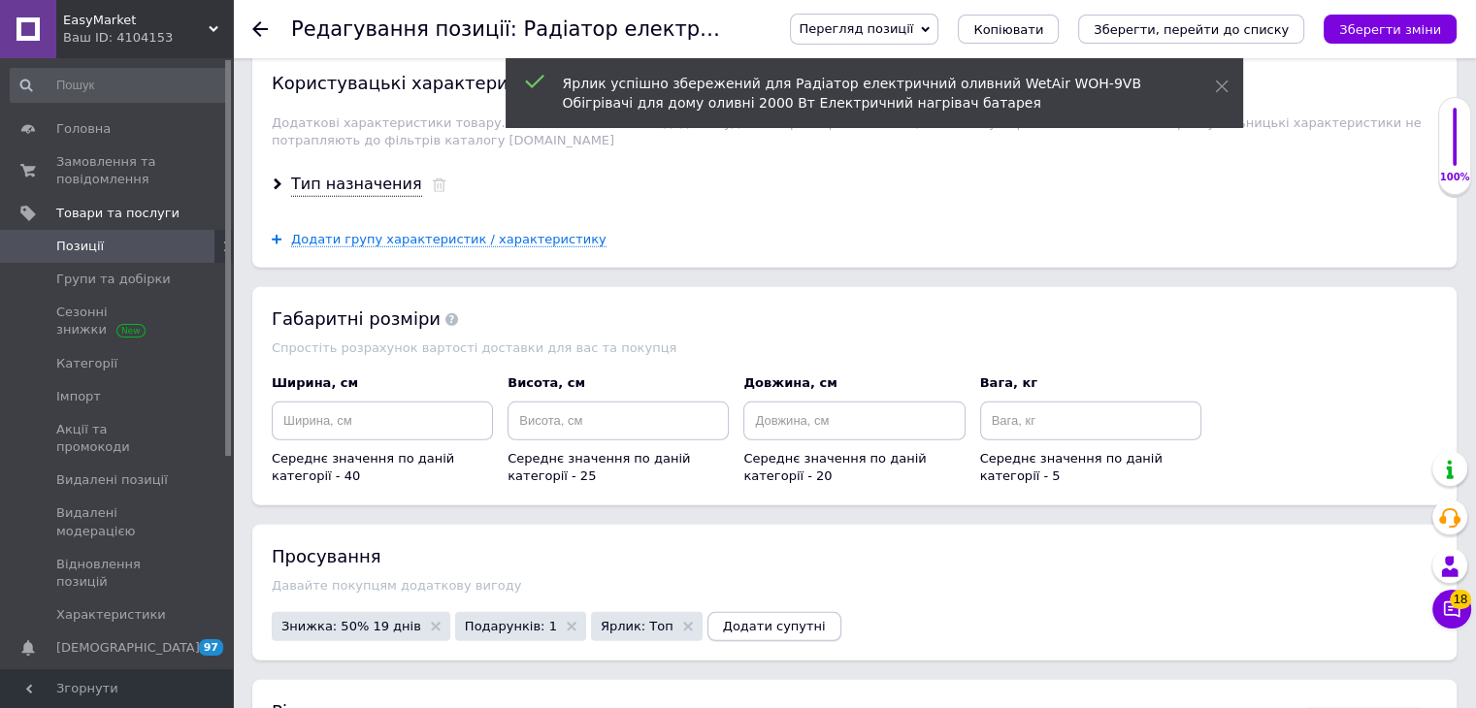
click at [725, 619] on span "Додати супутні" at bounding box center [774, 626] width 103 height 15
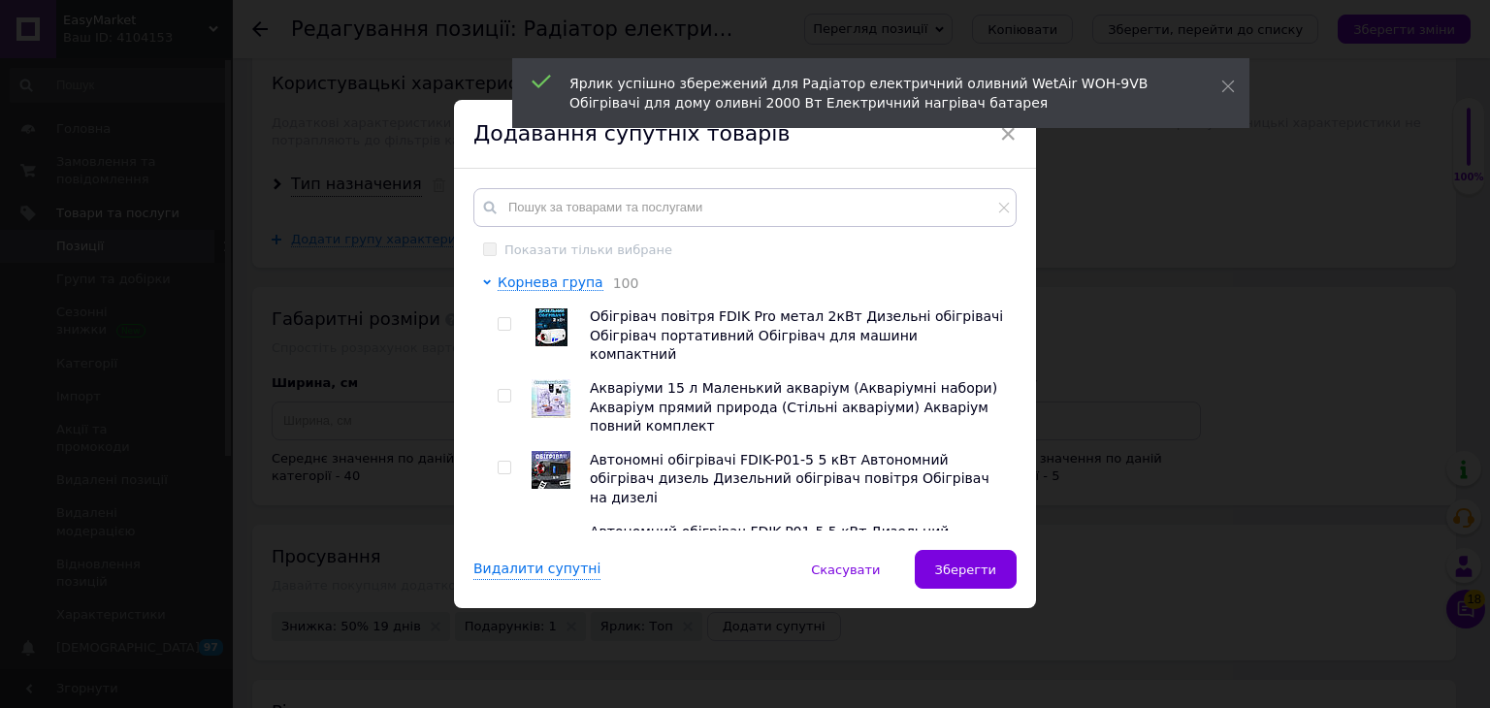
click at [498, 327] on input "checkbox" at bounding box center [504, 324] width 13 height 13
checkbox input "true"
drag, startPoint x: 505, startPoint y: 382, endPoint x: 503, endPoint y: 409, distance: 26.3
click at [504, 390] on input "checkbox" at bounding box center [504, 396] width 13 height 13
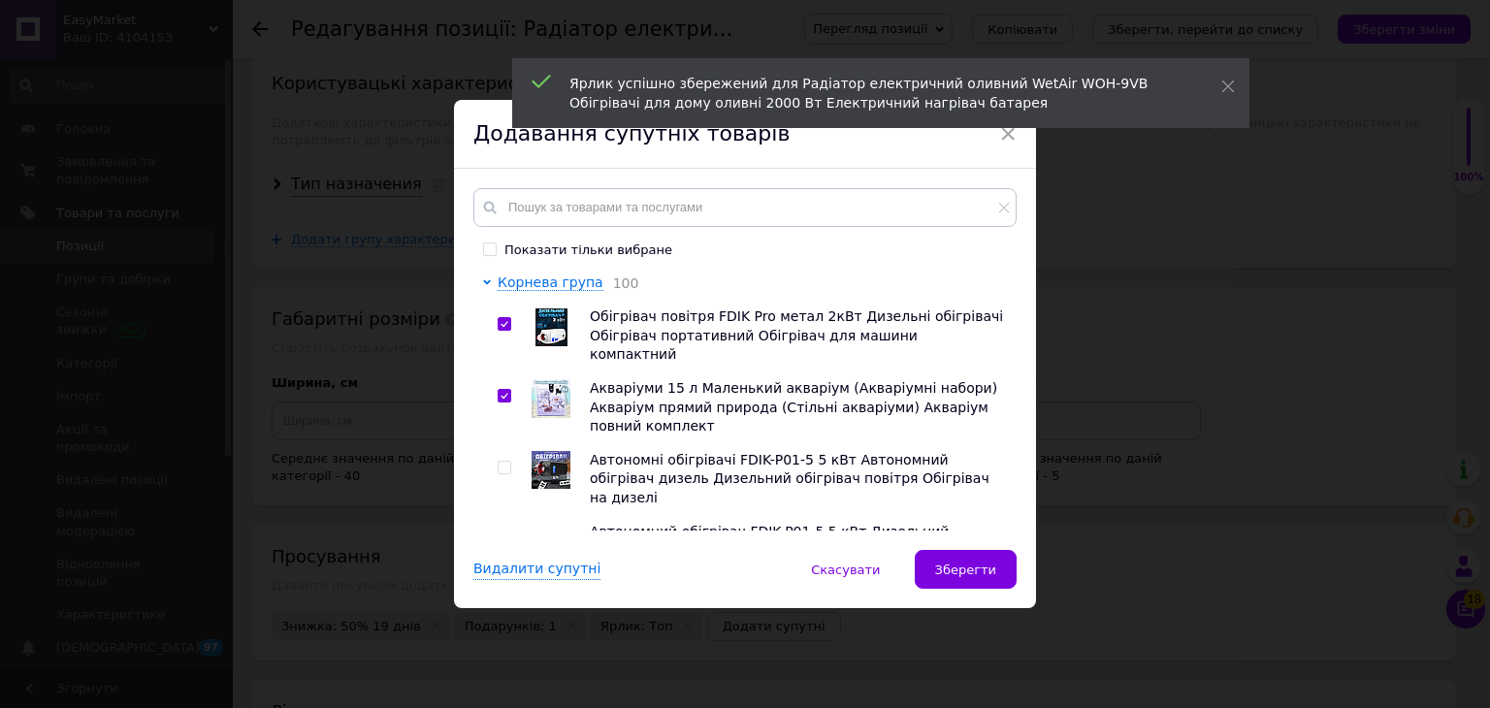
checkbox input "true"
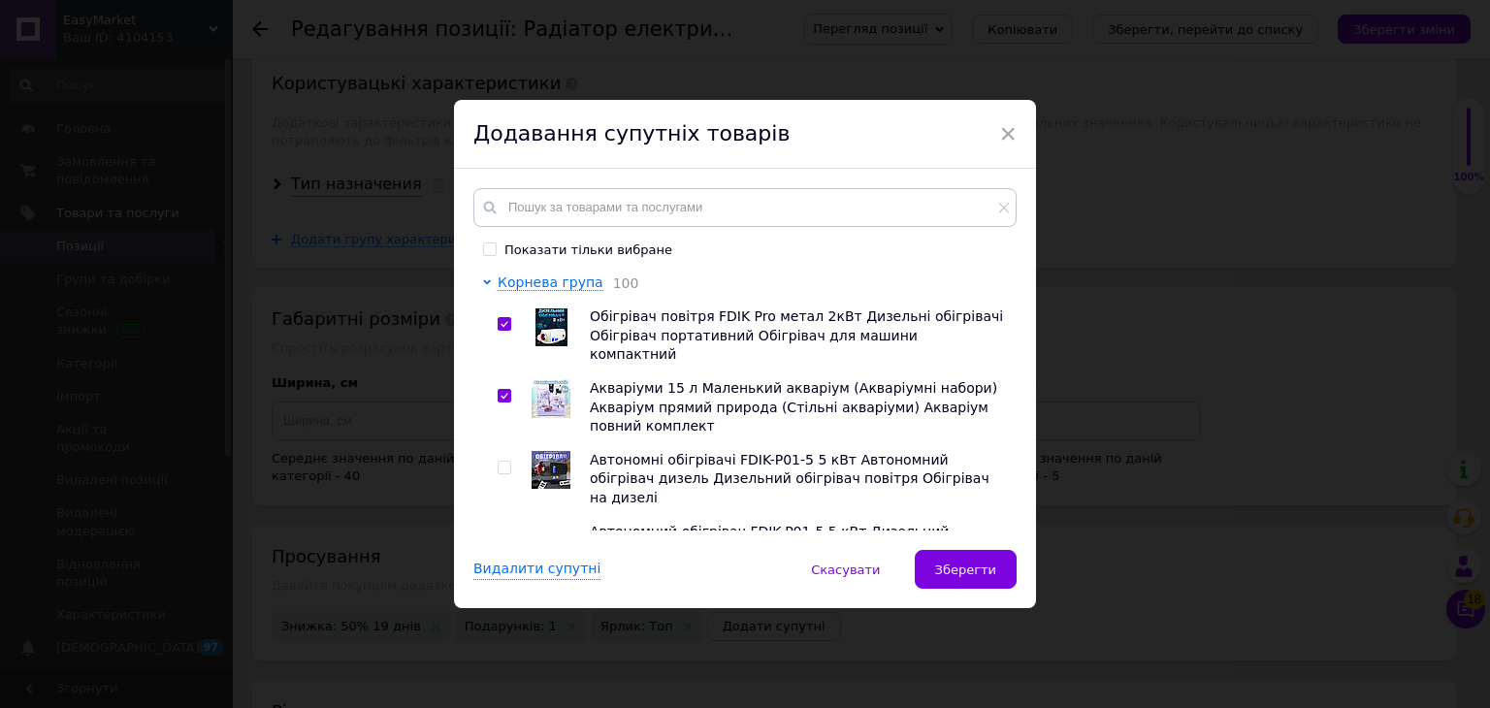
click at [505, 462] on input "checkbox" at bounding box center [504, 468] width 13 height 13
checkbox input "true"
click at [507, 533] on span at bounding box center [505, 540] width 14 height 14
click at [507, 534] on input "checkbox" at bounding box center [504, 540] width 13 height 13
checkbox input "true"
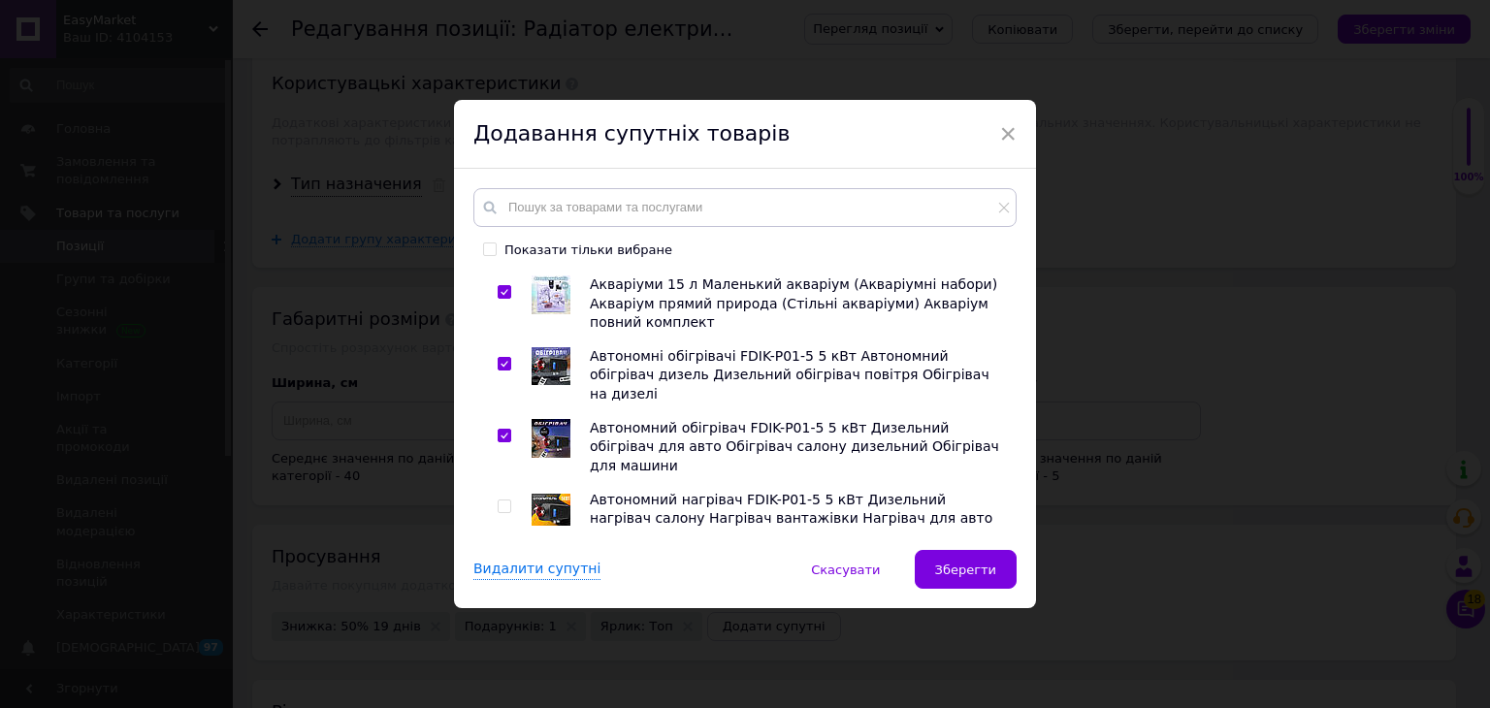
scroll to position [291, 0]
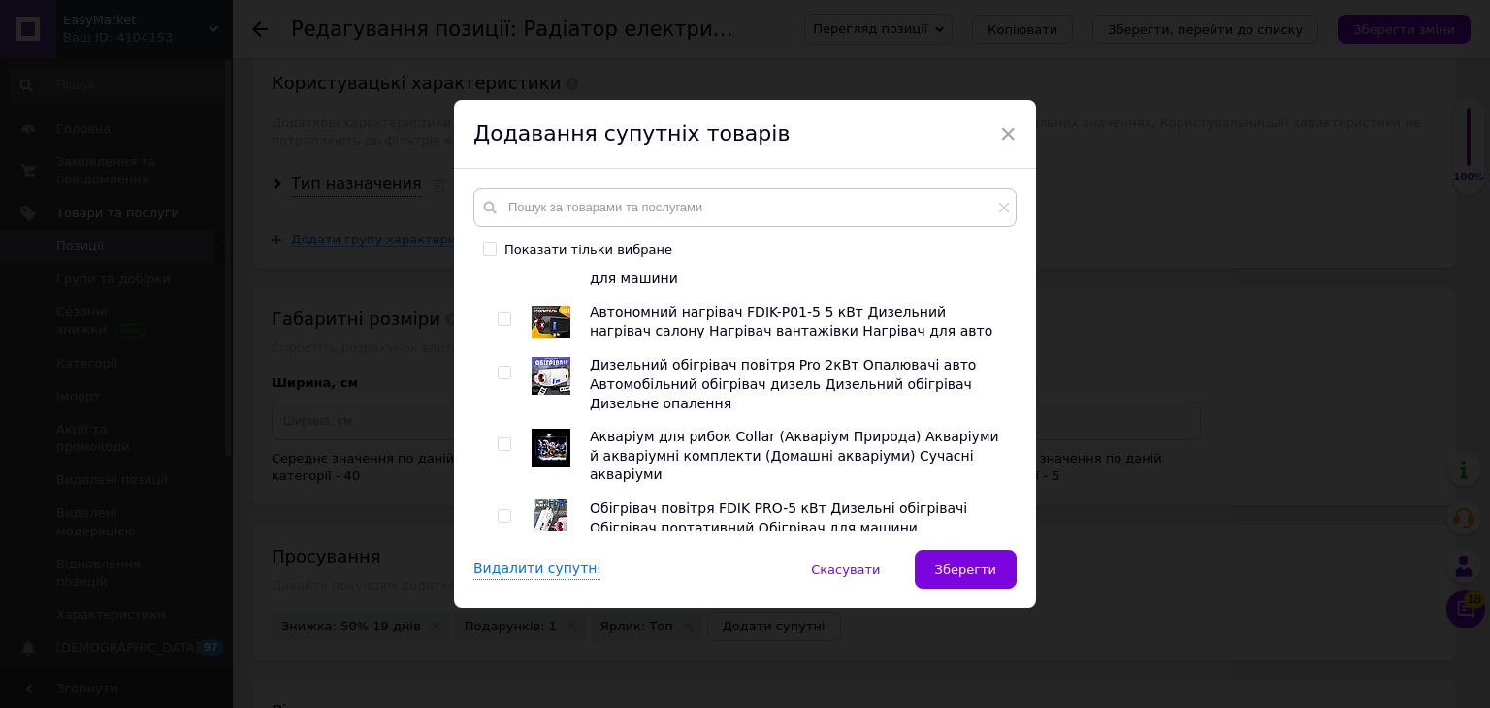
click at [498, 439] on input "checkbox" at bounding box center [504, 445] width 13 height 13
checkbox input "true"
click at [499, 356] on div at bounding box center [507, 384] width 19 height 57
click at [498, 367] on input "checkbox" at bounding box center [504, 373] width 13 height 13
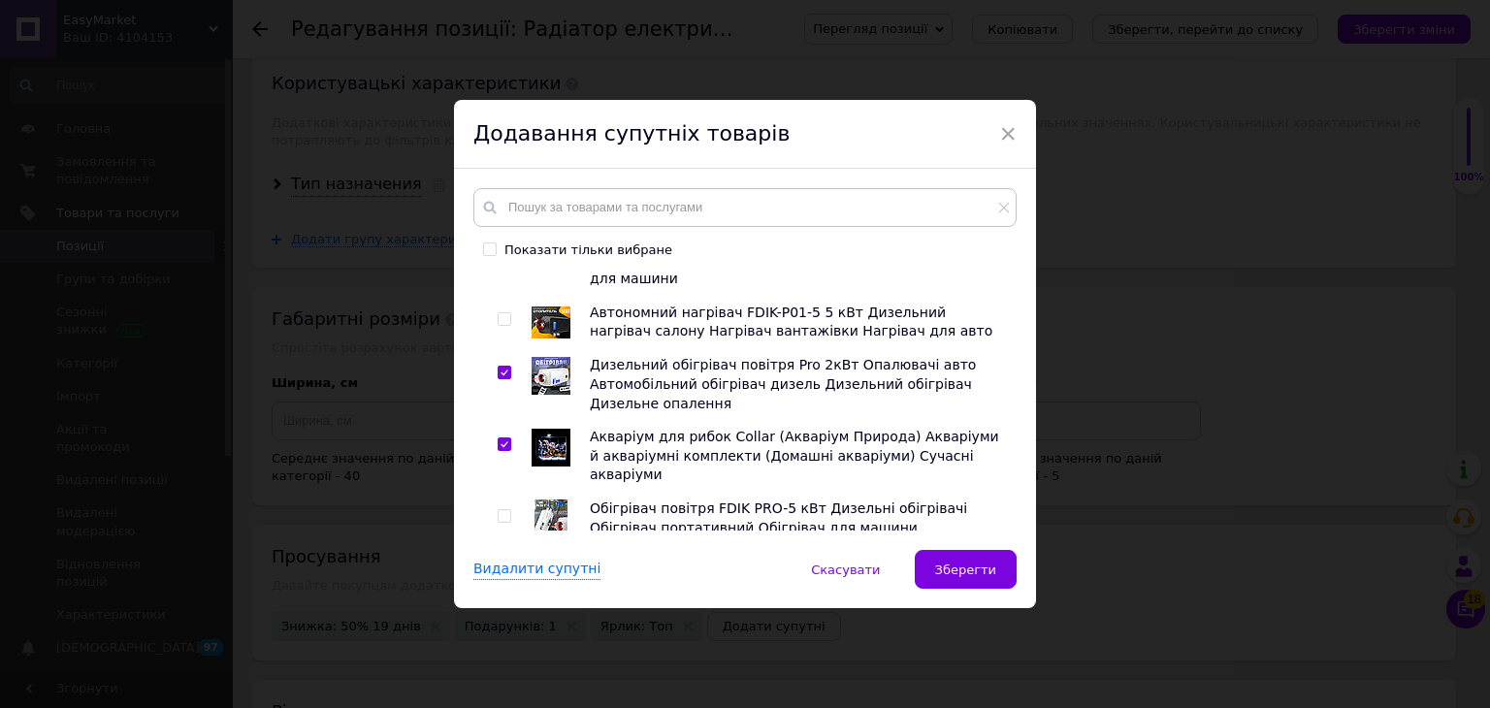
checkbox input "true"
click at [498, 500] on div at bounding box center [507, 528] width 19 height 57
click at [498, 510] on input "checkbox" at bounding box center [504, 516] width 13 height 13
checkbox input "true"
click at [499, 582] on input "checkbox" at bounding box center [504, 588] width 13 height 13
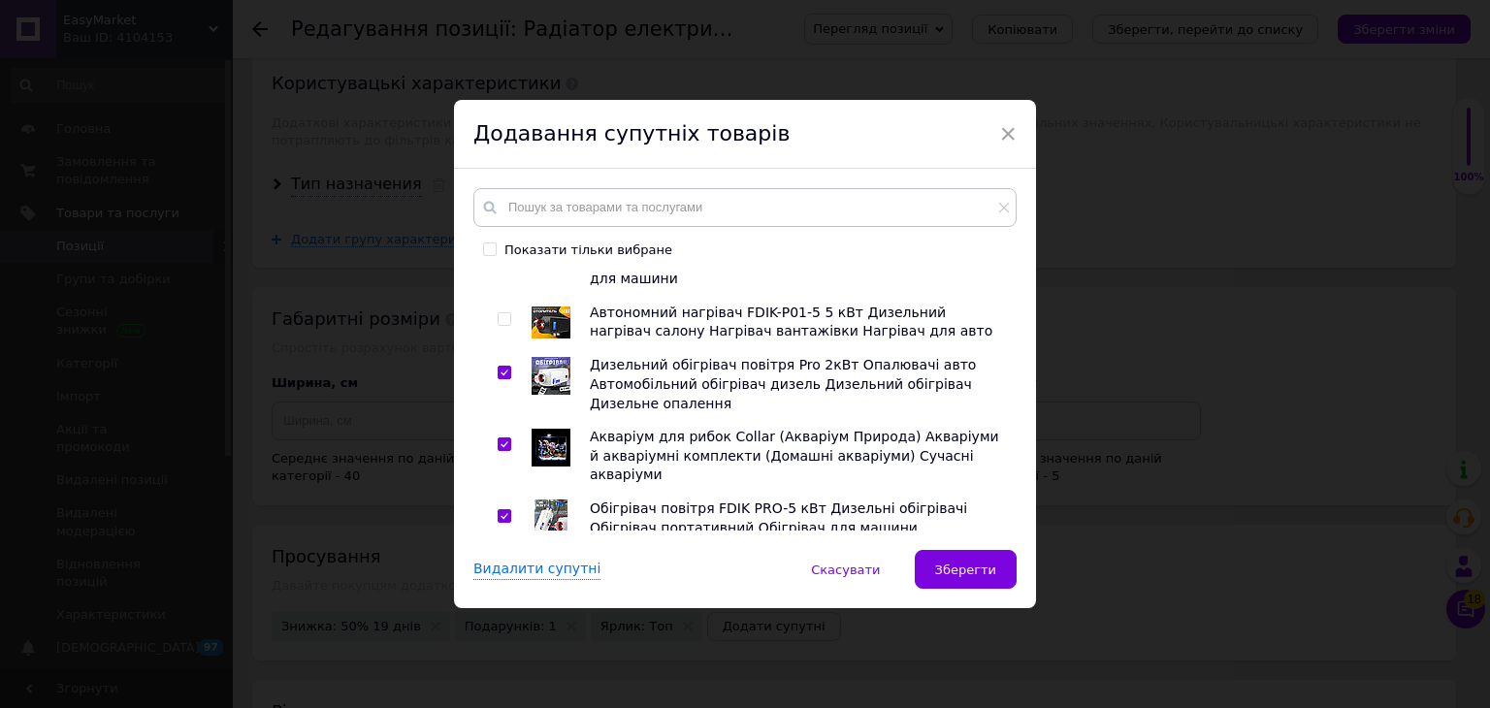
checkbox input "true"
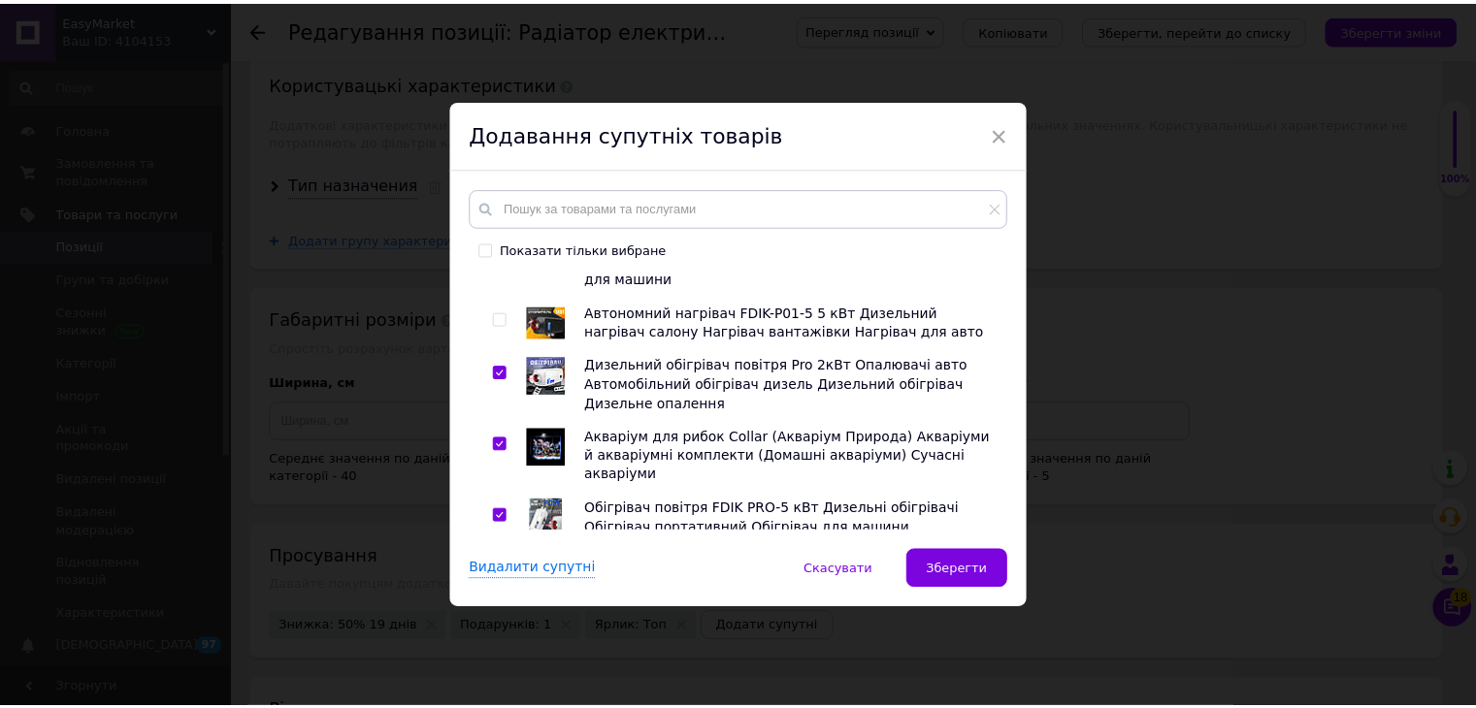
scroll to position [582, 0]
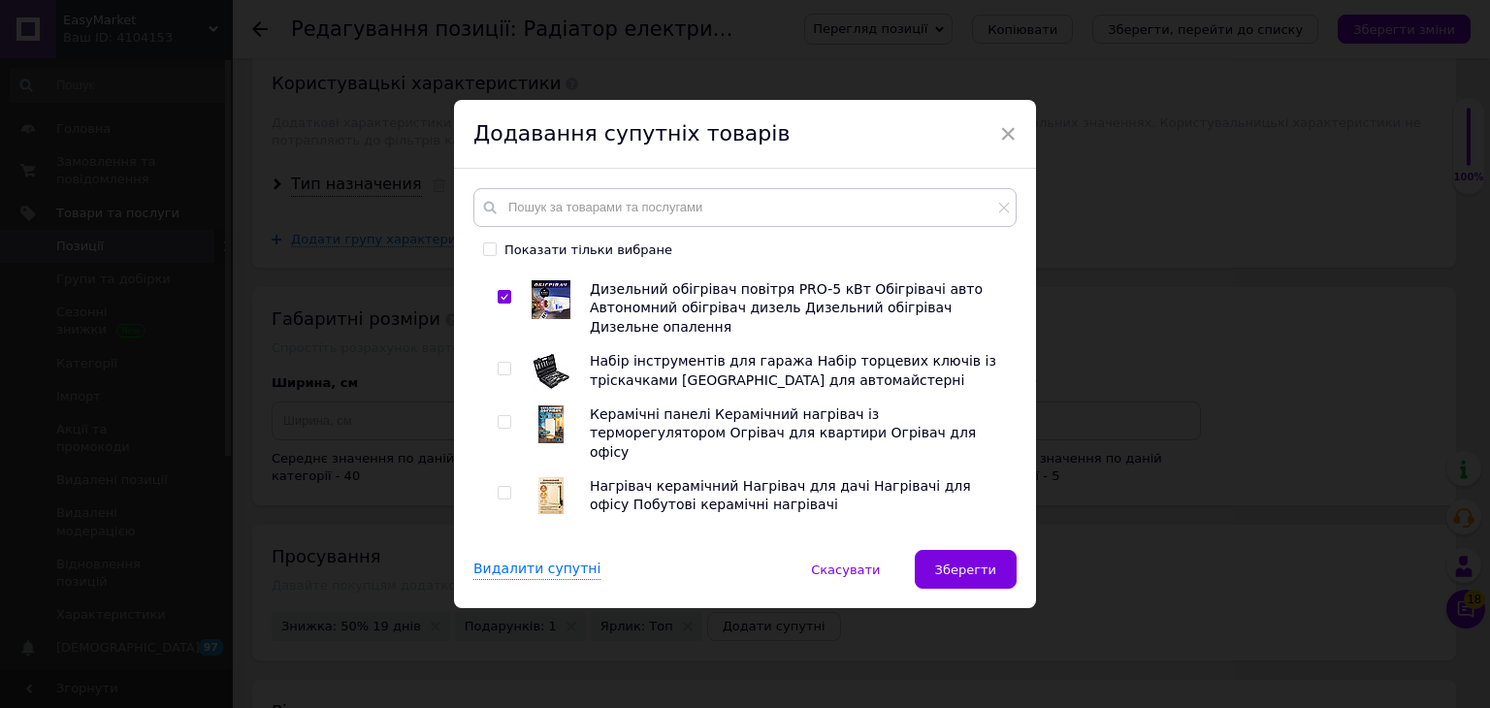
click at [498, 487] on input "checkbox" at bounding box center [504, 493] width 13 height 13
checkbox input "true"
click at [507, 416] on input "checkbox" at bounding box center [504, 422] width 13 height 13
checkbox input "true"
click at [502, 363] on input "checkbox" at bounding box center [504, 369] width 13 height 13
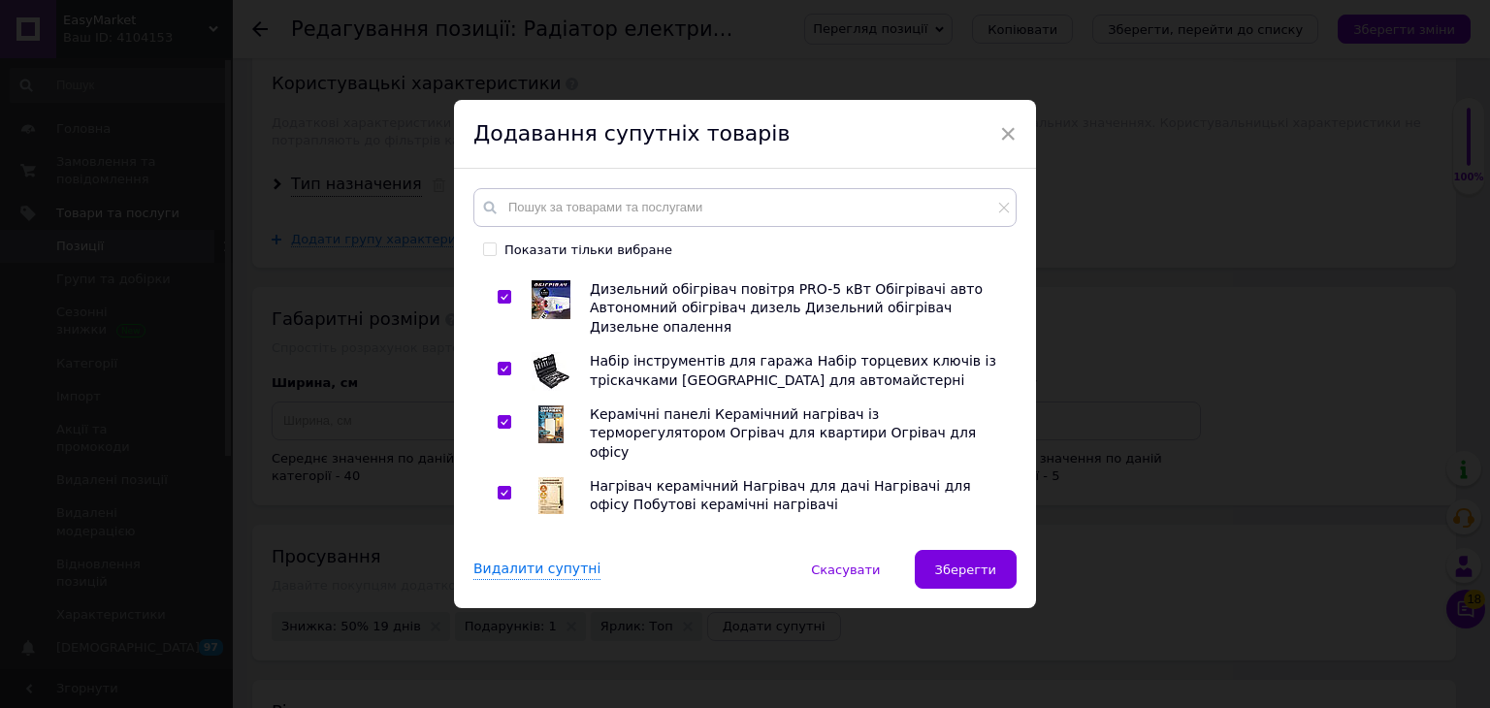
checkbox input "true"
click at [501, 540] on input "checkbox" at bounding box center [504, 546] width 13 height 13
checkbox input "true"
click at [500, 612] on input "checkbox" at bounding box center [504, 618] width 13 height 13
checkbox input "true"
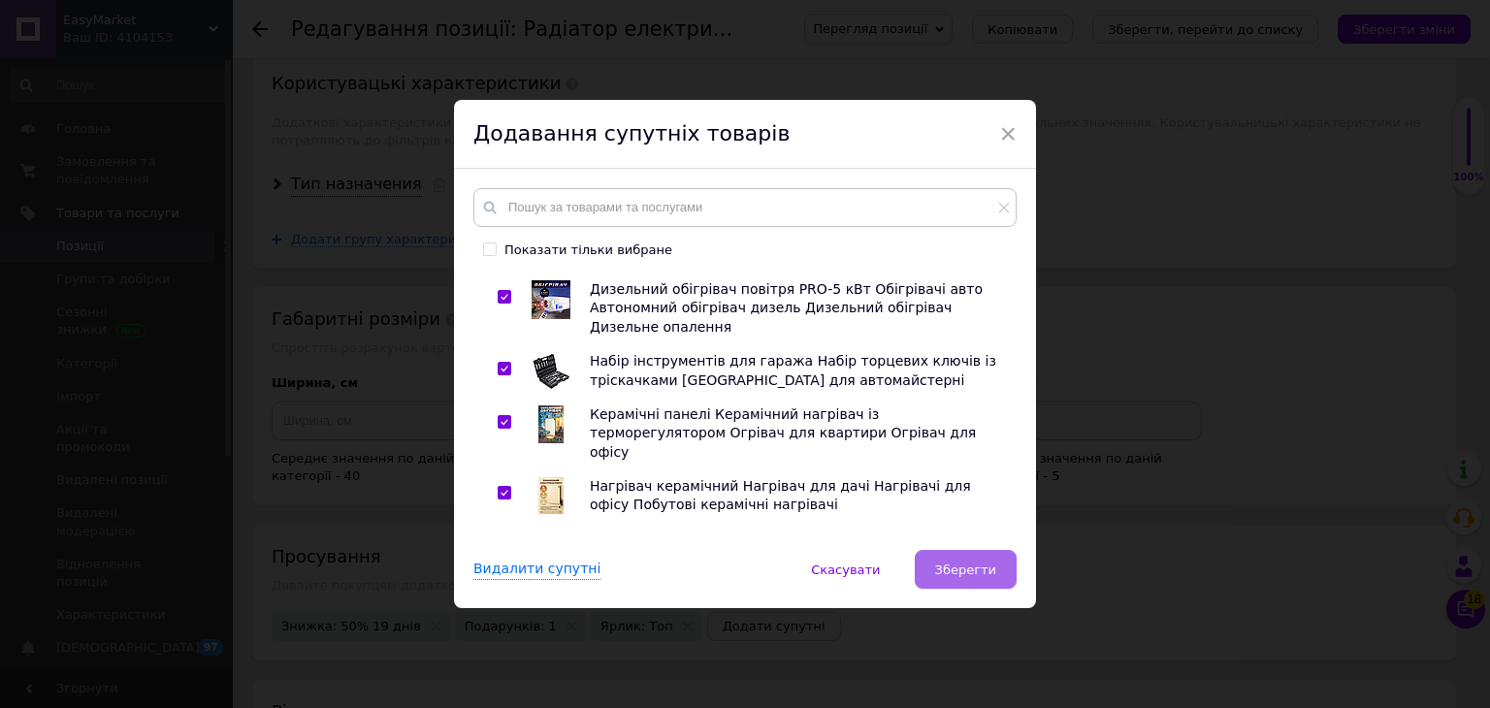
click at [974, 568] on span "Зберегти" at bounding box center [965, 570] width 61 height 15
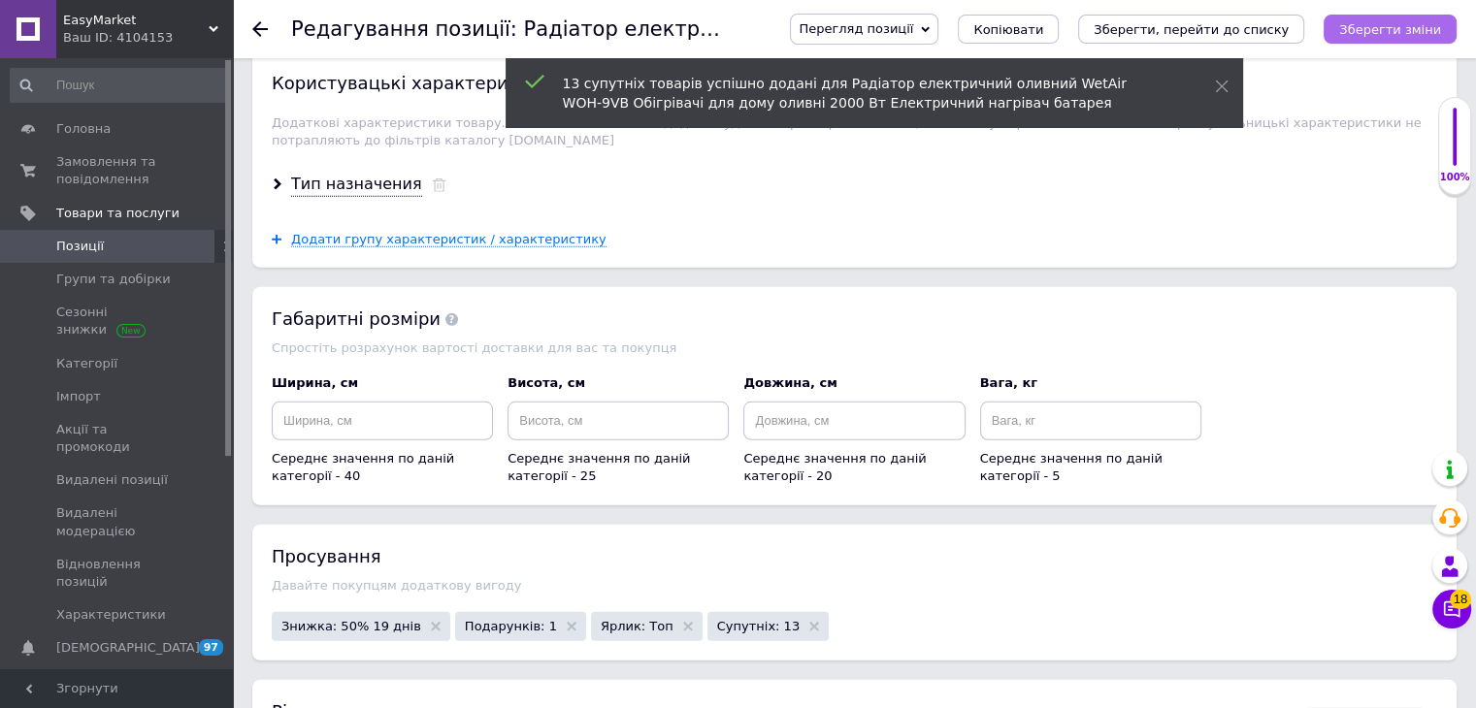
click at [1398, 28] on icon "Зберегти зміни" at bounding box center [1390, 29] width 102 height 15
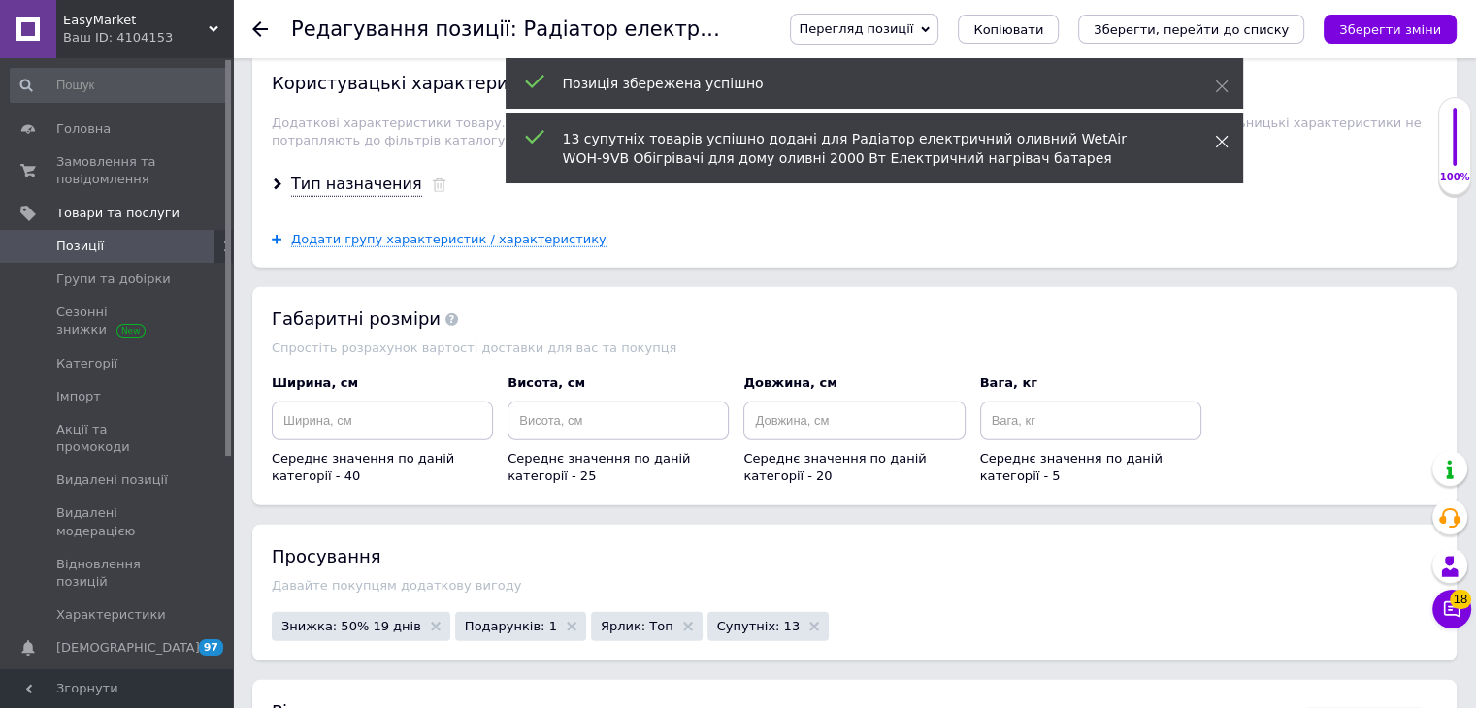
click at [1222, 138] on icon at bounding box center [1222, 142] width 14 height 14
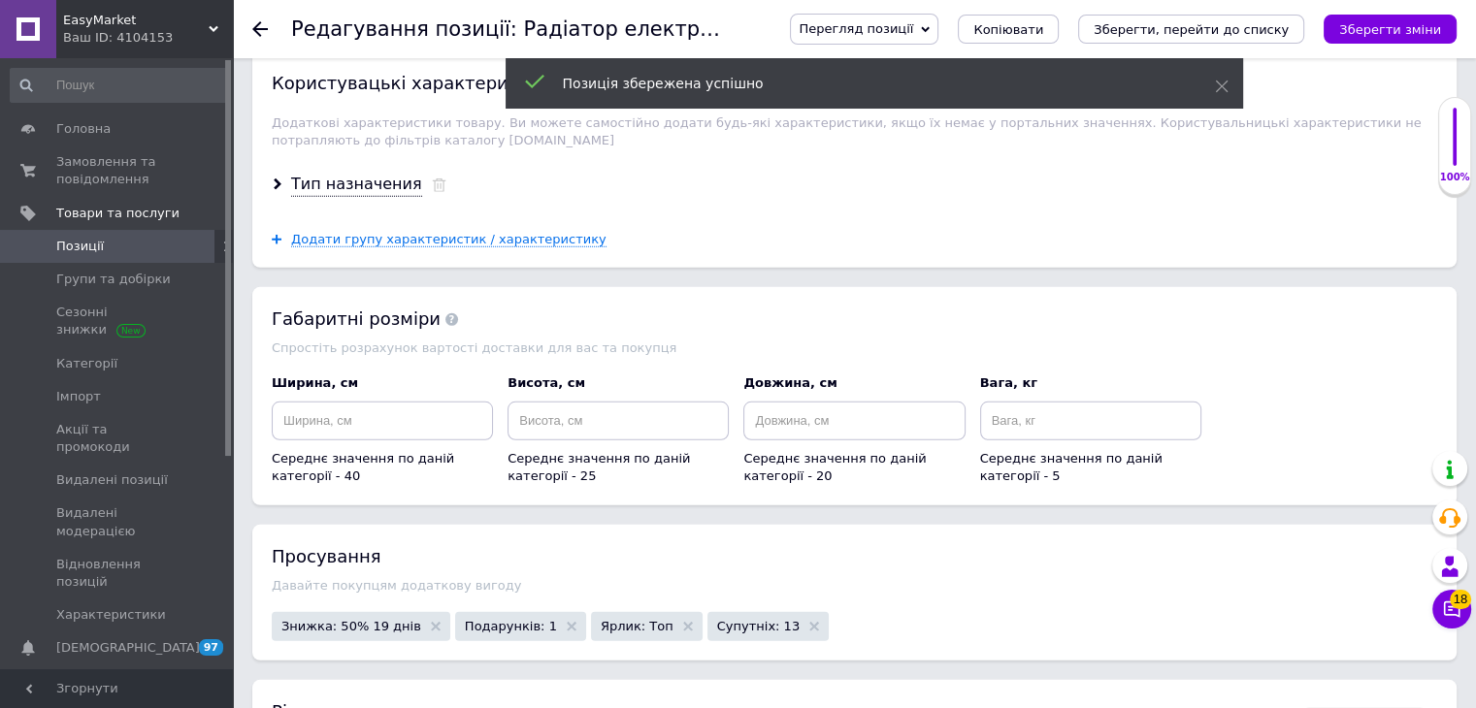
click at [1213, 85] on div "Позиція збережена успішно" at bounding box center [874, 83] width 737 height 50
click at [1224, 80] on icon at bounding box center [1222, 87] width 14 height 14
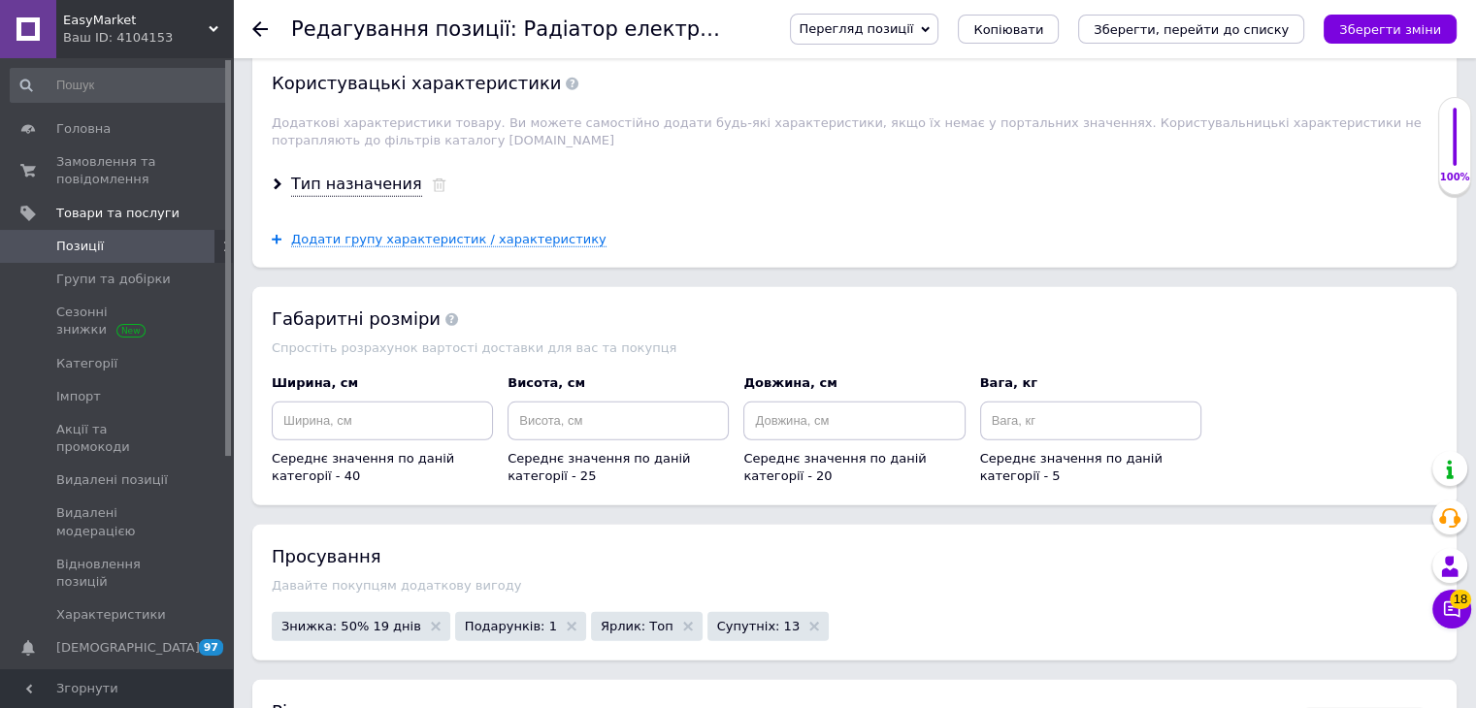
drag, startPoint x: 910, startPoint y: 30, endPoint x: 916, endPoint y: 43, distance: 13.9
click at [910, 29] on span "Перегляд позиції" at bounding box center [856, 28] width 115 height 15
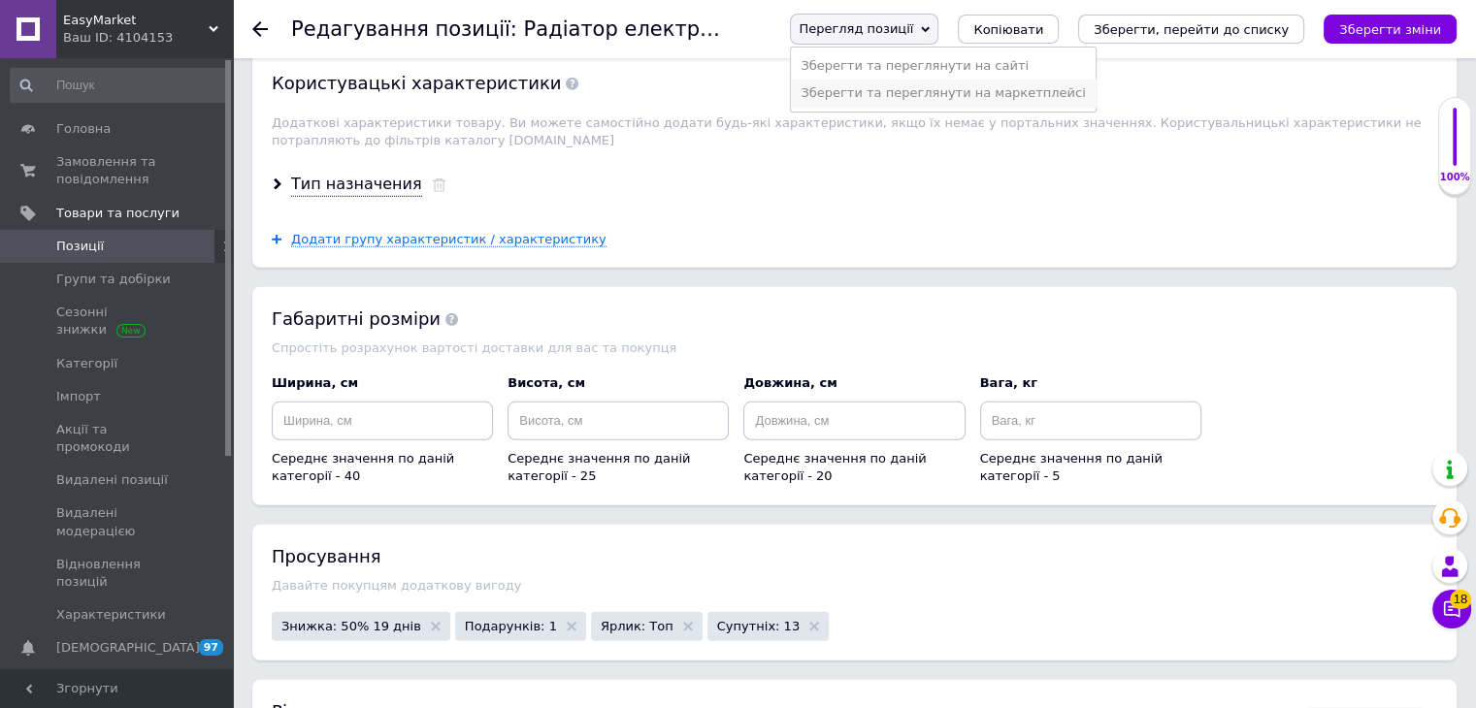
click at [916, 93] on li "Зберегти та переглянути на маркетплейсі" at bounding box center [943, 93] width 304 height 27
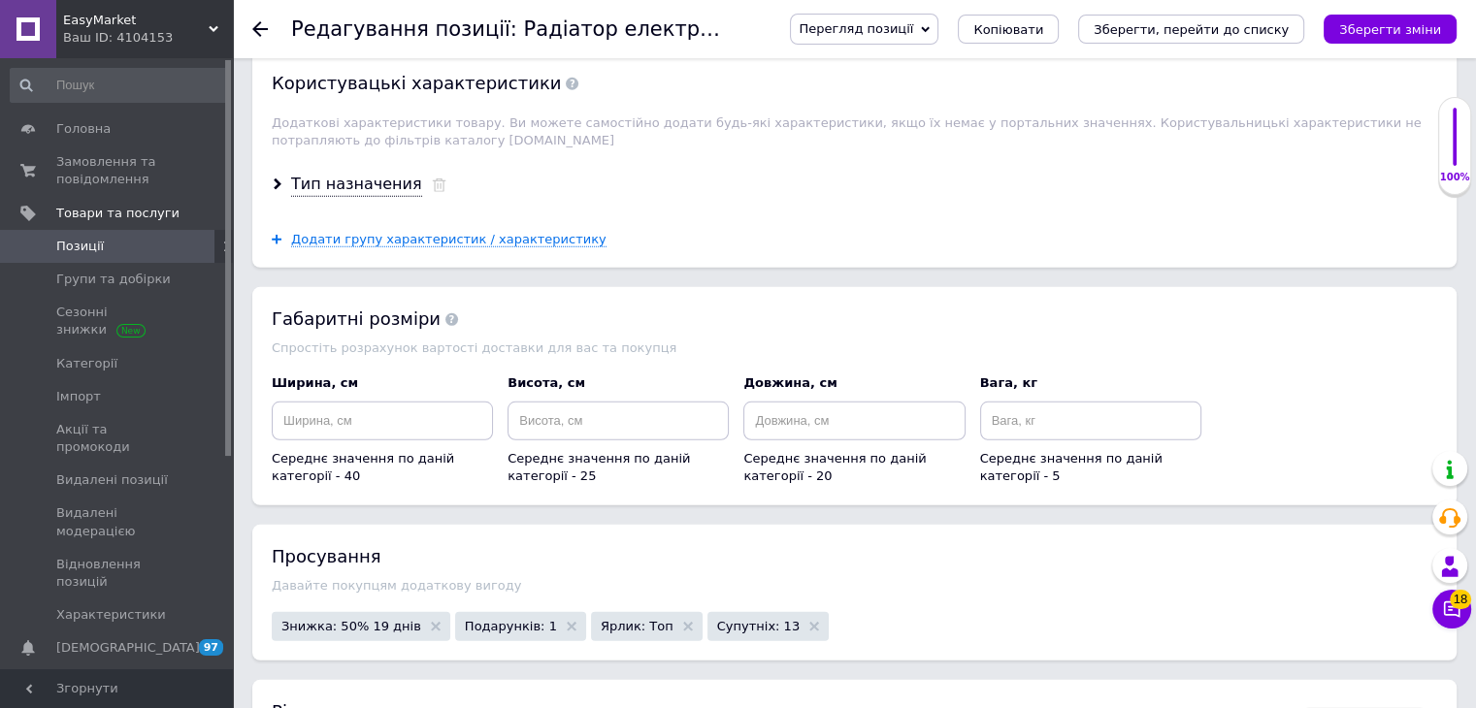
click at [112, 246] on span "Позиції" at bounding box center [117, 246] width 123 height 17
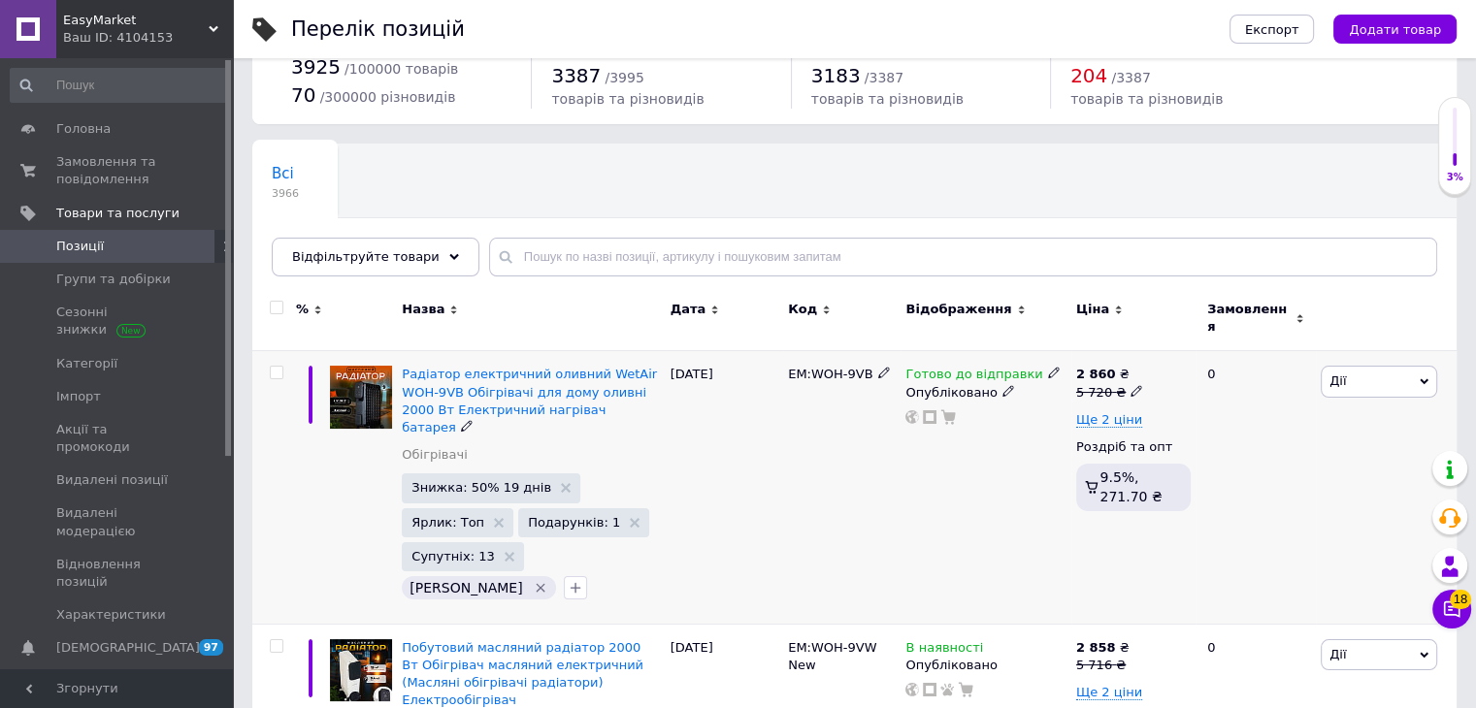
scroll to position [97, 0]
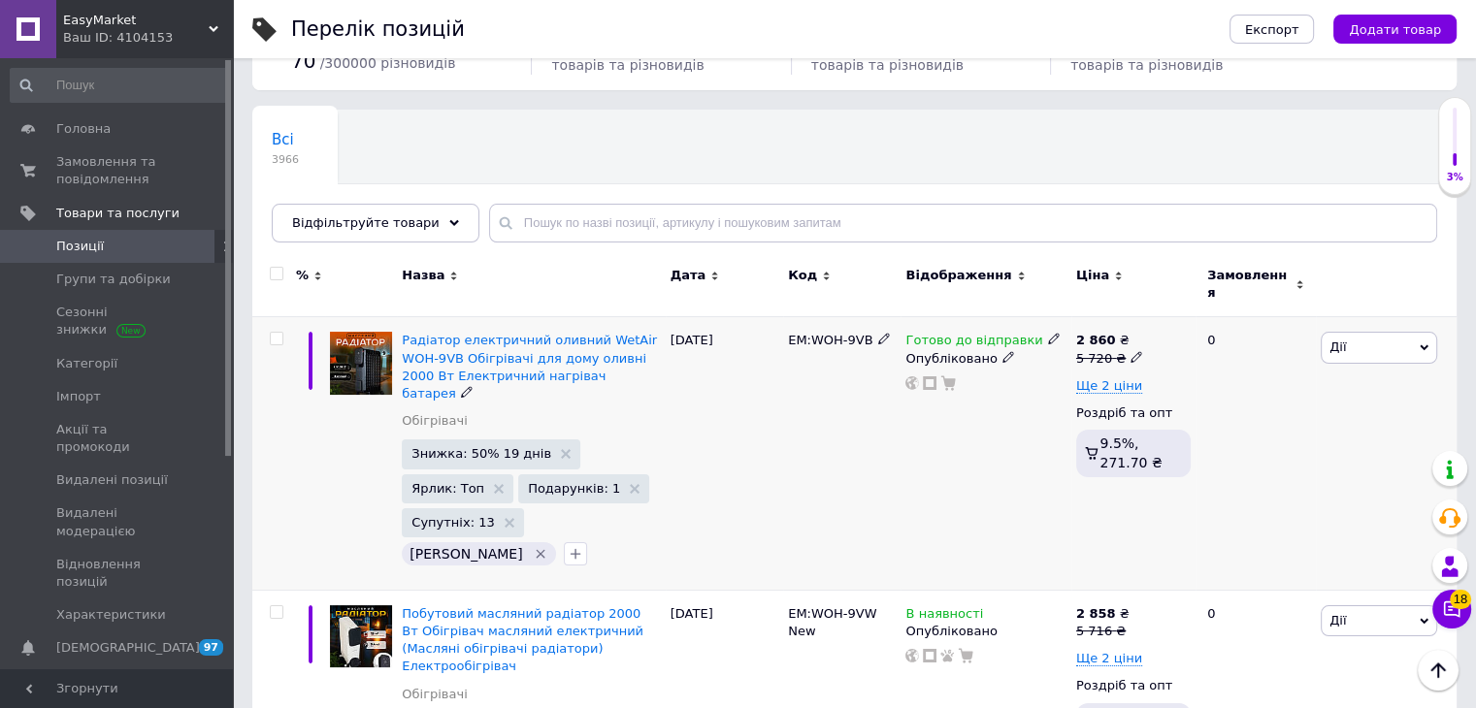
click at [1353, 335] on span "Дії" at bounding box center [1379, 347] width 116 height 31
click at [1305, 426] on li "Копіювати" at bounding box center [1307, 439] width 257 height 27
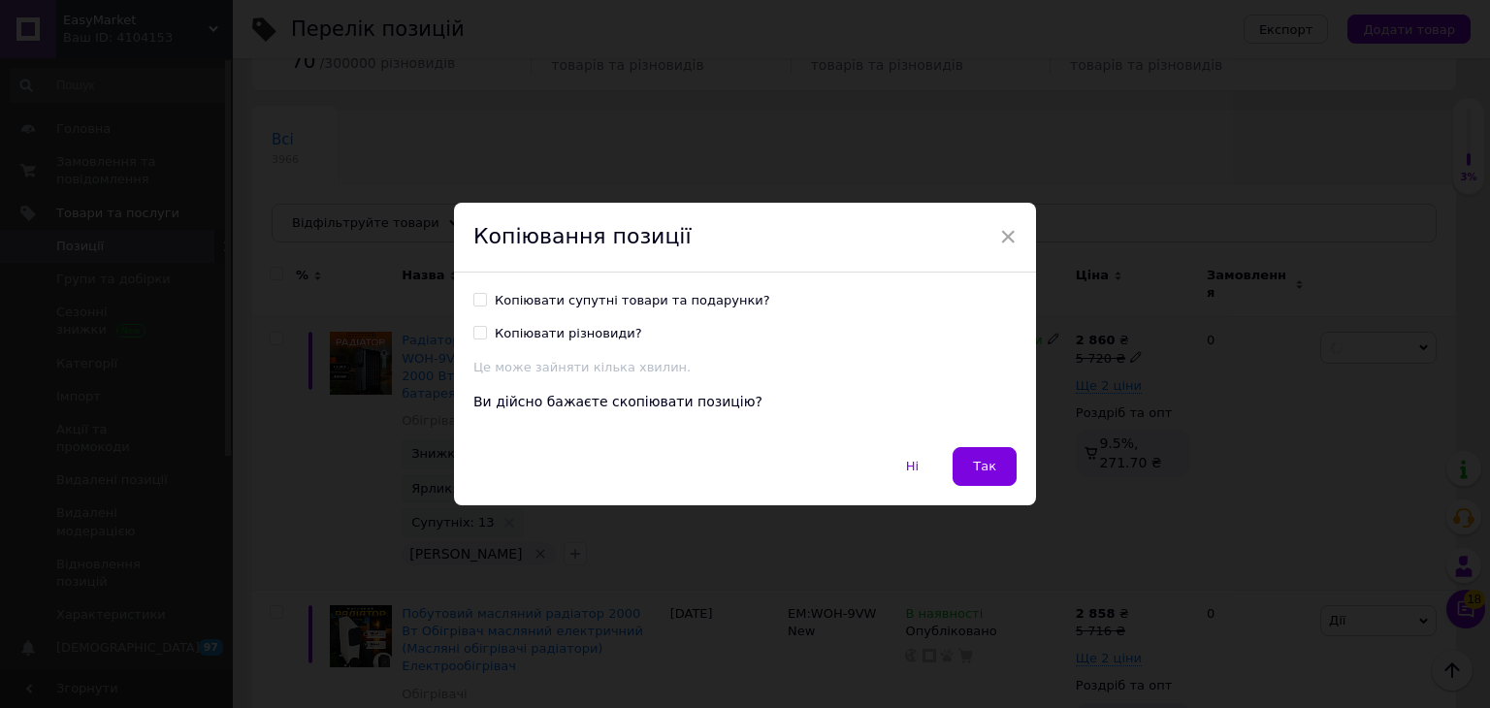
click at [475, 298] on input "Копіювати супутні товари та подарунки?" at bounding box center [480, 299] width 13 height 13
checkbox input "true"
click at [474, 332] on input "Копіювати різновиди?" at bounding box center [480, 332] width 13 height 13
checkbox input "true"
click at [982, 462] on span "Так" at bounding box center [984, 466] width 23 height 15
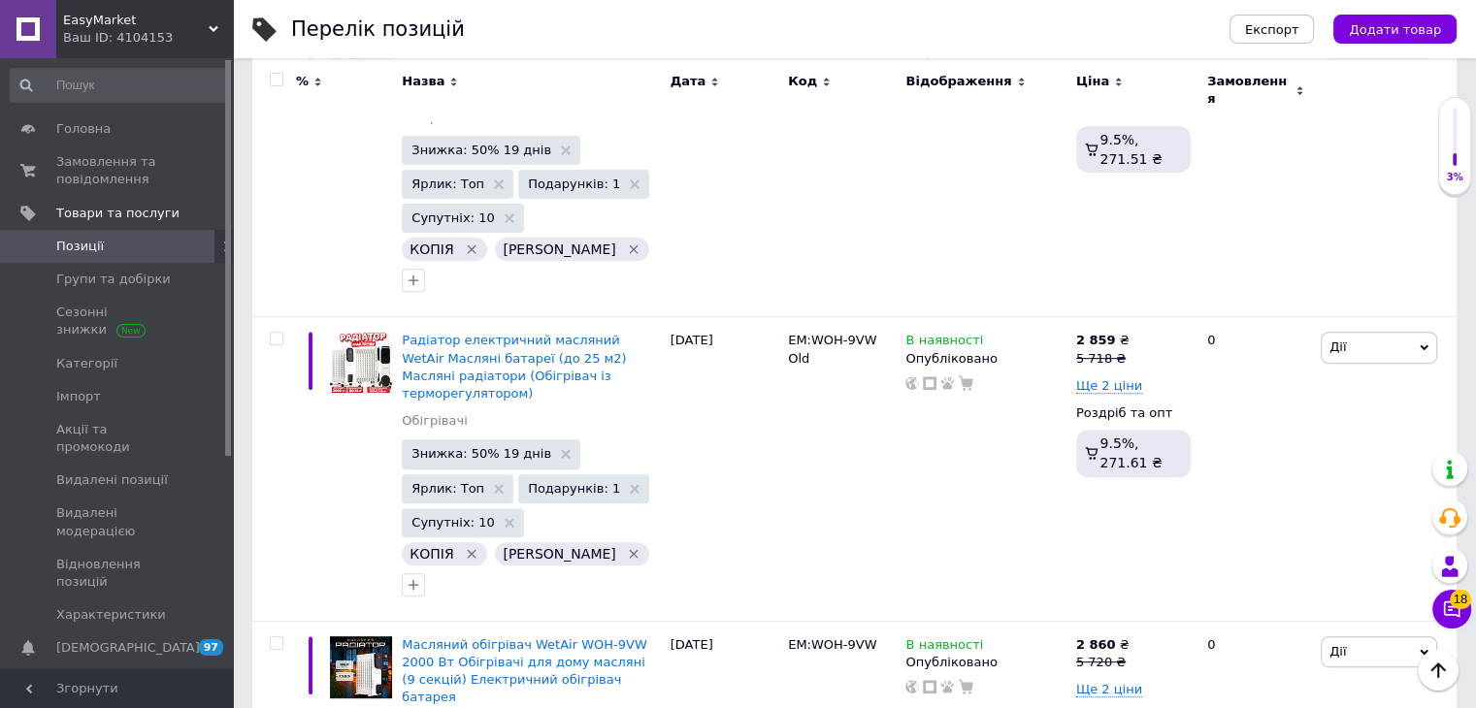
scroll to position [679, 0]
